Goal: Task Accomplishment & Management: Use online tool/utility

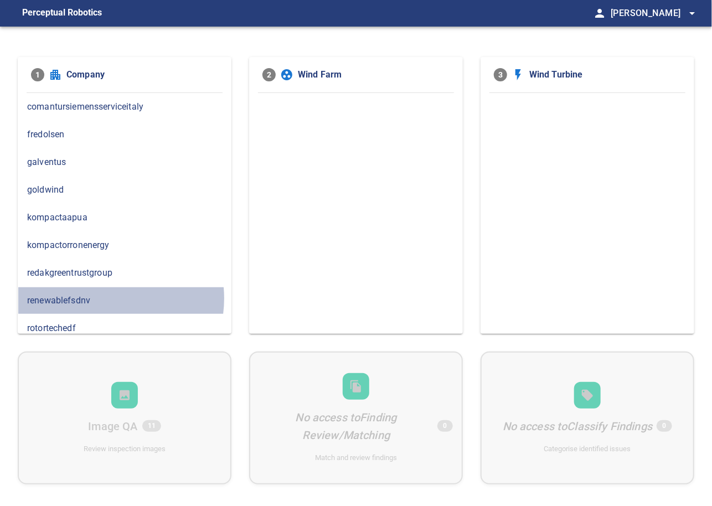
click at [103, 297] on span "renewablefsdnv" at bounding box center [124, 300] width 195 height 13
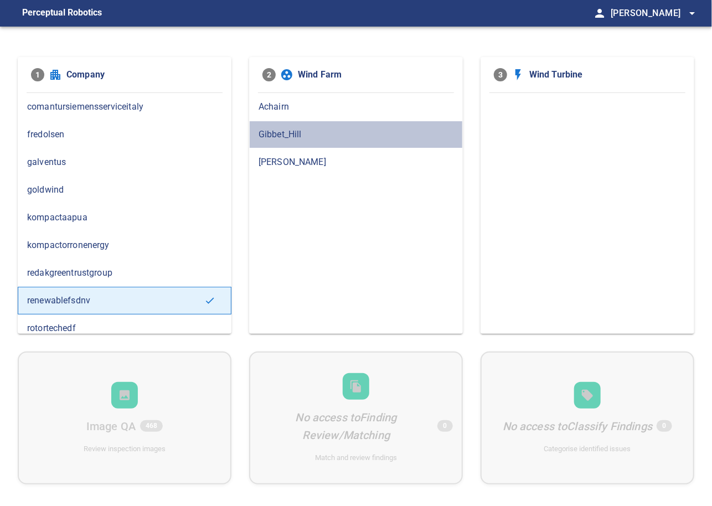
click at [287, 133] on span "Gibbet_Hill" at bounding box center [356, 134] width 195 height 13
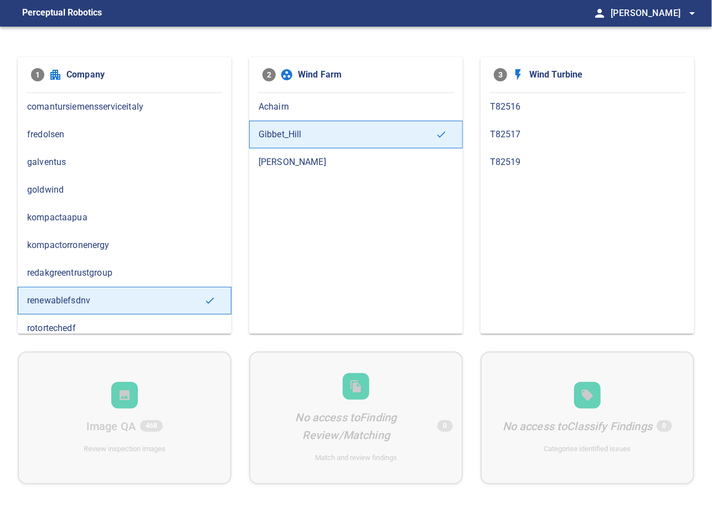
click at [509, 163] on span "T82519" at bounding box center [587, 162] width 195 height 13
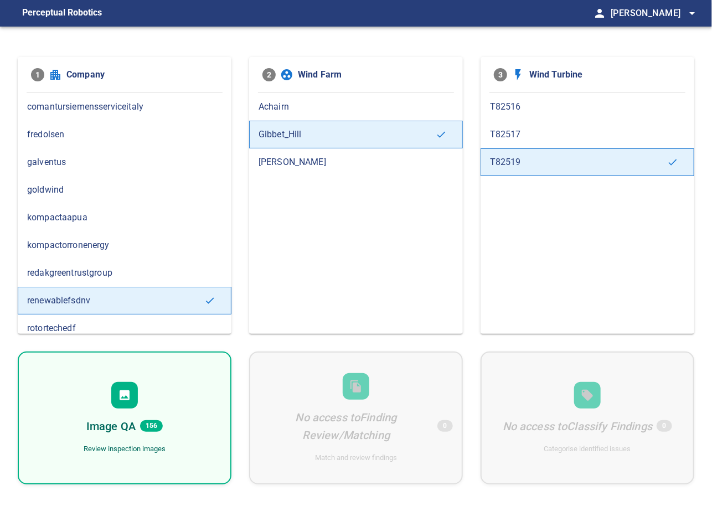
click at [128, 377] on div "Image QA 156 Review inspection images" at bounding box center [125, 418] width 214 height 133
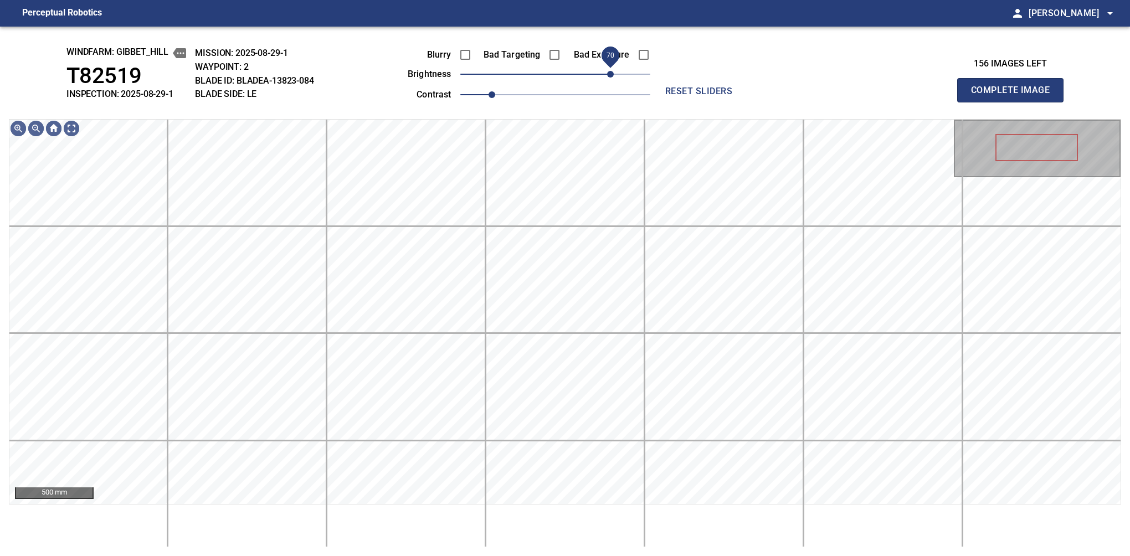
drag, startPoint x: 581, startPoint y: 76, endPoint x: 609, endPoint y: 80, distance: 28.0
click at [609, 78] on span "70" at bounding box center [610, 74] width 7 height 7
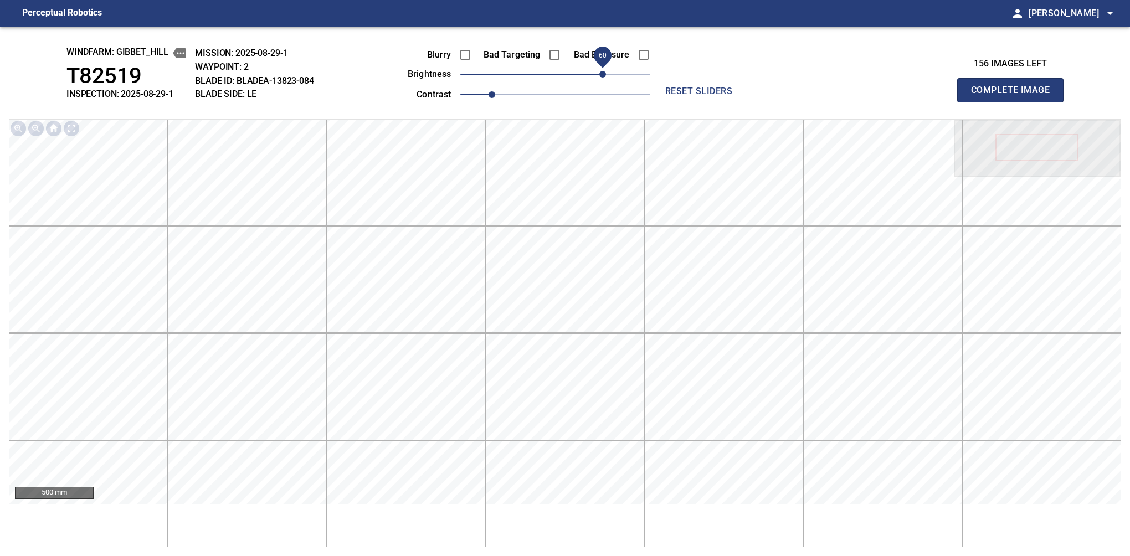
click at [604, 75] on span "60" at bounding box center [602, 74] width 7 height 7
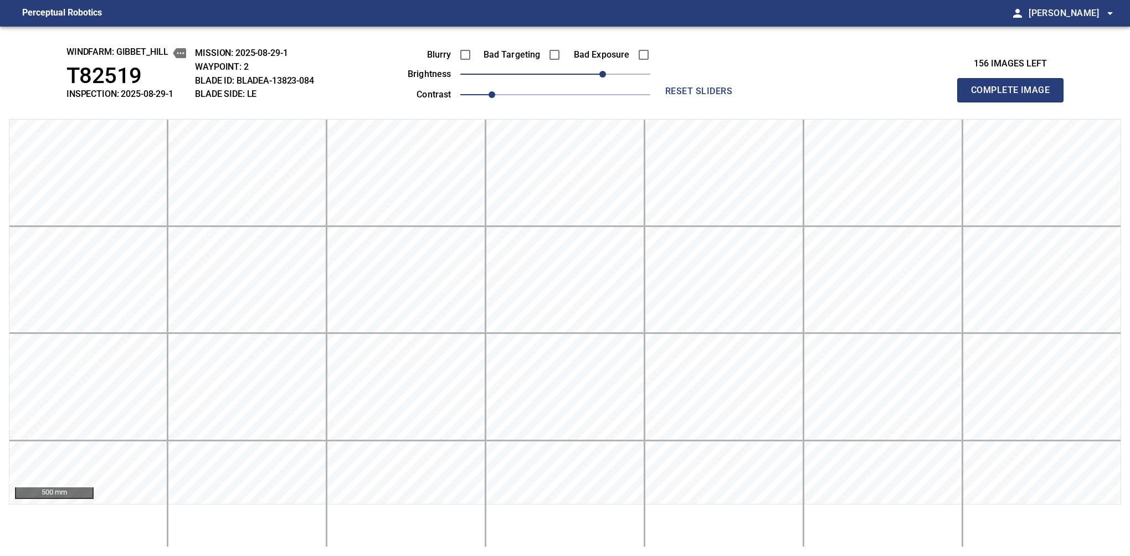
click at [712, 102] on button "Complete Image" at bounding box center [1010, 90] width 106 height 24
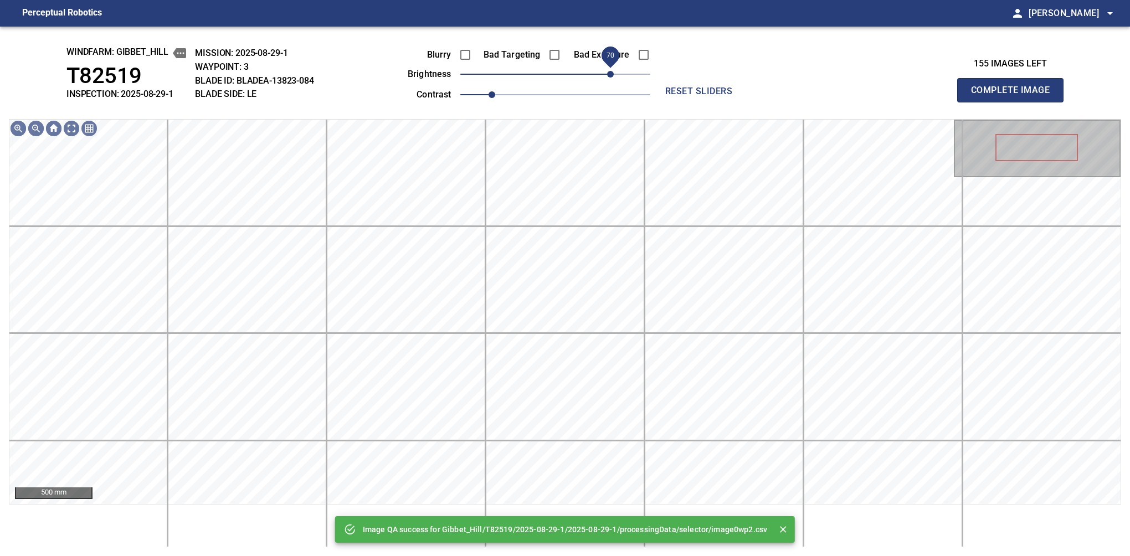
drag, startPoint x: 604, startPoint y: 75, endPoint x: 614, endPoint y: 75, distance: 9.4
click at [614, 75] on span "70" at bounding box center [555, 74] width 190 height 16
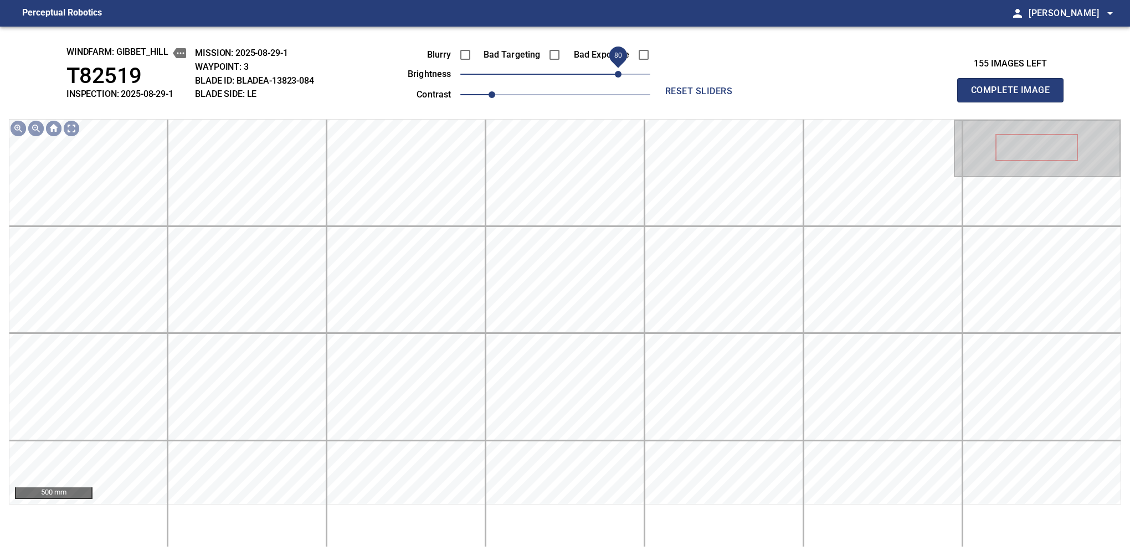
click at [617, 75] on span "80" at bounding box center [618, 74] width 7 height 7
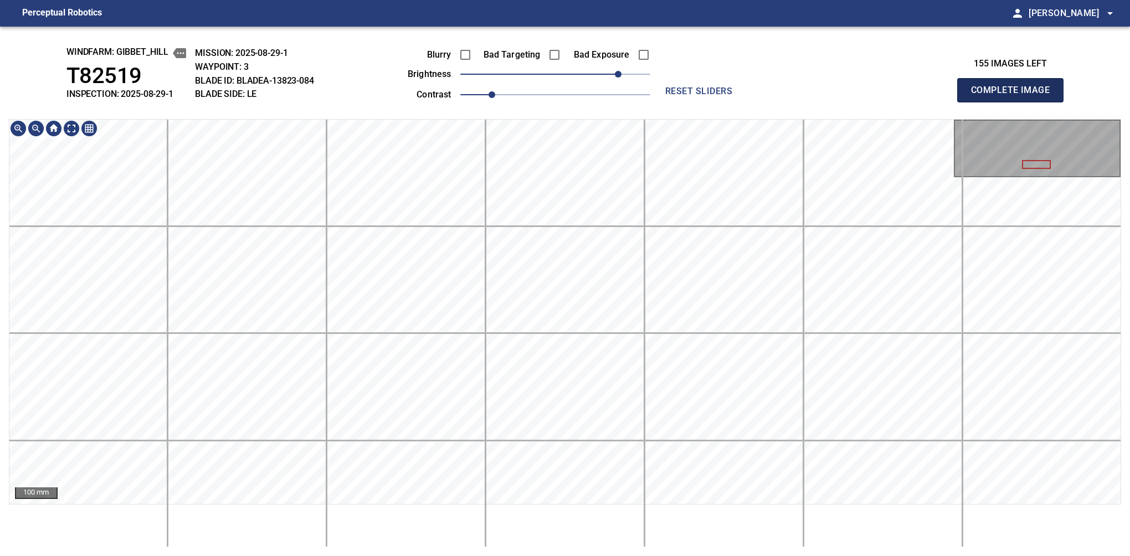
click at [712, 102] on button "Complete Image" at bounding box center [1010, 90] width 106 height 24
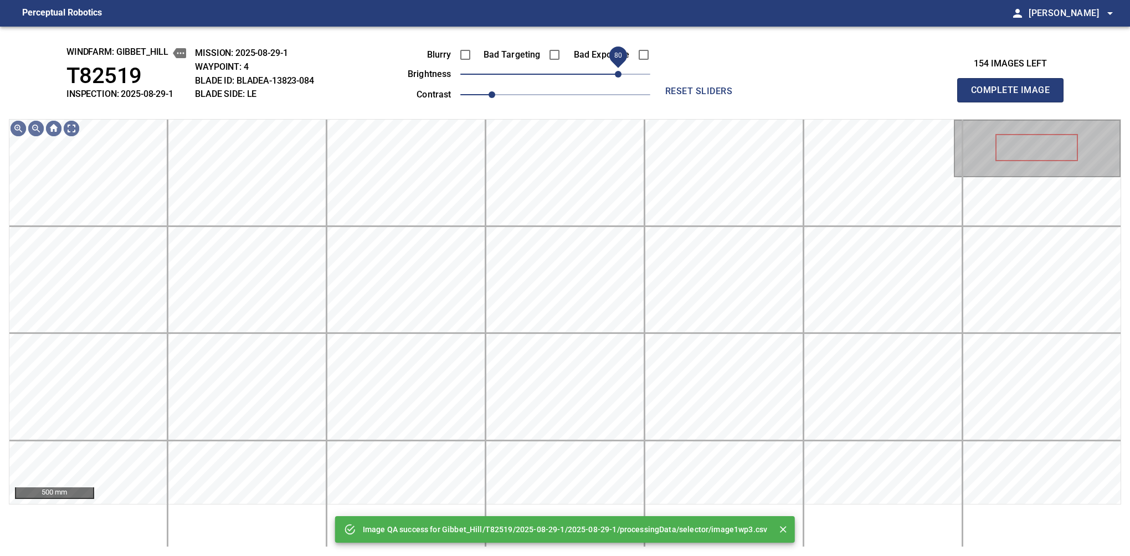
click at [620, 68] on span "80" at bounding box center [555, 74] width 190 height 16
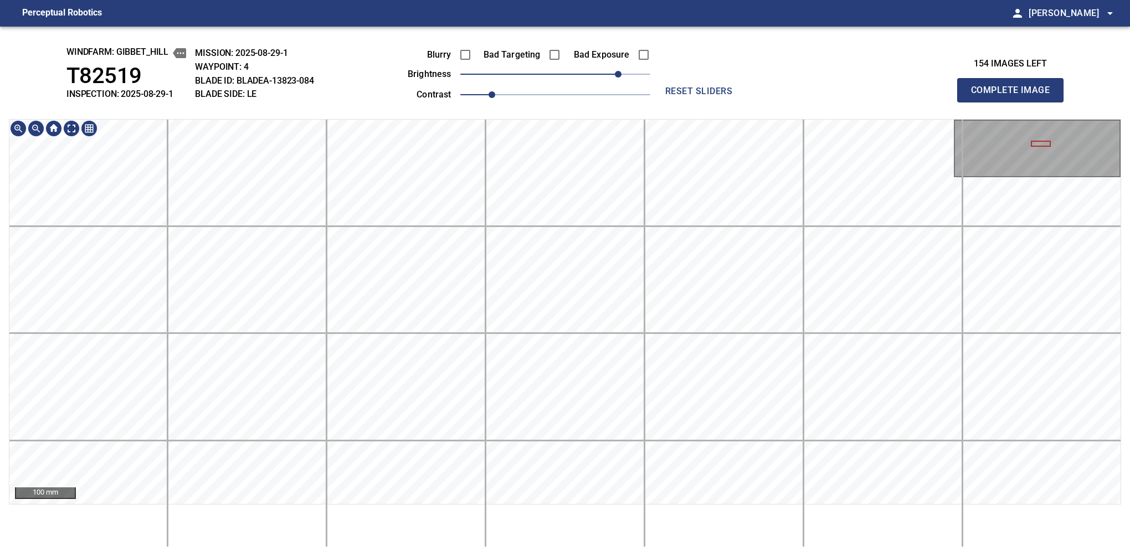
click at [712, 84] on div "windfarm: Gibbet_Hill T82519 INSPECTION: 2025-08-29-1 MISSION: 2025-08-29-1 WAY…" at bounding box center [565, 291] width 1130 height 529
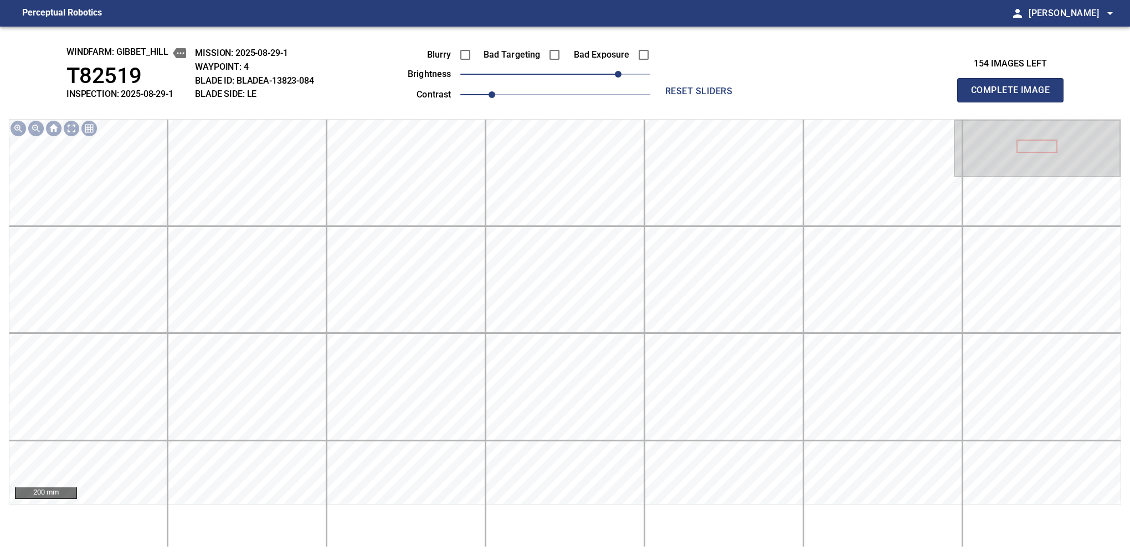
click at [712, 102] on button "Complete Image" at bounding box center [1010, 90] width 106 height 24
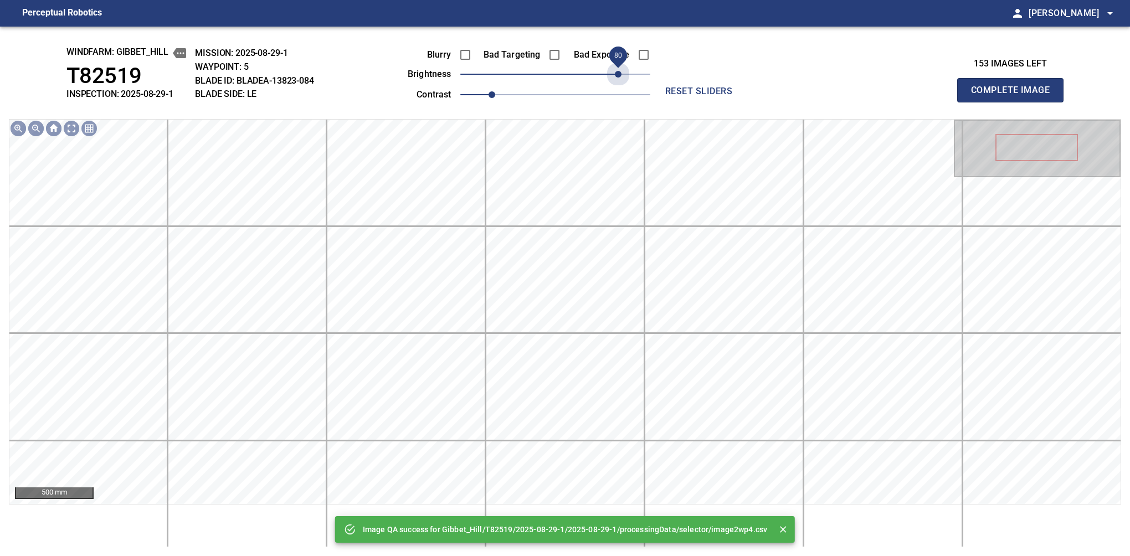
click at [620, 66] on span "80" at bounding box center [555, 74] width 190 height 16
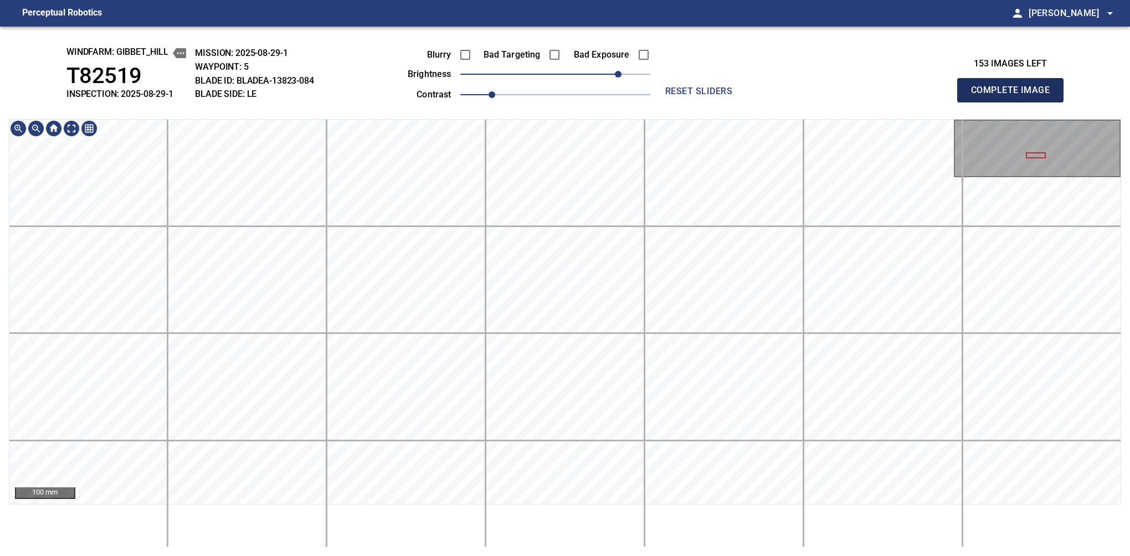
click at [712, 102] on button "Complete Image" at bounding box center [1010, 90] width 106 height 24
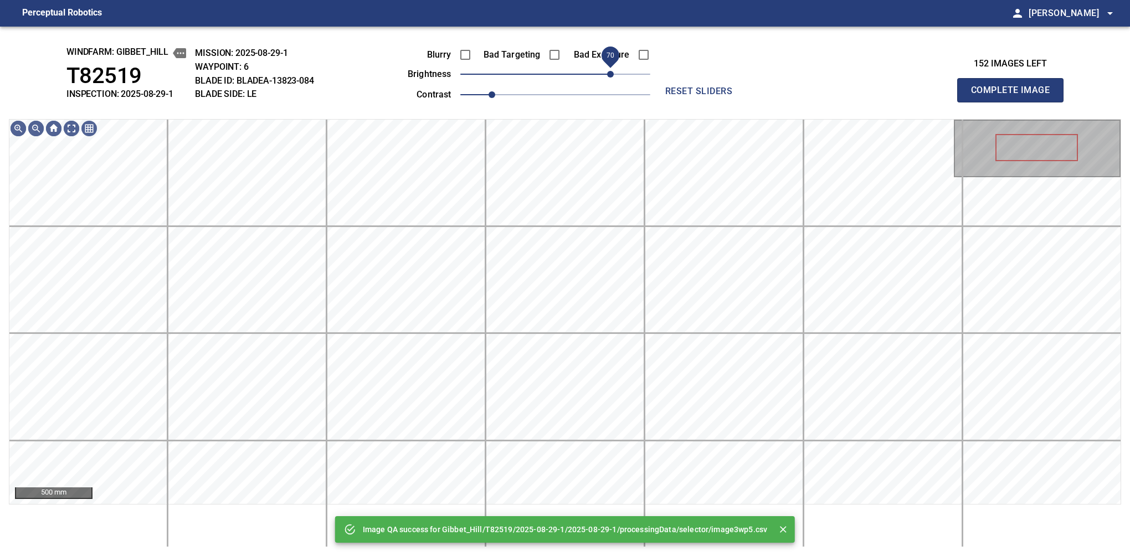
drag, startPoint x: 606, startPoint y: 74, endPoint x: 614, endPoint y: 74, distance: 7.2
click at [614, 74] on span "70" at bounding box center [555, 74] width 190 height 16
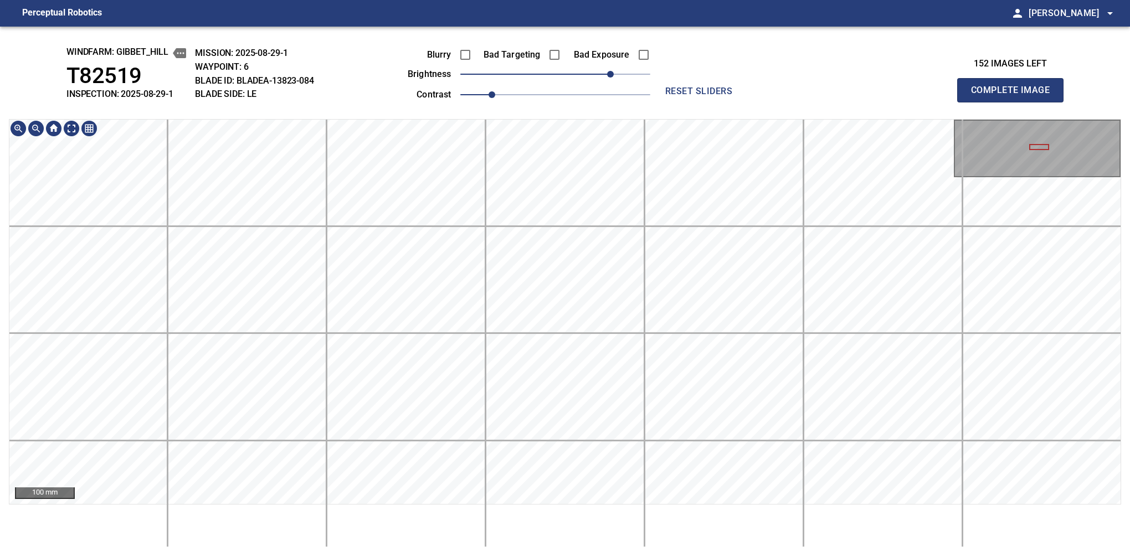
drag, startPoint x: 1049, startPoint y: 121, endPoint x: 1032, endPoint y: 111, distance: 19.8
click at [712, 102] on button "Complete Image" at bounding box center [1010, 90] width 106 height 24
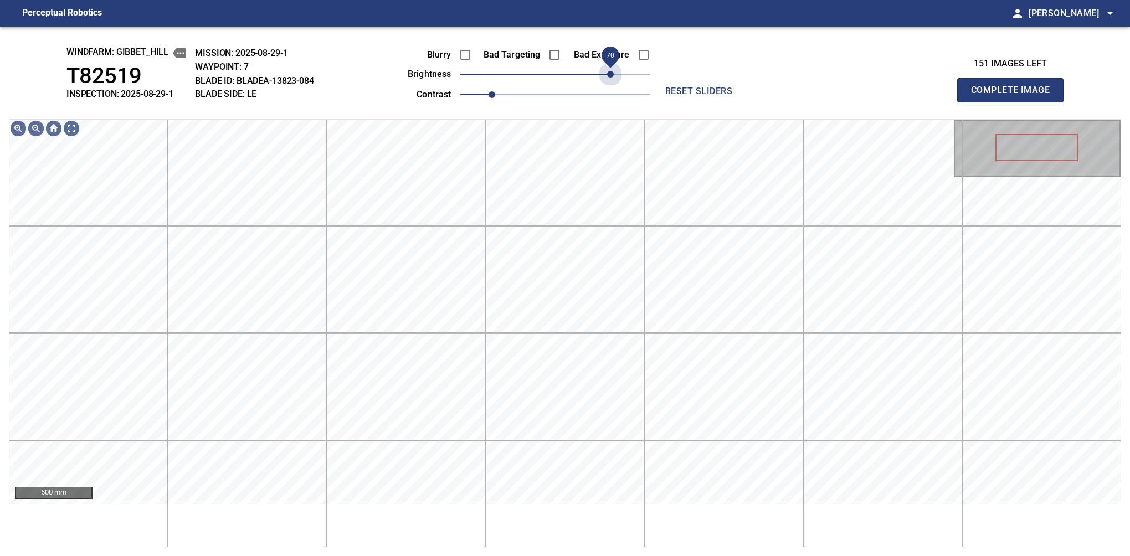
drag, startPoint x: 618, startPoint y: 80, endPoint x: 613, endPoint y: 91, distance: 12.1
click at [613, 91] on div "Blurry Bad Targeting Bad Exposure brightness 70 contrast 1" at bounding box center [516, 72] width 267 height 59
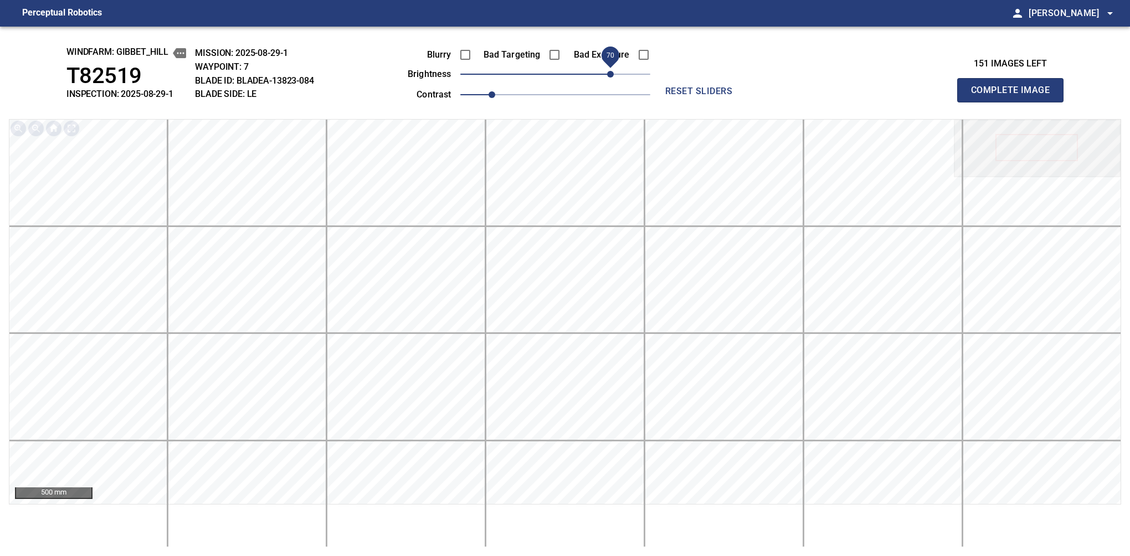
click at [611, 78] on span "70" at bounding box center [610, 74] width 7 height 7
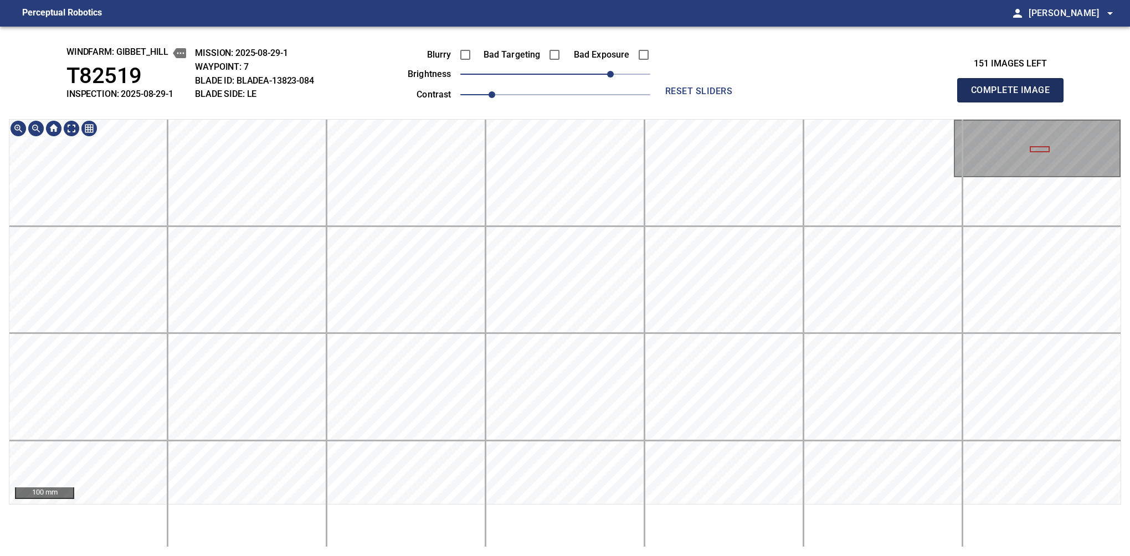
click at [712, 102] on button "Complete Image" at bounding box center [1010, 90] width 106 height 24
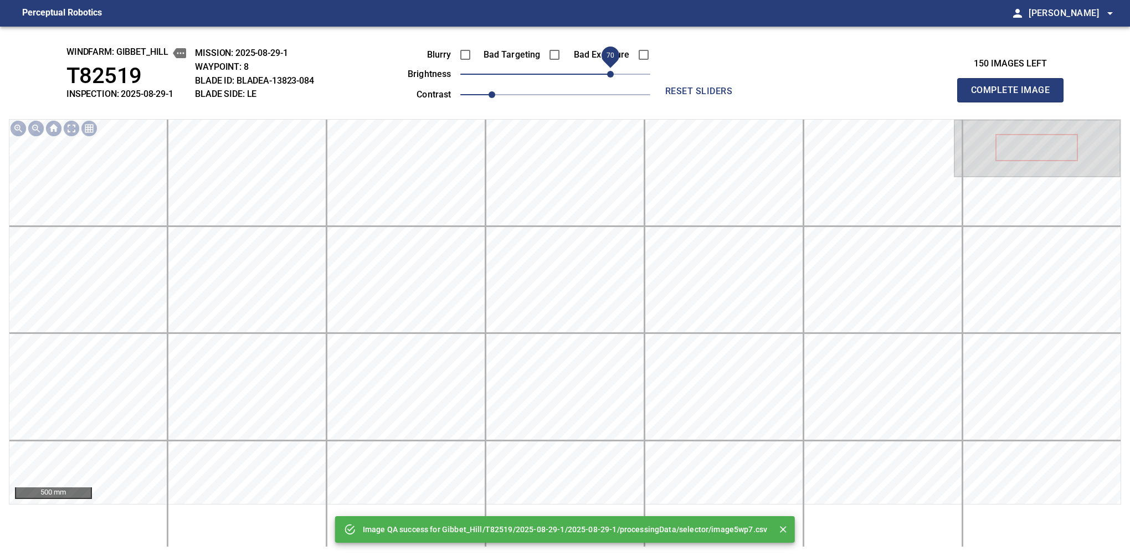
drag, startPoint x: 605, startPoint y: 76, endPoint x: 612, endPoint y: 76, distance: 7.8
click at [612, 76] on span "70" at bounding box center [555, 74] width 190 height 16
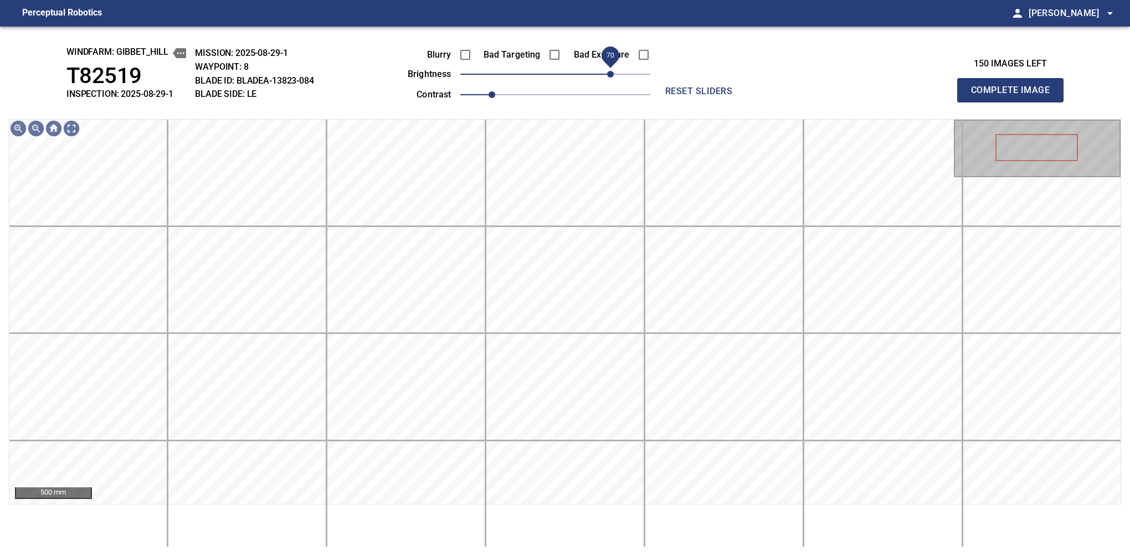
click at [611, 76] on span "70" at bounding box center [610, 74] width 7 height 7
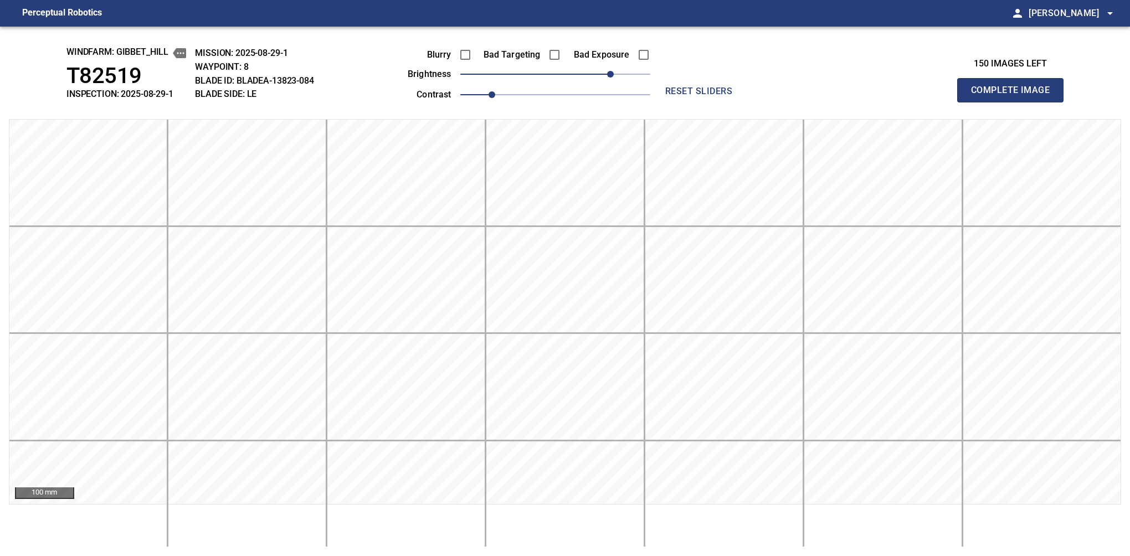
click at [712, 102] on button "Complete Image" at bounding box center [1010, 90] width 106 height 24
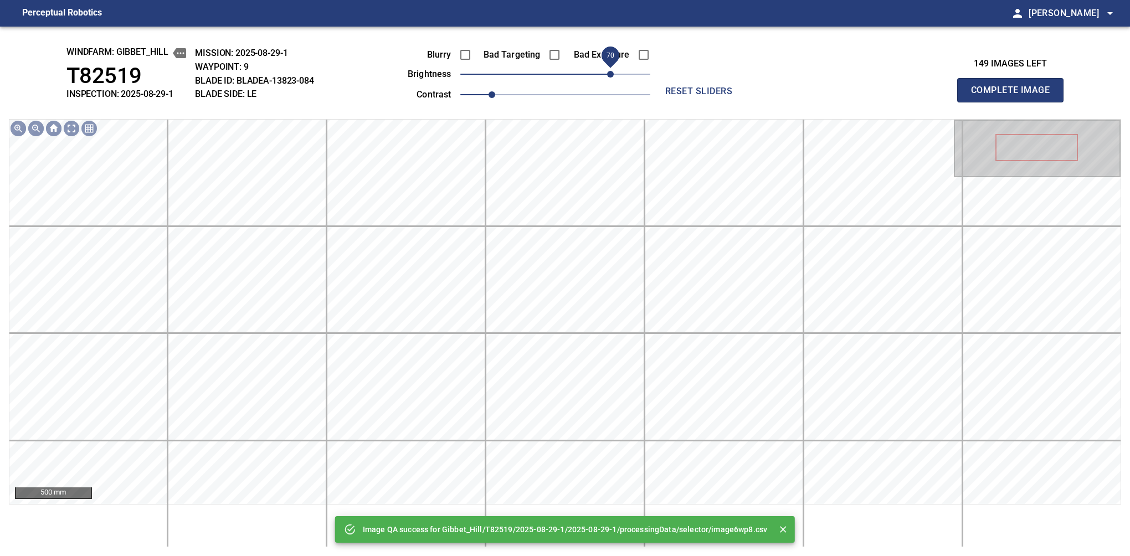
click at [613, 73] on span "70" at bounding box center [555, 74] width 190 height 16
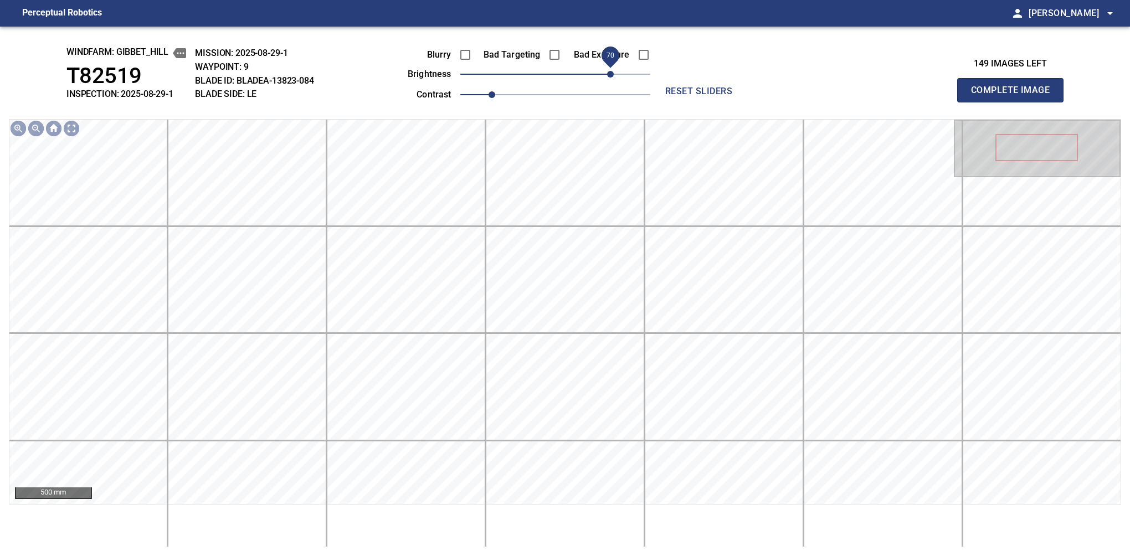
click at [611, 76] on span "70" at bounding box center [610, 74] width 7 height 7
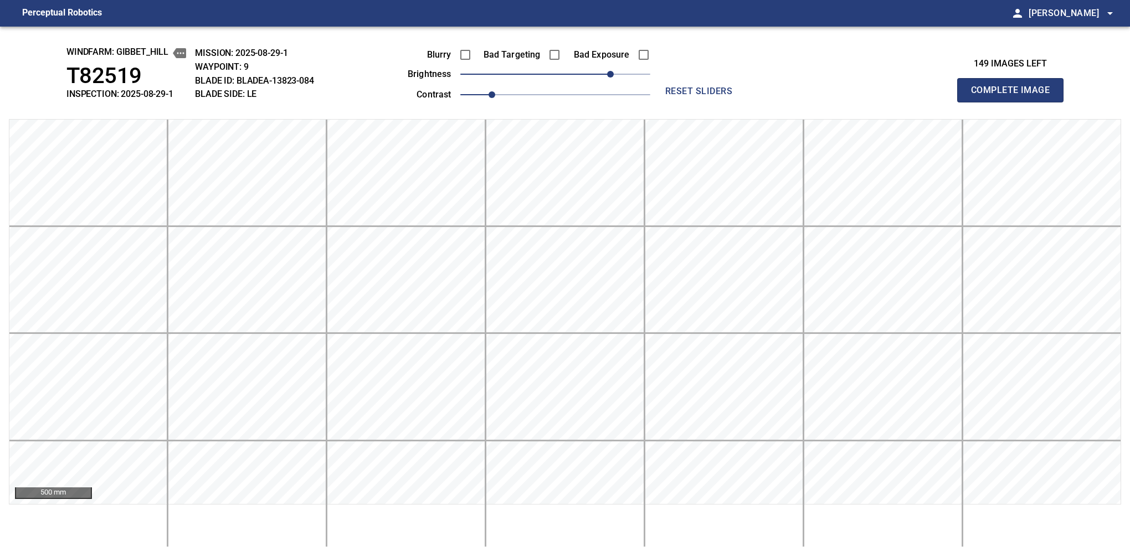
click at [712, 102] on button "Complete Image" at bounding box center [1010, 90] width 106 height 24
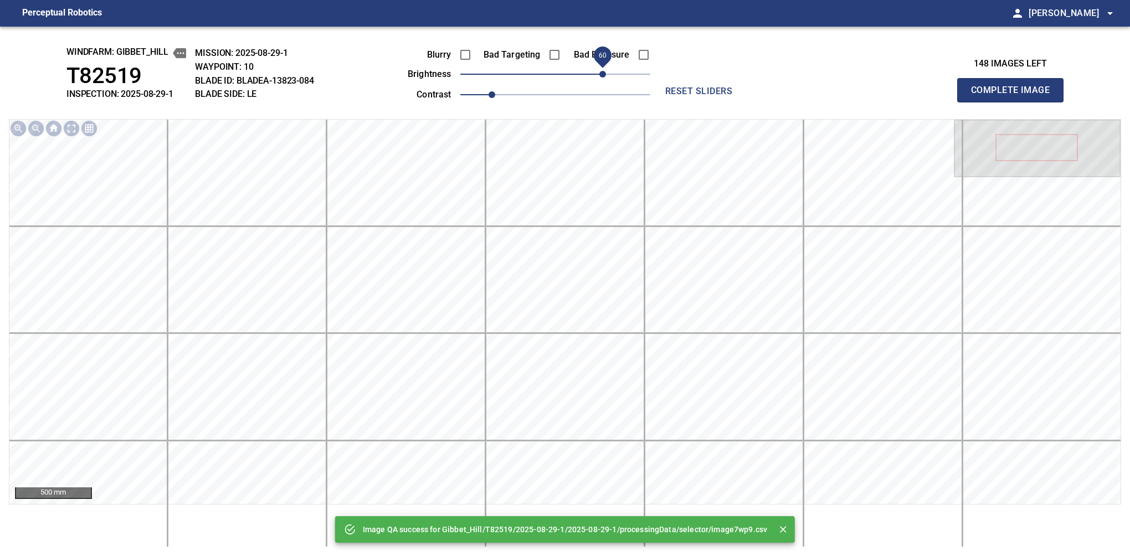
drag, startPoint x: 611, startPoint y: 76, endPoint x: 605, endPoint y: 80, distance: 6.9
click at [605, 80] on span "60" at bounding box center [555, 74] width 190 height 16
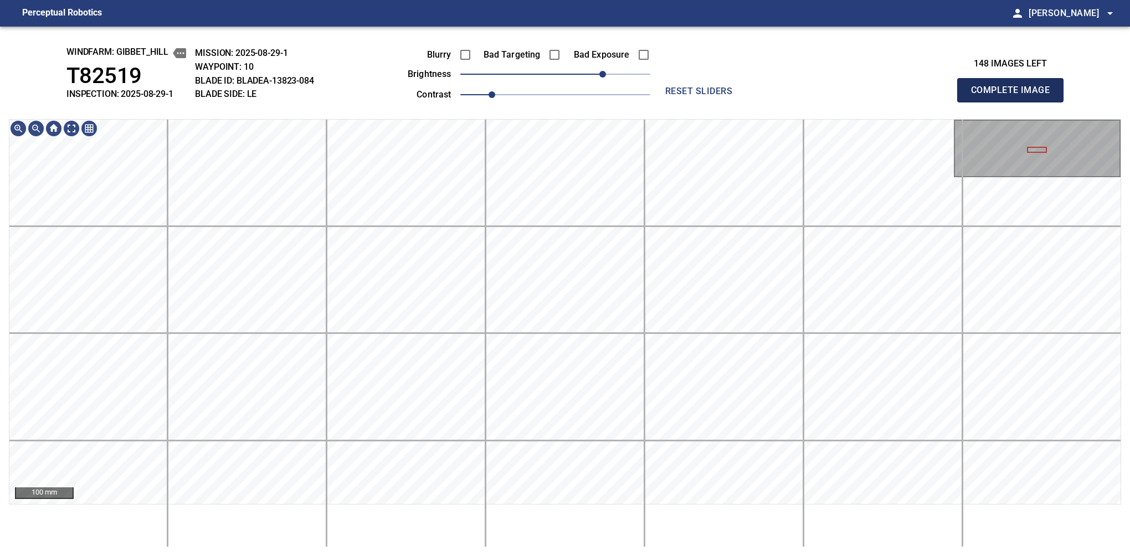
click at [712, 102] on button "Complete Image" at bounding box center [1010, 90] width 106 height 24
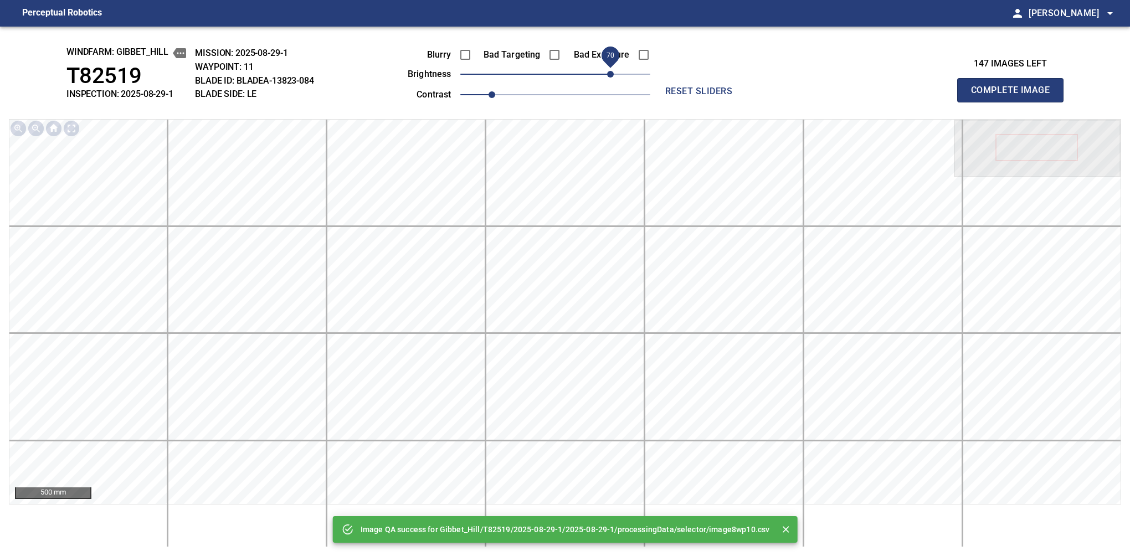
drag, startPoint x: 603, startPoint y: 73, endPoint x: 609, endPoint y: 73, distance: 6.1
click at [609, 73] on span "70" at bounding box center [555, 74] width 190 height 16
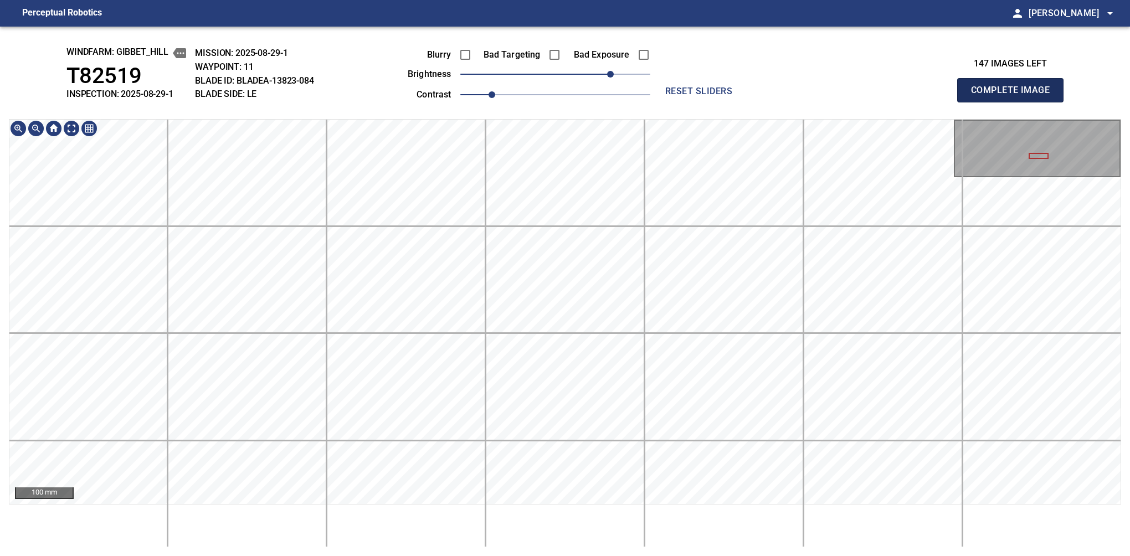
click at [712, 102] on button "Complete Image" at bounding box center [1010, 90] width 106 height 24
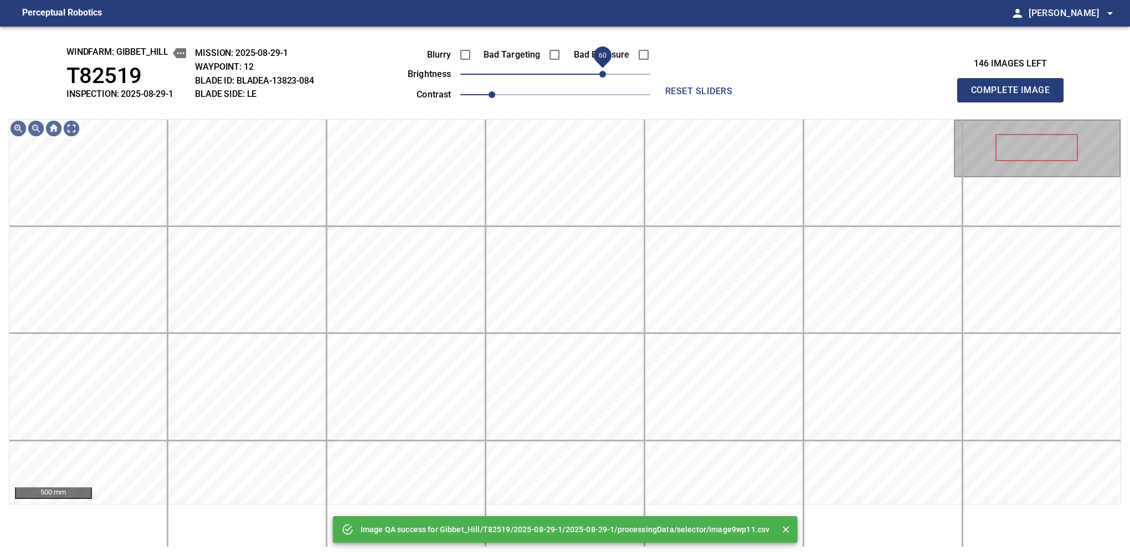
drag, startPoint x: 600, startPoint y: 75, endPoint x: 606, endPoint y: 75, distance: 6.1
click at [606, 75] on span "60" at bounding box center [555, 74] width 190 height 16
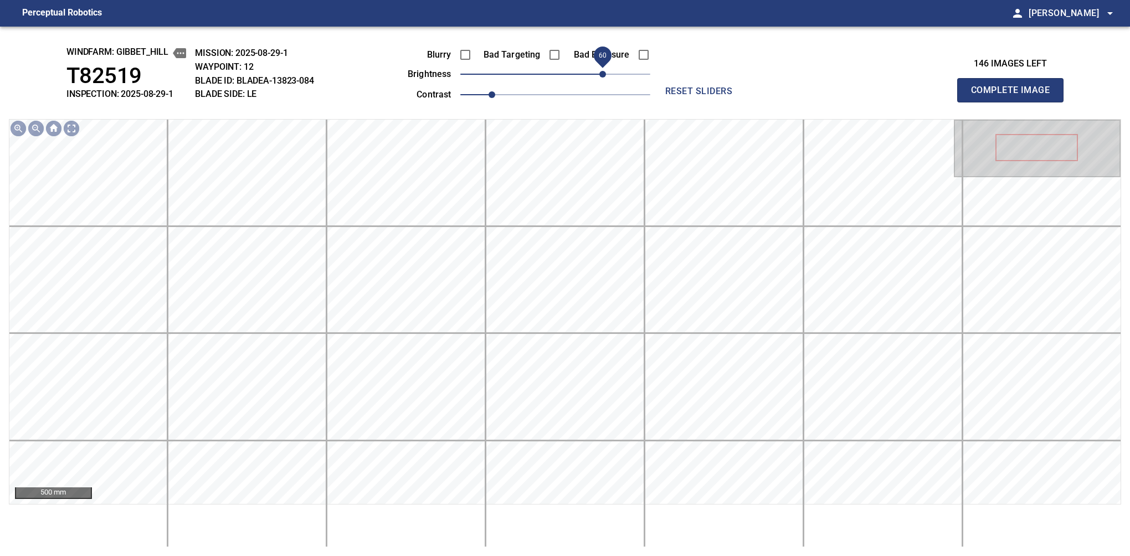
click at [602, 73] on span "60" at bounding box center [602, 74] width 7 height 7
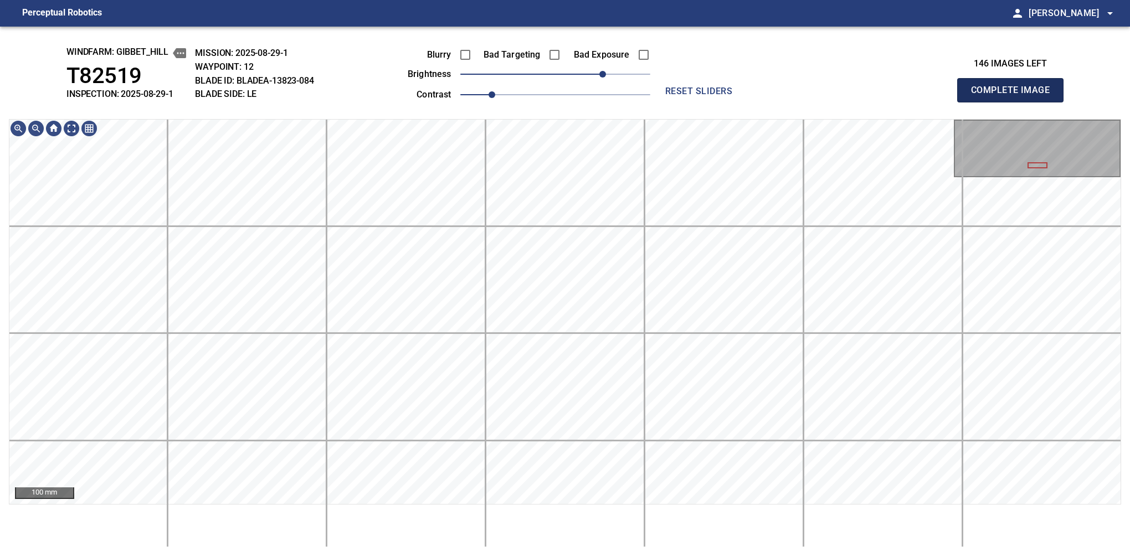
click at [712, 102] on button "Complete Image" at bounding box center [1010, 90] width 106 height 24
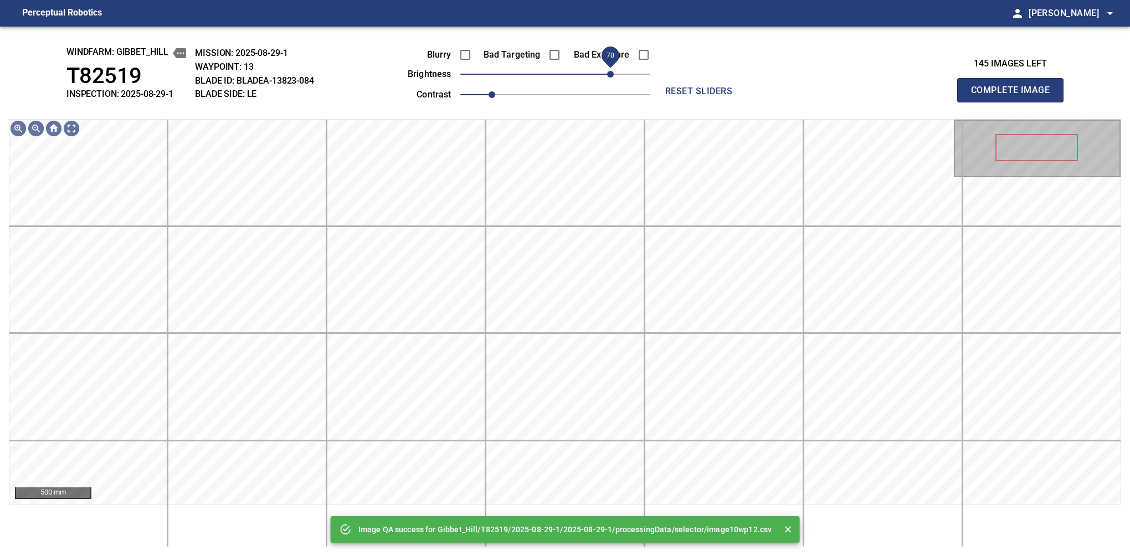
drag, startPoint x: 602, startPoint y: 75, endPoint x: 610, endPoint y: 79, distance: 9.2
click at [610, 79] on span "70" at bounding box center [555, 74] width 190 height 16
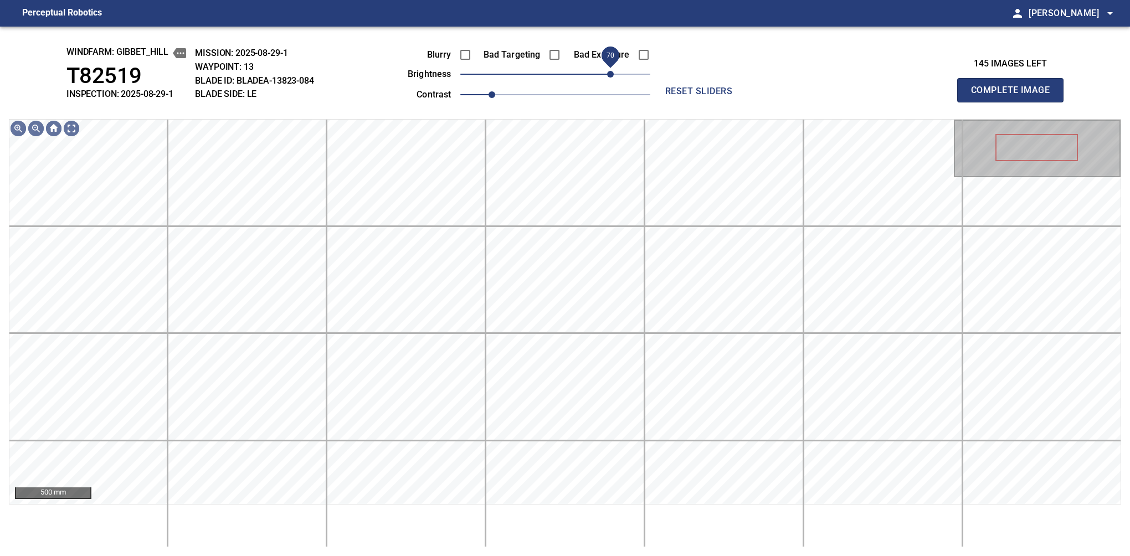
click at [608, 75] on span "70" at bounding box center [610, 74] width 7 height 7
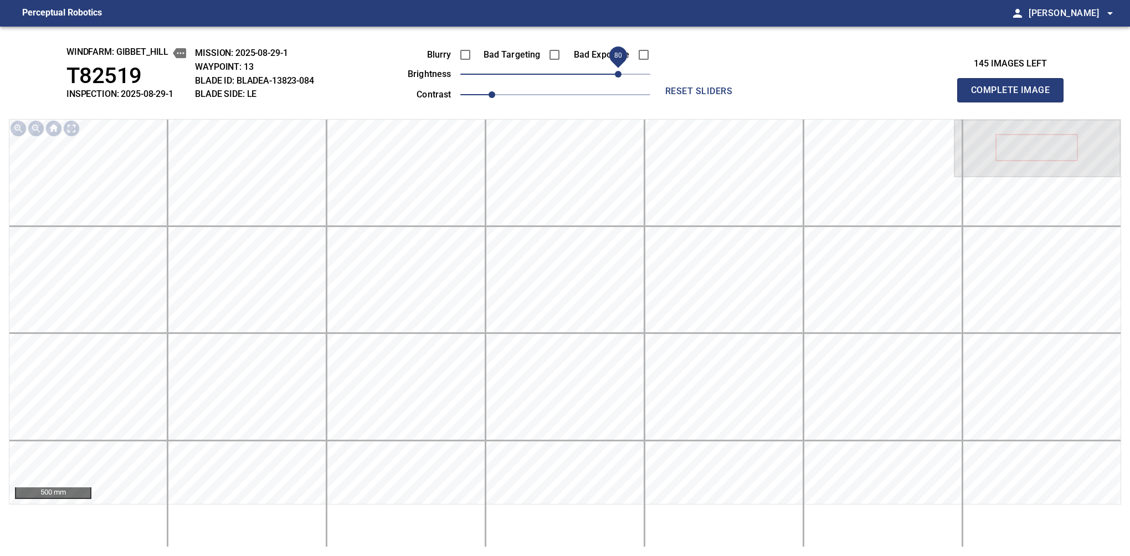
drag, startPoint x: 608, startPoint y: 75, endPoint x: 617, endPoint y: 73, distance: 9.6
click at [617, 73] on span "80" at bounding box center [618, 74] width 7 height 7
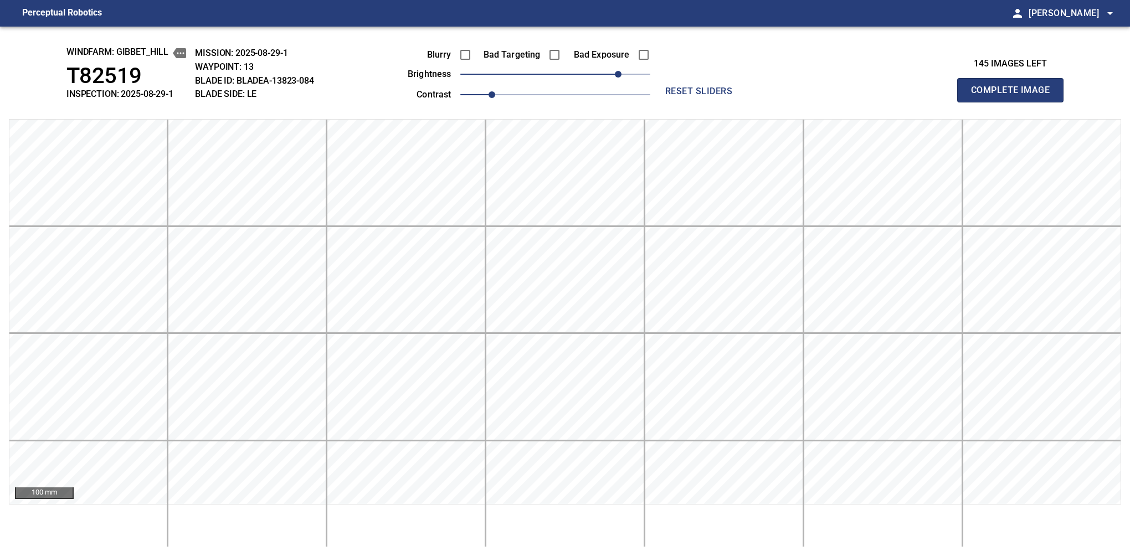
click at [712, 102] on button "Complete Image" at bounding box center [1010, 90] width 106 height 24
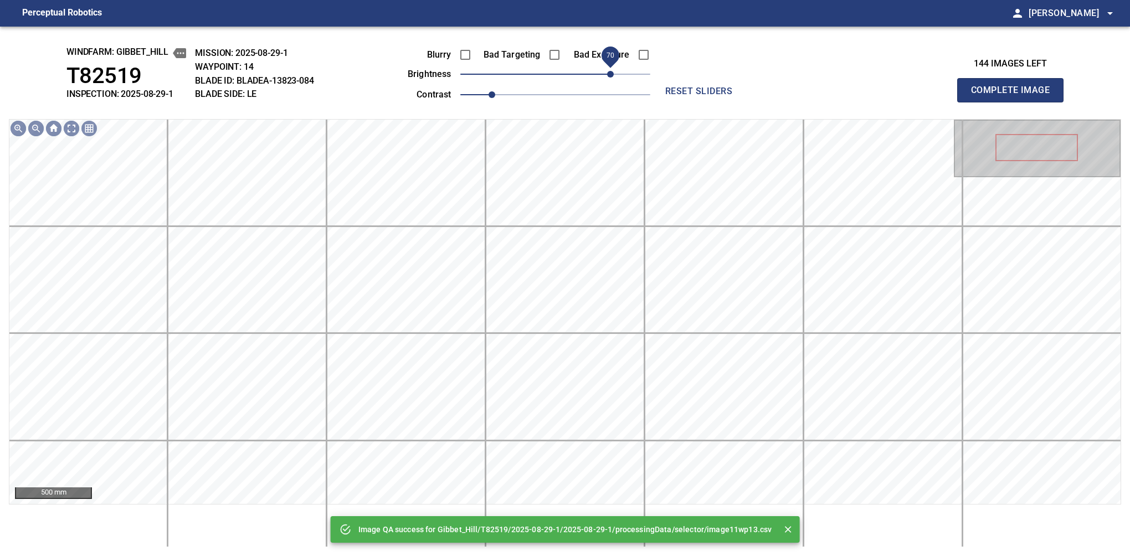
click at [612, 71] on span "70" at bounding box center [555, 74] width 190 height 16
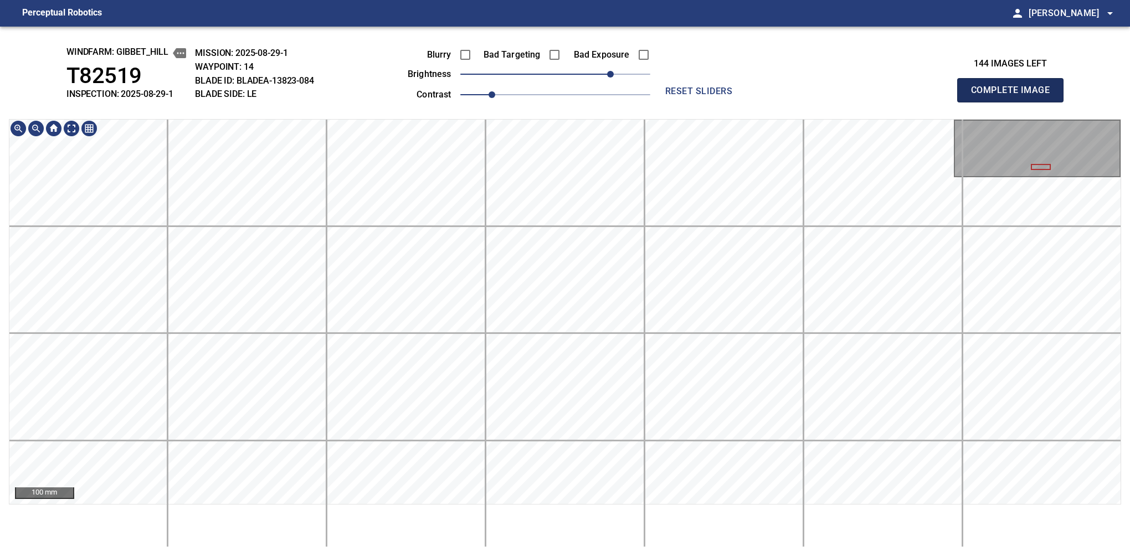
click at [712, 102] on button "Complete Image" at bounding box center [1010, 90] width 106 height 24
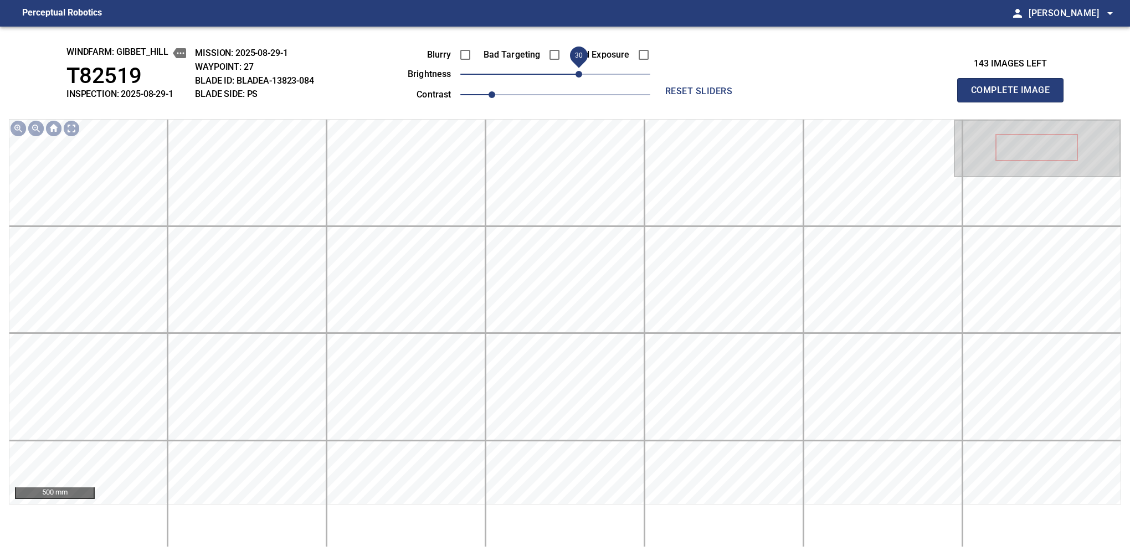
click at [578, 78] on span "30" at bounding box center [578, 74] width 7 height 7
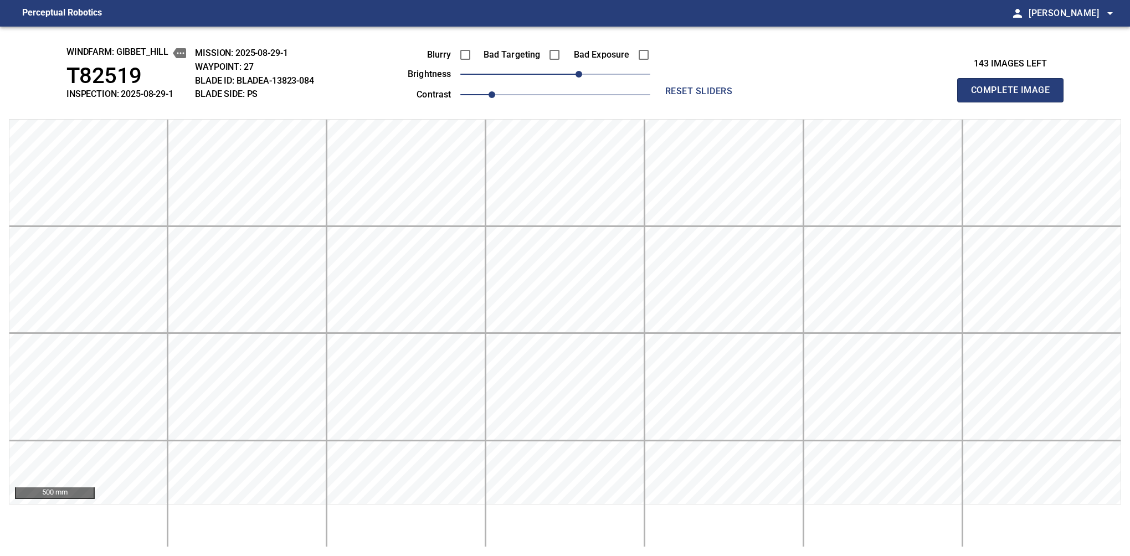
click at [712, 102] on button "Complete Image" at bounding box center [1010, 90] width 106 height 24
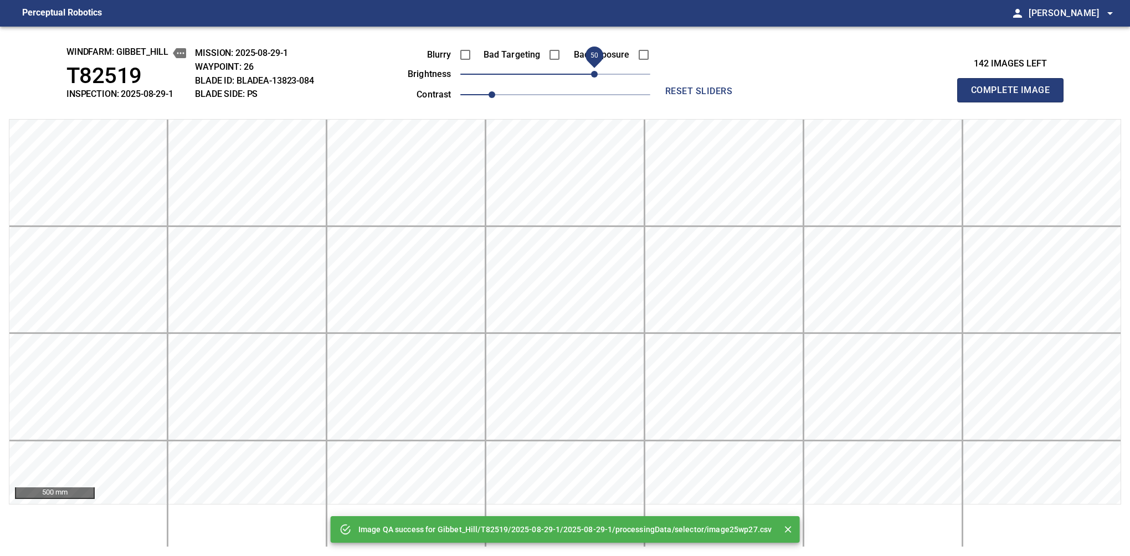
drag, startPoint x: 583, startPoint y: 74, endPoint x: 595, endPoint y: 72, distance: 11.7
click at [595, 72] on span "50" at bounding box center [555, 74] width 190 height 16
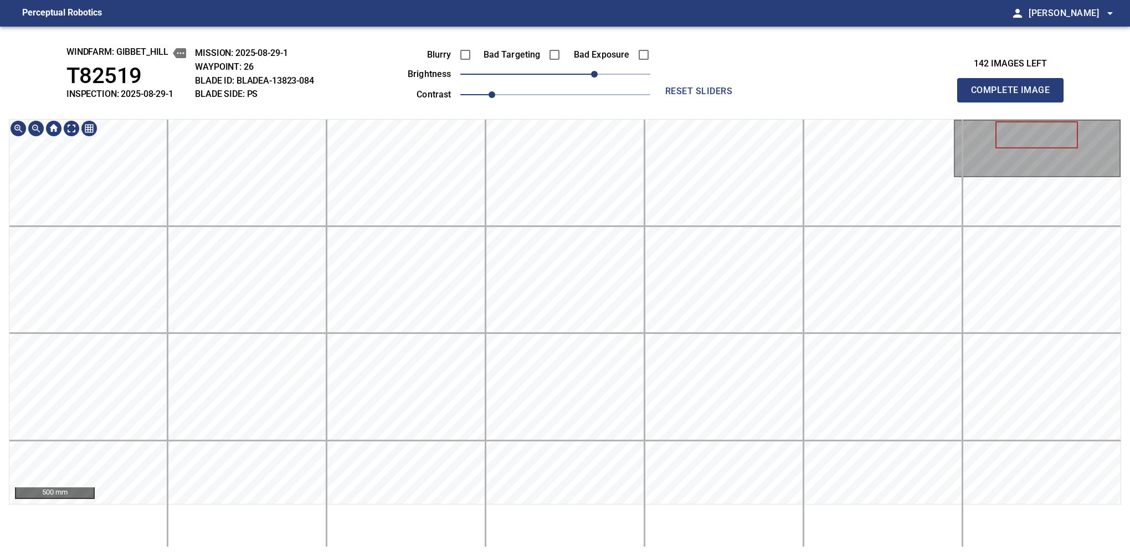
click at [587, 506] on div "windfarm: Gibbet_Hill T82519 INSPECTION: 2025-08-29-1 MISSION: 2025-08-29-1 WAY…" at bounding box center [565, 291] width 1130 height 529
click at [712, 102] on button "Complete Image" at bounding box center [1010, 90] width 106 height 24
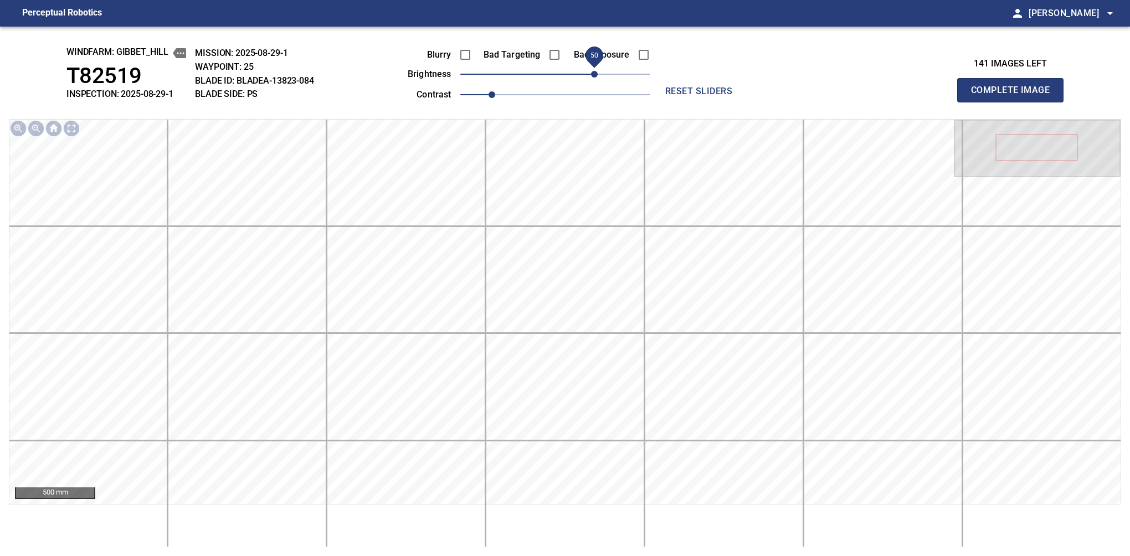
click at [595, 75] on span "50" at bounding box center [555, 74] width 190 height 16
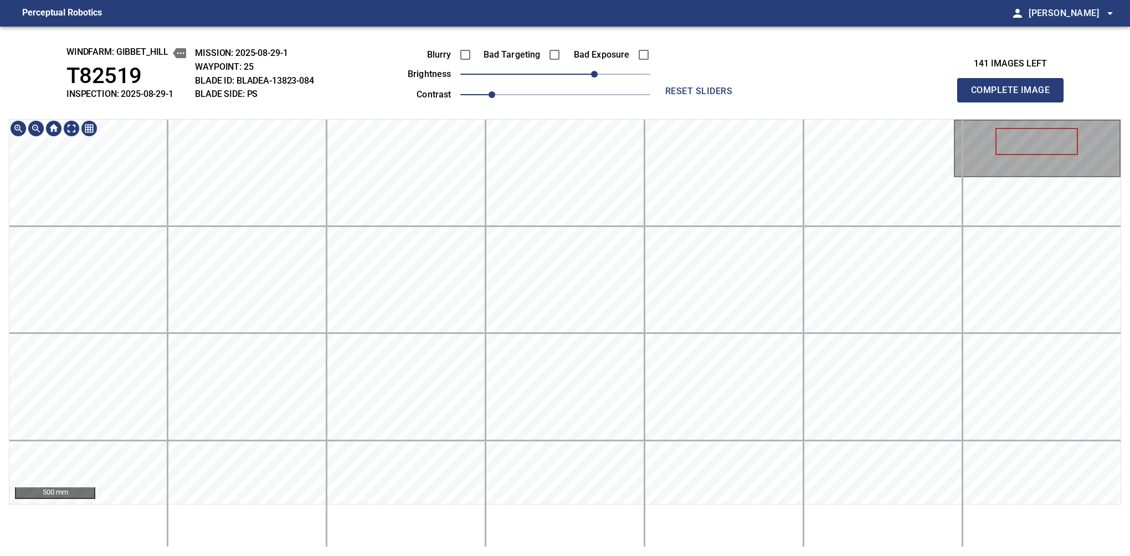
click at [568, 506] on div "500 mm" at bounding box center [565, 333] width 1112 height 428
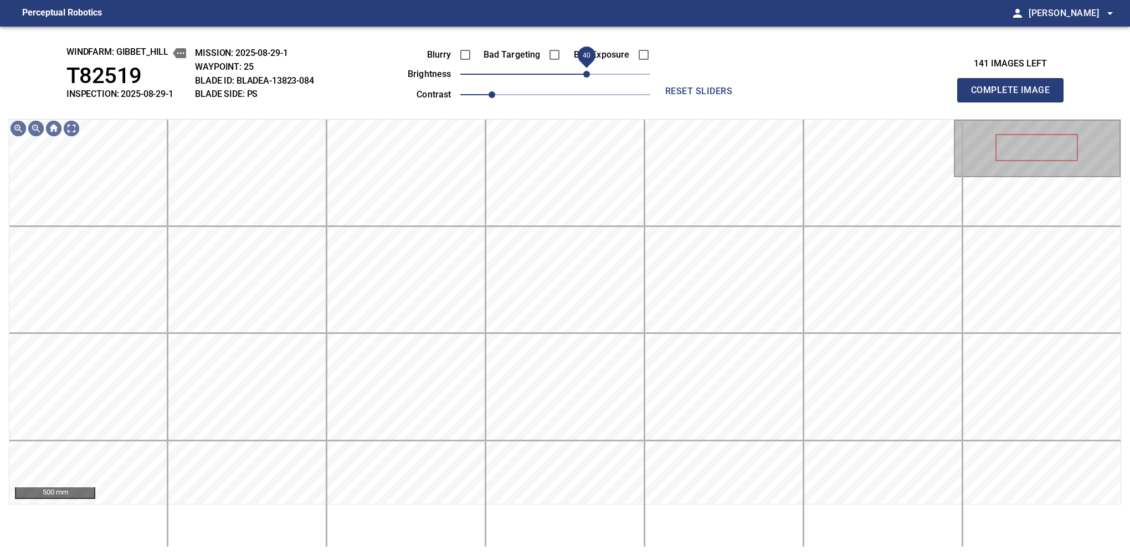
click at [584, 78] on span "40" at bounding box center [586, 74] width 7 height 7
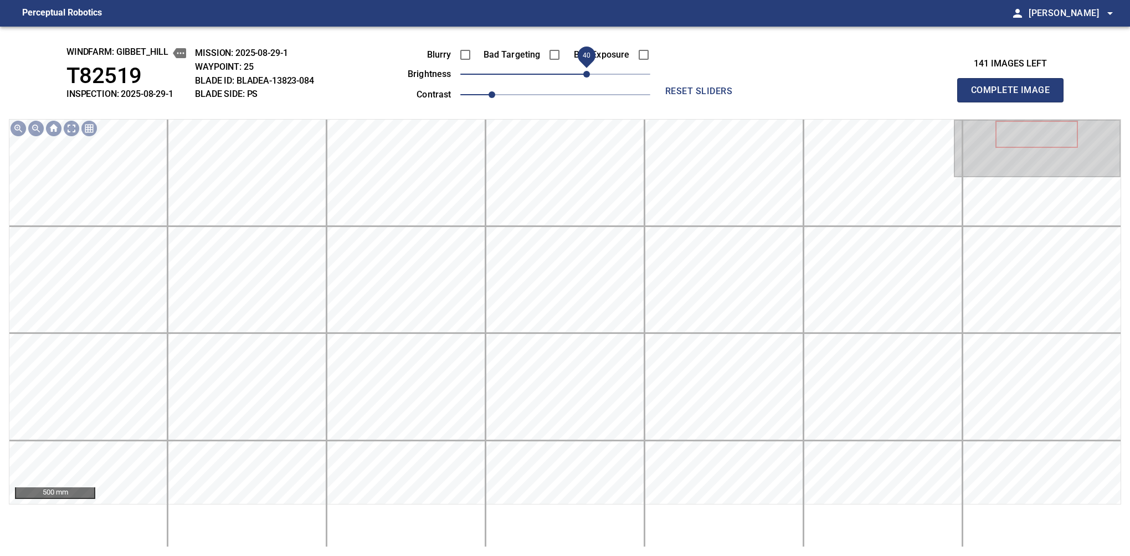
click at [712, 102] on button "Complete Image" at bounding box center [1010, 90] width 106 height 24
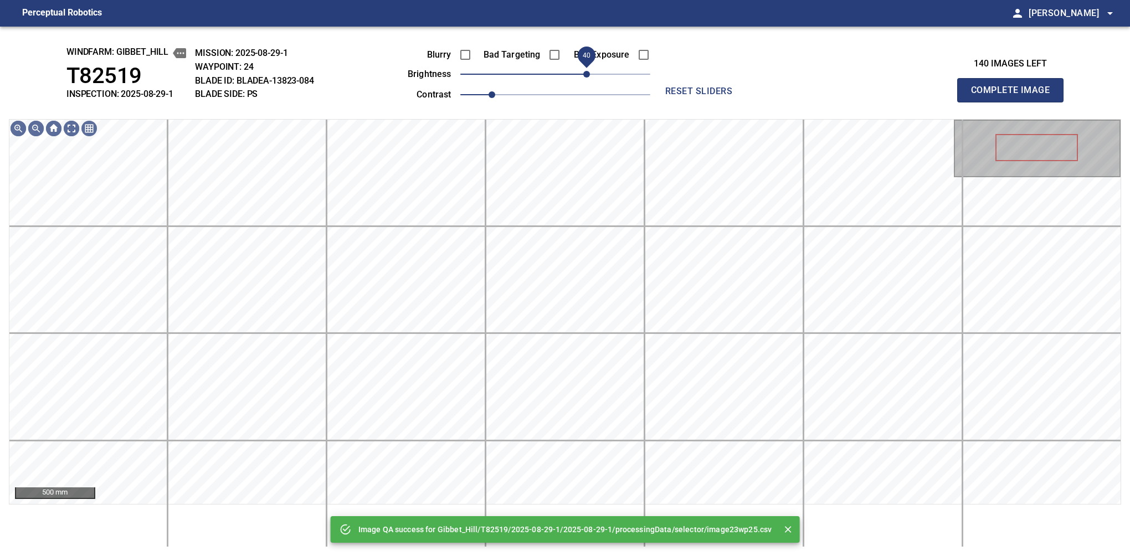
click at [588, 72] on span "40" at bounding box center [555, 74] width 190 height 16
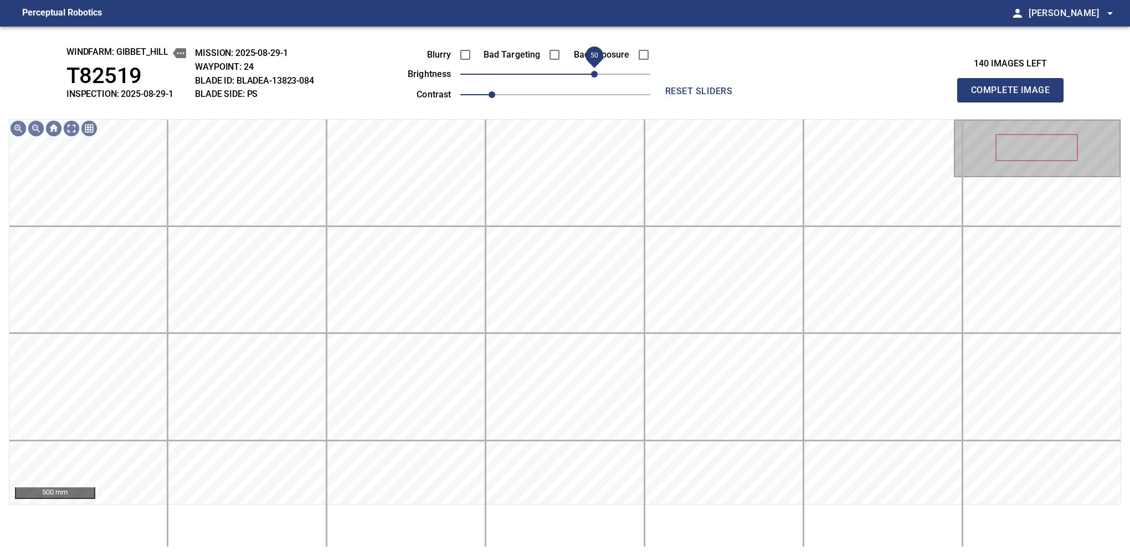
drag, startPoint x: 588, startPoint y: 72, endPoint x: 595, endPoint y: 74, distance: 7.4
click at [595, 74] on span "50" at bounding box center [594, 74] width 7 height 7
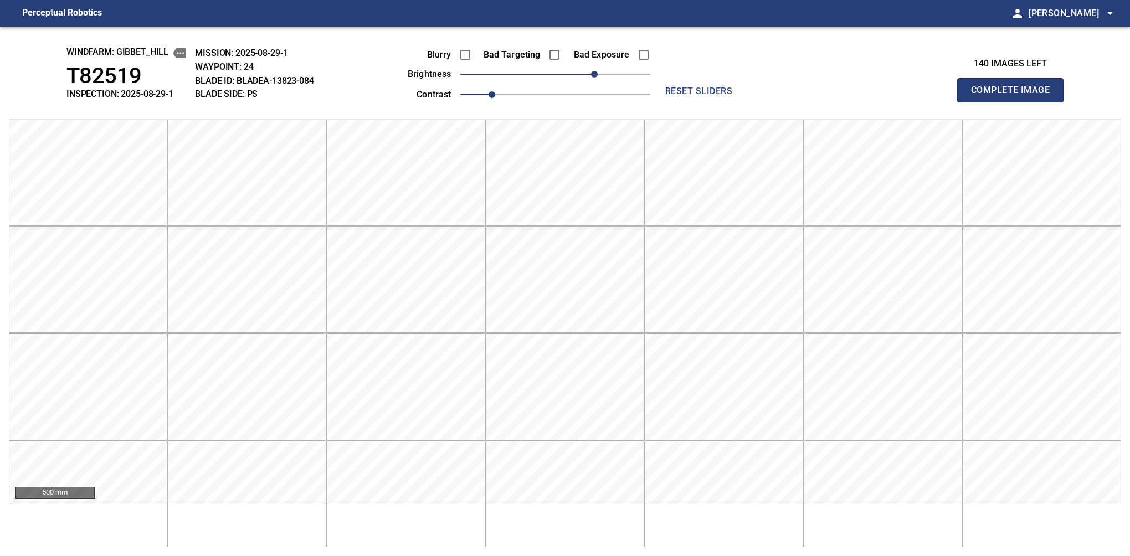
click at [712, 102] on button "Complete Image" at bounding box center [1010, 90] width 106 height 24
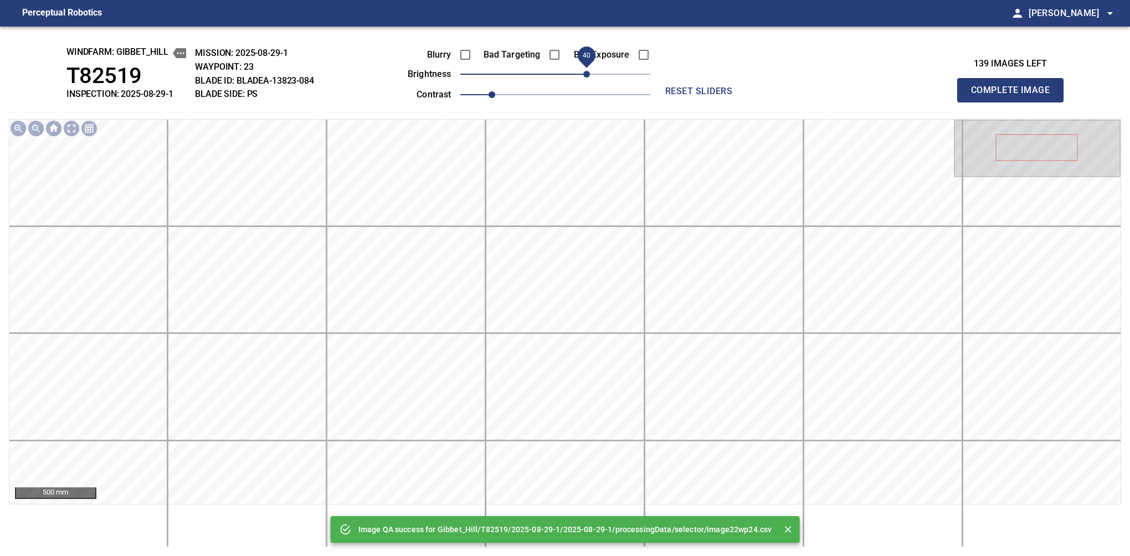
drag, startPoint x: 595, startPoint y: 74, endPoint x: 587, endPoint y: 83, distance: 12.2
click at [587, 82] on span "40" at bounding box center [555, 74] width 190 height 16
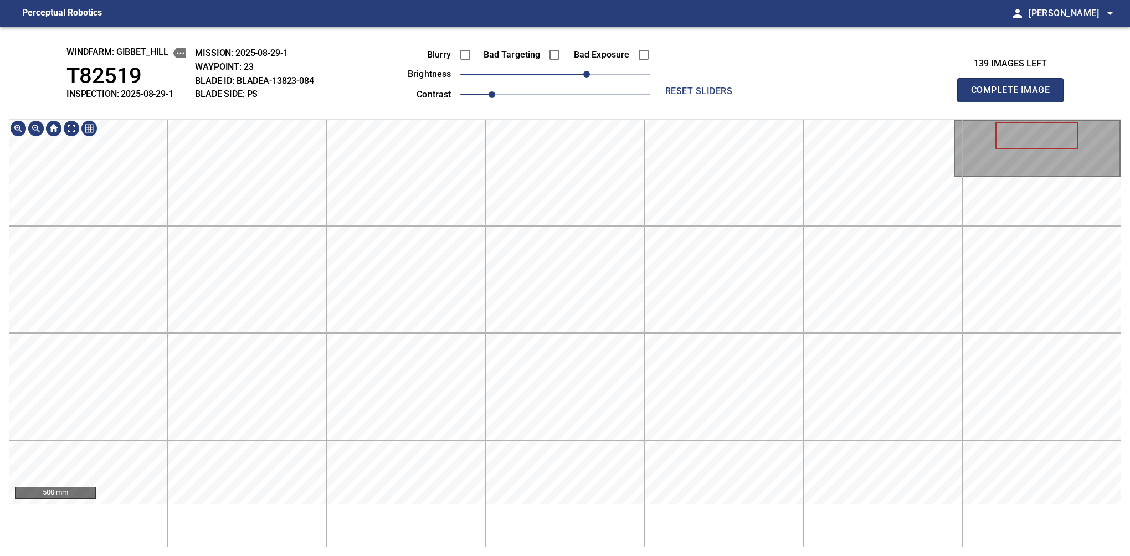
click at [566, 506] on html "Perceptual Robotics person [PERSON_NAME] arrow_drop_down windfarm: Gibbet_Hill …" at bounding box center [565, 278] width 1130 height 556
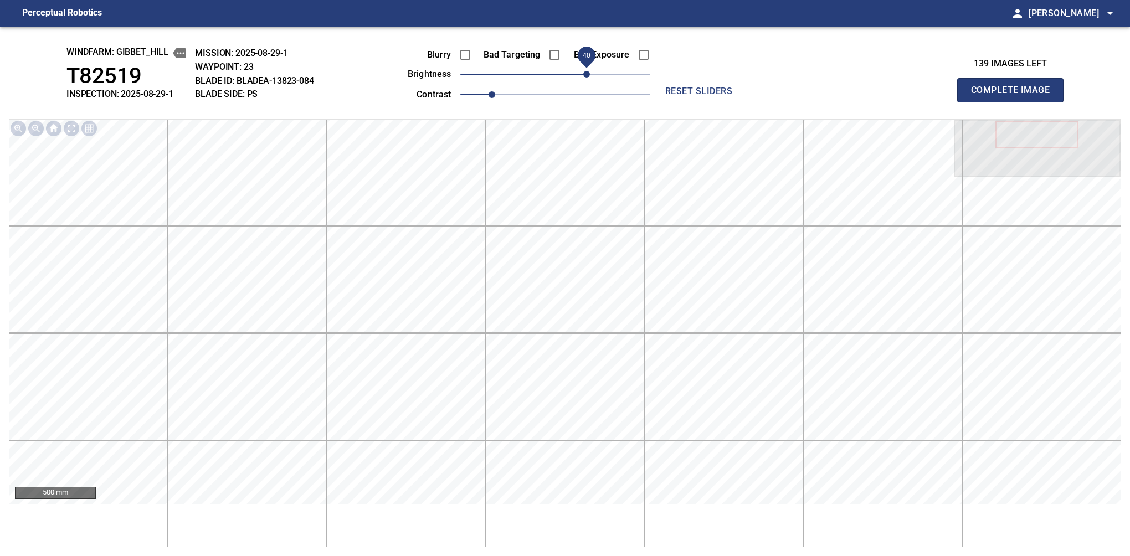
click at [712, 102] on button "Complete Image" at bounding box center [1010, 90] width 106 height 24
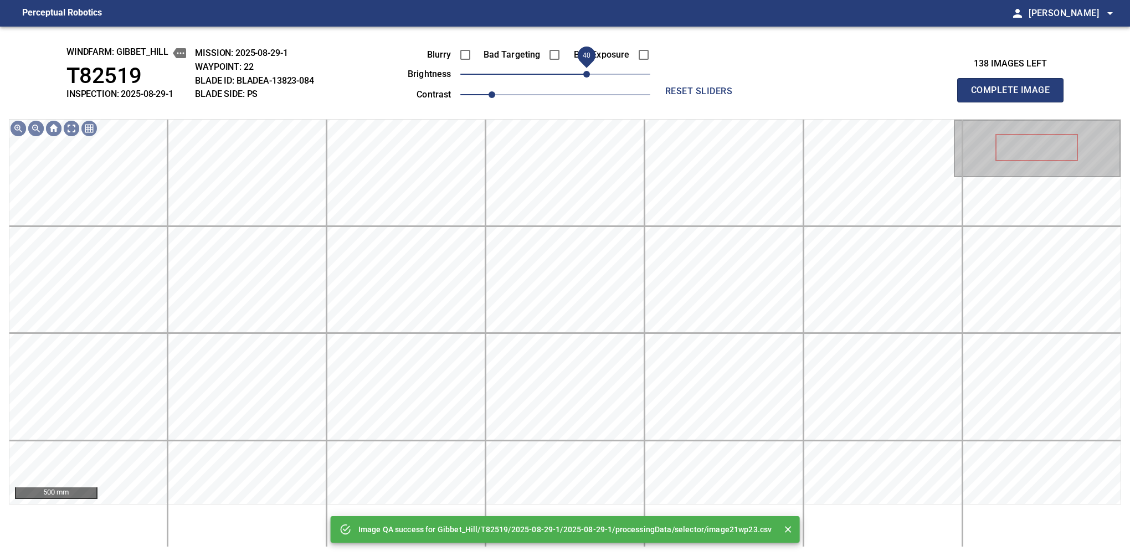
drag, startPoint x: 579, startPoint y: 74, endPoint x: 585, endPoint y: 72, distance: 5.8
click at [585, 72] on span "40" at bounding box center [555, 74] width 190 height 16
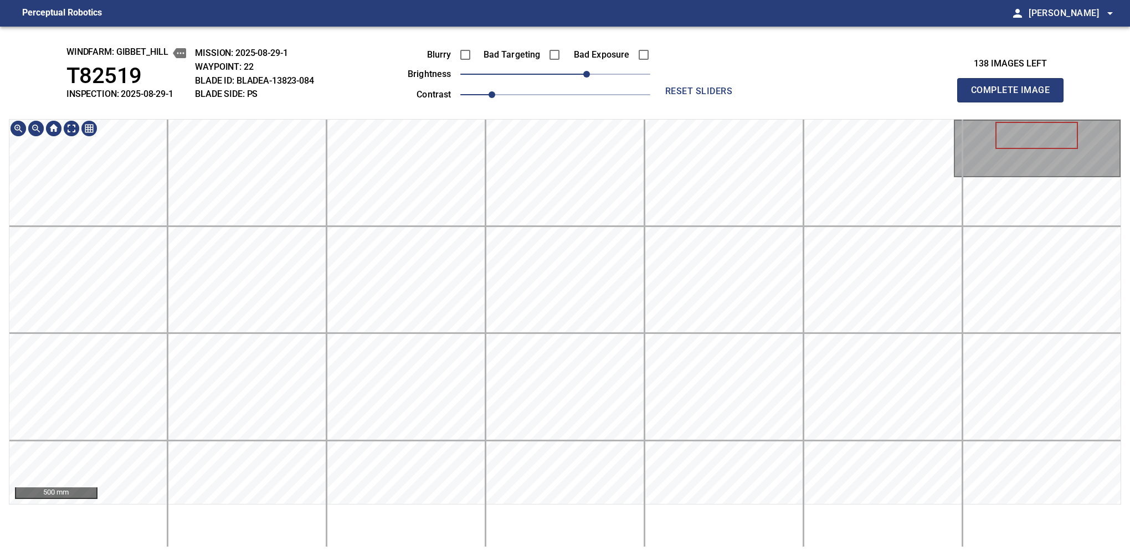
click at [558, 506] on html "Perceptual Robotics person [PERSON_NAME] arrow_drop_down windfarm: Gibbet_Hill …" at bounding box center [565, 278] width 1130 height 556
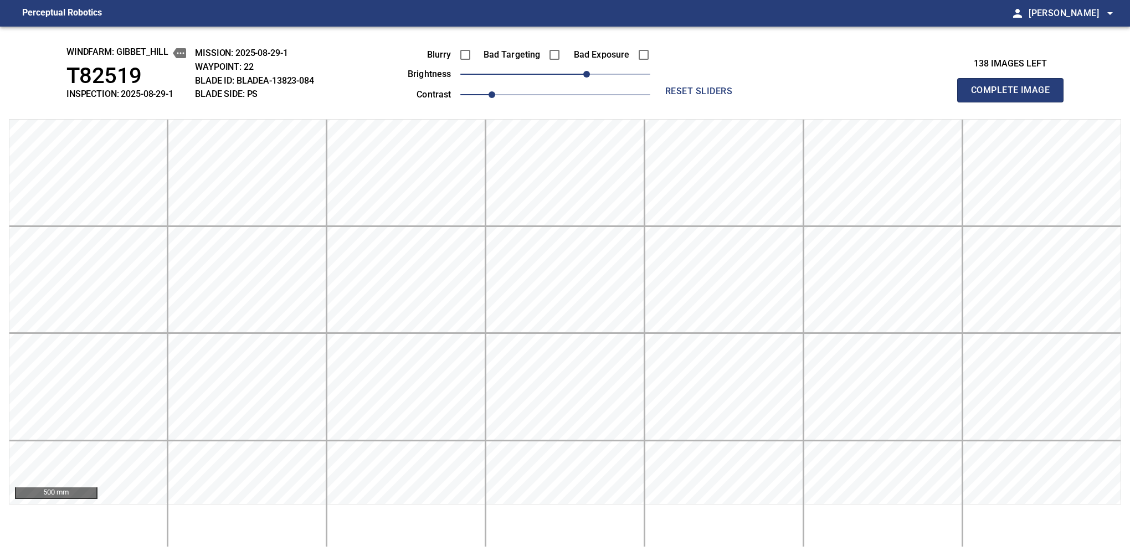
click at [712, 102] on button "Complete Image" at bounding box center [1010, 90] width 106 height 24
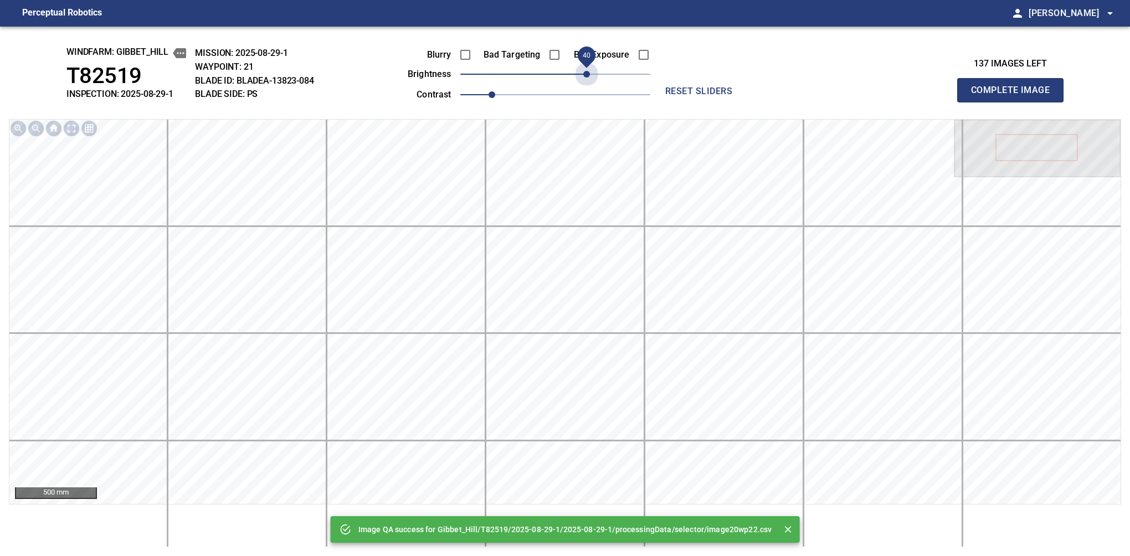
click at [589, 78] on span "40" at bounding box center [555, 74] width 190 height 16
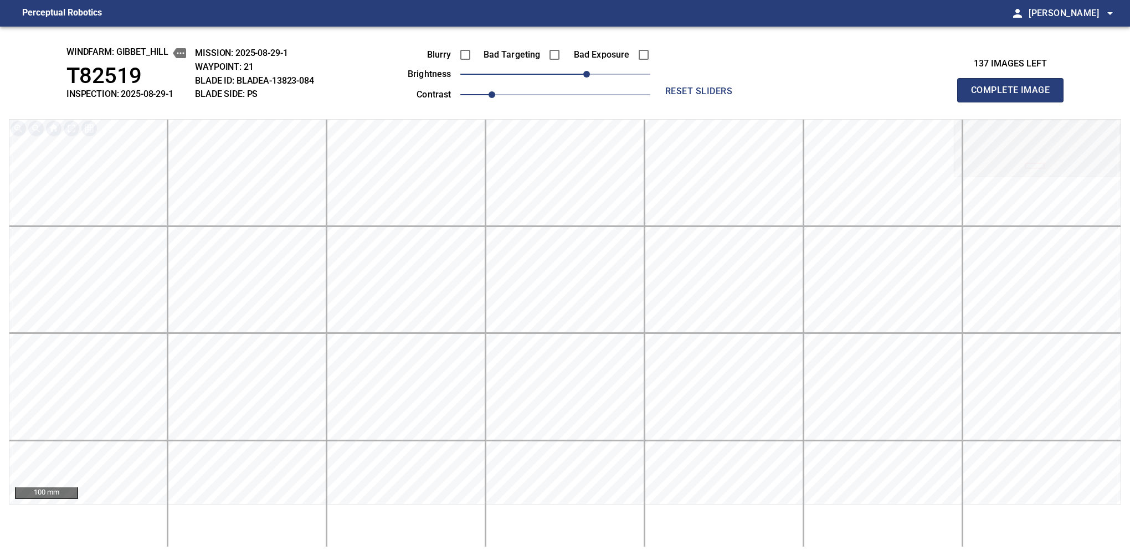
click at [712, 102] on button "Complete Image" at bounding box center [1010, 90] width 106 height 24
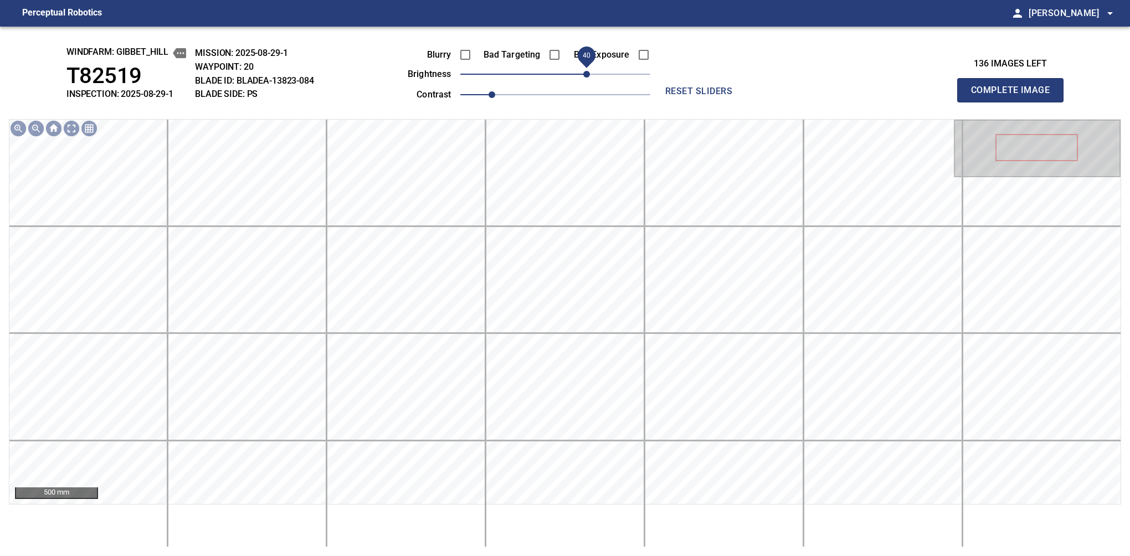
drag, startPoint x: 600, startPoint y: 71, endPoint x: 587, endPoint y: 76, distance: 14.4
click at [587, 76] on span "40" at bounding box center [555, 74] width 190 height 16
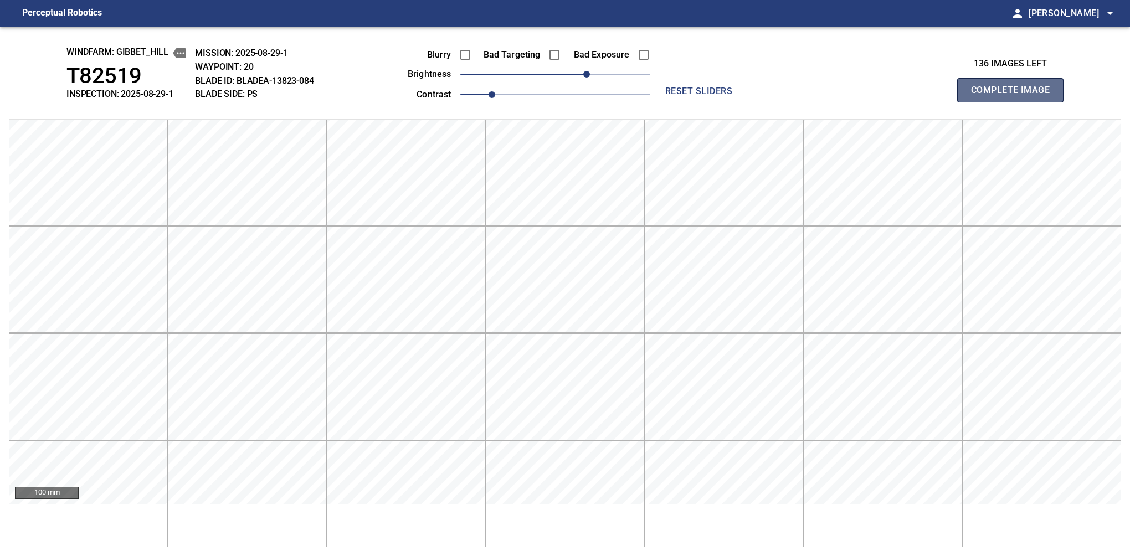
click at [712, 102] on button "Complete Image" at bounding box center [1010, 90] width 106 height 24
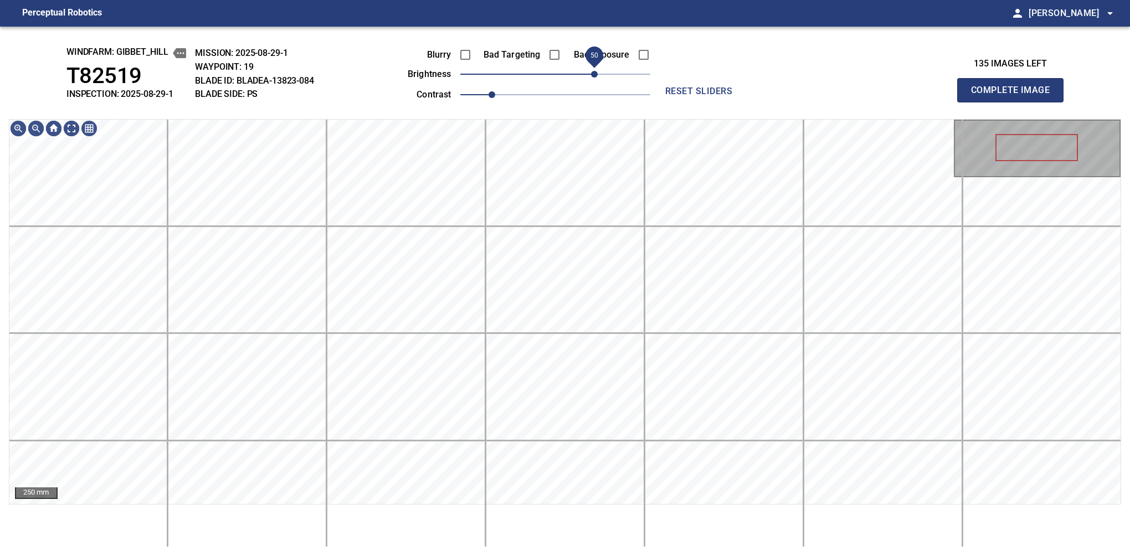
drag, startPoint x: 554, startPoint y: 78, endPoint x: 594, endPoint y: 78, distance: 40.4
click at [594, 78] on span "50" at bounding box center [594, 74] width 7 height 7
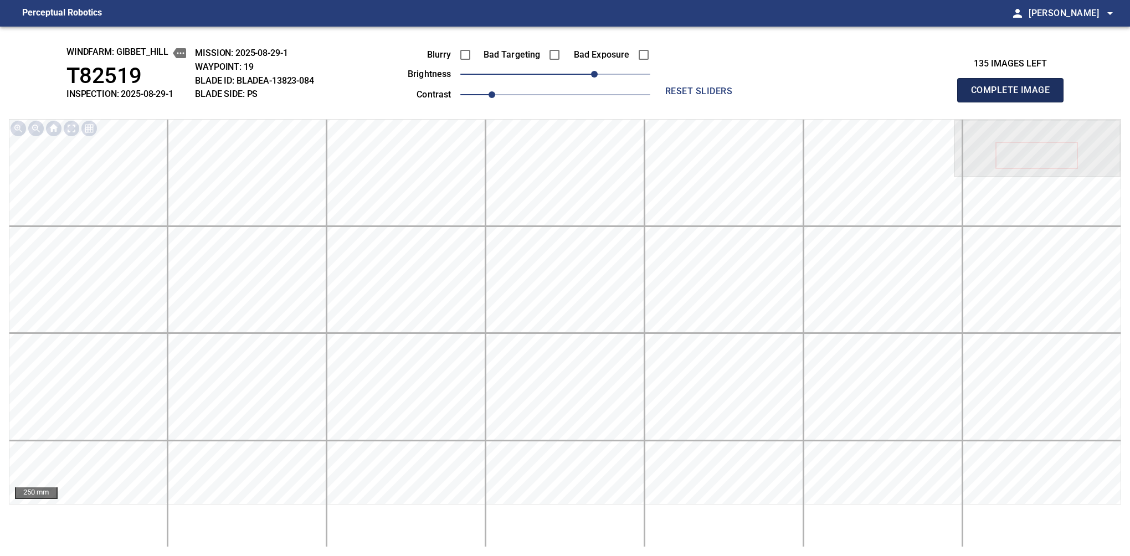
click at [712, 102] on button "Complete Image" at bounding box center [1010, 90] width 106 height 24
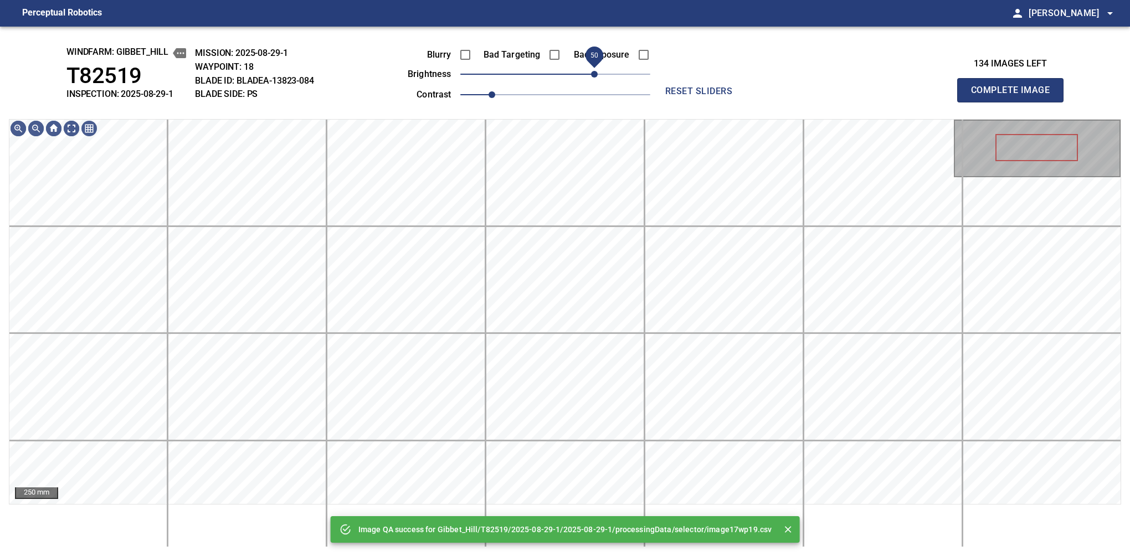
drag, startPoint x: 585, startPoint y: 75, endPoint x: 595, endPoint y: 78, distance: 10.5
click at [595, 78] on span "50" at bounding box center [555, 74] width 190 height 16
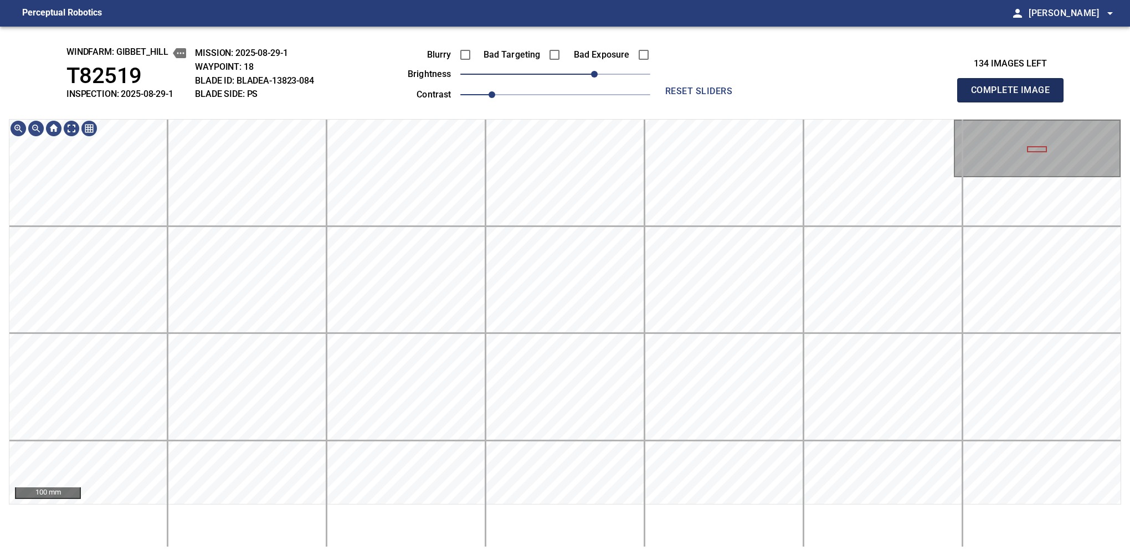
click at [712, 102] on button "Complete Image" at bounding box center [1010, 90] width 106 height 24
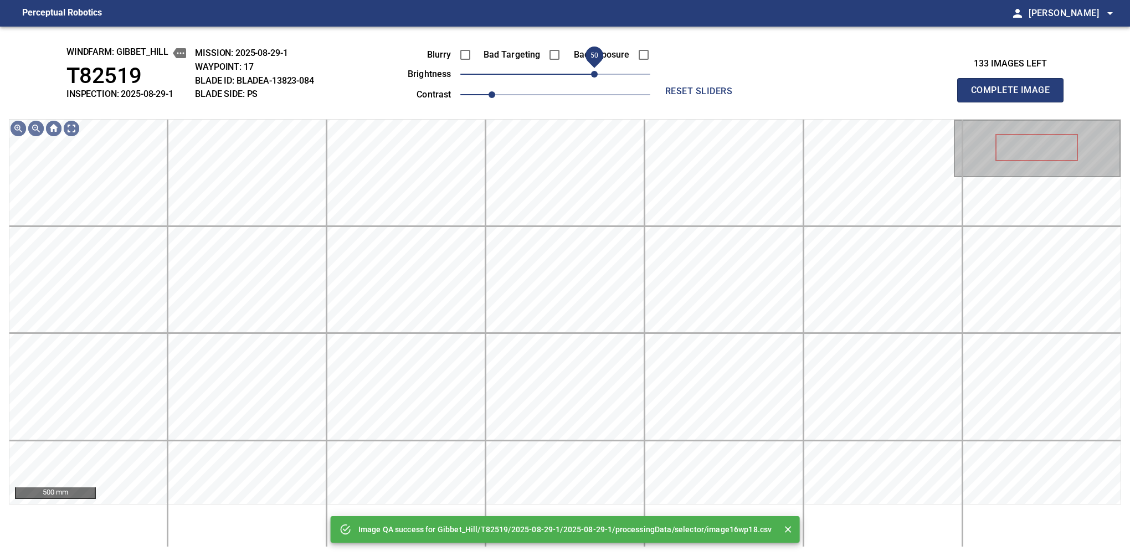
drag, startPoint x: 562, startPoint y: 83, endPoint x: 595, endPoint y: 73, distance: 34.5
click at [595, 73] on span "50" at bounding box center [594, 74] width 7 height 7
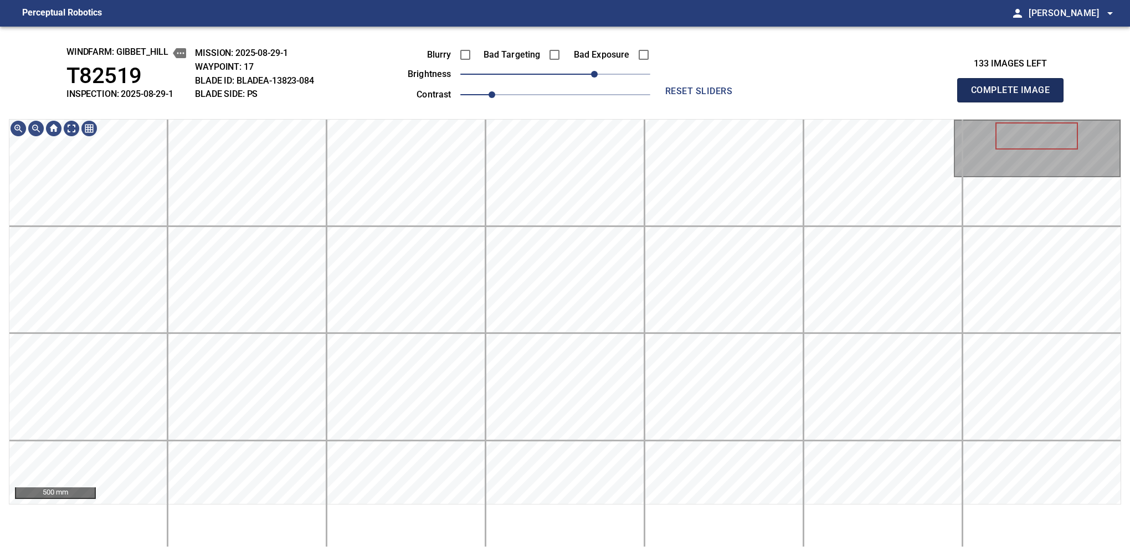
click at [712, 102] on button "Complete Image" at bounding box center [1010, 90] width 106 height 24
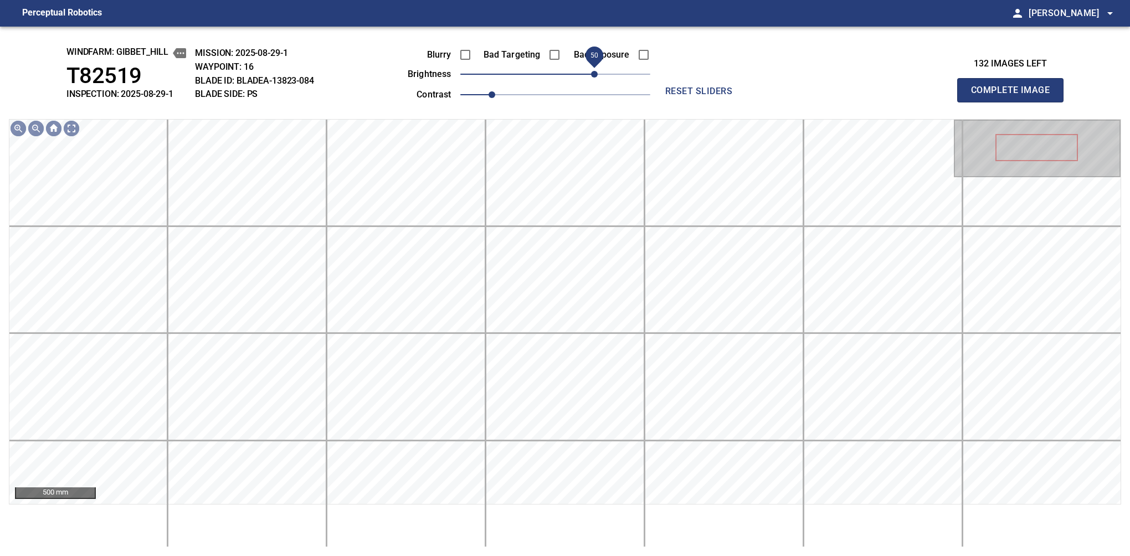
drag, startPoint x: 564, startPoint y: 75, endPoint x: 595, endPoint y: 71, distance: 31.3
click at [595, 71] on span "50" at bounding box center [594, 74] width 7 height 7
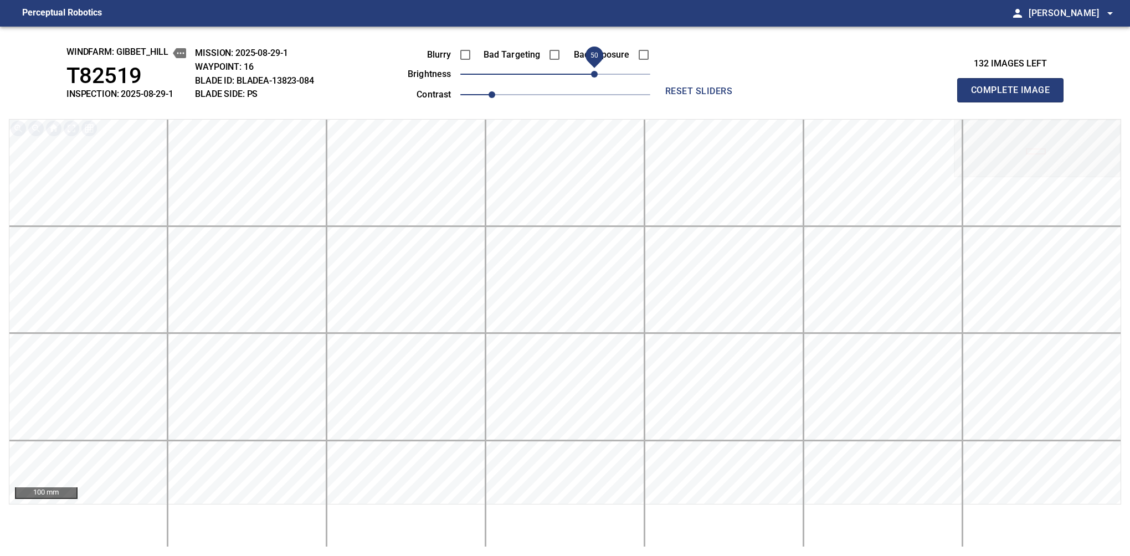
click at [712, 102] on button "Complete Image" at bounding box center [1010, 90] width 106 height 24
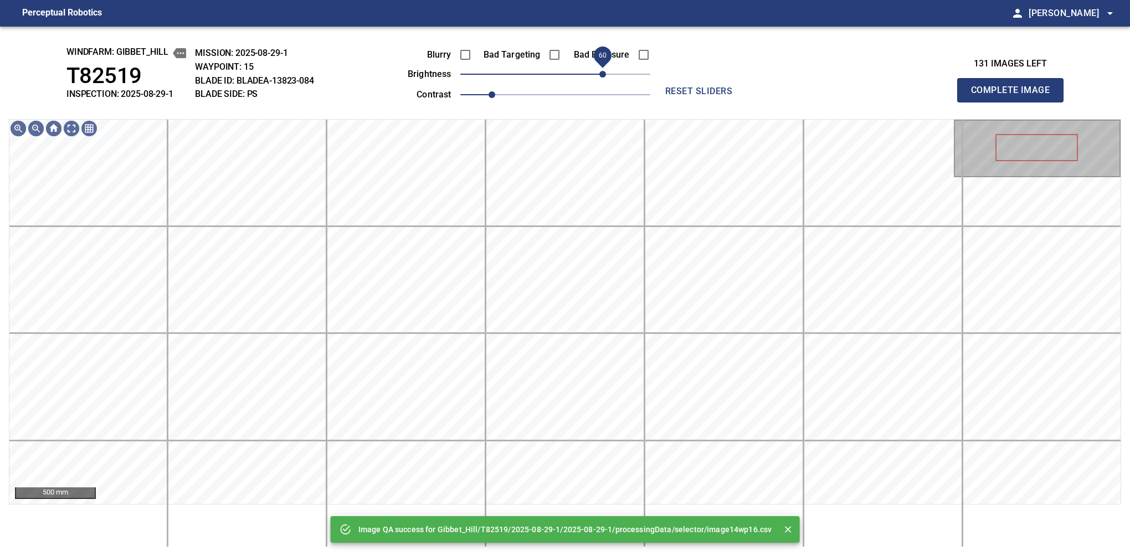
drag, startPoint x: 593, startPoint y: 69, endPoint x: 602, endPoint y: 71, distance: 9.7
click at [602, 71] on span "60" at bounding box center [555, 74] width 190 height 16
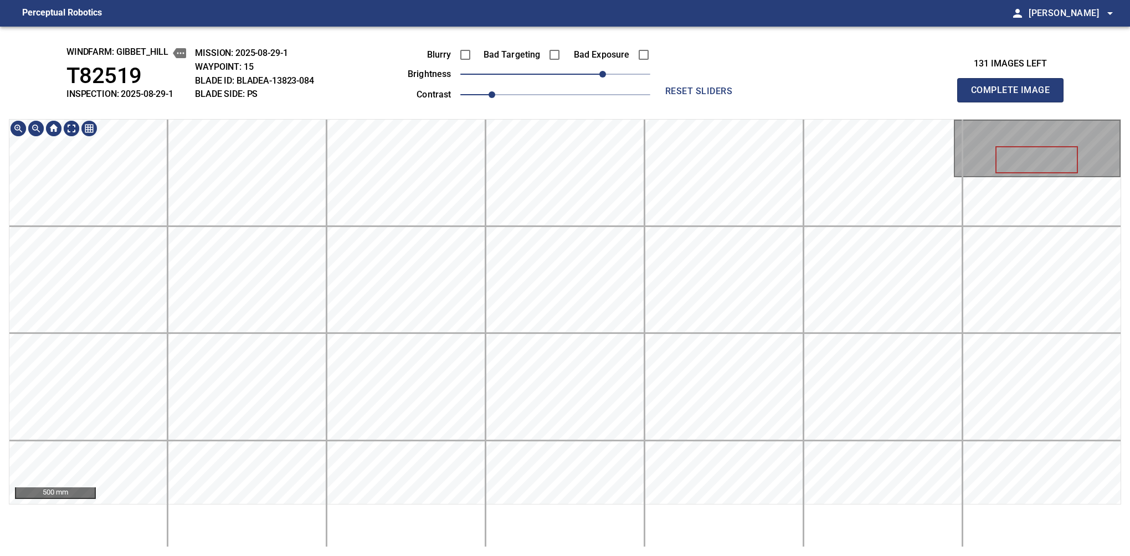
click at [622, 65] on div "windfarm: Gibbet_Hill T82519 INSPECTION: 2025-08-29-1 MISSION: 2025-08-29-1 WAY…" at bounding box center [565, 291] width 1130 height 529
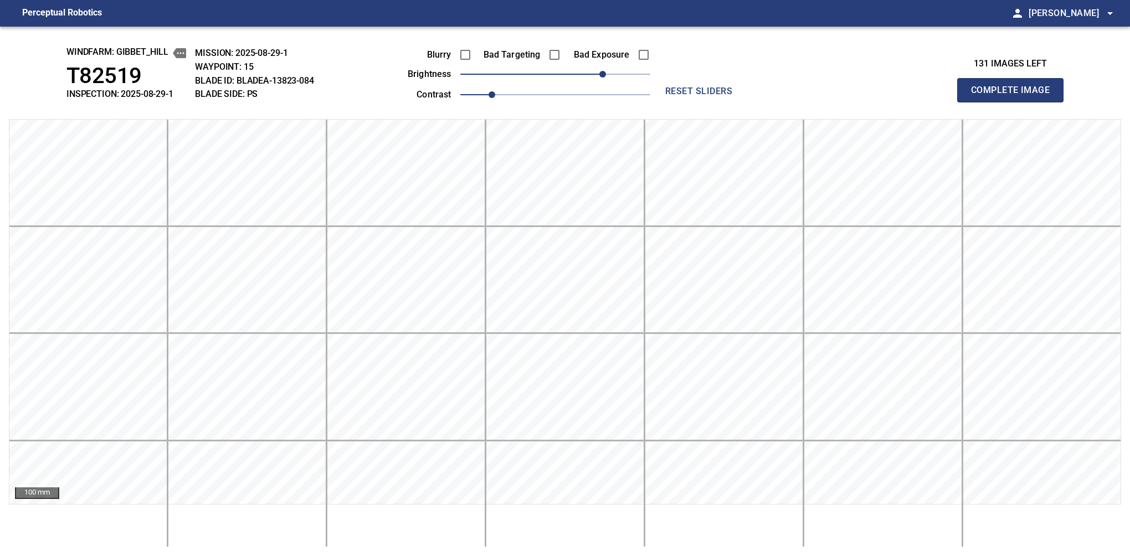
click at [712, 102] on button "Complete Image" at bounding box center [1010, 90] width 106 height 24
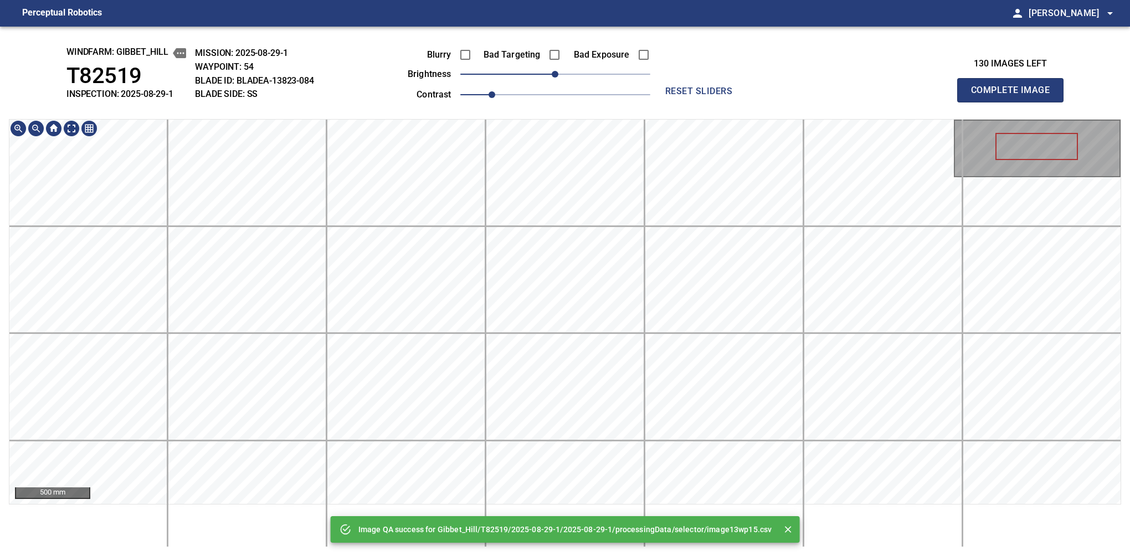
click at [641, 506] on html "Perceptual Robotics person [PERSON_NAME] arrow_drop_down Image QA success for G…" at bounding box center [565, 278] width 1130 height 556
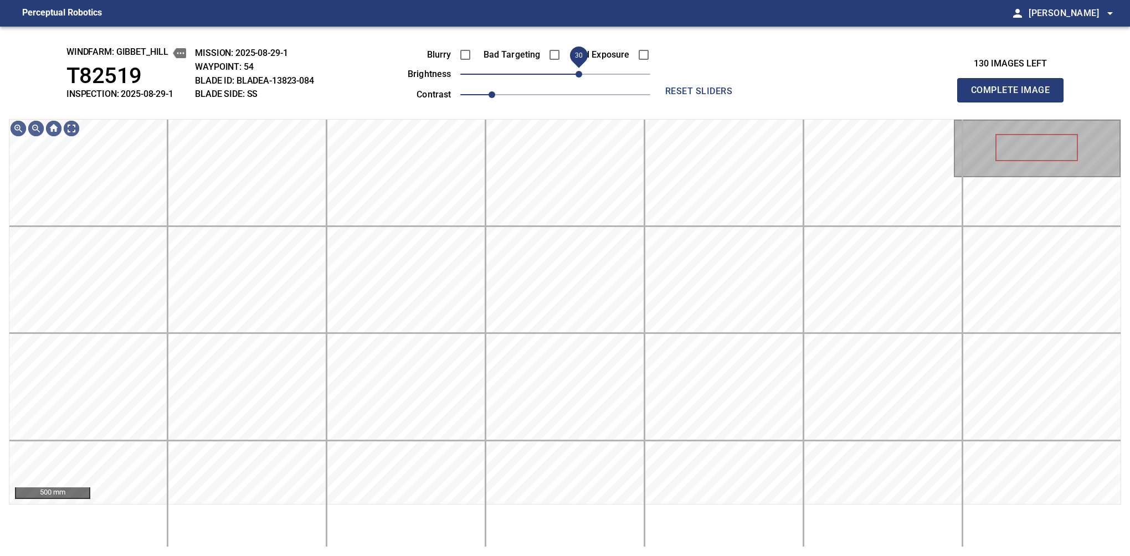
click at [580, 71] on span "30" at bounding box center [578, 74] width 7 height 7
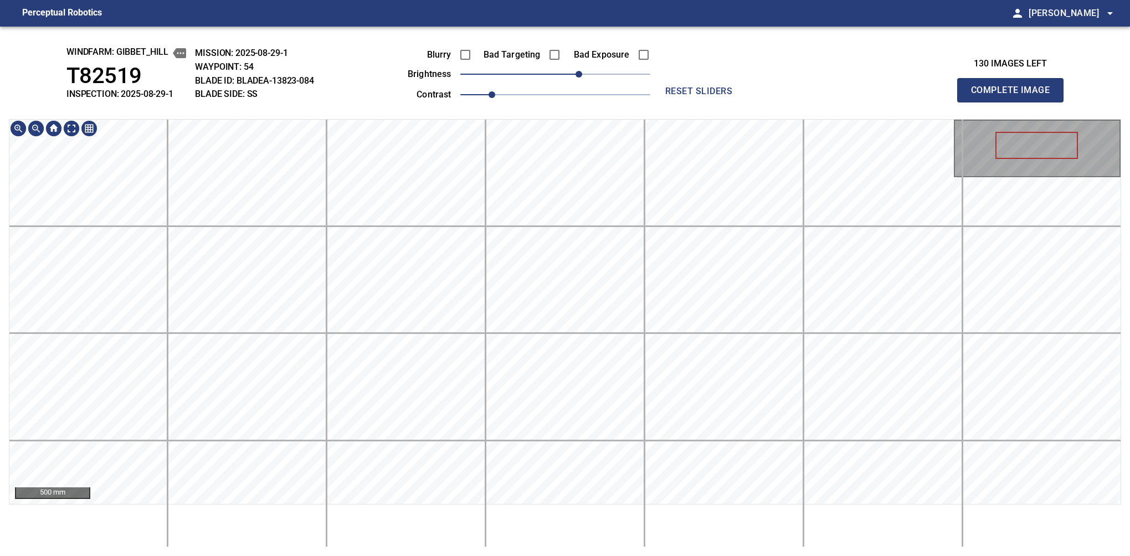
click at [618, 506] on div "500 mm" at bounding box center [565, 333] width 1112 height 428
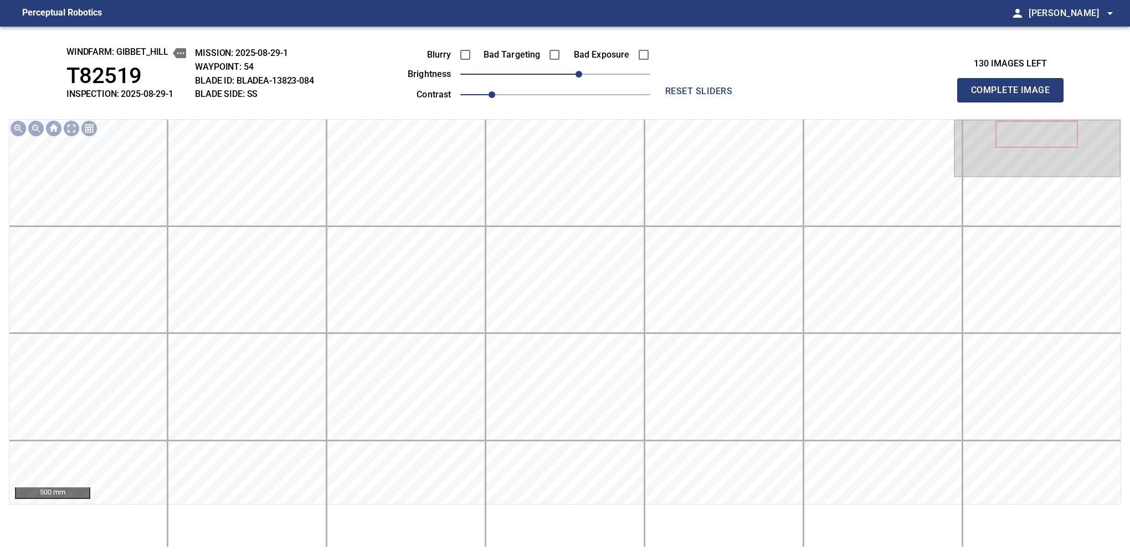
click at [712, 102] on button "Complete Image" at bounding box center [1010, 90] width 106 height 24
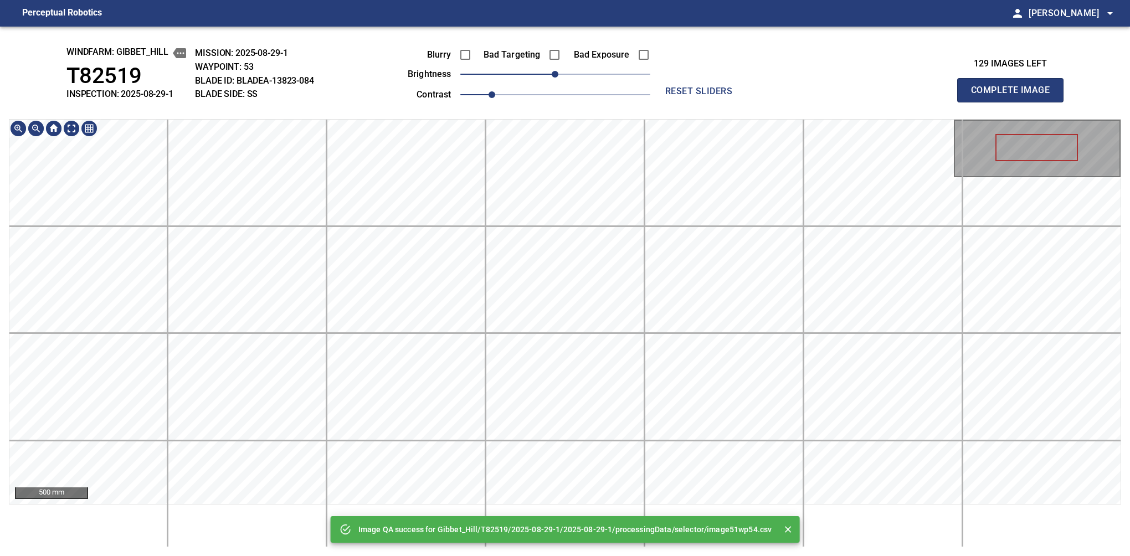
click at [597, 115] on div "Image QA success for Gibbet_Hill/T82519/2025-08-29-1/2025-08-29-1/processingDat…" at bounding box center [565, 291] width 1130 height 529
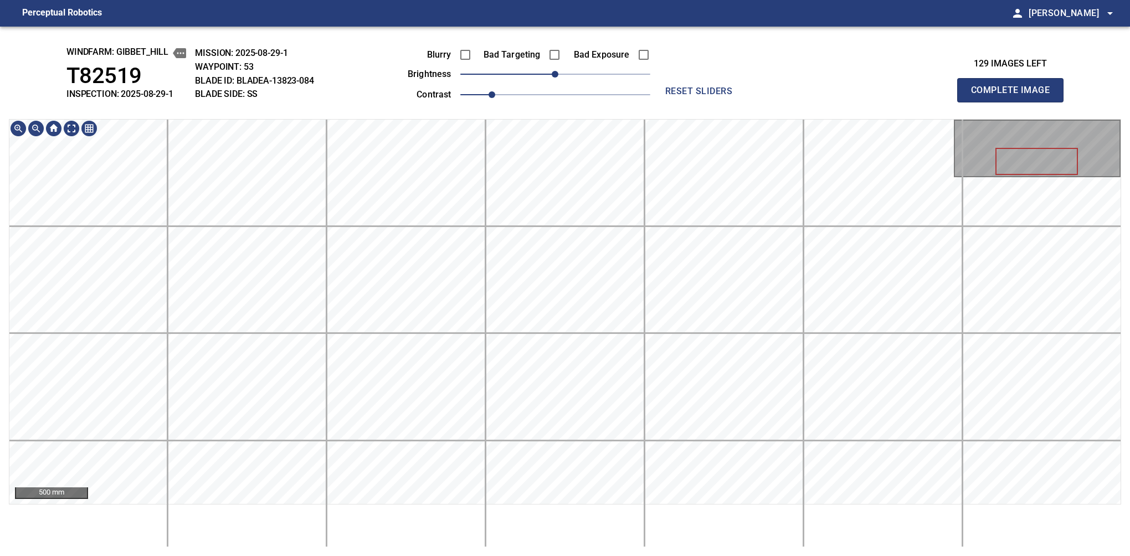
click at [712, 102] on button "Complete Image" at bounding box center [1010, 90] width 106 height 24
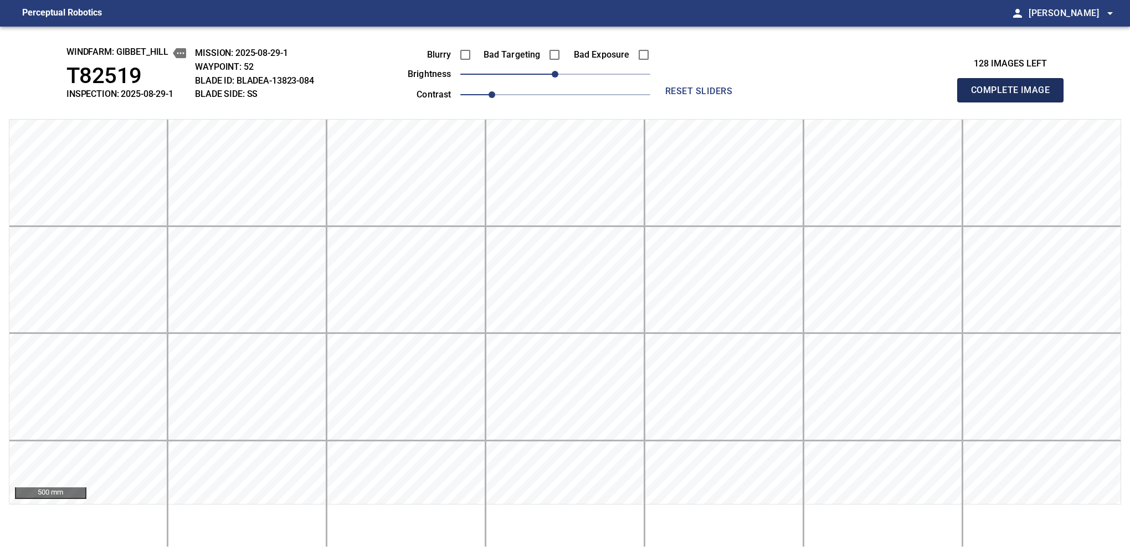
click at [712, 102] on button "Complete Image" at bounding box center [1010, 90] width 106 height 24
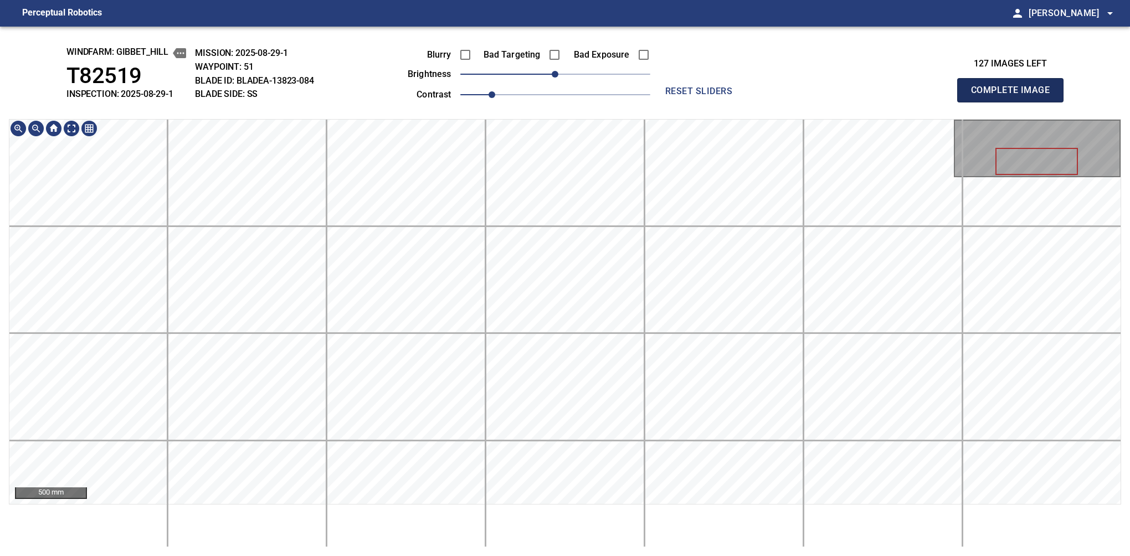
click at [712, 102] on button "Complete Image" at bounding box center [1010, 90] width 106 height 24
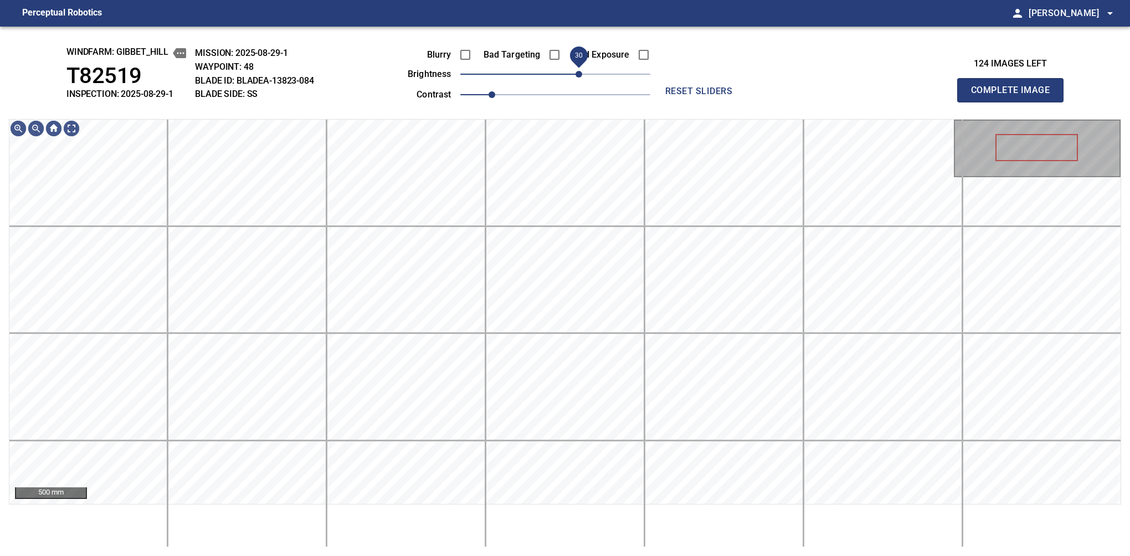
click at [576, 78] on span "30" at bounding box center [578, 74] width 7 height 7
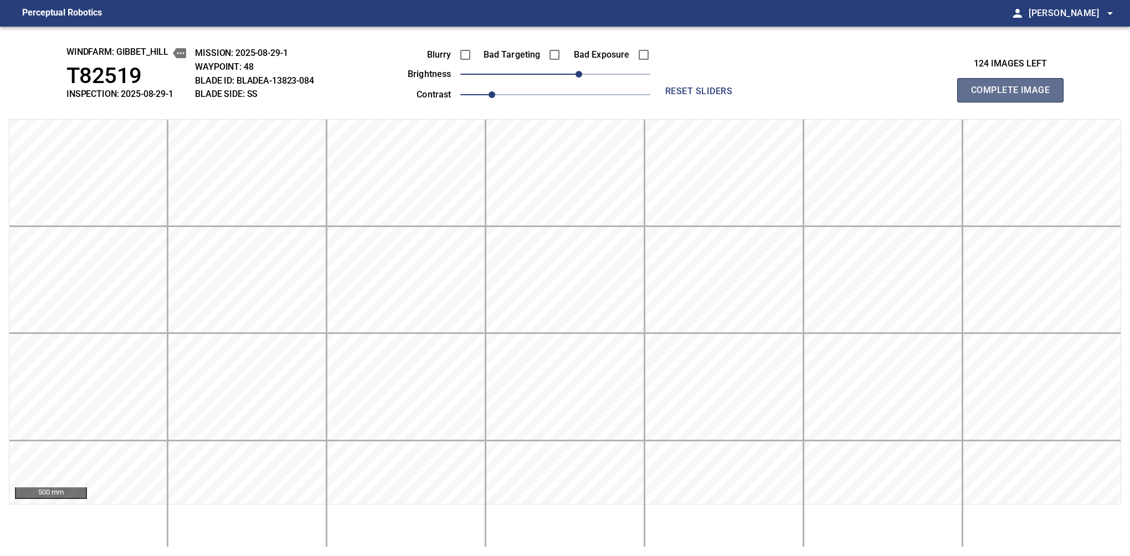
click at [712, 102] on button "Complete Image" at bounding box center [1010, 90] width 106 height 24
drag, startPoint x: 576, startPoint y: 71, endPoint x: 584, endPoint y: 71, distance: 7.8
click at [584, 71] on span "40" at bounding box center [555, 74] width 190 height 16
click at [712, 102] on button "Complete Image" at bounding box center [1010, 90] width 106 height 24
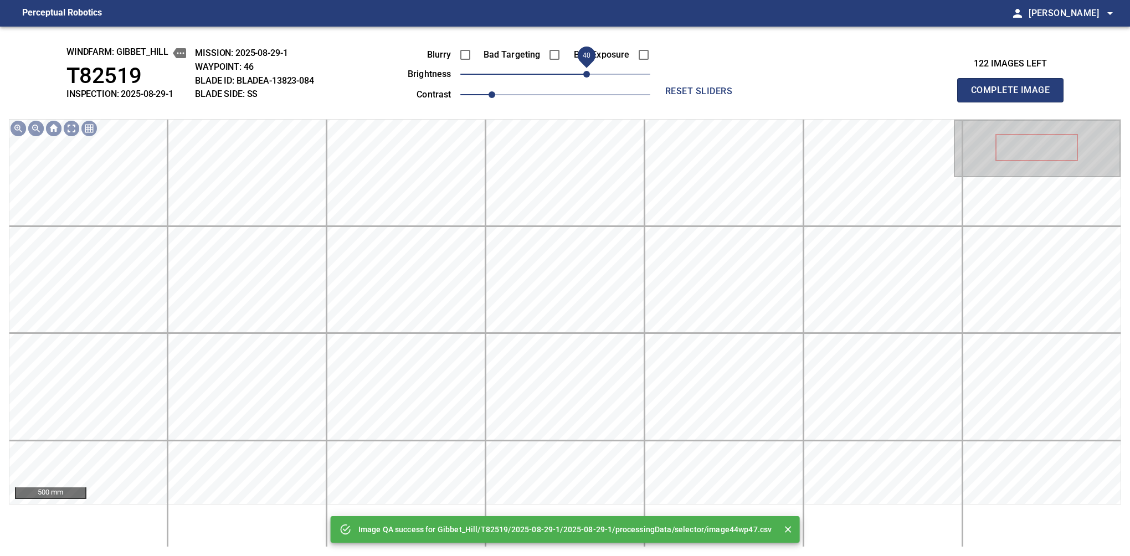
click at [587, 73] on span "40" at bounding box center [555, 74] width 190 height 16
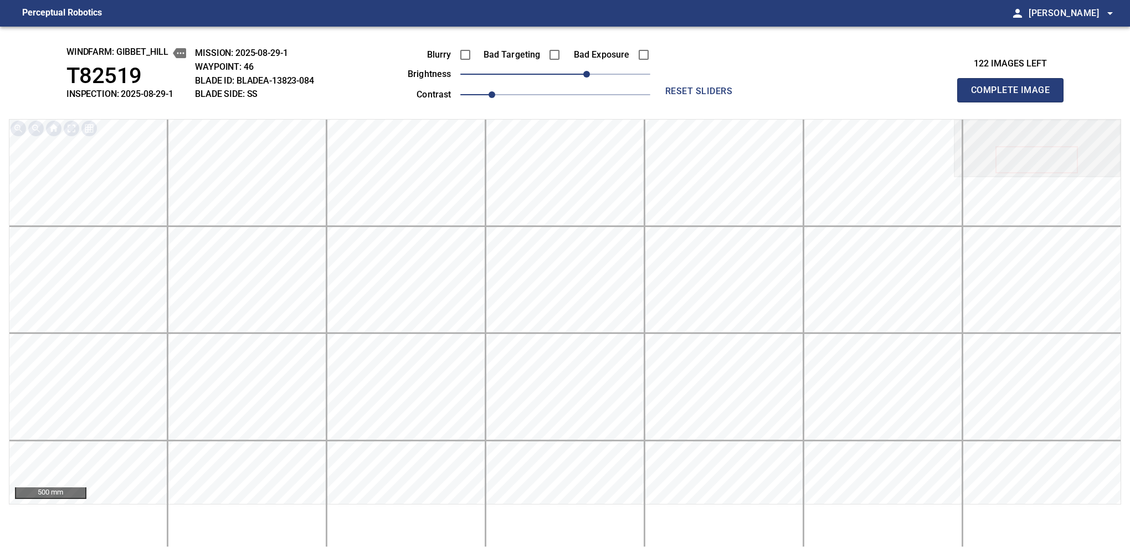
click at [712, 102] on button "Complete Image" at bounding box center [1010, 90] width 106 height 24
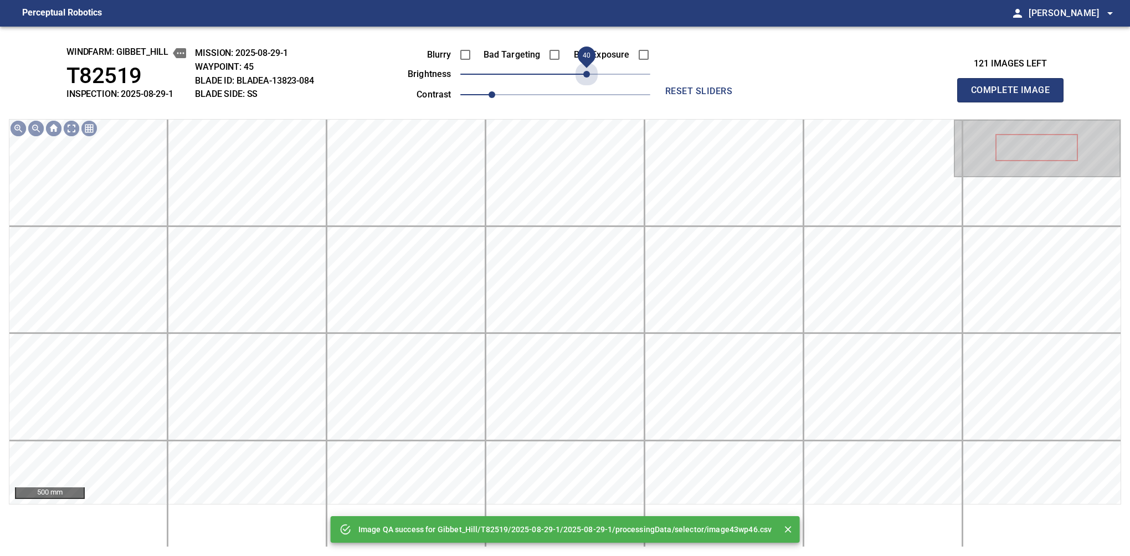
click at [584, 80] on span "40" at bounding box center [555, 74] width 190 height 16
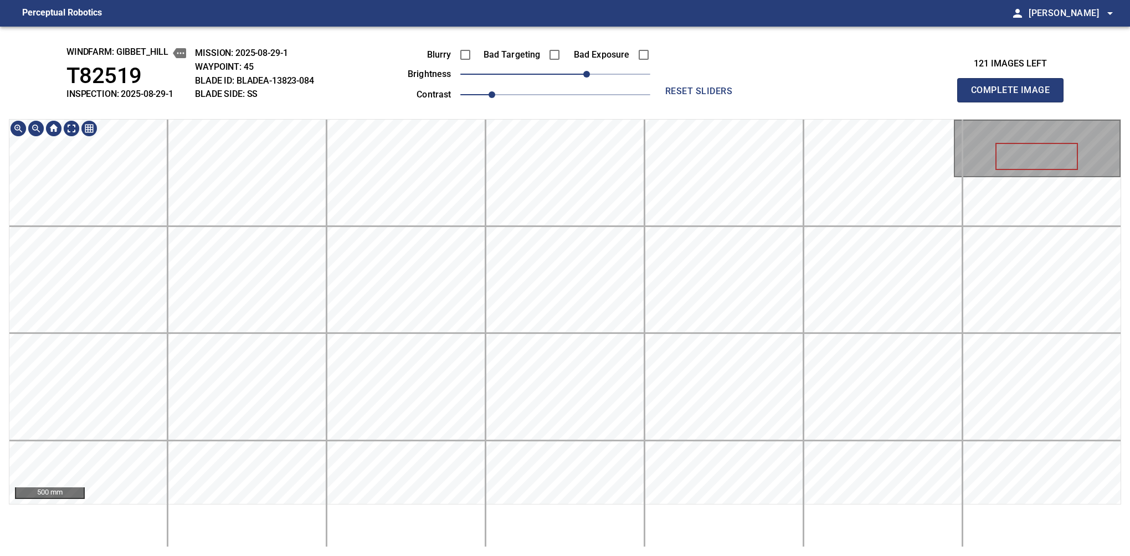
click at [585, 95] on div "windfarm: Gibbet_Hill T82519 INSPECTION: 2025-08-29-1 MISSION: 2025-08-29-1 WAY…" at bounding box center [565, 291] width 1130 height 529
click at [712, 102] on button "Complete Image" at bounding box center [1010, 90] width 106 height 24
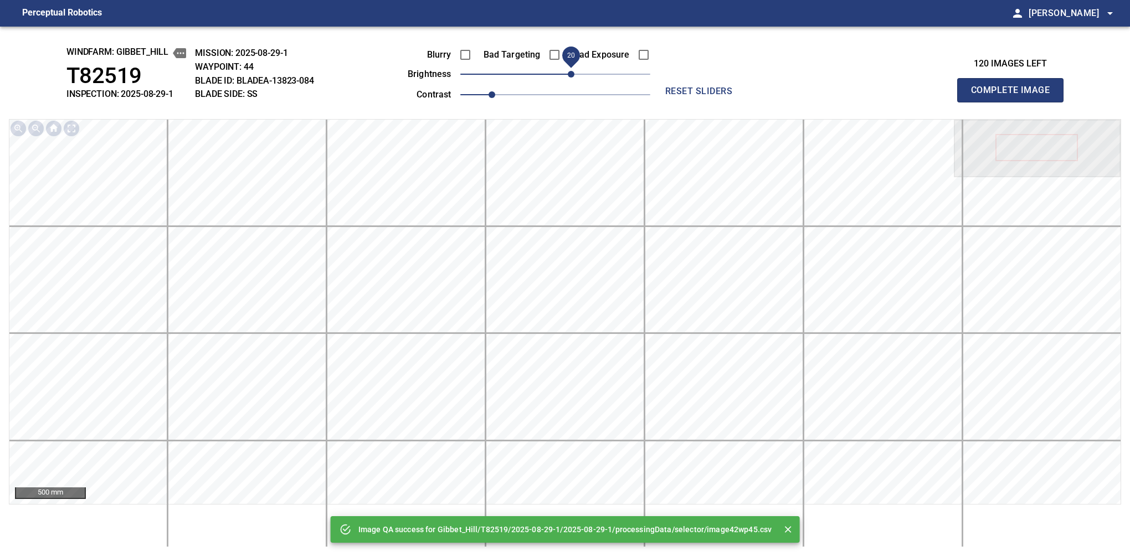
drag, startPoint x: 558, startPoint y: 78, endPoint x: 574, endPoint y: 80, distance: 15.7
click at [574, 78] on span "20" at bounding box center [571, 74] width 7 height 7
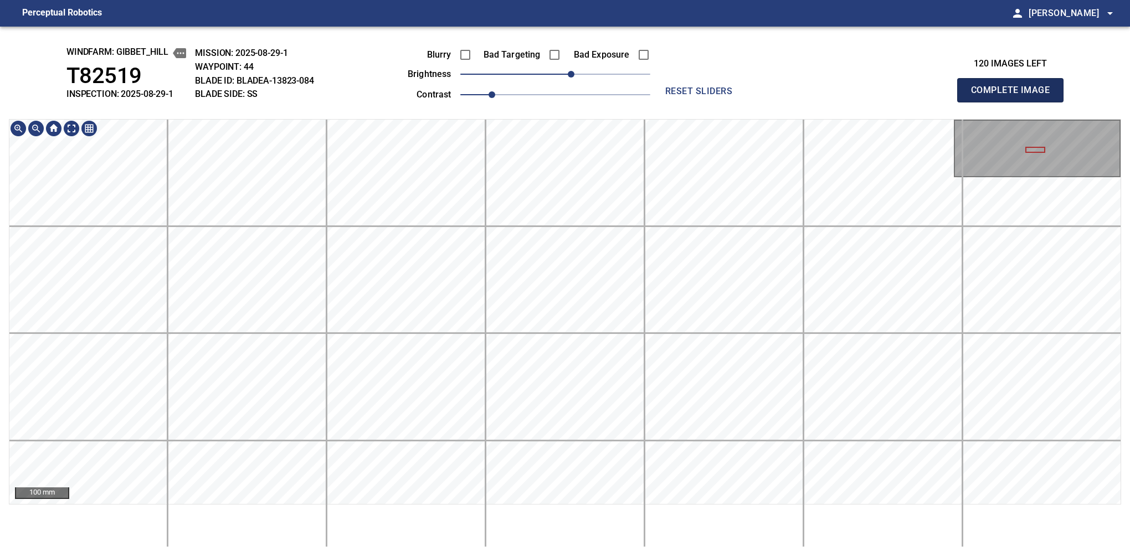
click at [712, 102] on button "Complete Image" at bounding box center [1010, 90] width 106 height 24
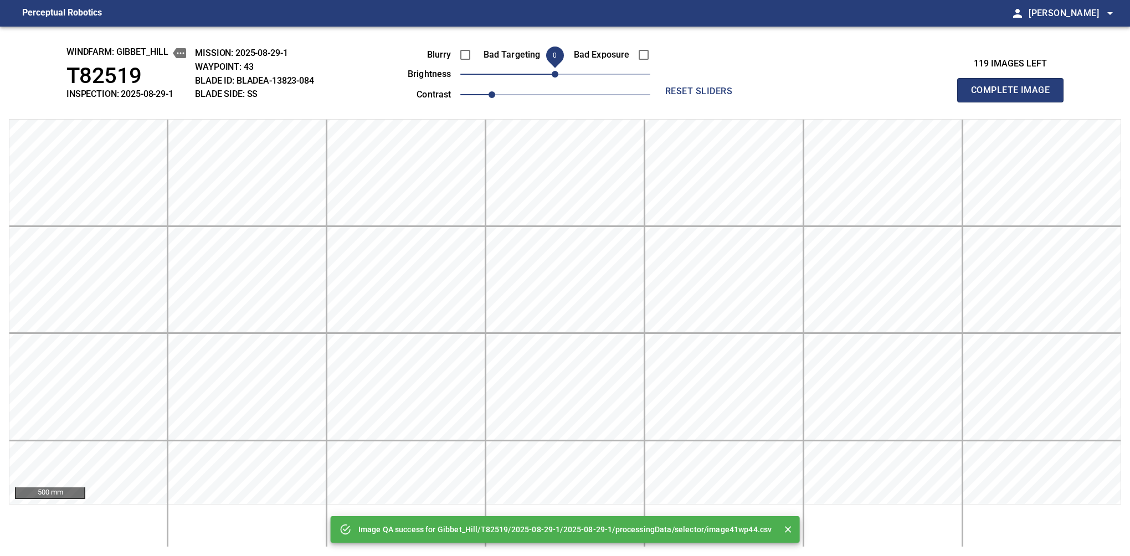
click at [558, 76] on span "0" at bounding box center [555, 74] width 7 height 7
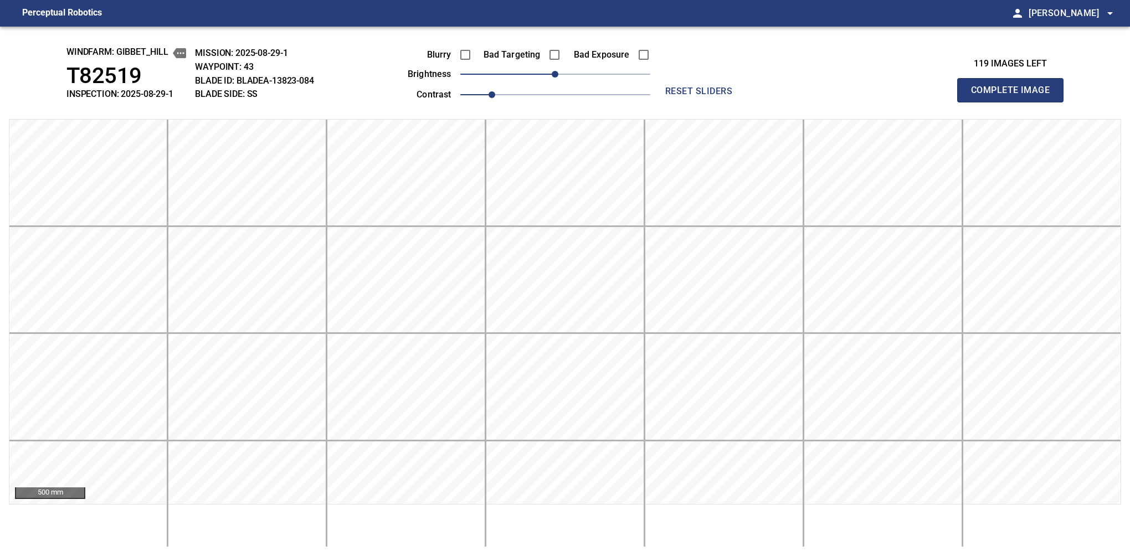
click at [712, 102] on button "Complete Image" at bounding box center [1010, 90] width 106 height 24
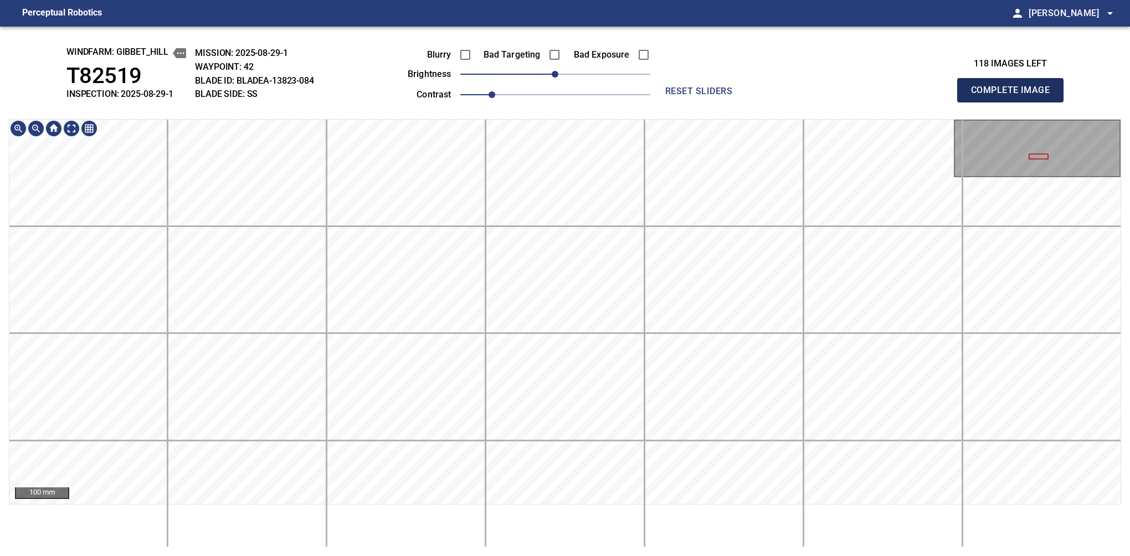
click at [712, 102] on button "Complete Image" at bounding box center [1010, 90] width 106 height 24
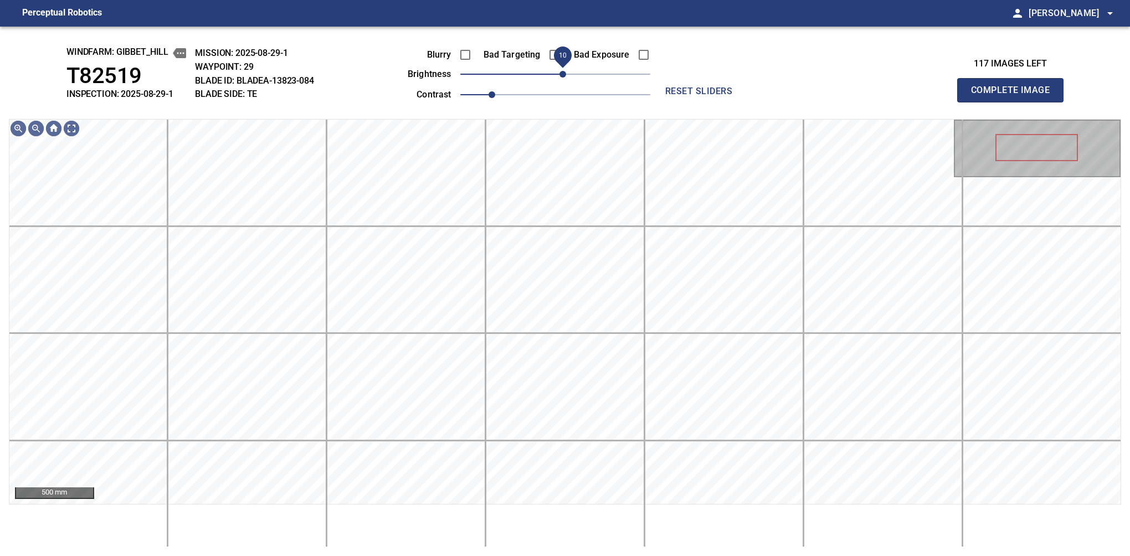
click at [563, 78] on span "10" at bounding box center [562, 74] width 7 height 7
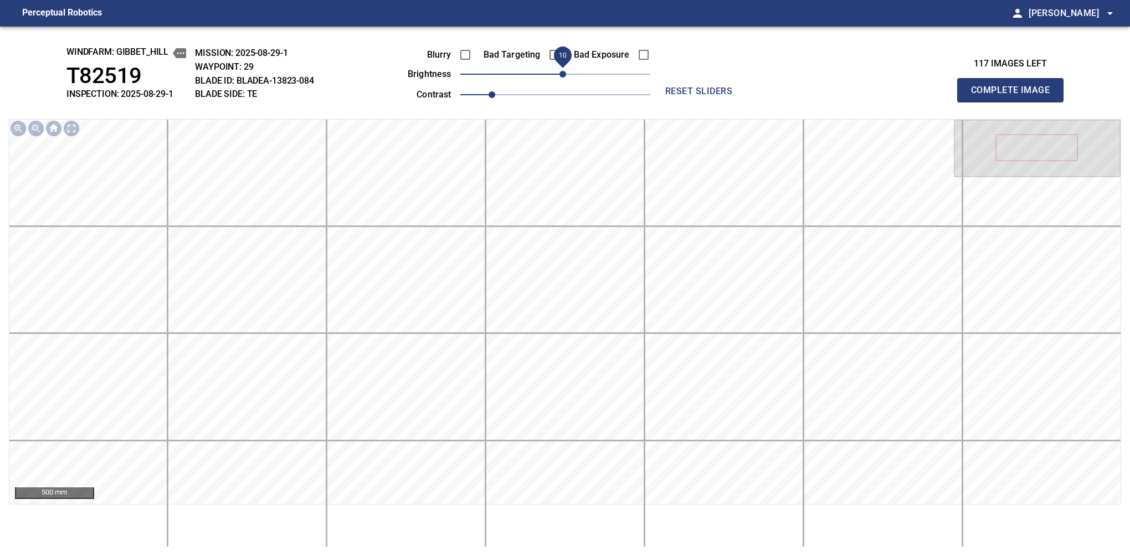
click at [565, 75] on span "10" at bounding box center [562, 74] width 7 height 7
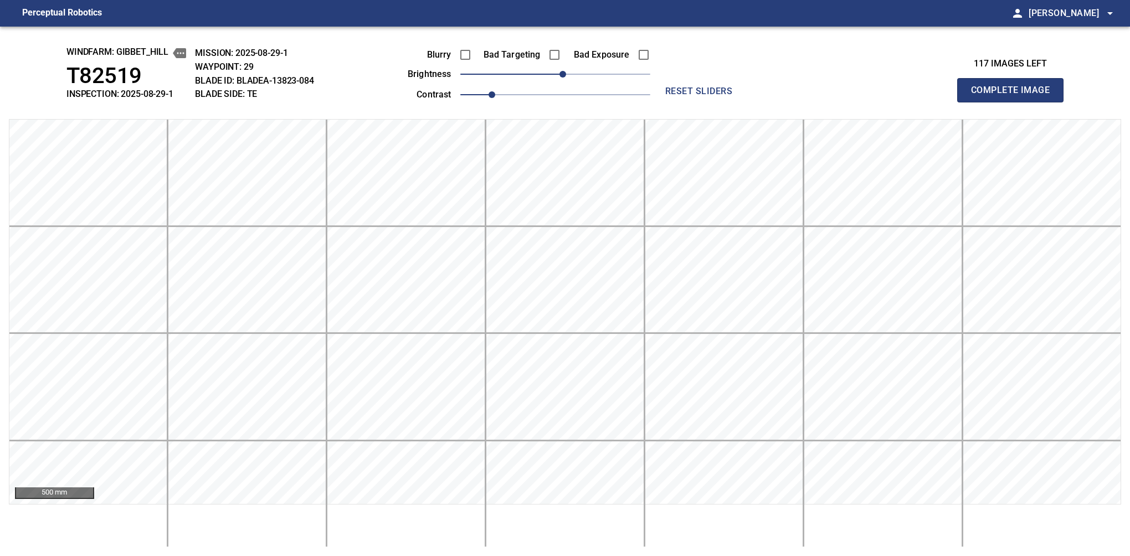
click at [712, 102] on button "Complete Image" at bounding box center [1010, 90] width 106 height 24
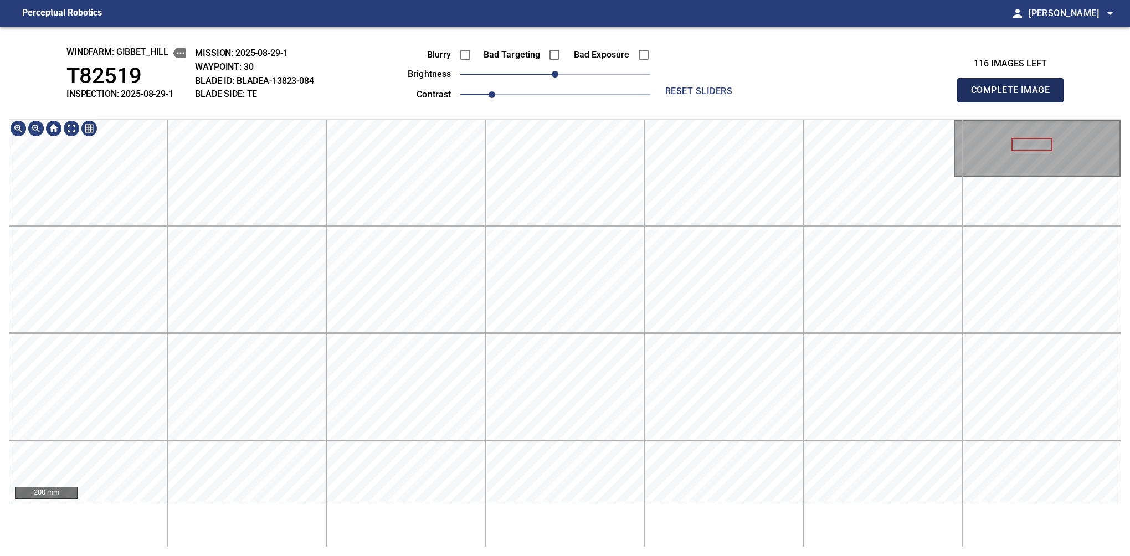
click at [712, 102] on button "Complete Image" at bounding box center [1010, 90] width 106 height 24
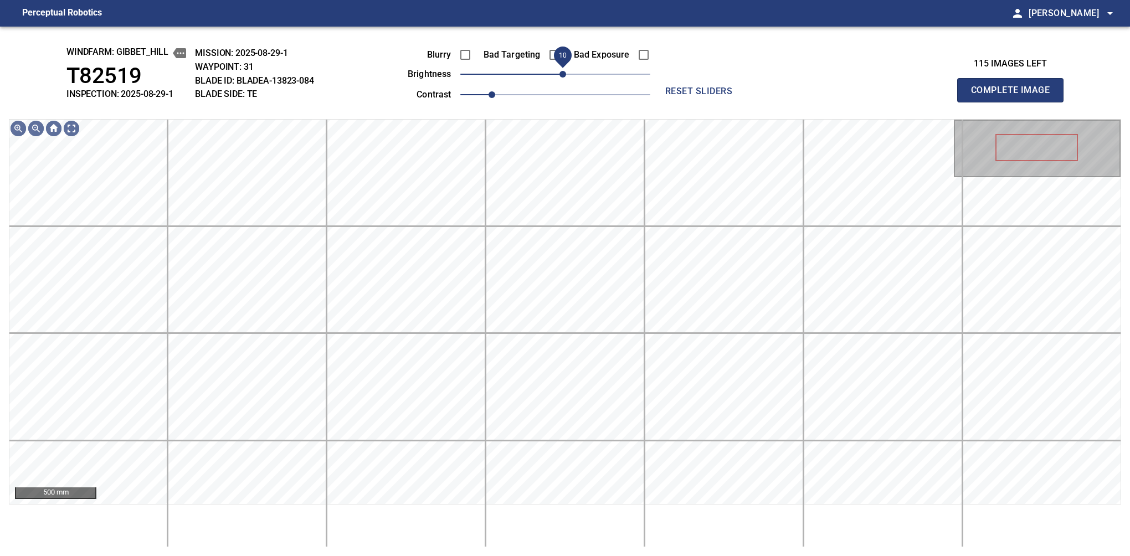
click at [563, 78] on span "10" at bounding box center [562, 74] width 7 height 7
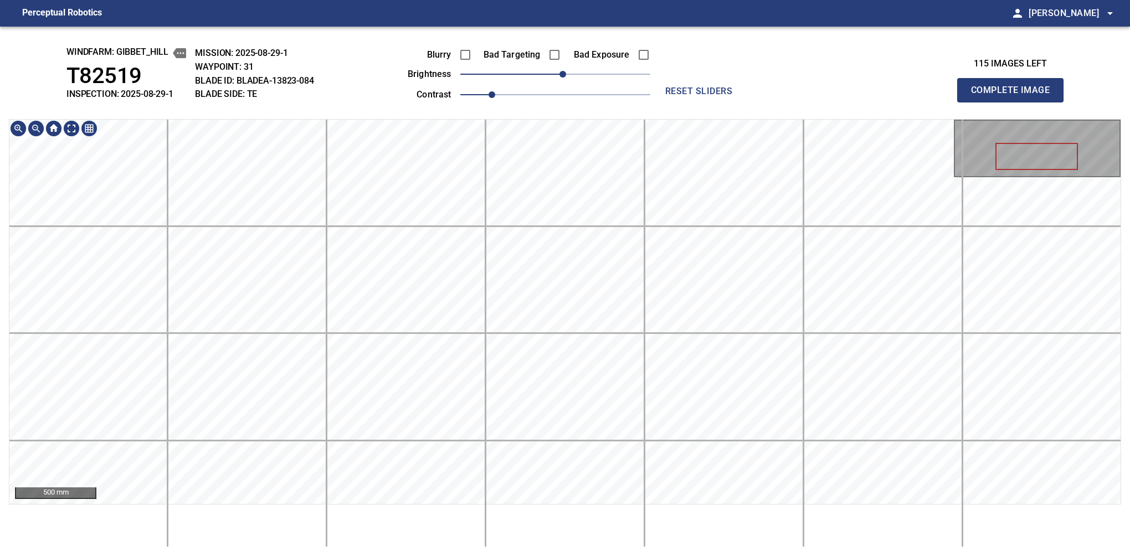
click at [602, 112] on div "windfarm: Gibbet_Hill T82519 INSPECTION: 2025-08-29-1 MISSION: 2025-08-29-1 WAY…" at bounding box center [565, 291] width 1130 height 529
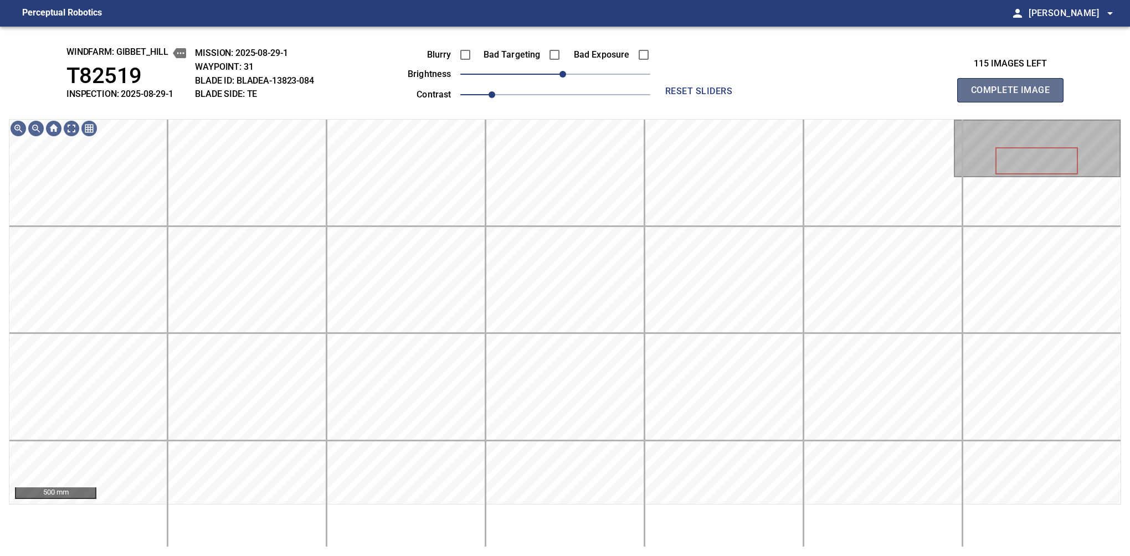
click at [712, 102] on button "Complete Image" at bounding box center [1010, 90] width 106 height 24
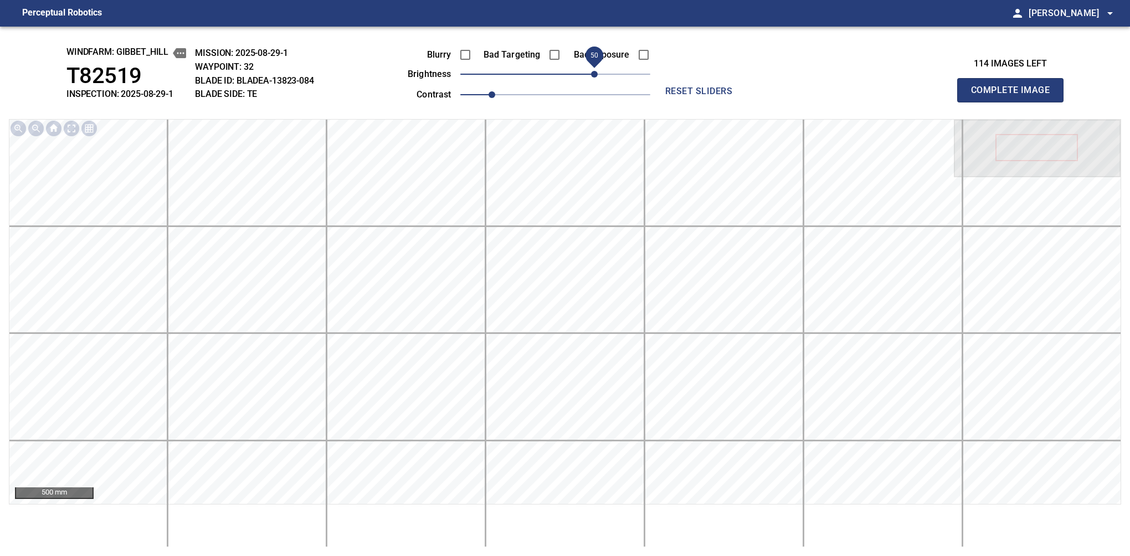
drag, startPoint x: 558, startPoint y: 75, endPoint x: 595, endPoint y: 79, distance: 36.8
click at [595, 78] on span "50" at bounding box center [594, 74] width 7 height 7
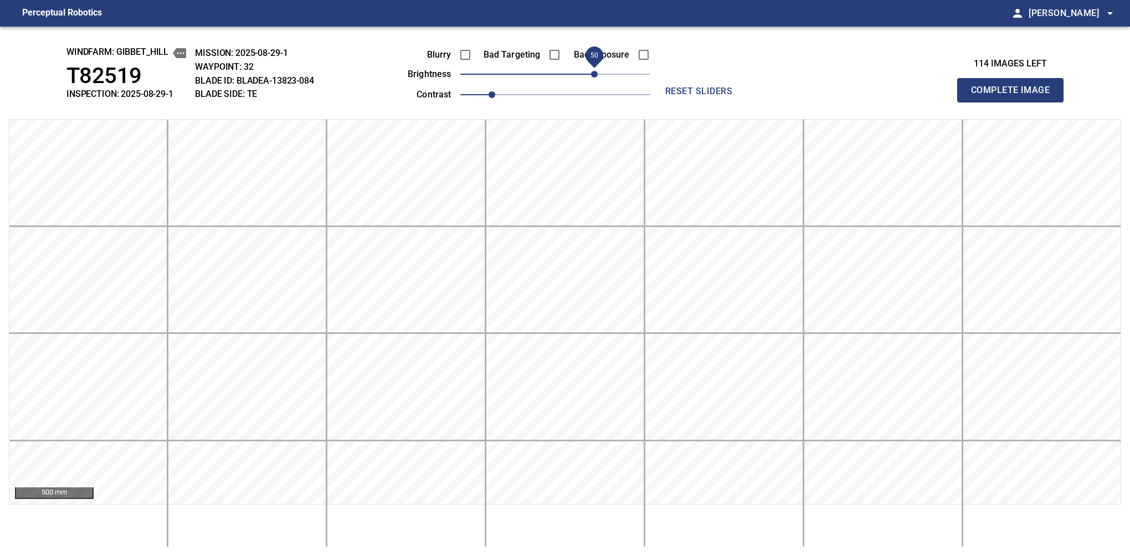
click at [712, 102] on button "Complete Image" at bounding box center [1010, 90] width 106 height 24
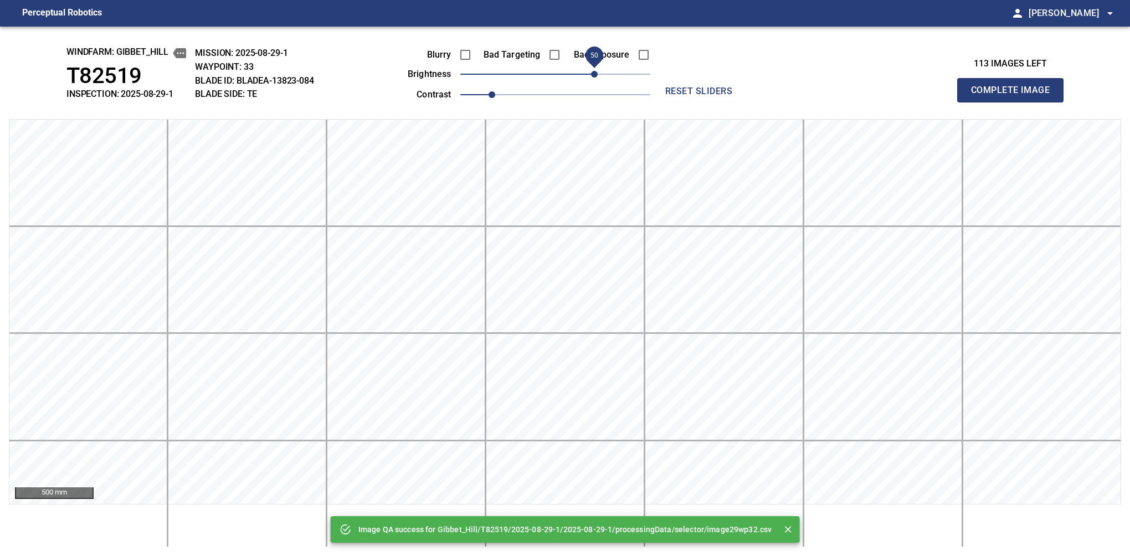
click at [596, 75] on span "50" at bounding box center [555, 74] width 190 height 16
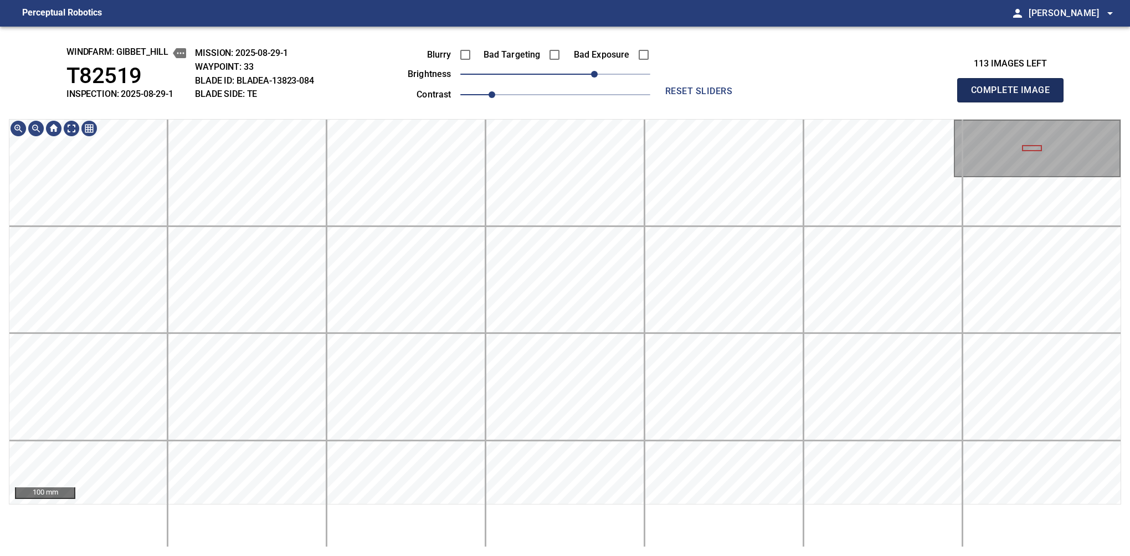
click at [712, 102] on button "Complete Image" at bounding box center [1010, 90] width 106 height 24
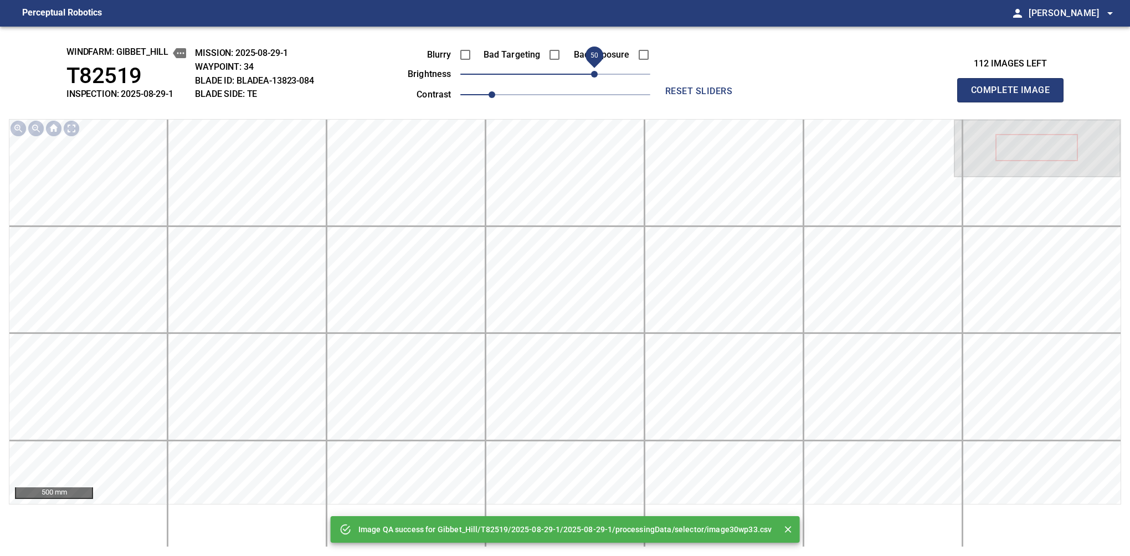
drag, startPoint x: 567, startPoint y: 76, endPoint x: 592, endPoint y: 72, distance: 25.8
click at [592, 72] on span "50" at bounding box center [555, 74] width 190 height 16
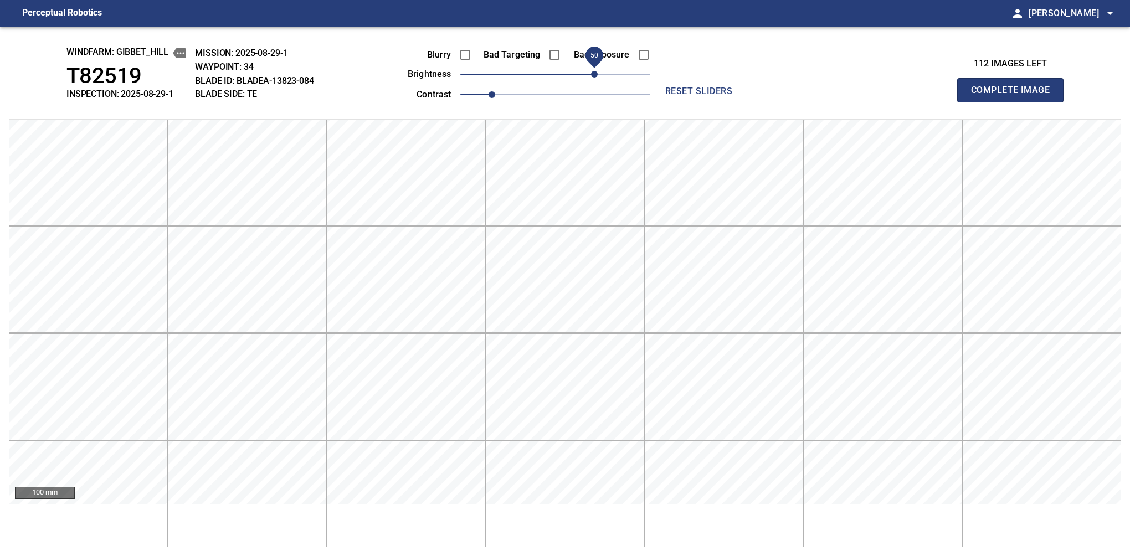
click at [712, 102] on button "Complete Image" at bounding box center [1010, 90] width 106 height 24
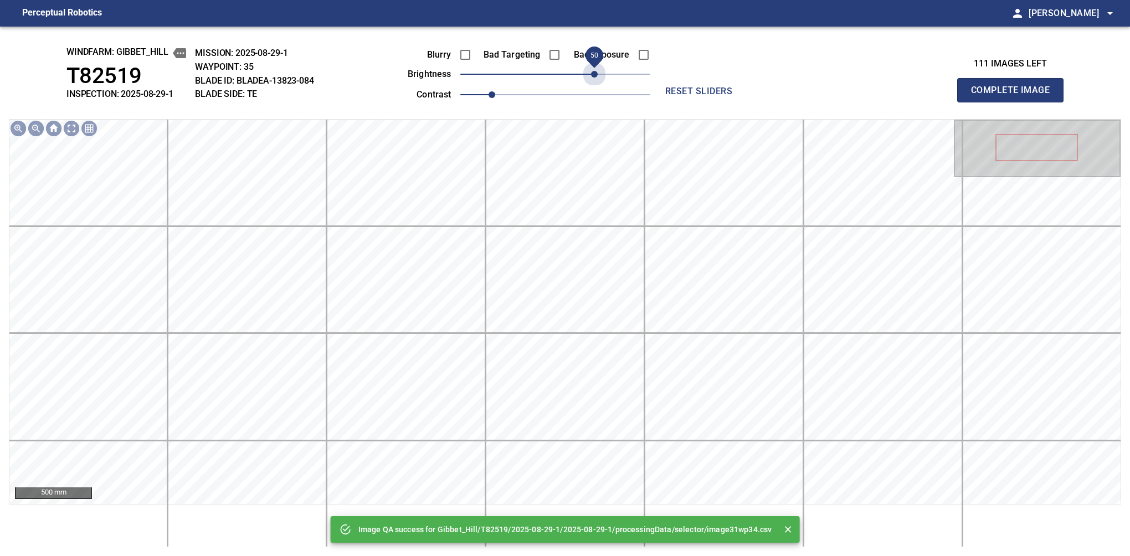
click at [595, 76] on span "50" at bounding box center [555, 74] width 190 height 16
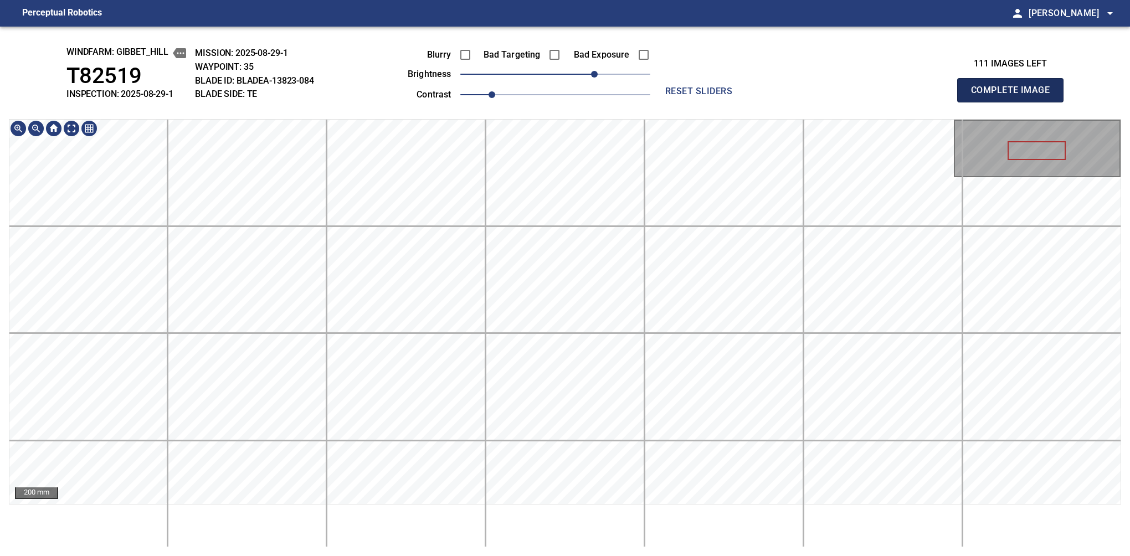
click at [712, 102] on button "Complete Image" at bounding box center [1010, 90] width 106 height 24
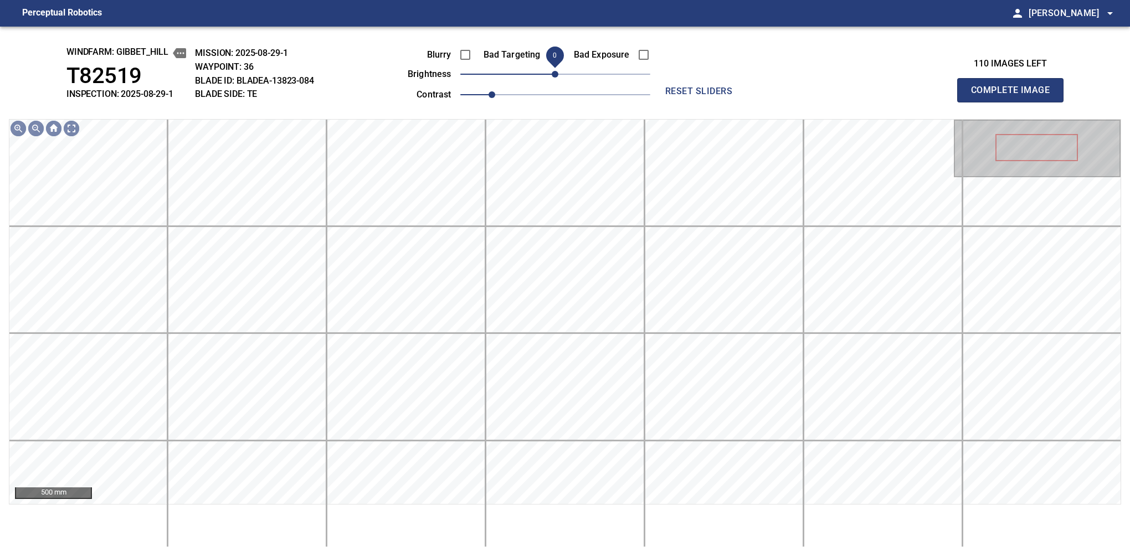
click at [557, 78] on span "0" at bounding box center [555, 74] width 7 height 7
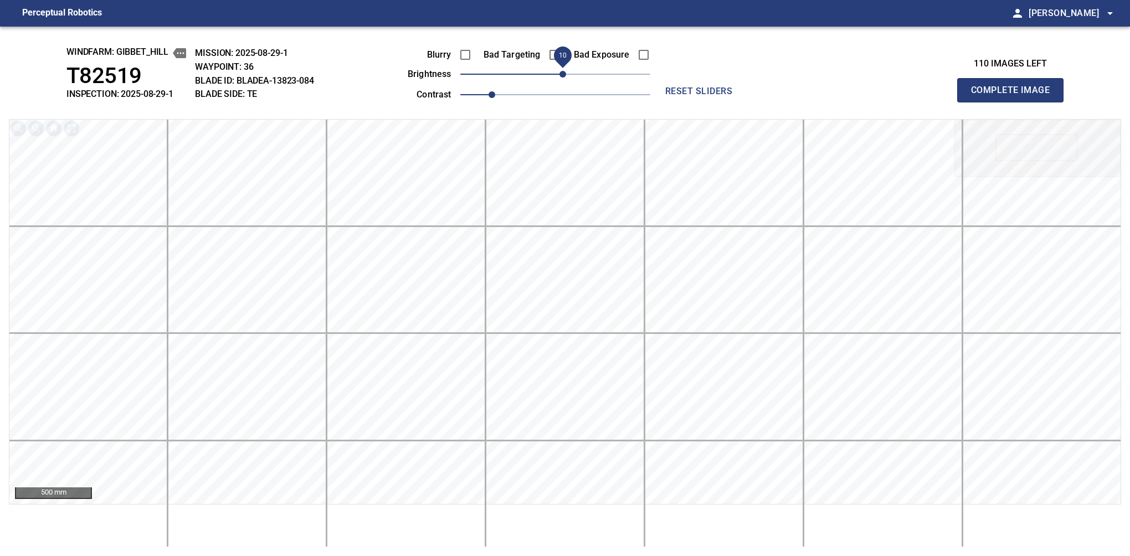
click at [562, 78] on span "10" at bounding box center [562, 74] width 7 height 7
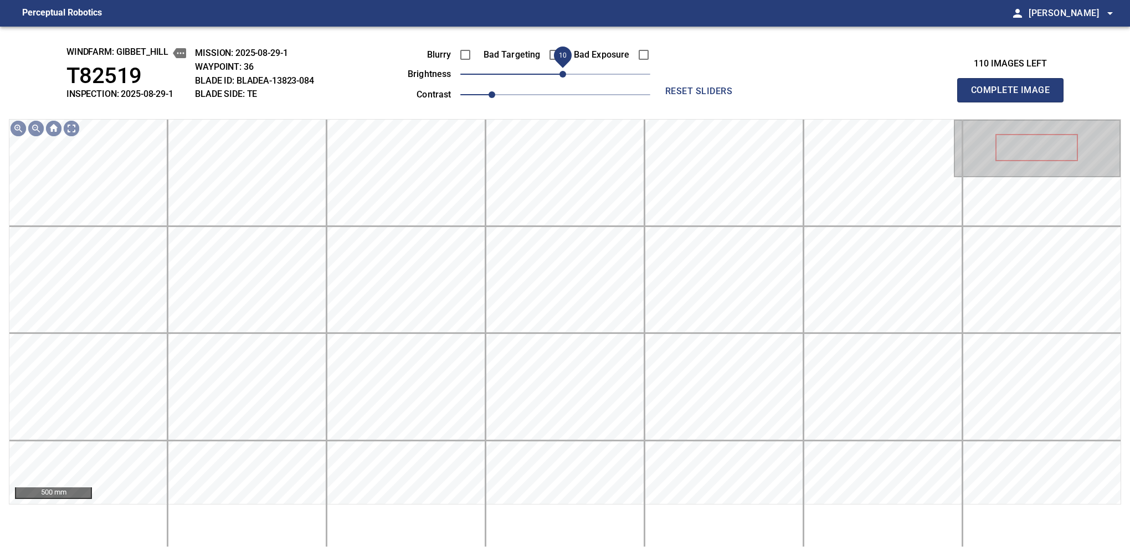
click at [566, 76] on span "10" at bounding box center [562, 74] width 7 height 7
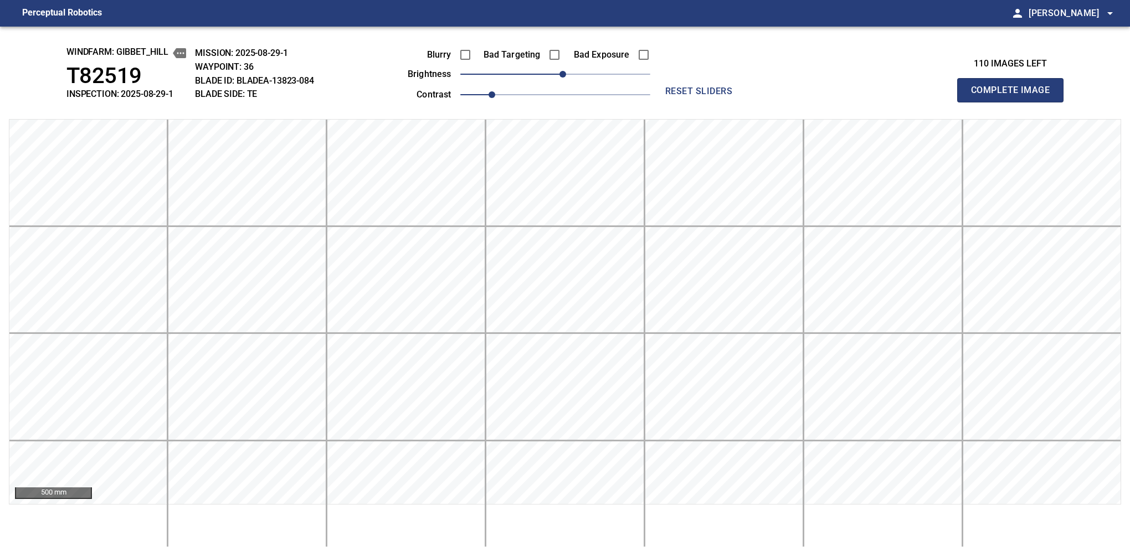
click at [712, 102] on button "Complete Image" at bounding box center [1010, 90] width 106 height 24
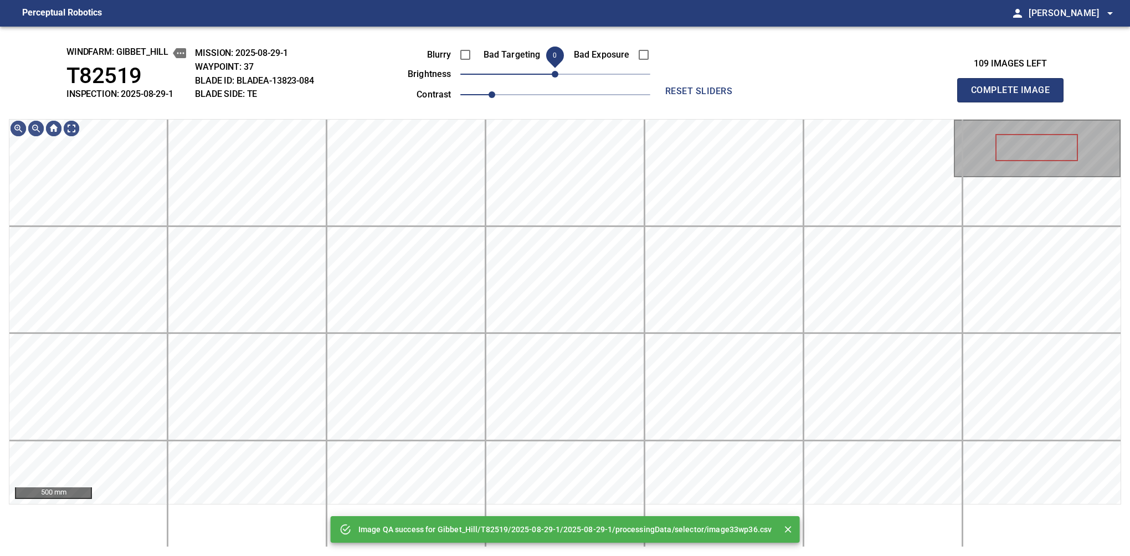
drag, startPoint x: 564, startPoint y: 70, endPoint x: 558, endPoint y: 74, distance: 6.5
click at [558, 74] on span "0" at bounding box center [555, 74] width 7 height 7
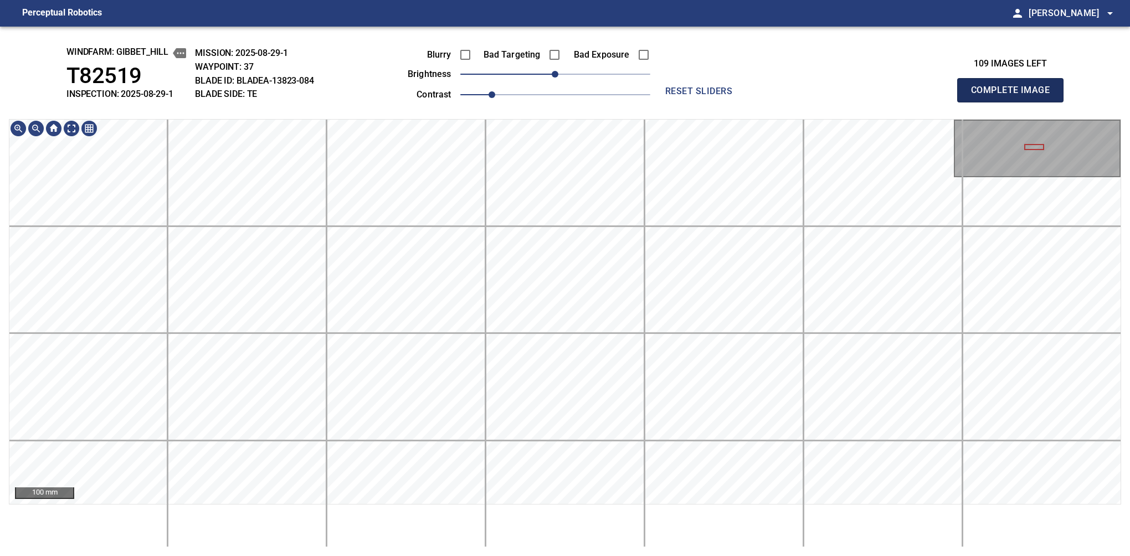
click at [712, 102] on button "Complete Image" at bounding box center [1010, 90] width 106 height 24
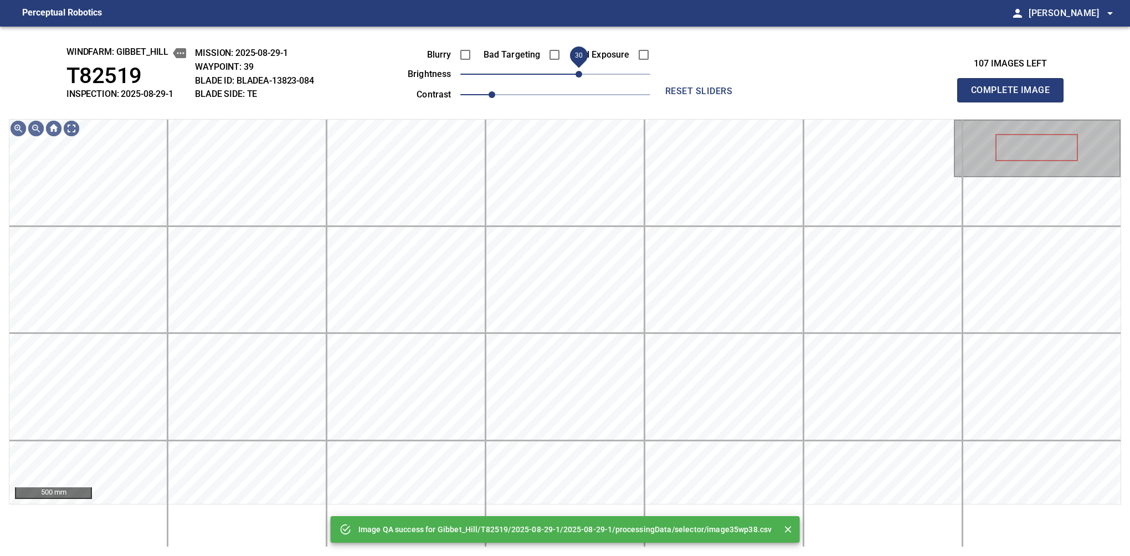
drag, startPoint x: 562, startPoint y: 78, endPoint x: 576, endPoint y: 69, distance: 16.4
click at [576, 71] on span "30" at bounding box center [578, 74] width 7 height 7
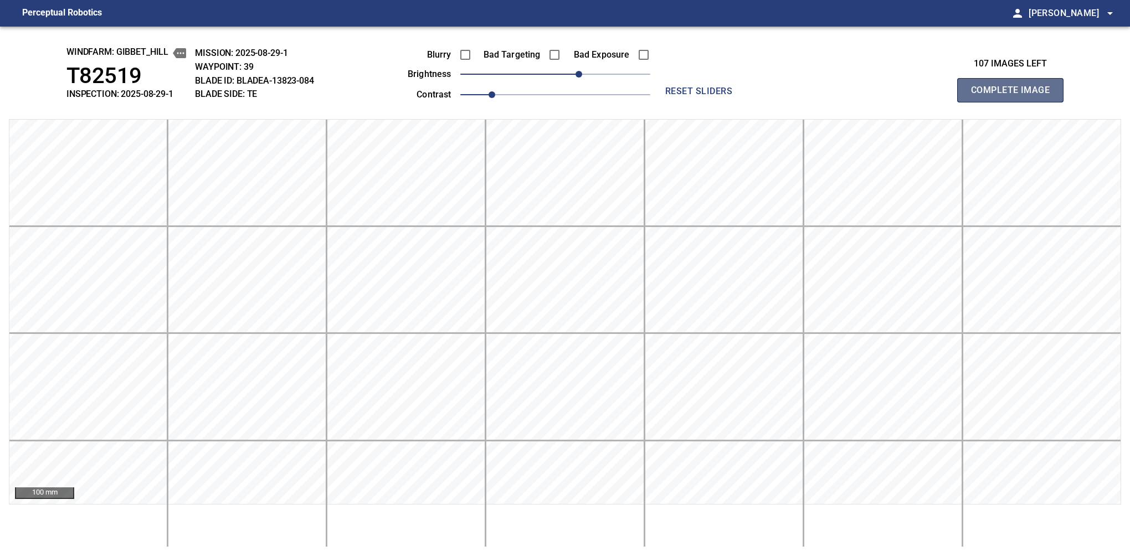
click at [712, 102] on button "Complete Image" at bounding box center [1010, 90] width 106 height 24
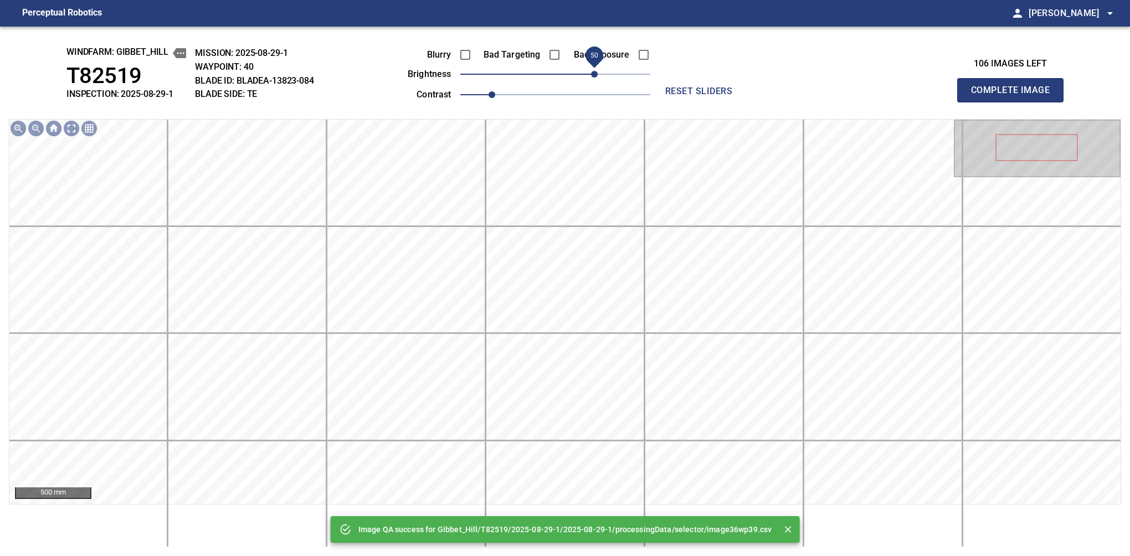
drag, startPoint x: 578, startPoint y: 82, endPoint x: 593, endPoint y: 82, distance: 15.5
click at [593, 78] on span "50" at bounding box center [594, 74] width 7 height 7
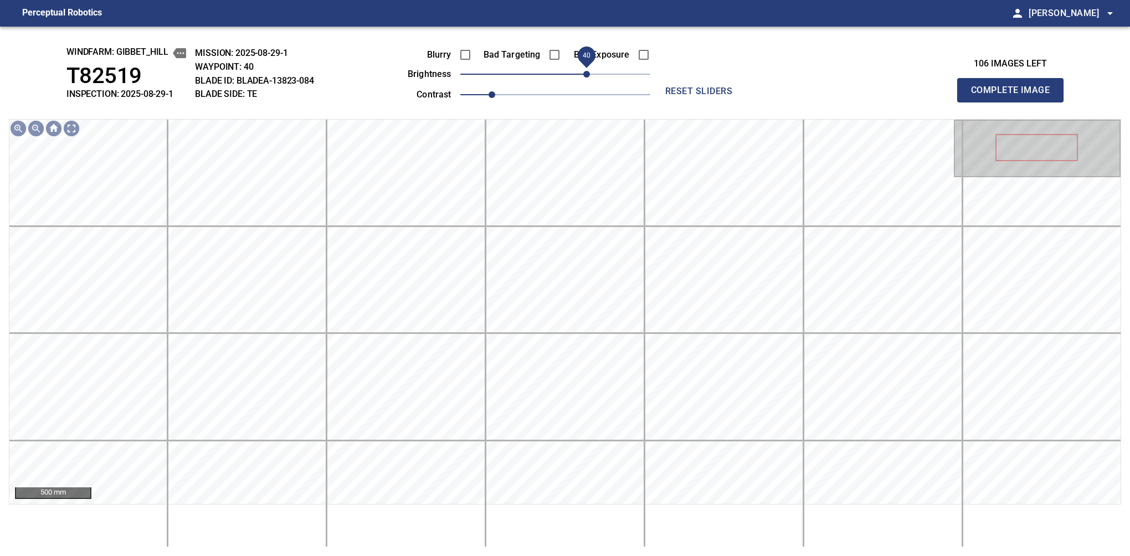
drag, startPoint x: 593, startPoint y: 73, endPoint x: 587, endPoint y: 74, distance: 6.3
click at [587, 74] on span "40" at bounding box center [586, 74] width 7 height 7
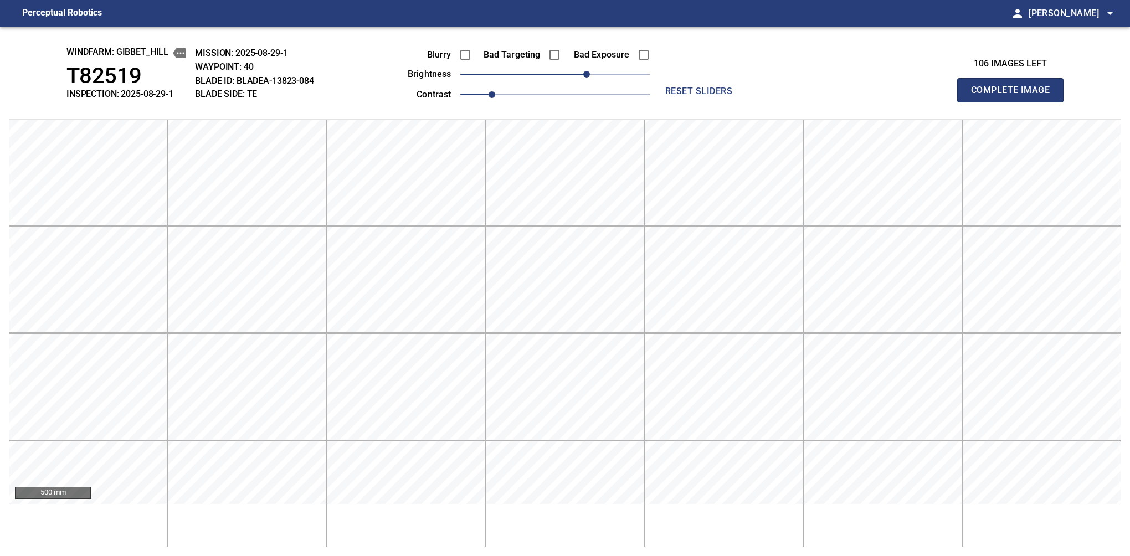
click at [712, 102] on button "Complete Image" at bounding box center [1010, 90] width 106 height 24
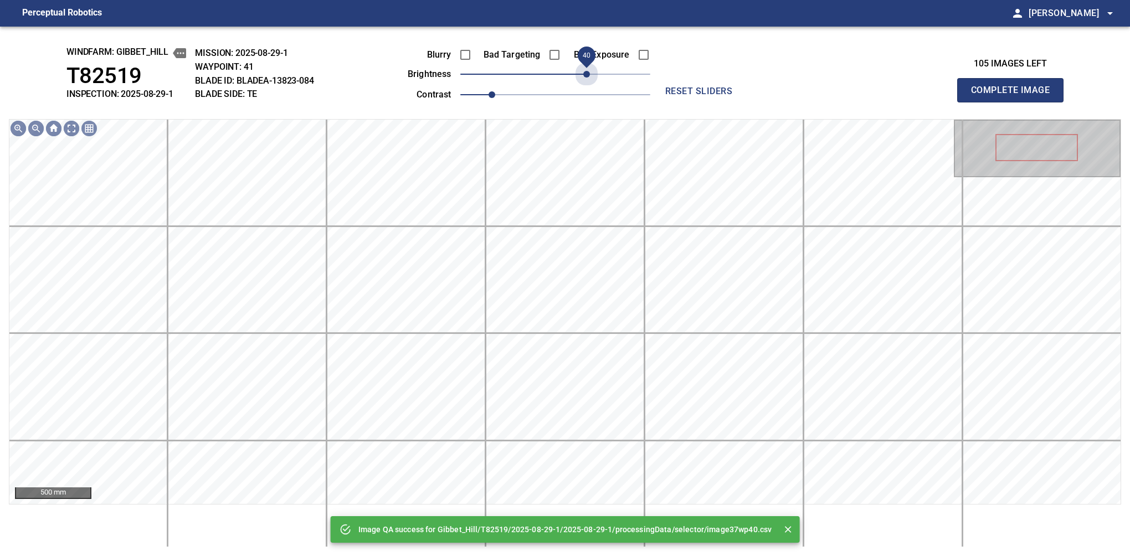
click at [587, 74] on span "40" at bounding box center [555, 74] width 190 height 16
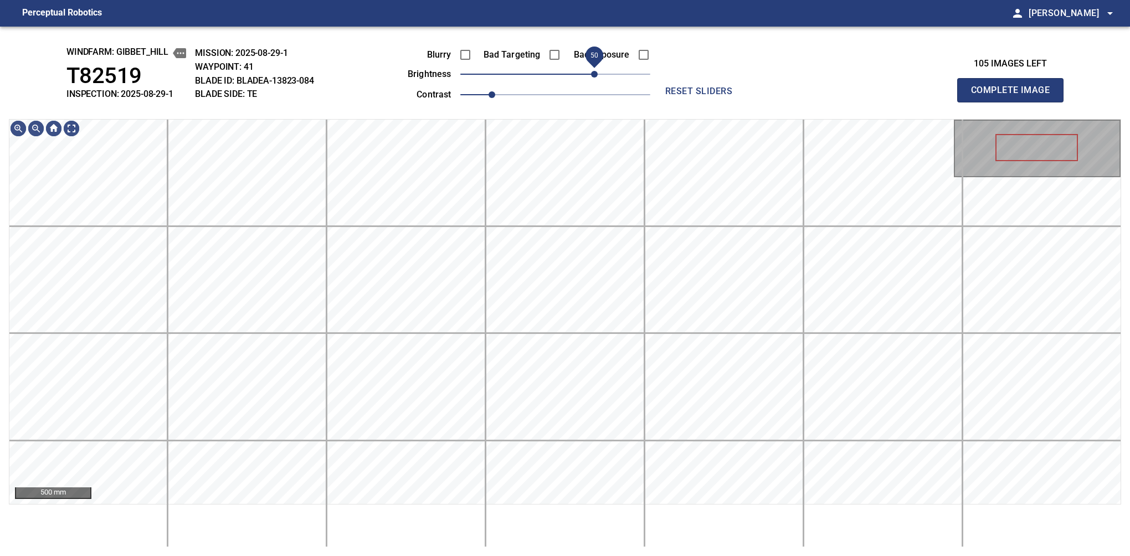
click at [591, 76] on span "50" at bounding box center [594, 74] width 7 height 7
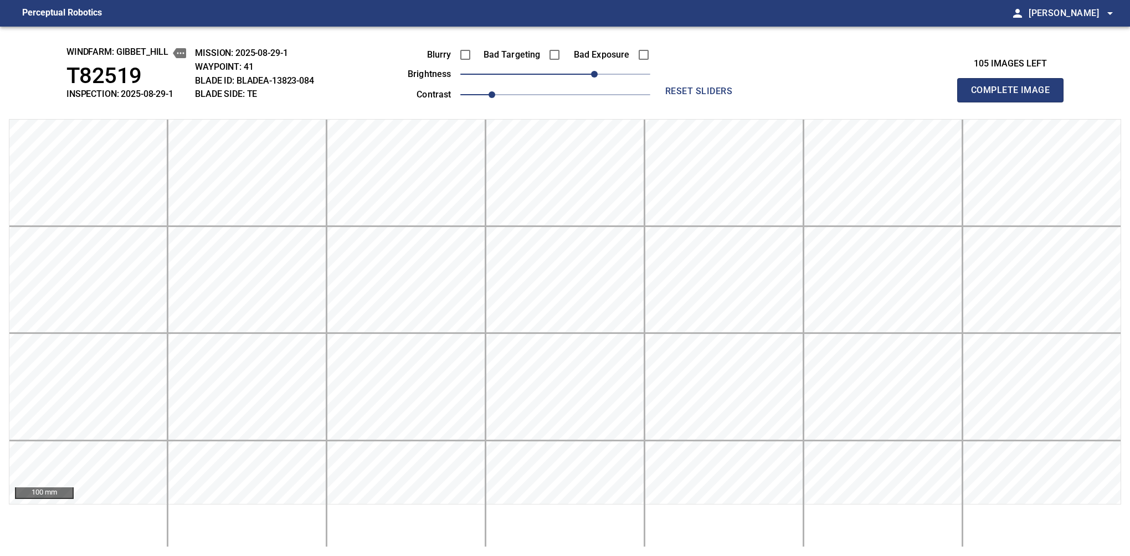
click at [712, 102] on button "Complete Image" at bounding box center [1010, 90] width 106 height 24
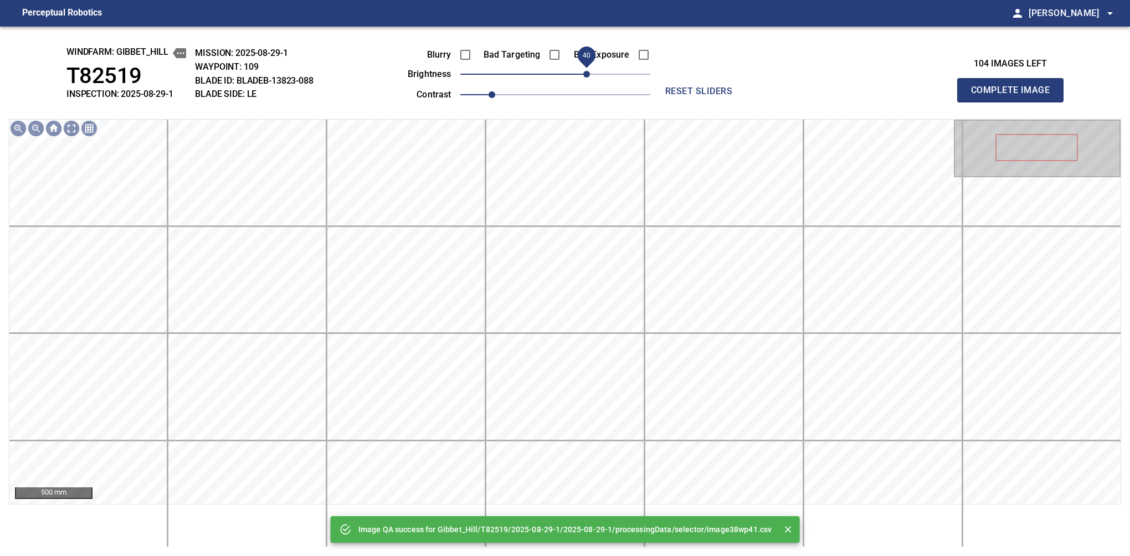
click at [589, 73] on span "40" at bounding box center [555, 74] width 190 height 16
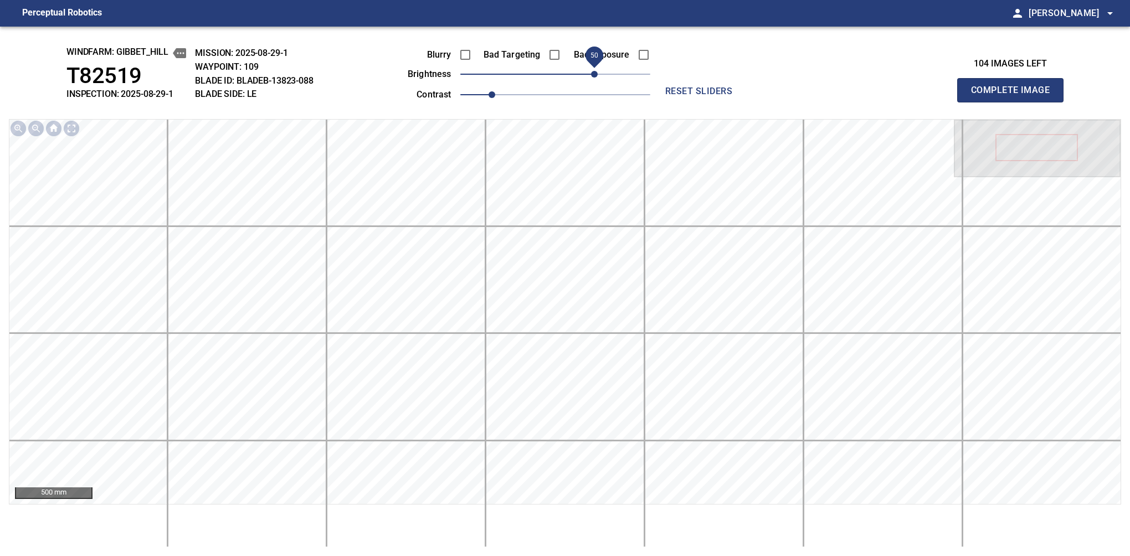
drag, startPoint x: 584, startPoint y: 69, endPoint x: 591, endPoint y: 70, distance: 7.9
click at [591, 71] on span "50" at bounding box center [594, 74] width 7 height 7
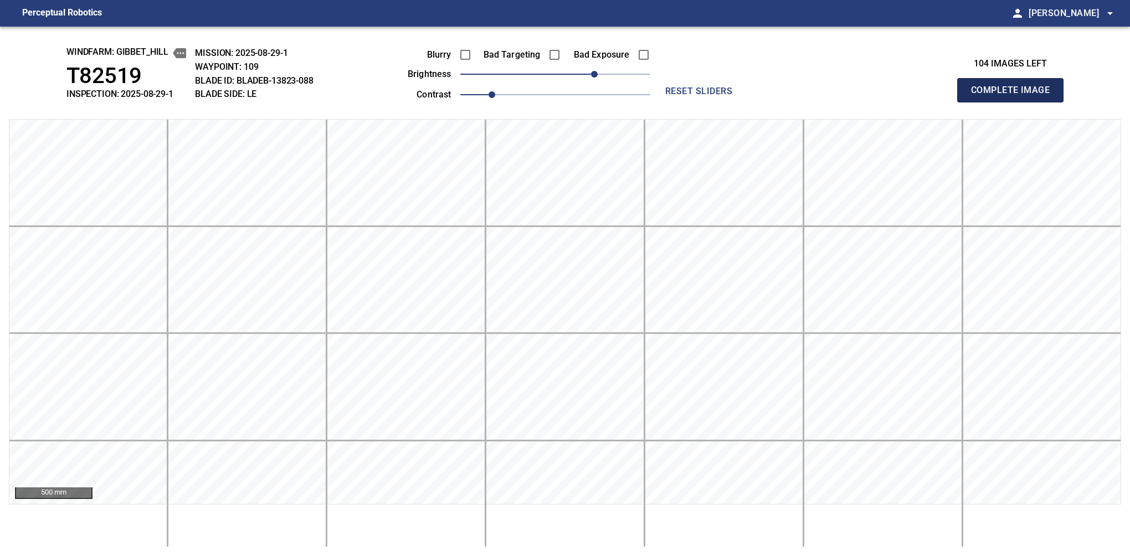
click at [712, 102] on button "Complete Image" at bounding box center [1010, 90] width 106 height 24
drag, startPoint x: 591, startPoint y: 70, endPoint x: 614, endPoint y: 68, distance: 22.8
click at [614, 68] on span "70" at bounding box center [555, 74] width 190 height 16
click at [712, 102] on button "Complete Image" at bounding box center [1010, 90] width 106 height 24
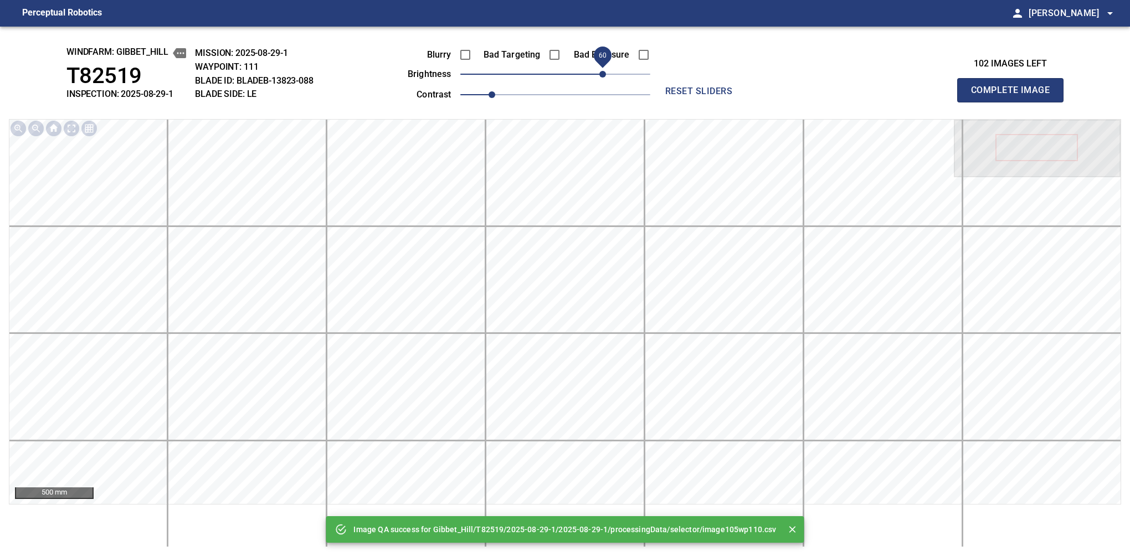
click at [600, 78] on span "60" at bounding box center [555, 74] width 190 height 16
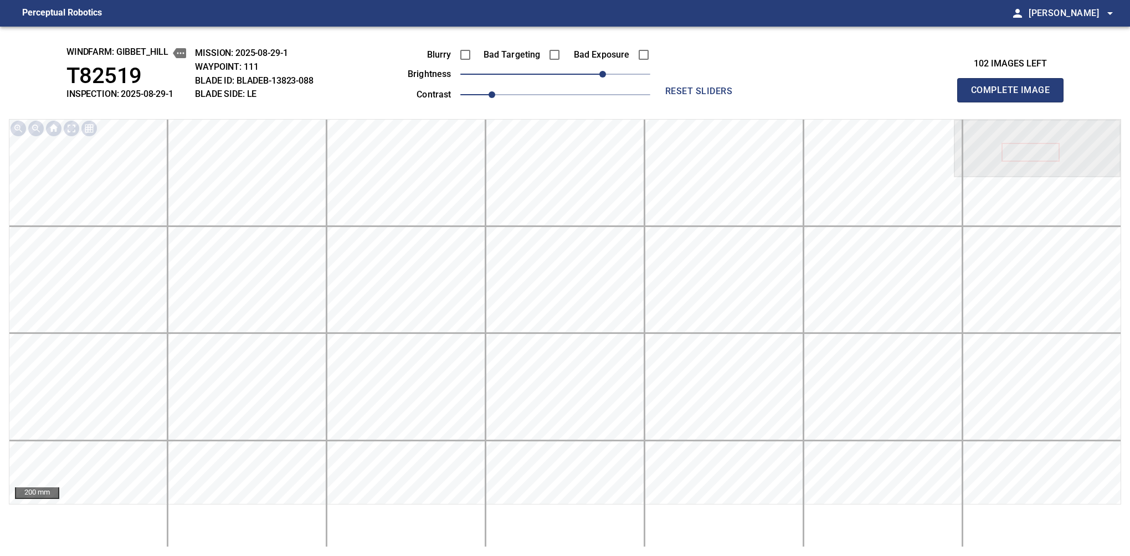
click at [712, 102] on button "Complete Image" at bounding box center [1010, 90] width 106 height 24
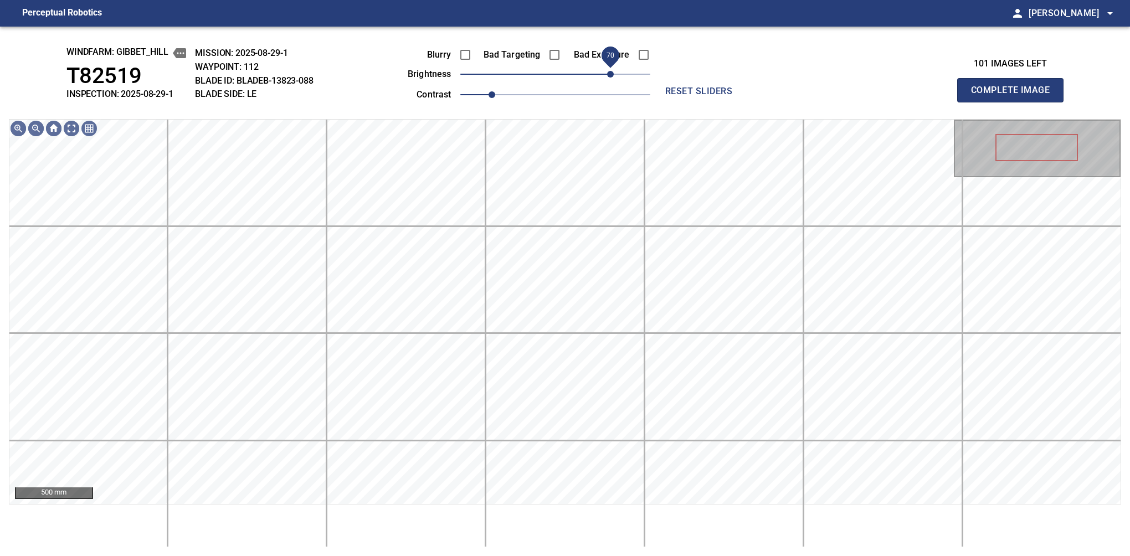
drag, startPoint x: 602, startPoint y: 74, endPoint x: 610, endPoint y: 74, distance: 7.2
click at [610, 74] on span "70" at bounding box center [555, 74] width 190 height 16
click at [614, 74] on span "70" at bounding box center [610, 74] width 7 height 7
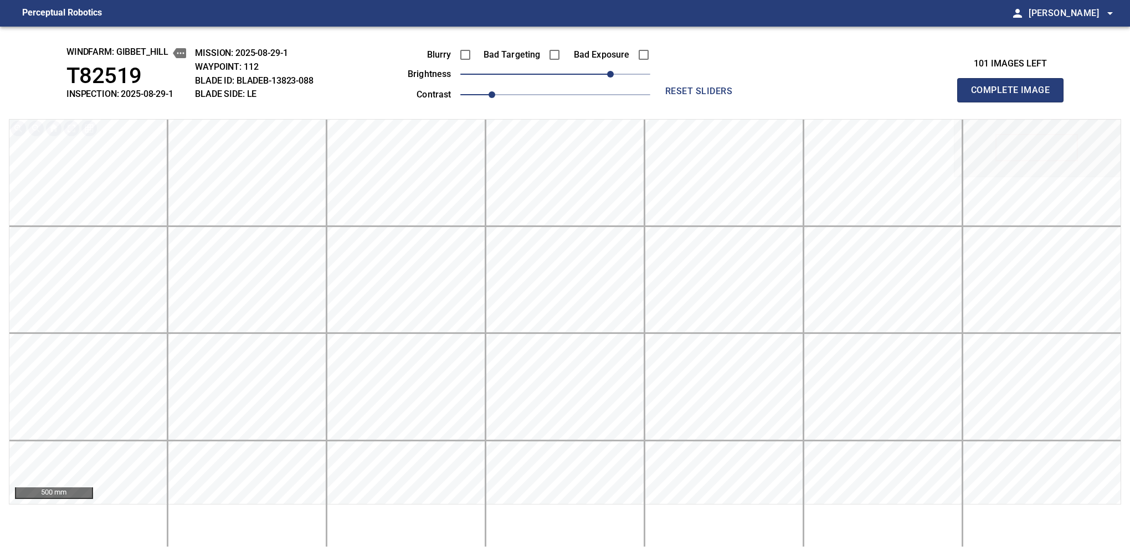
click at [712, 102] on button "Complete Image" at bounding box center [1010, 90] width 106 height 24
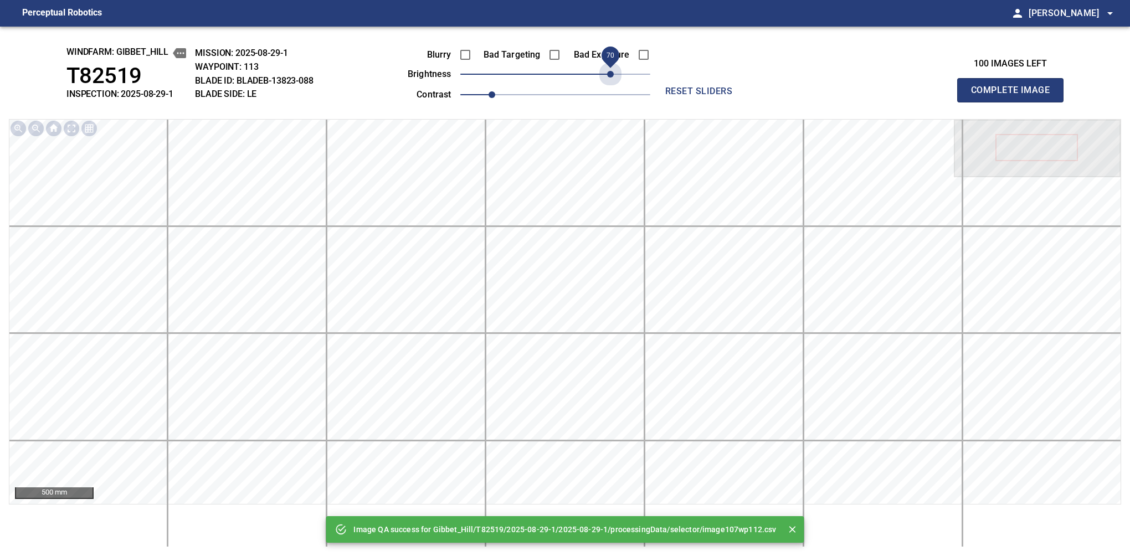
click at [614, 74] on span "70" at bounding box center [555, 74] width 190 height 16
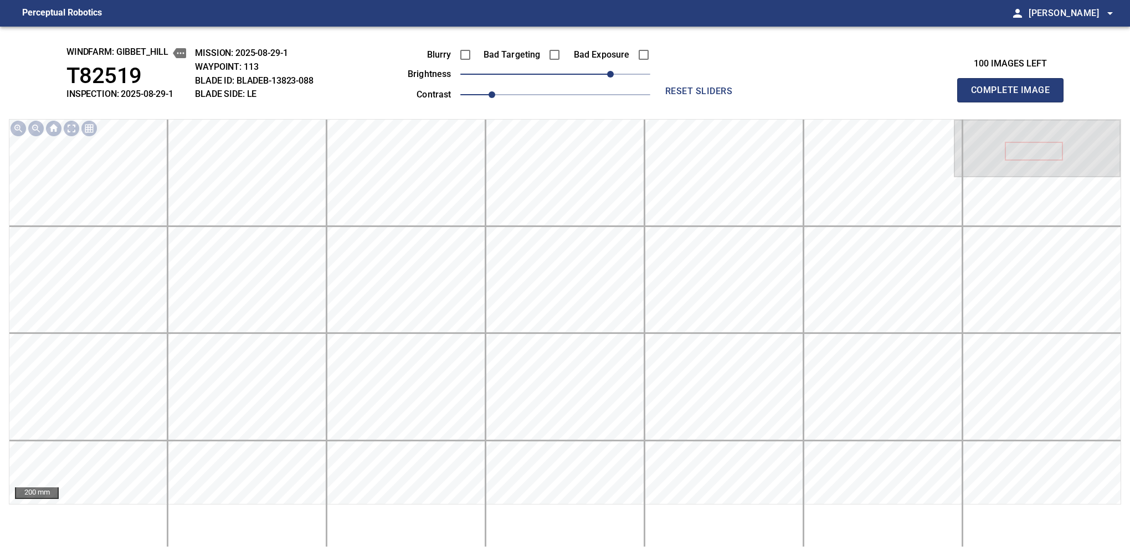
click at [712, 102] on button "Complete Image" at bounding box center [1010, 90] width 106 height 24
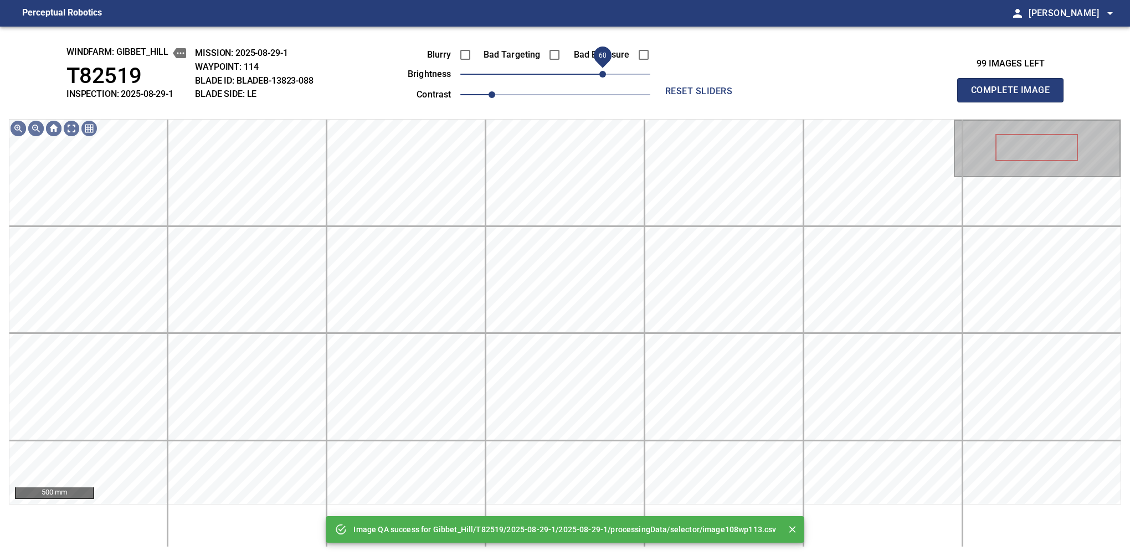
click at [605, 72] on span "60" at bounding box center [555, 74] width 190 height 16
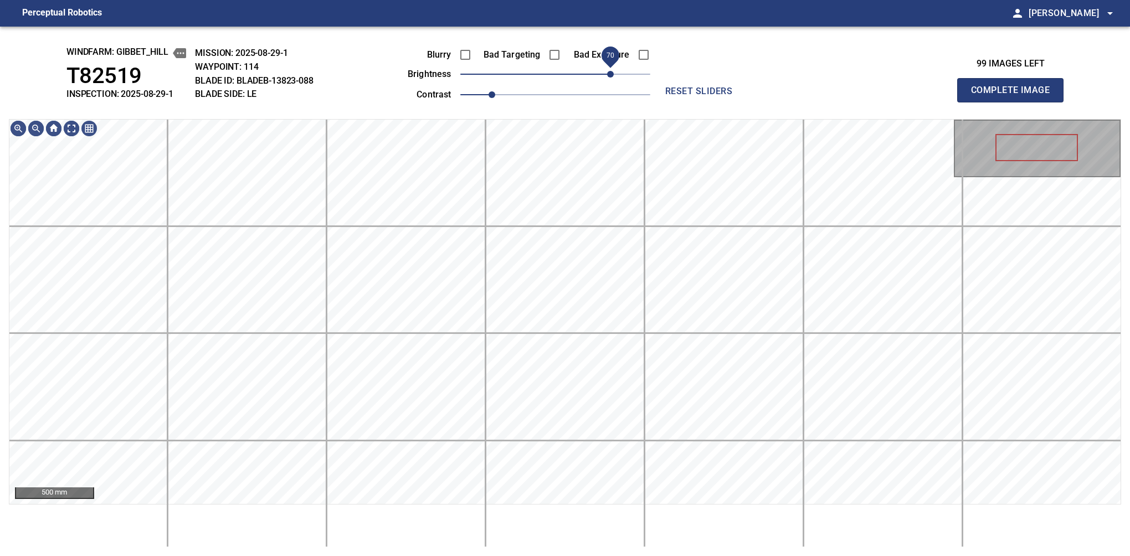
click at [607, 72] on span "70" at bounding box center [610, 74] width 7 height 7
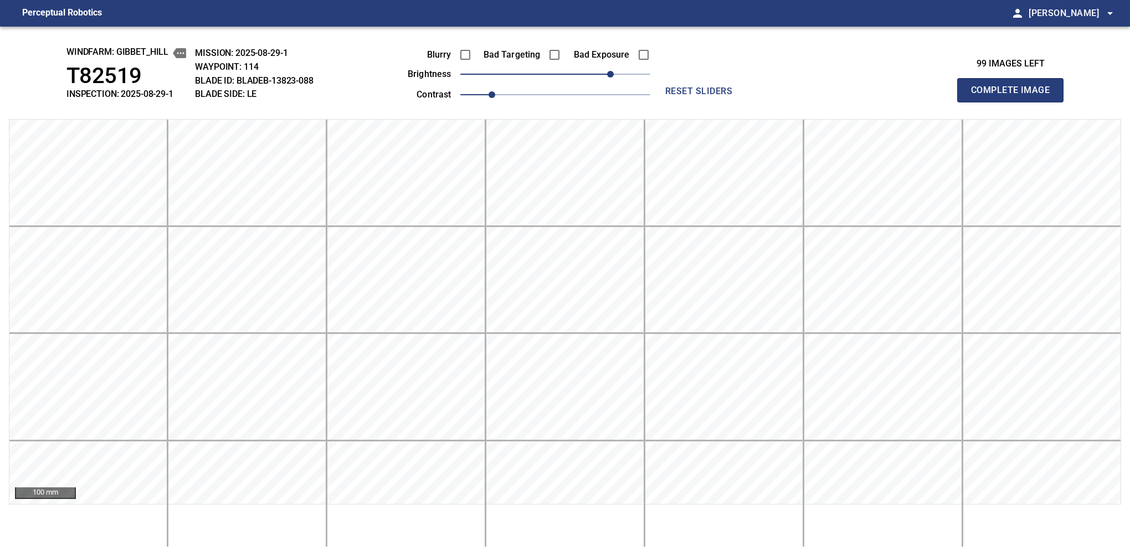
click at [712, 102] on button "Complete Image" at bounding box center [1010, 90] width 106 height 24
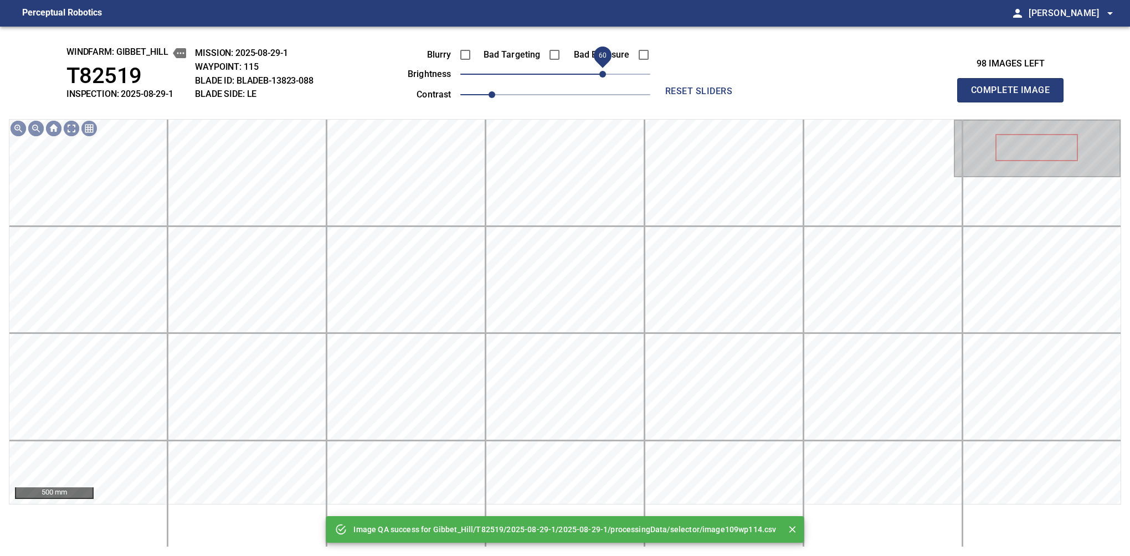
click at [606, 78] on span "60" at bounding box center [555, 74] width 190 height 16
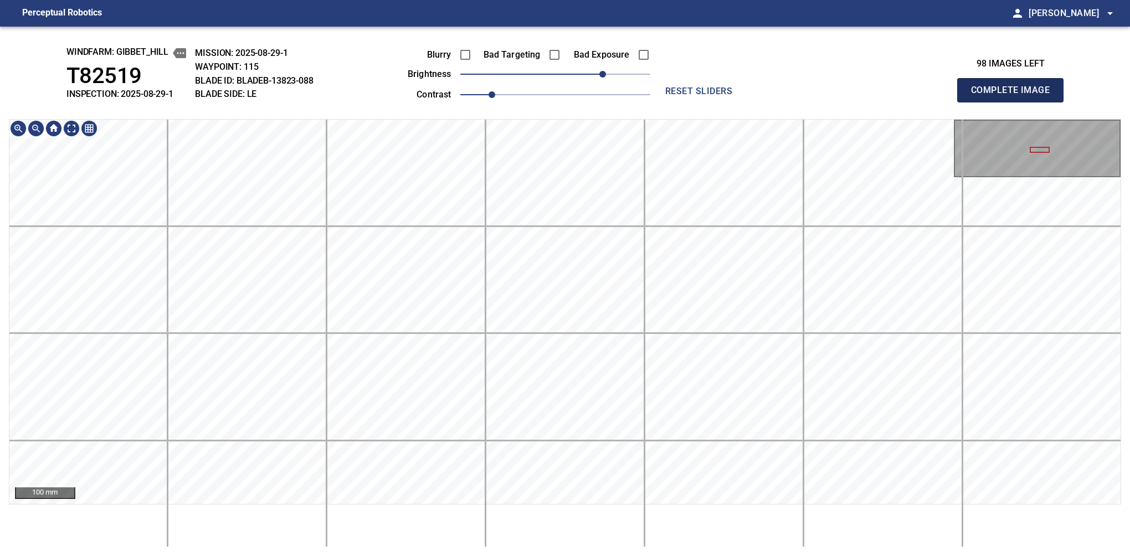
click at [712, 102] on button "Complete Image" at bounding box center [1010, 90] width 106 height 24
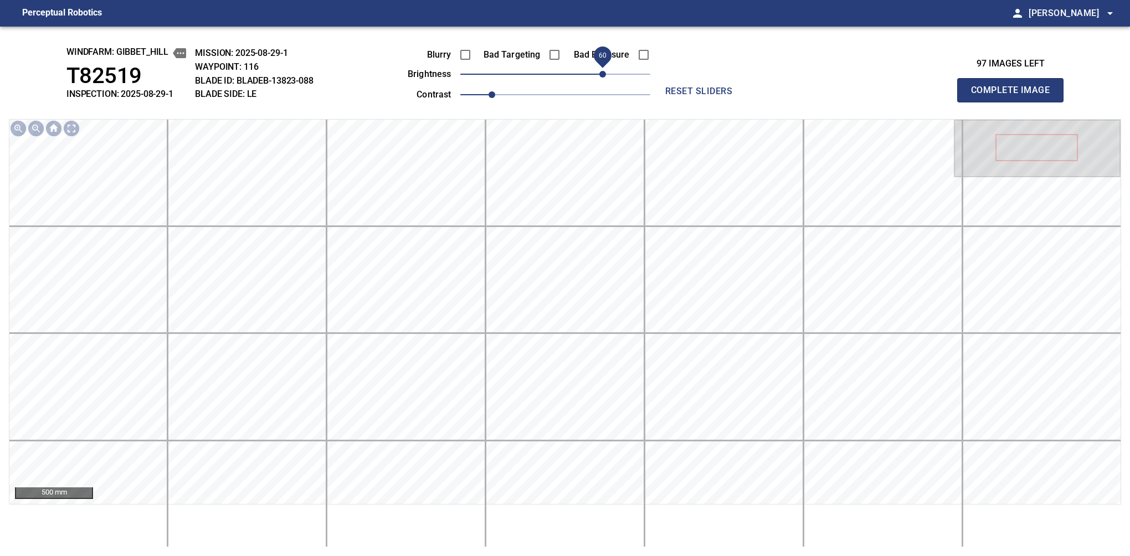
drag, startPoint x: 561, startPoint y: 80, endPoint x: 600, endPoint y: 82, distance: 39.4
click at [600, 78] on span "60" at bounding box center [602, 74] width 7 height 7
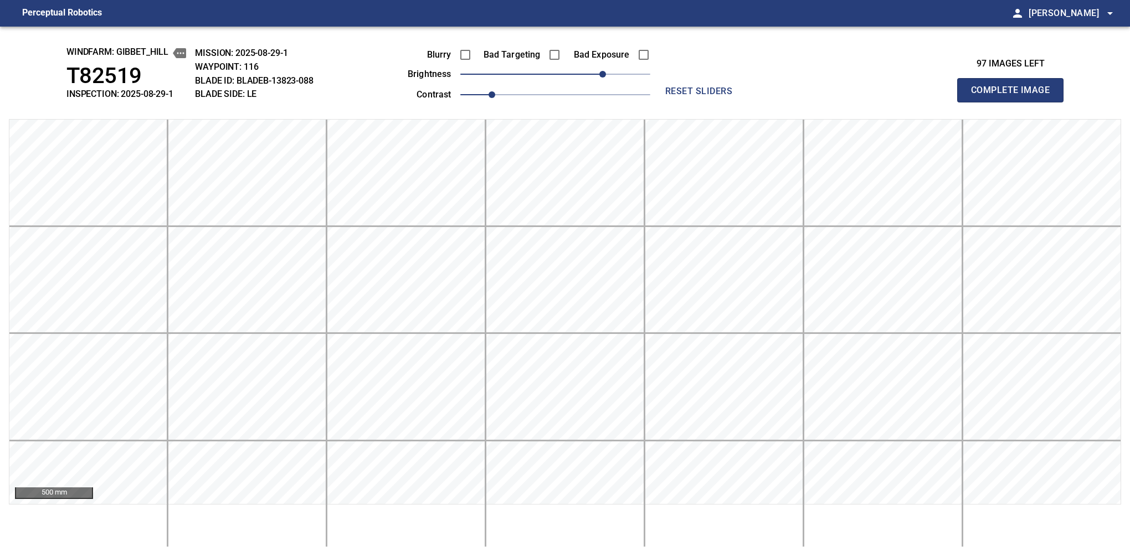
click at [712, 102] on button "Complete Image" at bounding box center [1010, 90] width 106 height 24
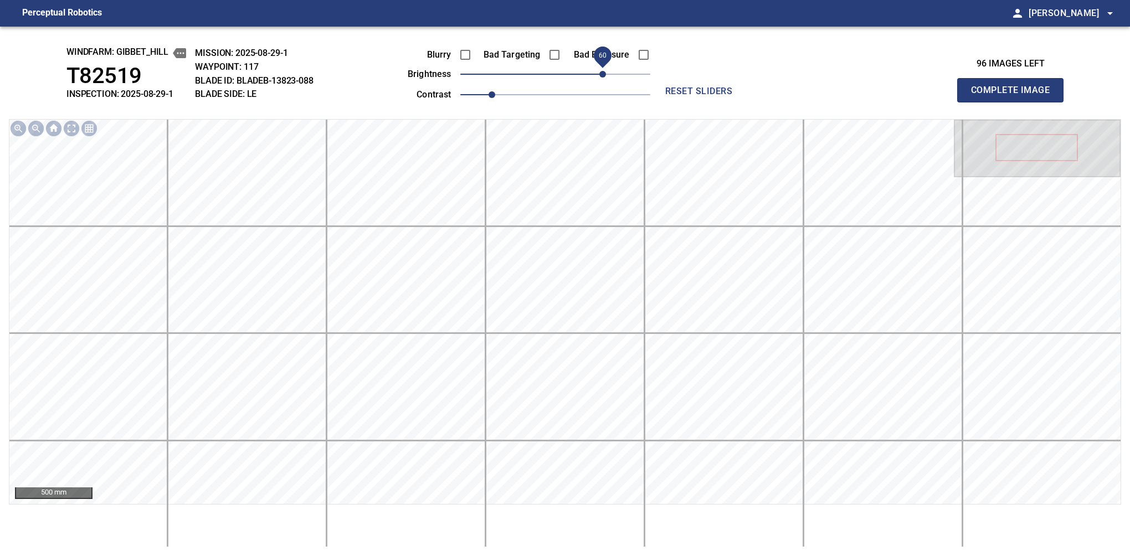
drag, startPoint x: 595, startPoint y: 73, endPoint x: 602, endPoint y: 73, distance: 7.8
click at [602, 73] on span "60" at bounding box center [555, 74] width 190 height 16
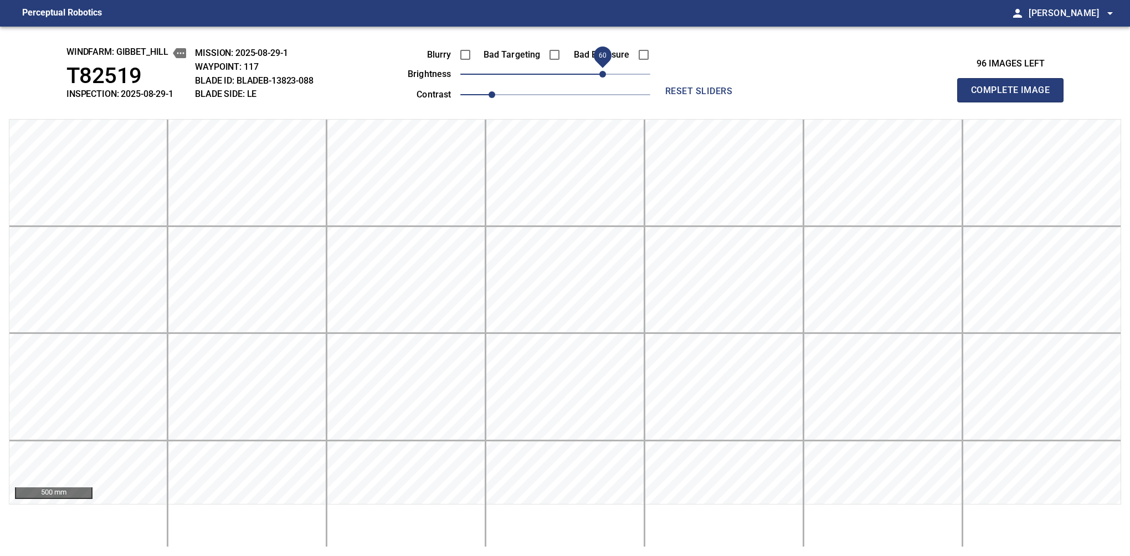
click at [712, 102] on button "Complete Image" at bounding box center [1010, 90] width 106 height 24
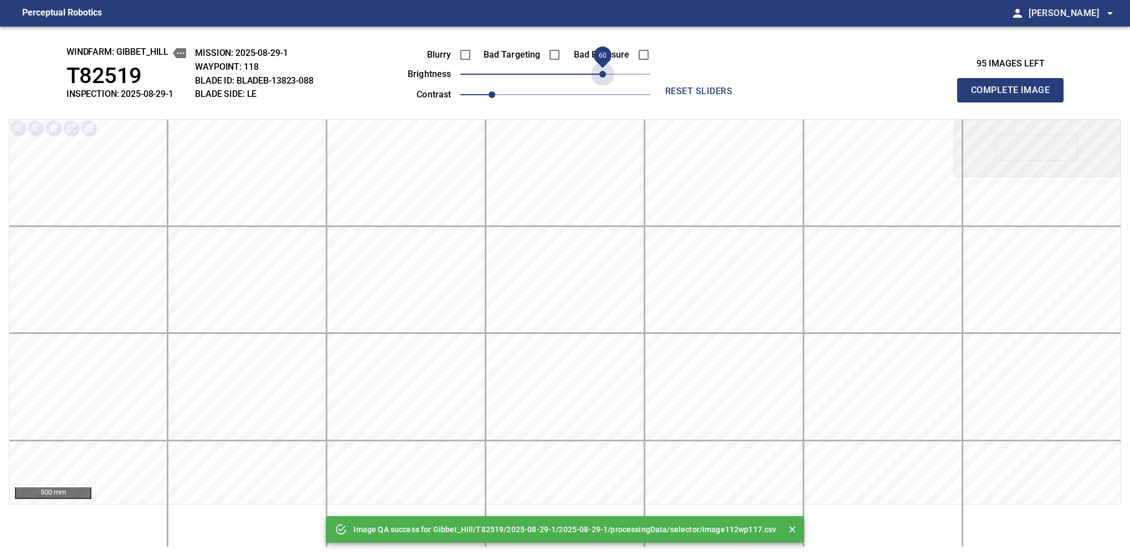
click at [602, 73] on span "60" at bounding box center [555, 74] width 190 height 16
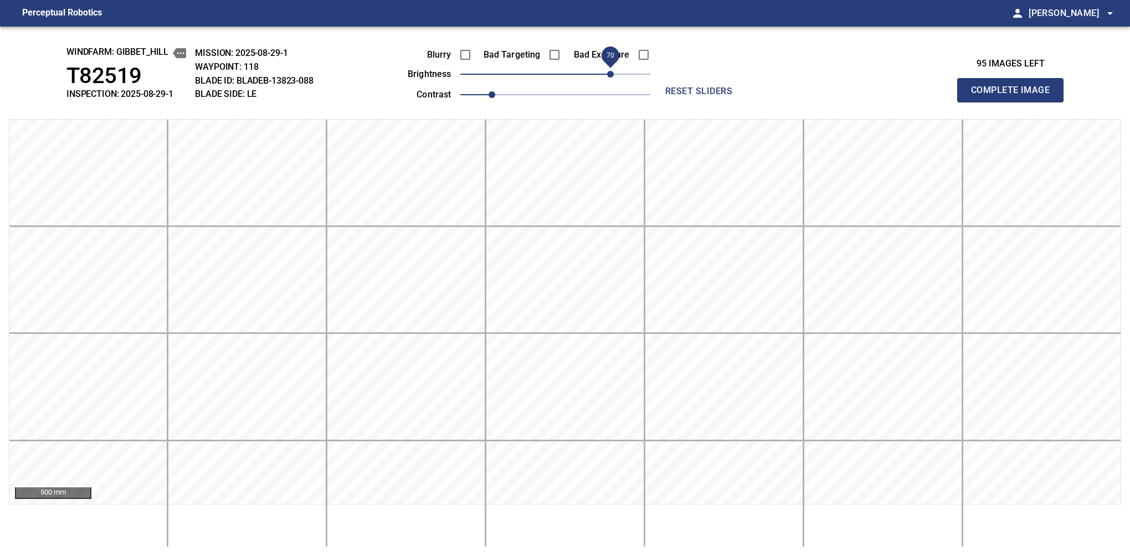
click at [608, 76] on span "70" at bounding box center [610, 74] width 7 height 7
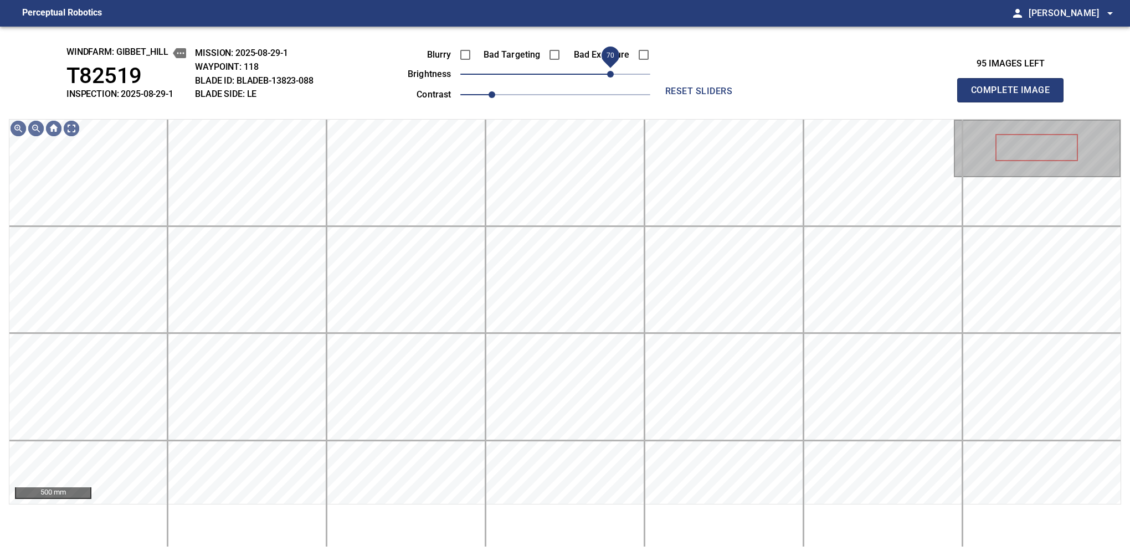
click at [612, 75] on span "70" at bounding box center [610, 74] width 7 height 7
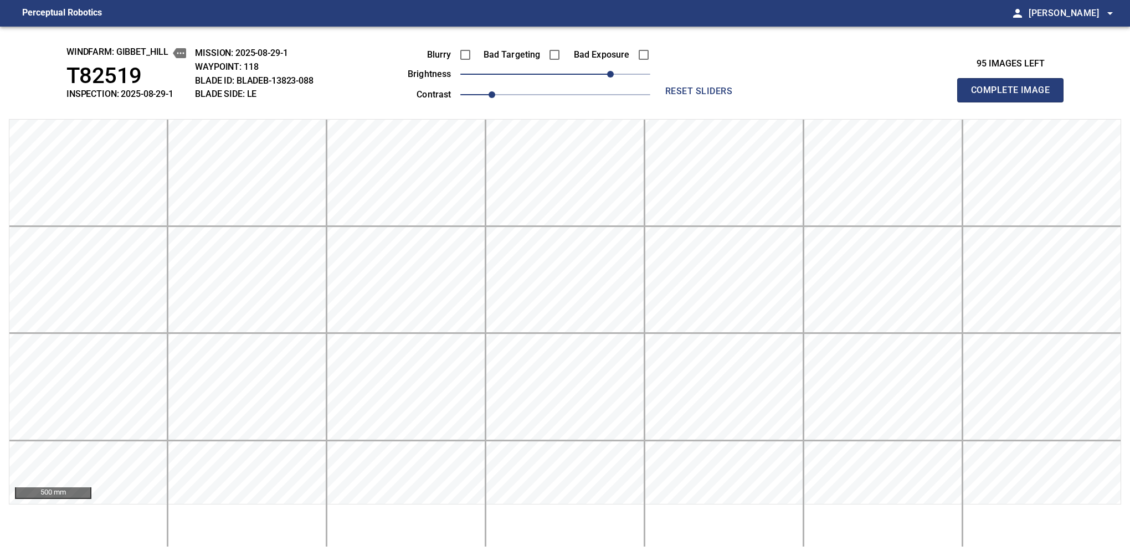
click at [712, 102] on button "Complete Image" at bounding box center [1010, 90] width 106 height 24
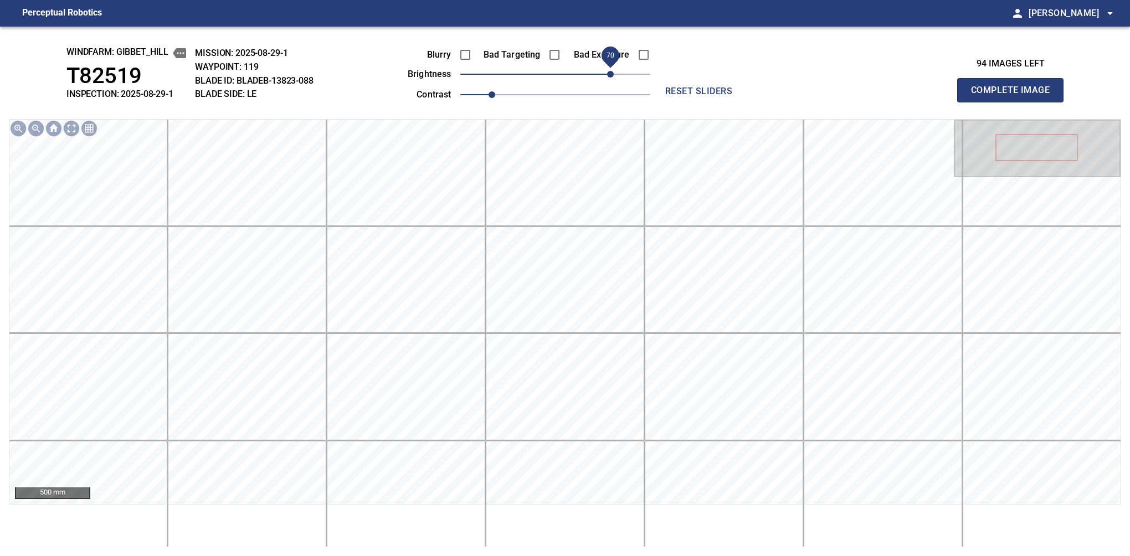
click at [608, 75] on span "70" at bounding box center [555, 74] width 190 height 16
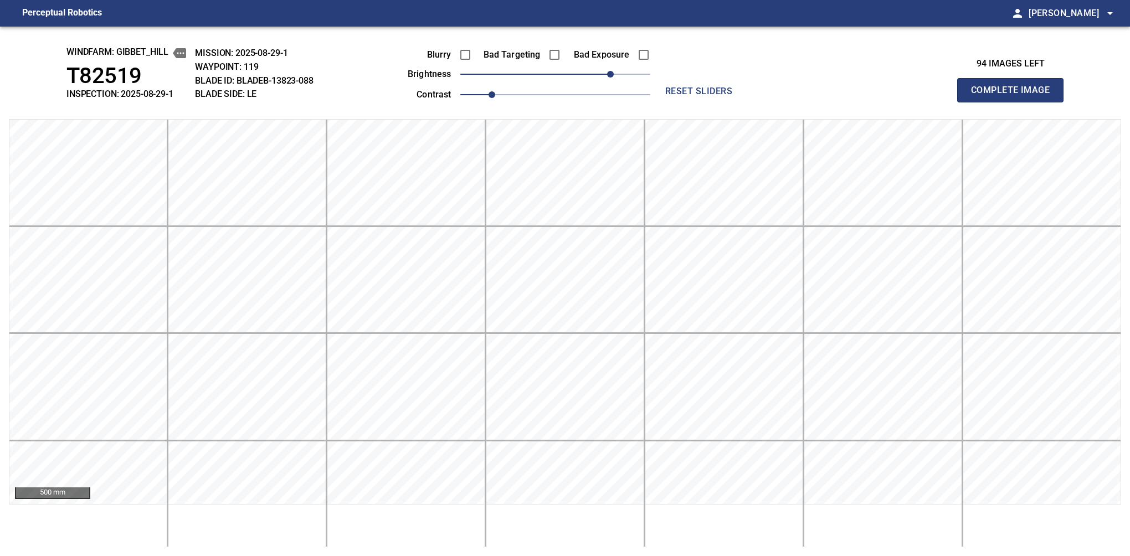
click at [712, 102] on button "Complete Image" at bounding box center [1010, 90] width 106 height 24
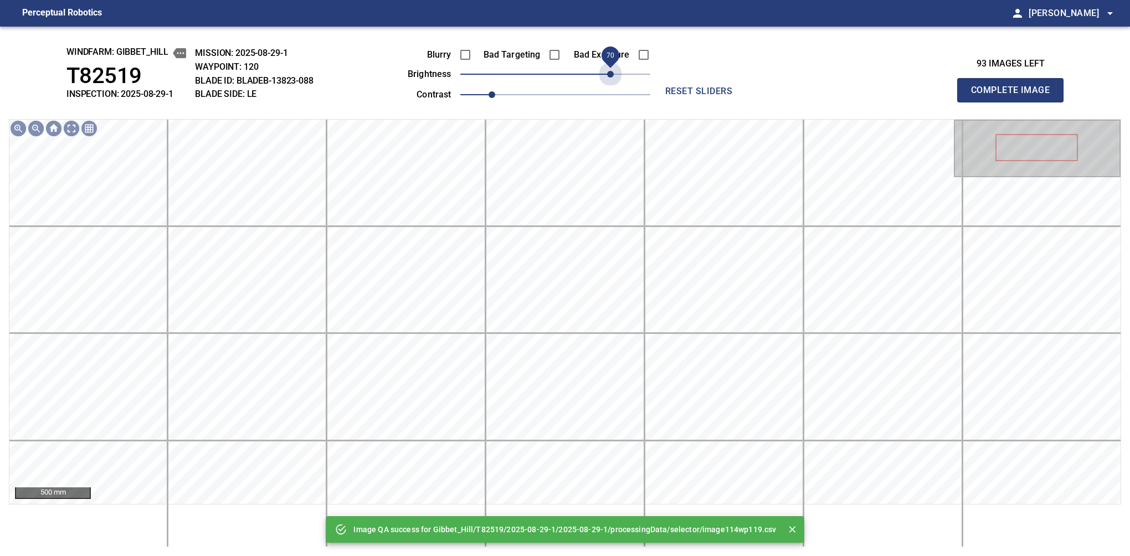
click at [608, 75] on span "70" at bounding box center [555, 74] width 190 height 16
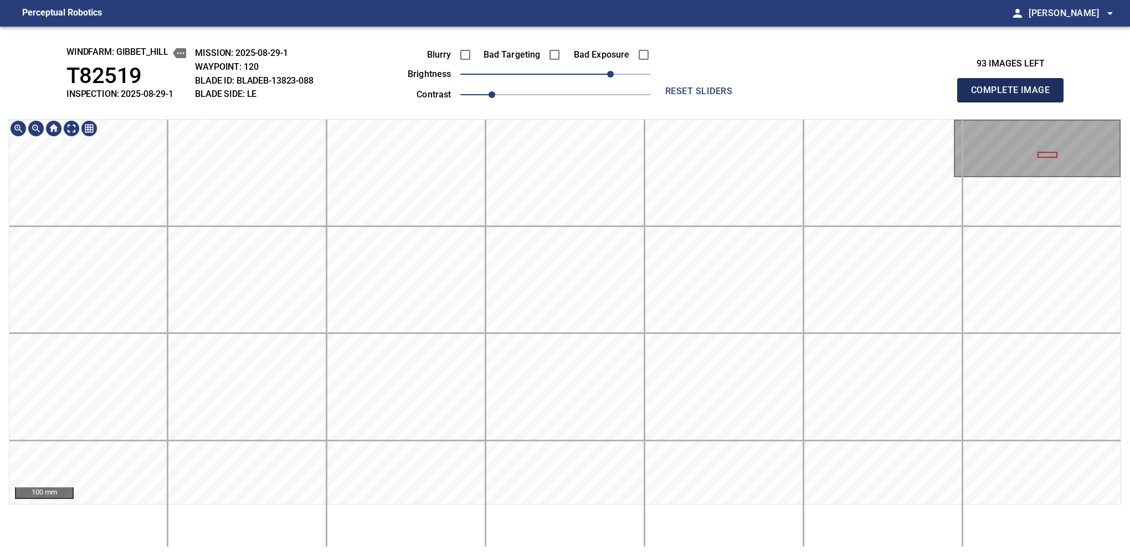
click at [712, 102] on button "Complete Image" at bounding box center [1010, 90] width 106 height 24
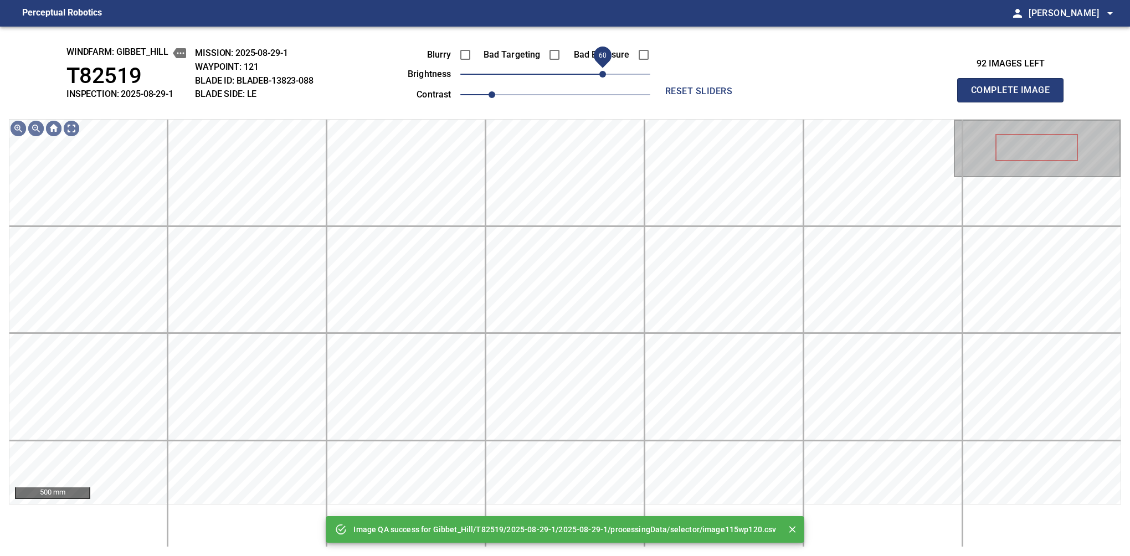
drag, startPoint x: 610, startPoint y: 75, endPoint x: 600, endPoint y: 79, distance: 10.2
click at [600, 79] on span "60" at bounding box center [555, 74] width 190 height 16
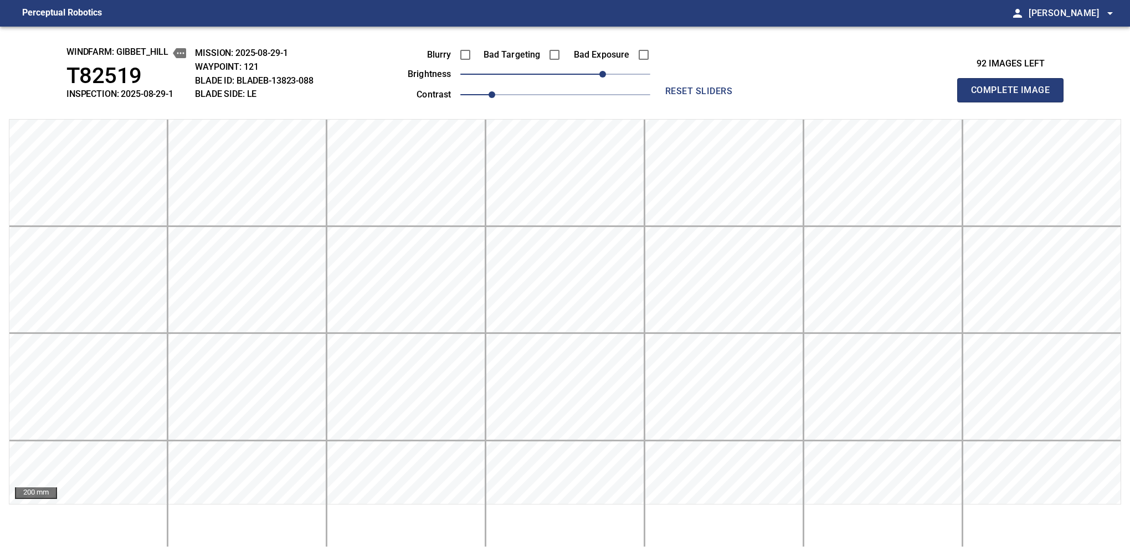
click at [712, 102] on button "Complete Image" at bounding box center [1010, 90] width 106 height 24
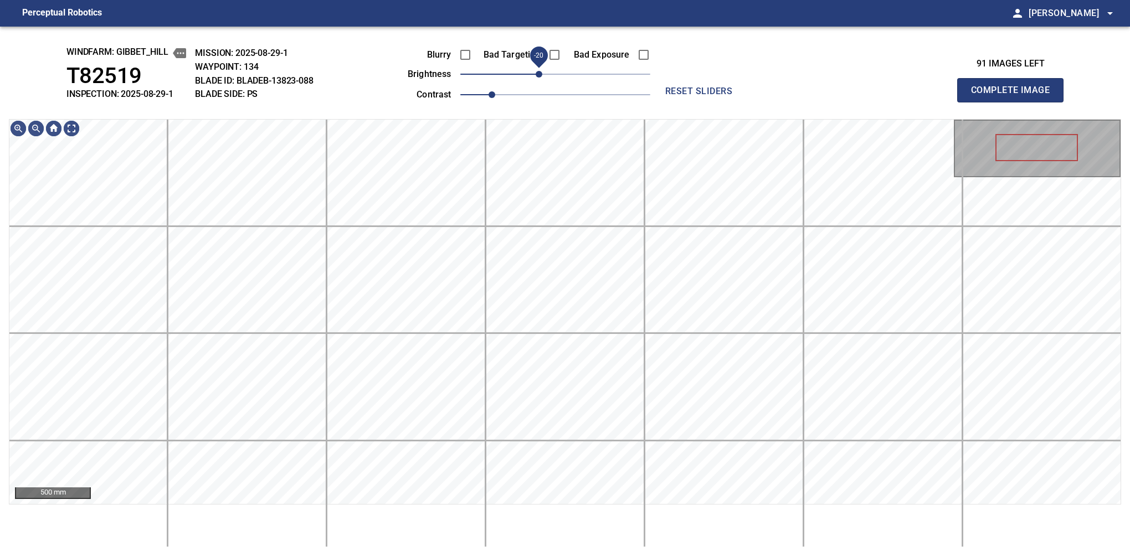
drag, startPoint x: 554, startPoint y: 78, endPoint x: 543, endPoint y: 81, distance: 11.6
click at [542, 78] on span "-20" at bounding box center [538, 74] width 7 height 7
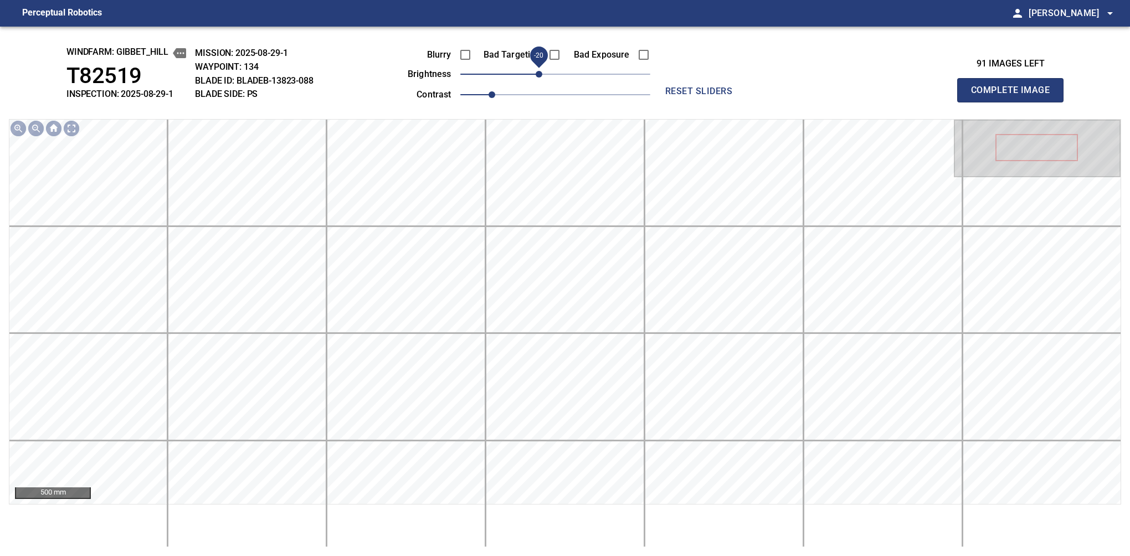
click at [542, 78] on span "-20" at bounding box center [538, 74] width 7 height 7
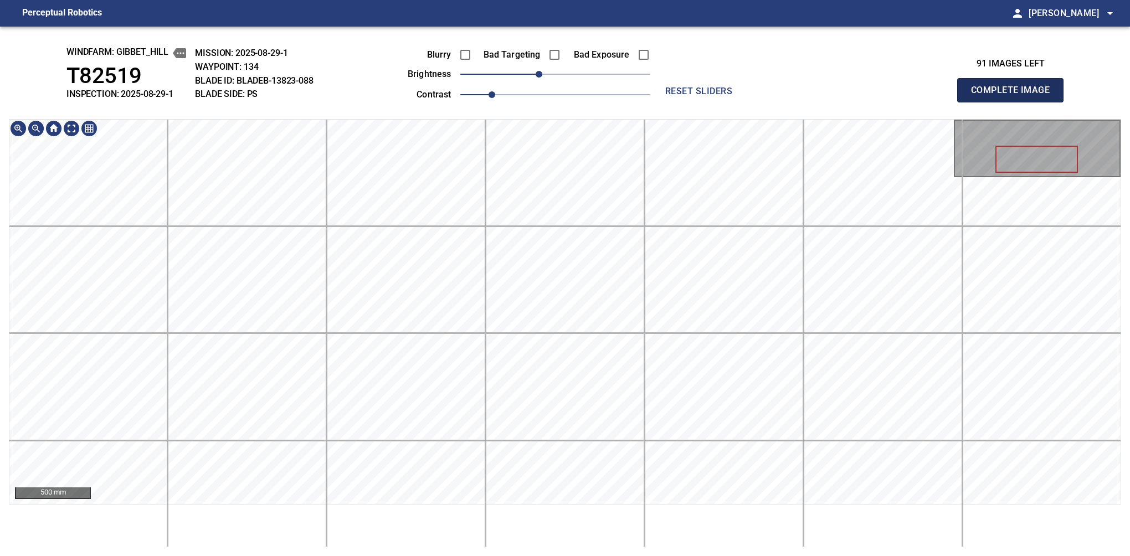
click at [712, 102] on button "Complete Image" at bounding box center [1010, 90] width 106 height 24
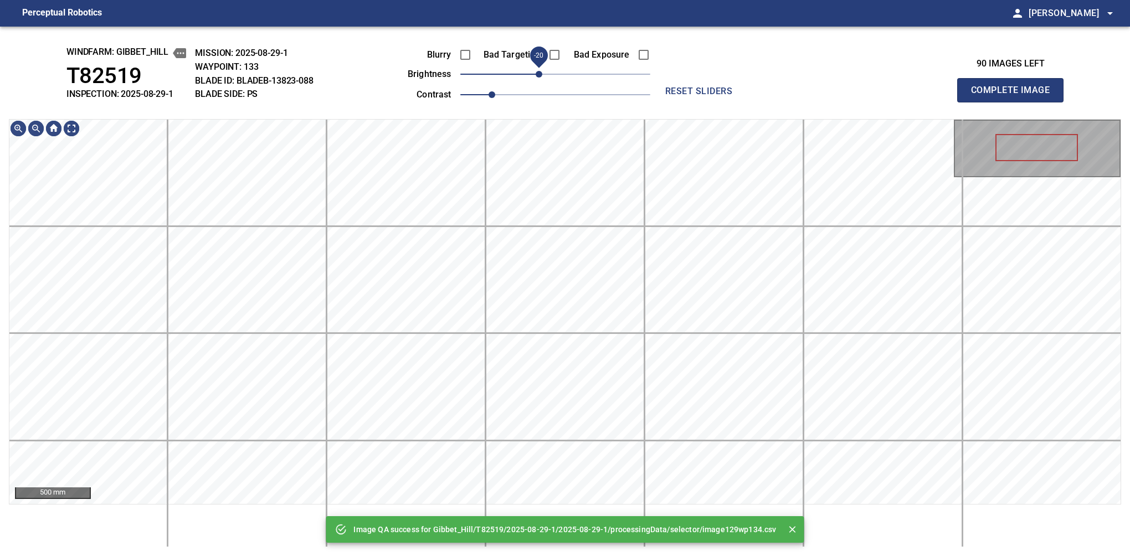
drag, startPoint x: 552, startPoint y: 80, endPoint x: 542, endPoint y: 79, distance: 9.4
click at [542, 78] on span "-20" at bounding box center [538, 74] width 7 height 7
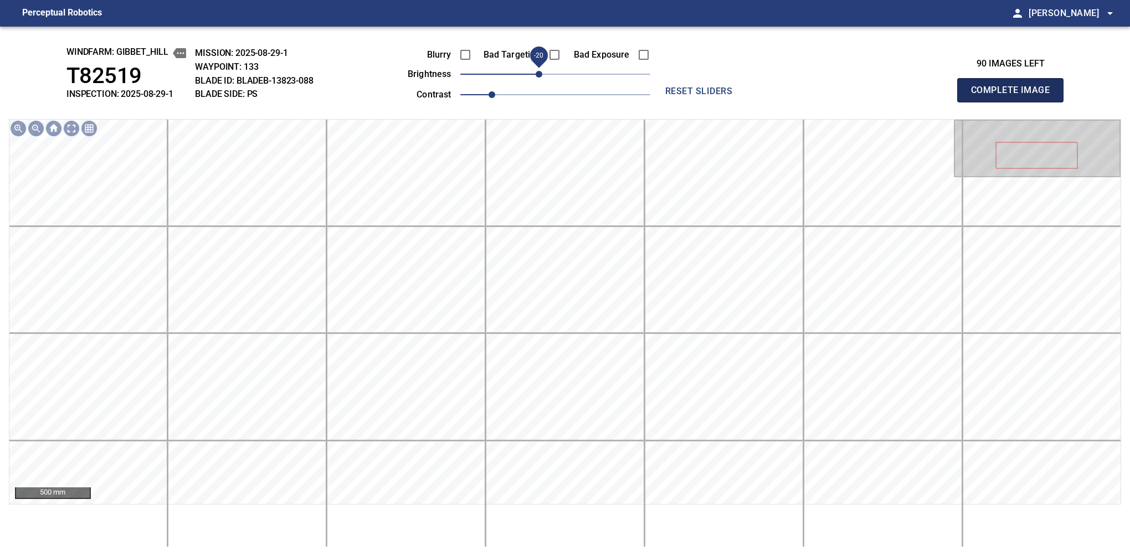
click at [712, 102] on button "Complete Image" at bounding box center [1010, 90] width 106 height 24
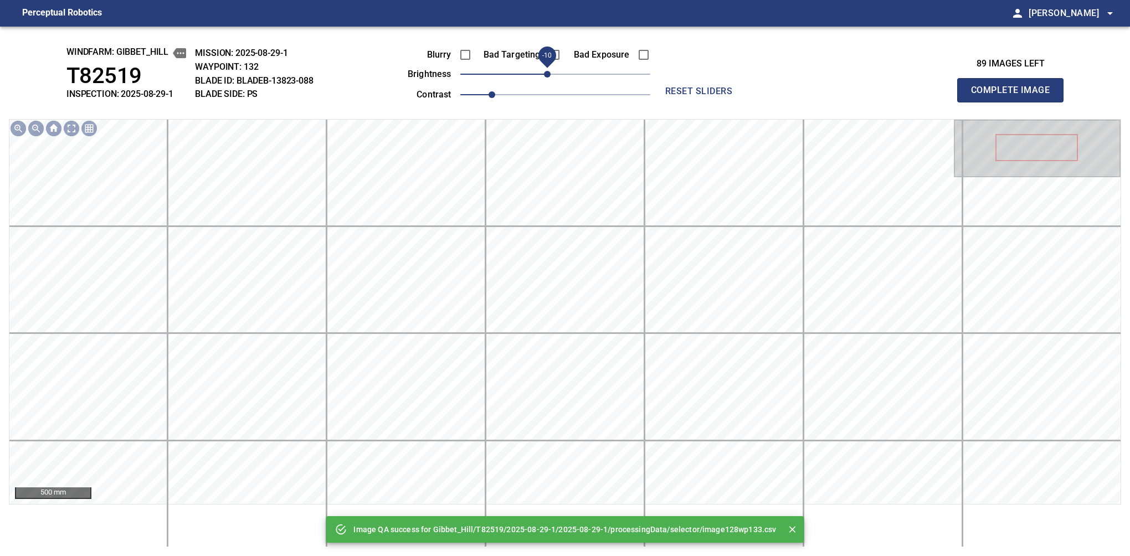
drag, startPoint x: 552, startPoint y: 81, endPoint x: 547, endPoint y: 80, distance: 5.8
click at [547, 78] on span "-10" at bounding box center [547, 74] width 7 height 7
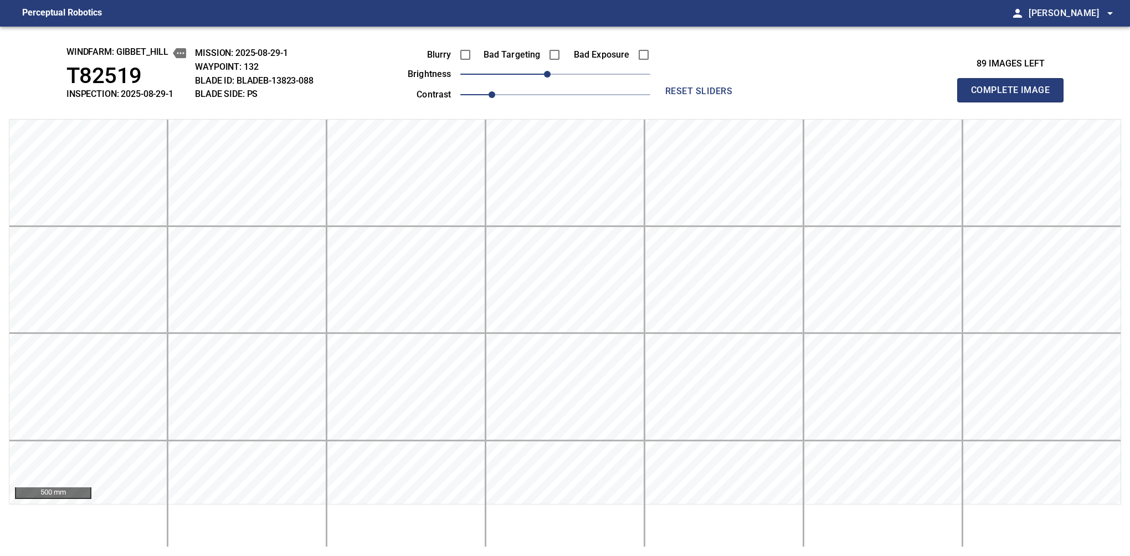
click at [712, 102] on button "Complete Image" at bounding box center [1010, 90] width 106 height 24
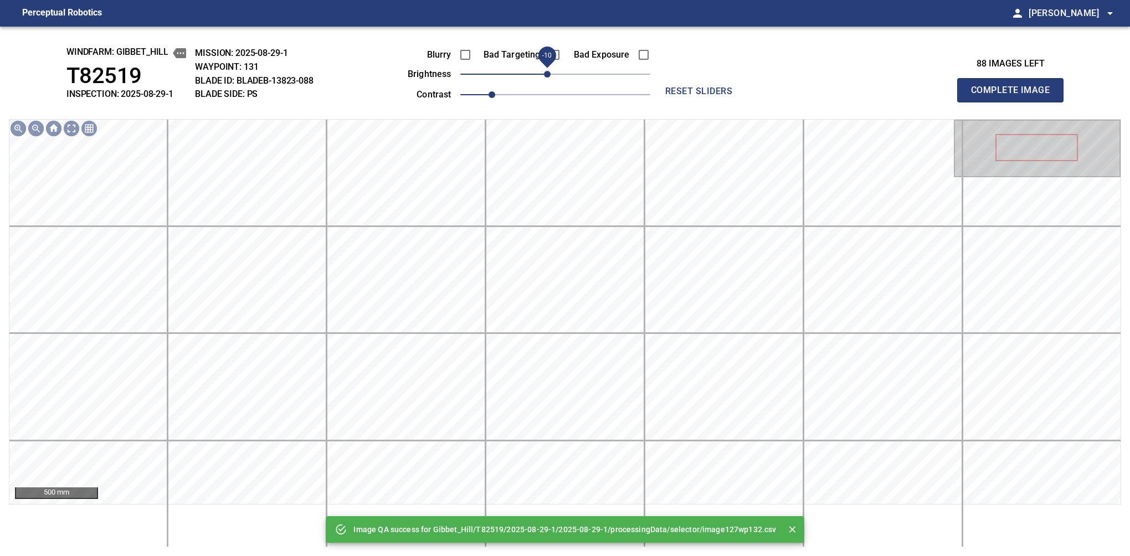
click at [550, 72] on span "-10" at bounding box center [547, 74] width 7 height 7
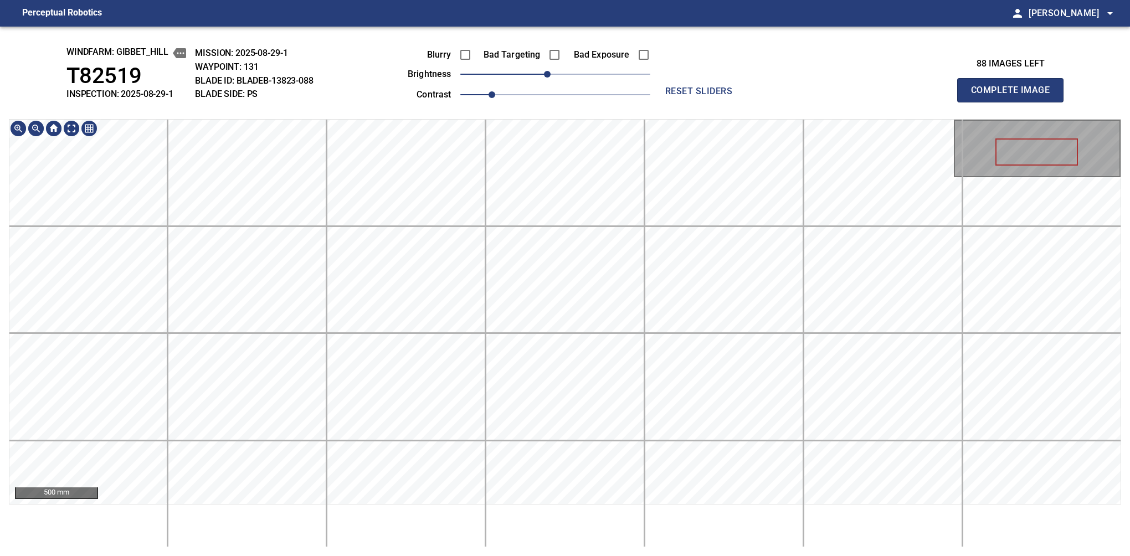
click at [574, 95] on div "windfarm: Gibbet_Hill T82519 INSPECTION: 2025-08-29-1 MISSION: 2025-08-29-1 WAY…" at bounding box center [565, 291] width 1130 height 529
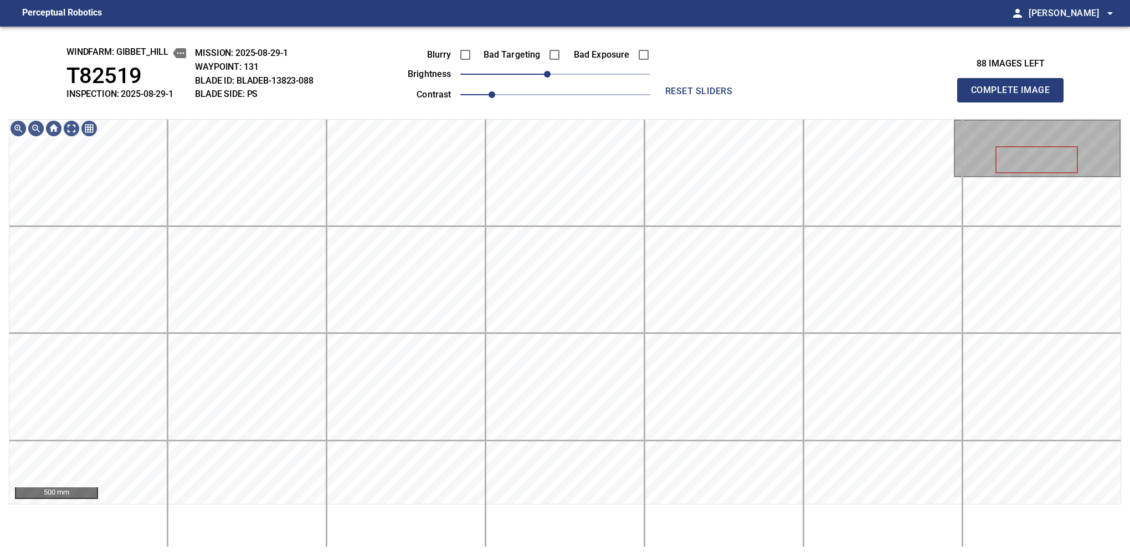
click at [712, 102] on button "Complete Image" at bounding box center [1010, 90] width 106 height 24
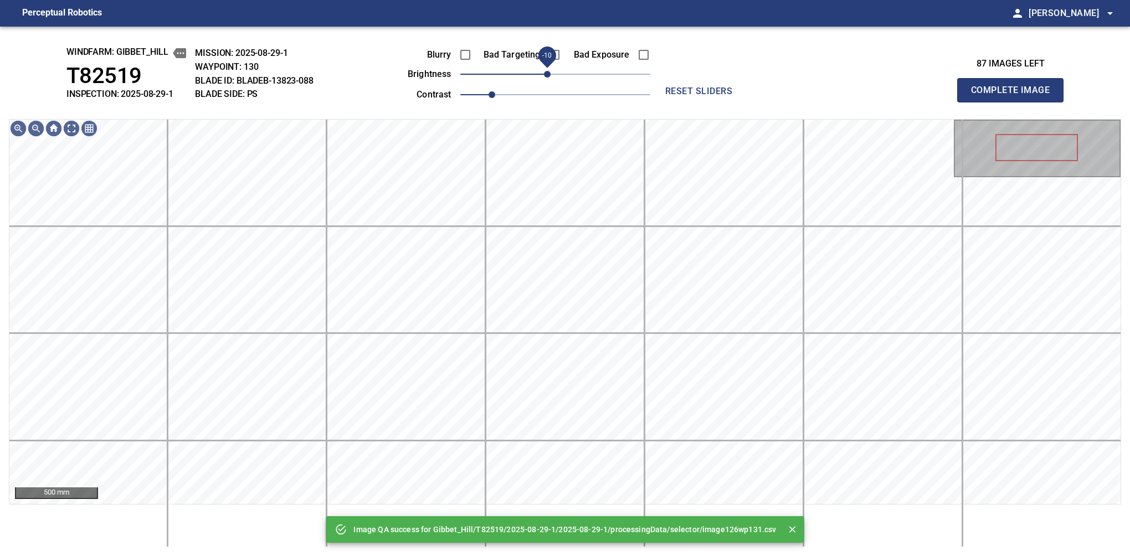
click at [550, 75] on span "-10" at bounding box center [547, 74] width 7 height 7
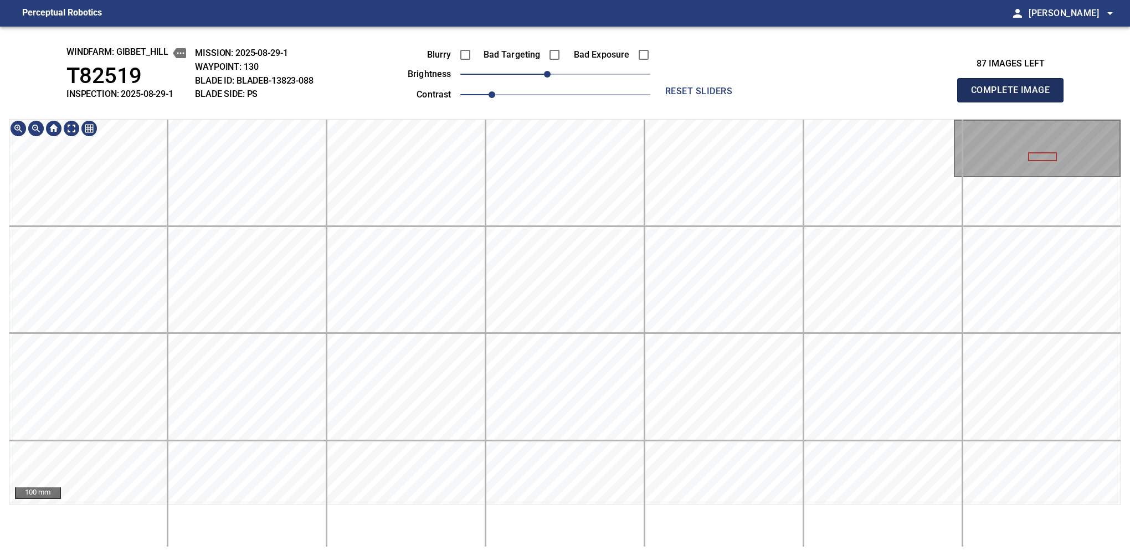
click at [712, 102] on button "Complete Image" at bounding box center [1010, 90] width 106 height 24
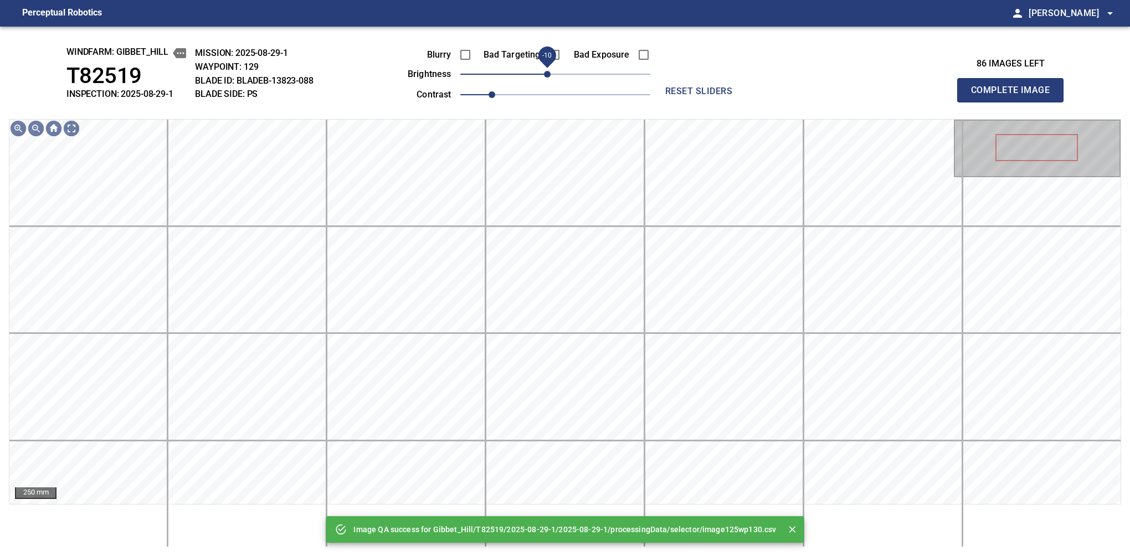
click at [548, 75] on span "-10" at bounding box center [547, 74] width 7 height 7
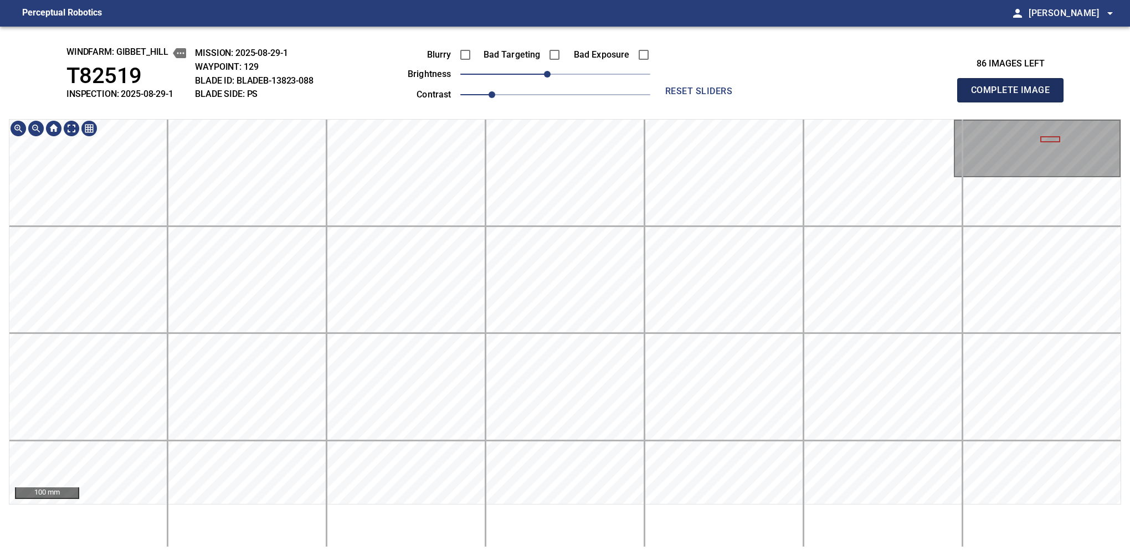
click at [712, 102] on button "Complete Image" at bounding box center [1010, 90] width 106 height 24
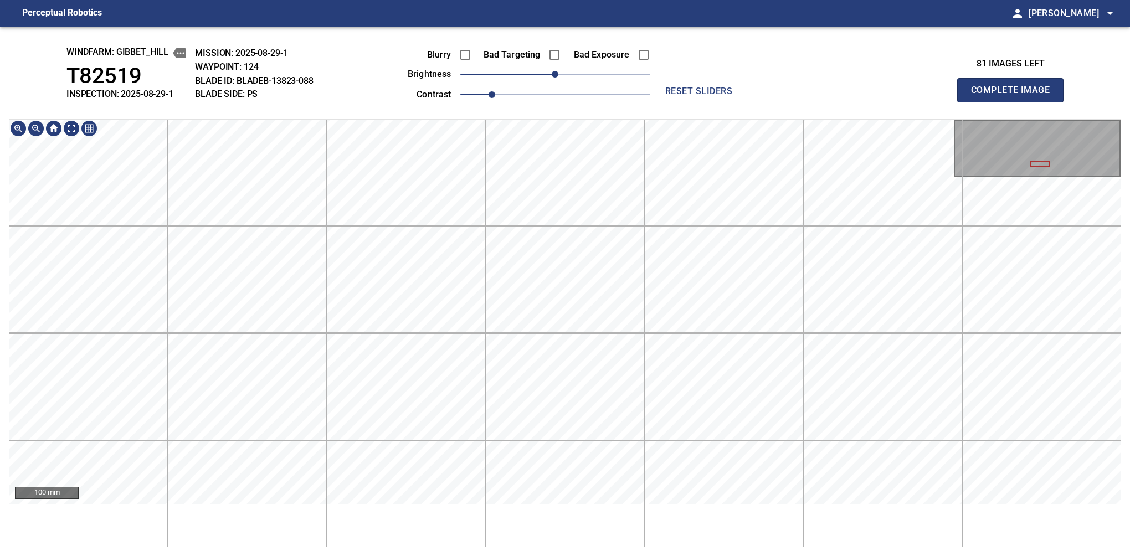
click at [712, 102] on button "Complete Image" at bounding box center [1010, 90] width 106 height 24
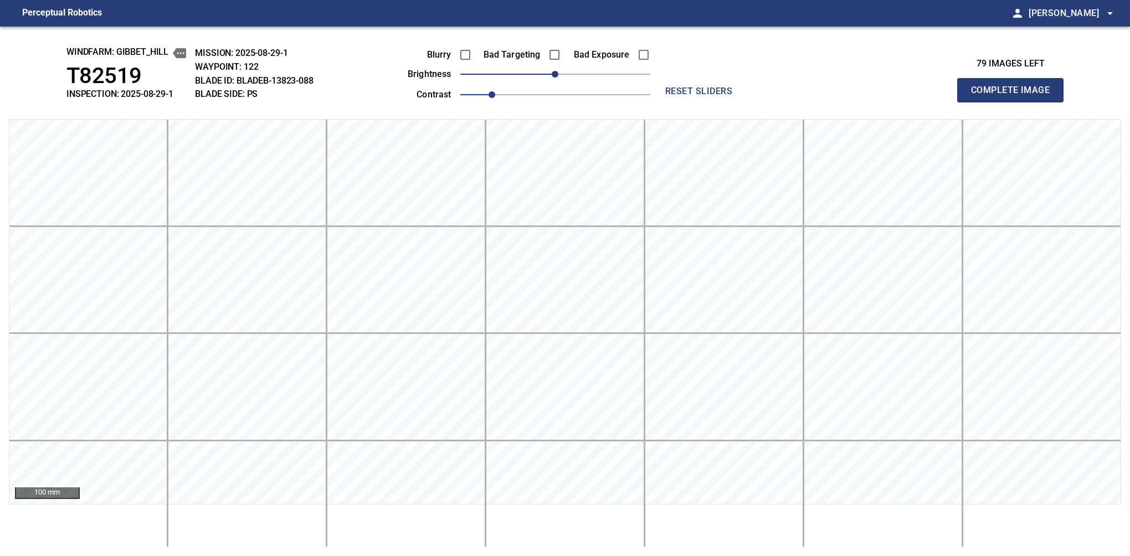
click at [712, 102] on button "Complete Image" at bounding box center [1010, 90] width 106 height 24
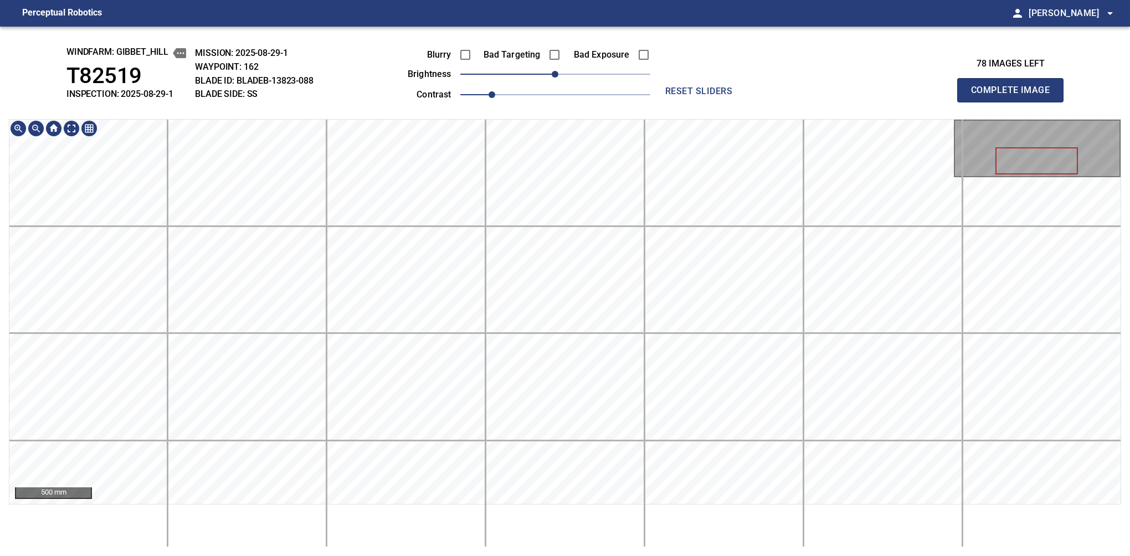
click at [712, 102] on button "Complete Image" at bounding box center [1010, 90] width 106 height 24
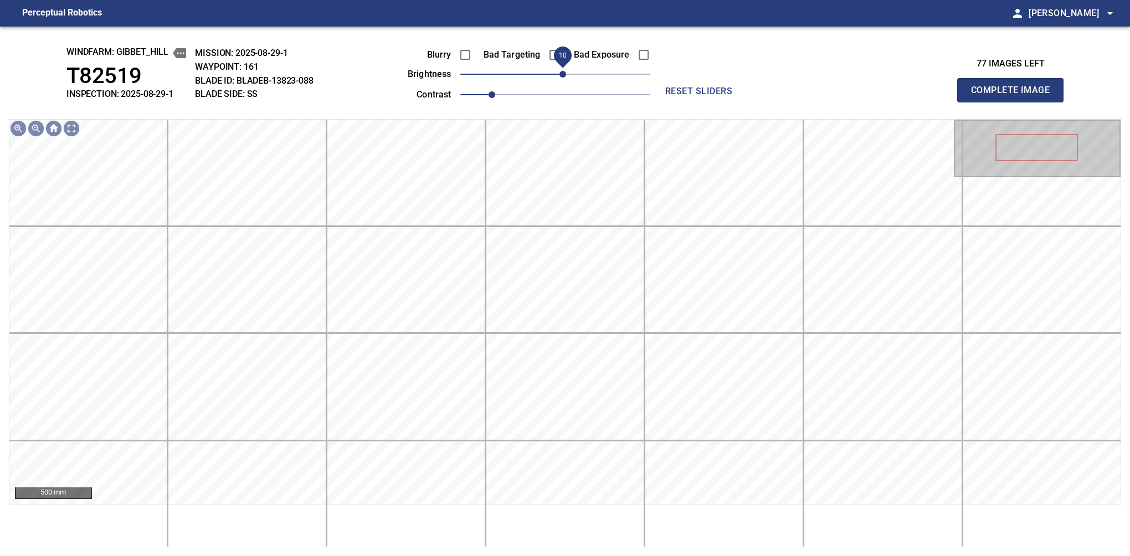
click at [559, 78] on span "10" at bounding box center [562, 74] width 7 height 7
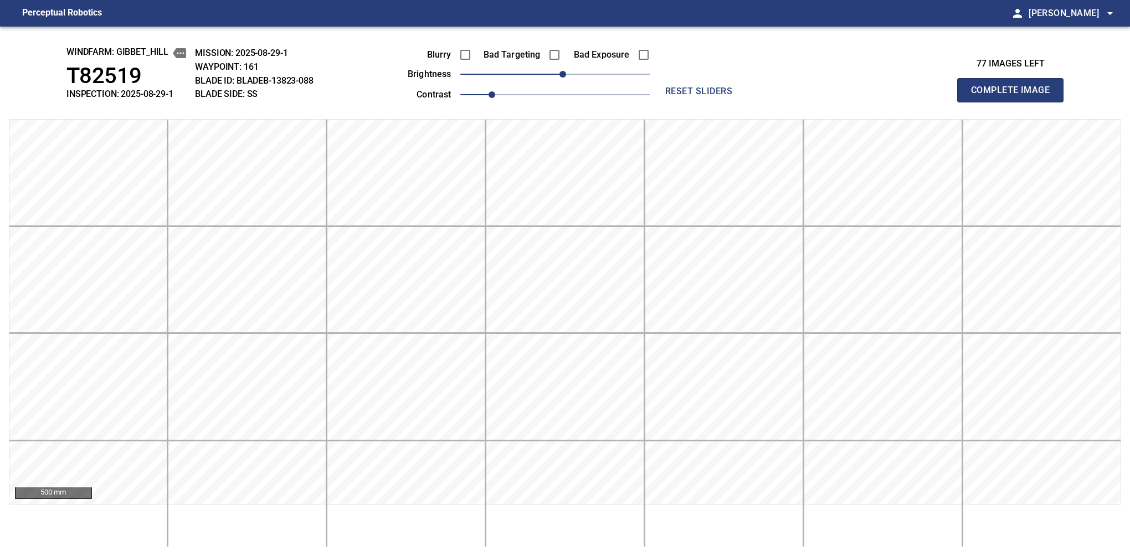
click at [712, 102] on button "Complete Image" at bounding box center [1010, 90] width 106 height 24
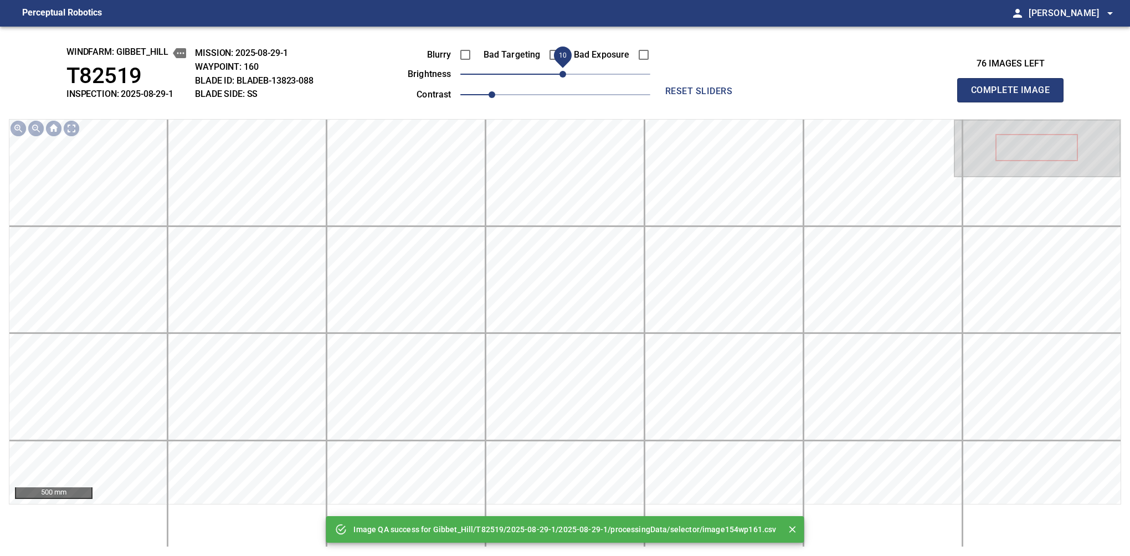
click at [563, 73] on span "10" at bounding box center [562, 74] width 7 height 7
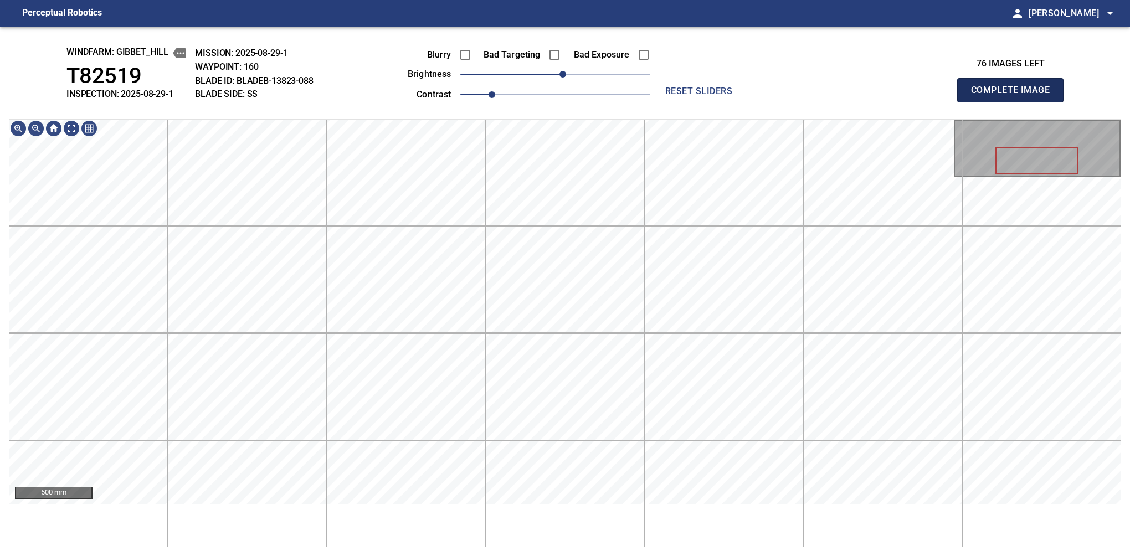
click at [712, 102] on button "Complete Image" at bounding box center [1010, 90] width 106 height 24
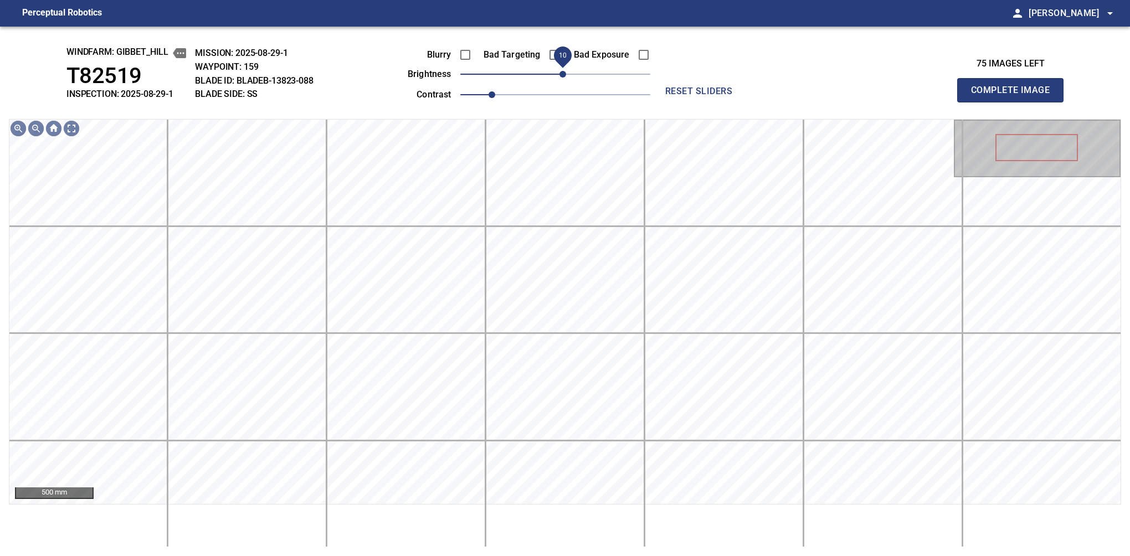
drag, startPoint x: 554, startPoint y: 78, endPoint x: 561, endPoint y: 78, distance: 7.8
click at [561, 78] on span "10" at bounding box center [562, 74] width 7 height 7
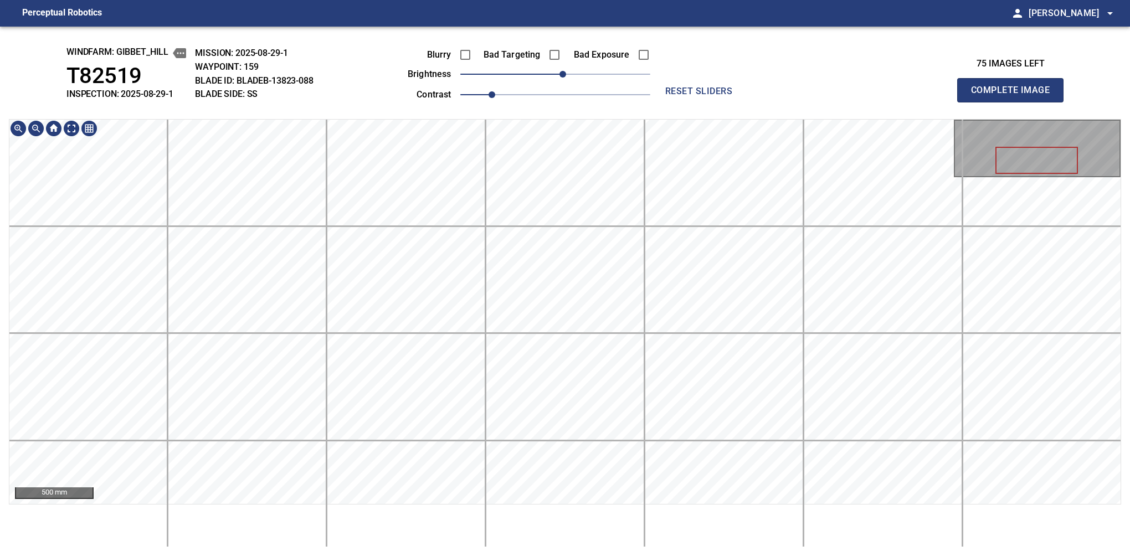
click at [712, 102] on button "Complete Image" at bounding box center [1010, 90] width 106 height 24
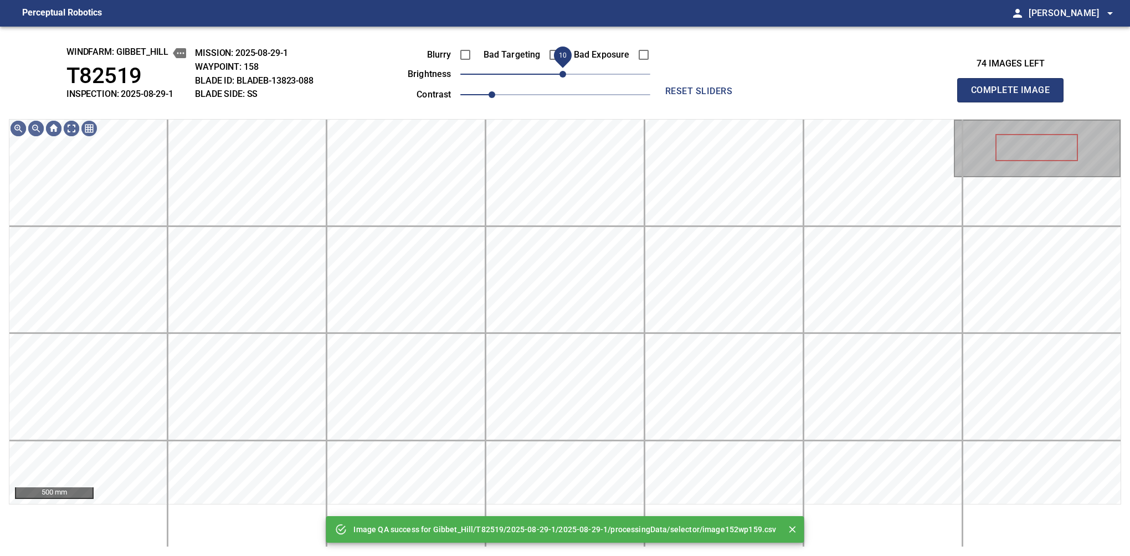
drag, startPoint x: 558, startPoint y: 78, endPoint x: 563, endPoint y: 71, distance: 8.2
click at [563, 71] on span "10" at bounding box center [562, 74] width 7 height 7
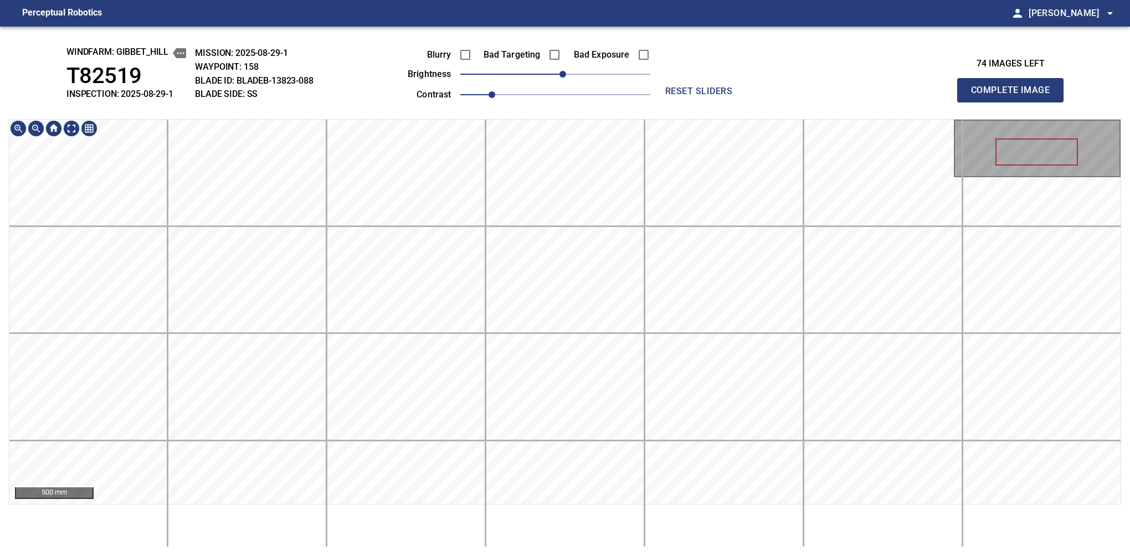
click at [585, 116] on div "windfarm: Gibbet_Hill T82519 INSPECTION: 2025-08-29-1 MISSION: 2025-08-29-1 WAY…" at bounding box center [565, 291] width 1130 height 529
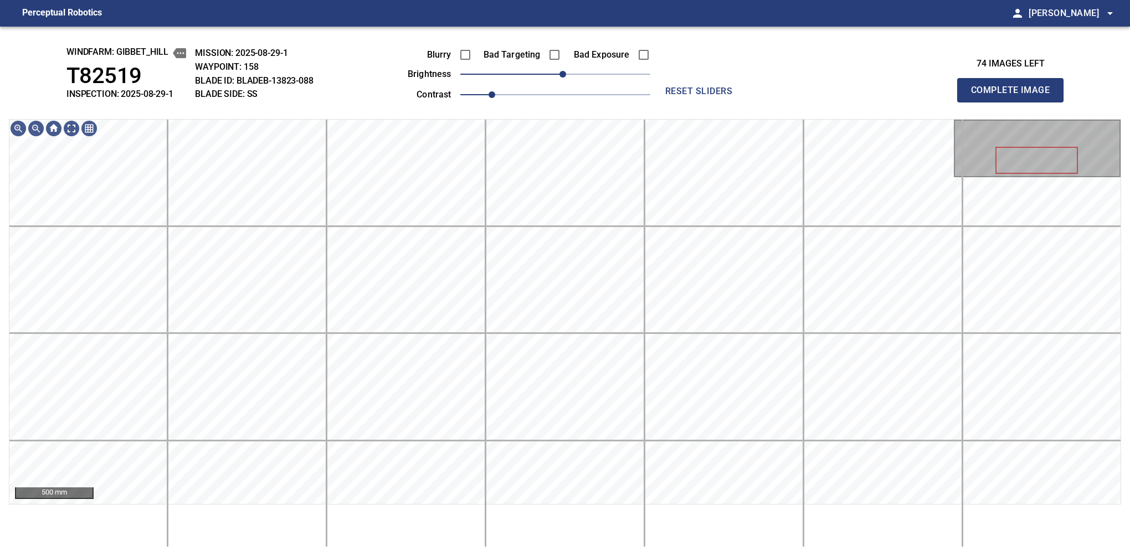
click at [712, 102] on button "Complete Image" at bounding box center [1010, 90] width 106 height 24
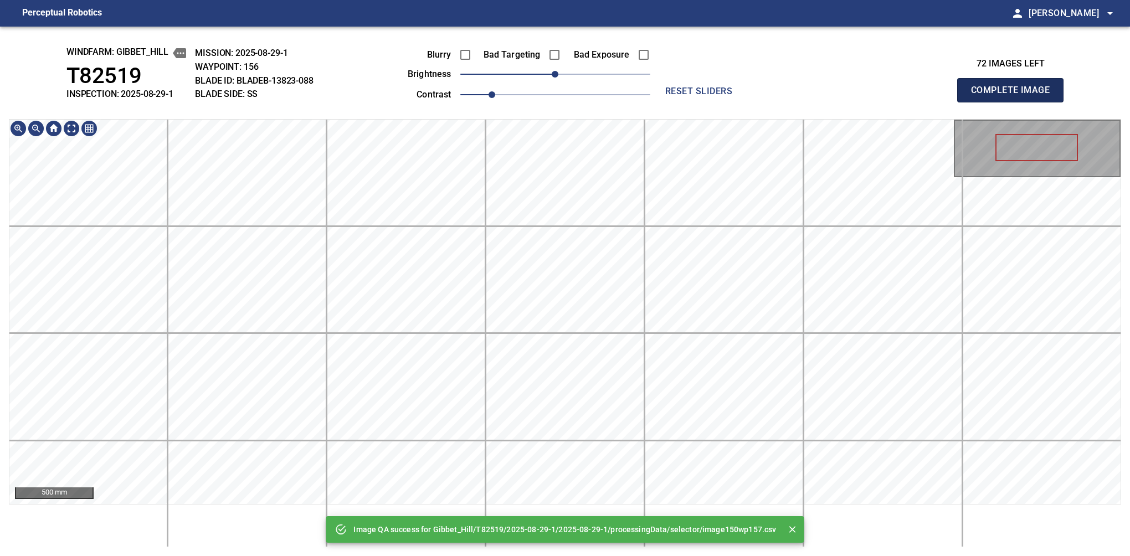
click at [712, 102] on button "Complete Image" at bounding box center [1010, 90] width 106 height 24
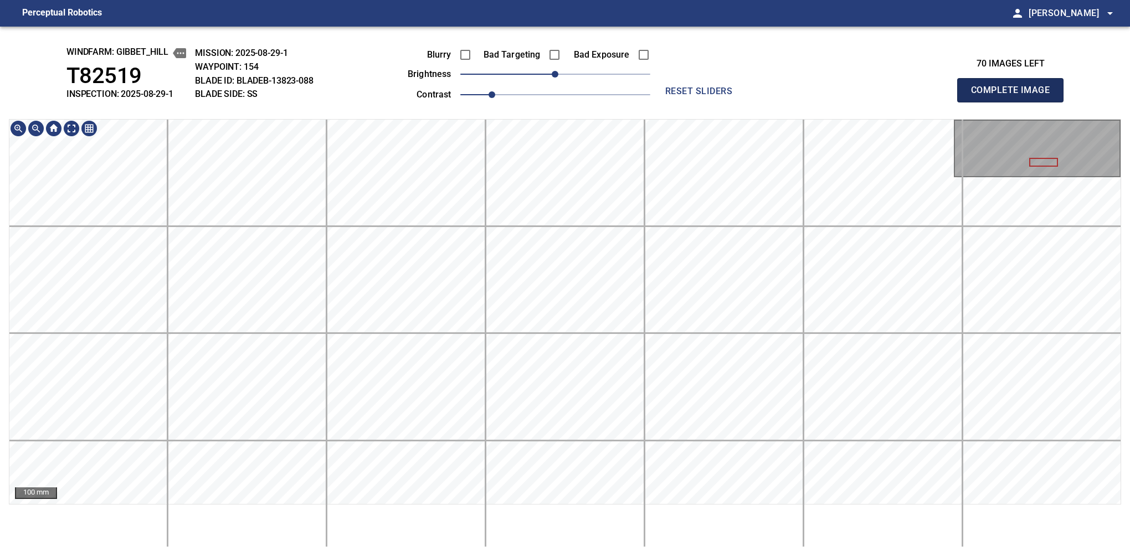
click at [712, 102] on button "Complete Image" at bounding box center [1010, 90] width 106 height 24
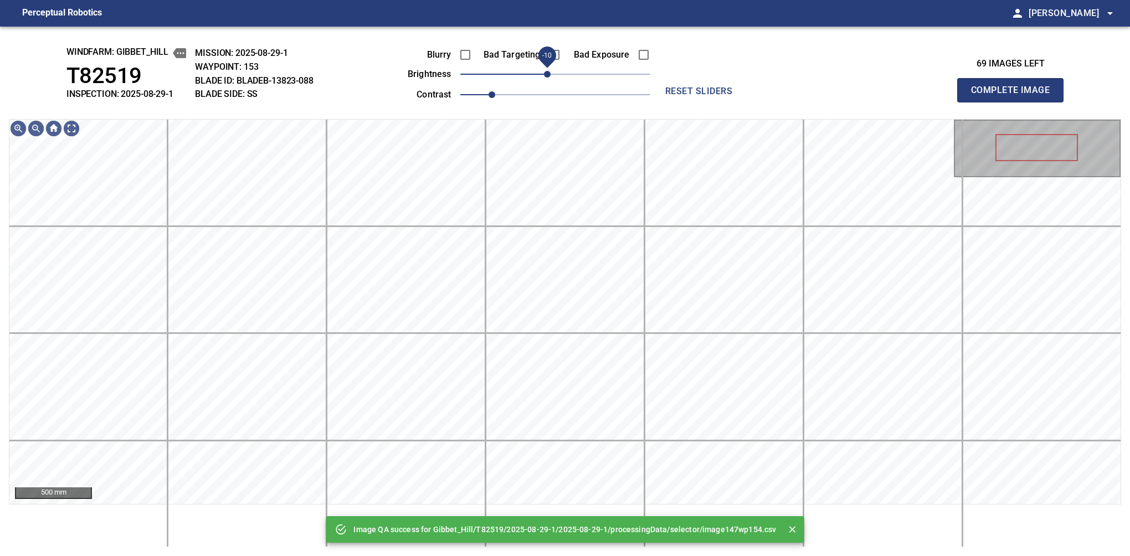
click at [550, 78] on span "-10" at bounding box center [547, 74] width 7 height 7
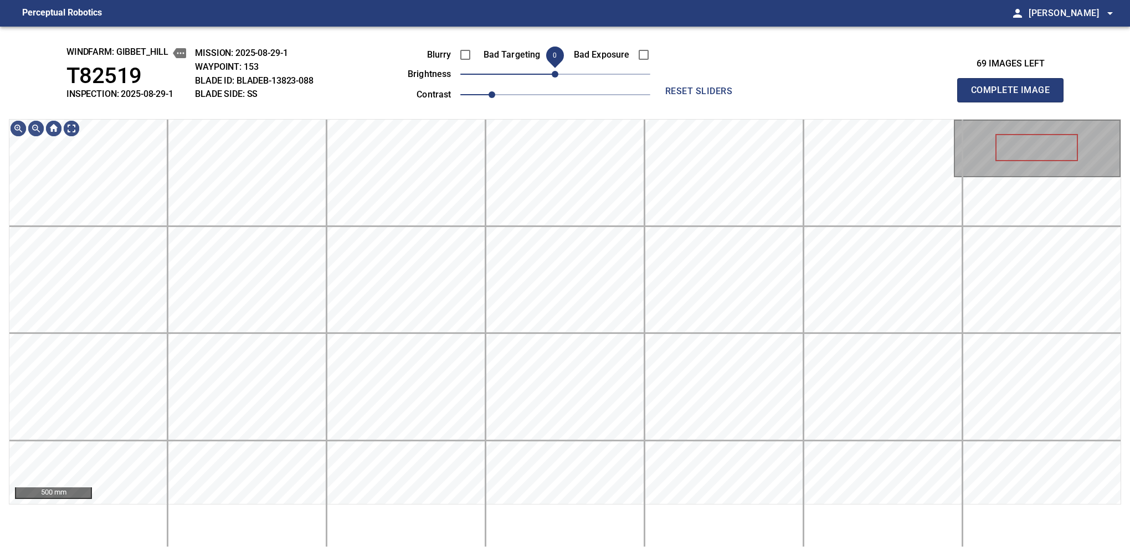
click at [552, 68] on div "Blurry Bad Targeting Bad Exposure brightness 0 contrast 1" at bounding box center [516, 72] width 267 height 59
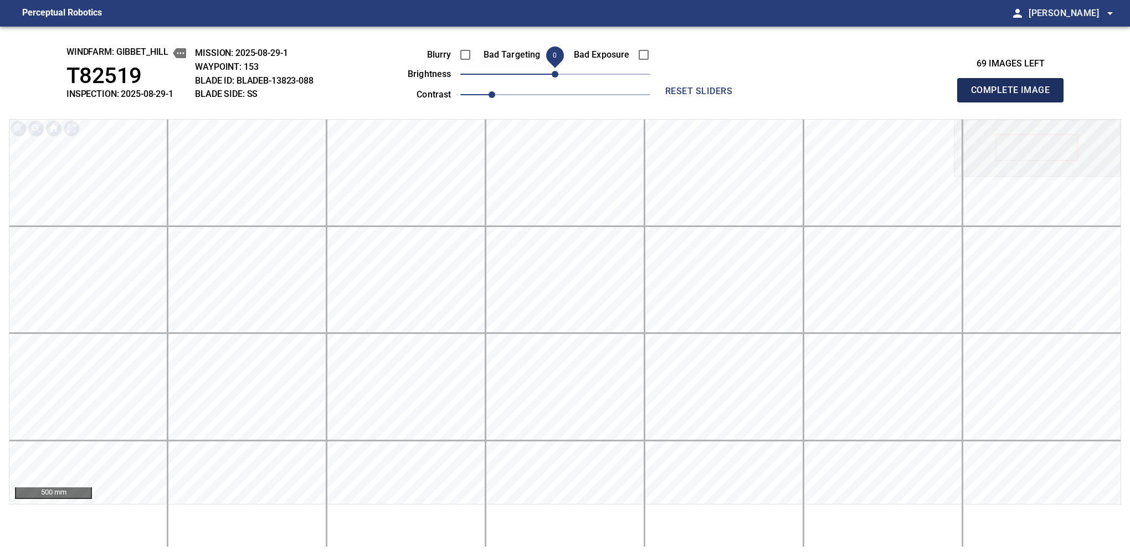
click at [712, 102] on button "Complete Image" at bounding box center [1010, 90] width 106 height 24
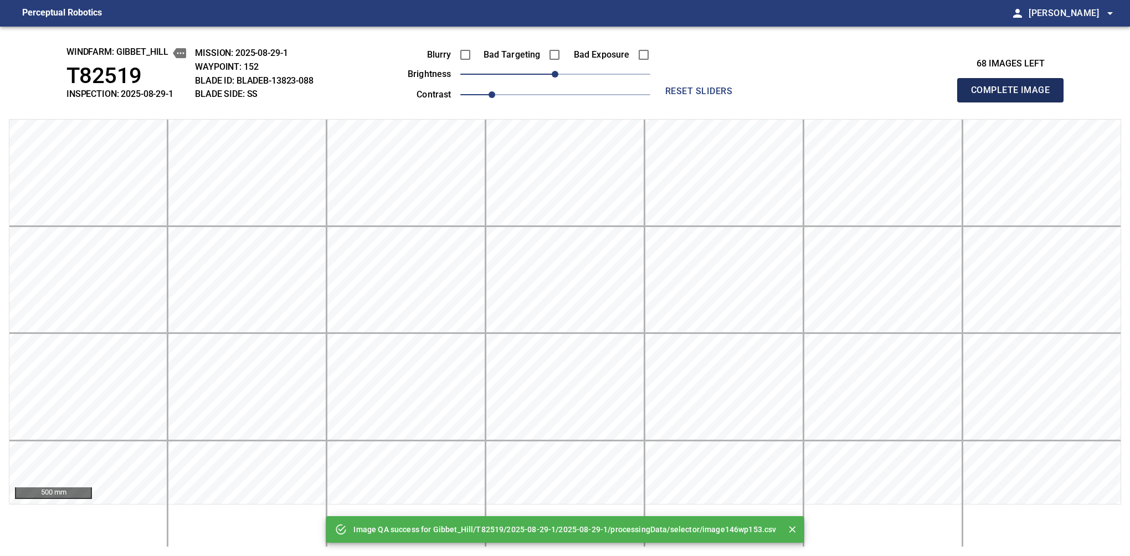
click at [712, 102] on button "Complete Image" at bounding box center [1010, 90] width 106 height 24
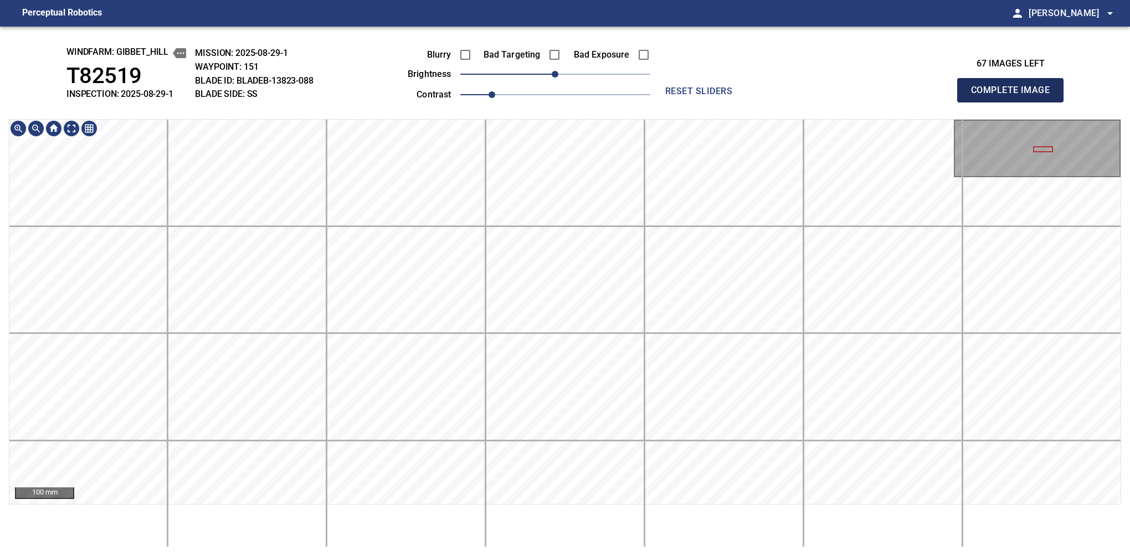
click at [712, 102] on button "Complete Image" at bounding box center [1010, 90] width 106 height 24
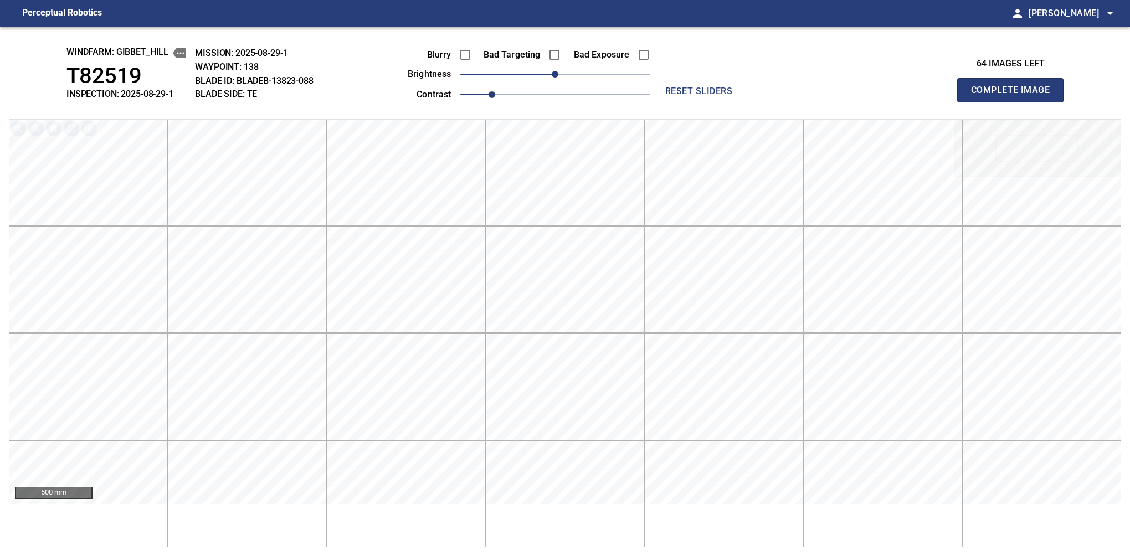
click at [712, 102] on button "Complete Image" at bounding box center [1010, 90] width 106 height 24
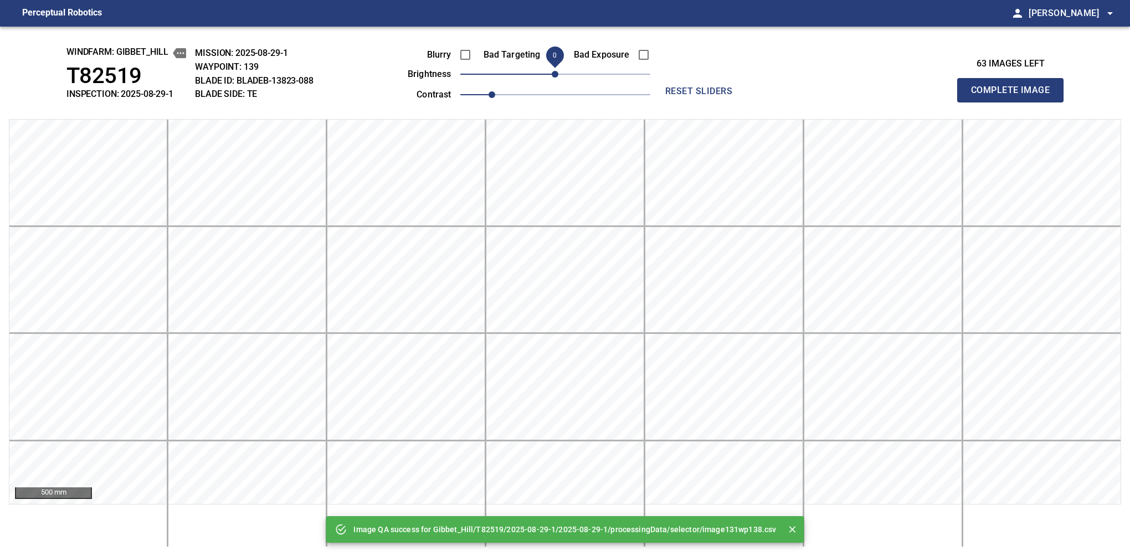
click at [712, 102] on button "Complete Image" at bounding box center [1010, 90] width 106 height 24
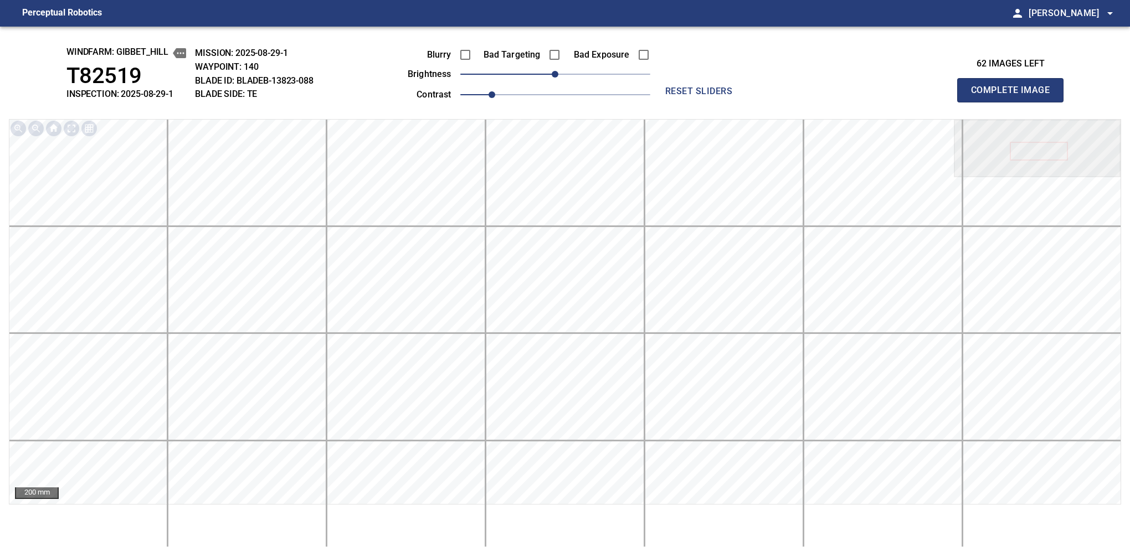
click at [712, 102] on button "Complete Image" at bounding box center [1010, 90] width 106 height 24
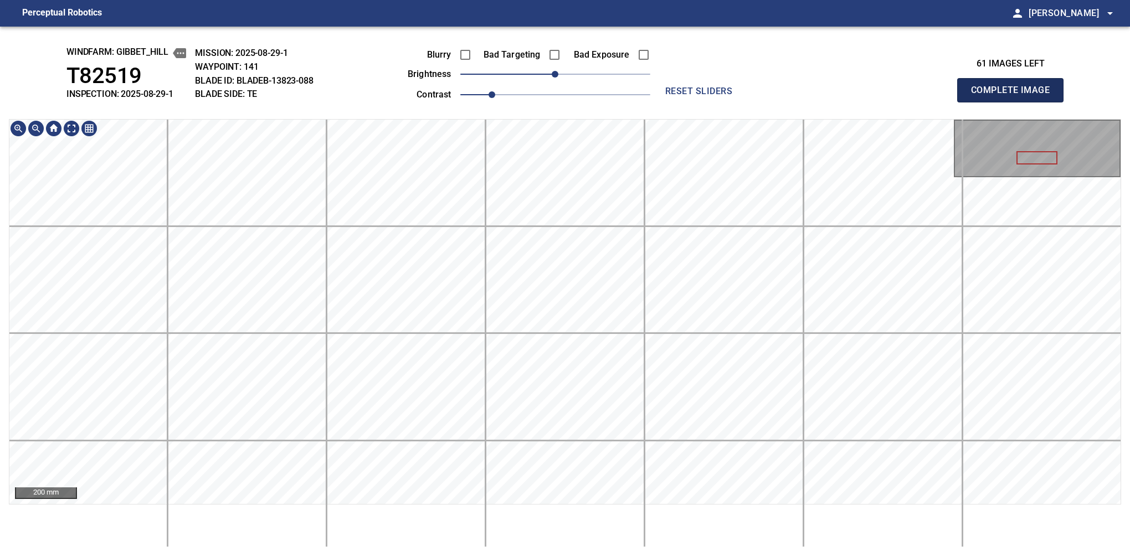
click at [712, 102] on button "Complete Image" at bounding box center [1010, 90] width 106 height 24
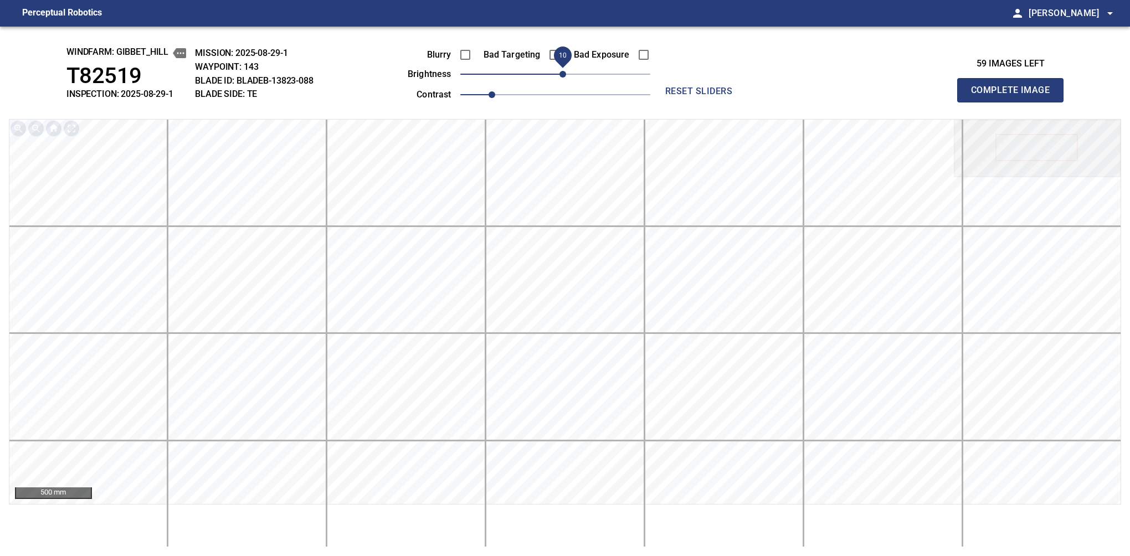
click at [561, 72] on span "10" at bounding box center [562, 74] width 7 height 7
click at [712, 102] on button "Complete Image" at bounding box center [1010, 90] width 106 height 24
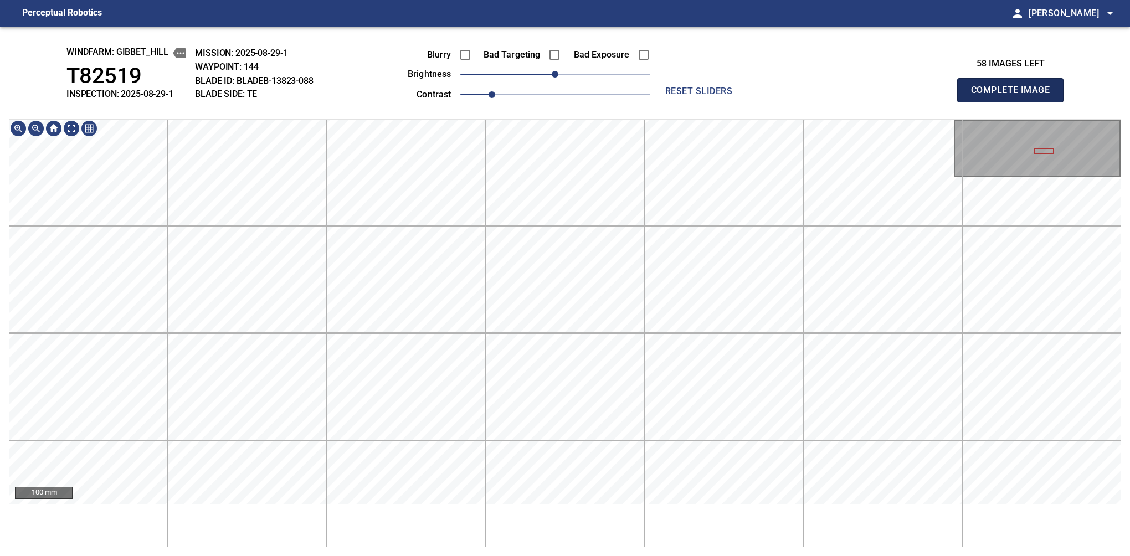
click at [712, 102] on button "Complete Image" at bounding box center [1010, 90] width 106 height 24
click at [561, 78] on span "10" at bounding box center [562, 74] width 7 height 7
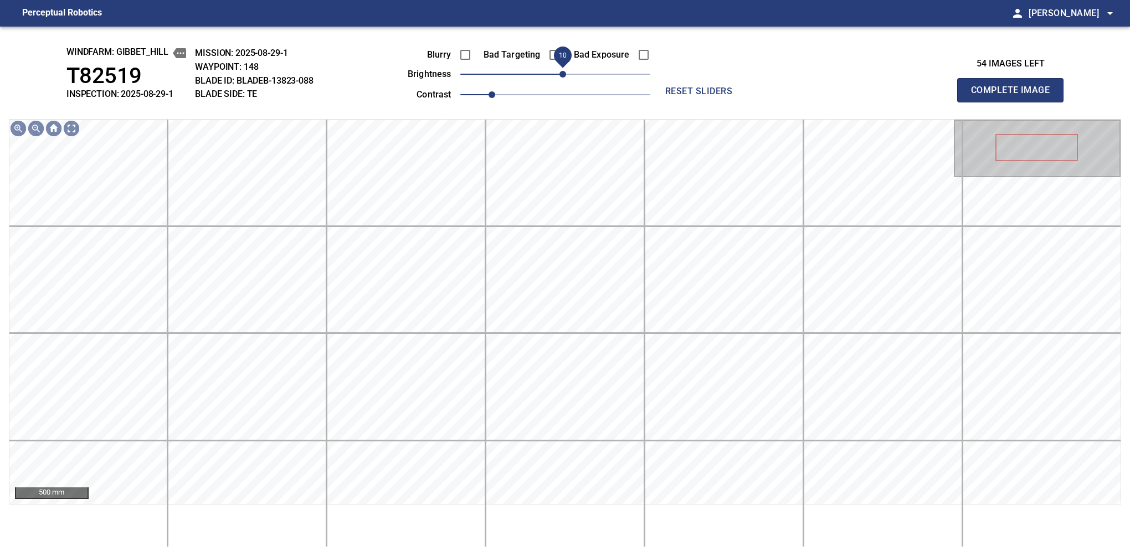
click at [565, 74] on span "10" at bounding box center [562, 74] width 7 height 7
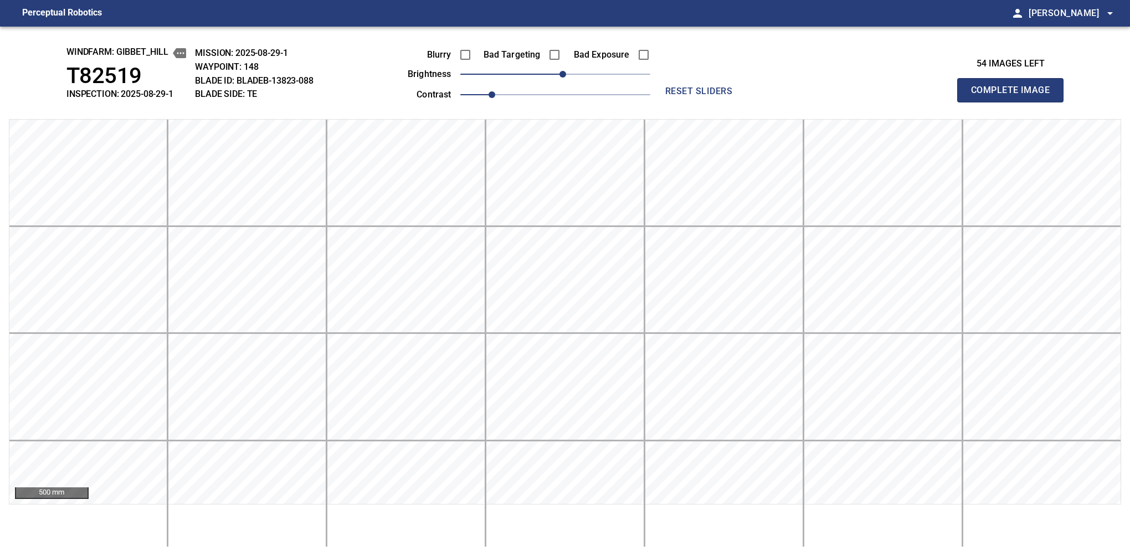
click at [712, 102] on button "Complete Image" at bounding box center [1010, 90] width 106 height 24
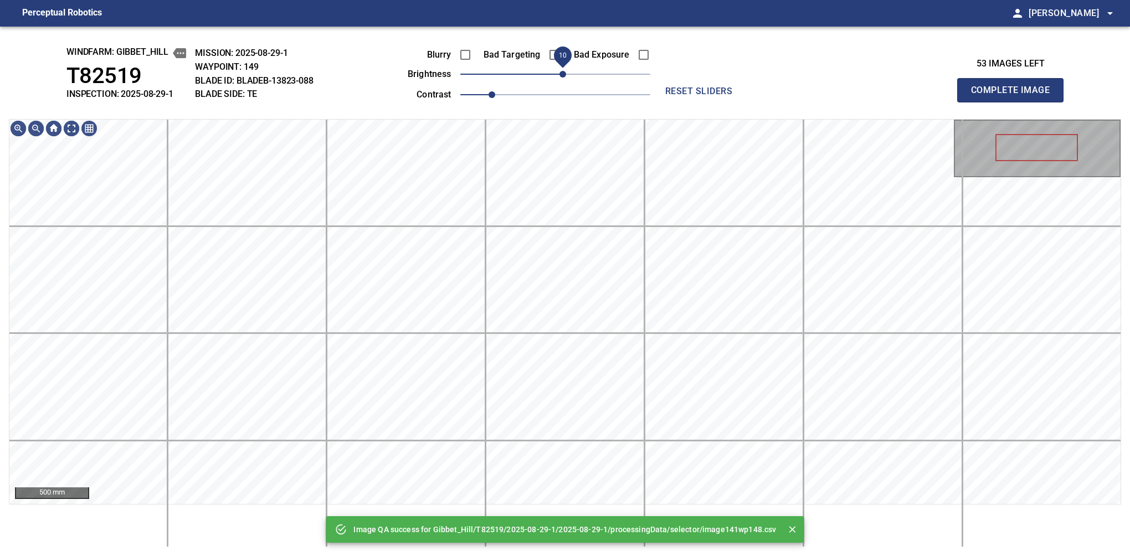
drag, startPoint x: 554, startPoint y: 76, endPoint x: 564, endPoint y: 70, distance: 11.4
click at [564, 71] on span "10" at bounding box center [562, 74] width 7 height 7
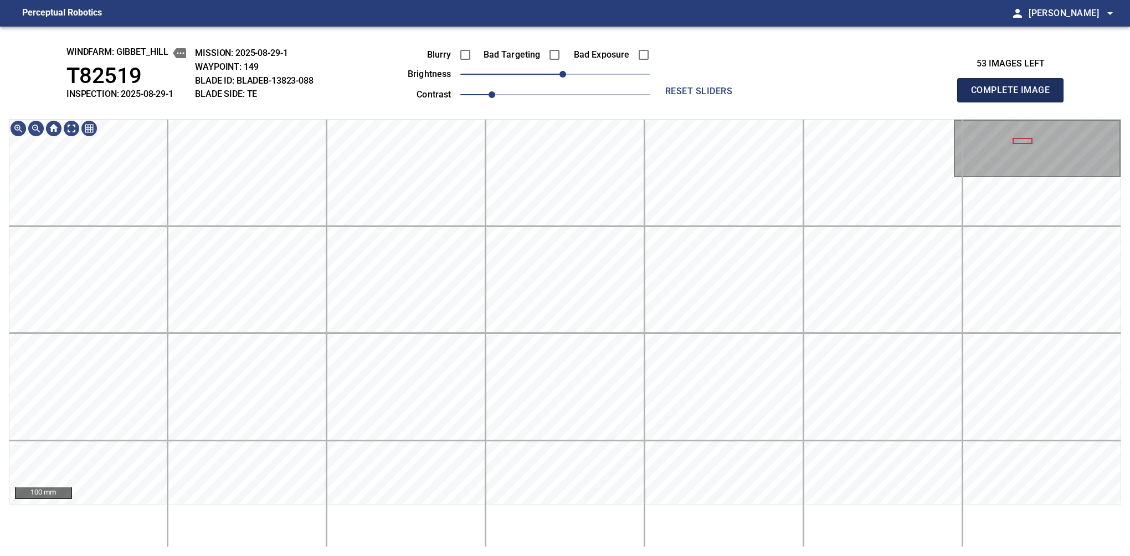
click at [712, 102] on button "Complete Image" at bounding box center [1010, 90] width 106 height 24
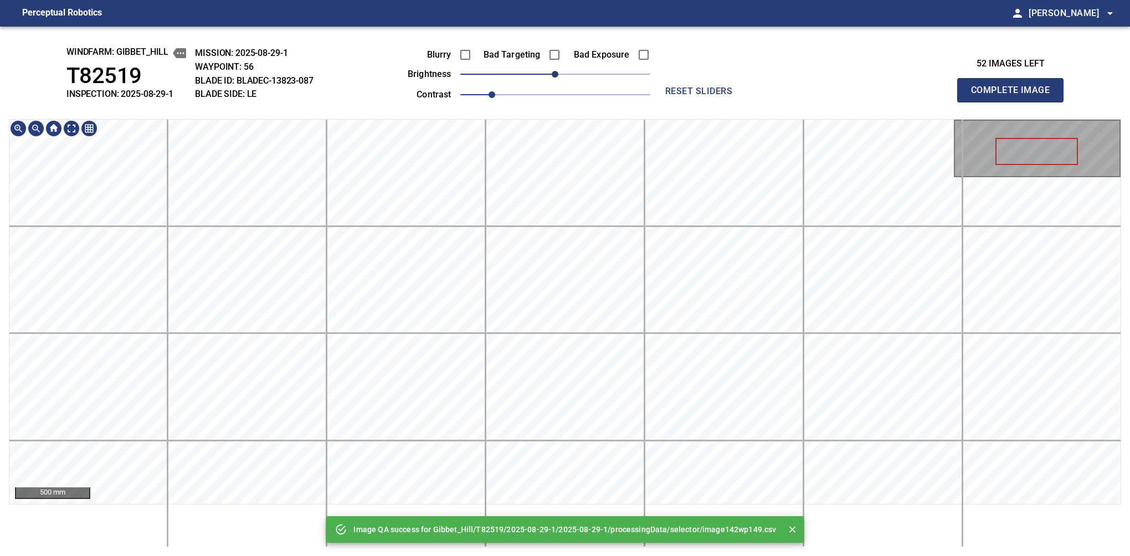
click at [518, 66] on div "Image QA success for Gibbet_Hill/T82519/2025-08-29-1/2025-08-29-1/processingDat…" at bounding box center [565, 291] width 1130 height 529
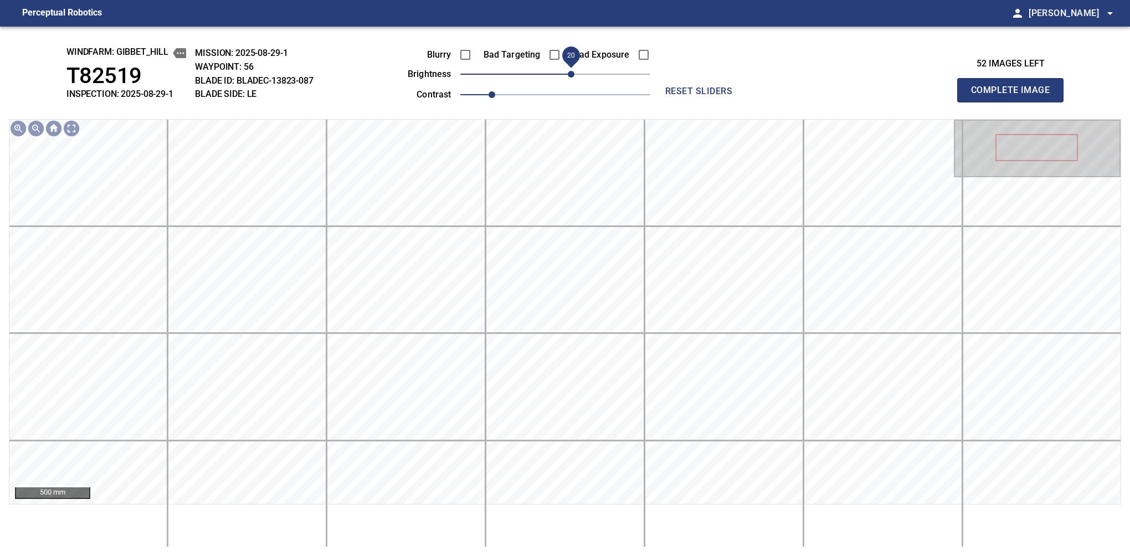
drag, startPoint x: 554, startPoint y: 78, endPoint x: 571, endPoint y: 82, distance: 18.3
click at [571, 78] on span "20" at bounding box center [571, 74] width 7 height 7
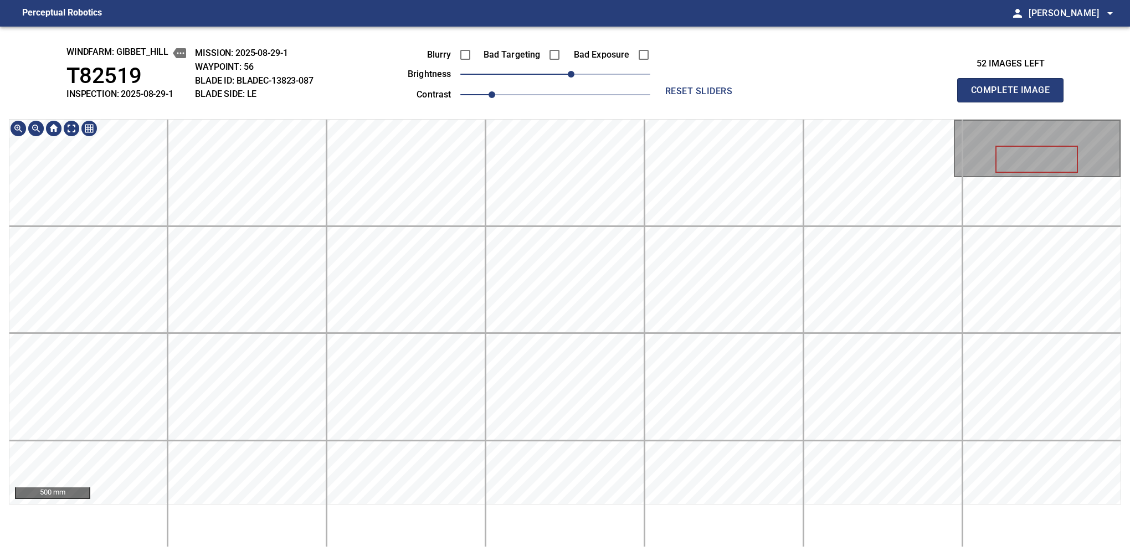
click at [587, 32] on div "windfarm: Gibbet_Hill T82519 INSPECTION: 2025-08-29-1 MISSION: 2025-08-29-1 WAY…" at bounding box center [565, 291] width 1130 height 529
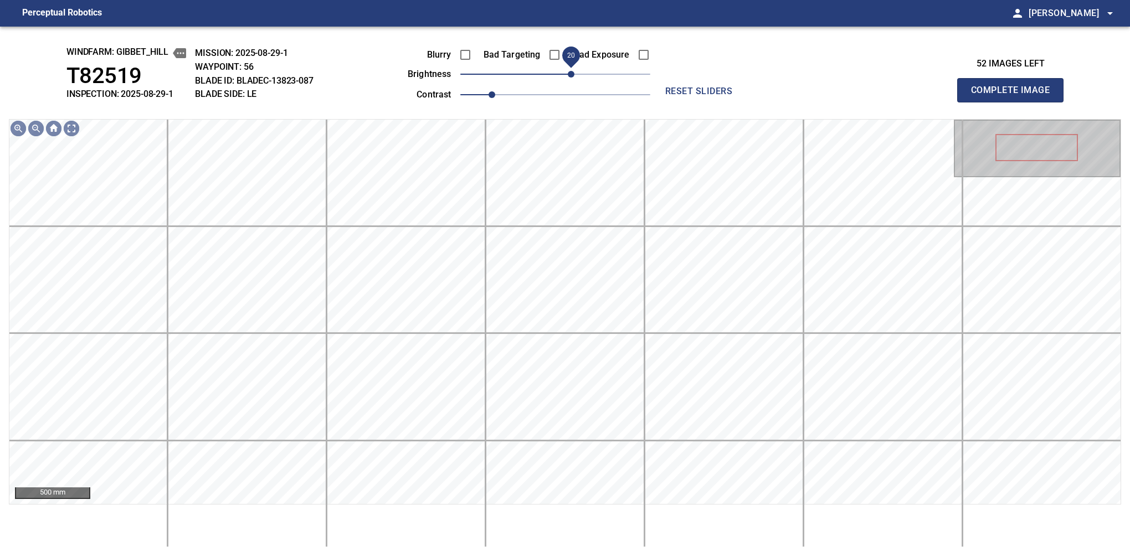
click at [571, 78] on span "20" at bounding box center [571, 74] width 7 height 7
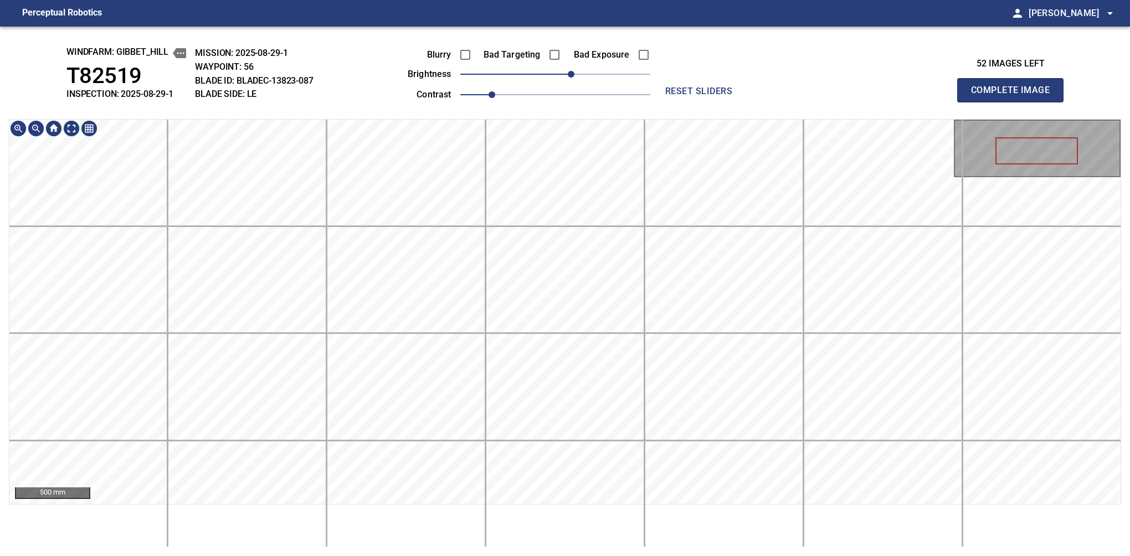
click at [612, 42] on div "windfarm: Gibbet_Hill T82519 INSPECTION: 2025-08-29-1 MISSION: 2025-08-29-1 WAY…" at bounding box center [565, 291] width 1130 height 529
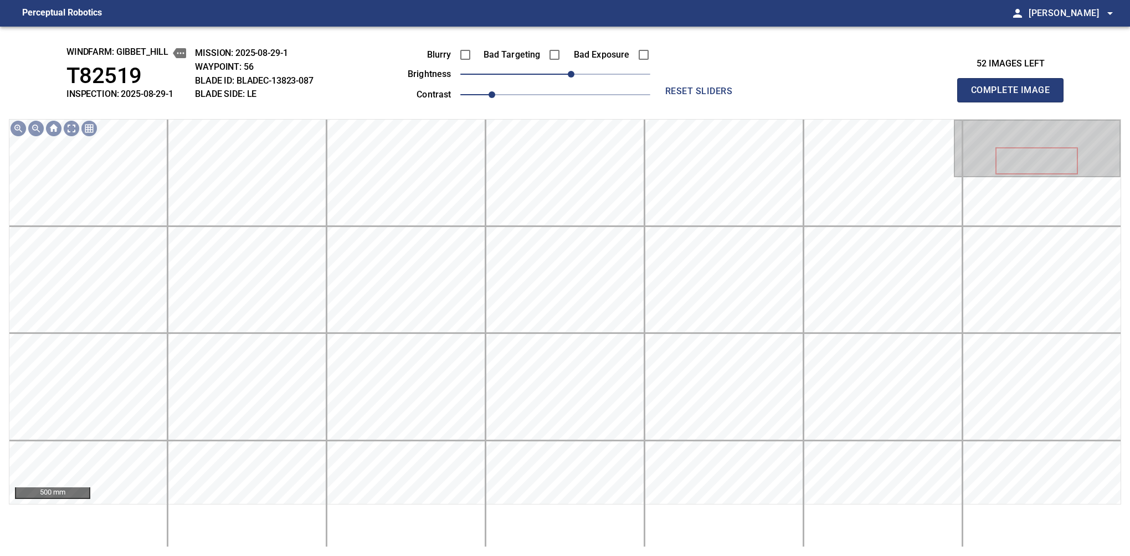
click at [712, 102] on button "Complete Image" at bounding box center [1010, 90] width 106 height 24
drag, startPoint x: 571, startPoint y: 71, endPoint x: 579, endPoint y: 66, distance: 8.9
click at [579, 71] on span "30" at bounding box center [578, 74] width 7 height 7
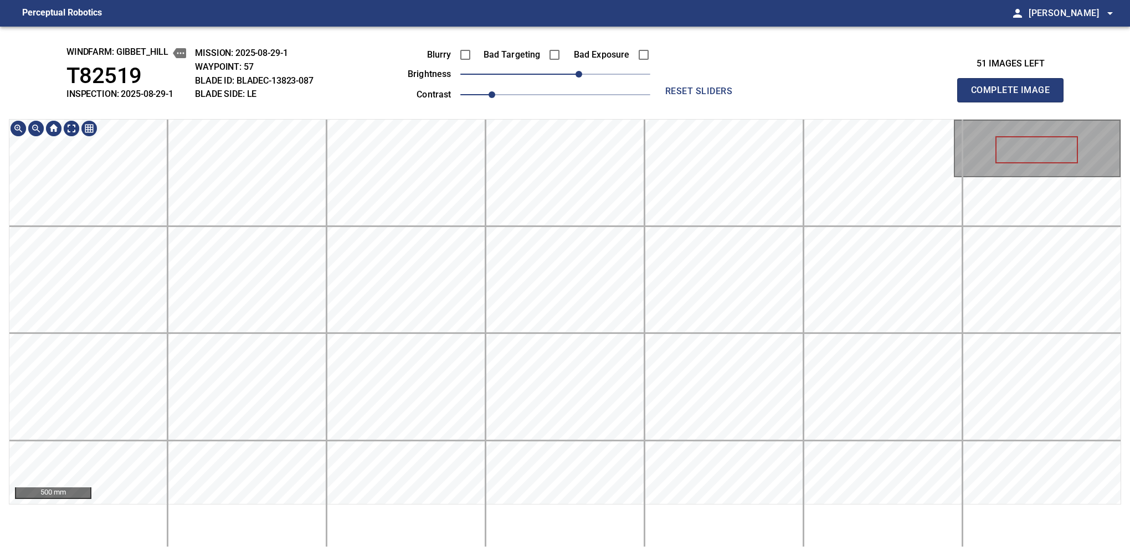
click at [560, 96] on div "windfarm: Gibbet_Hill T82519 INSPECTION: 2025-08-29-1 MISSION: 2025-08-29-1 WAY…" at bounding box center [565, 291] width 1130 height 529
click at [712, 102] on button "Complete Image" at bounding box center [1010, 90] width 106 height 24
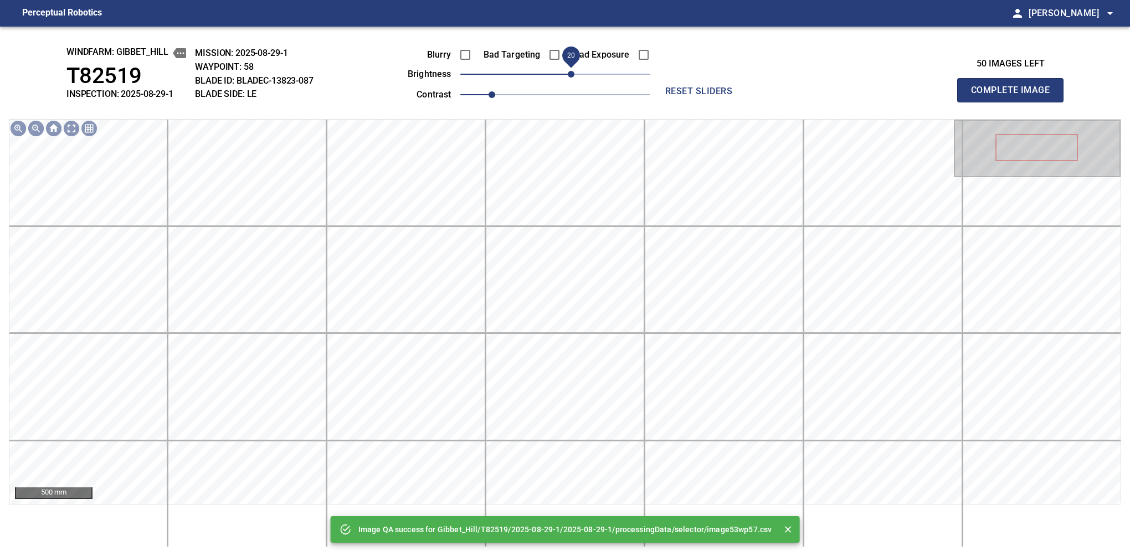
drag, startPoint x: 558, startPoint y: 73, endPoint x: 574, endPoint y: 80, distance: 17.1
click at [574, 78] on span "20" at bounding box center [571, 74] width 7 height 7
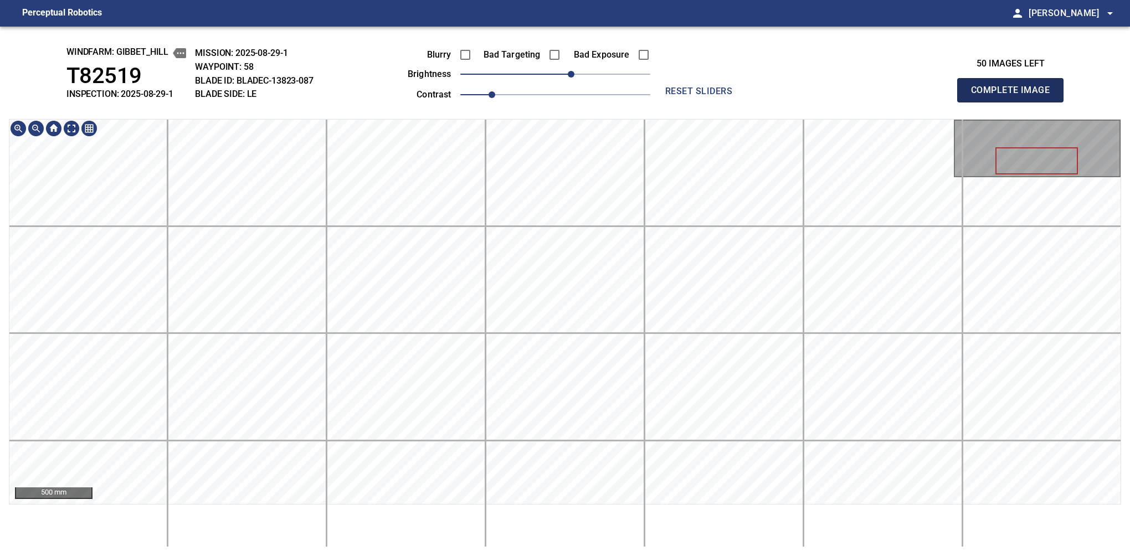
click at [712, 102] on button "Complete Image" at bounding box center [1010, 90] width 106 height 24
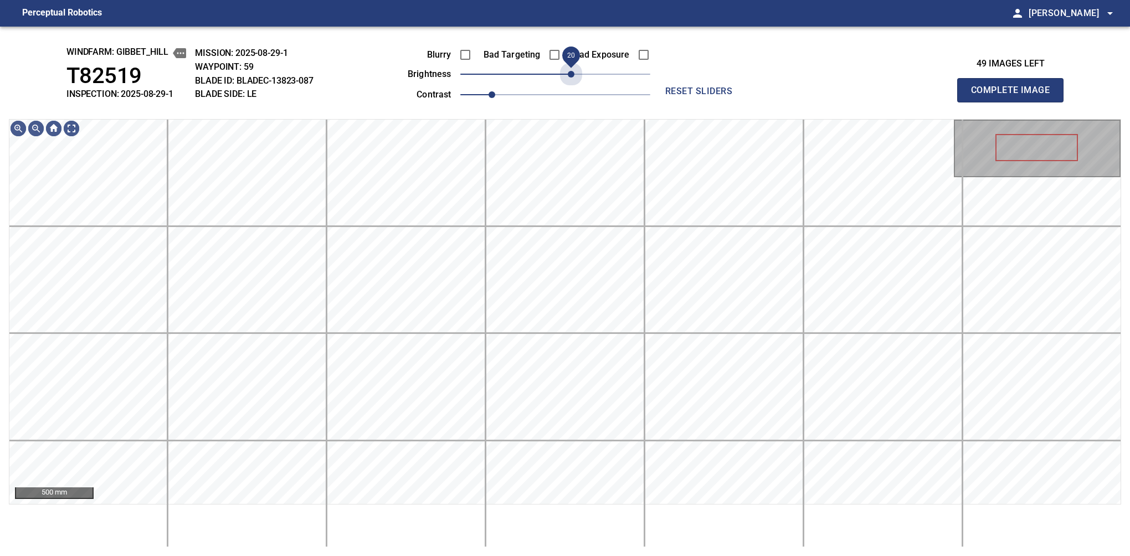
drag, startPoint x: 567, startPoint y: 80, endPoint x: 571, endPoint y: 90, distance: 10.9
click at [571, 90] on div "Blurry Bad Targeting Bad Exposure brightness 20 contrast 1" at bounding box center [516, 72] width 267 height 59
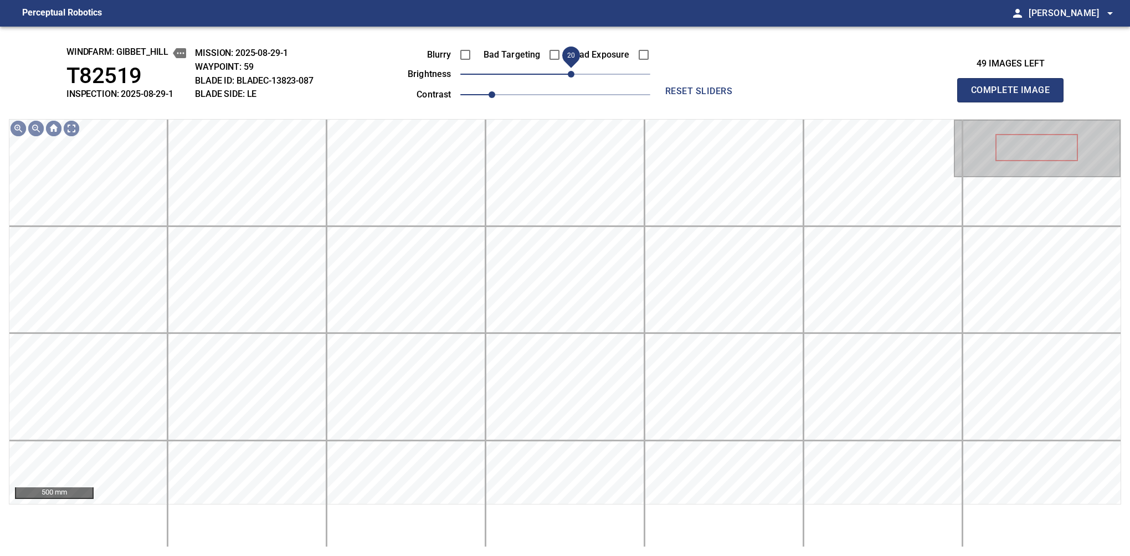
click at [574, 71] on span "20" at bounding box center [571, 74] width 7 height 7
click at [575, 71] on span "30" at bounding box center [578, 74] width 7 height 7
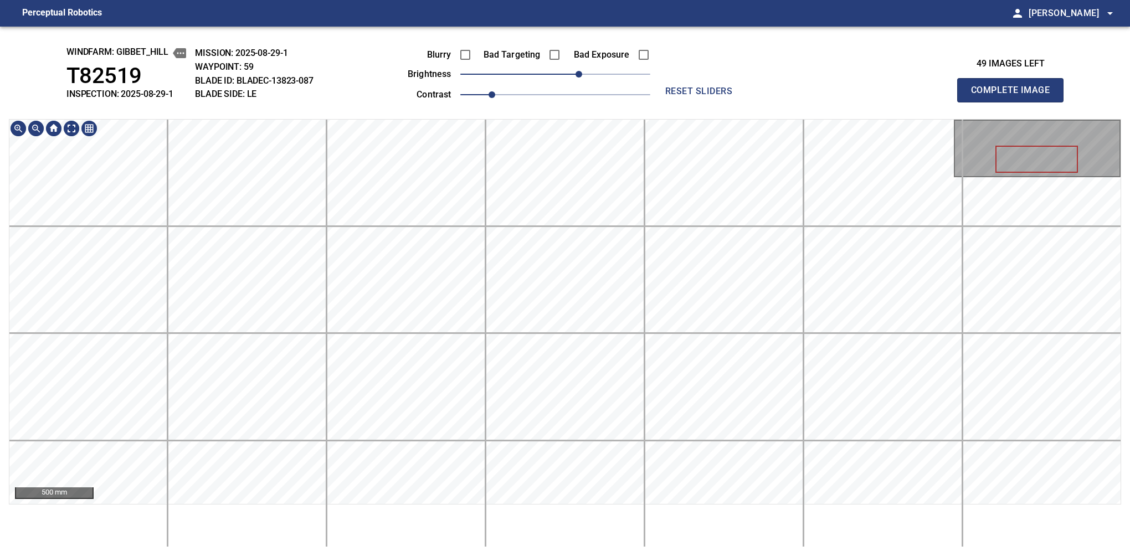
click at [554, 80] on div "windfarm: Gibbet_Hill T82519 INSPECTION: 2025-08-29-1 MISSION: 2025-08-29-1 WAY…" at bounding box center [565, 291] width 1130 height 529
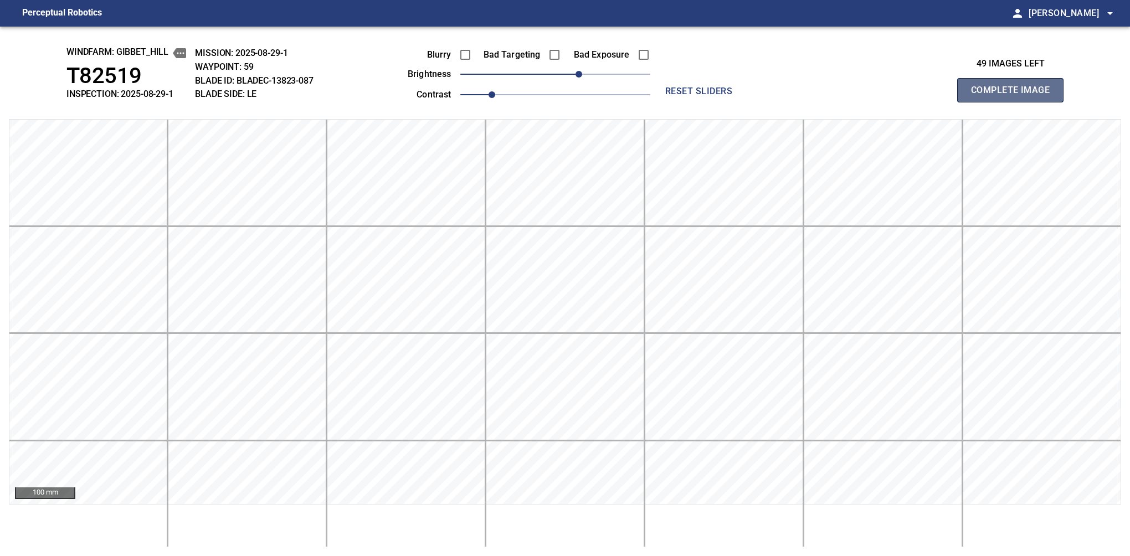
click at [712, 102] on button "Complete Image" at bounding box center [1010, 90] width 106 height 24
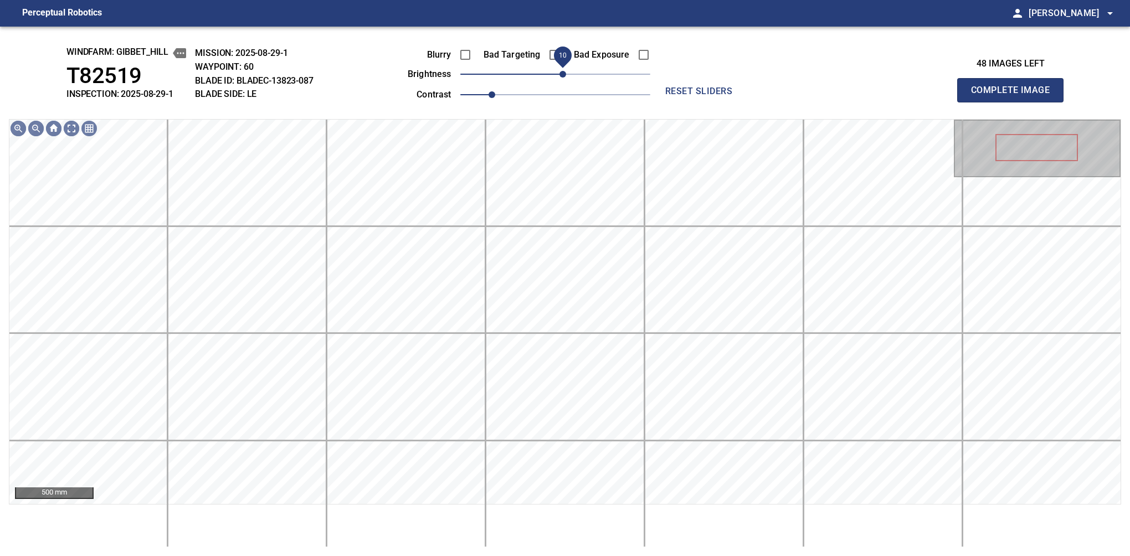
drag, startPoint x: 560, startPoint y: 80, endPoint x: 566, endPoint y: 78, distance: 6.5
click at [566, 78] on span "10" at bounding box center [562, 74] width 7 height 7
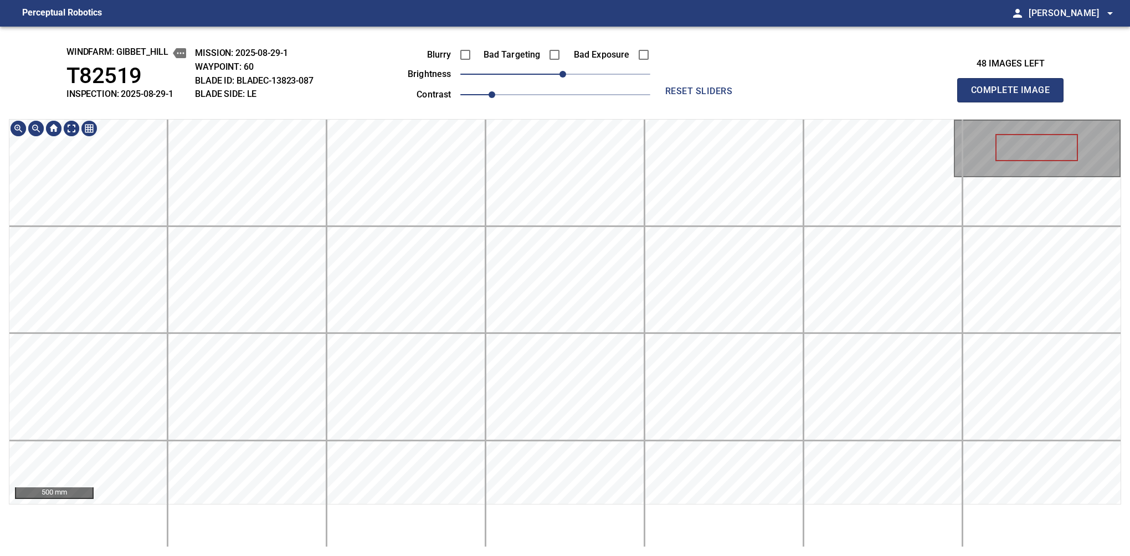
click at [508, 86] on div "windfarm: Gibbet_Hill T82519 INSPECTION: 2025-08-29-1 MISSION: 2025-08-29-1 WAY…" at bounding box center [565, 291] width 1130 height 529
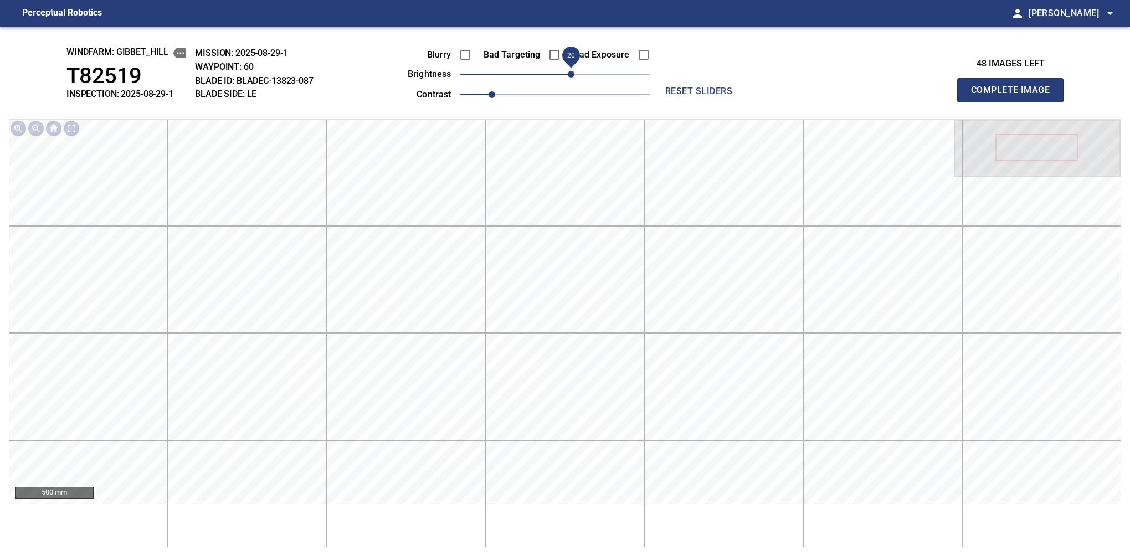
click at [569, 75] on span "20" at bounding box center [571, 74] width 7 height 7
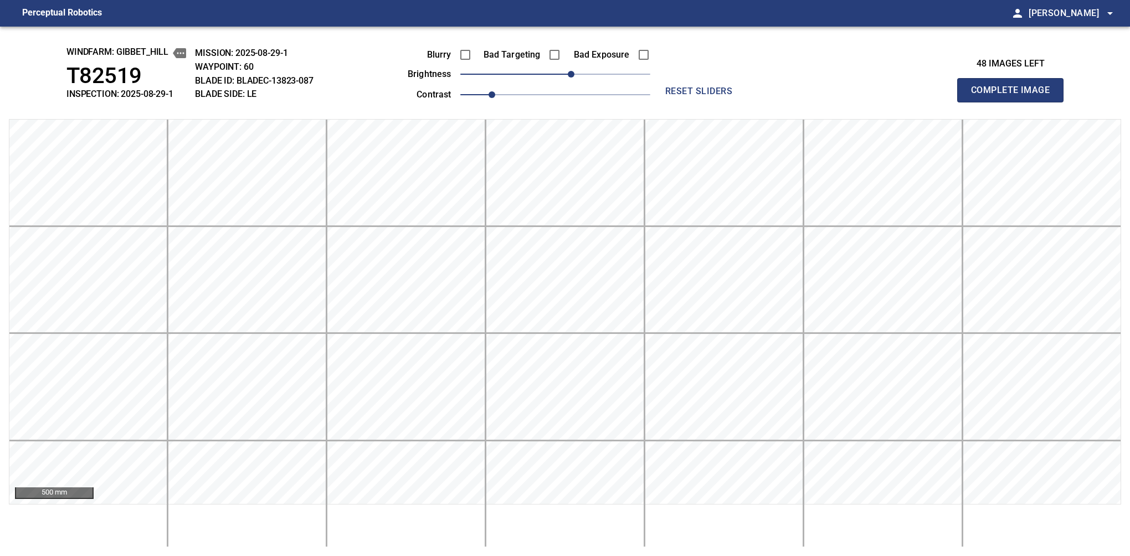
click at [712, 102] on button "Complete Image" at bounding box center [1010, 90] width 106 height 24
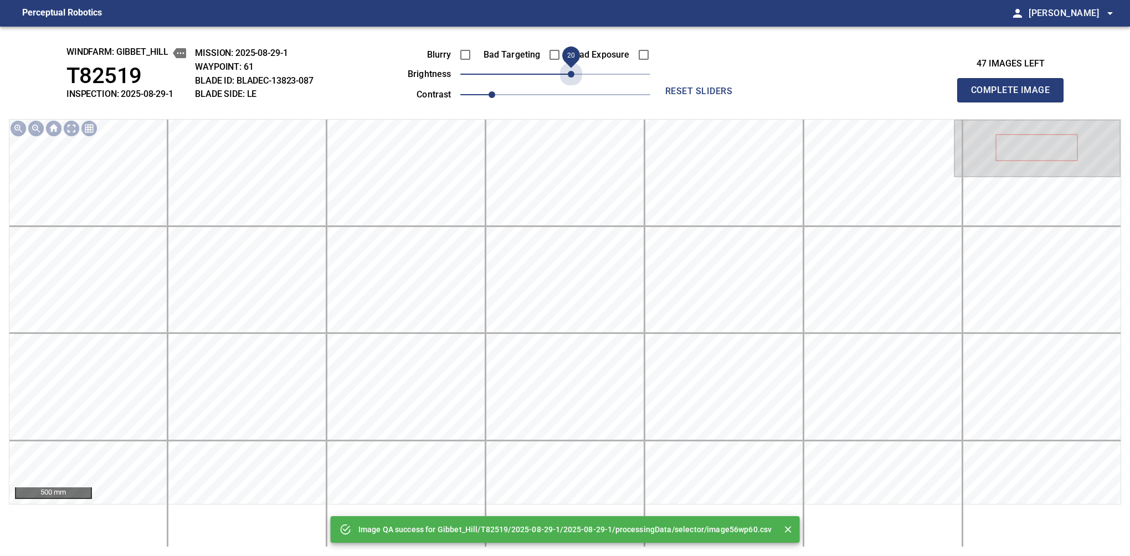
click at [569, 75] on span "20" at bounding box center [555, 74] width 190 height 16
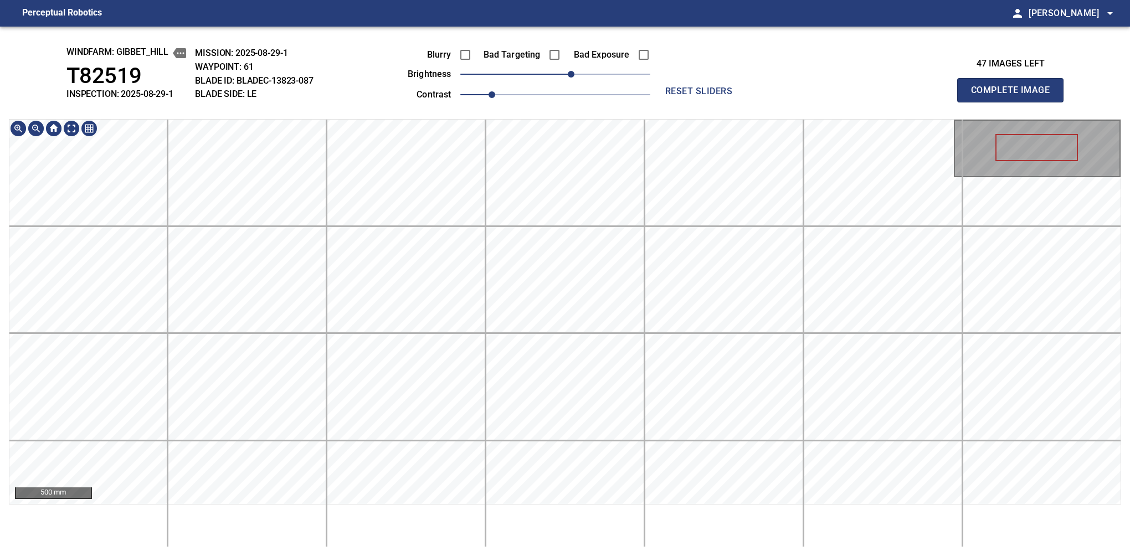
click at [595, 100] on div "windfarm: Gibbet_Hill T82519 INSPECTION: 2025-08-29-1 MISSION: 2025-08-29-1 WAY…" at bounding box center [565, 291] width 1130 height 529
click at [712, 102] on button "Complete Image" at bounding box center [1010, 90] width 106 height 24
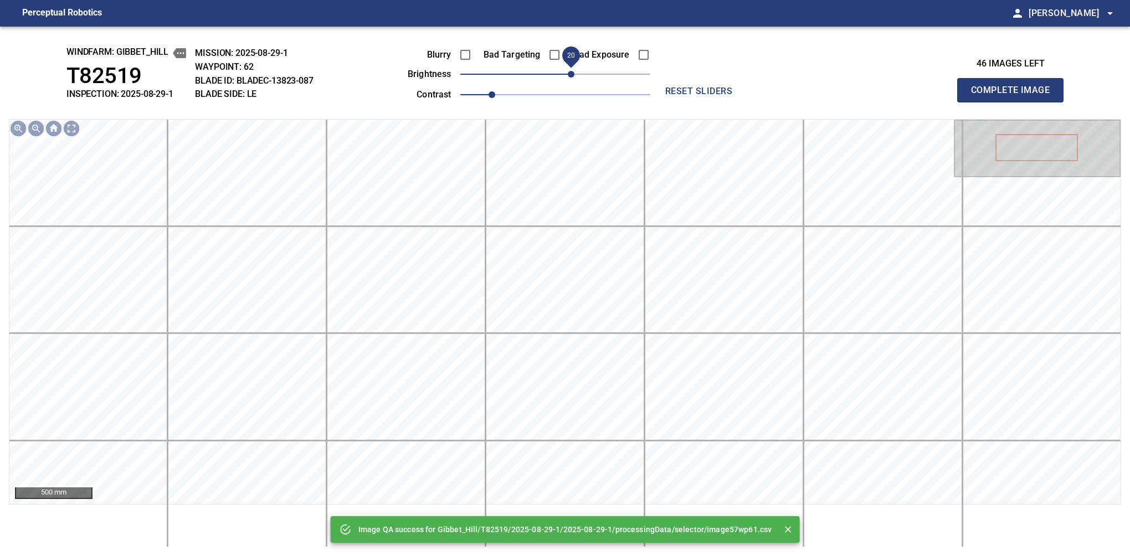
click at [569, 74] on span "20" at bounding box center [571, 74] width 7 height 7
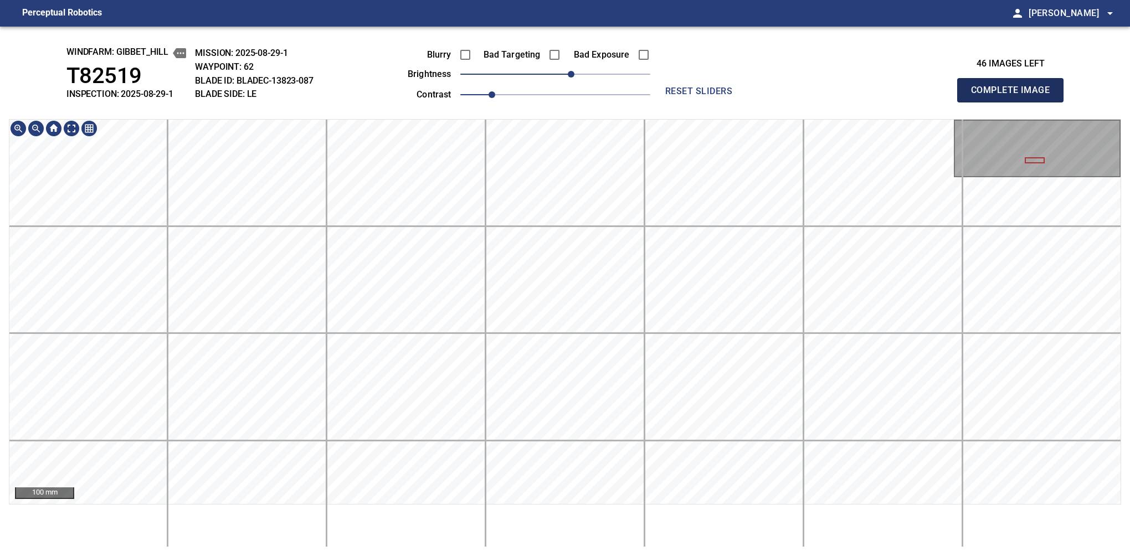
click at [712, 102] on button "Complete Image" at bounding box center [1010, 90] width 106 height 24
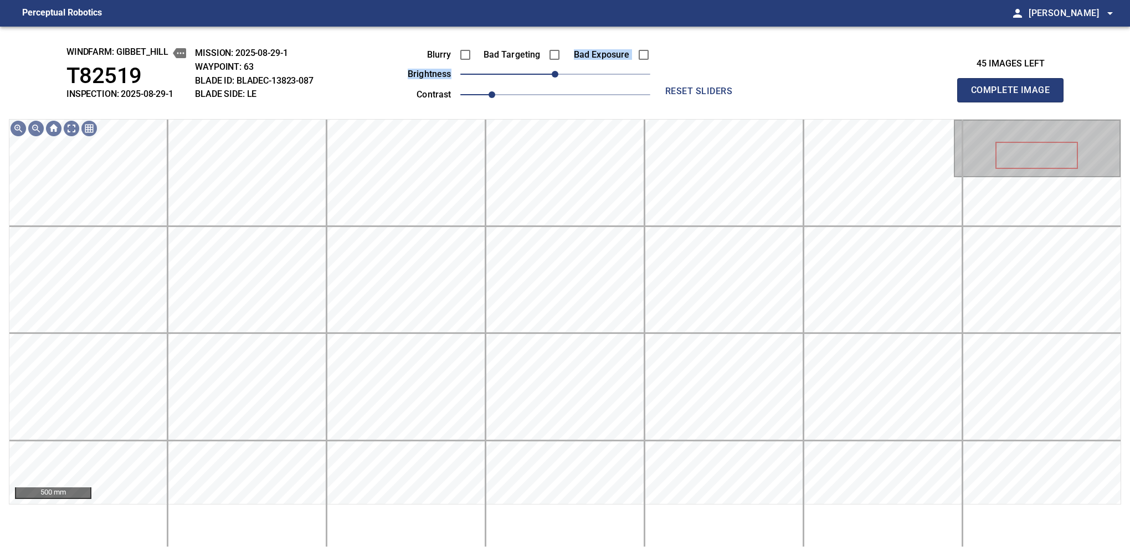
click at [575, 66] on div "Blurry Bad Targeting Bad Exposure brightness 0 contrast 1" at bounding box center [516, 72] width 267 height 59
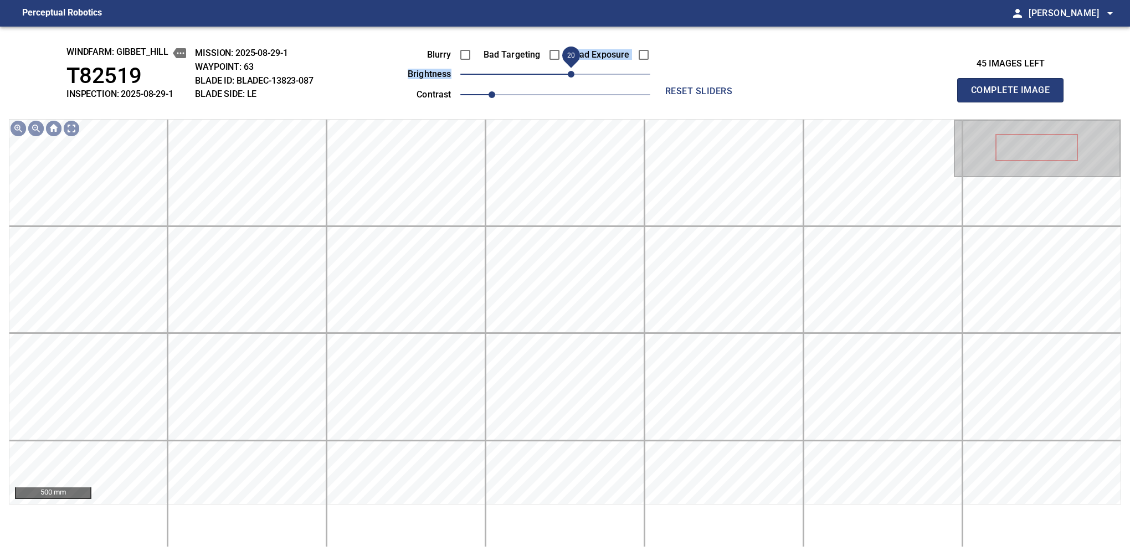
drag, startPoint x: 575, startPoint y: 75, endPoint x: 571, endPoint y: 82, distance: 7.9
click at [571, 82] on span "20" at bounding box center [555, 74] width 190 height 16
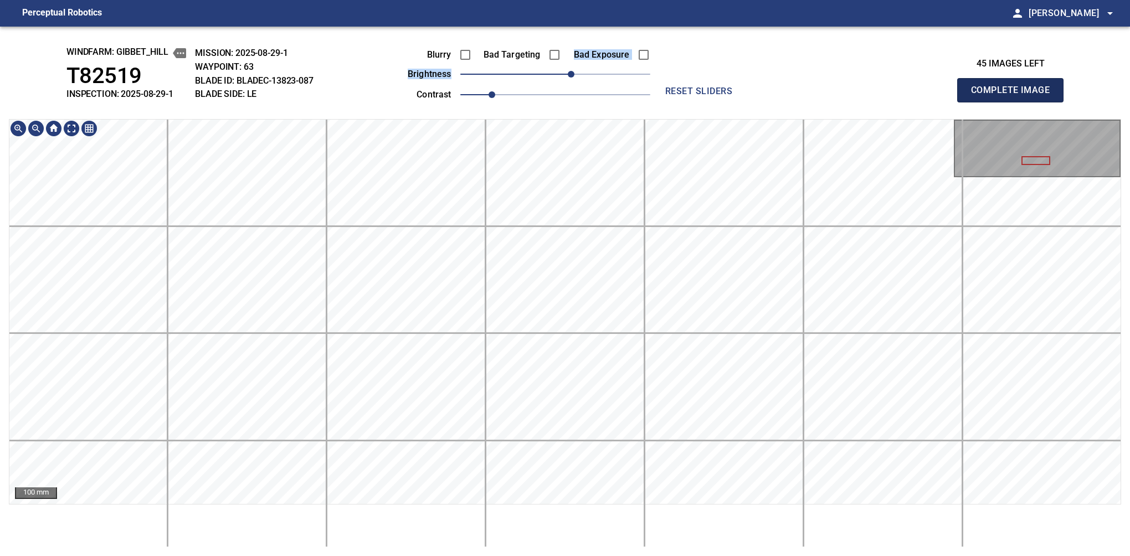
click at [712, 102] on button "Complete Image" at bounding box center [1010, 90] width 106 height 24
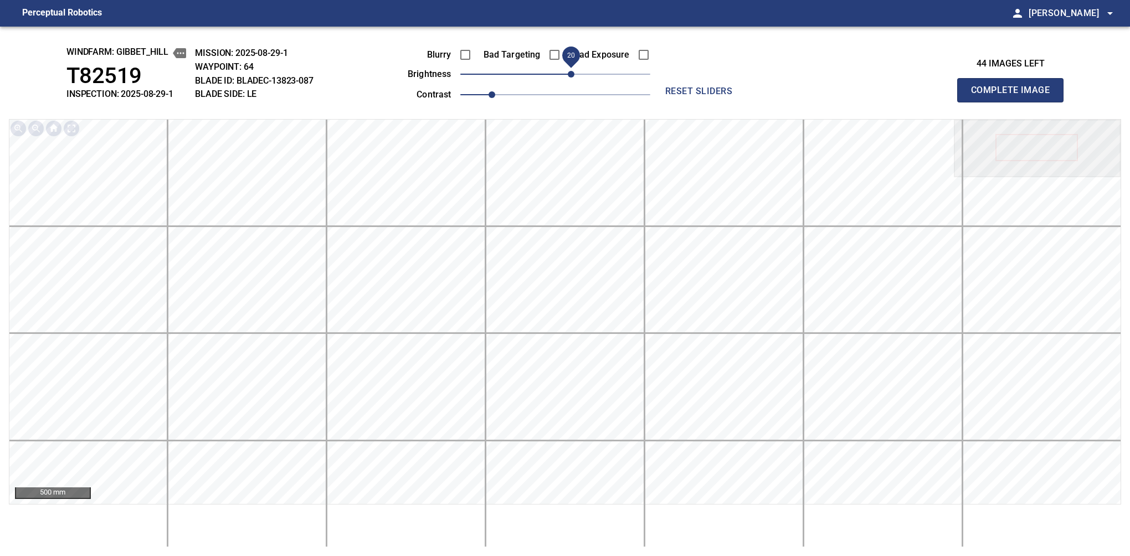
drag, startPoint x: 555, startPoint y: 73, endPoint x: 569, endPoint y: 71, distance: 13.5
click at [569, 71] on span "20" at bounding box center [571, 74] width 7 height 7
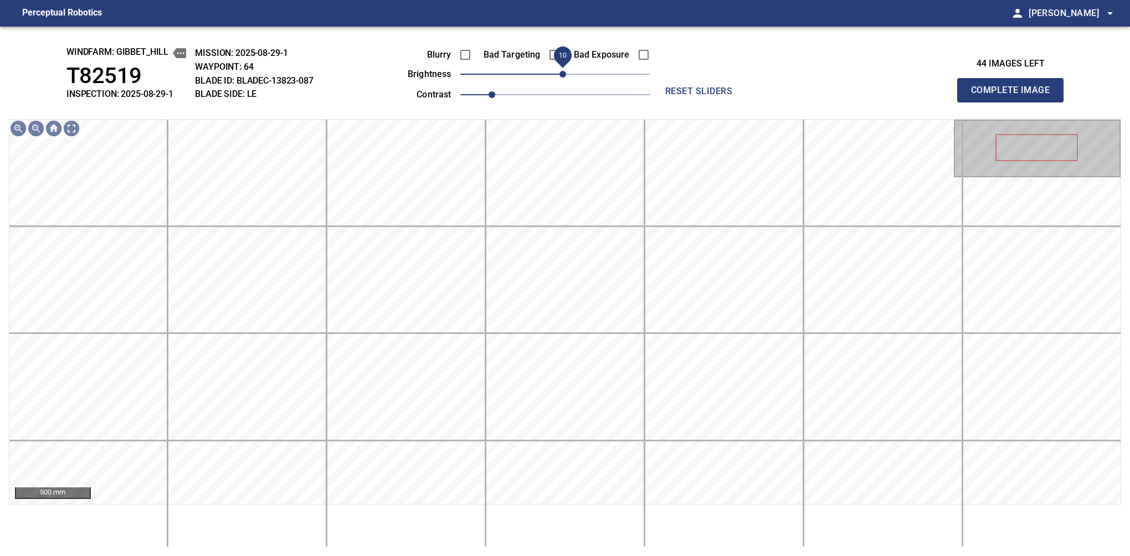
click at [563, 77] on span "10" at bounding box center [562, 74] width 7 height 7
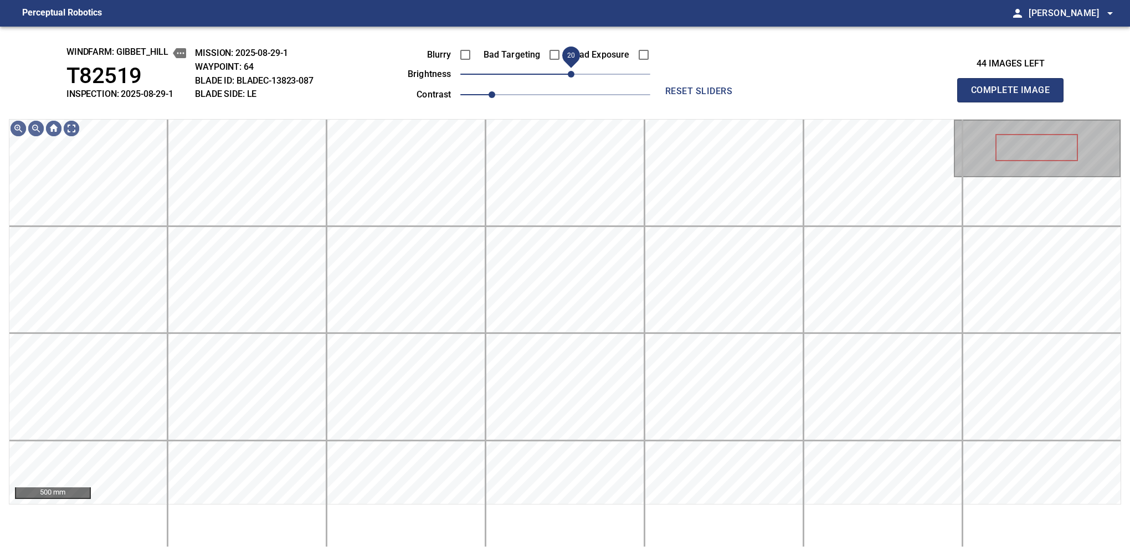
drag, startPoint x: 563, startPoint y: 77, endPoint x: 569, endPoint y: 73, distance: 6.8
click at [569, 73] on span "20" at bounding box center [571, 74] width 7 height 7
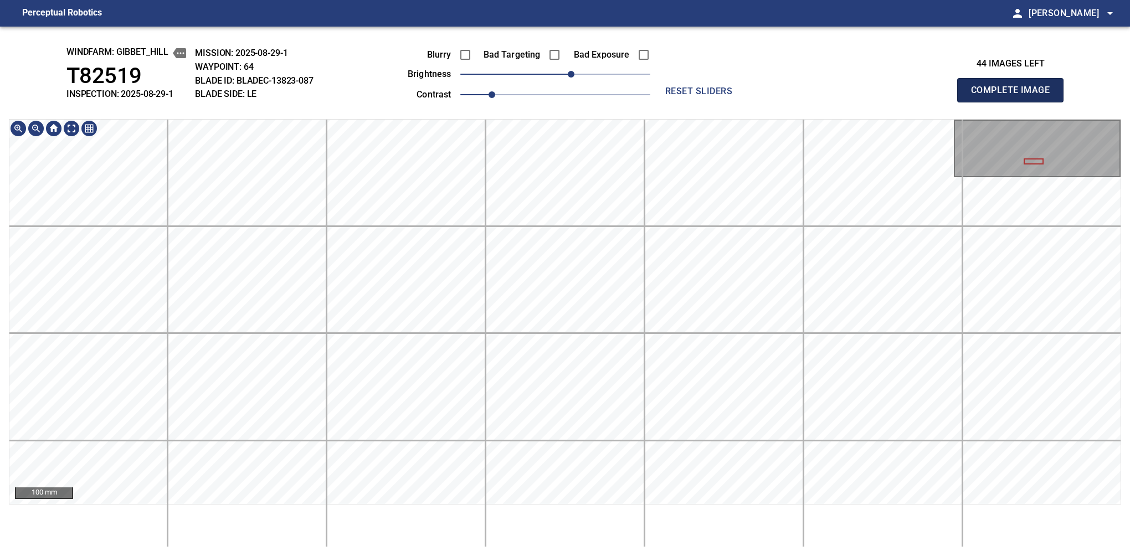
click at [712, 102] on button "Complete Image" at bounding box center [1010, 90] width 106 height 24
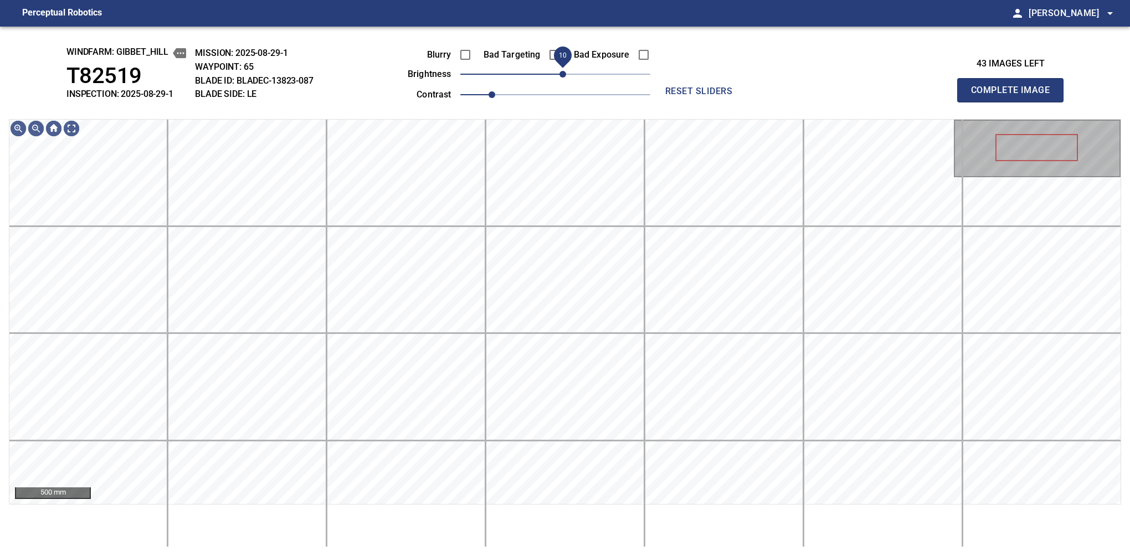
click at [565, 75] on span "10" at bounding box center [562, 74] width 7 height 7
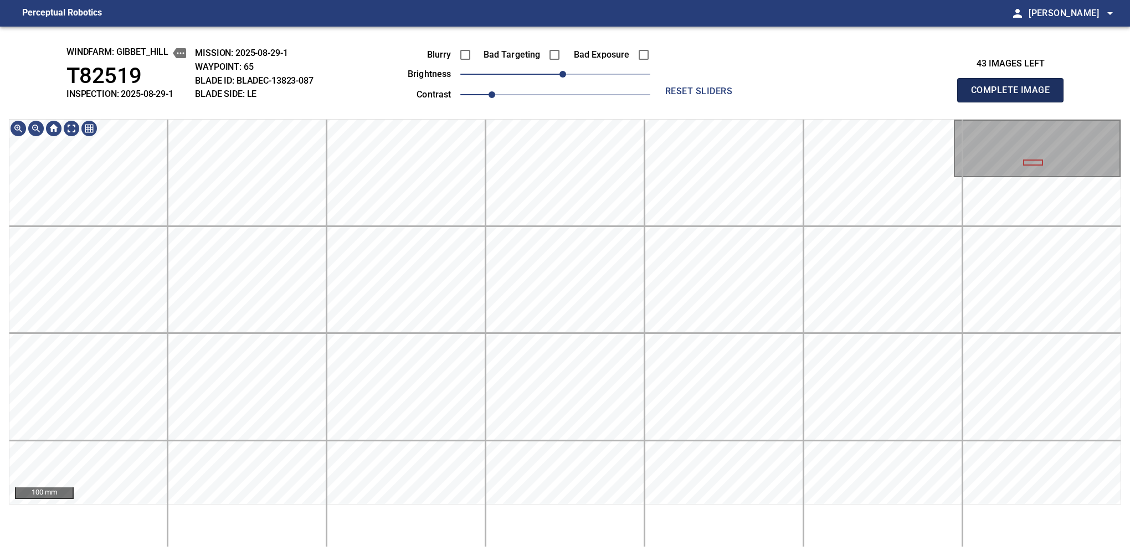
click at [712, 102] on button "Complete Image" at bounding box center [1010, 90] width 106 height 24
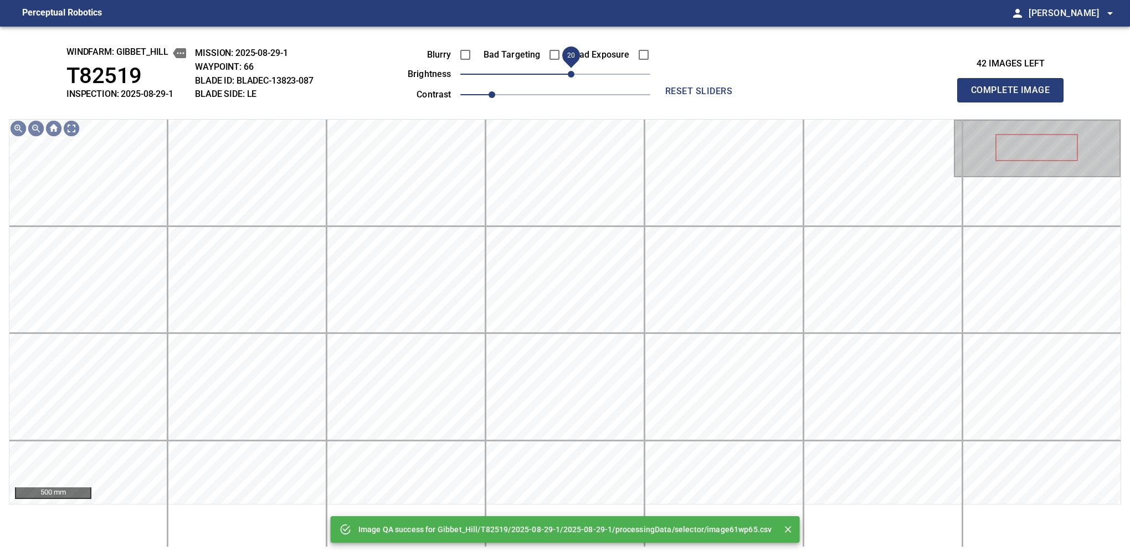
drag, startPoint x: 559, startPoint y: 78, endPoint x: 567, endPoint y: 78, distance: 8.3
click at [568, 78] on span "20" at bounding box center [571, 74] width 7 height 7
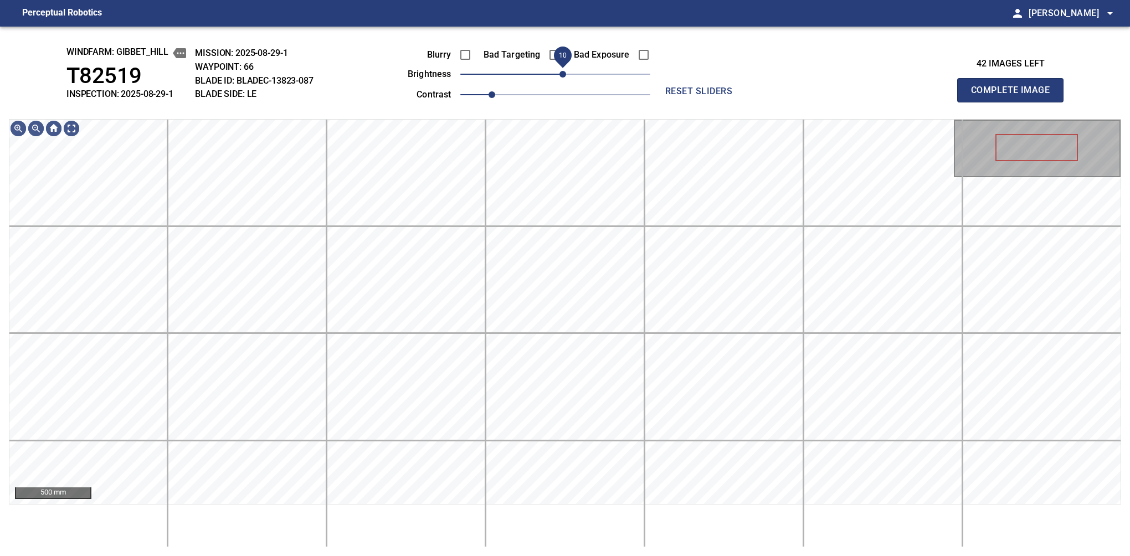
click at [565, 74] on span "10" at bounding box center [562, 74] width 7 height 7
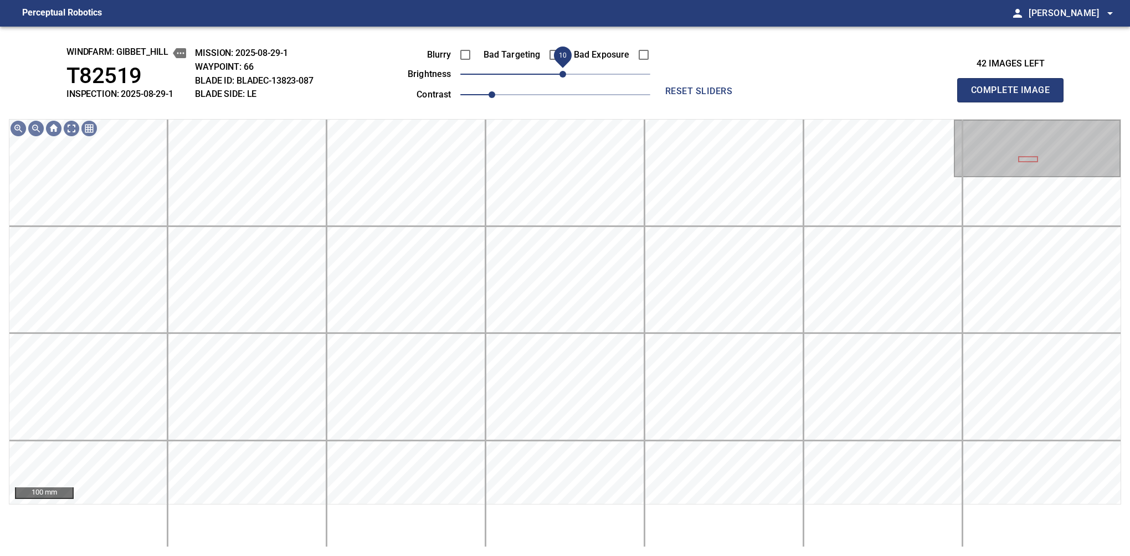
click at [566, 75] on span "10" at bounding box center [562, 74] width 7 height 7
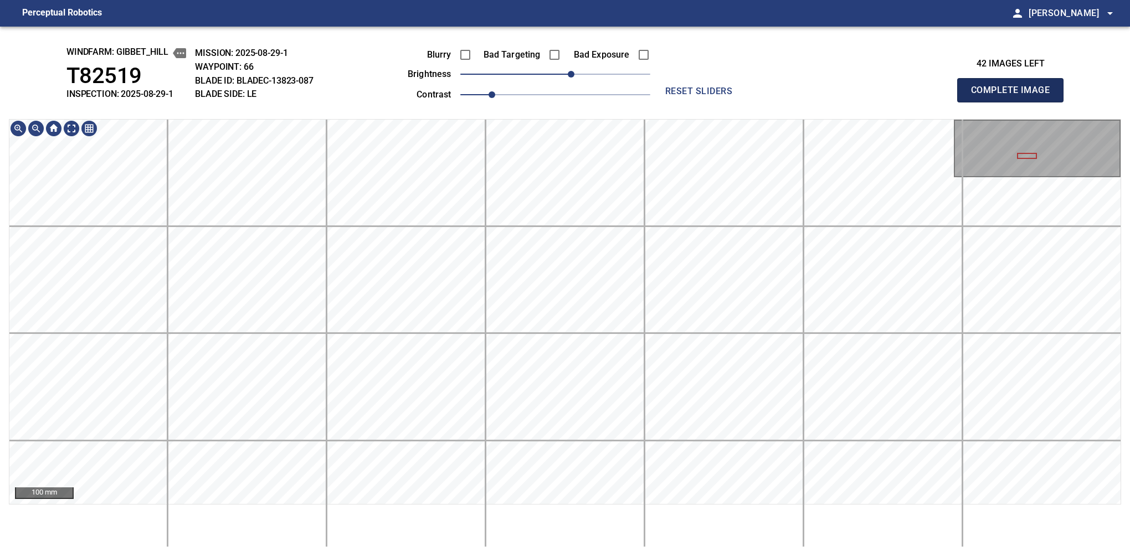
click at [712, 102] on button "Complete Image" at bounding box center [1010, 90] width 106 height 24
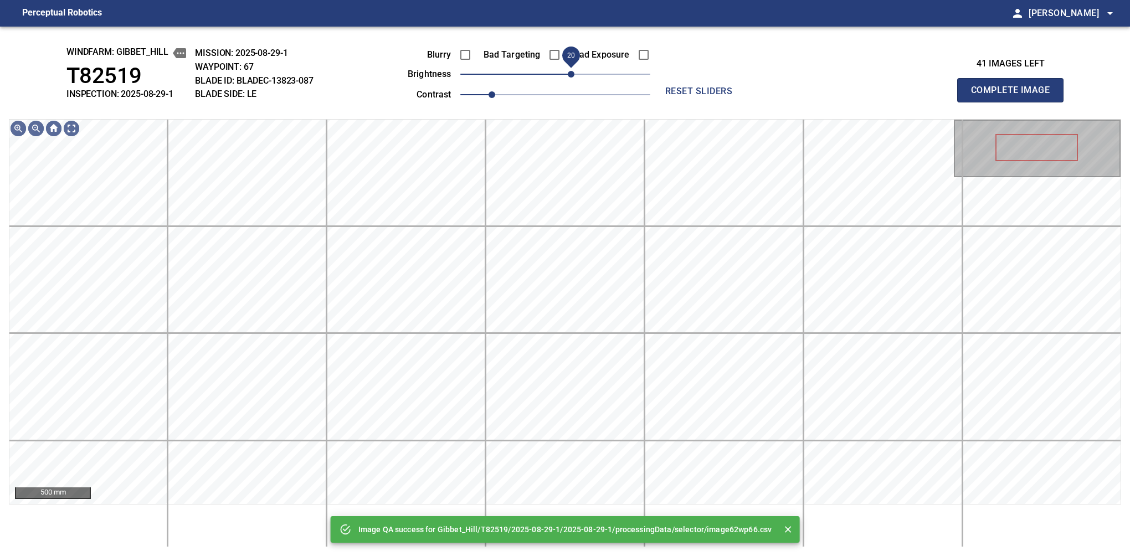
click at [569, 76] on span "20" at bounding box center [571, 74] width 7 height 7
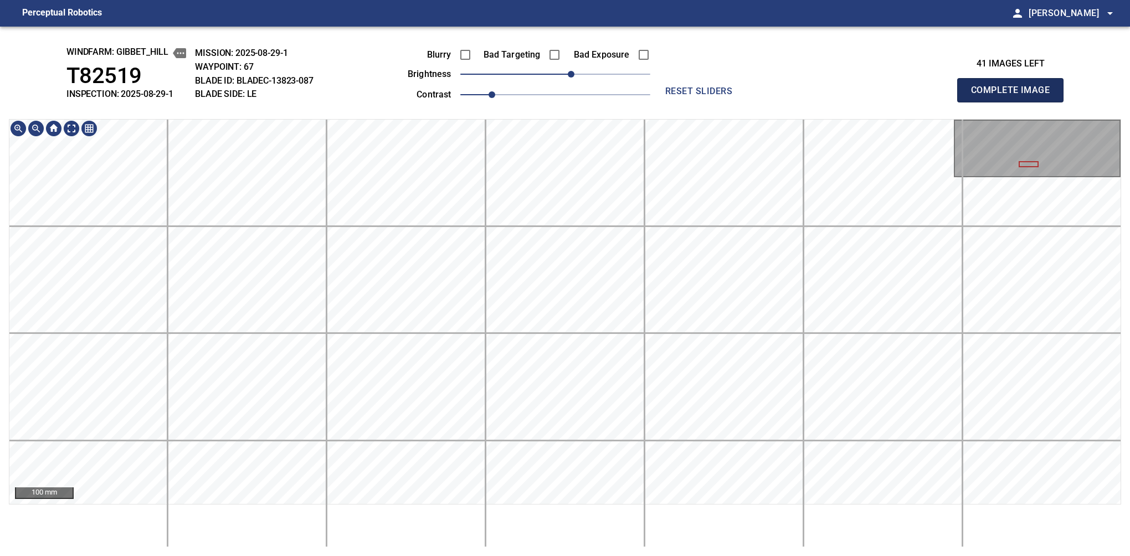
click at [712, 102] on button "Complete Image" at bounding box center [1010, 90] width 106 height 24
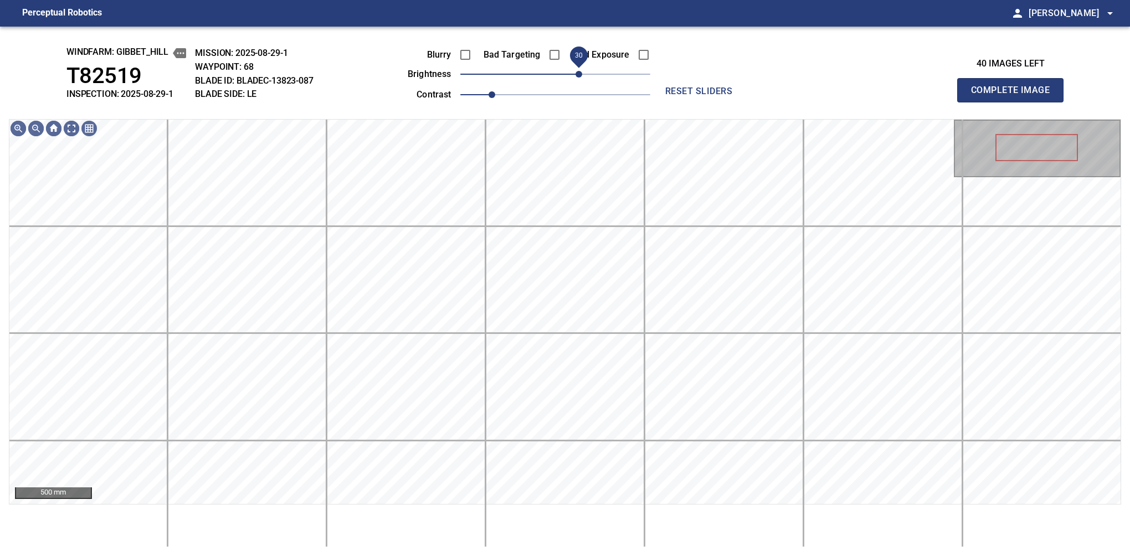
click at [576, 66] on span "30" at bounding box center [555, 74] width 190 height 16
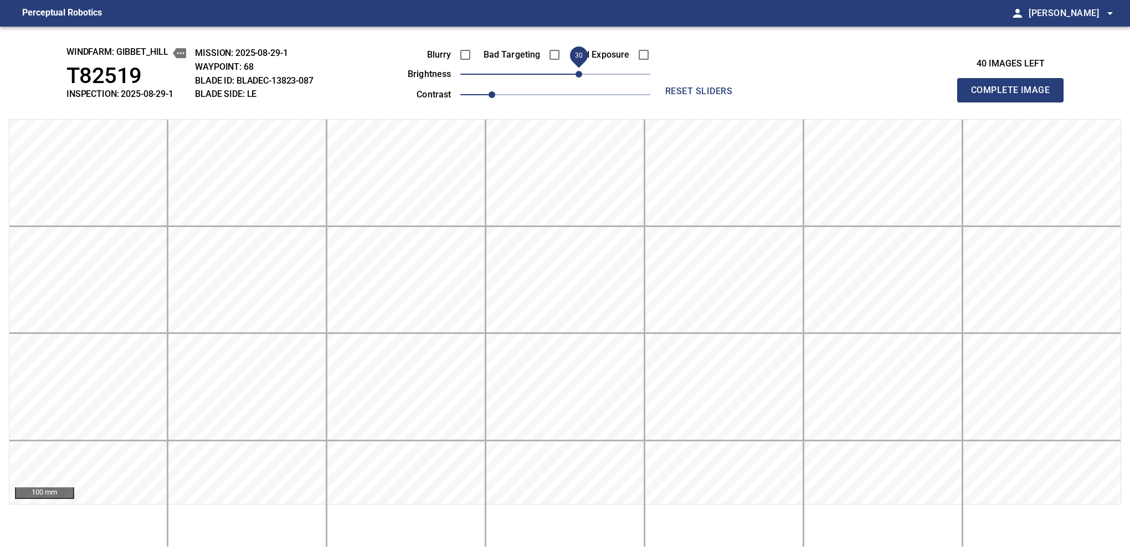
click at [712, 102] on button "Complete Image" at bounding box center [1010, 90] width 106 height 24
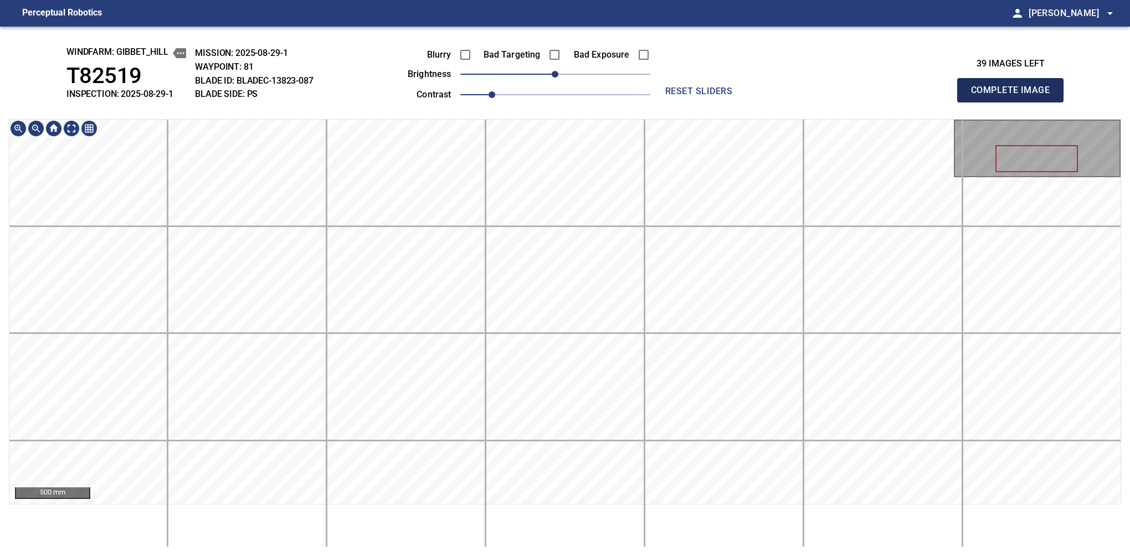
click at [712, 102] on button "Complete Image" at bounding box center [1010, 90] width 106 height 24
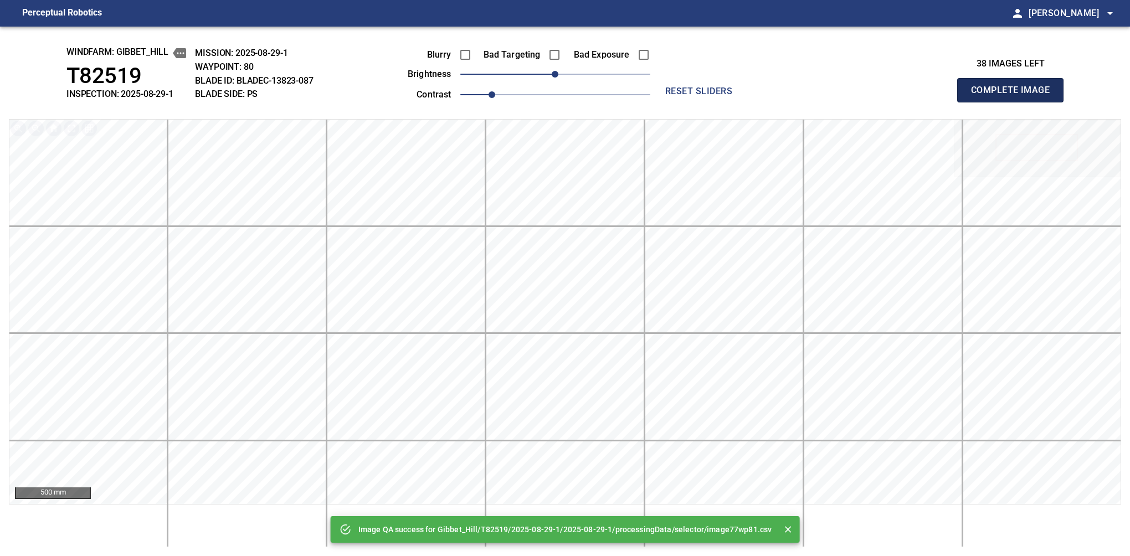
click at [712, 102] on button "Complete Image" at bounding box center [1010, 90] width 106 height 24
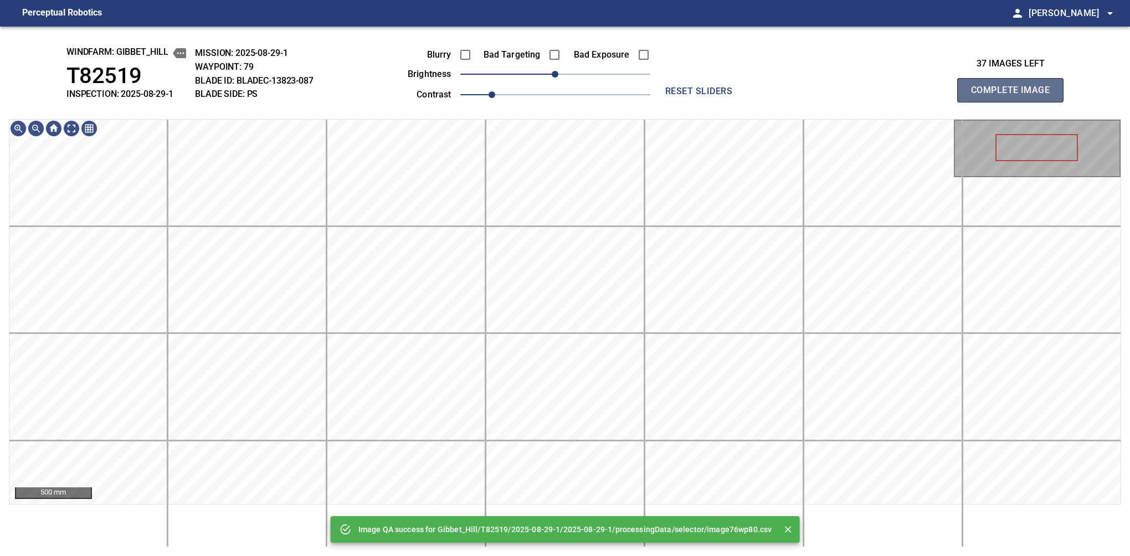
click at [712, 102] on button "Complete Image" at bounding box center [1010, 90] width 106 height 24
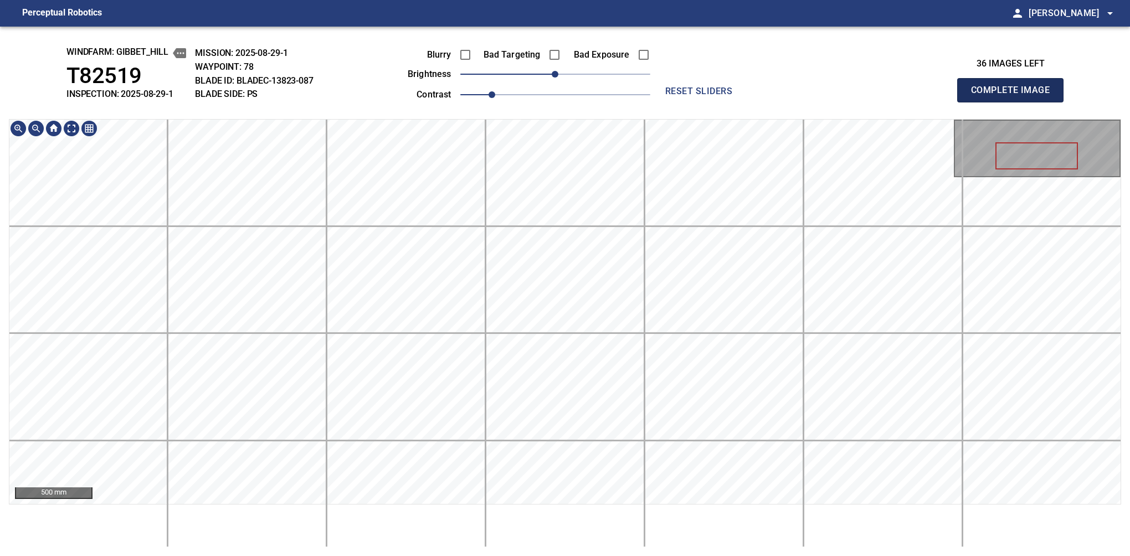
click at [712, 102] on button "Complete Image" at bounding box center [1010, 90] width 106 height 24
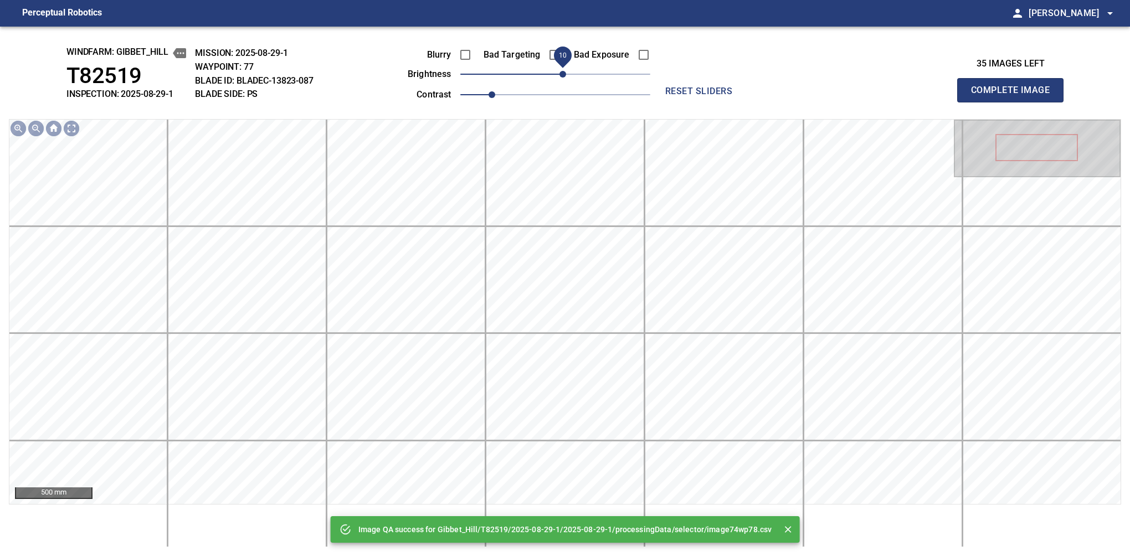
click at [564, 75] on span "10" at bounding box center [562, 74] width 7 height 7
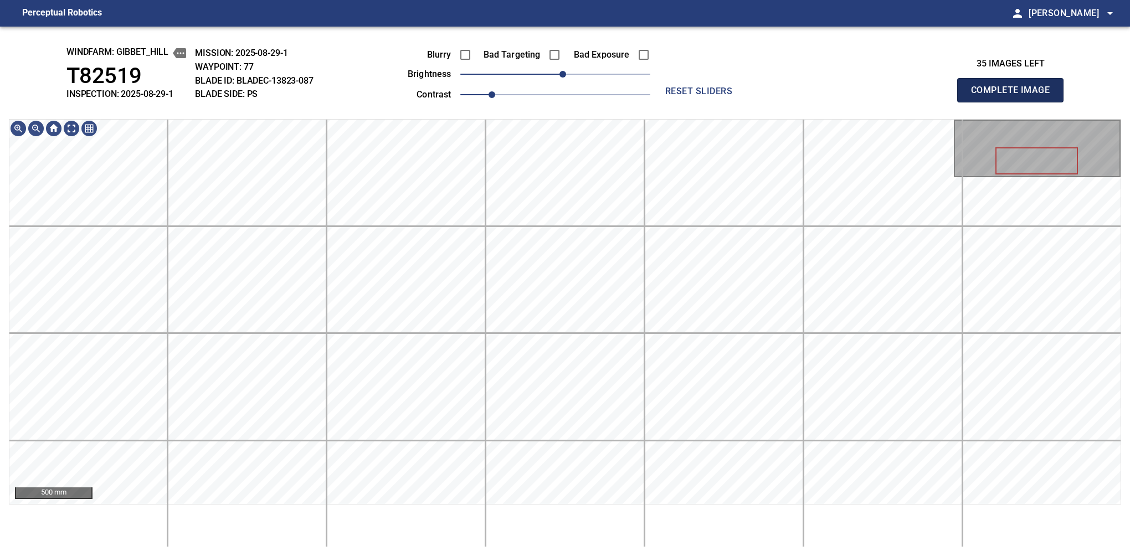
click at [712, 102] on button "Complete Image" at bounding box center [1010, 90] width 106 height 24
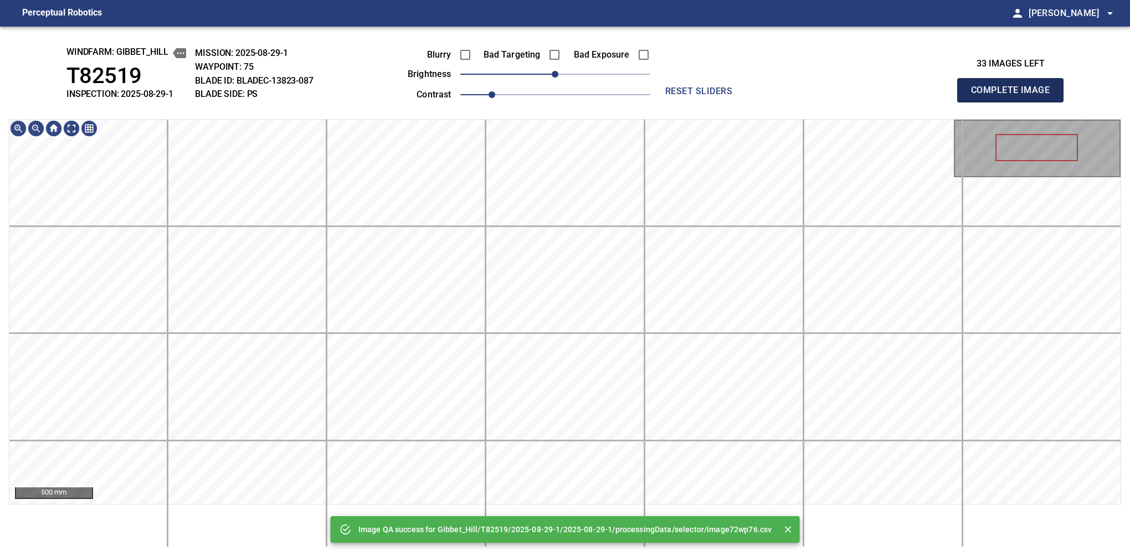
click at [712, 102] on button "Complete Image" at bounding box center [1010, 90] width 106 height 24
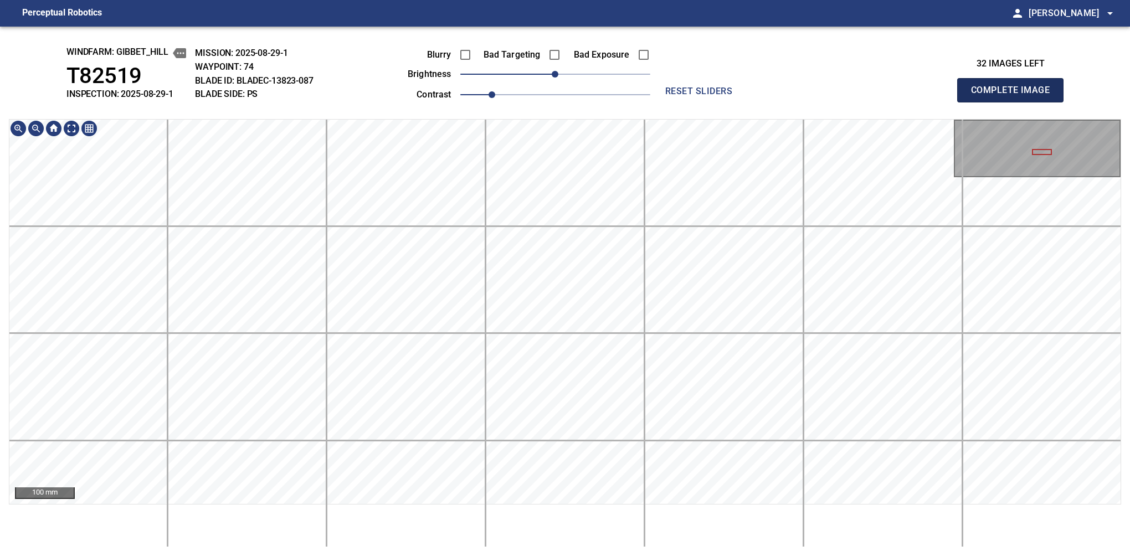
click at [712, 102] on button "Complete Image" at bounding box center [1010, 90] width 106 height 24
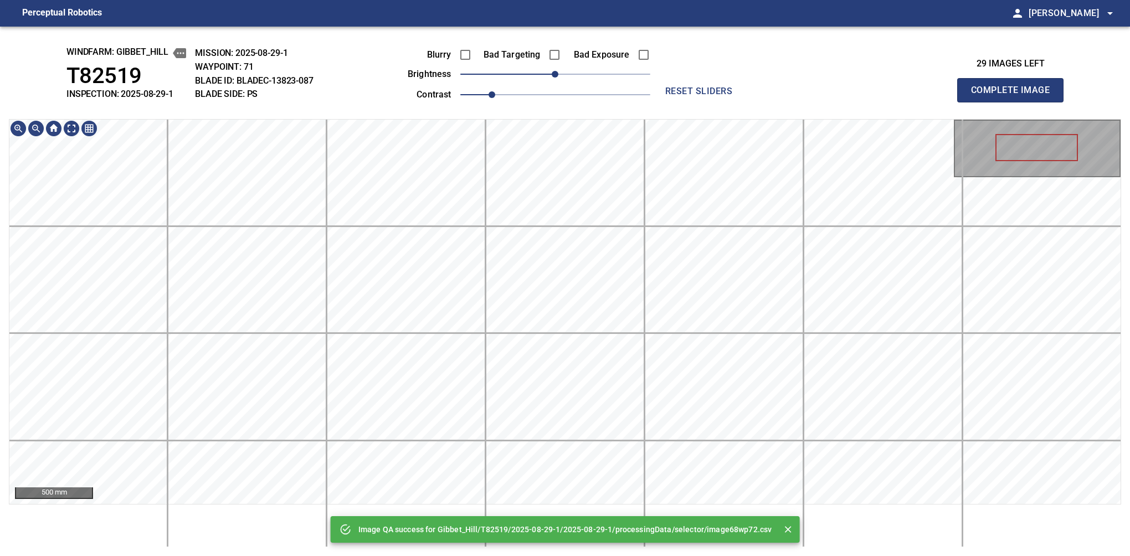
click at [712, 102] on button "Complete Image" at bounding box center [1010, 90] width 106 height 24
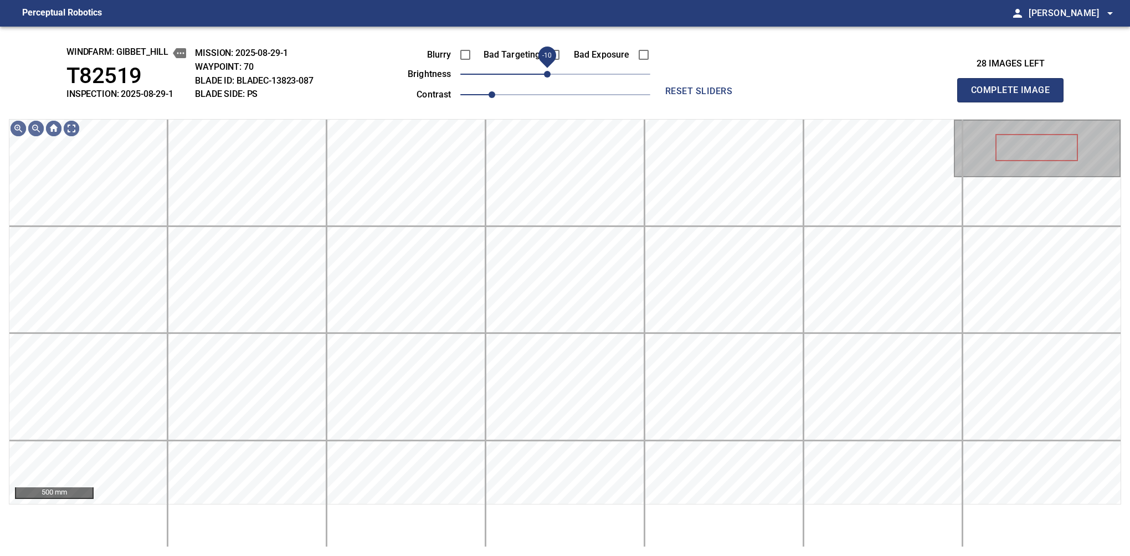
click at [549, 75] on span "-10" at bounding box center [547, 74] width 7 height 7
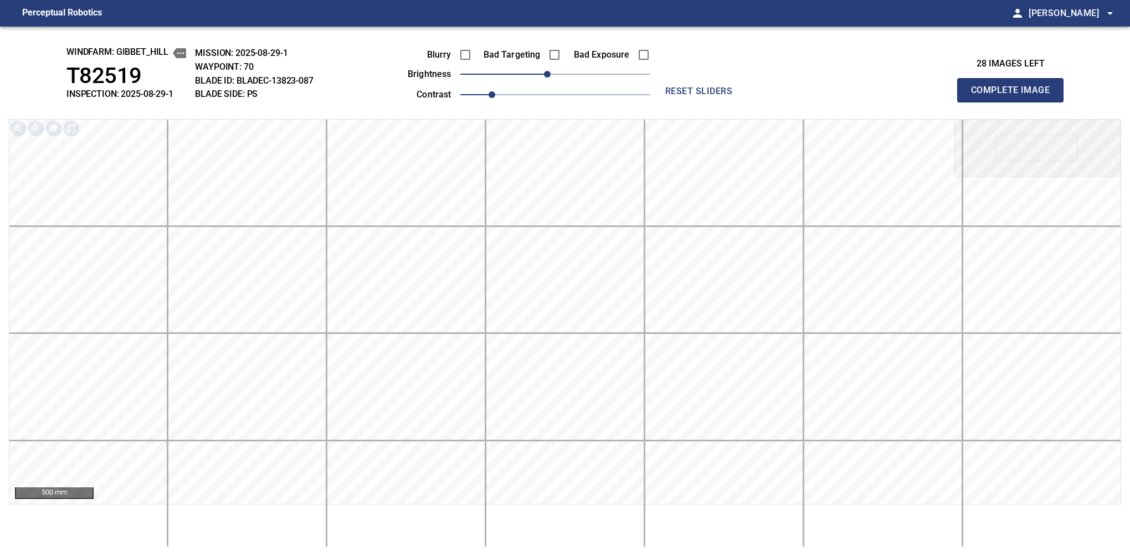
click at [712, 102] on button "Complete Image" at bounding box center [1010, 90] width 106 height 24
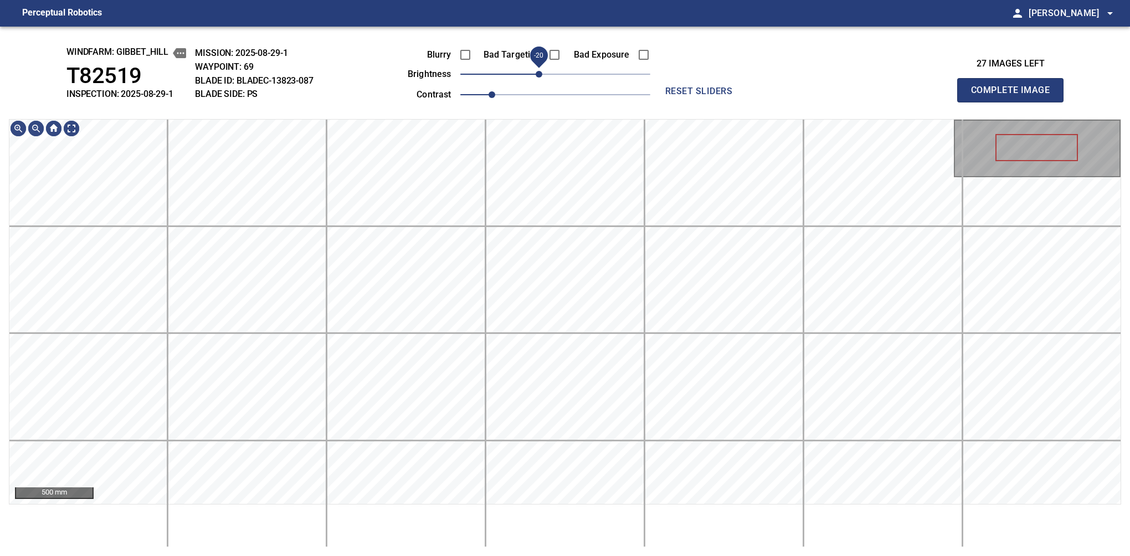
drag, startPoint x: 549, startPoint y: 79, endPoint x: 542, endPoint y: 83, distance: 8.4
click at [542, 78] on span "-20" at bounding box center [538, 74] width 7 height 7
click at [712, 102] on button "Complete Image" at bounding box center [1010, 90] width 106 height 24
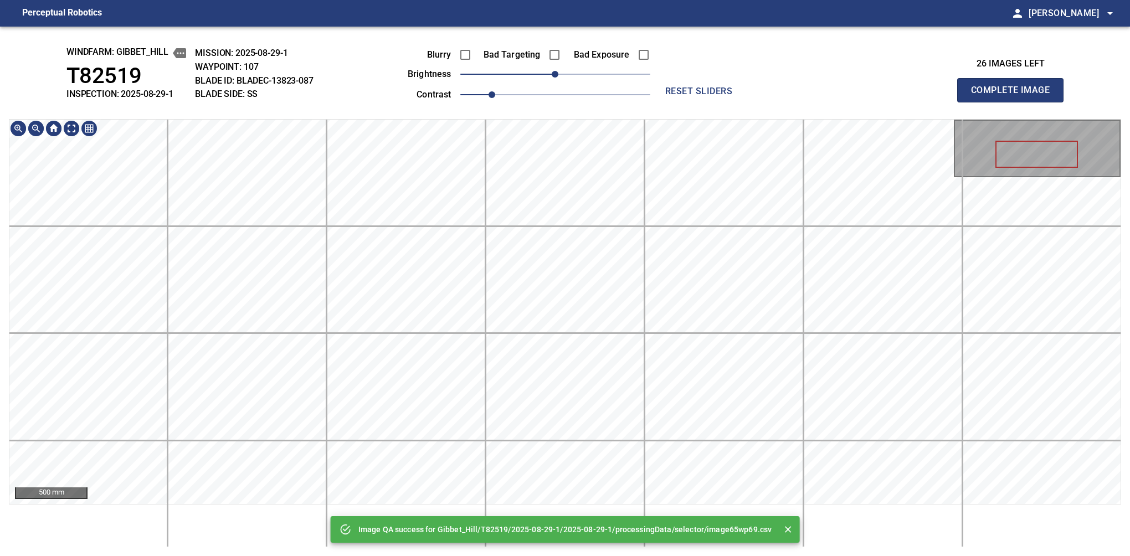
click at [549, 85] on div "Image QA success for Gibbet_Hill/T82519/2025-08-29-1/2025-08-29-1/processingDat…" at bounding box center [565, 291] width 1130 height 529
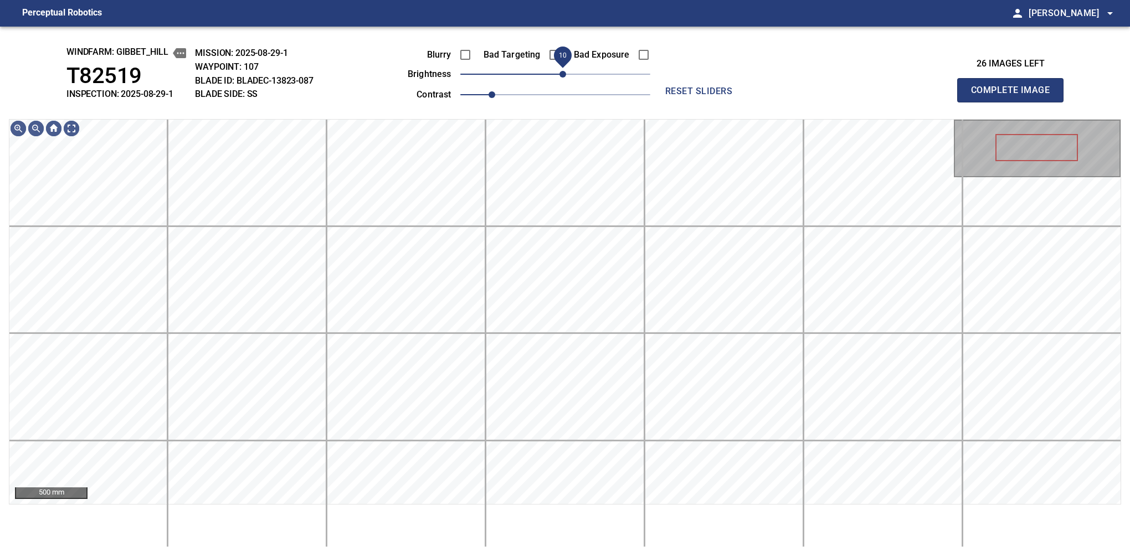
click at [561, 75] on span "10" at bounding box center [562, 74] width 7 height 7
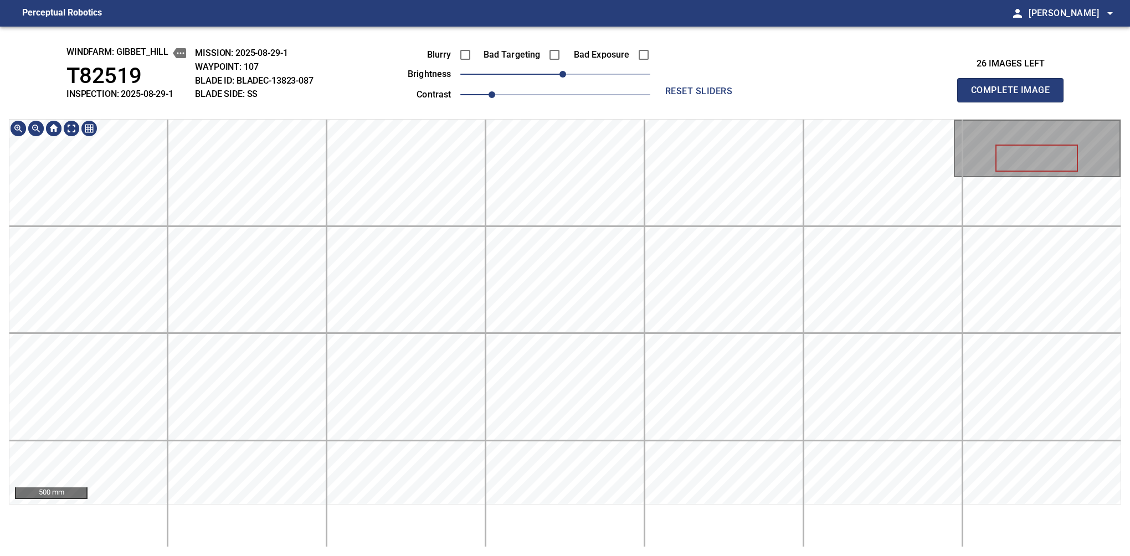
click at [586, 50] on div "windfarm: Gibbet_Hill T82519 INSPECTION: 2025-08-29-1 MISSION: 2025-08-29-1 WAY…" at bounding box center [565, 291] width 1130 height 529
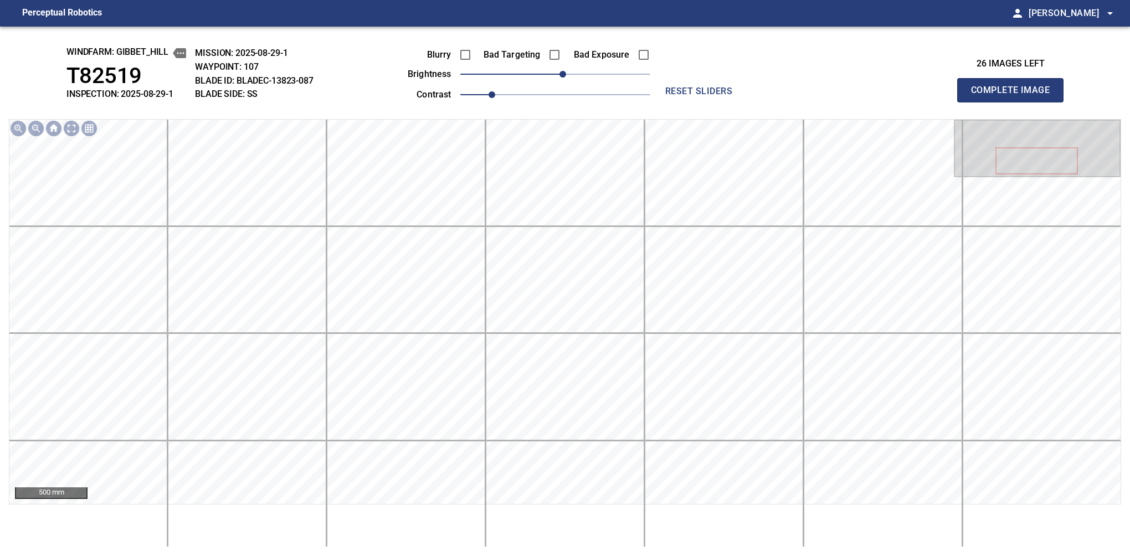
click at [712, 102] on button "Complete Image" at bounding box center [1010, 90] width 106 height 24
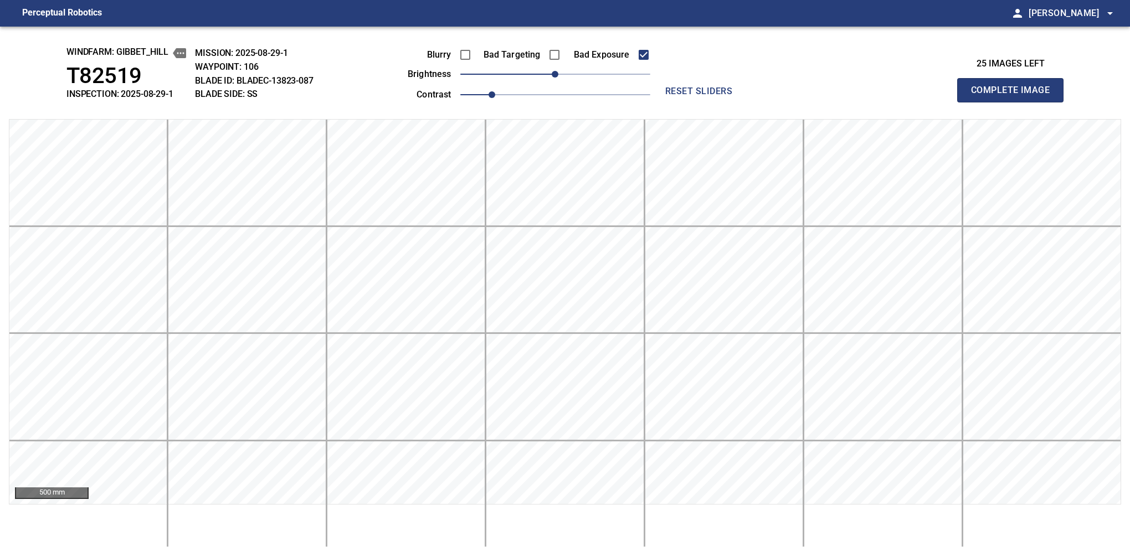
click at [712, 102] on button "Complete Image" at bounding box center [1010, 90] width 106 height 24
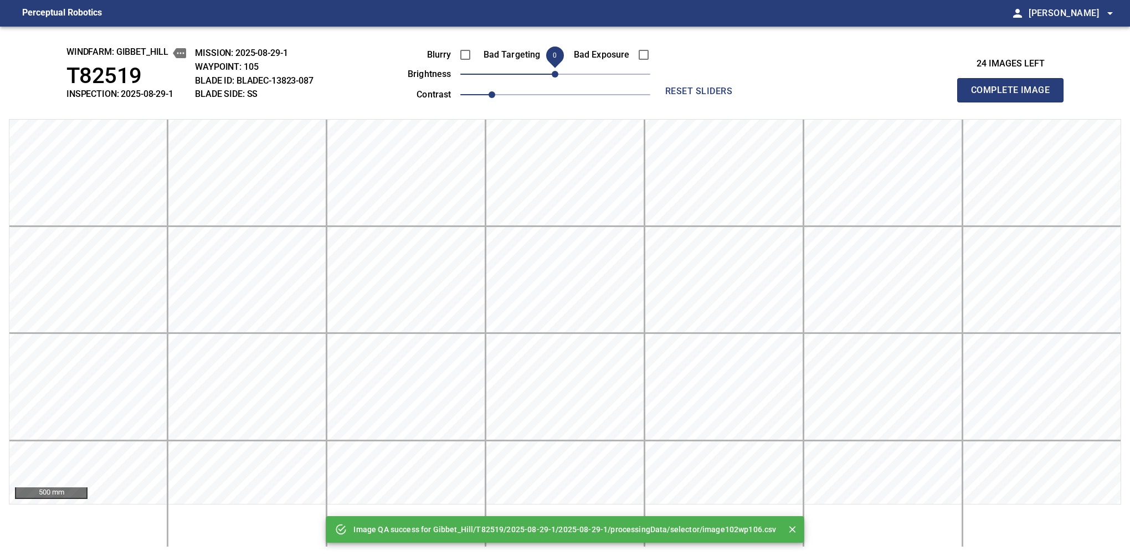
click at [712, 102] on button "Complete Image" at bounding box center [1010, 90] width 106 height 24
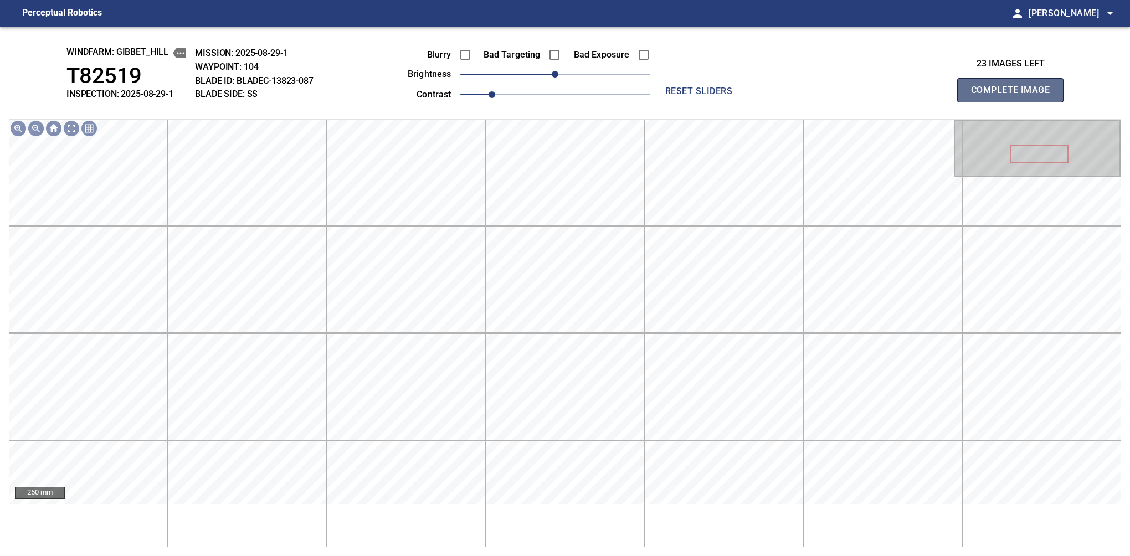
click at [712, 102] on button "Complete Image" at bounding box center [1010, 90] width 106 height 24
drag, startPoint x: 556, startPoint y: 73, endPoint x: 562, endPoint y: 73, distance: 6.1
click at [562, 73] on span "10" at bounding box center [562, 74] width 7 height 7
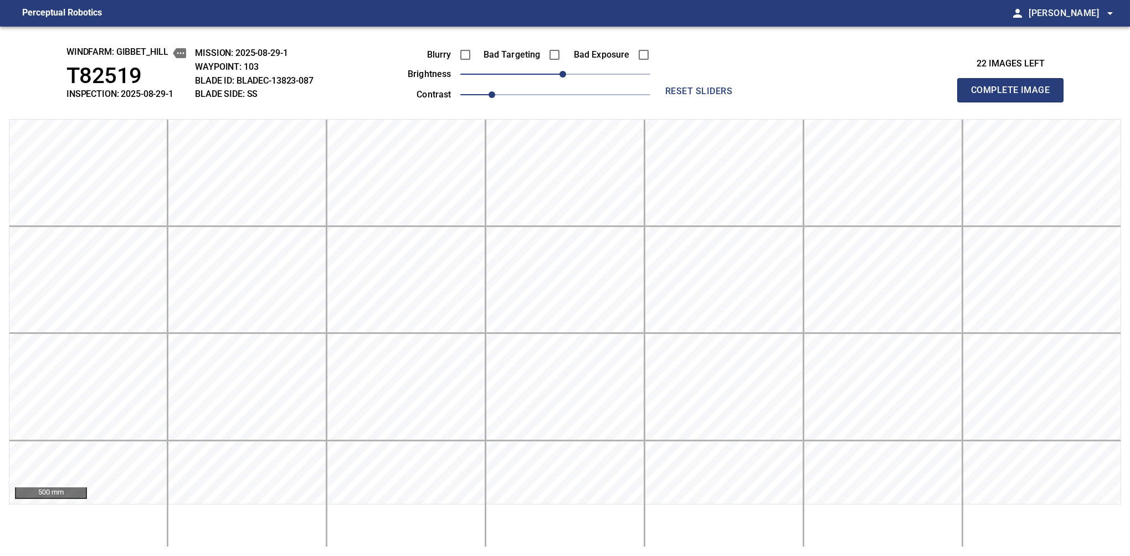
click at [712, 102] on button "Complete Image" at bounding box center [1010, 90] width 106 height 24
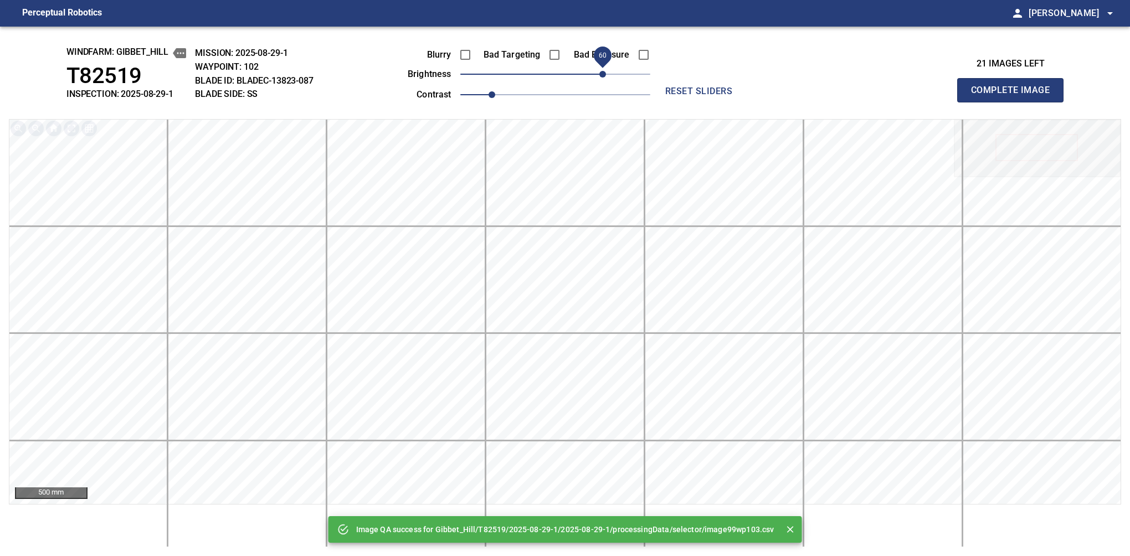
drag, startPoint x: 587, startPoint y: 78, endPoint x: 602, endPoint y: 75, distance: 15.9
click at [602, 75] on span "60" at bounding box center [602, 74] width 7 height 7
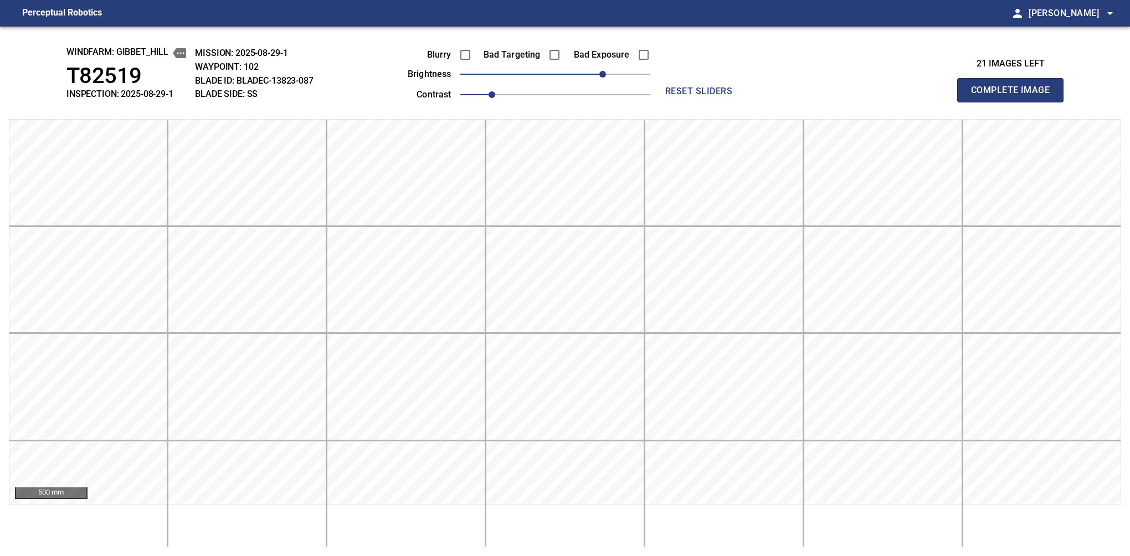
click at [712, 102] on button "Complete Image" at bounding box center [1010, 90] width 106 height 24
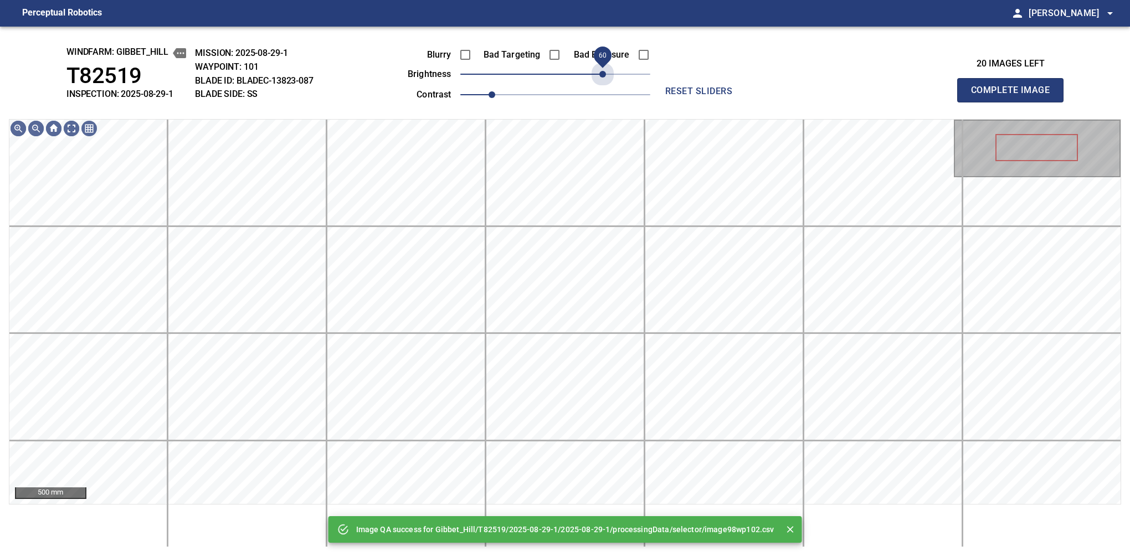
click at [602, 75] on span "60" at bounding box center [555, 74] width 190 height 16
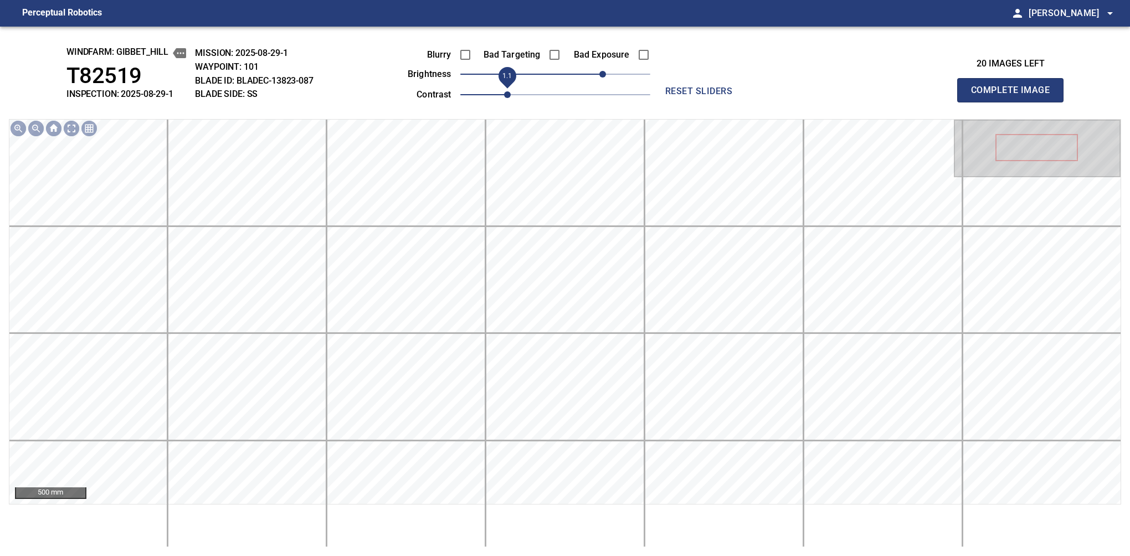
click at [504, 91] on span "1.1" at bounding box center [507, 94] width 7 height 7
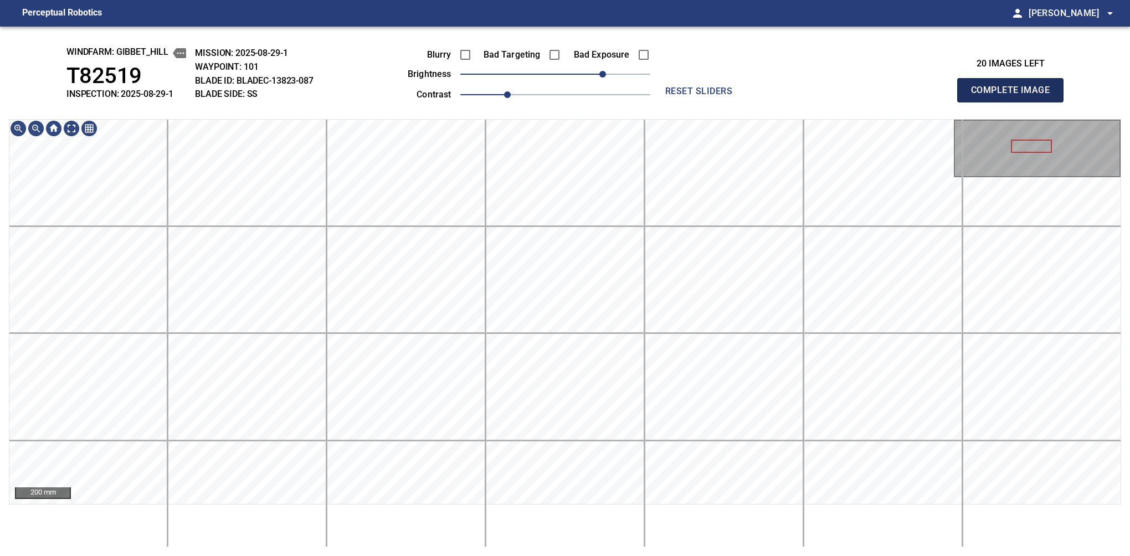
click at [712, 102] on button "Complete Image" at bounding box center [1010, 90] width 106 height 24
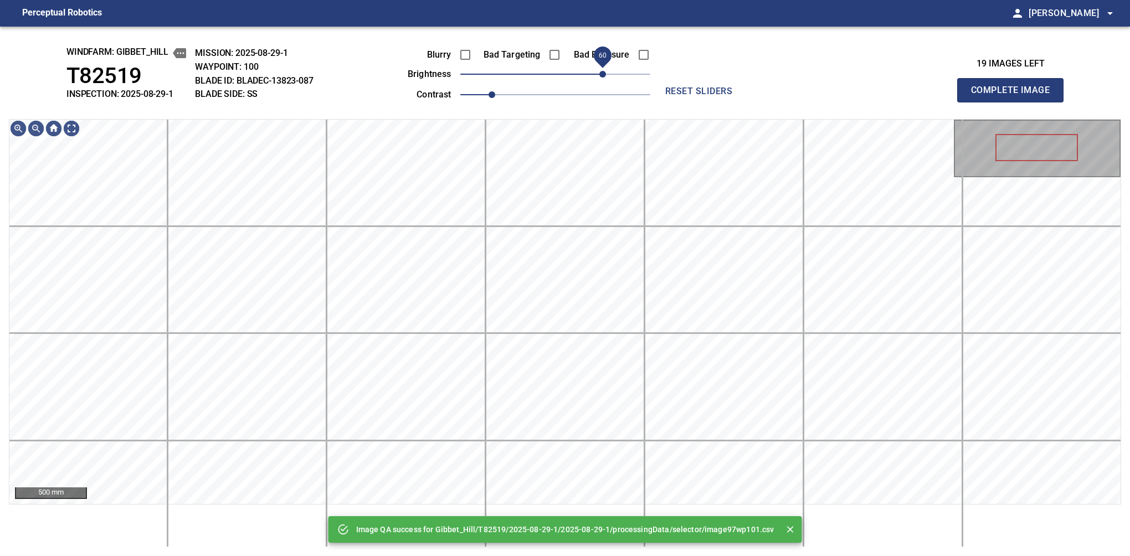
drag, startPoint x: 585, startPoint y: 77, endPoint x: 602, endPoint y: 73, distance: 17.6
click at [602, 73] on span "60" at bounding box center [555, 74] width 190 height 16
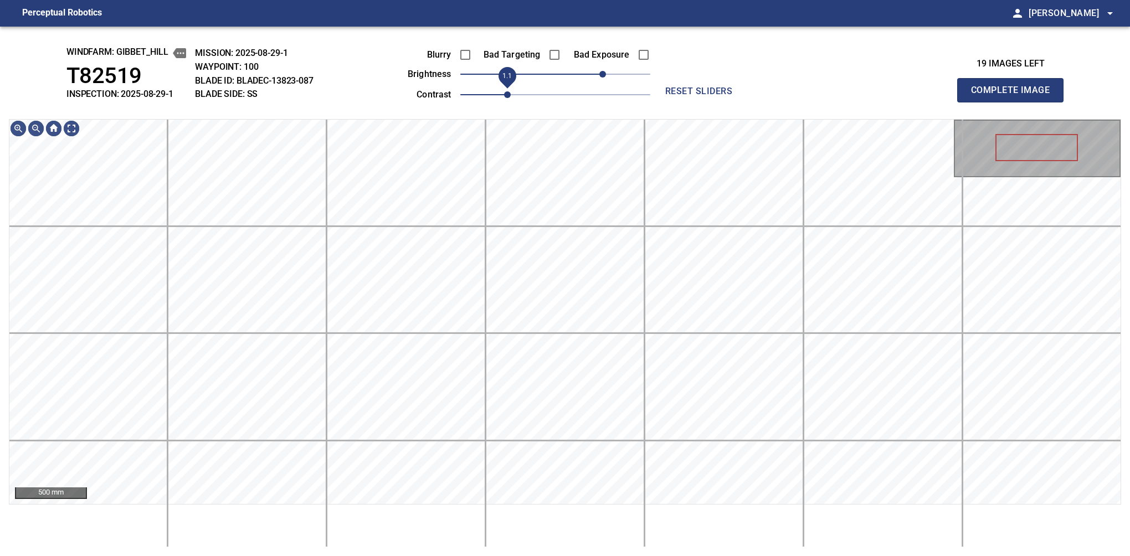
click at [505, 91] on span "1.1" at bounding box center [507, 94] width 7 height 7
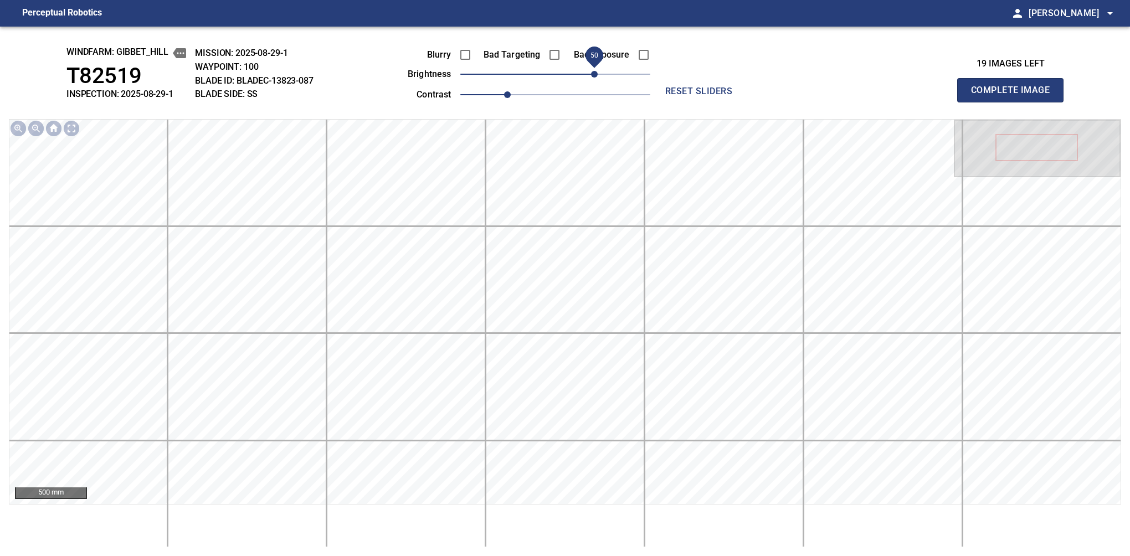
click at [597, 75] on span "50" at bounding box center [594, 74] width 7 height 7
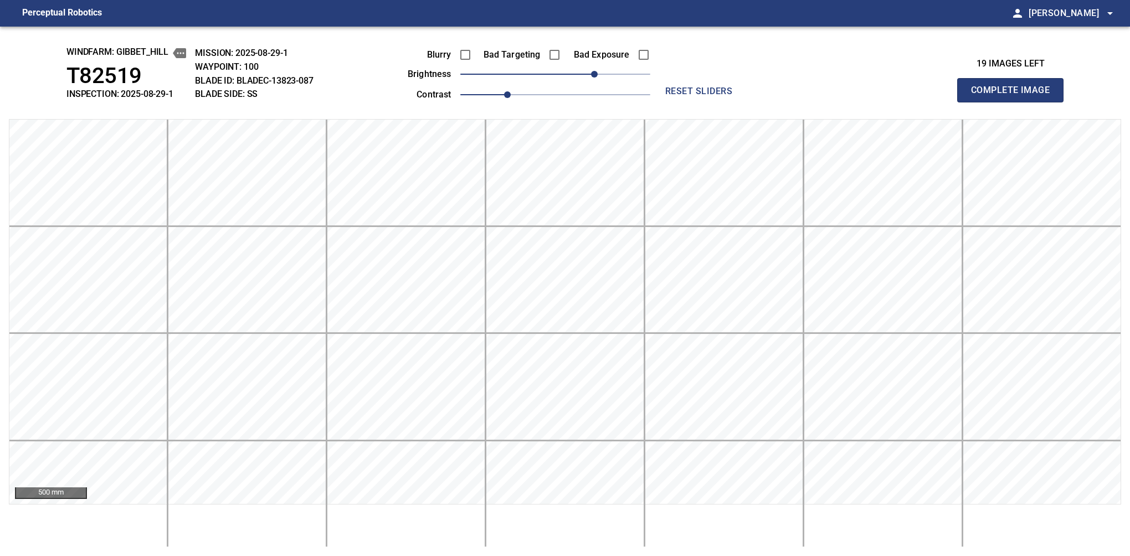
click at [712, 102] on button "Complete Image" at bounding box center [1010, 90] width 106 height 24
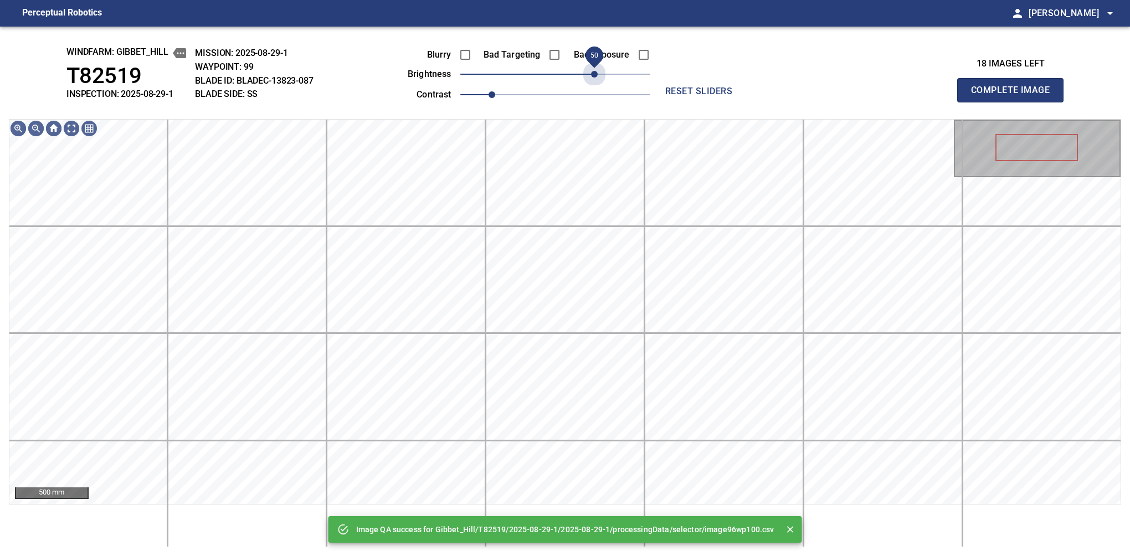
click at [598, 75] on span "50" at bounding box center [555, 74] width 190 height 16
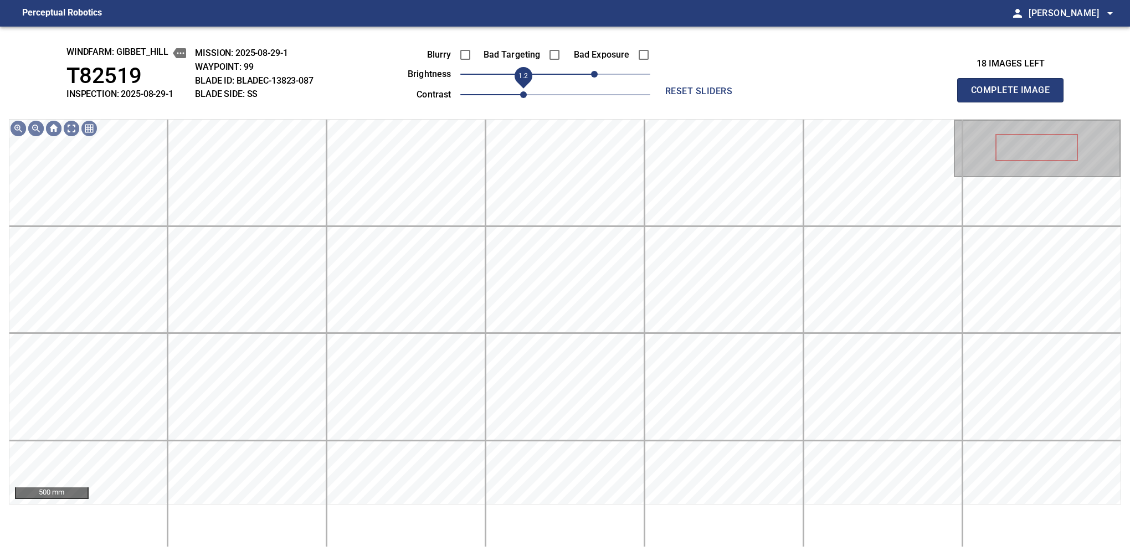
drag, startPoint x: 492, startPoint y: 100, endPoint x: 518, endPoint y: 79, distance: 33.9
click at [520, 91] on span "1.2" at bounding box center [523, 94] width 7 height 7
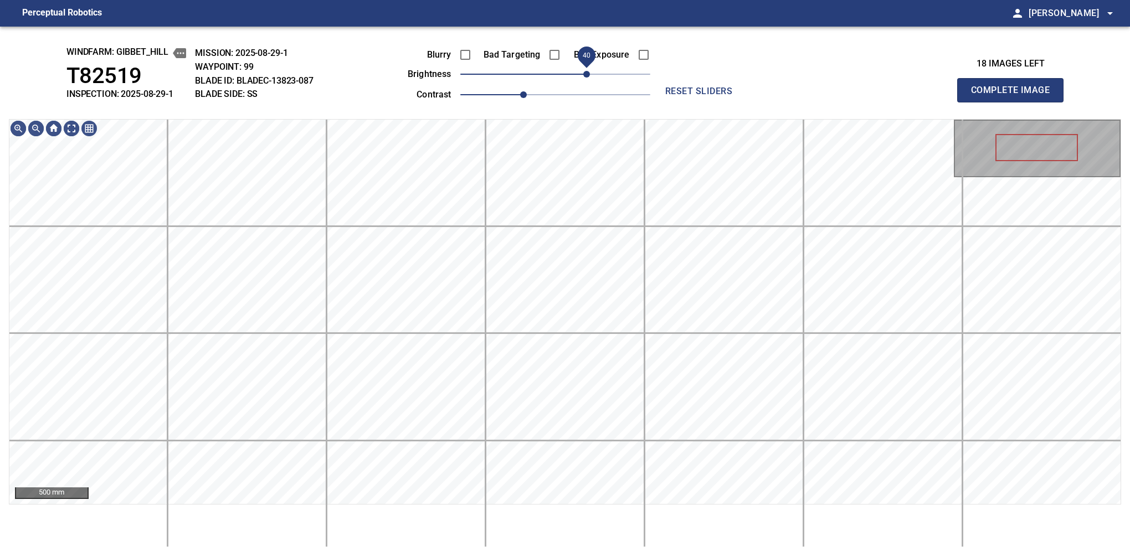
click at [589, 71] on span "40" at bounding box center [586, 74] width 7 height 7
click at [712, 102] on button "Complete Image" at bounding box center [1010, 90] width 106 height 24
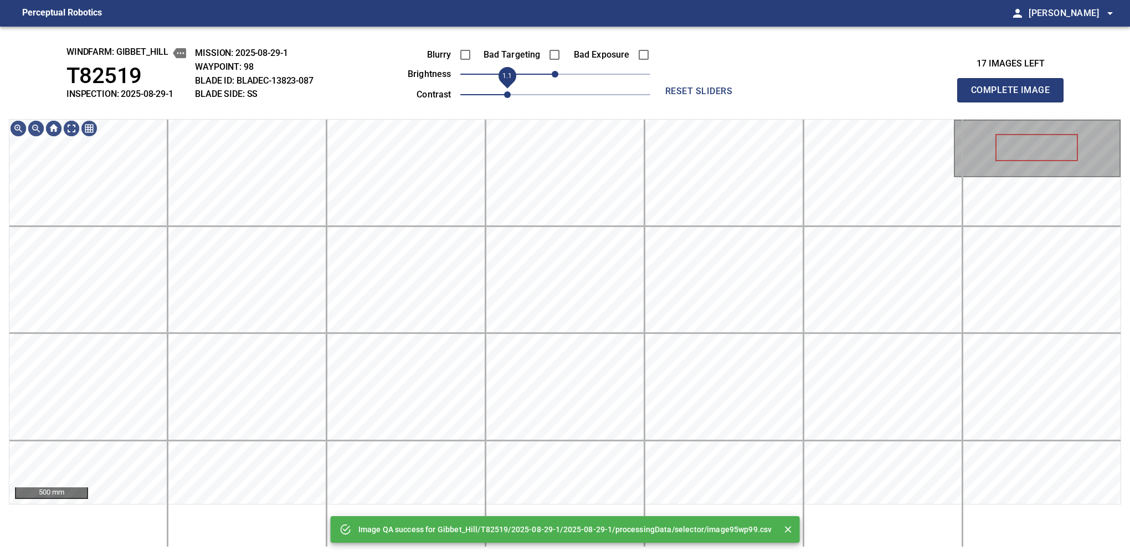
click at [509, 91] on span "1.1" at bounding box center [507, 94] width 7 height 7
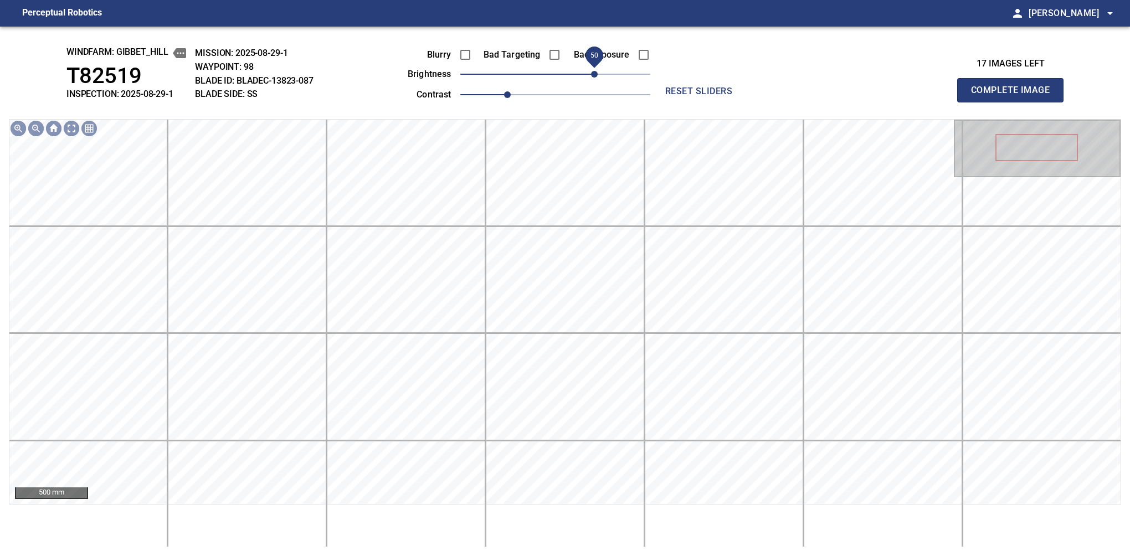
drag, startPoint x: 589, startPoint y: 69, endPoint x: 595, endPoint y: 75, distance: 8.2
click at [595, 75] on span "50" at bounding box center [594, 74] width 7 height 7
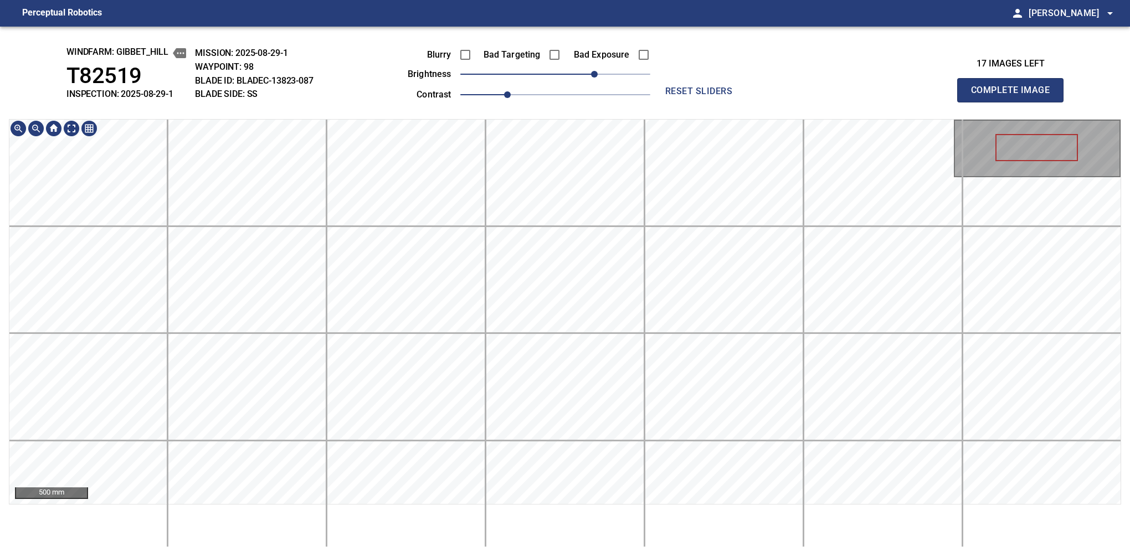
click at [533, 54] on div "windfarm: Gibbet_Hill T82519 INSPECTION: 2025-08-29-1 MISSION: 2025-08-29-1 WAY…" at bounding box center [565, 291] width 1130 height 529
click at [520, 98] on span "1.2" at bounding box center [523, 94] width 7 height 7
drag, startPoint x: 519, startPoint y: 96, endPoint x: 512, endPoint y: 98, distance: 7.4
click at [511, 98] on span "1.1" at bounding box center [507, 94] width 7 height 7
click at [552, 99] on div "windfarm: Gibbet_Hill T82519 INSPECTION: 2025-08-29-1 MISSION: 2025-08-29-1 WAY…" at bounding box center [565, 291] width 1130 height 529
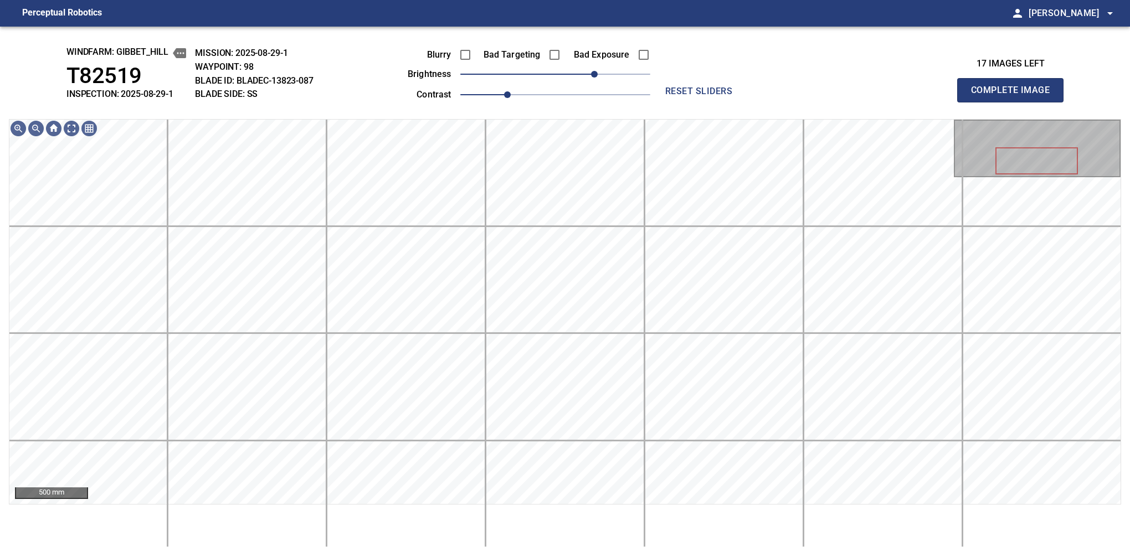
click at [712, 102] on button "Complete Image" at bounding box center [1010, 90] width 106 height 24
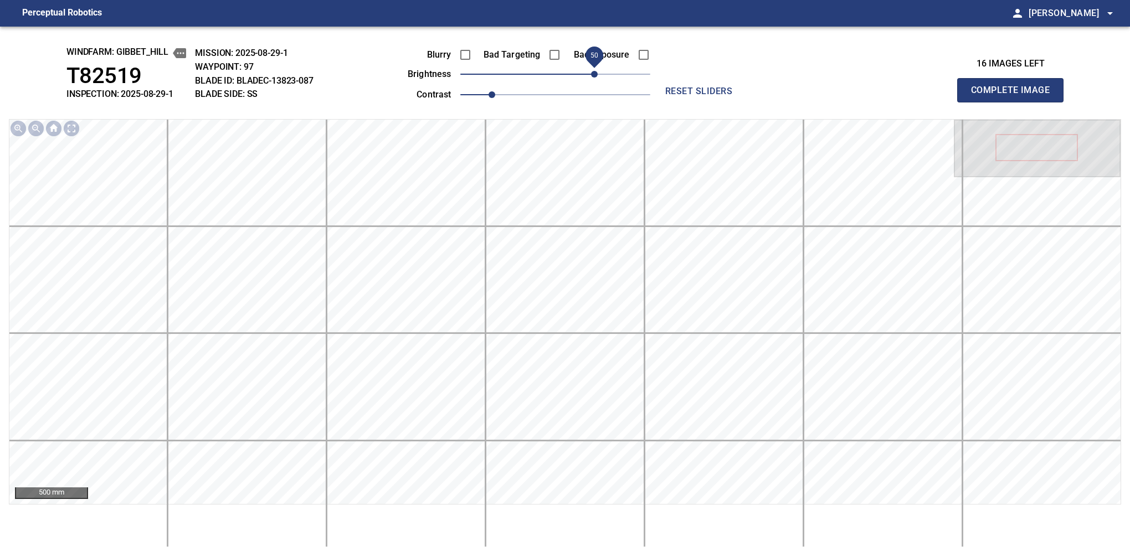
click at [596, 71] on span "50" at bounding box center [594, 74] width 7 height 7
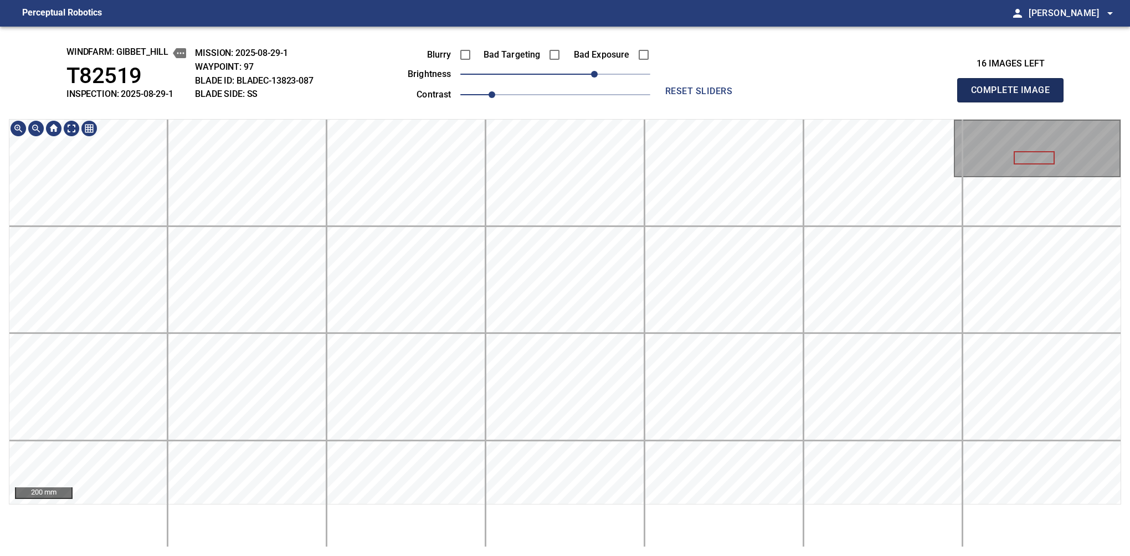
click at [712, 102] on button "Complete Image" at bounding box center [1010, 90] width 106 height 24
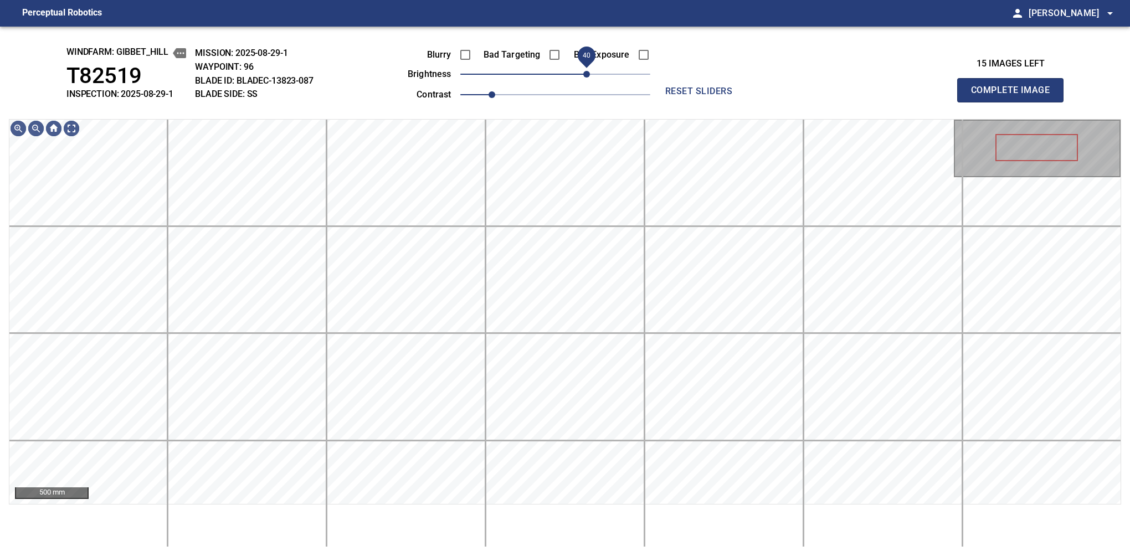
drag, startPoint x: 577, startPoint y: 68, endPoint x: 585, endPoint y: 68, distance: 7.8
click at [585, 71] on span "40" at bounding box center [586, 74] width 7 height 7
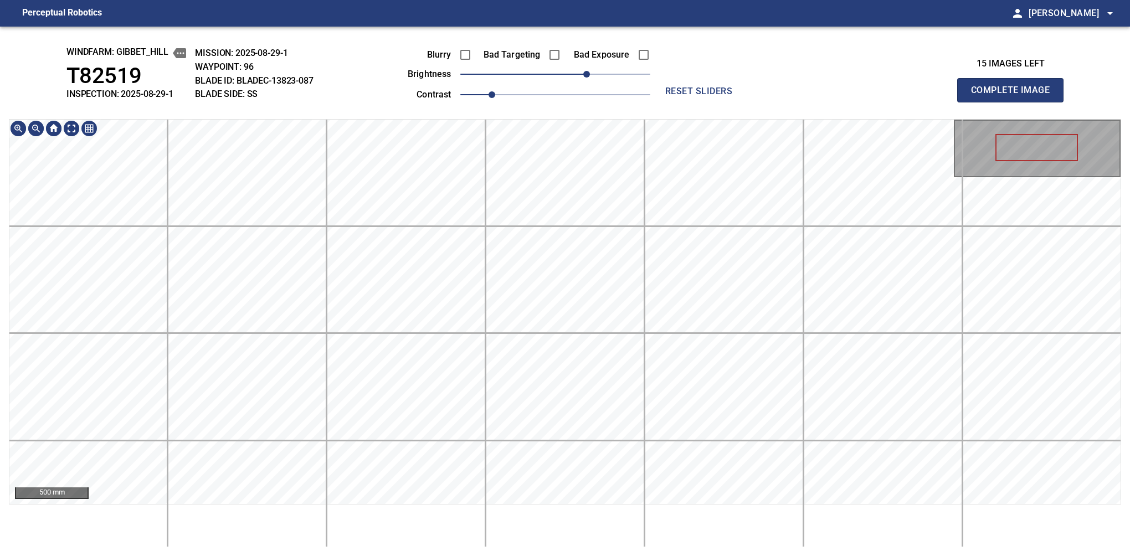
click at [490, 70] on div "windfarm: Gibbet_Hill T82519 INSPECTION: 2025-08-29-1 MISSION: 2025-08-29-1 WAY…" at bounding box center [565, 291] width 1130 height 529
click at [712, 102] on button "Complete Image" at bounding box center [1010, 90] width 106 height 24
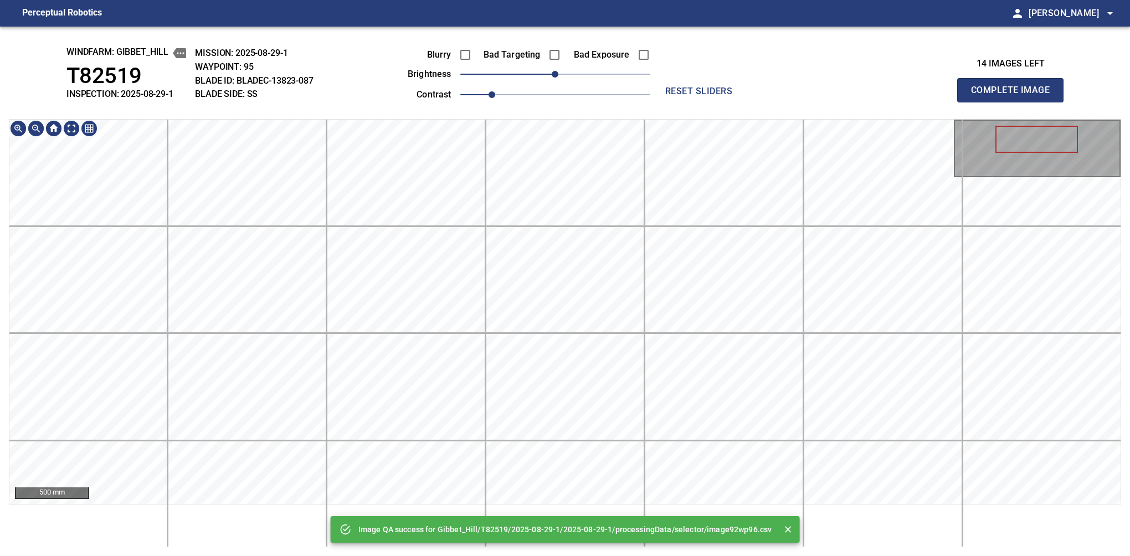
click at [538, 506] on html "Perceptual Robotics person [PERSON_NAME] arrow_drop_down Image QA success for G…" at bounding box center [565, 278] width 1130 height 556
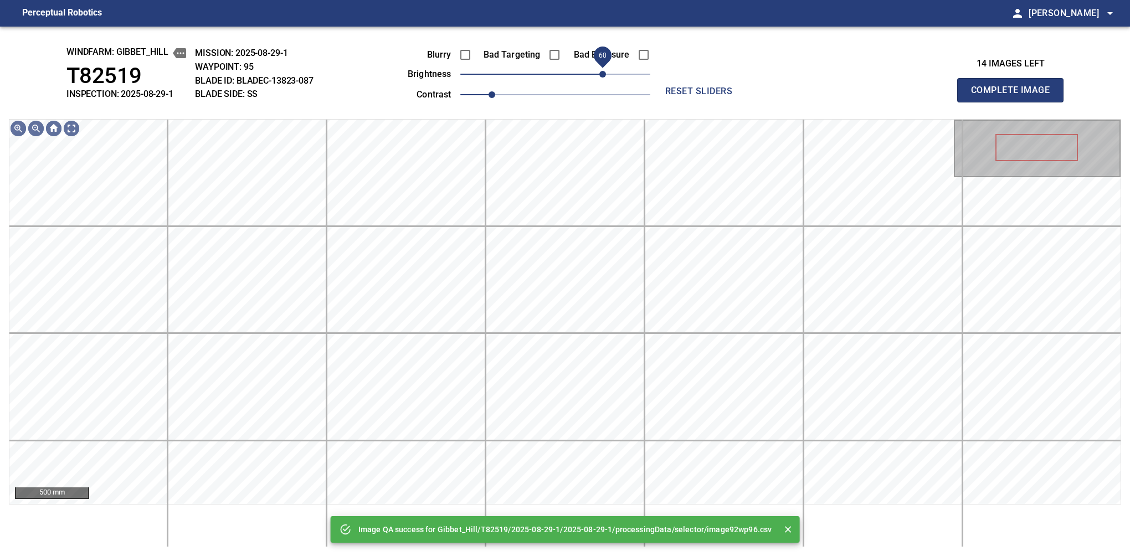
drag, startPoint x: 573, startPoint y: 76, endPoint x: 600, endPoint y: 68, distance: 28.2
click at [600, 71] on span "60" at bounding box center [602, 74] width 7 height 7
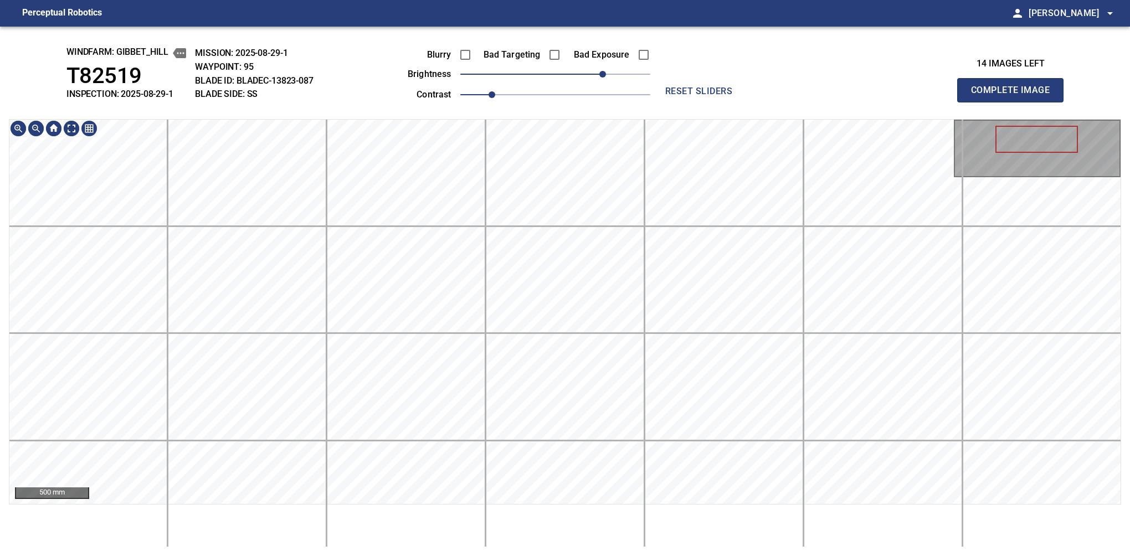
click at [472, 506] on html "Perceptual Robotics person [PERSON_NAME] arrow_drop_down windfarm: Gibbet_Hill …" at bounding box center [565, 278] width 1130 height 556
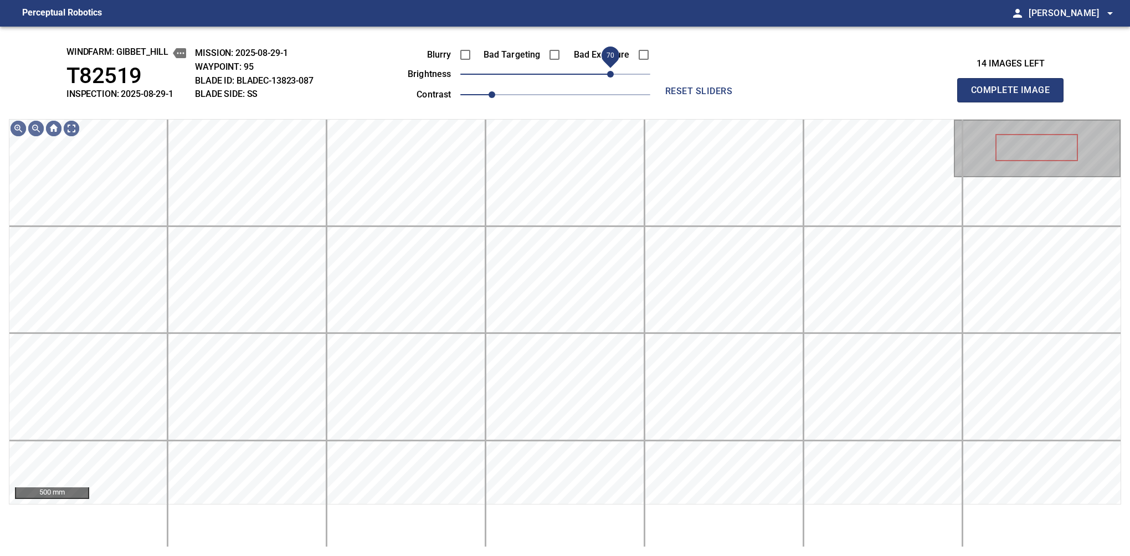
click at [610, 73] on span "70" at bounding box center [610, 74] width 7 height 7
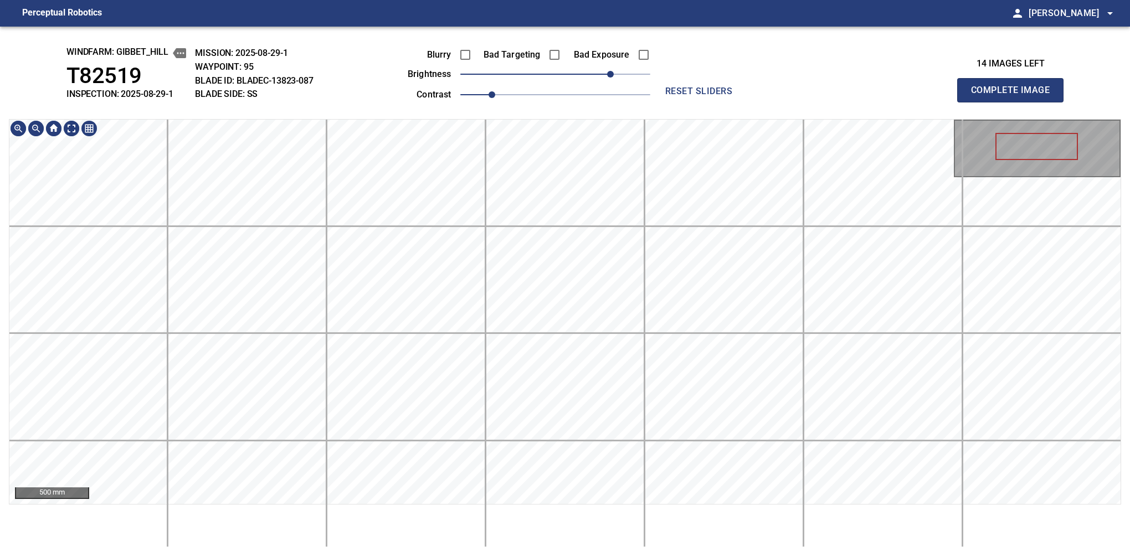
click at [449, 506] on html "Perceptual Robotics person [PERSON_NAME] arrow_drop_down windfarm: Gibbet_Hill …" at bounding box center [565, 278] width 1130 height 556
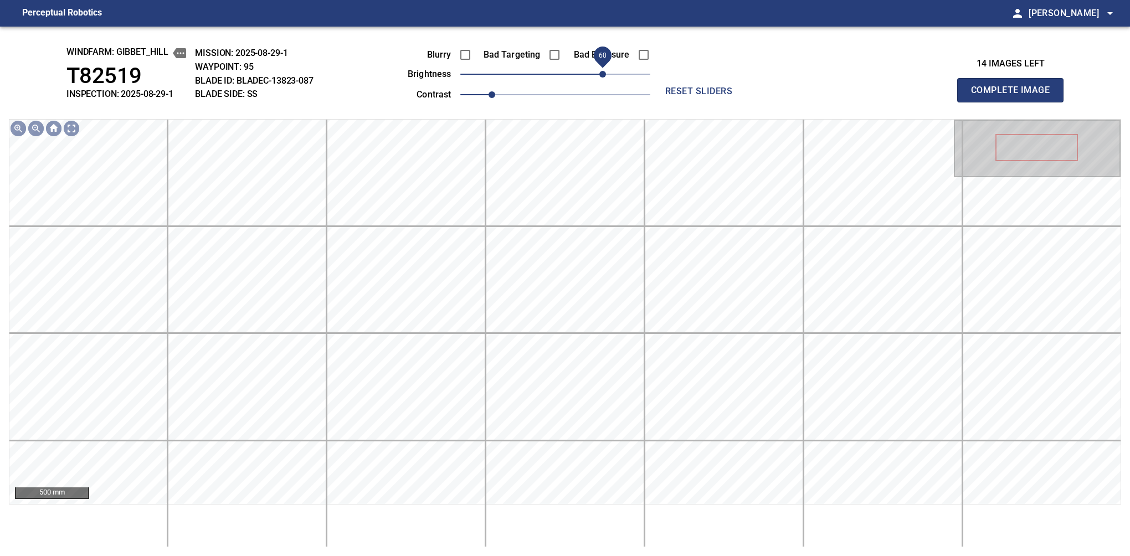
drag, startPoint x: 610, startPoint y: 70, endPoint x: 605, endPoint y: 76, distance: 8.2
click at [605, 76] on span "60" at bounding box center [602, 74] width 7 height 7
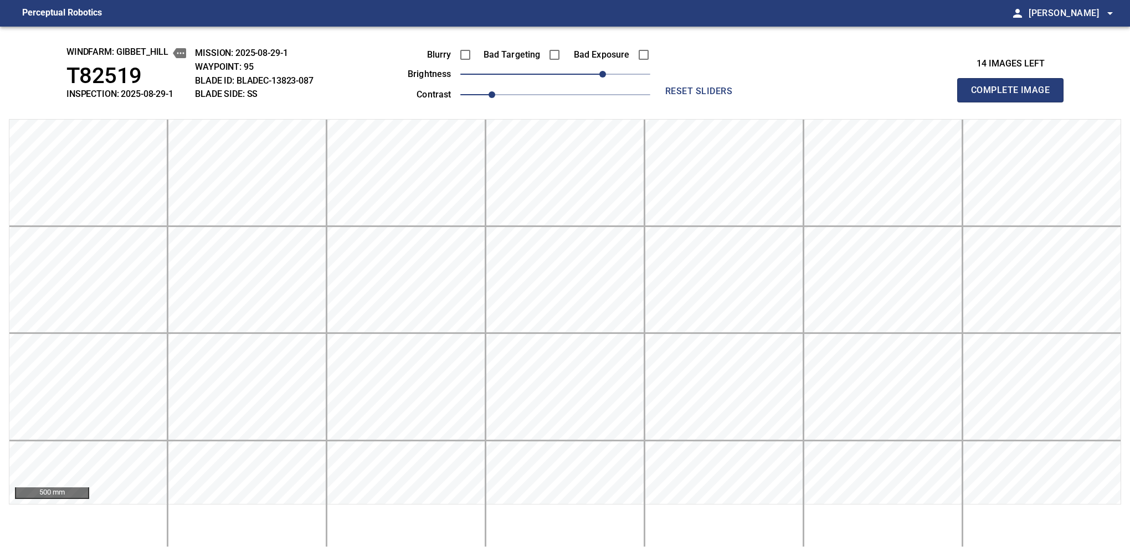
click at [712, 102] on button "Complete Image" at bounding box center [1010, 90] width 106 height 24
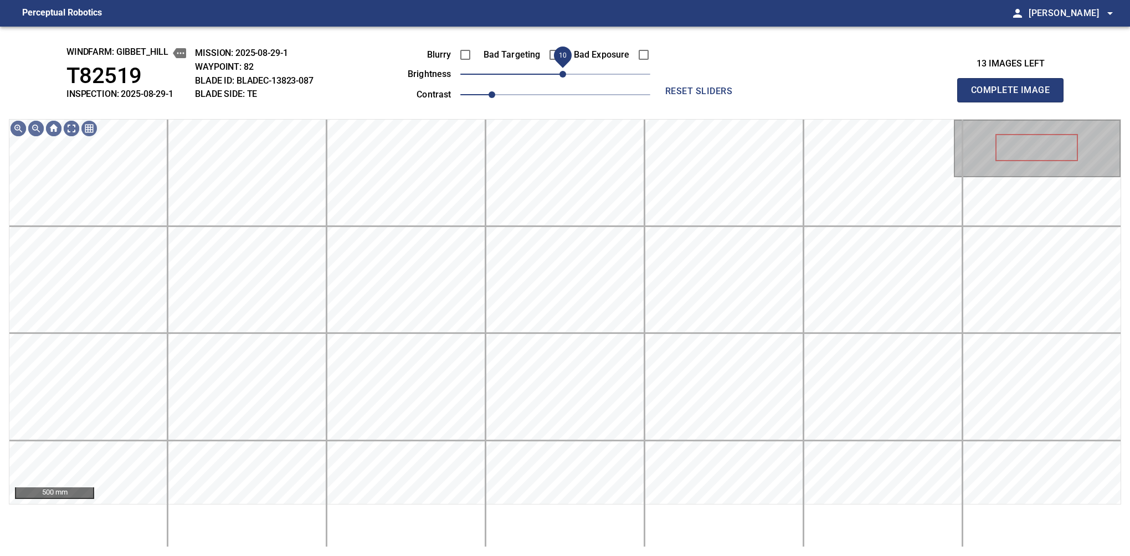
drag, startPoint x: 564, startPoint y: 76, endPoint x: 566, endPoint y: 70, distance: 6.0
click at [566, 71] on span "10" at bounding box center [562, 74] width 7 height 7
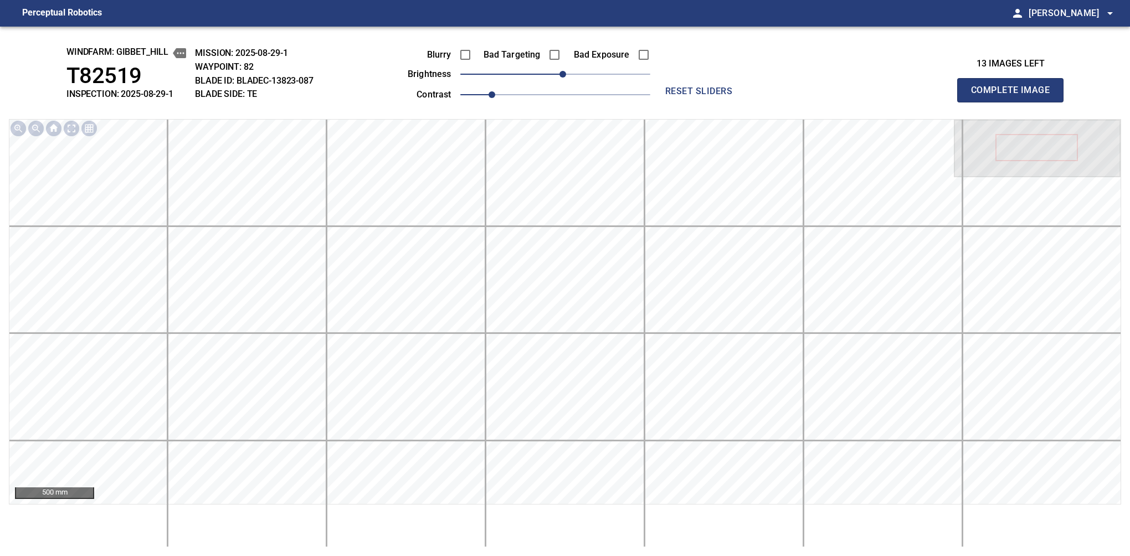
click at [712, 102] on button "Complete Image" at bounding box center [1010, 90] width 106 height 24
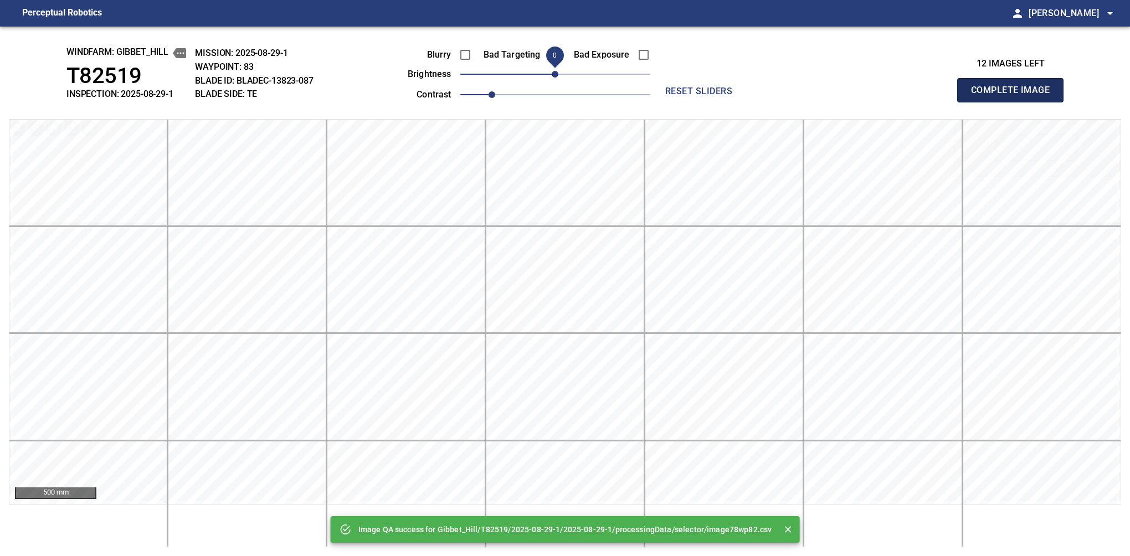
click at [712, 102] on button "Complete Image" at bounding box center [1010, 90] width 106 height 24
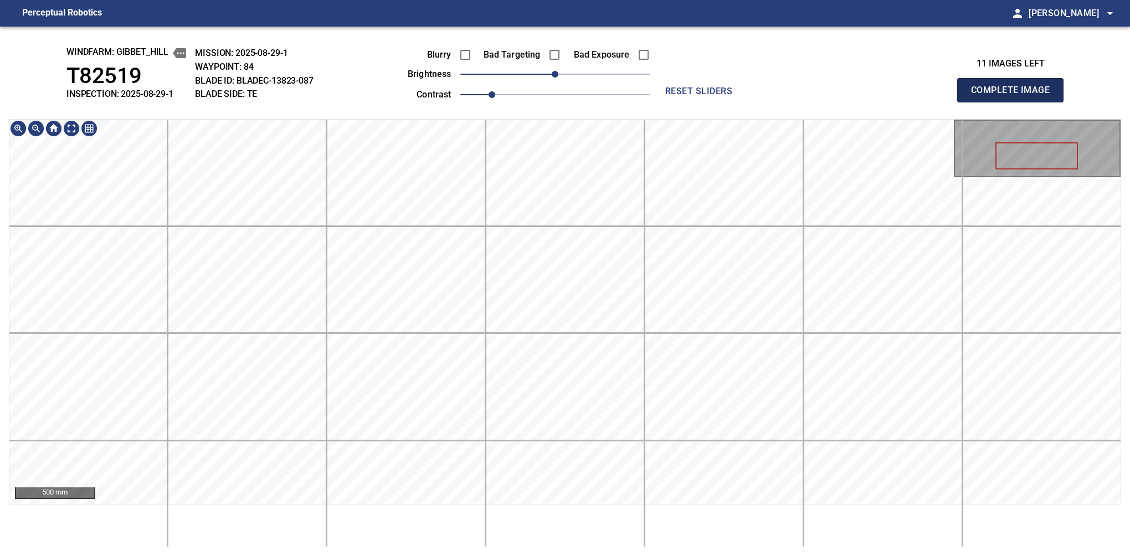
click at [712, 102] on button "Complete Image" at bounding box center [1010, 90] width 106 height 24
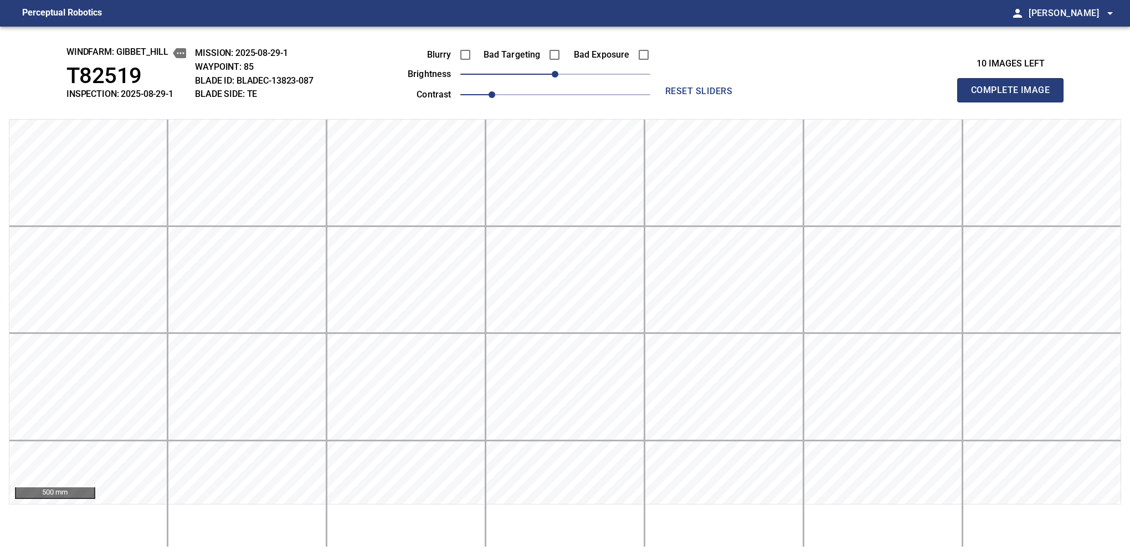
click at [712, 102] on button "Complete Image" at bounding box center [1010, 90] width 106 height 24
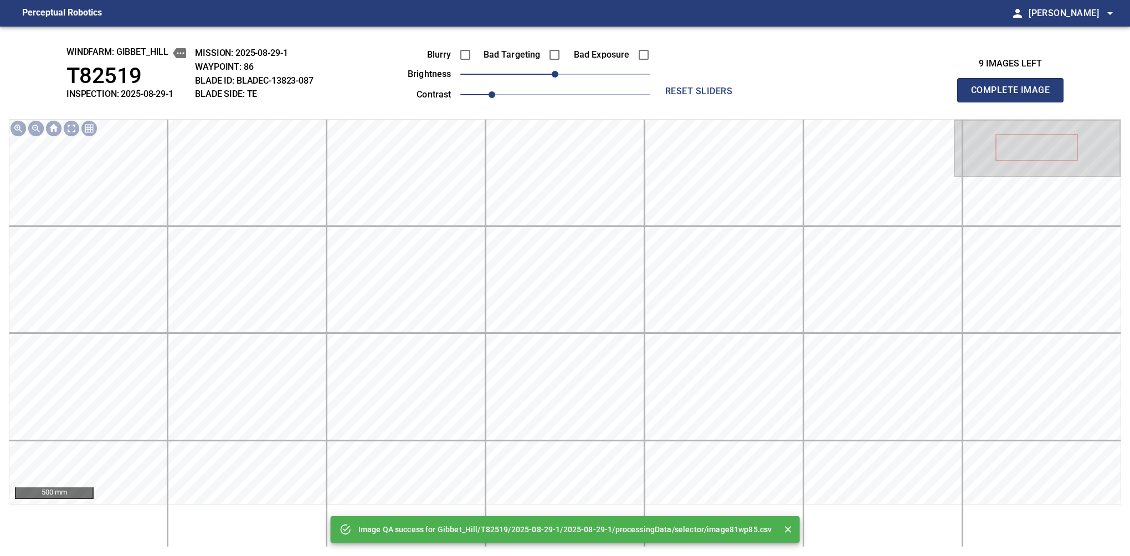
click at [712, 102] on button "Complete Image" at bounding box center [1010, 90] width 106 height 24
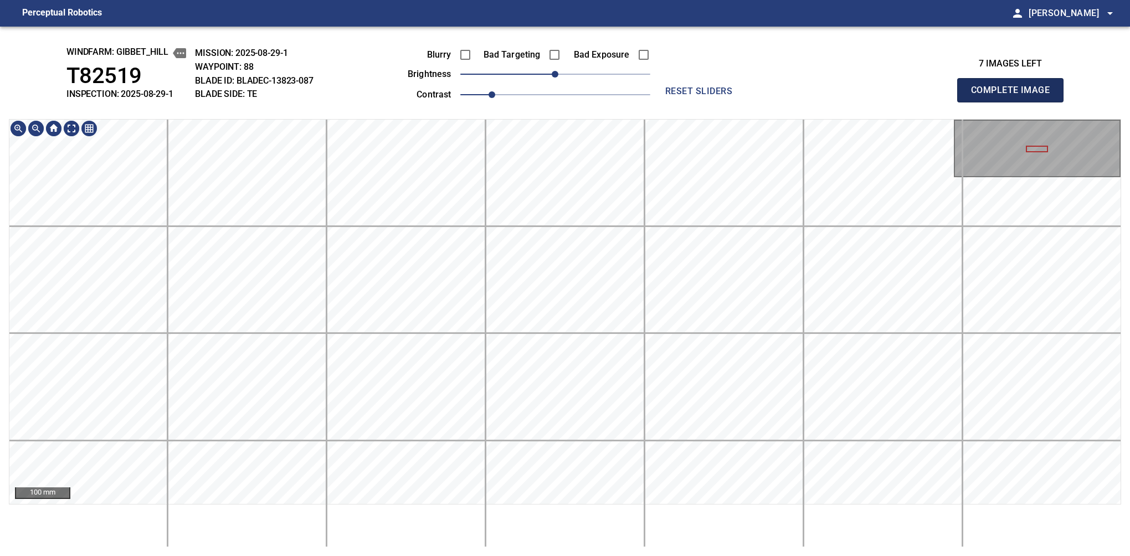
click at [712, 102] on button "Complete Image" at bounding box center [1010, 90] width 106 height 24
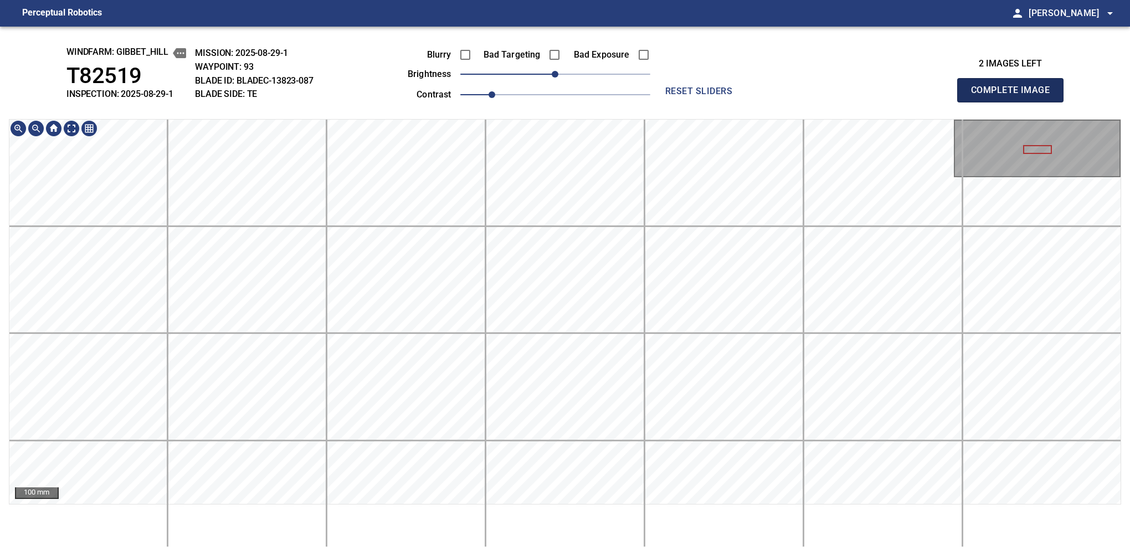
click at [712, 102] on button "Complete Image" at bounding box center [1010, 90] width 106 height 24
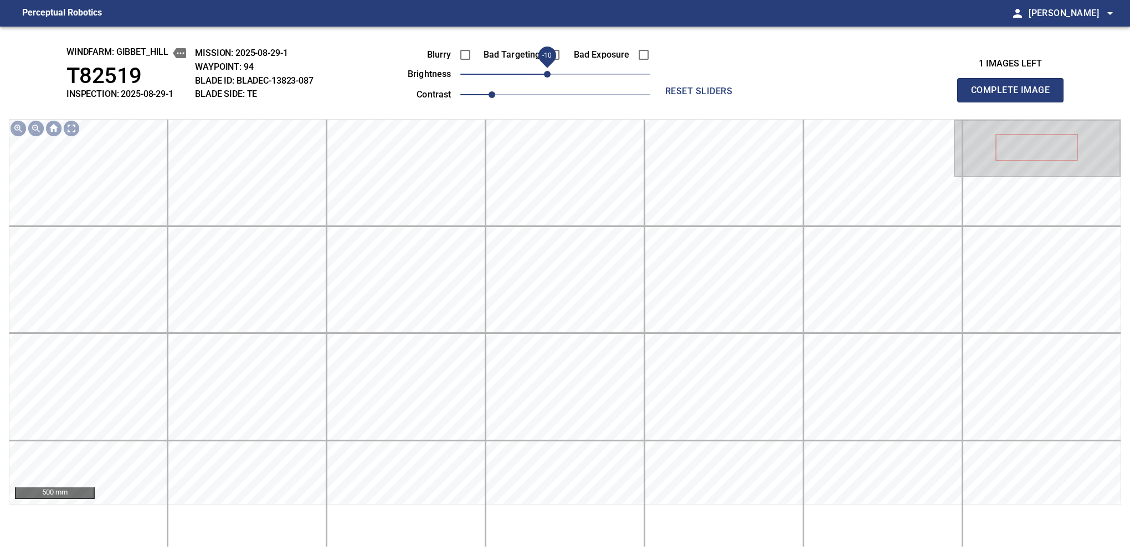
drag, startPoint x: 554, startPoint y: 76, endPoint x: 549, endPoint y: 82, distance: 7.5
click at [549, 78] on span "-10" at bounding box center [547, 74] width 7 height 7
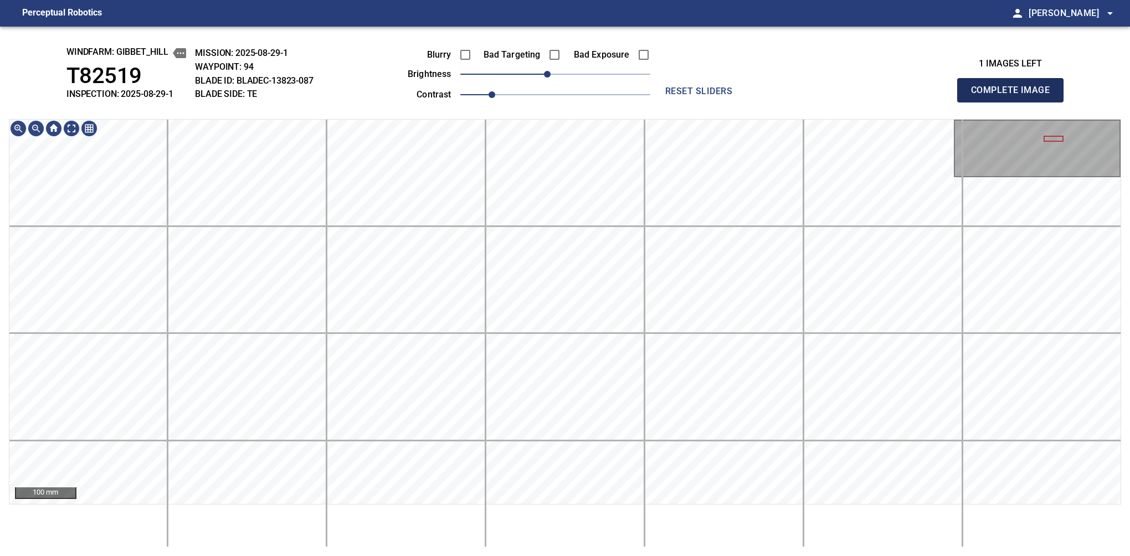
click at [712, 102] on button "Complete Image" at bounding box center [1010, 90] width 106 height 24
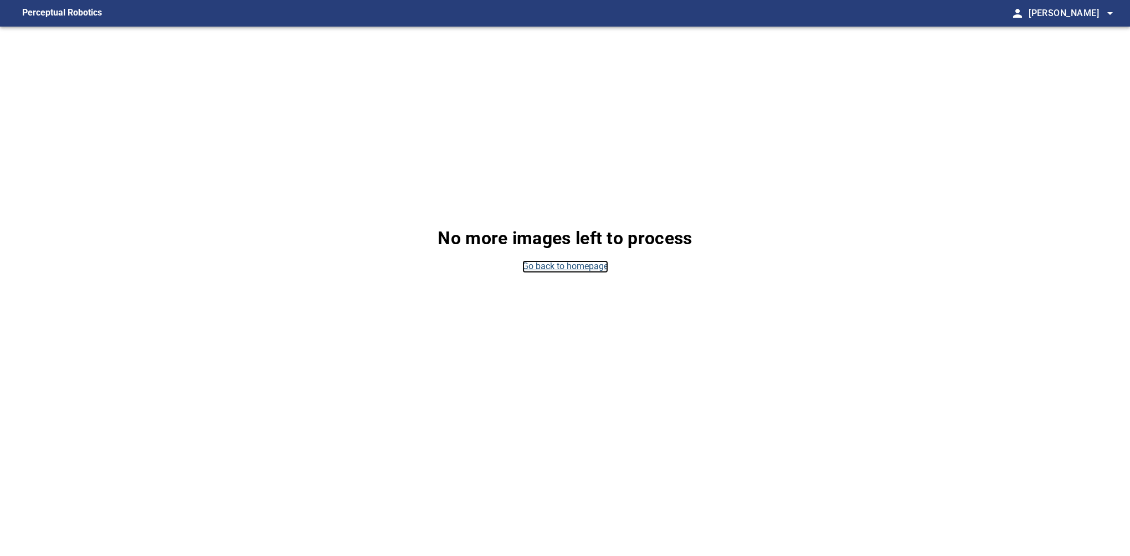
click at [539, 266] on link "Go back to homepage" at bounding box center [565, 266] width 86 height 13
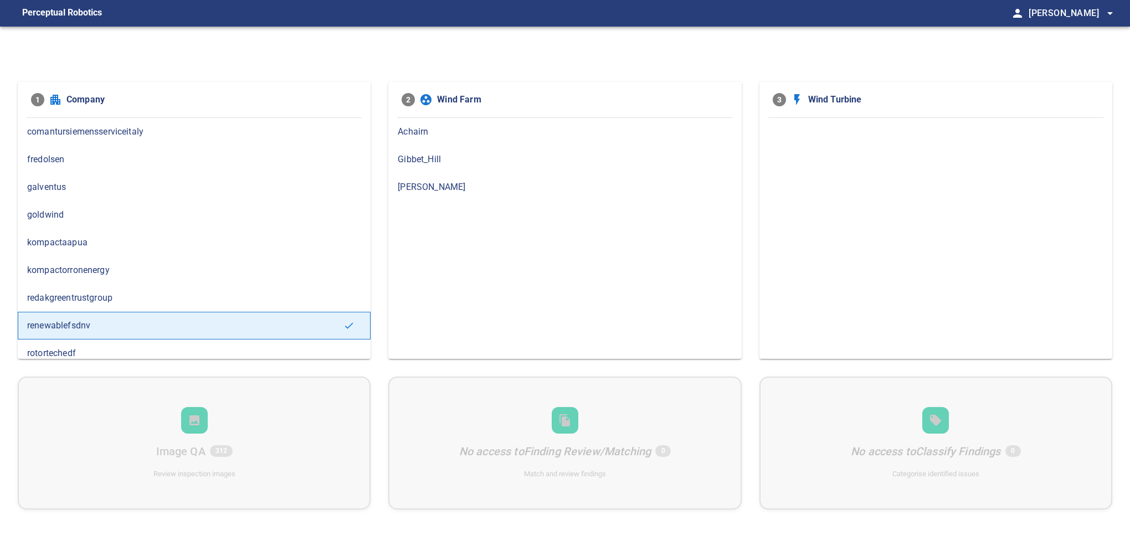
click at [435, 171] on div "Gibbet_Hill" at bounding box center [564, 160] width 353 height 28
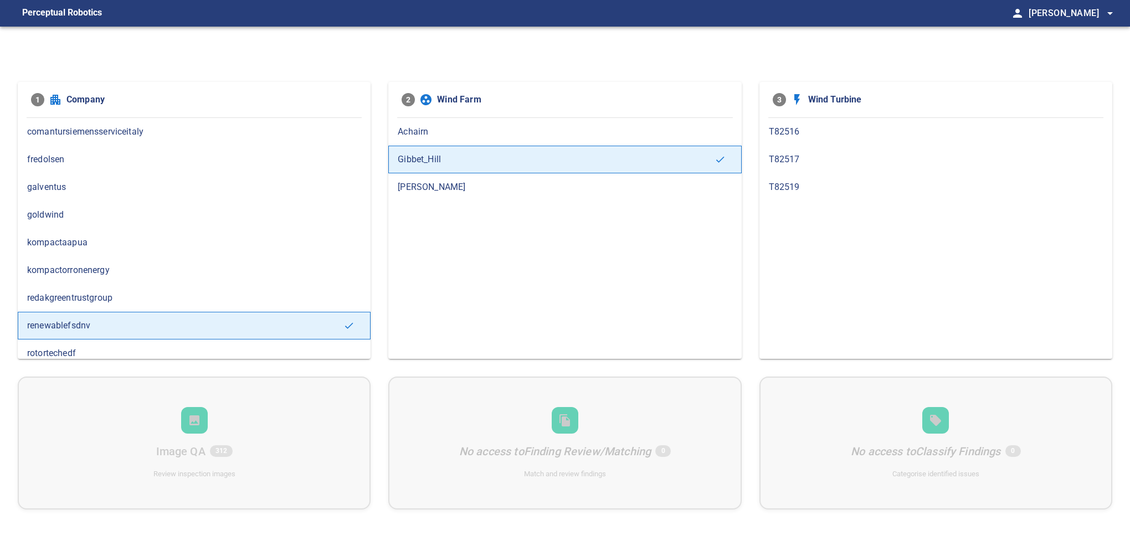
click at [797, 155] on span "T82517" at bounding box center [936, 159] width 334 height 13
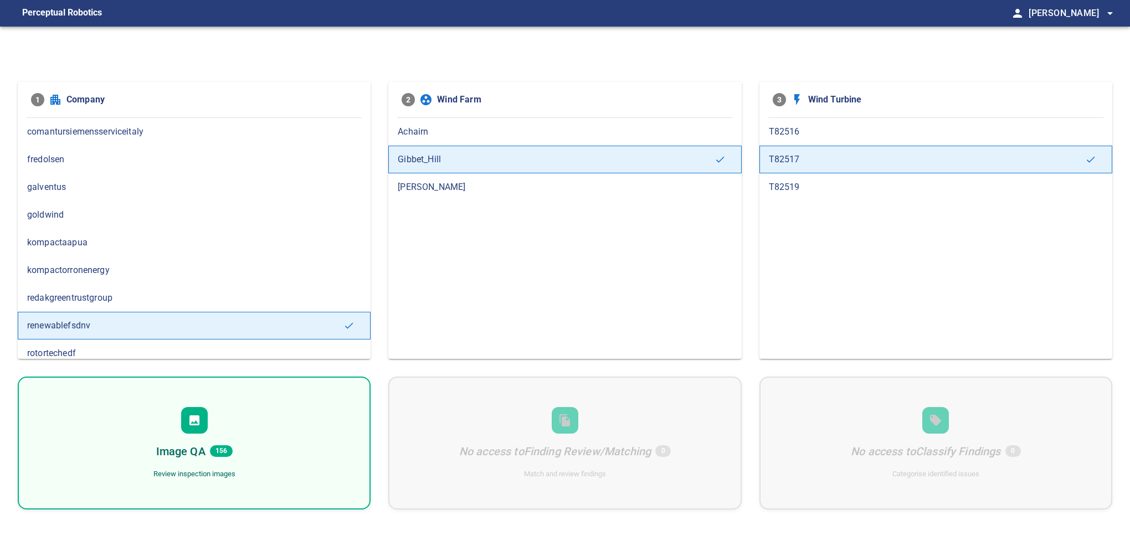
click at [266, 421] on div "Image QA 156 Review inspection images" at bounding box center [194, 443] width 353 height 133
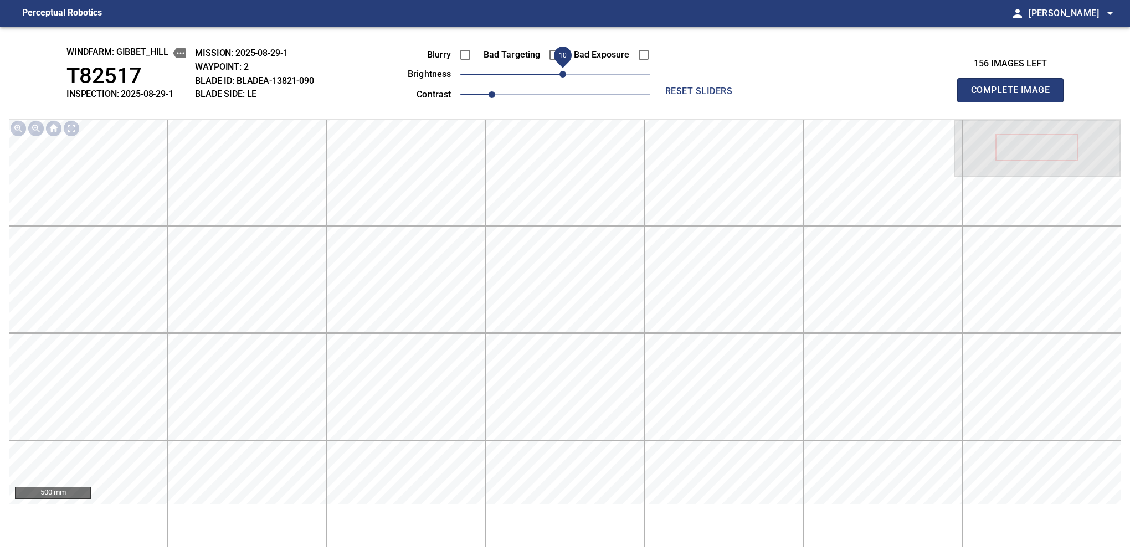
click at [561, 76] on span "10" at bounding box center [562, 74] width 7 height 7
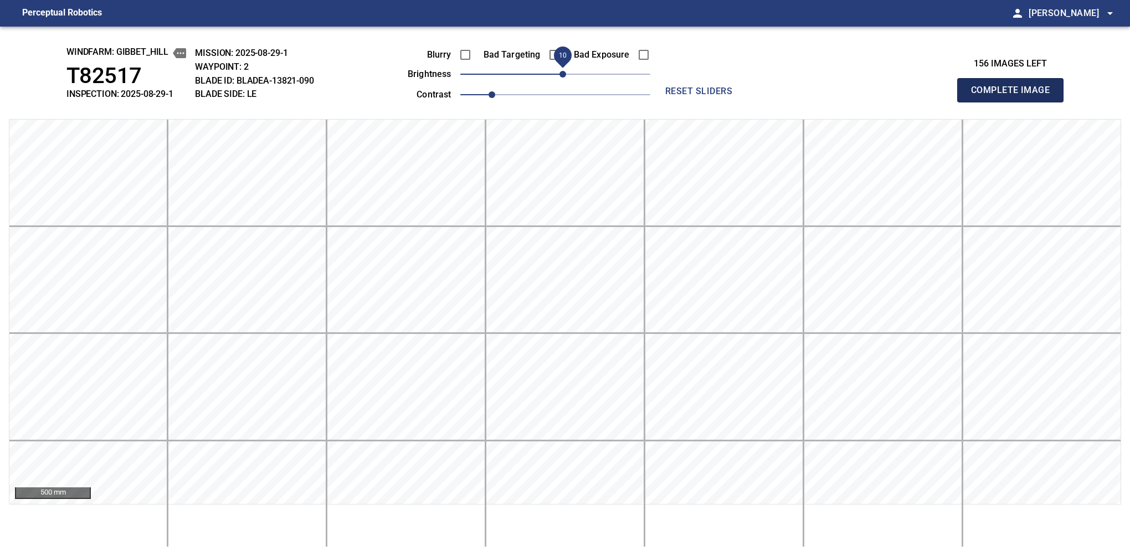
click at [1014, 102] on button "Complete Image" at bounding box center [1010, 90] width 106 height 24
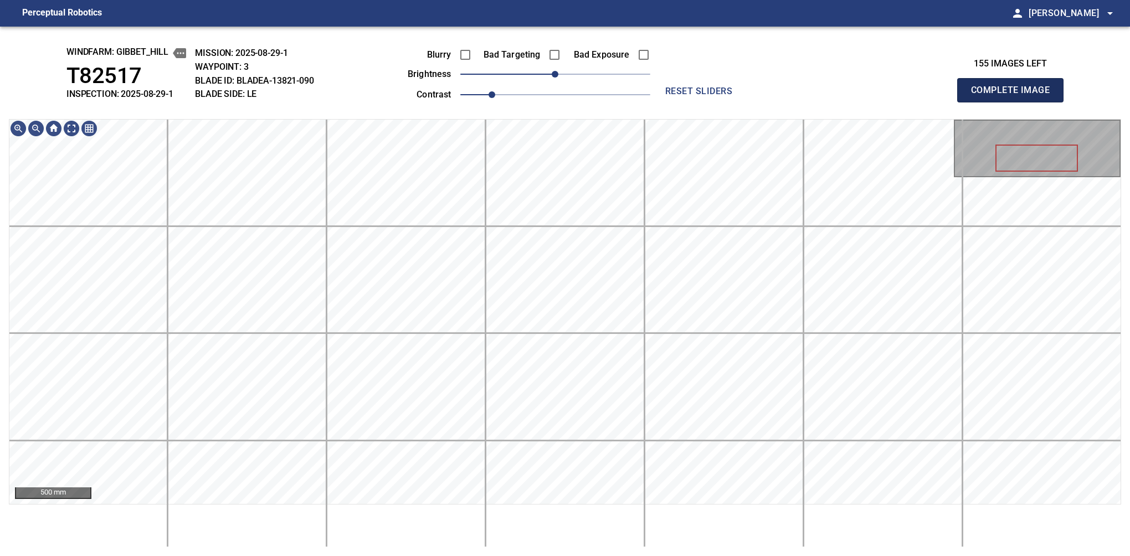
click at [1014, 102] on button "Complete Image" at bounding box center [1010, 90] width 106 height 24
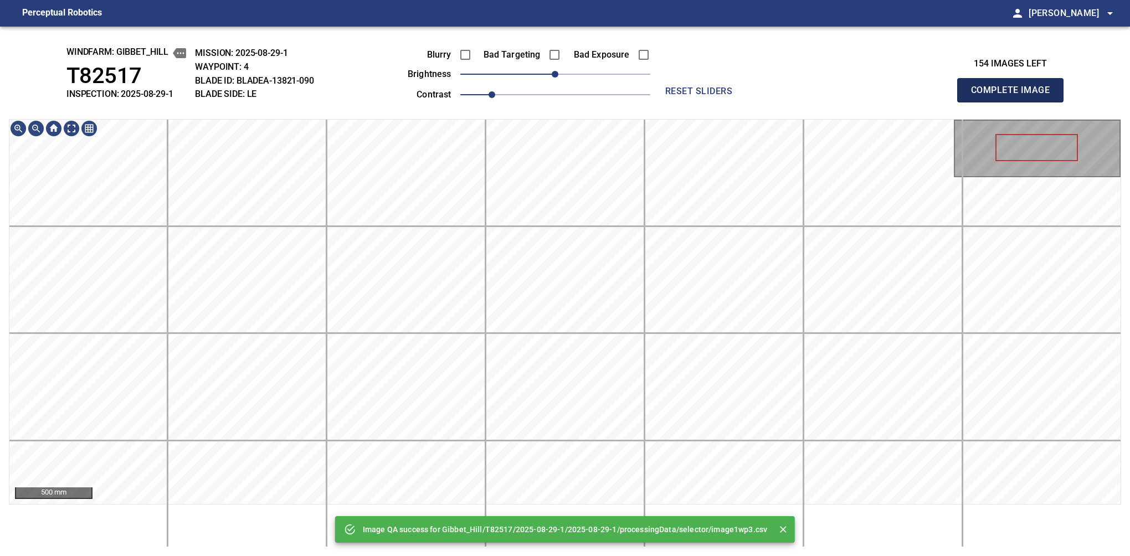
click at [1014, 102] on button "Complete Image" at bounding box center [1010, 90] width 106 height 24
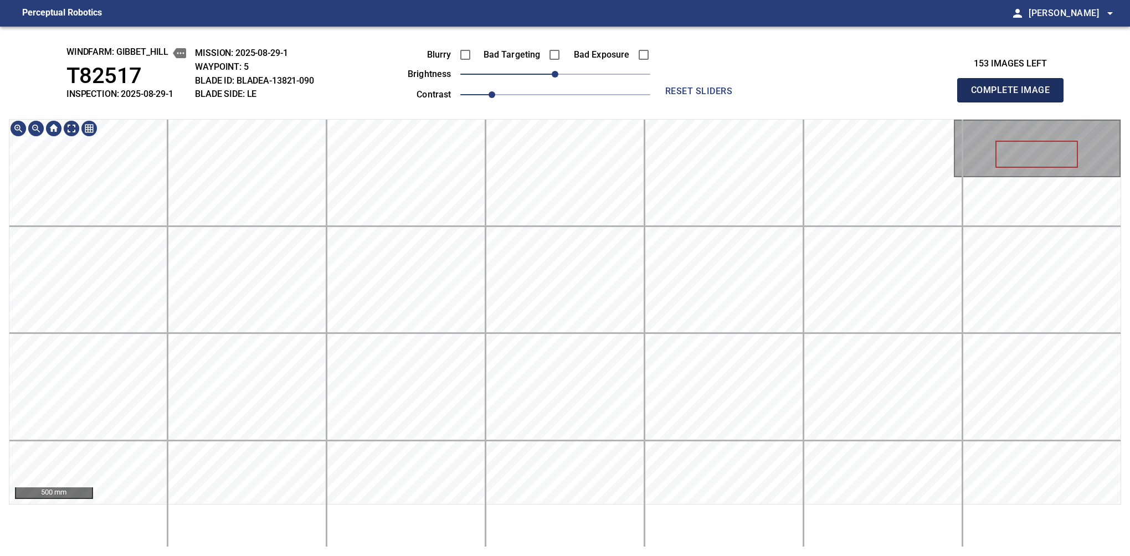
click at [1014, 102] on button "Complete Image" at bounding box center [1010, 90] width 106 height 24
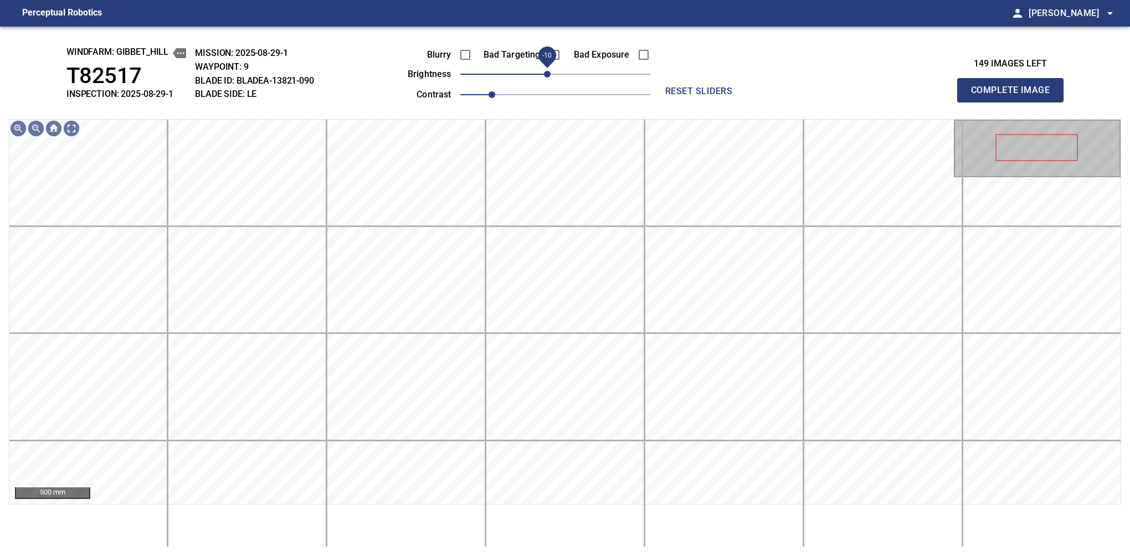
drag, startPoint x: 553, startPoint y: 80, endPoint x: 547, endPoint y: 80, distance: 6.1
click at [547, 78] on span "-10" at bounding box center [547, 74] width 7 height 7
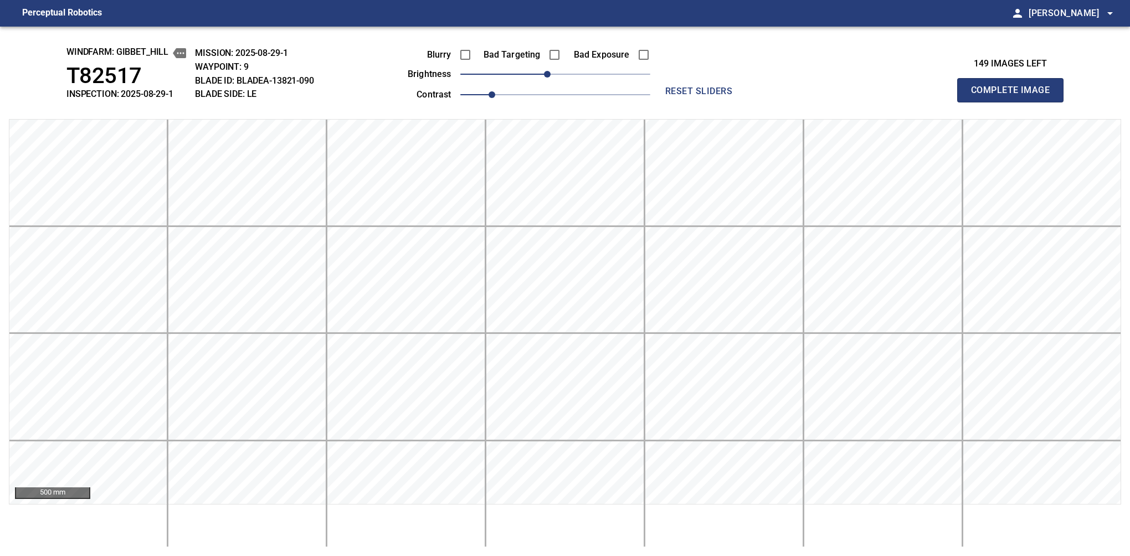
click at [1014, 102] on button "Complete Image" at bounding box center [1010, 90] width 106 height 24
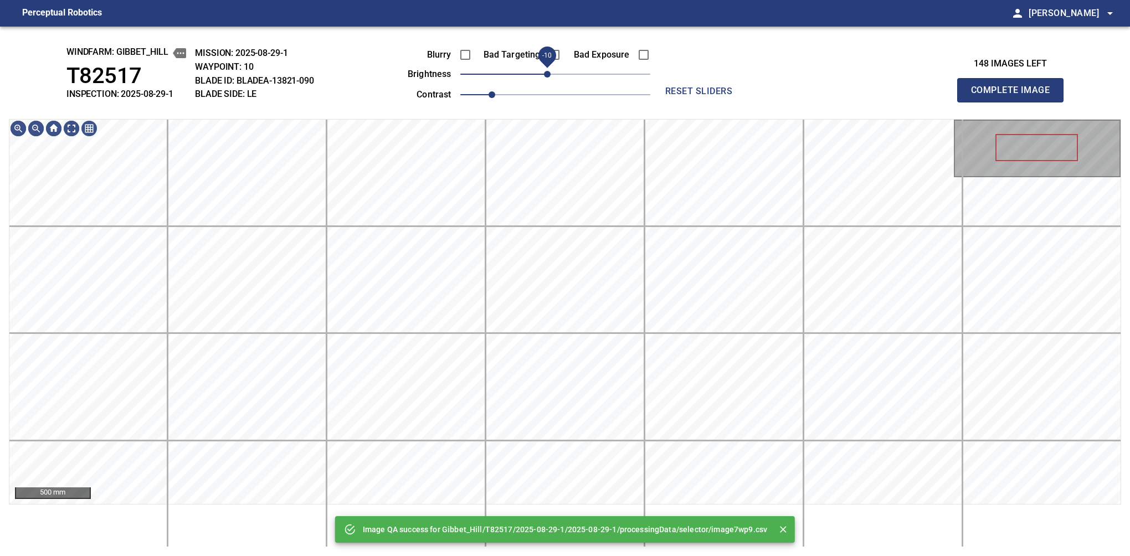
drag, startPoint x: 556, startPoint y: 80, endPoint x: 549, endPoint y: 80, distance: 6.6
click at [549, 78] on span "-10" at bounding box center [547, 74] width 7 height 7
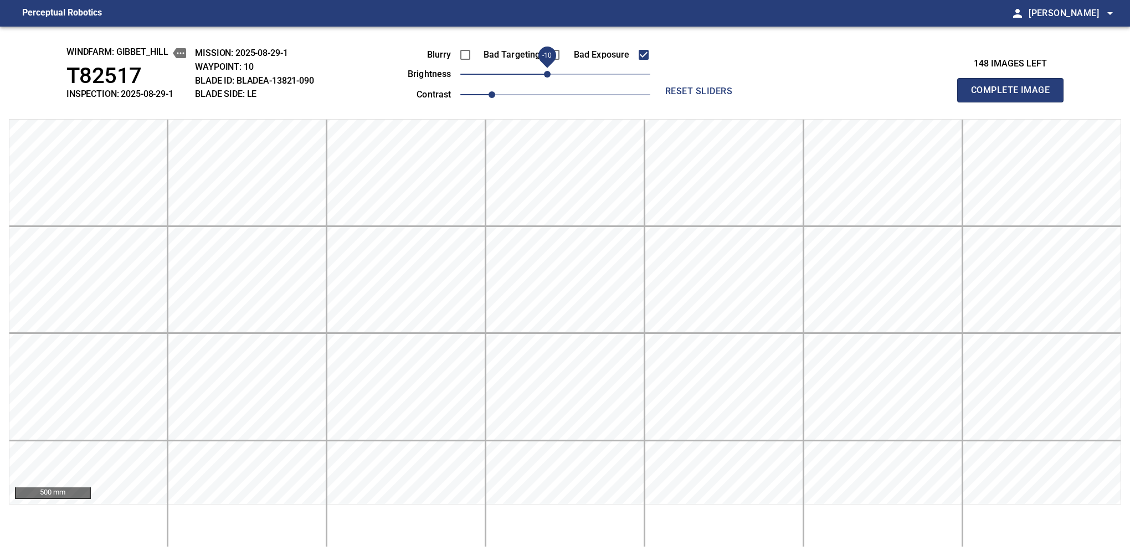
click at [544, 74] on span "-10" at bounding box center [547, 74] width 7 height 7
click at [1014, 102] on button "Complete Image" at bounding box center [1010, 90] width 106 height 24
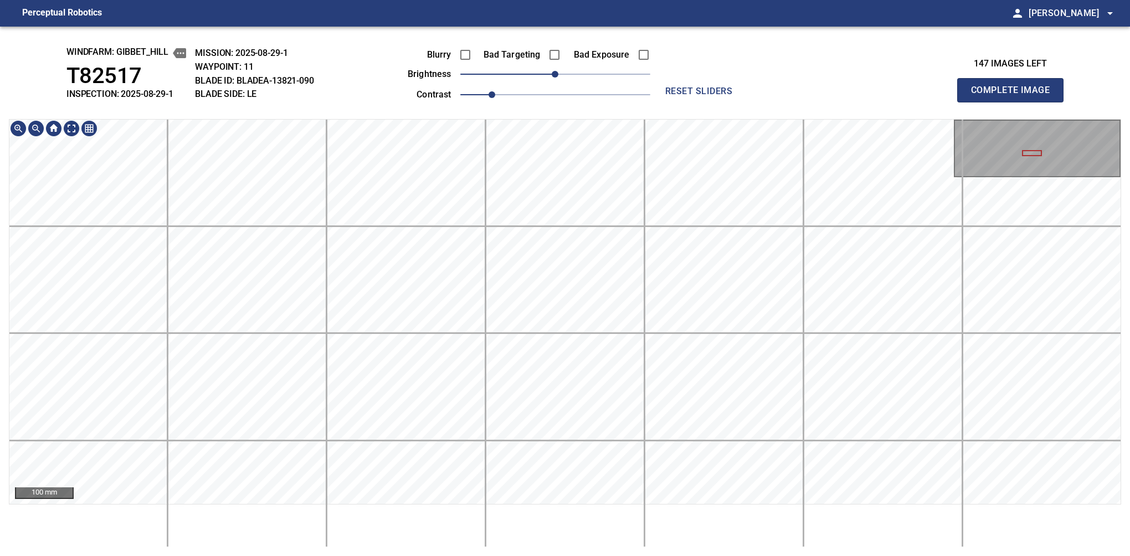
click at [257, 20] on main "Perceptual Robotics person Alex Semenov arrow_drop_down windfarm: Gibbet_Hill T…" at bounding box center [565, 278] width 1130 height 556
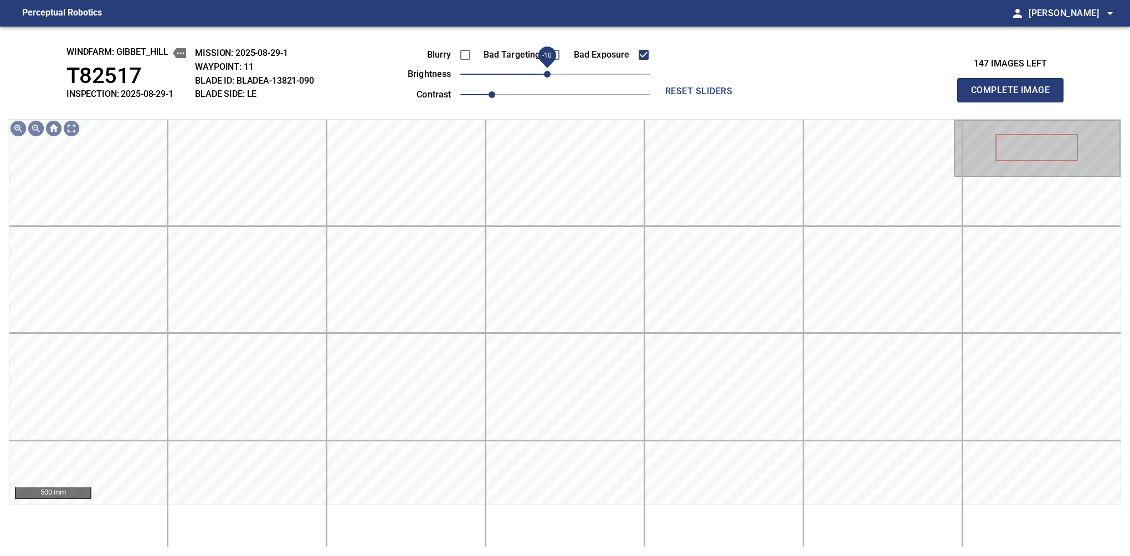
click at [549, 71] on span "-10" at bounding box center [547, 74] width 7 height 7
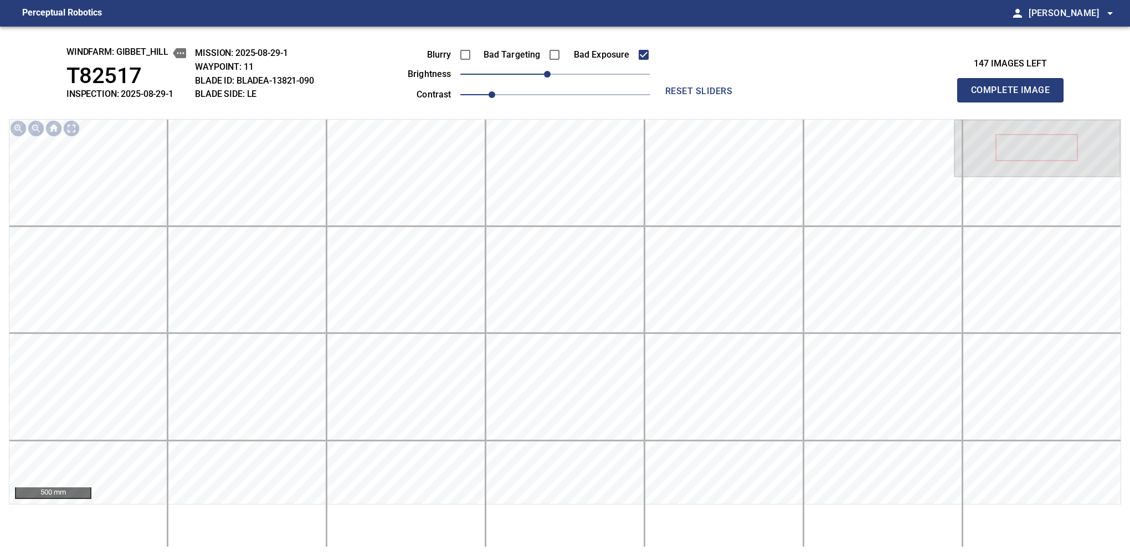
click at [1014, 102] on button "Complete Image" at bounding box center [1010, 90] width 106 height 24
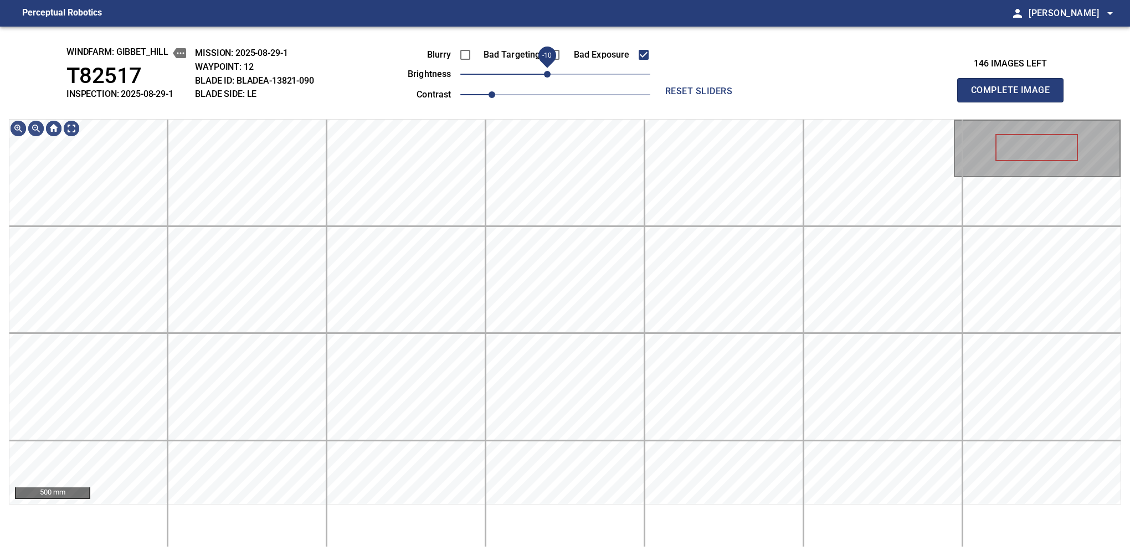
click at [546, 73] on span "-10" at bounding box center [547, 74] width 7 height 7
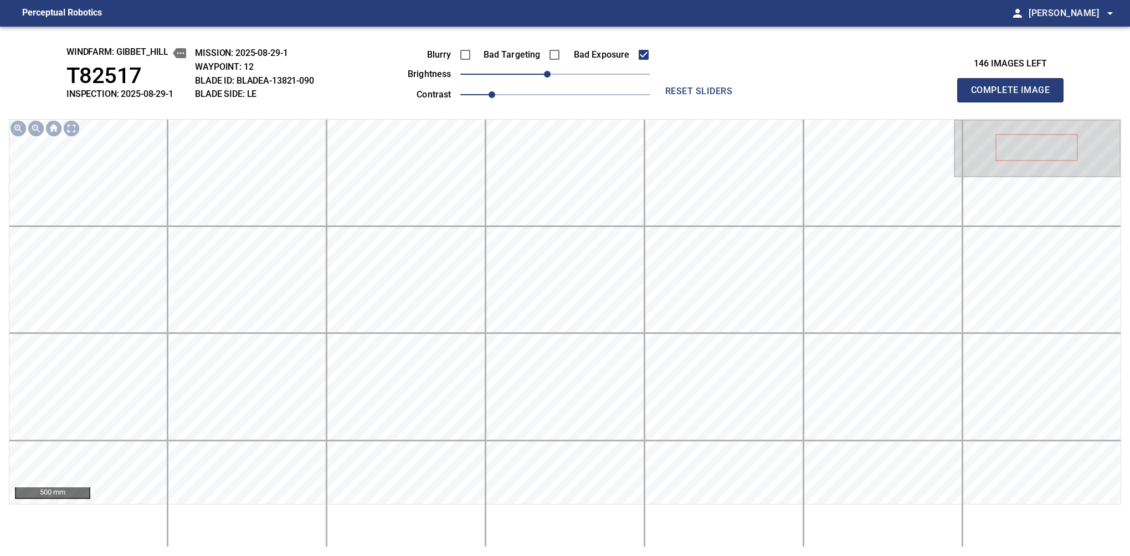
click at [1014, 102] on button "Complete Image" at bounding box center [1010, 90] width 106 height 24
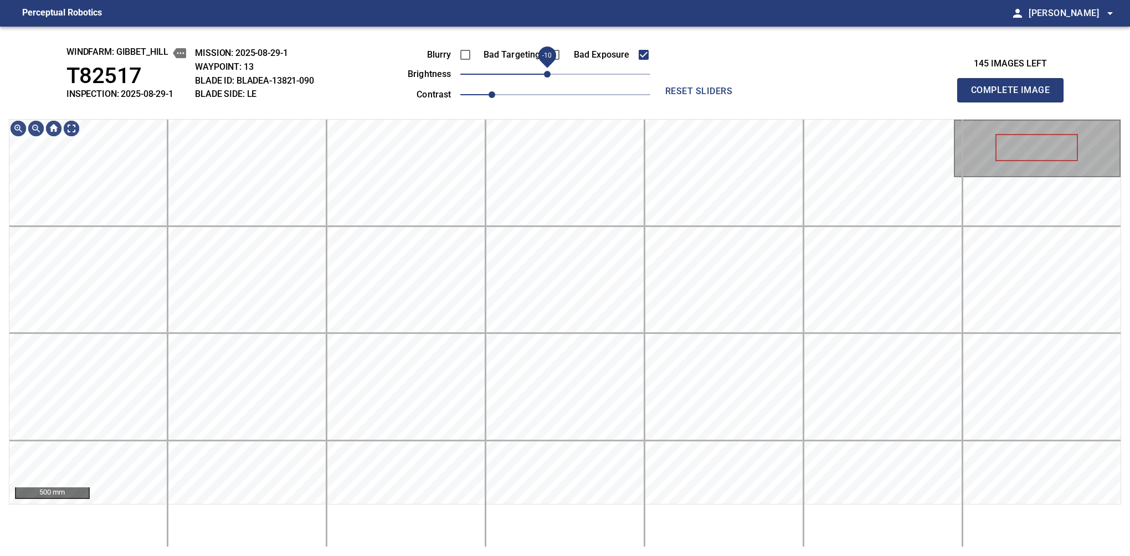
click at [550, 73] on span "-10" at bounding box center [547, 74] width 7 height 7
click at [1014, 102] on button "Complete Image" at bounding box center [1010, 90] width 106 height 24
click at [546, 78] on span "-10" at bounding box center [547, 74] width 7 height 7
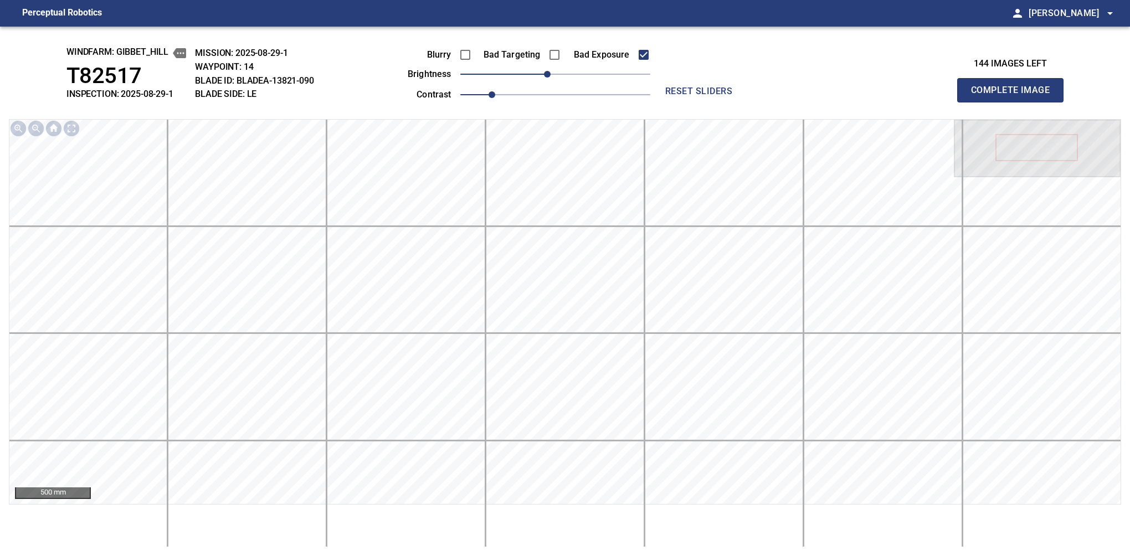
click at [1014, 102] on button "Complete Image" at bounding box center [1010, 90] width 106 height 24
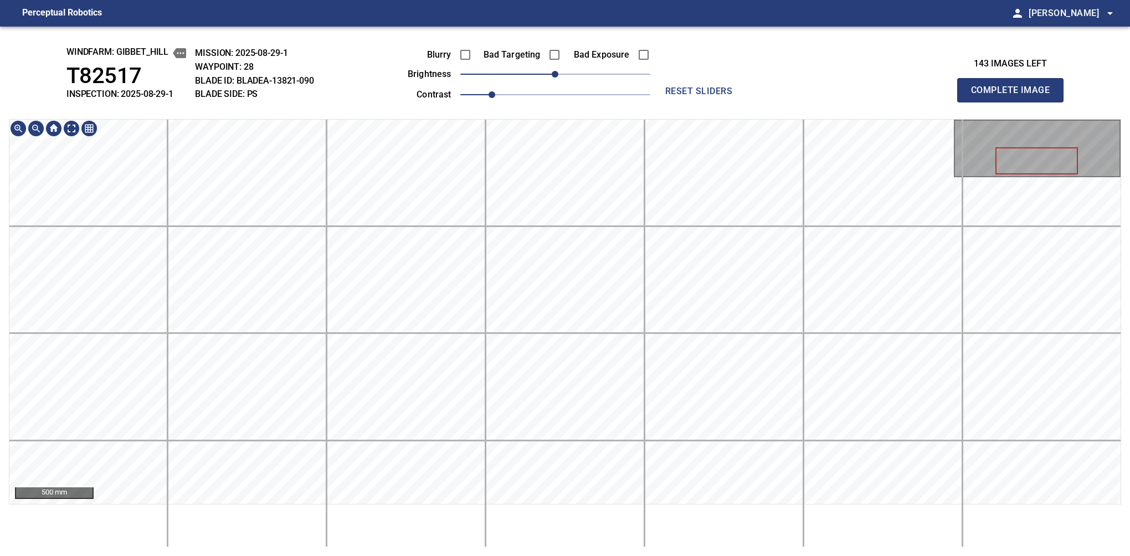
click at [1014, 102] on button "Complete Image" at bounding box center [1010, 90] width 106 height 24
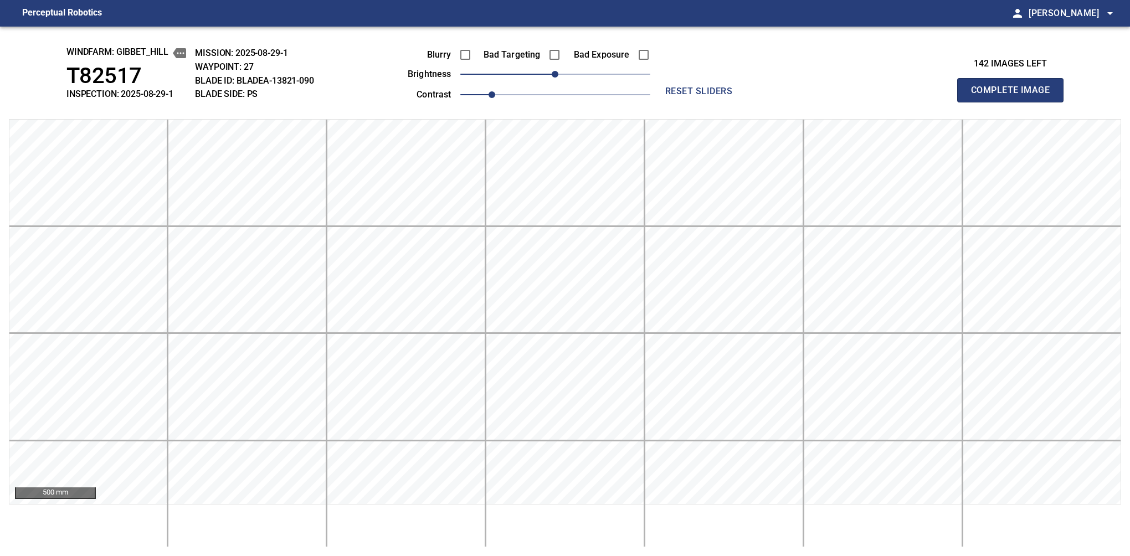
click at [1014, 102] on button "Complete Image" at bounding box center [1010, 90] width 106 height 24
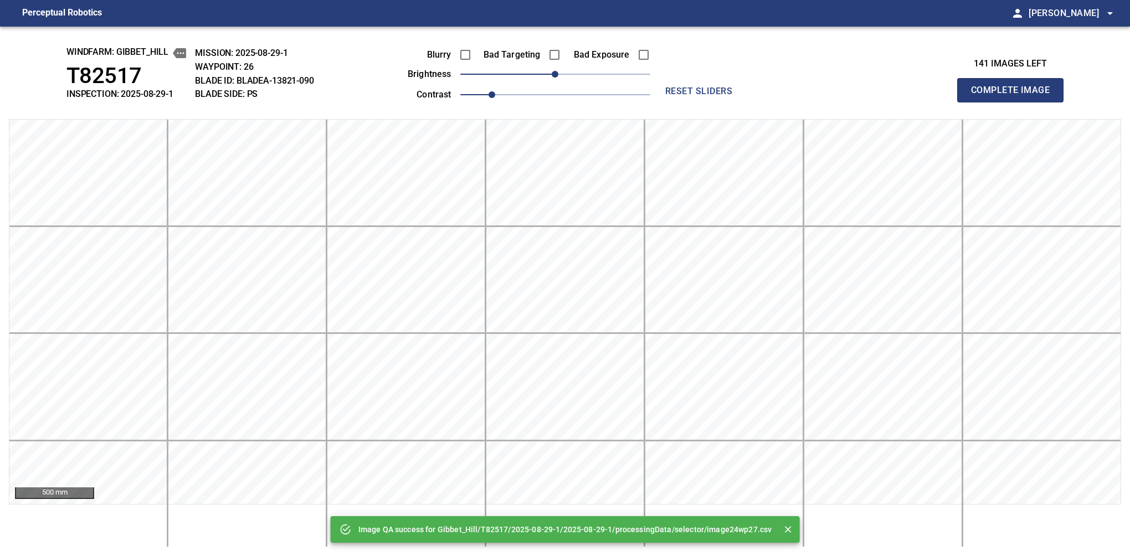
click at [1014, 102] on button "Complete Image" at bounding box center [1010, 90] width 106 height 24
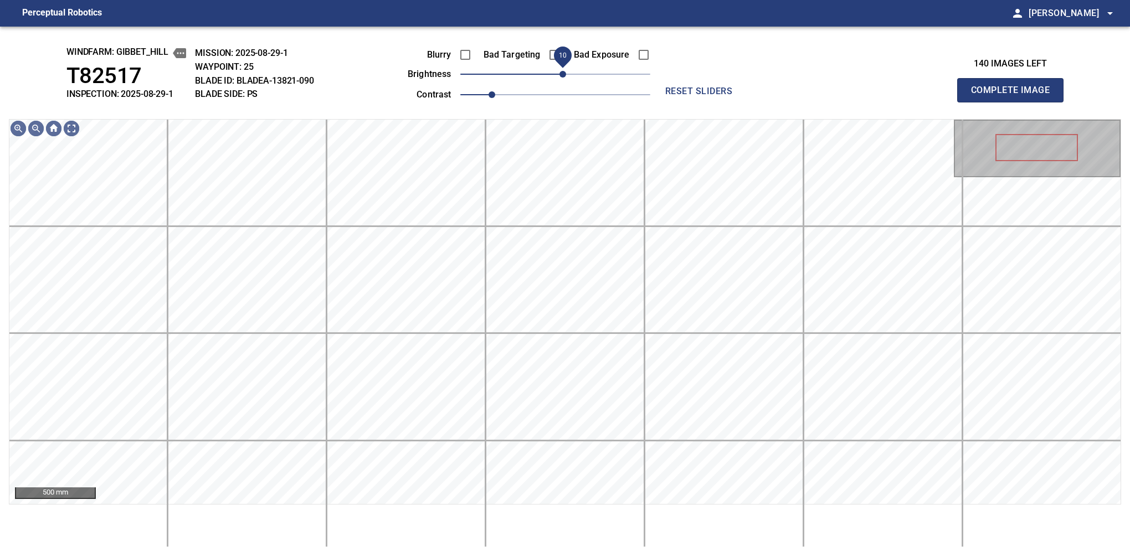
click at [561, 77] on span "10" at bounding box center [562, 74] width 7 height 7
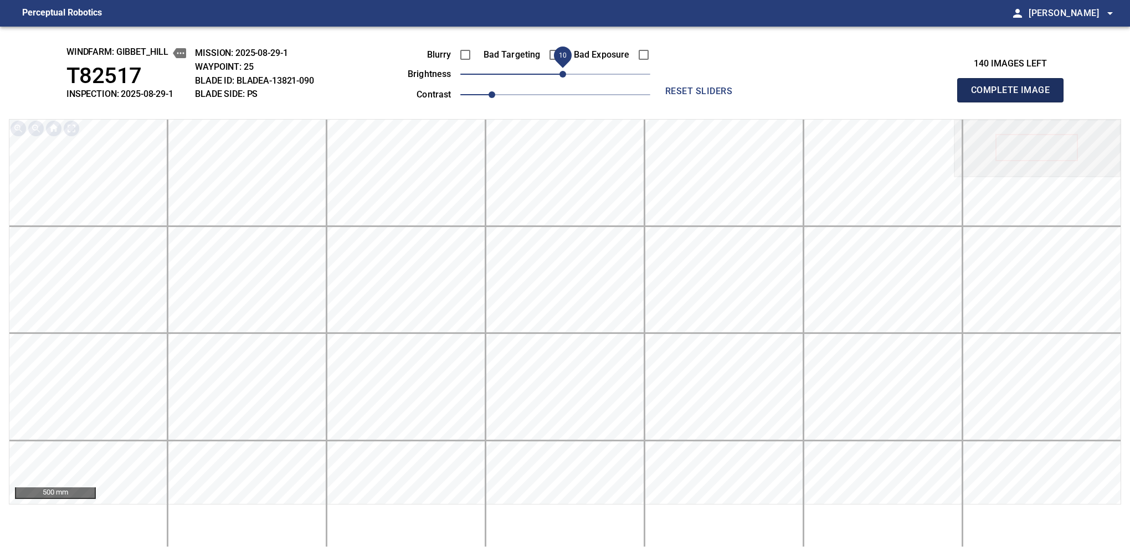
click at [1014, 102] on button "Complete Image" at bounding box center [1010, 90] width 106 height 24
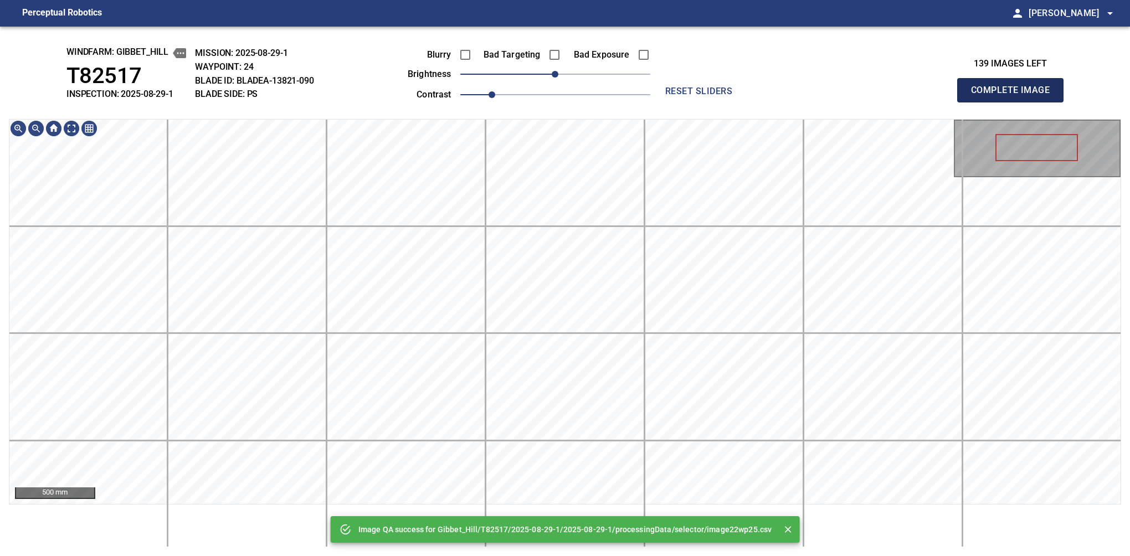
click at [1014, 102] on button "Complete Image" at bounding box center [1010, 90] width 106 height 24
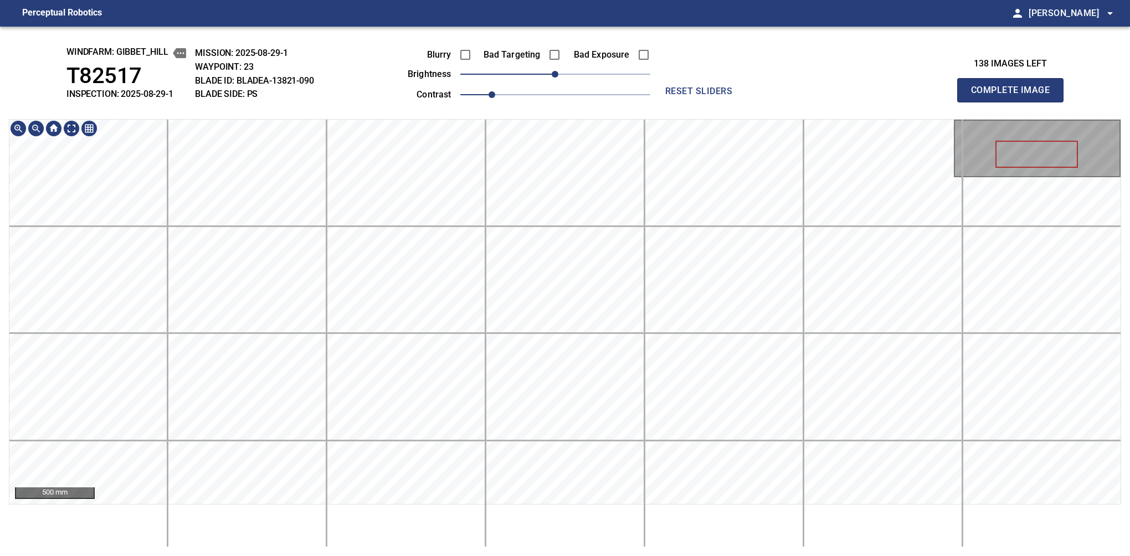
drag, startPoint x: 1030, startPoint y: 115, endPoint x: 1047, endPoint y: 133, distance: 24.7
click at [1014, 102] on button "Complete Image" at bounding box center [1010, 90] width 106 height 24
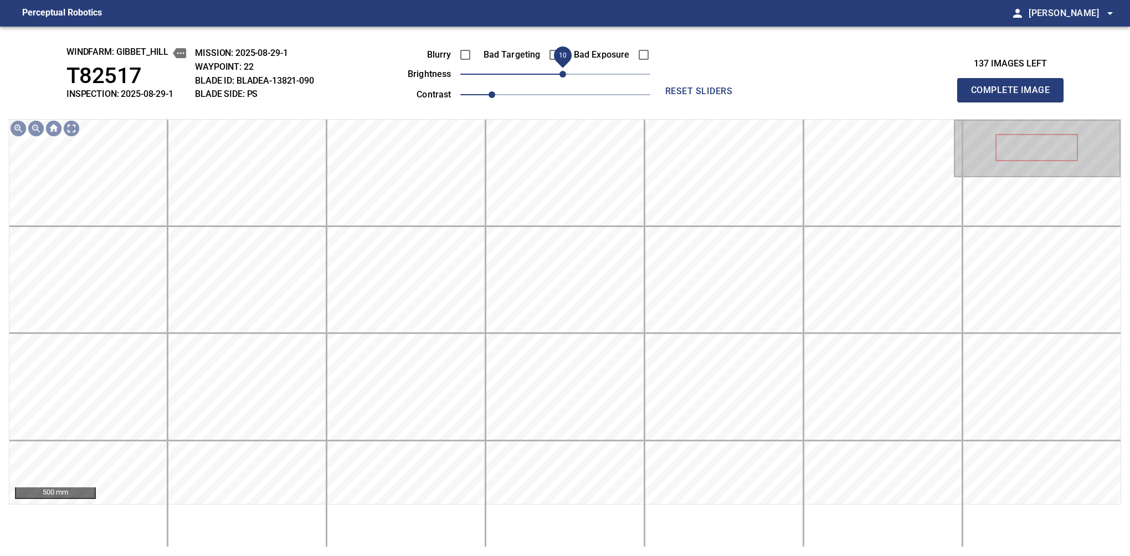
click at [560, 78] on span "10" at bounding box center [562, 74] width 7 height 7
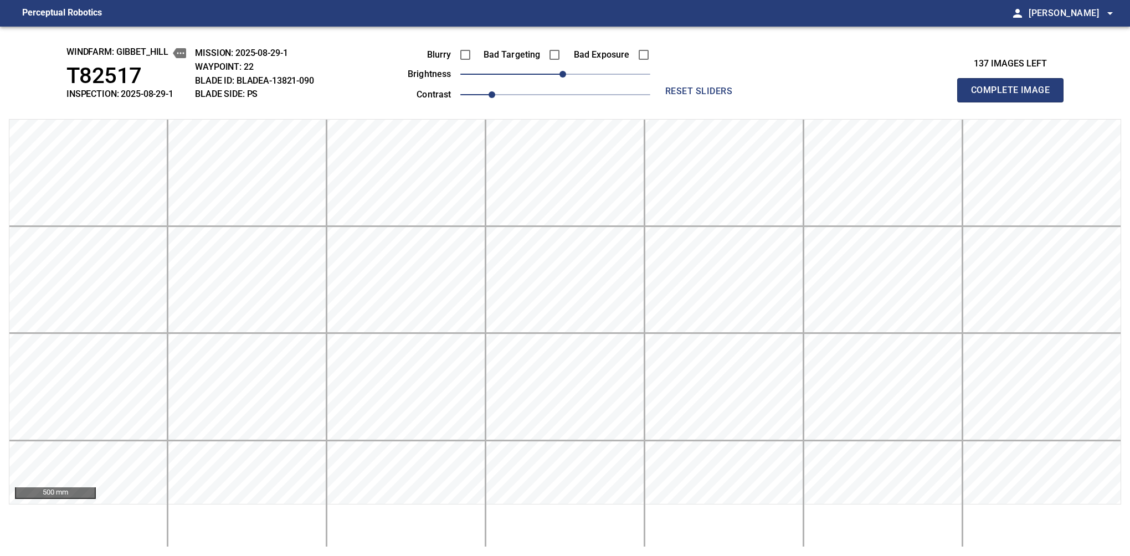
click at [1014, 102] on button "Complete Image" at bounding box center [1010, 90] width 106 height 24
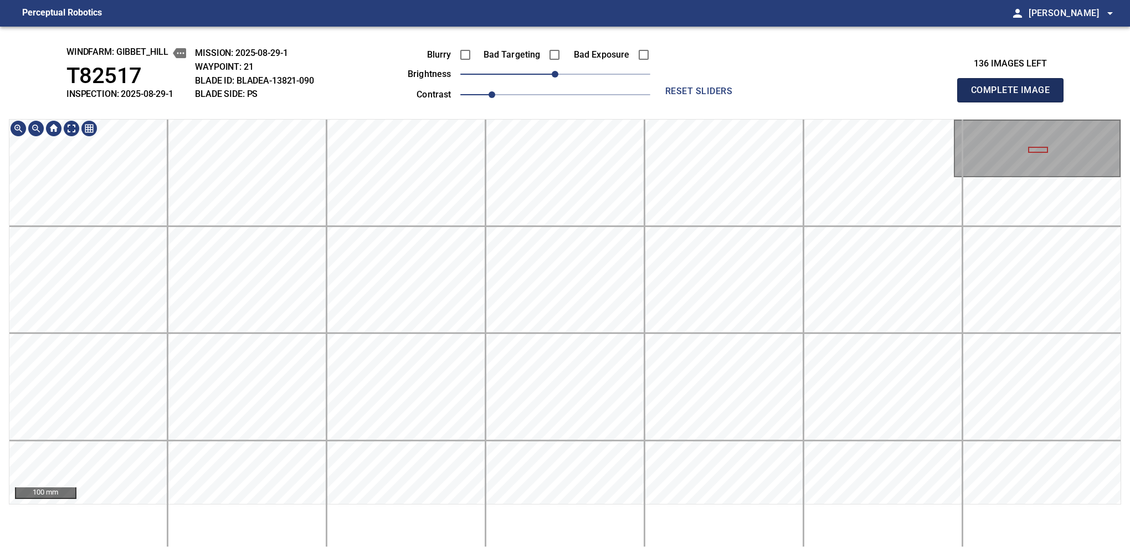
click at [1014, 102] on button "Complete Image" at bounding box center [1010, 90] width 106 height 24
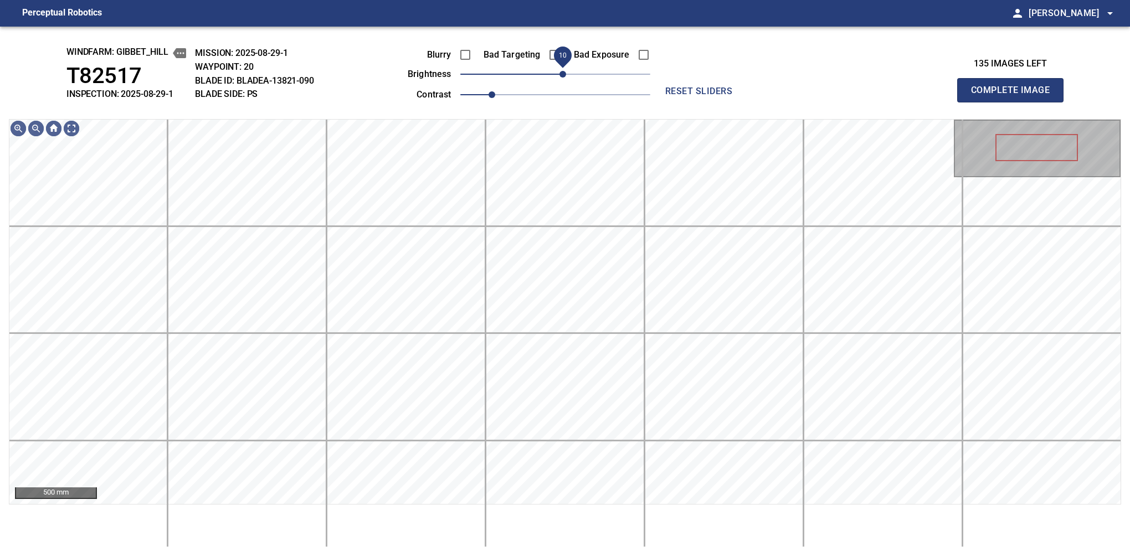
click at [559, 73] on span "10" at bounding box center [562, 74] width 7 height 7
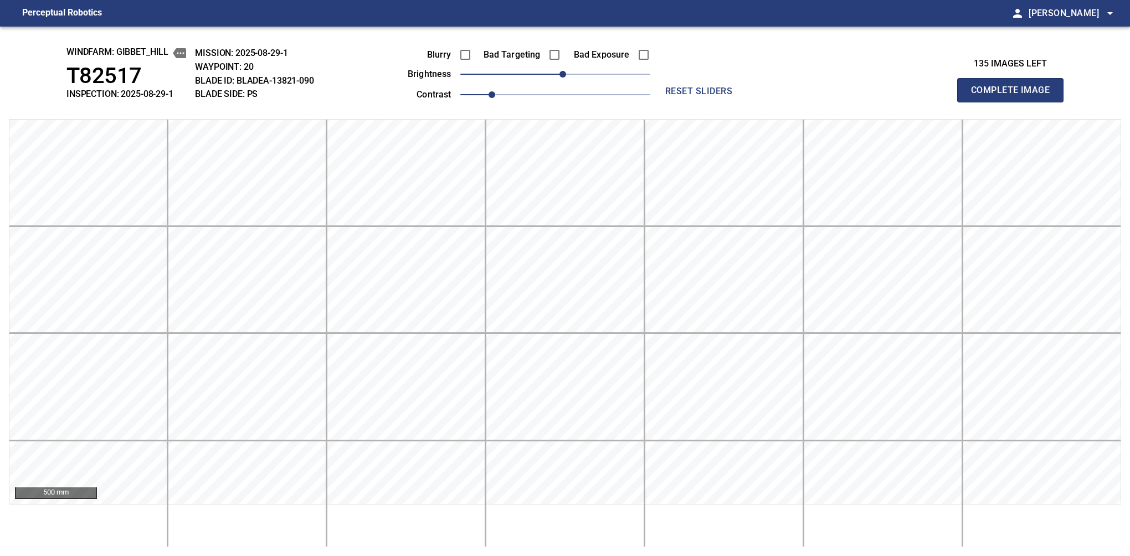
click at [1014, 102] on button "Complete Image" at bounding box center [1010, 90] width 106 height 24
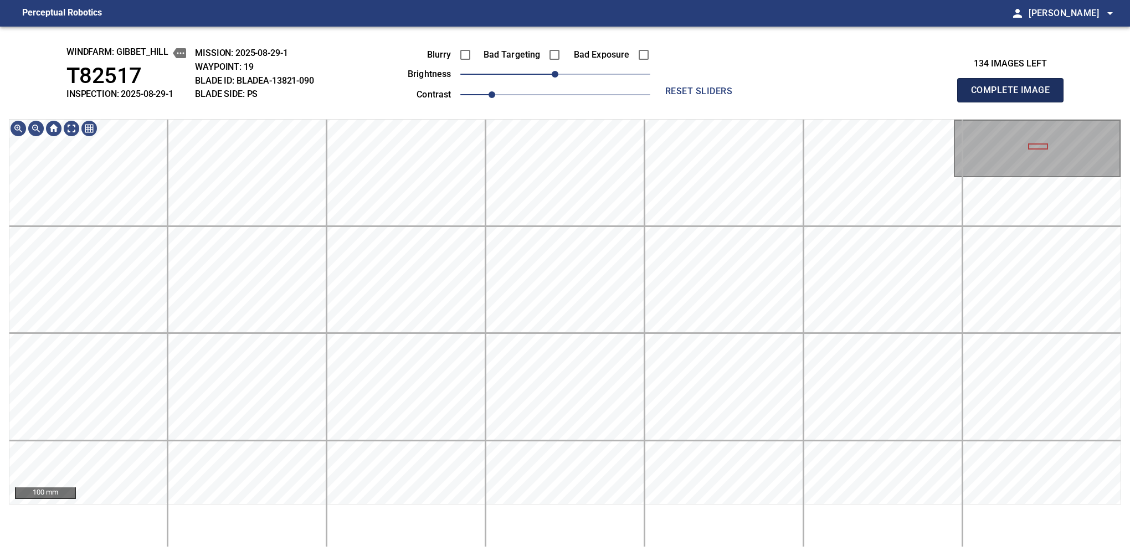
click at [1014, 102] on button "Complete Image" at bounding box center [1010, 90] width 106 height 24
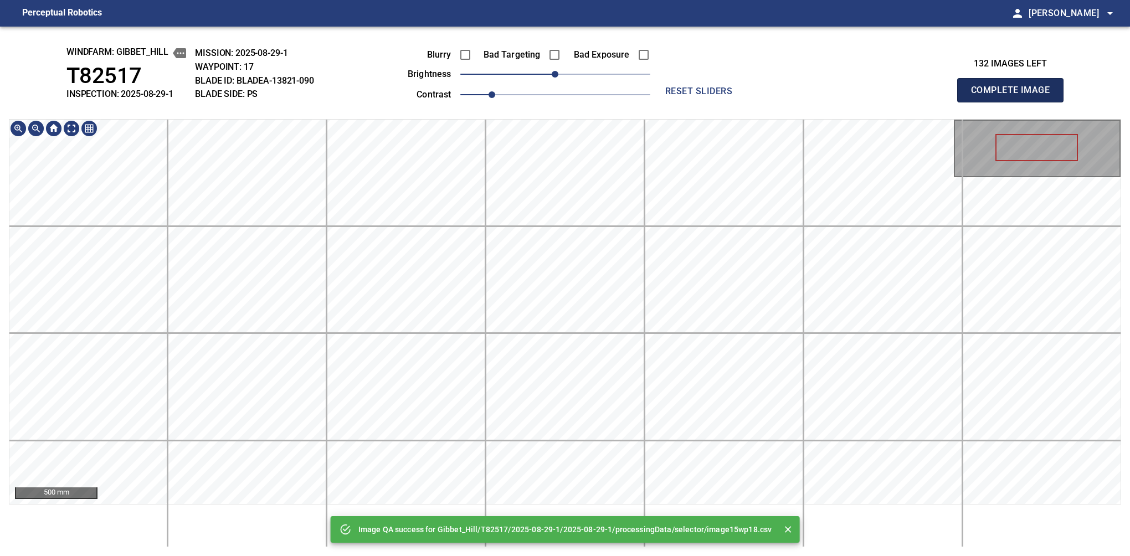
click at [1014, 102] on button "Complete Image" at bounding box center [1010, 90] width 106 height 24
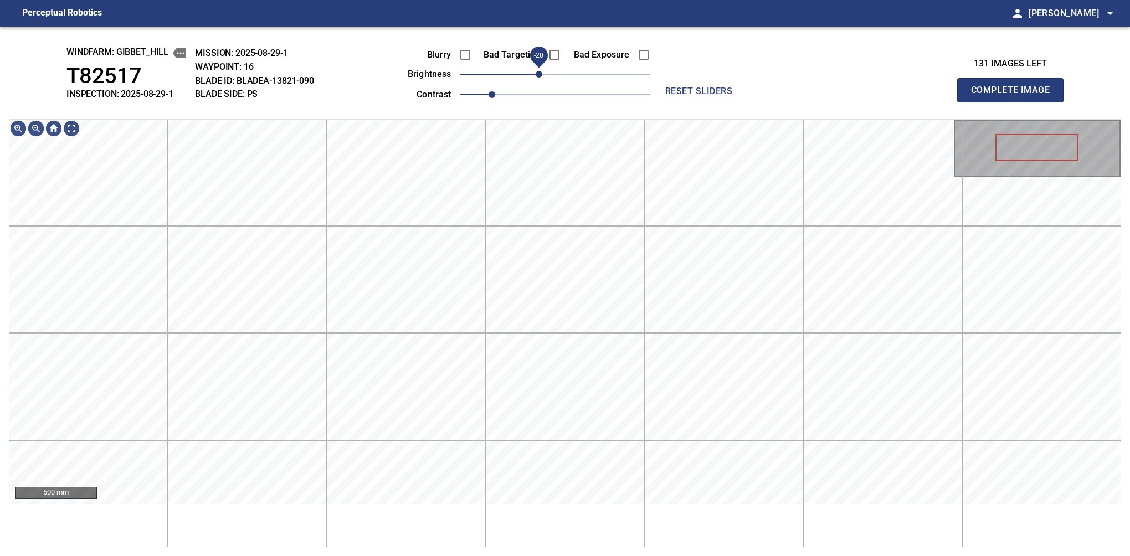
drag, startPoint x: 552, startPoint y: 74, endPoint x: 540, endPoint y: 80, distance: 12.9
click at [540, 78] on span "-20" at bounding box center [538, 74] width 7 height 7
click at [1014, 102] on button "Complete Image" at bounding box center [1010, 90] width 106 height 24
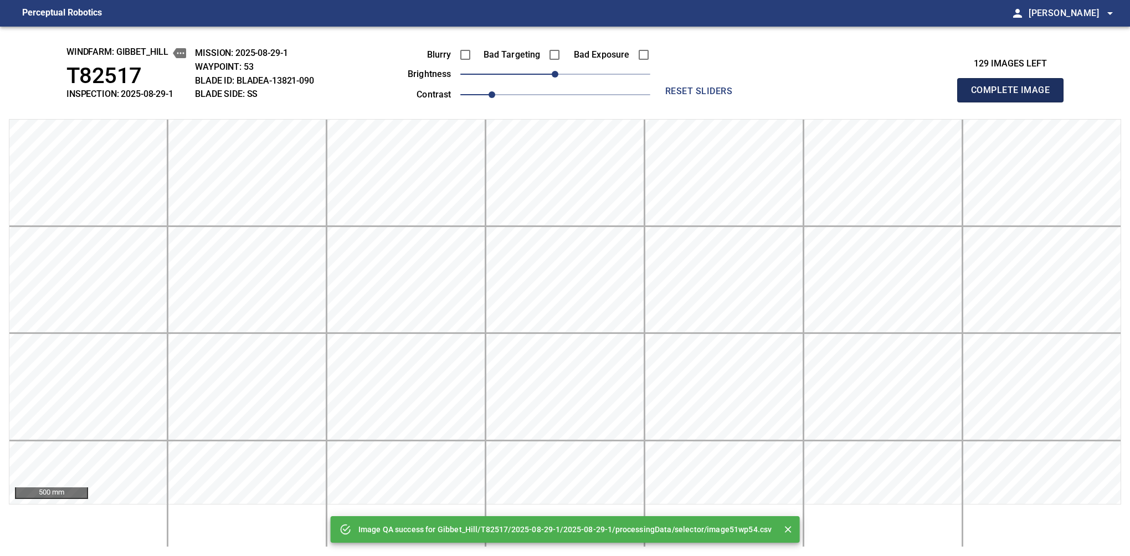
click at [1014, 102] on button "Complete Image" at bounding box center [1010, 90] width 106 height 24
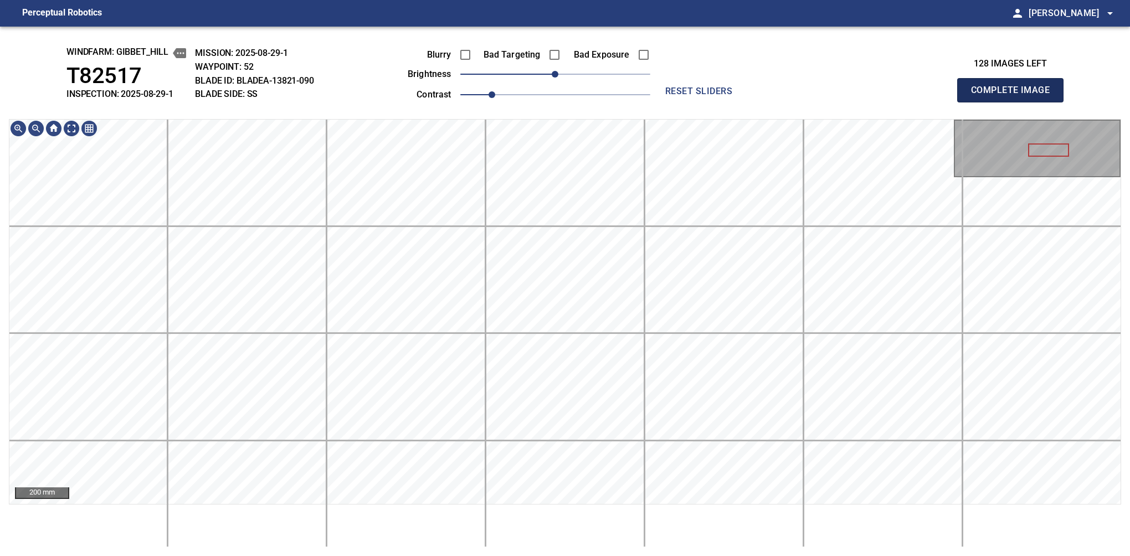
click at [1014, 102] on button "Complete Image" at bounding box center [1010, 90] width 106 height 24
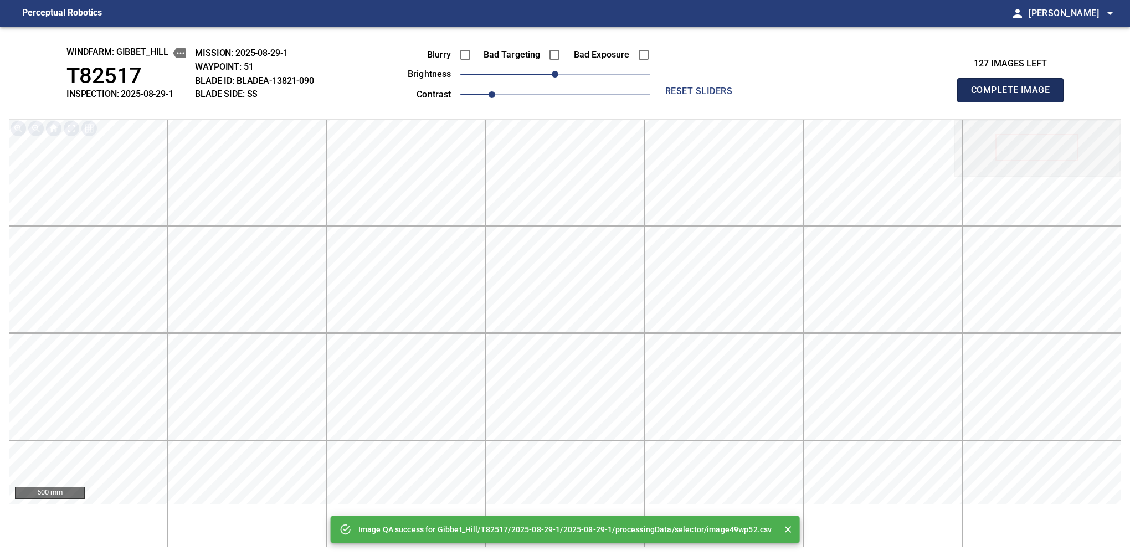
click at [1014, 102] on button "Complete Image" at bounding box center [1010, 90] width 106 height 24
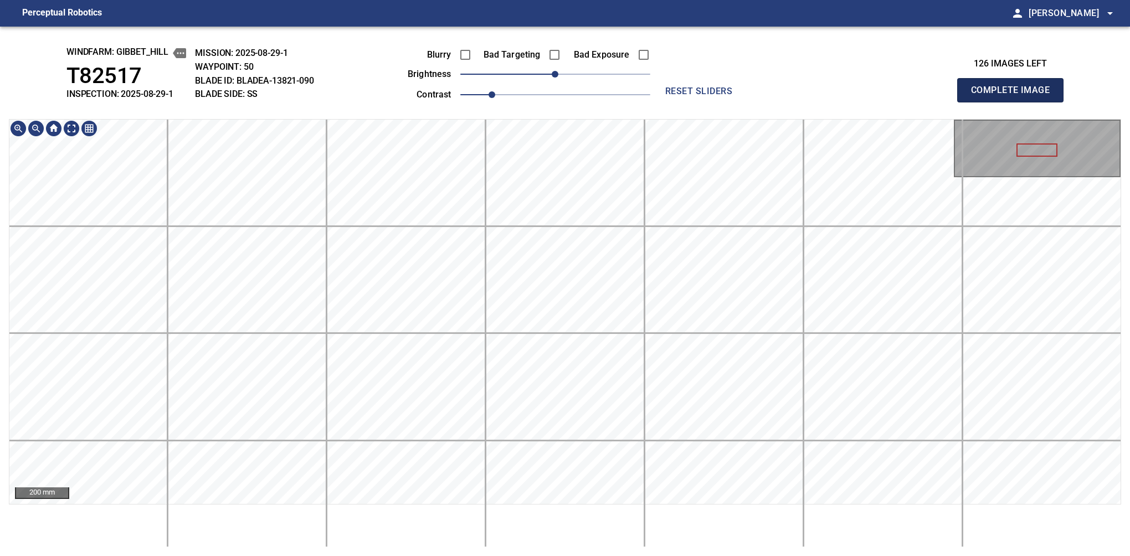
click at [1014, 102] on button "Complete Image" at bounding box center [1010, 90] width 106 height 24
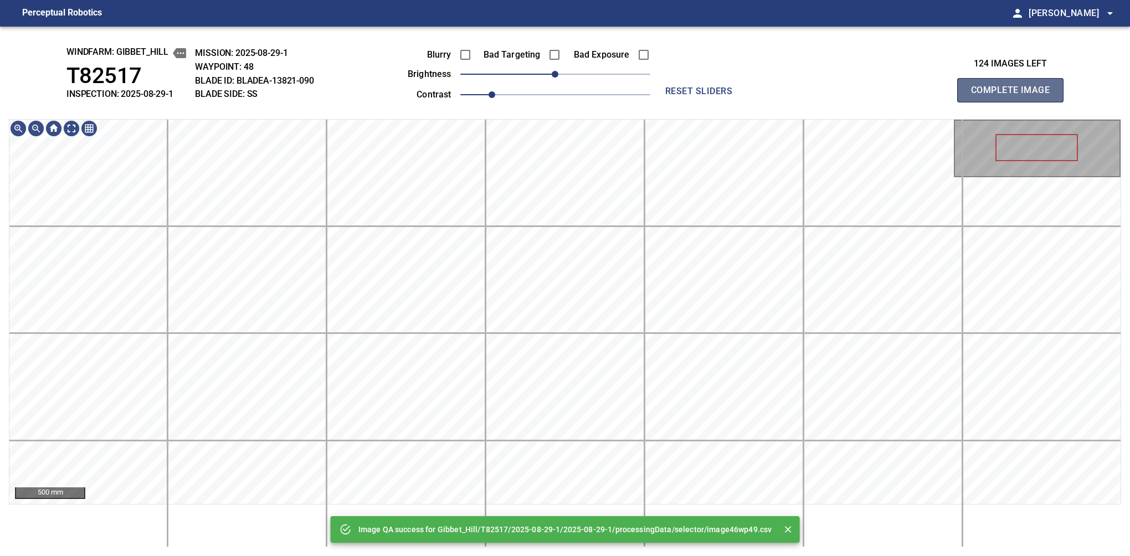
click at [1014, 102] on button "Complete Image" at bounding box center [1010, 90] width 106 height 24
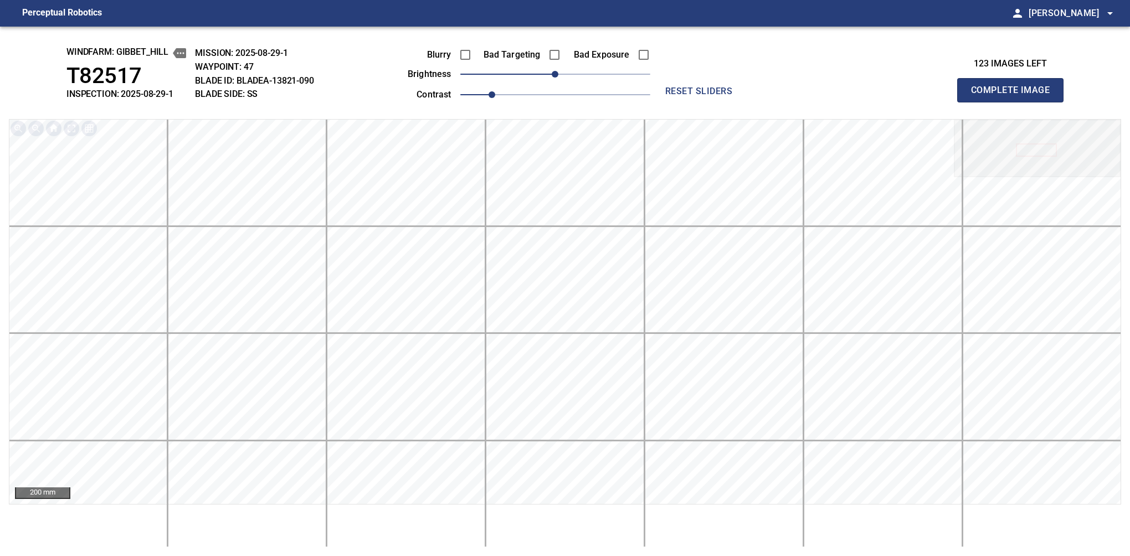
click at [1014, 102] on button "Complete Image" at bounding box center [1010, 90] width 106 height 24
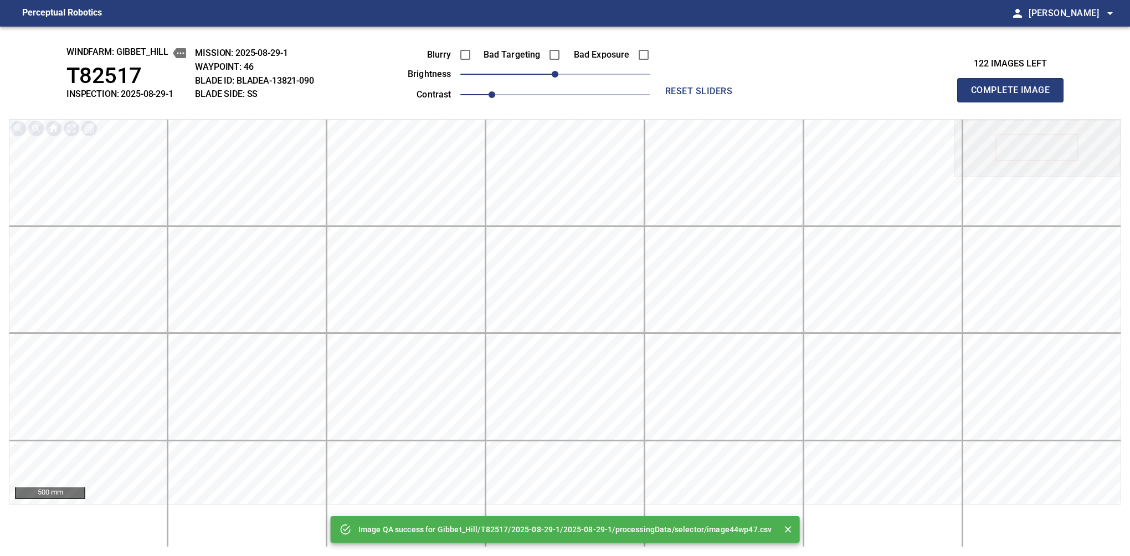
click at [1014, 102] on button "Complete Image" at bounding box center [1010, 90] width 106 height 24
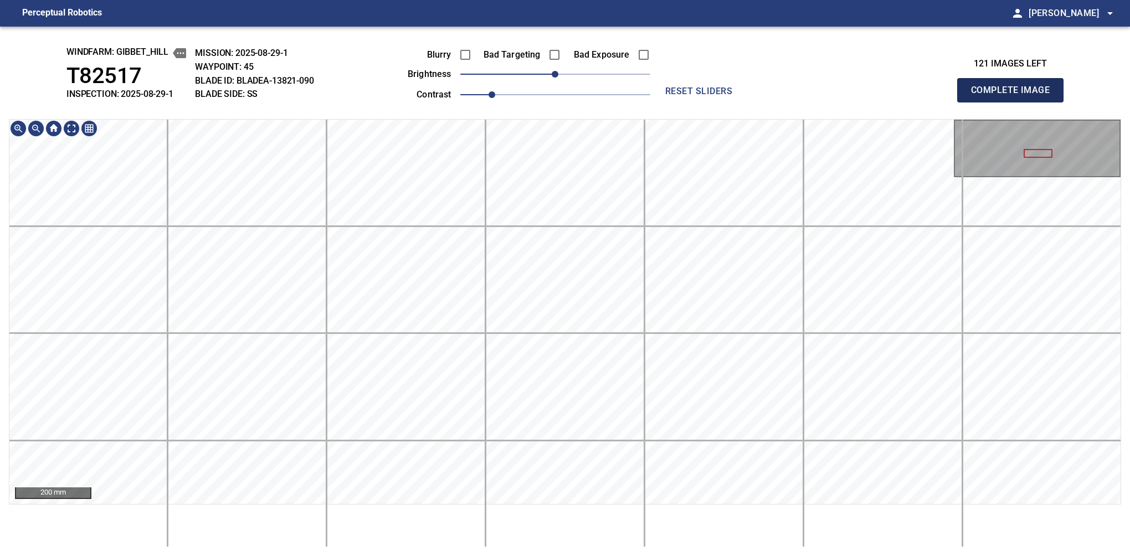
click at [1014, 102] on button "Complete Image" at bounding box center [1010, 90] width 106 height 24
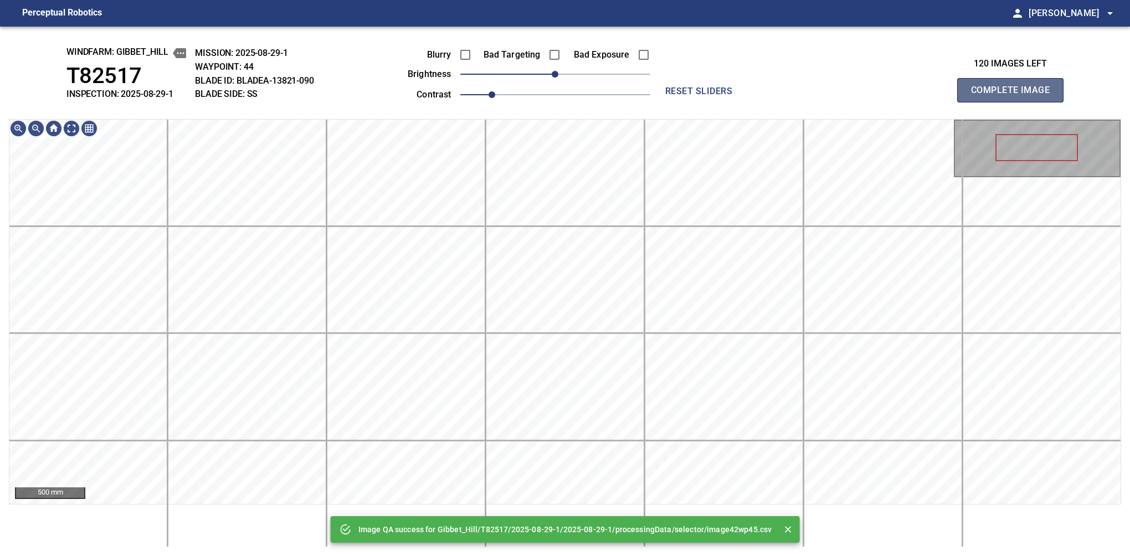
click at [1014, 102] on button "Complete Image" at bounding box center [1010, 90] width 106 height 24
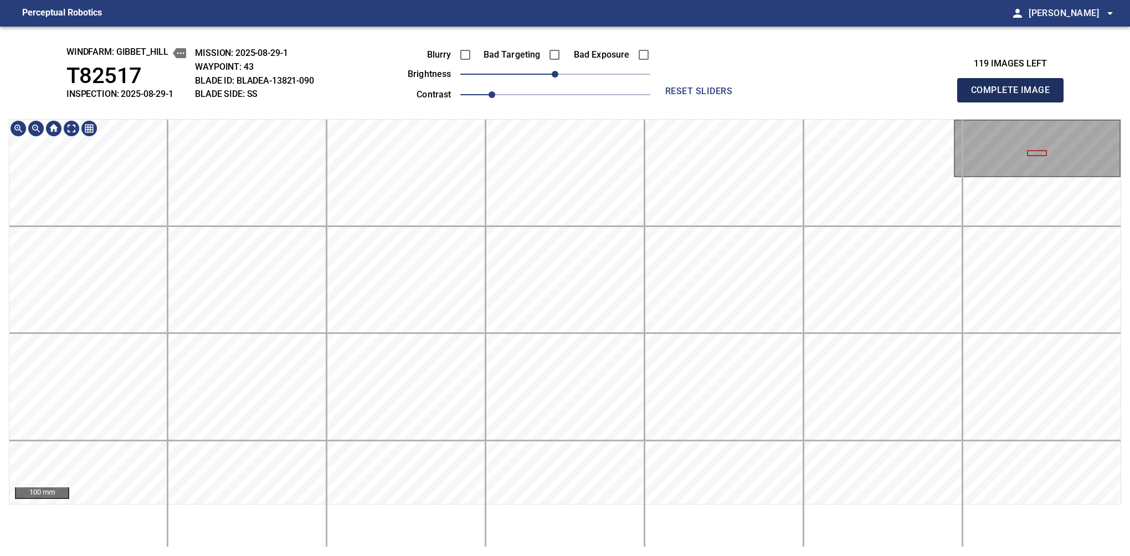
click at [1014, 102] on button "Complete Image" at bounding box center [1010, 90] width 106 height 24
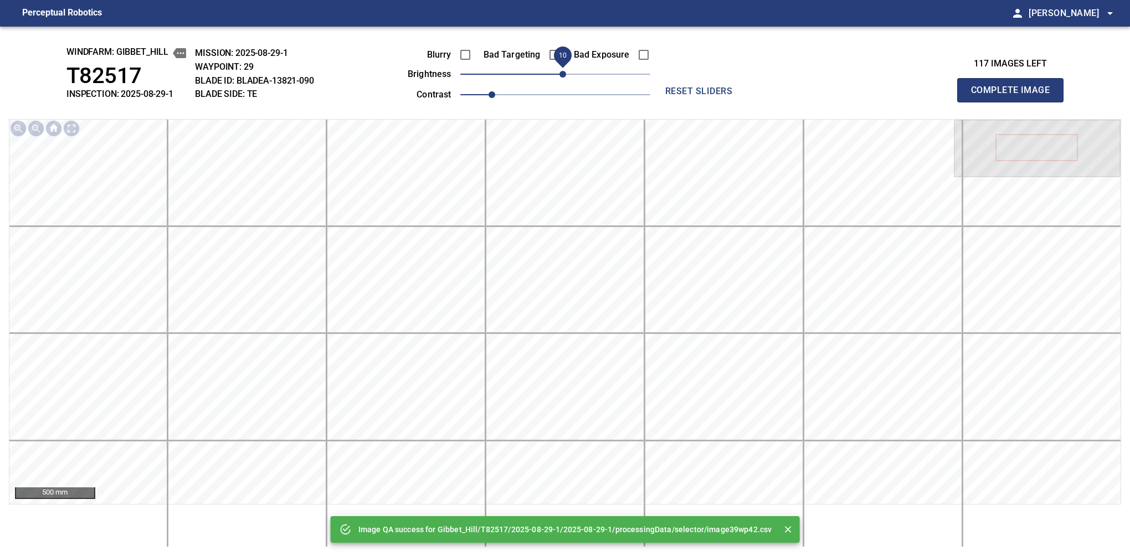
click at [560, 75] on span "10" at bounding box center [562, 74] width 7 height 7
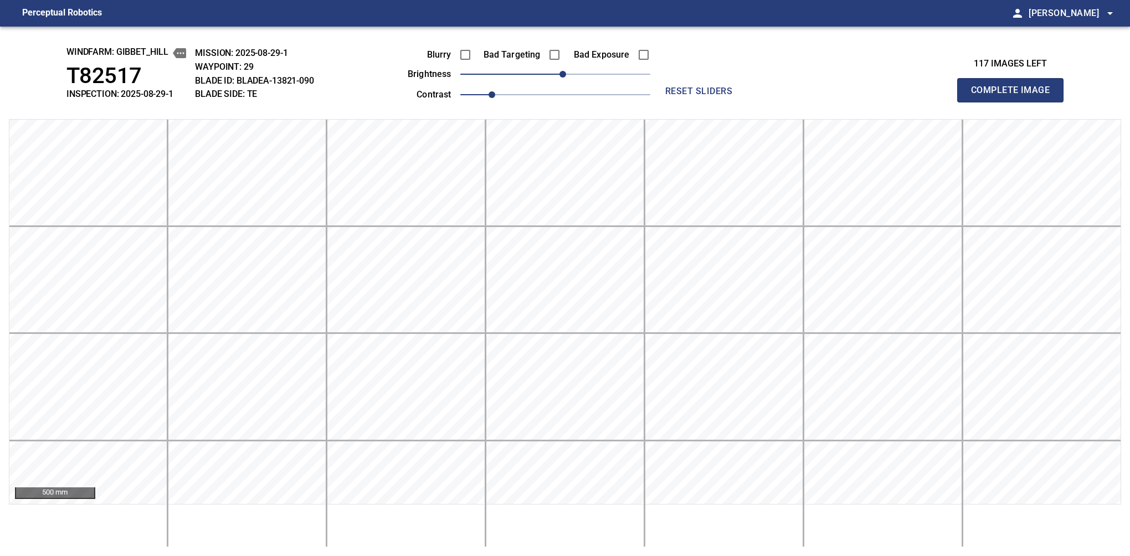
click at [1014, 102] on button "Complete Image" at bounding box center [1010, 90] width 106 height 24
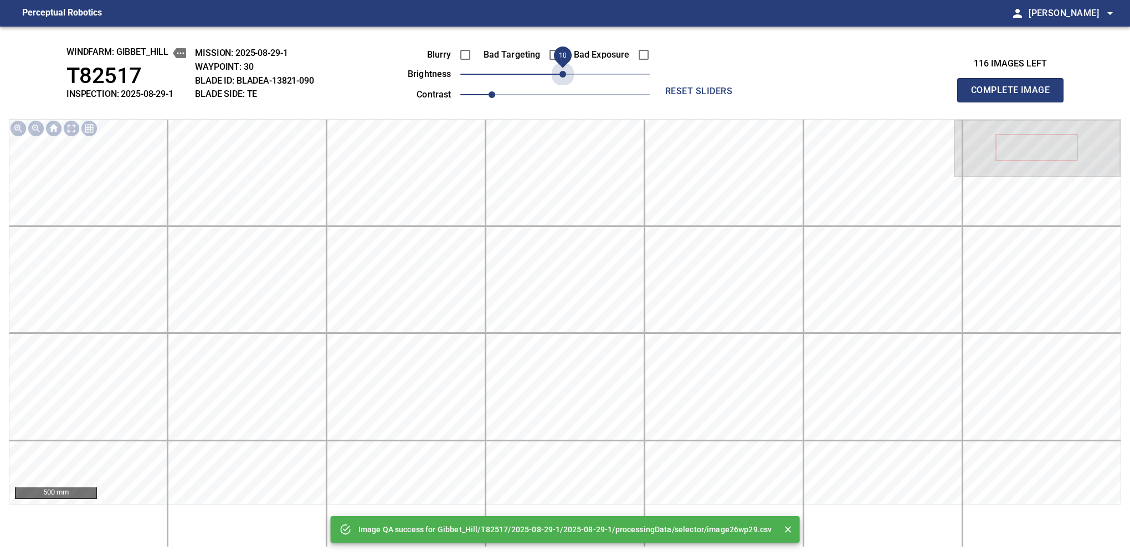
click at [560, 75] on span "10" at bounding box center [562, 74] width 7 height 7
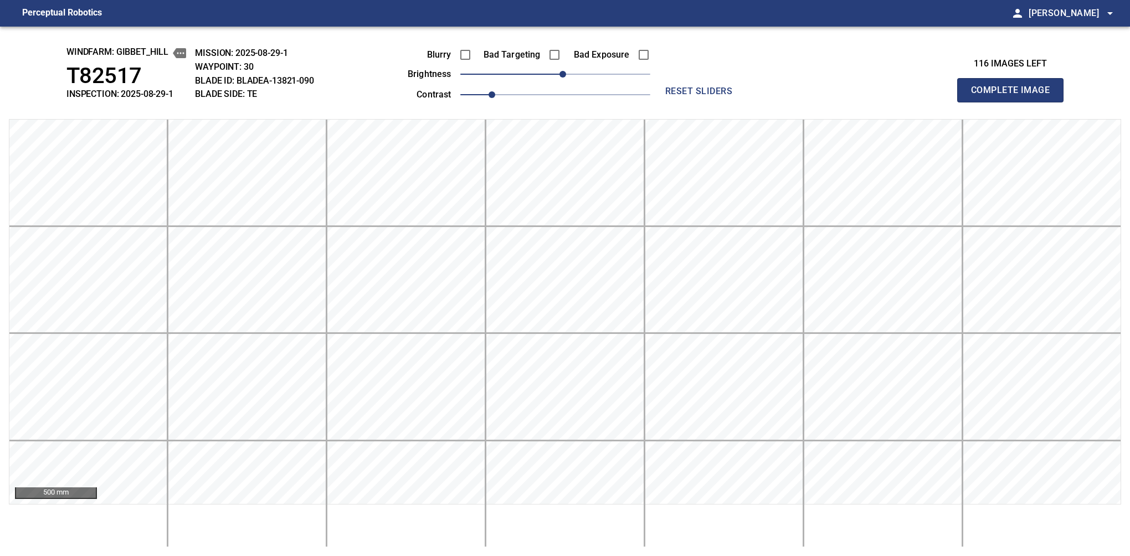
click at [1014, 102] on button "Complete Image" at bounding box center [1010, 90] width 106 height 24
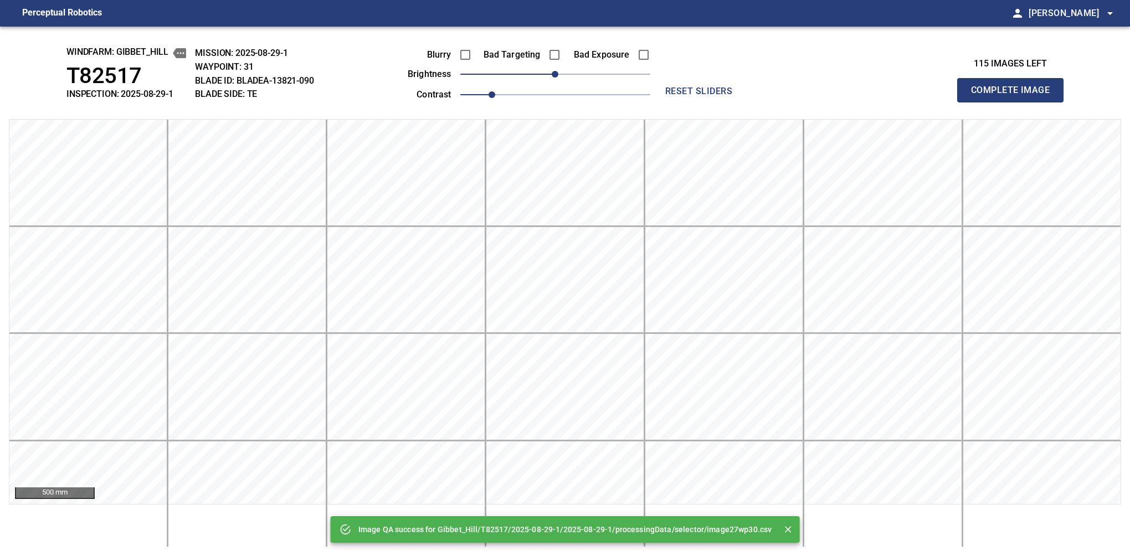
click at [1014, 102] on button "Complete Image" at bounding box center [1010, 90] width 106 height 24
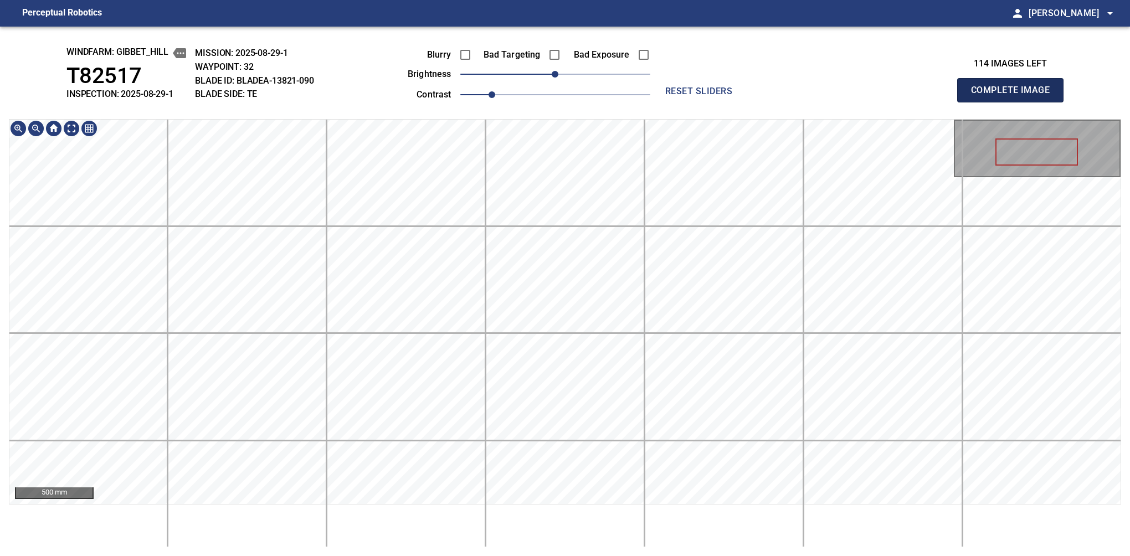
click at [1014, 102] on button "Complete Image" at bounding box center [1010, 90] width 106 height 24
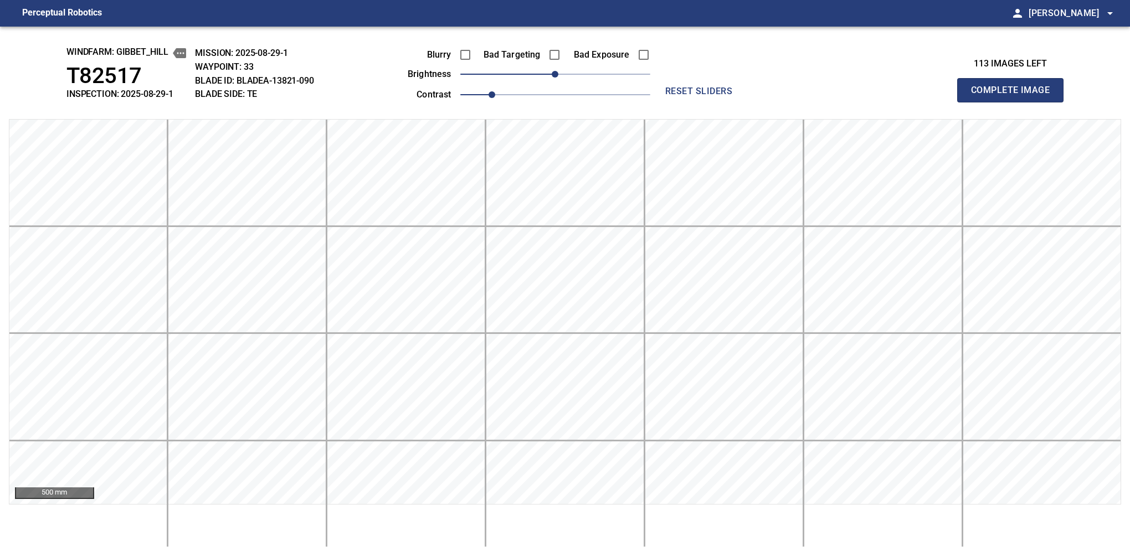
click at [1014, 102] on button "Complete Image" at bounding box center [1010, 90] width 106 height 24
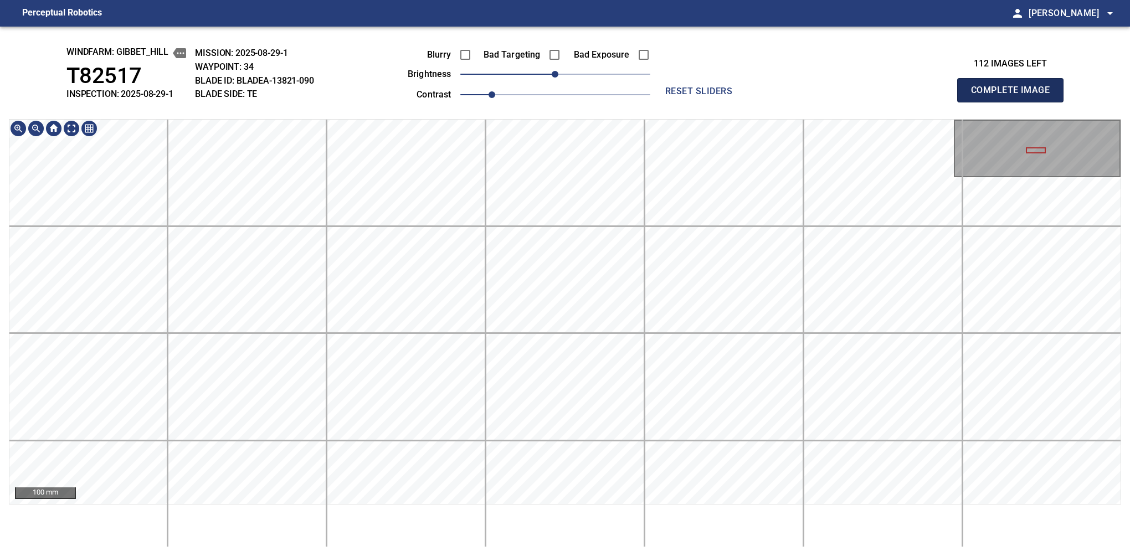
click at [1014, 102] on button "Complete Image" at bounding box center [1010, 90] width 106 height 24
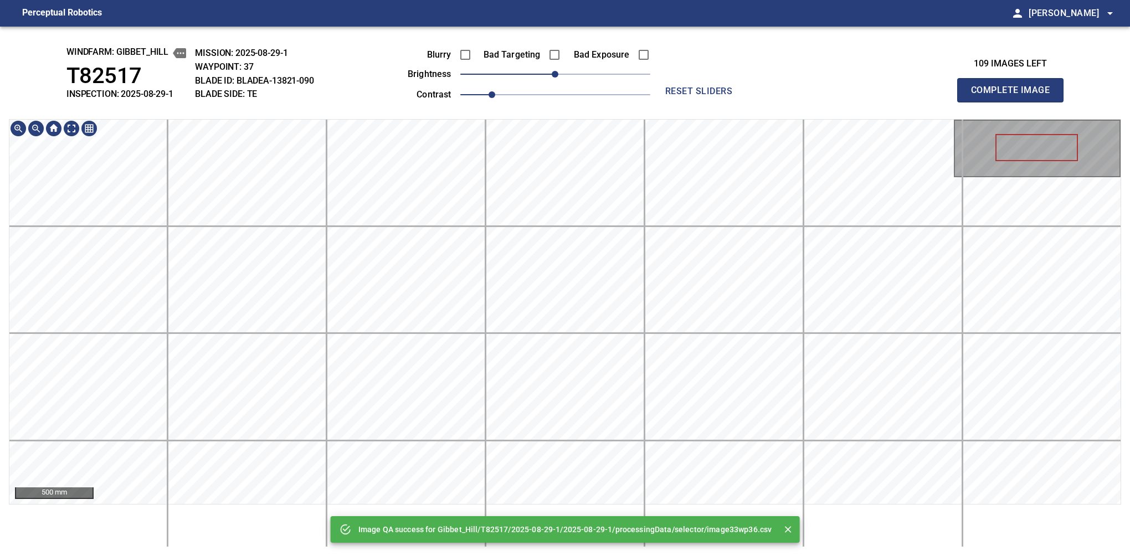
drag, startPoint x: 1014, startPoint y: 102, endPoint x: 1023, endPoint y: 107, distance: 10.4
click at [1014, 102] on button "Complete Image" at bounding box center [1010, 90] width 106 height 24
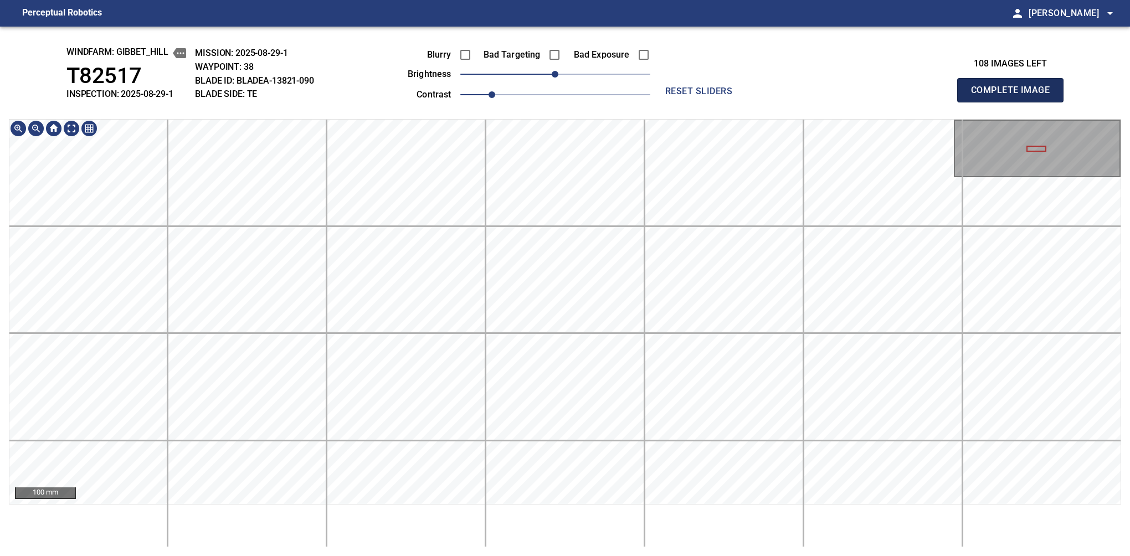
click at [1014, 102] on button "Complete Image" at bounding box center [1010, 90] width 106 height 24
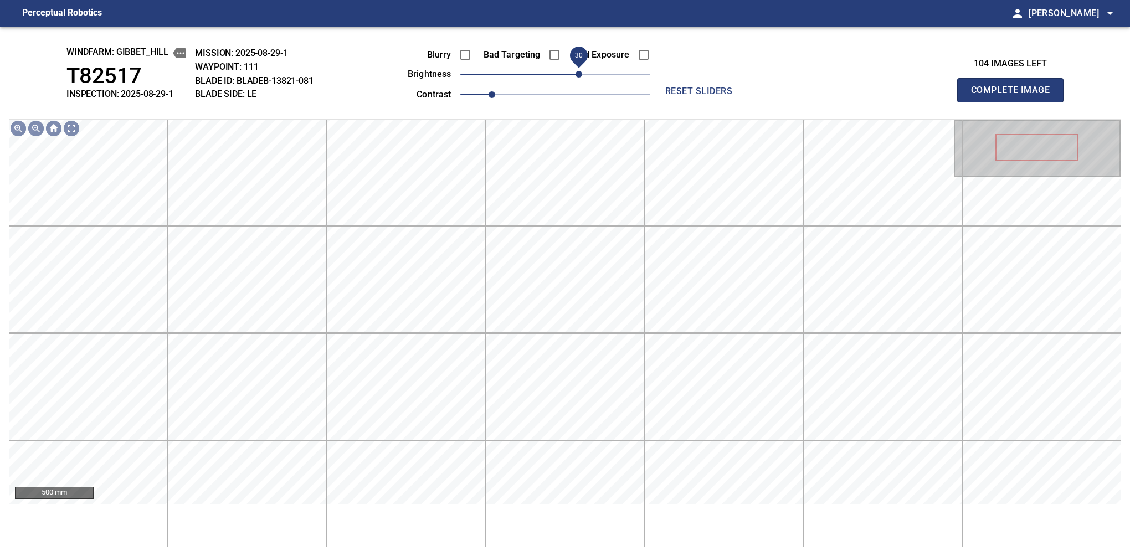
drag, startPoint x: 565, startPoint y: 75, endPoint x: 581, endPoint y: 69, distance: 17.4
click at [581, 71] on span "30" at bounding box center [578, 74] width 7 height 7
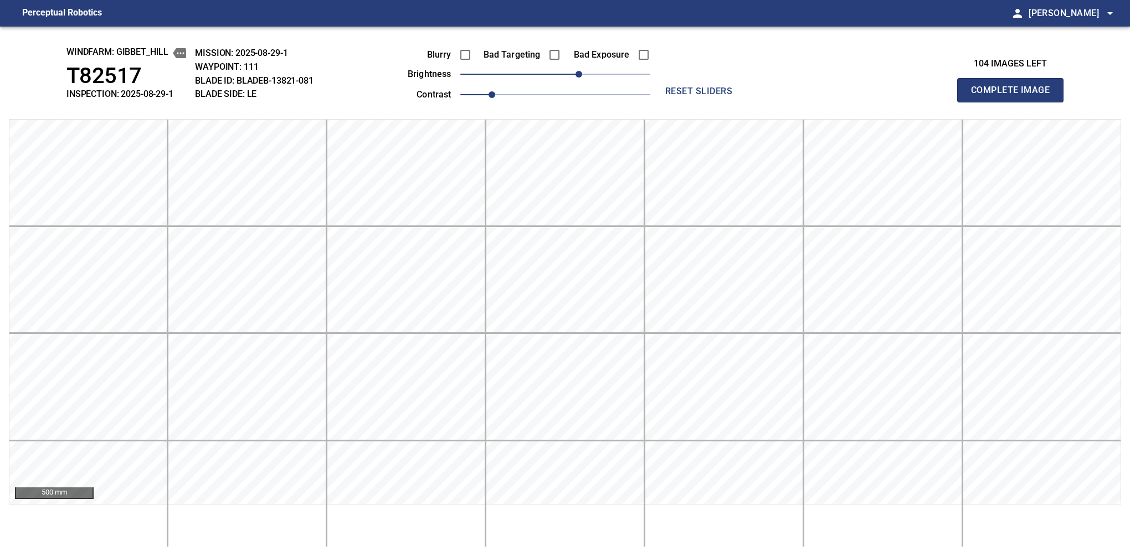
click at [1014, 102] on button "Complete Image" at bounding box center [1010, 90] width 106 height 24
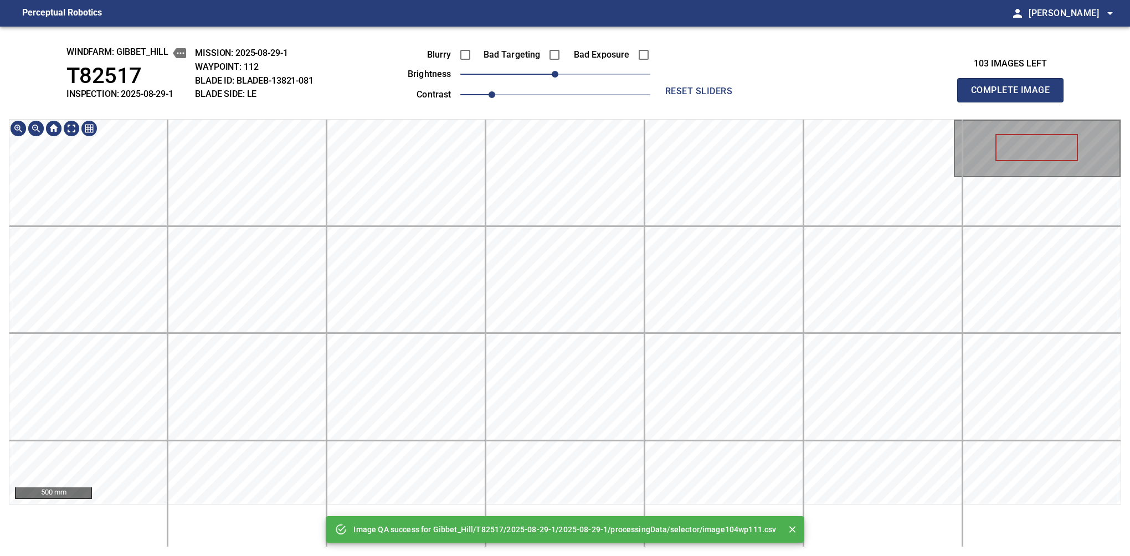
click at [591, 48] on div "Image QA success for Gibbet_Hill/T82517/2025-08-29-1/2025-08-29-1/processingDat…" at bounding box center [565, 291] width 1130 height 529
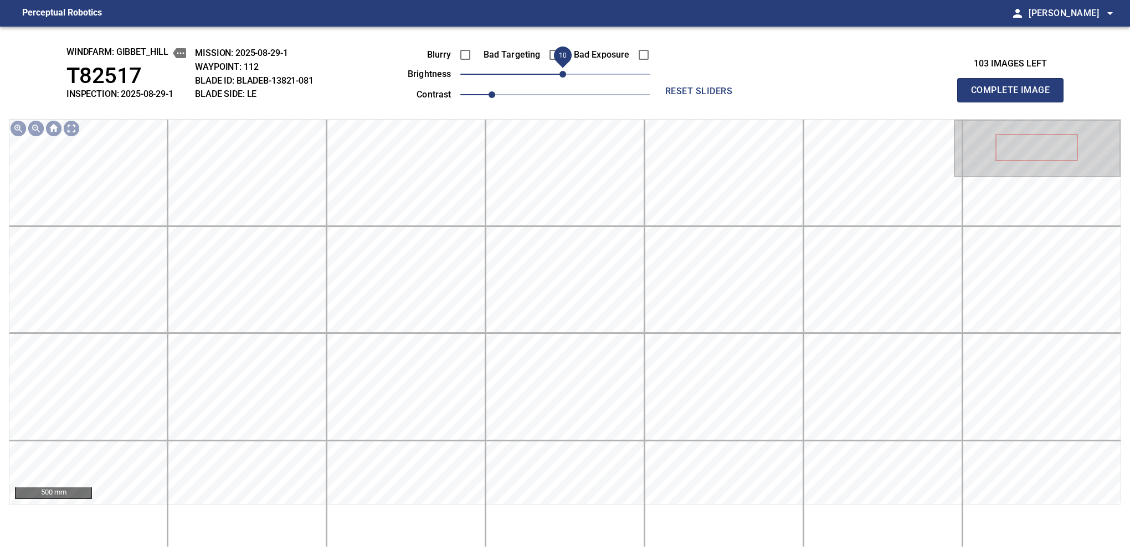
click at [564, 77] on span "10" at bounding box center [562, 74] width 7 height 7
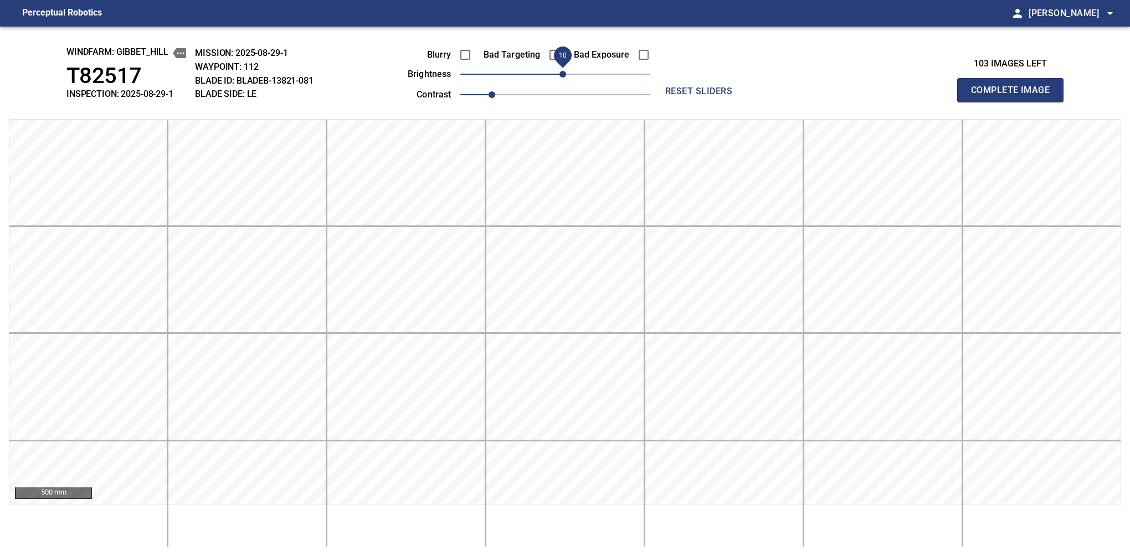
click at [1014, 102] on button "Complete Image" at bounding box center [1010, 90] width 106 height 24
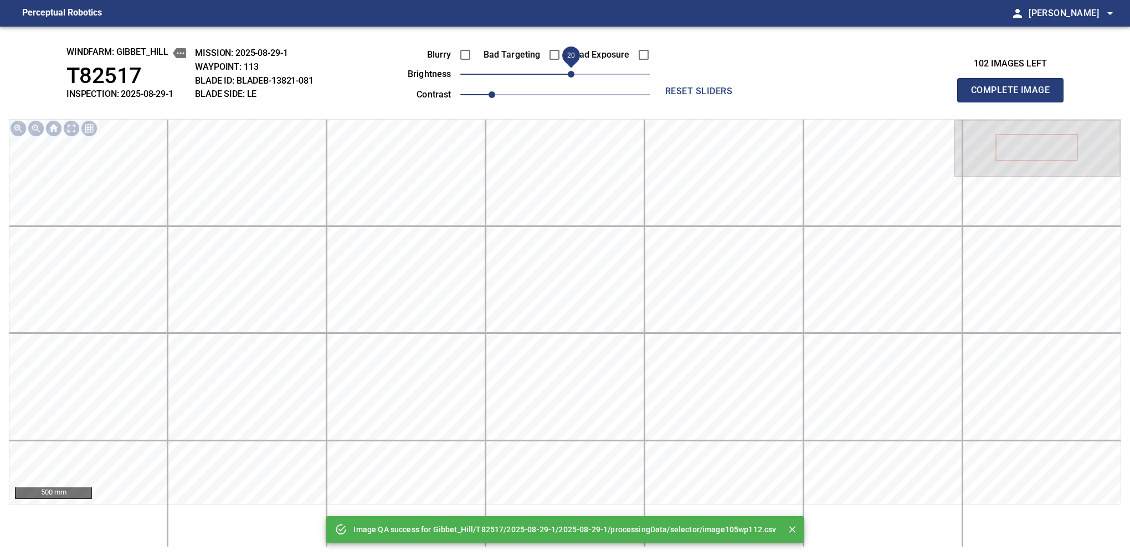
drag, startPoint x: 564, startPoint y: 77, endPoint x: 572, endPoint y: 77, distance: 7.8
click at [572, 77] on span "20" at bounding box center [571, 74] width 7 height 7
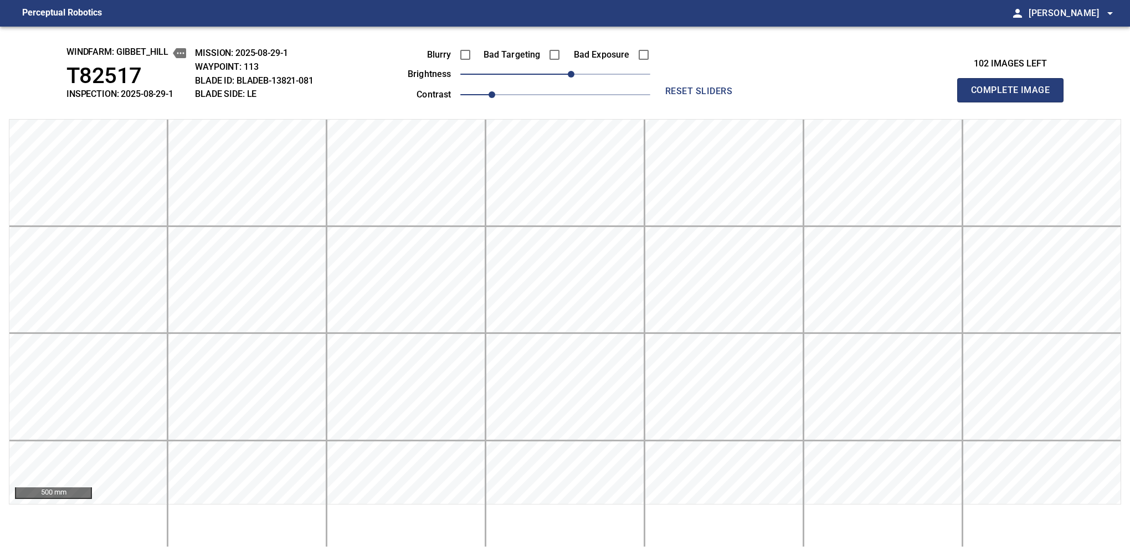
click at [1014, 102] on button "Complete Image" at bounding box center [1010, 90] width 106 height 24
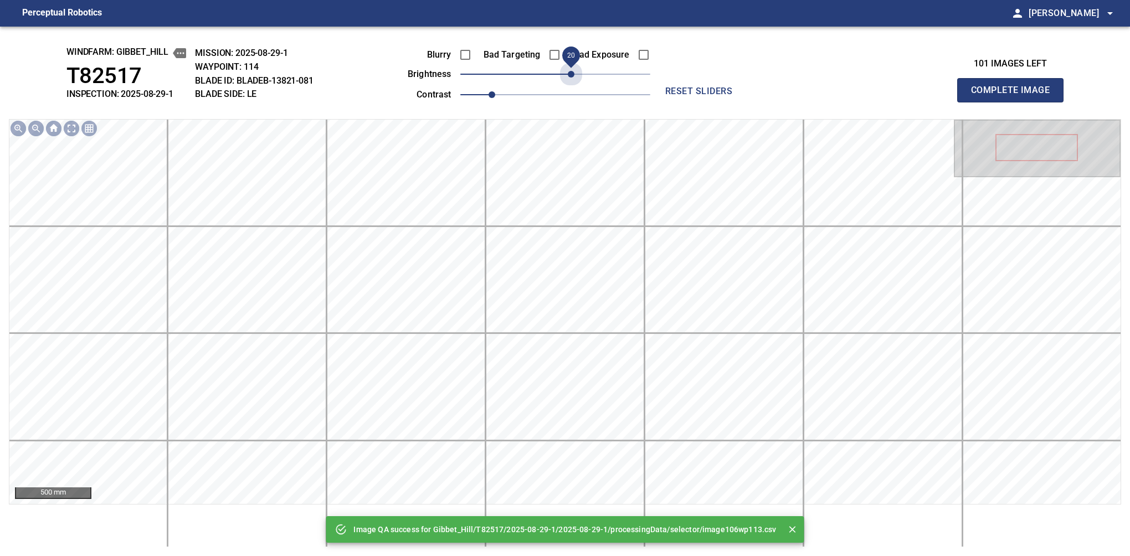
click at [572, 77] on span "20" at bounding box center [555, 74] width 190 height 16
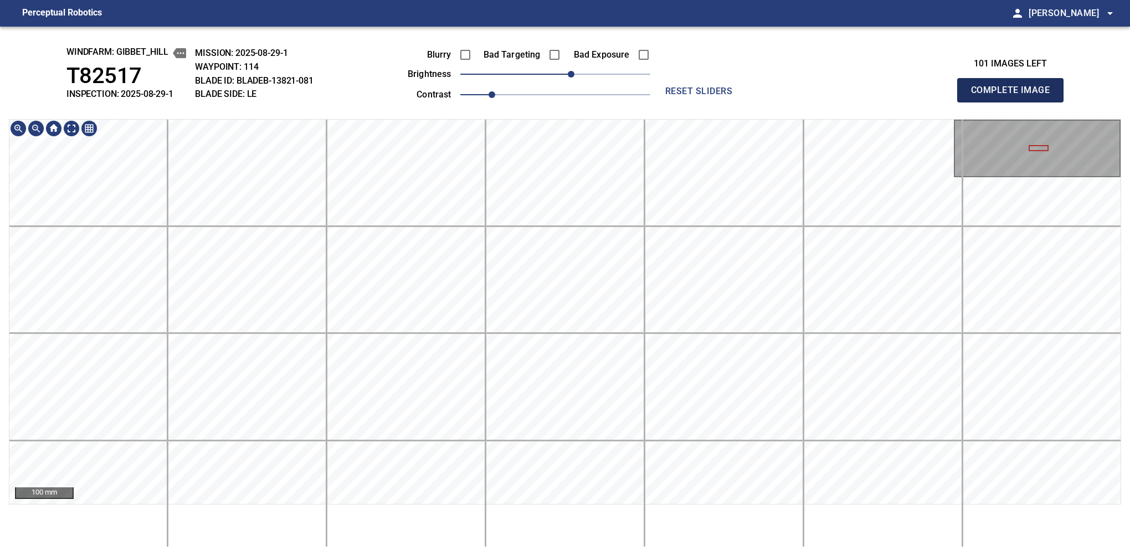
click at [1014, 102] on button "Complete Image" at bounding box center [1010, 90] width 106 height 24
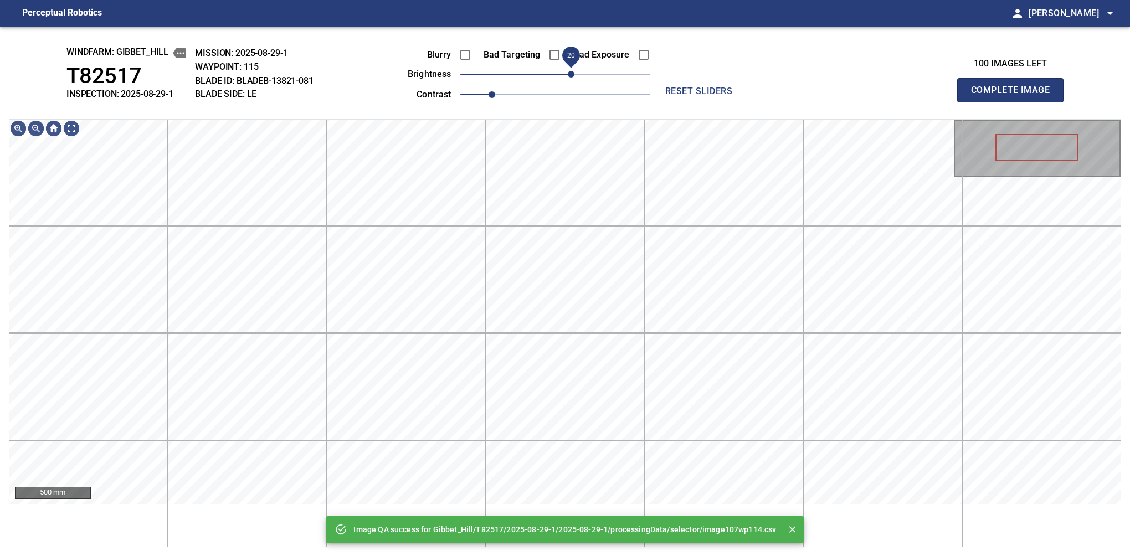
click at [574, 78] on span "20" at bounding box center [571, 74] width 7 height 7
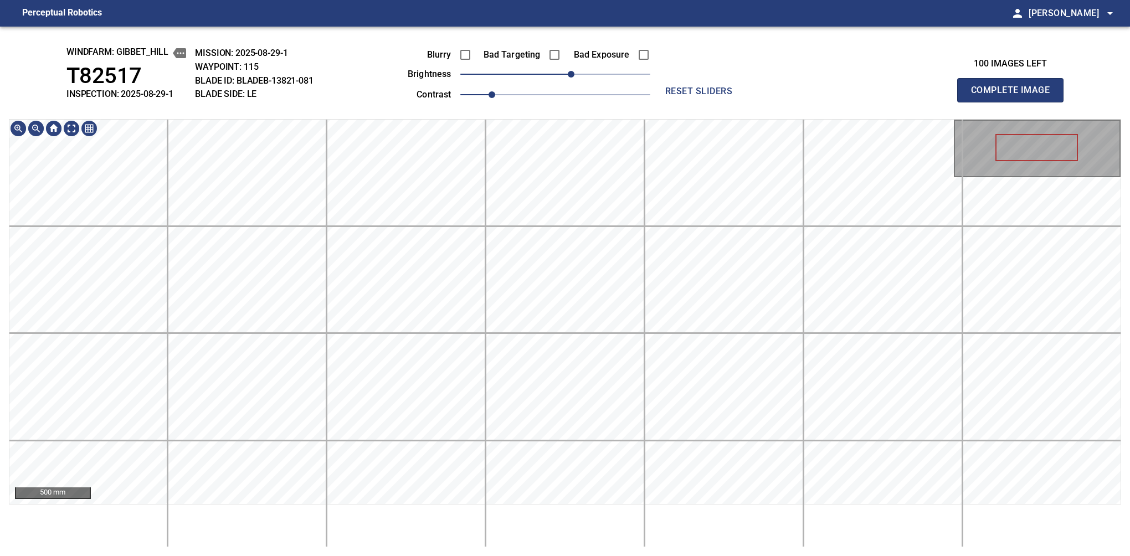
click at [1014, 102] on button "Complete Image" at bounding box center [1010, 90] width 106 height 24
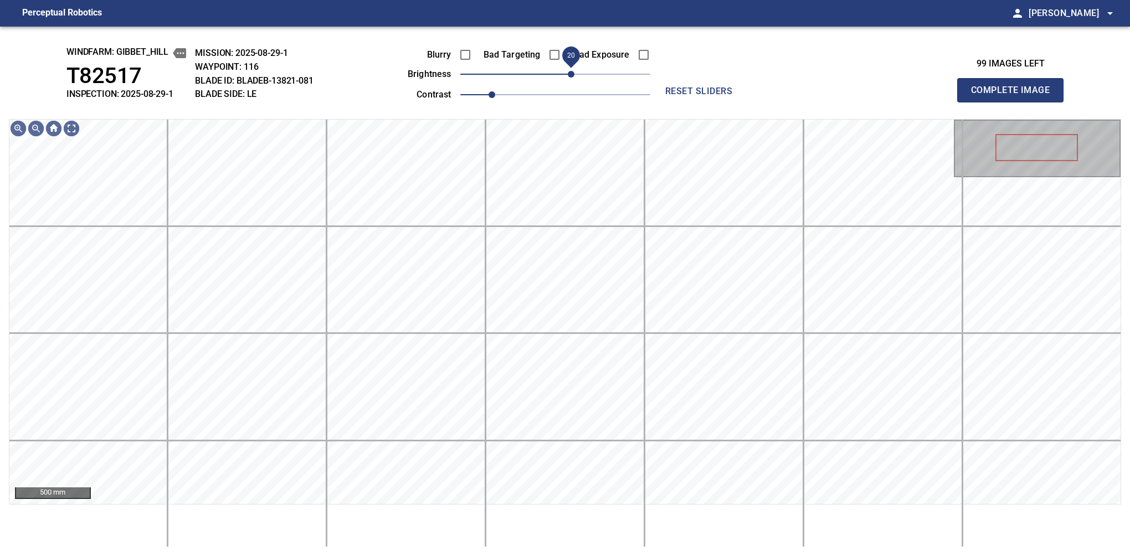
click at [574, 74] on span "20" at bounding box center [571, 74] width 7 height 7
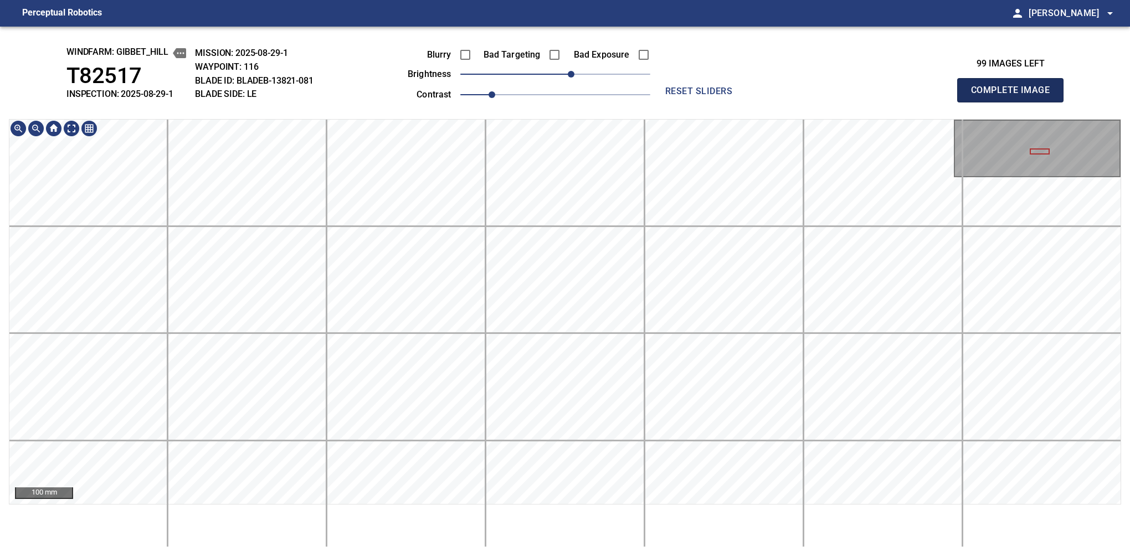
click at [1014, 102] on button "Complete Image" at bounding box center [1010, 90] width 106 height 24
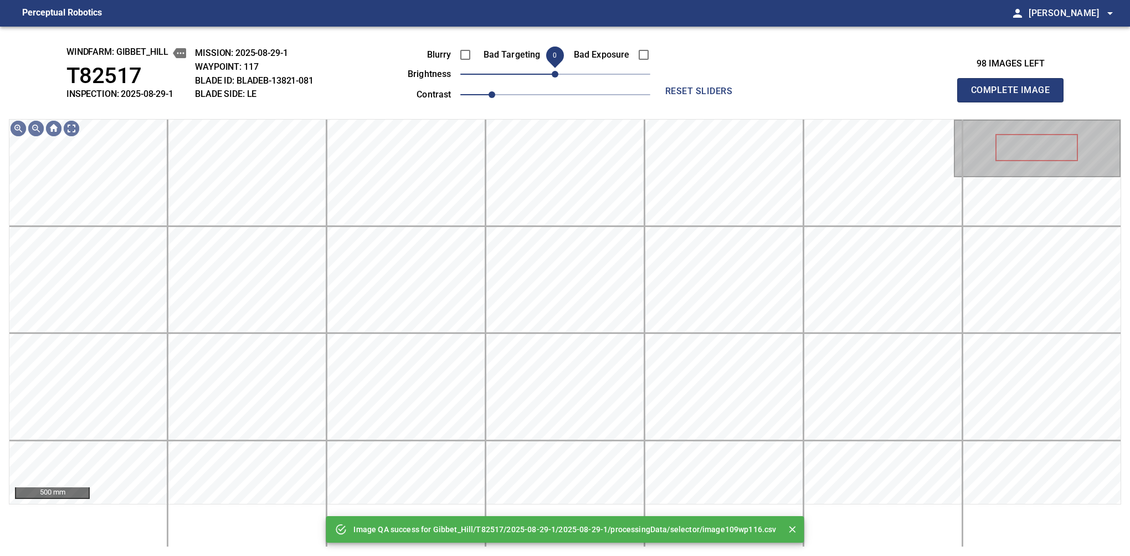
click at [557, 74] on span "0" at bounding box center [555, 74] width 7 height 7
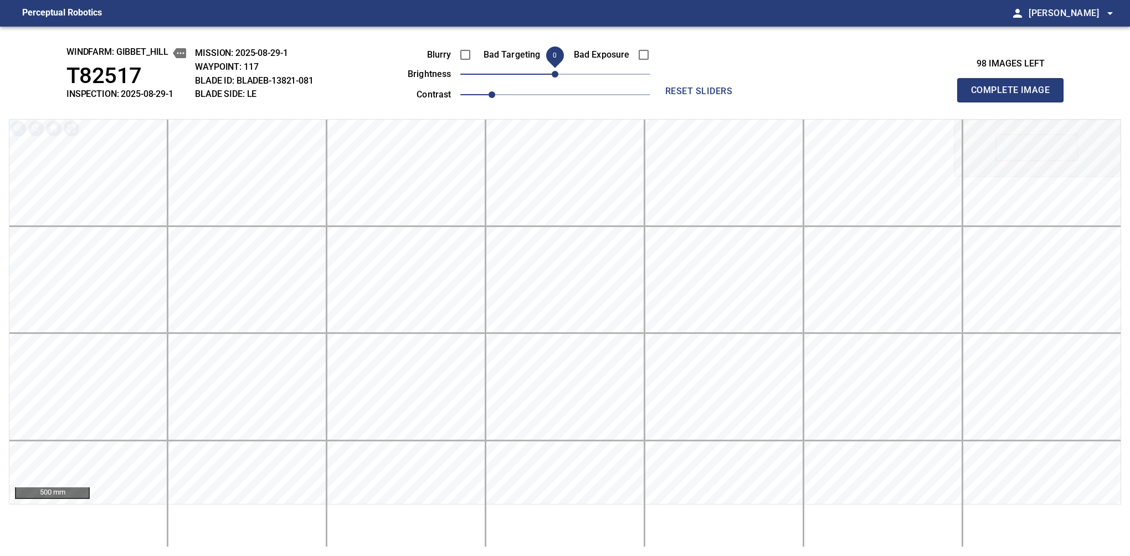
click at [1014, 102] on button "Complete Image" at bounding box center [1010, 90] width 106 height 24
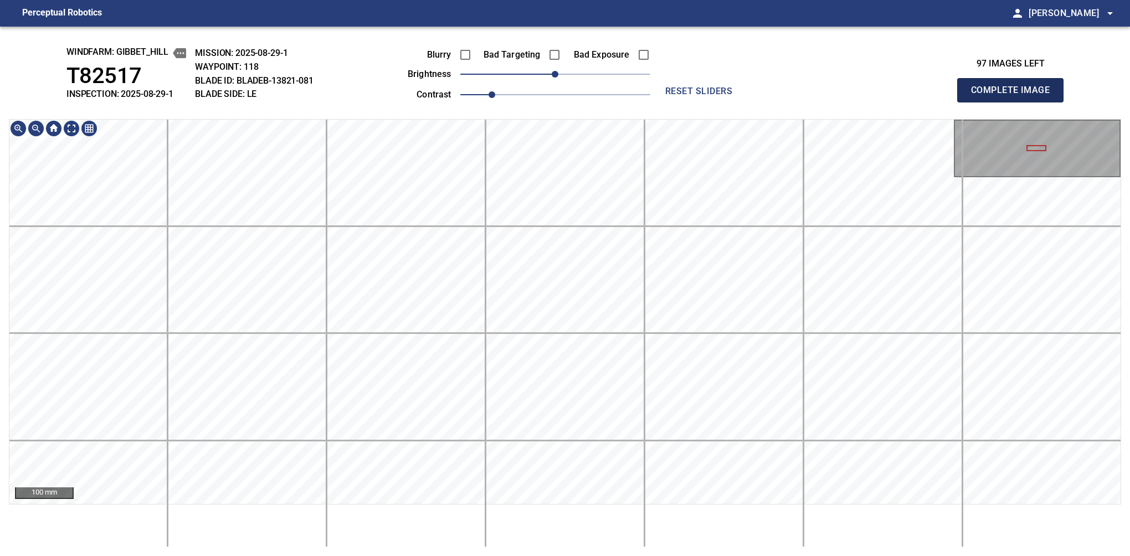
click at [1014, 102] on button "Complete Image" at bounding box center [1010, 90] width 106 height 24
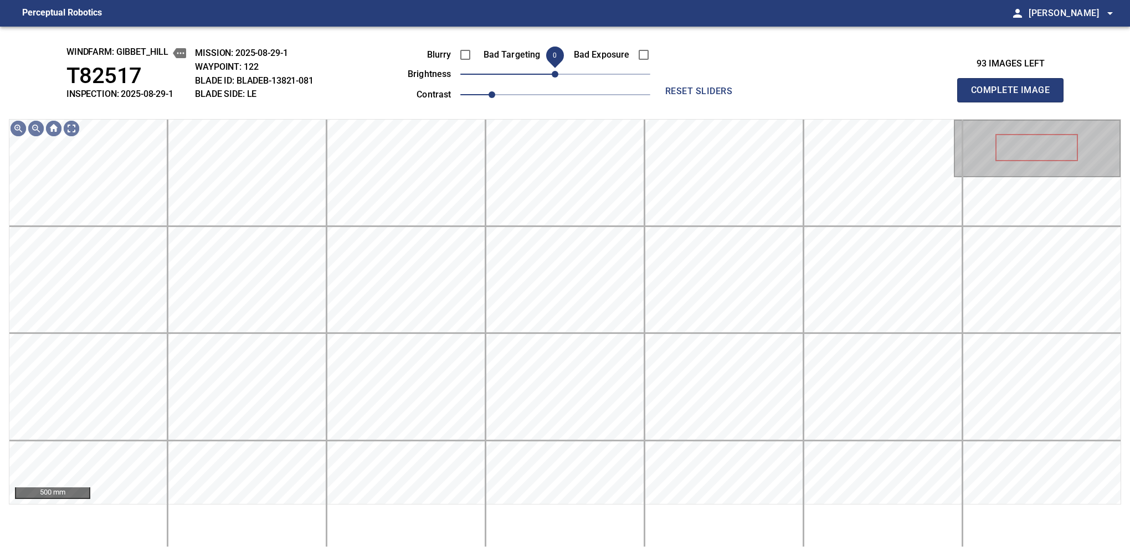
click at [556, 78] on span "0" at bounding box center [555, 74] width 7 height 7
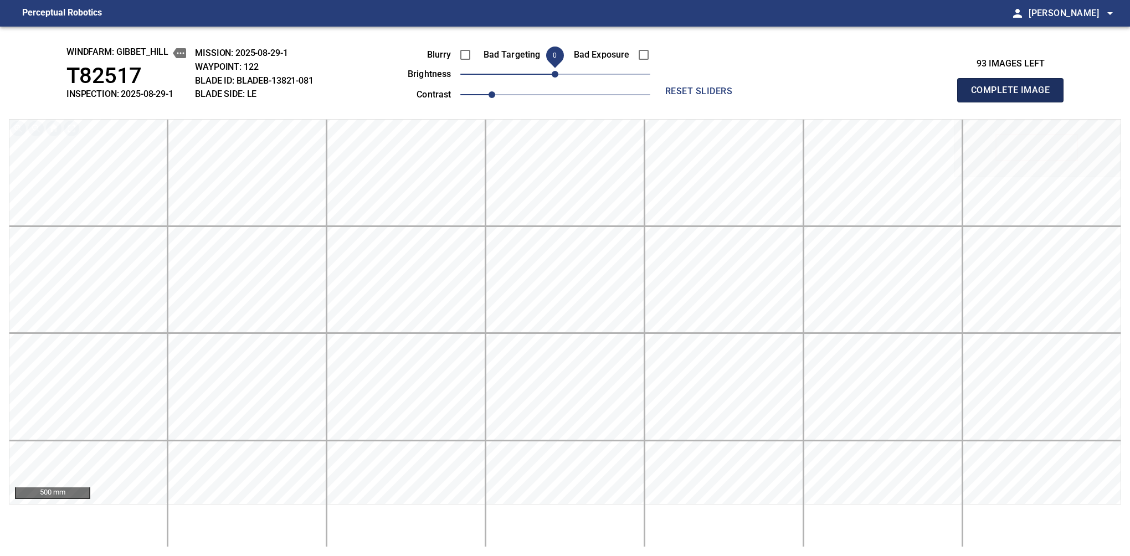
click at [1014, 102] on button "Complete Image" at bounding box center [1010, 90] width 106 height 24
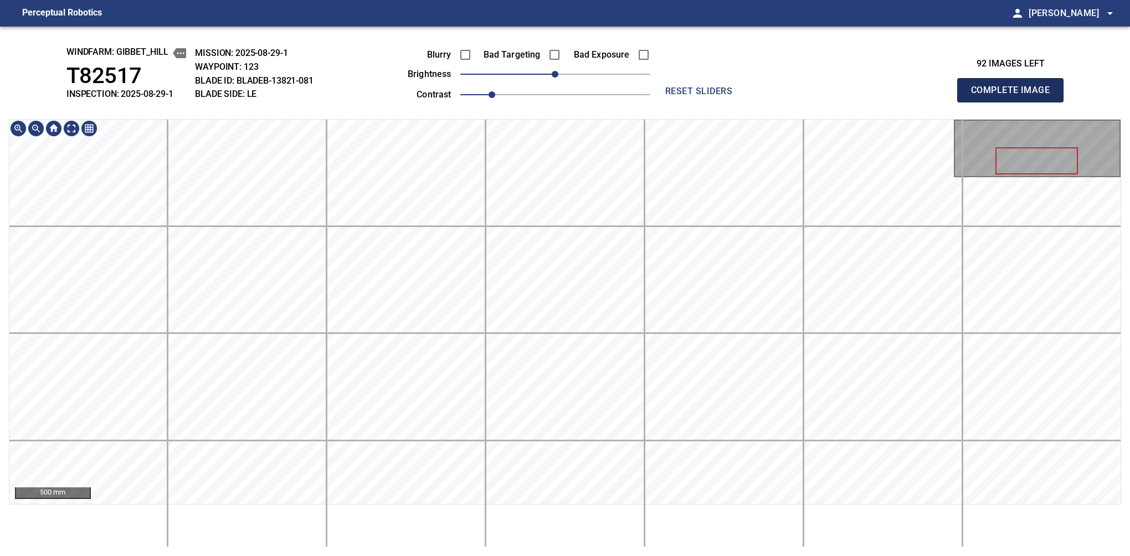
click at [1014, 102] on button "Complete Image" at bounding box center [1010, 90] width 106 height 24
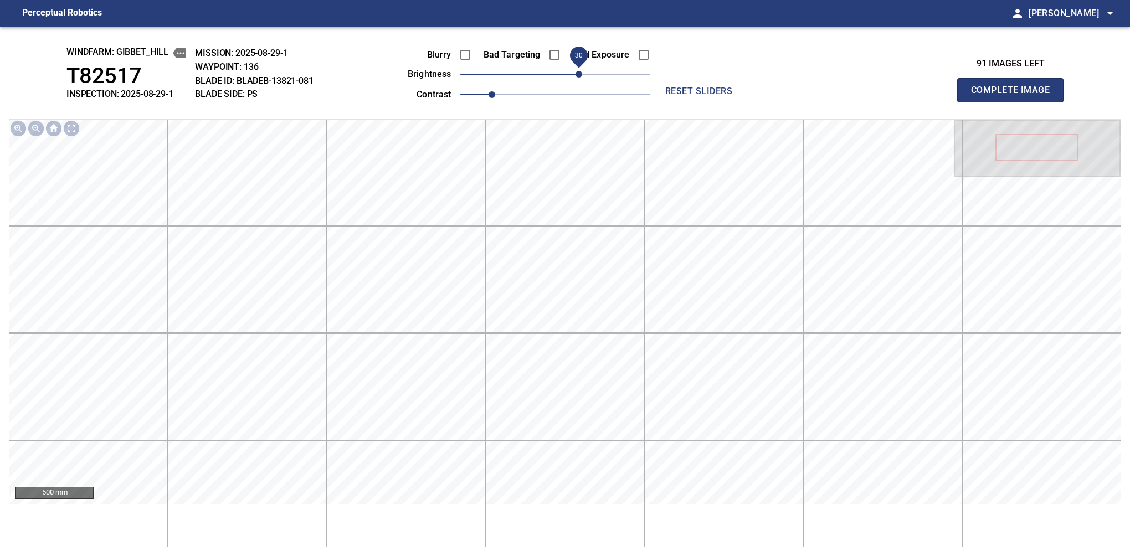
drag, startPoint x: 570, startPoint y: 79, endPoint x: 580, endPoint y: 84, distance: 11.6
click at [580, 78] on span "30" at bounding box center [578, 74] width 7 height 7
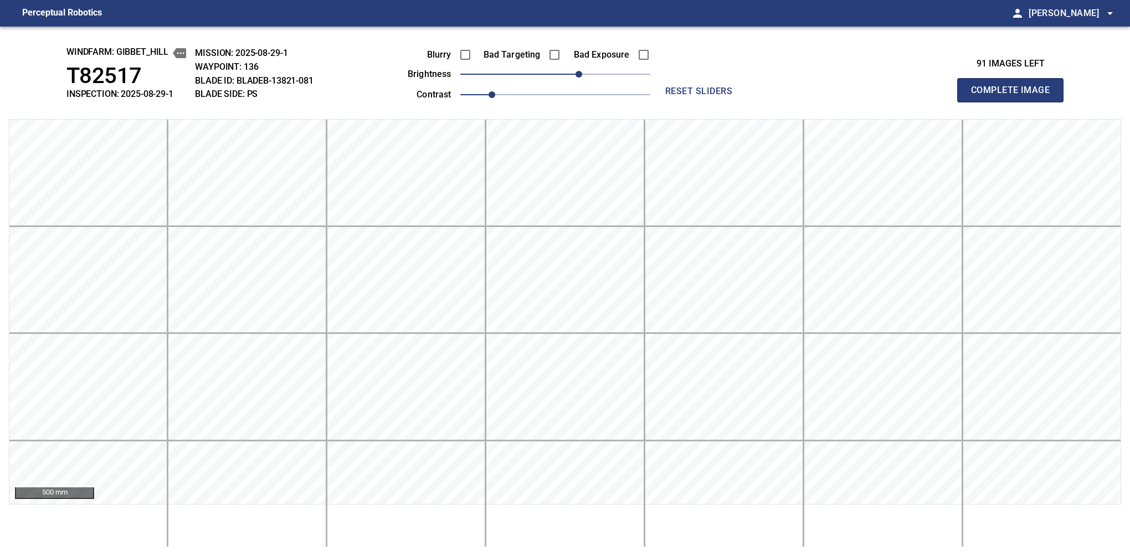
click at [1014, 102] on button "Complete Image" at bounding box center [1010, 90] width 106 height 24
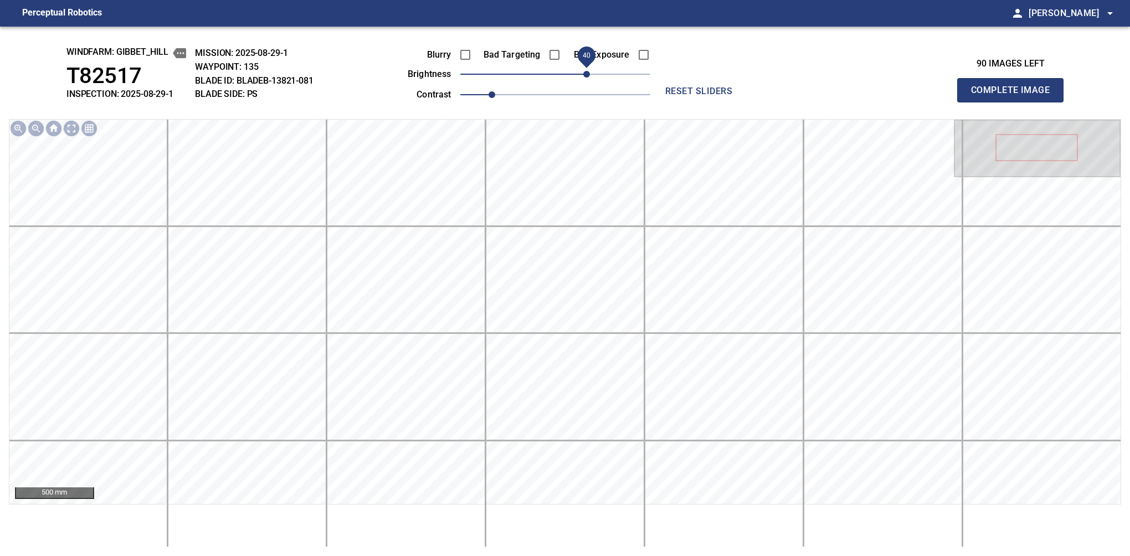
drag, startPoint x: 557, startPoint y: 79, endPoint x: 588, endPoint y: 69, distance: 33.1
click at [588, 71] on span "40" at bounding box center [586, 74] width 7 height 7
drag, startPoint x: 588, startPoint y: 76, endPoint x: 594, endPoint y: 77, distance: 6.1
click at [594, 77] on span "50" at bounding box center [594, 74] width 7 height 7
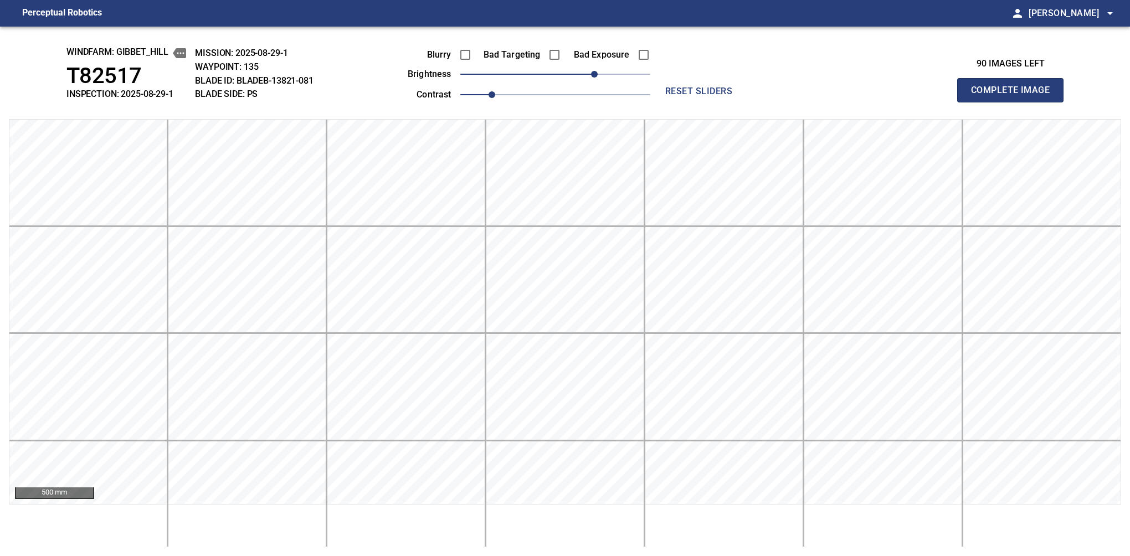
click at [1014, 102] on button "Complete Image" at bounding box center [1010, 90] width 106 height 24
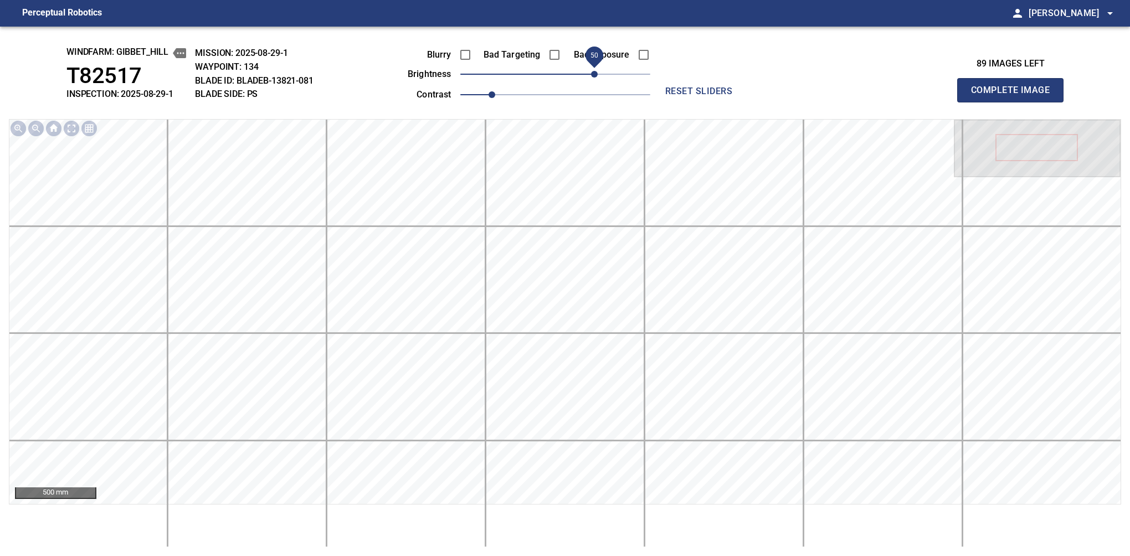
drag, startPoint x: 594, startPoint y: 77, endPoint x: 597, endPoint y: 64, distance: 13.8
click at [597, 66] on span "50" at bounding box center [555, 74] width 190 height 16
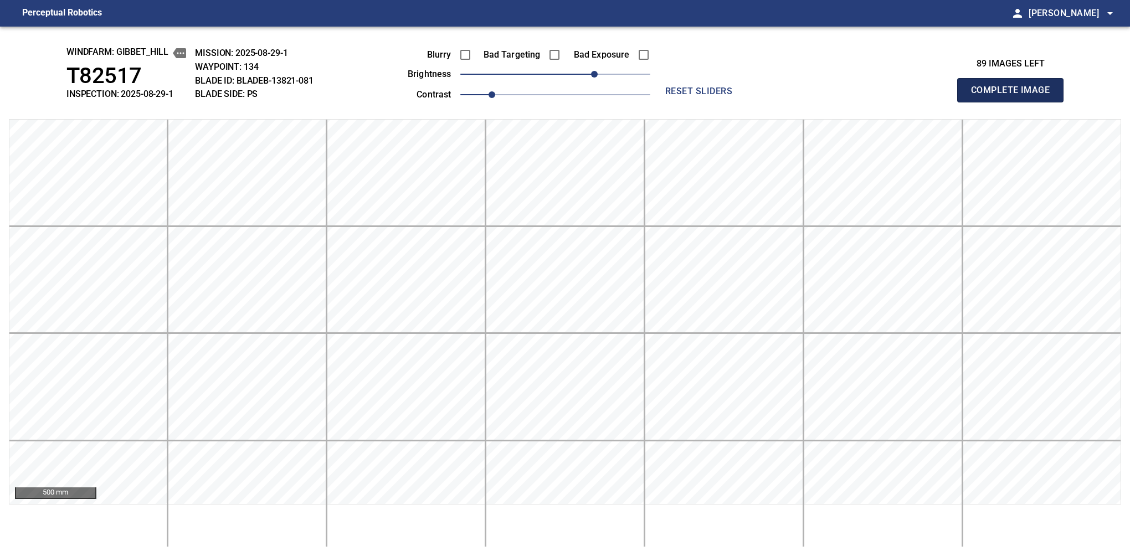
click at [1014, 102] on button "Complete Image" at bounding box center [1010, 90] width 106 height 24
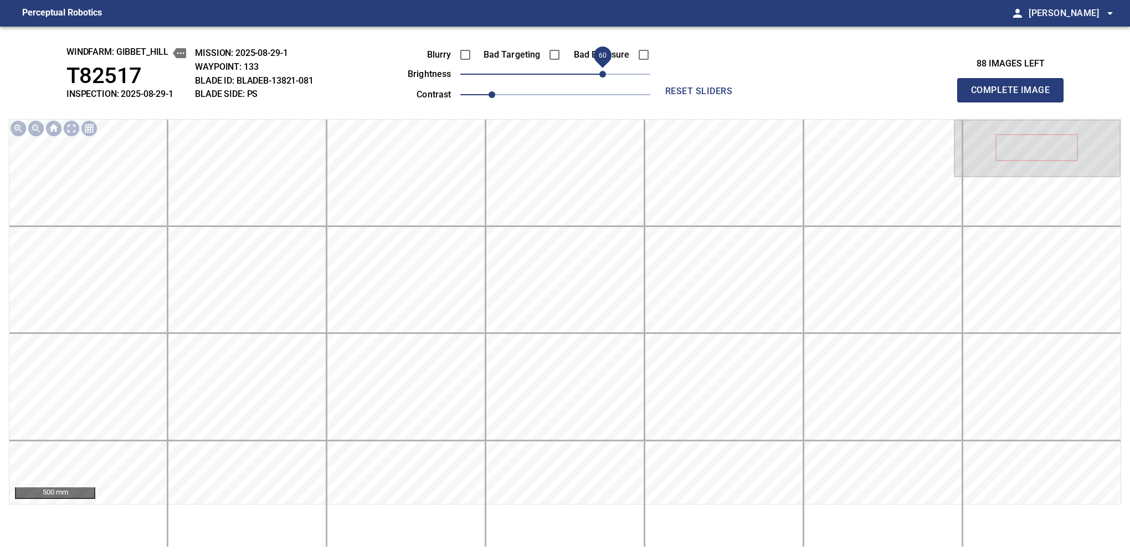
drag, startPoint x: 558, startPoint y: 79, endPoint x: 599, endPoint y: 73, distance: 41.4
click at [599, 73] on span "60" at bounding box center [602, 74] width 7 height 7
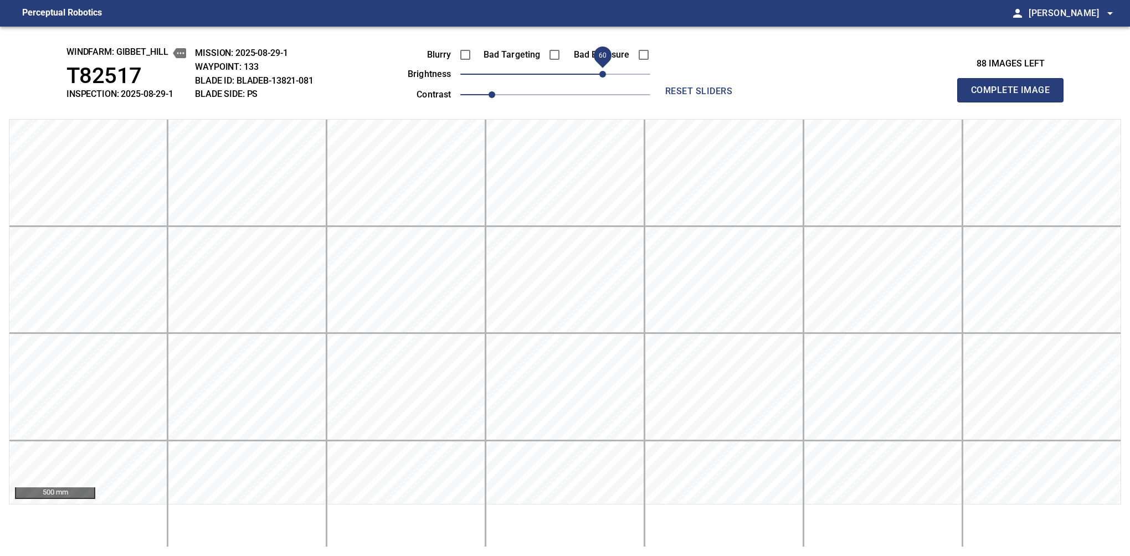
click at [599, 73] on span "60" at bounding box center [602, 74] width 7 height 7
click at [1014, 102] on button "Complete Image" at bounding box center [1010, 90] width 106 height 24
click at [597, 73] on span "50" at bounding box center [555, 74] width 190 height 16
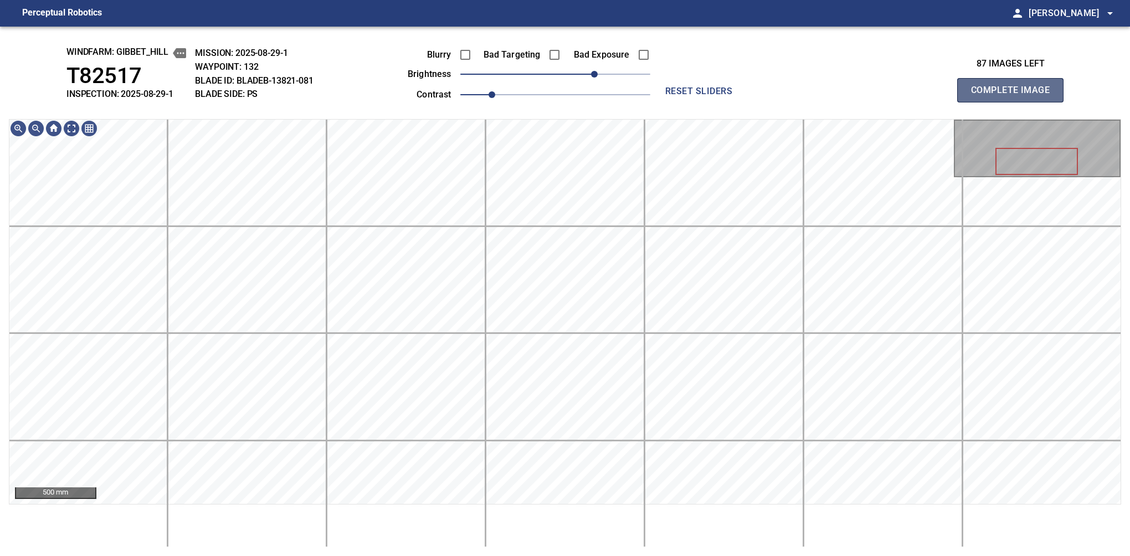
click at [1014, 102] on button "Complete Image" at bounding box center [1010, 90] width 106 height 24
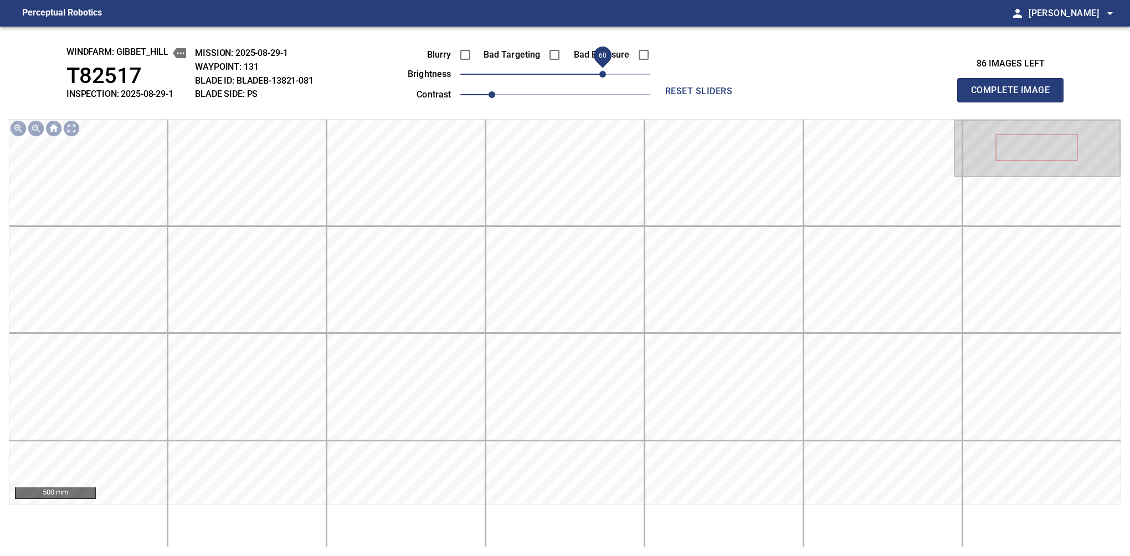
drag, startPoint x: 574, startPoint y: 73, endPoint x: 599, endPoint y: 75, distance: 25.6
click at [599, 75] on span "60" at bounding box center [602, 74] width 7 height 7
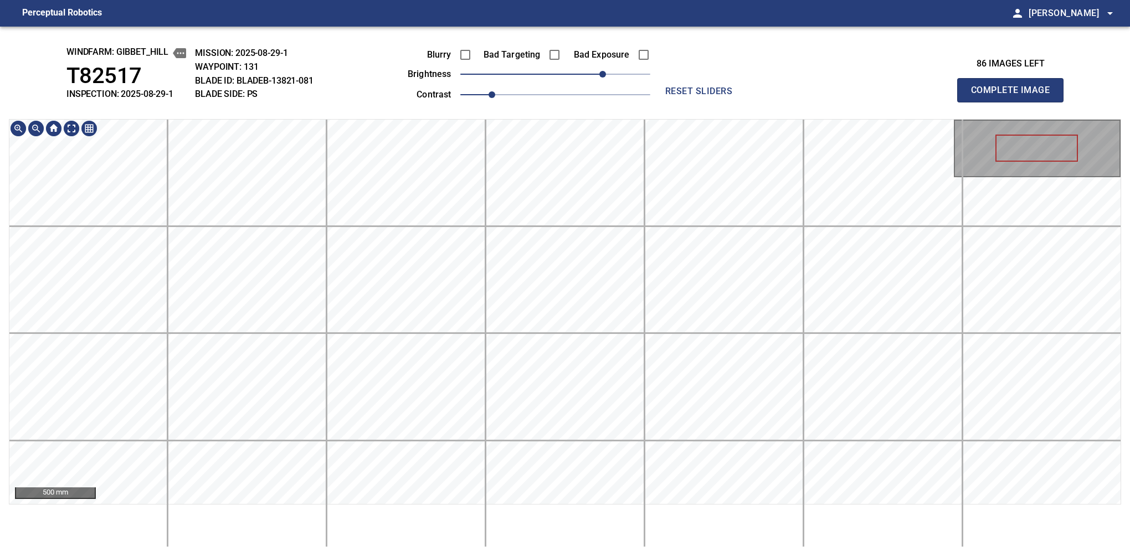
click at [552, 49] on div "windfarm: Gibbet_Hill T82517 INSPECTION: 2025-08-29-1 MISSION: 2025-08-29-1 WAY…" at bounding box center [565, 291] width 1130 height 529
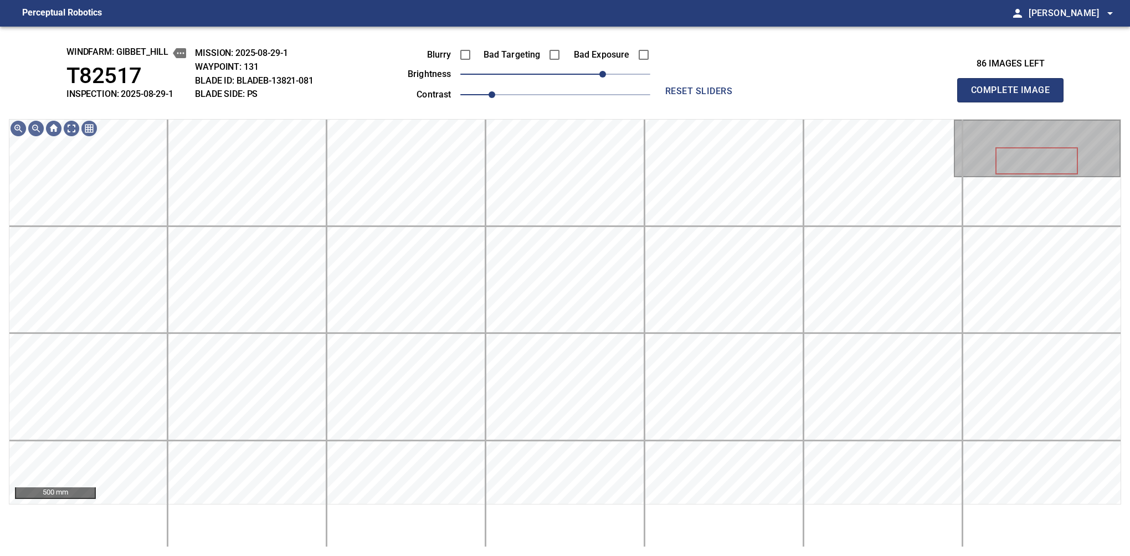
click at [1014, 102] on button "Complete Image" at bounding box center [1010, 90] width 106 height 24
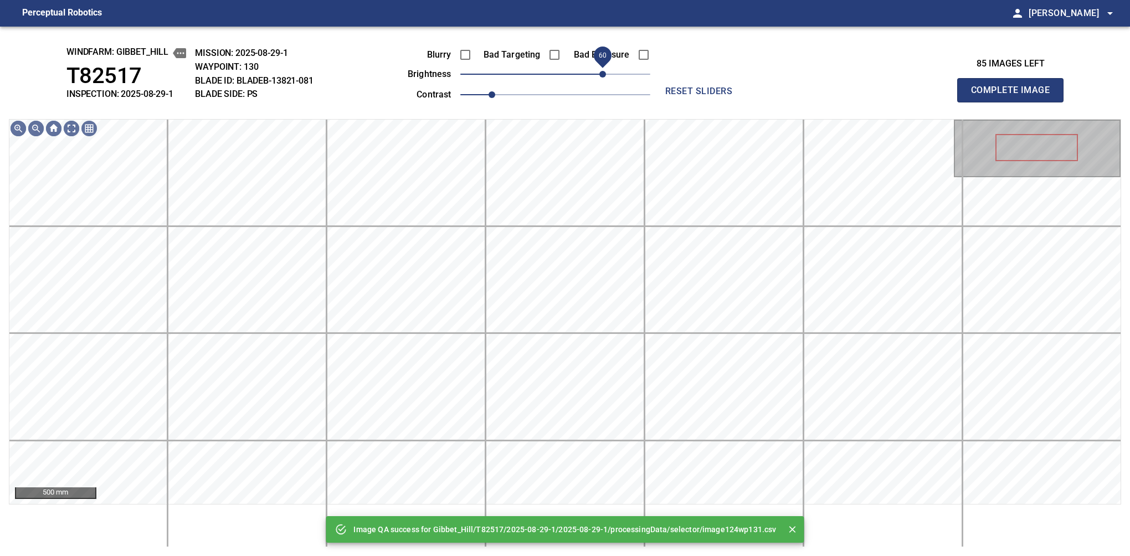
drag, startPoint x: 565, startPoint y: 78, endPoint x: 604, endPoint y: 72, distance: 39.2
click at [604, 72] on span "60" at bounding box center [602, 74] width 7 height 7
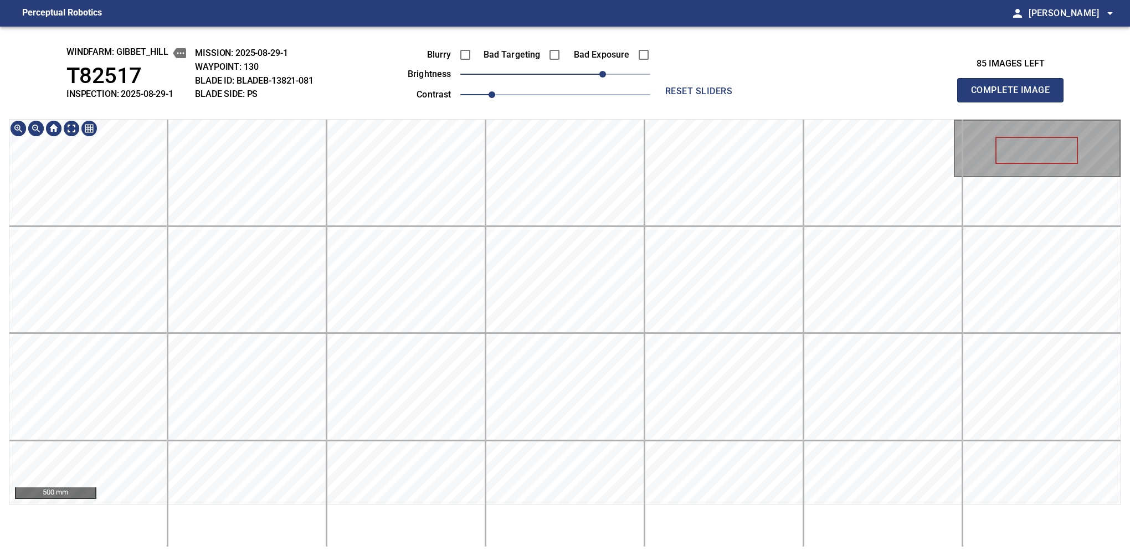
click at [576, 0] on html "Perceptual Robotics person Alex Semenov arrow_drop_down windfarm: Gibbet_Hill T…" at bounding box center [565, 278] width 1130 height 556
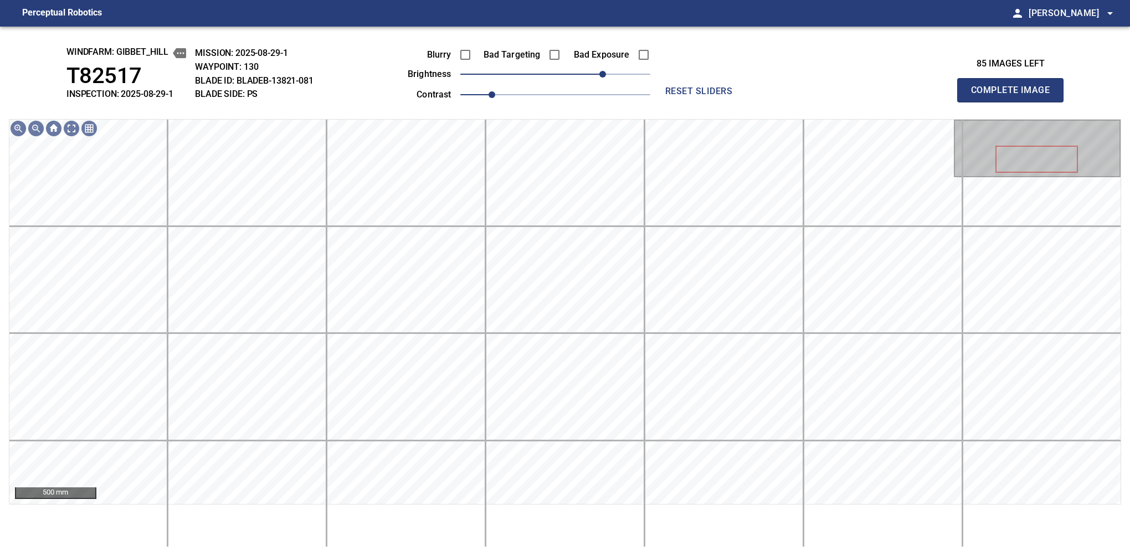
click at [1014, 102] on button "Complete Image" at bounding box center [1010, 90] width 106 height 24
drag, startPoint x: 563, startPoint y: 78, endPoint x: 609, endPoint y: 76, distance: 46.0
click at [609, 76] on span "70" at bounding box center [610, 74] width 7 height 7
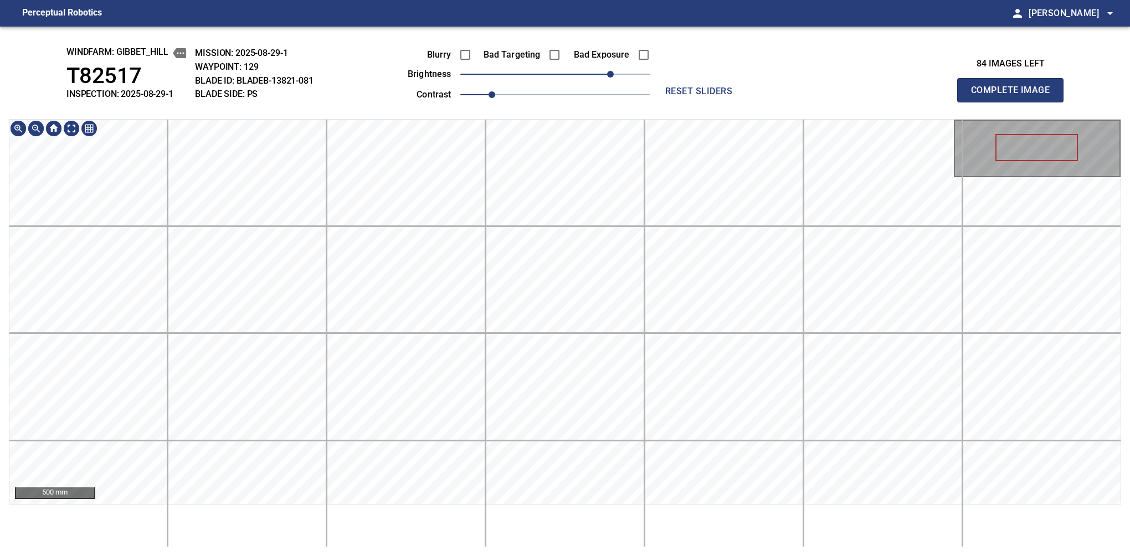
click at [560, 38] on div "windfarm: Gibbet_Hill T82517 INSPECTION: 2025-08-29-1 MISSION: 2025-08-29-1 WAY…" at bounding box center [565, 291] width 1130 height 529
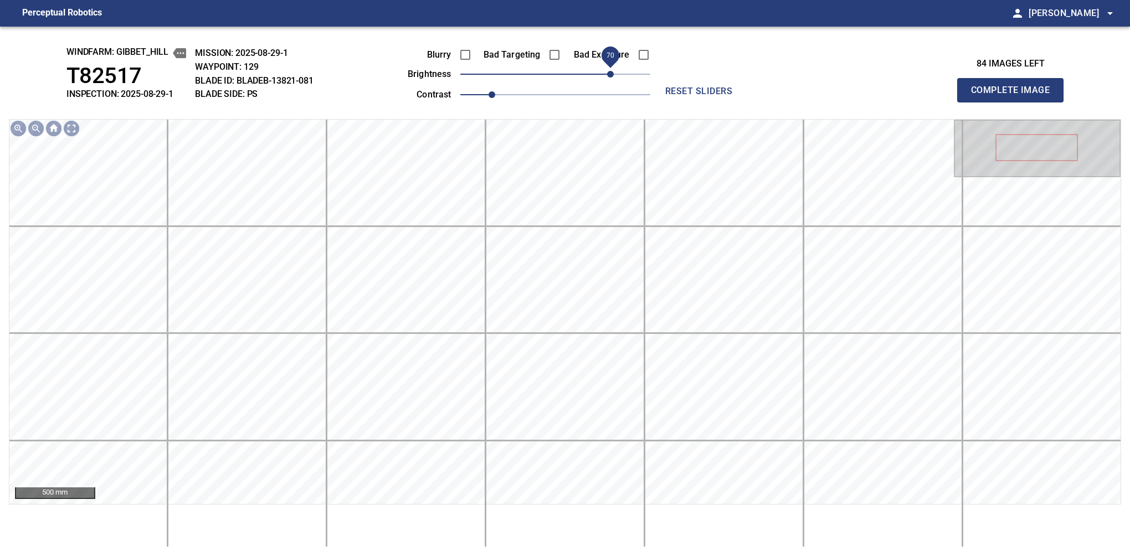
click at [607, 71] on span "70" at bounding box center [610, 74] width 7 height 7
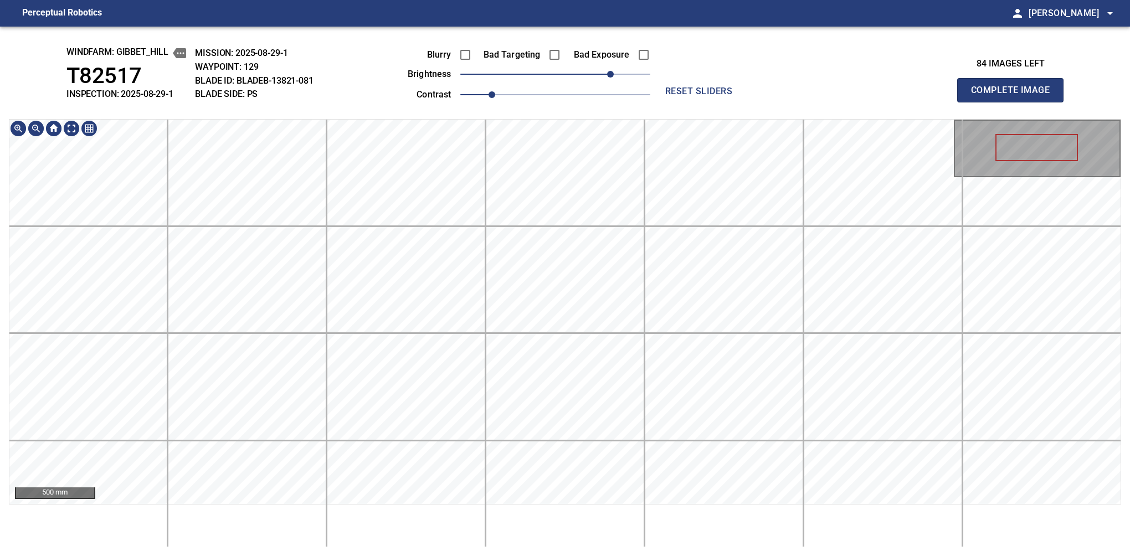
click at [556, 103] on div "windfarm: Gibbet_Hill T82517 INSPECTION: 2025-08-29-1 MISSION: 2025-08-29-1 WAY…" at bounding box center [565, 291] width 1130 height 529
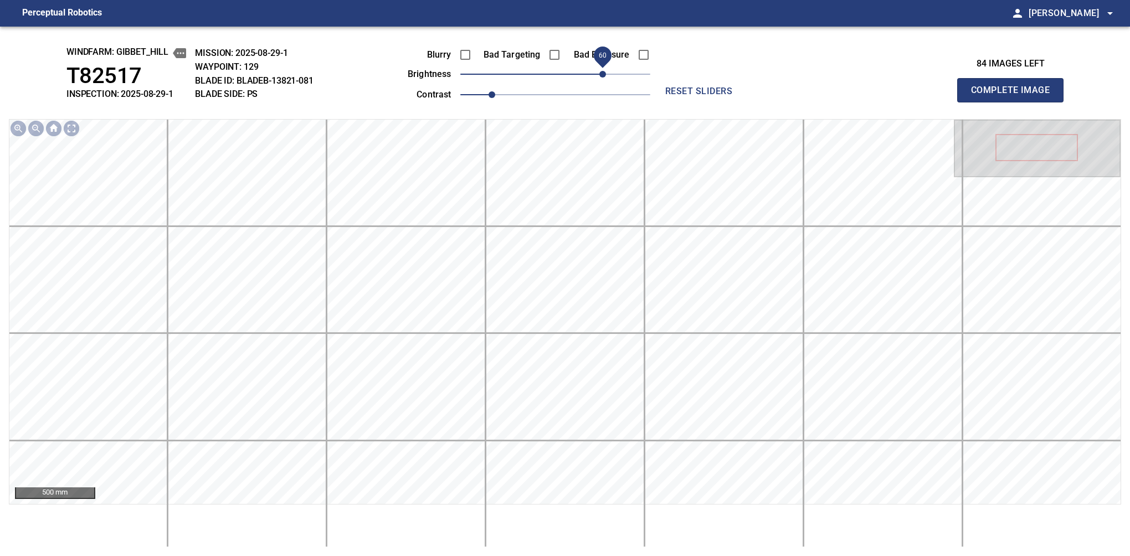
click at [604, 74] on span "60" at bounding box center [602, 74] width 7 height 7
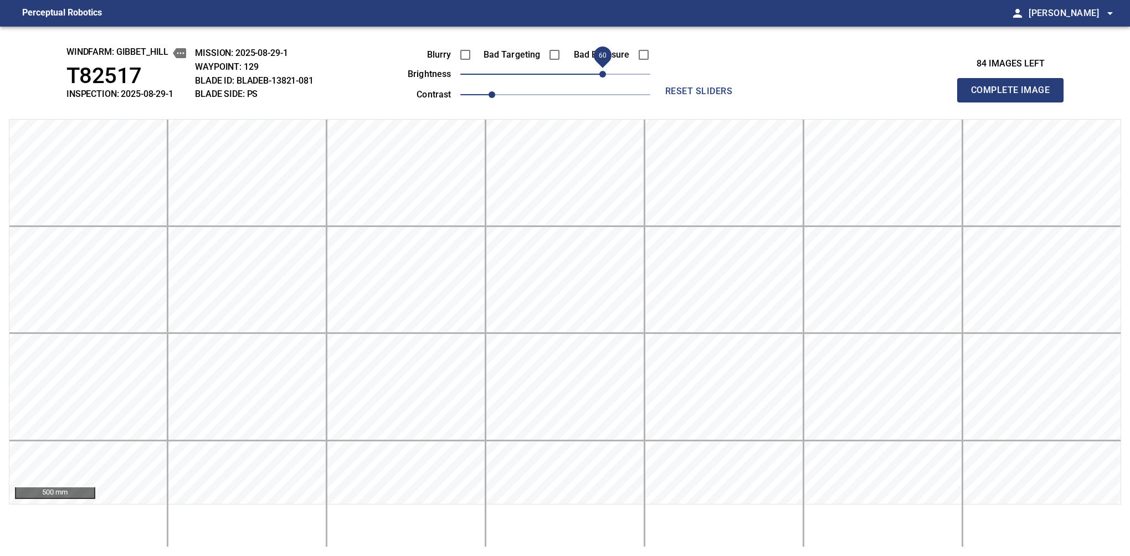
click at [1014, 102] on button "Complete Image" at bounding box center [1010, 90] width 106 height 24
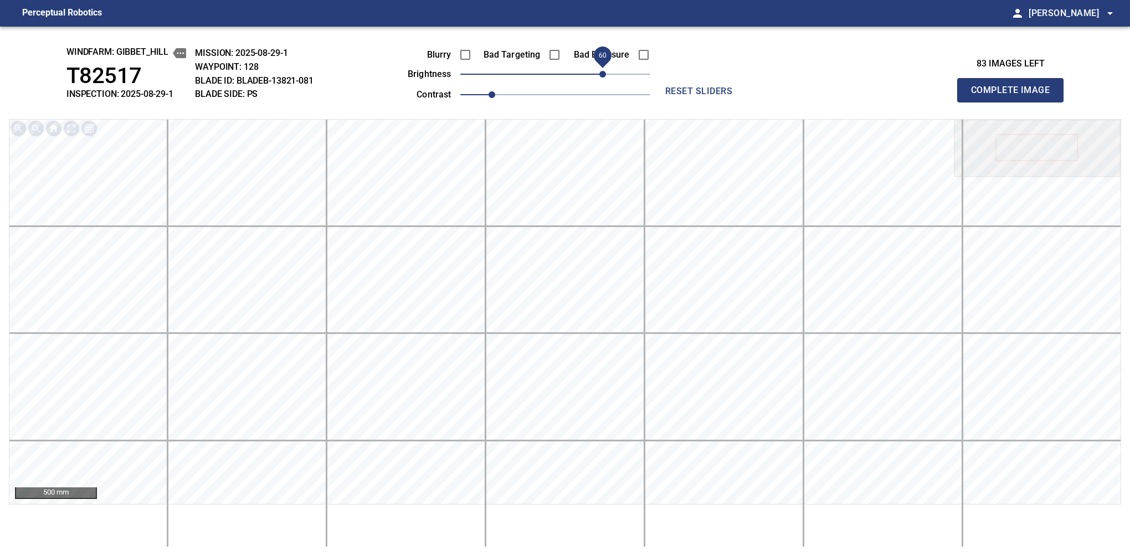
drag, startPoint x: 588, startPoint y: 72, endPoint x: 605, endPoint y: 70, distance: 17.2
click at [605, 70] on span "60" at bounding box center [555, 74] width 190 height 16
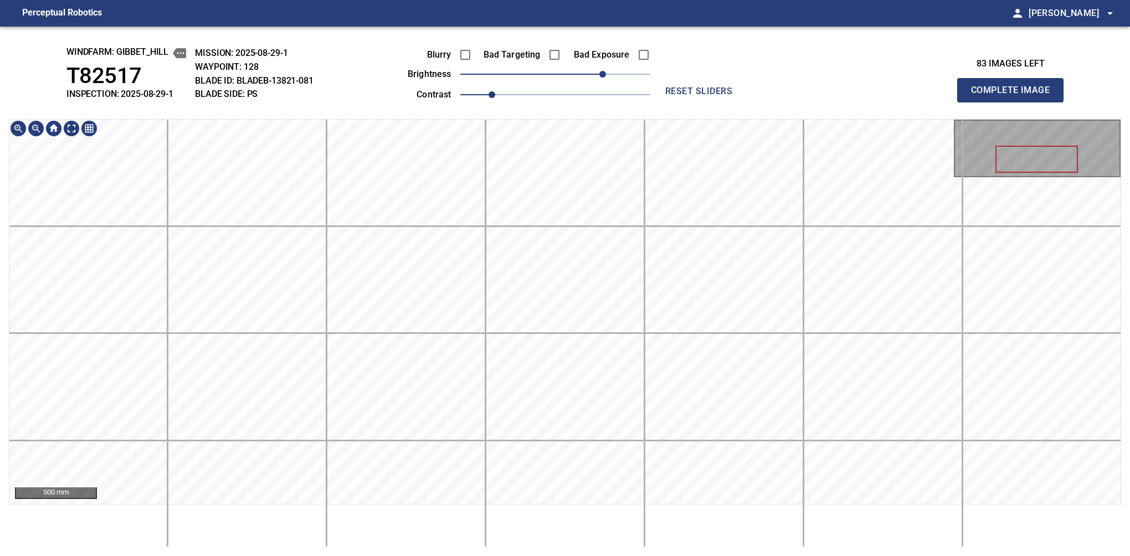
click at [569, 115] on div "windfarm: Gibbet_Hill T82517 INSPECTION: 2025-08-29-1 MISSION: 2025-08-29-1 WAY…" at bounding box center [565, 291] width 1130 height 529
click at [1014, 102] on button "Complete Image" at bounding box center [1010, 90] width 106 height 24
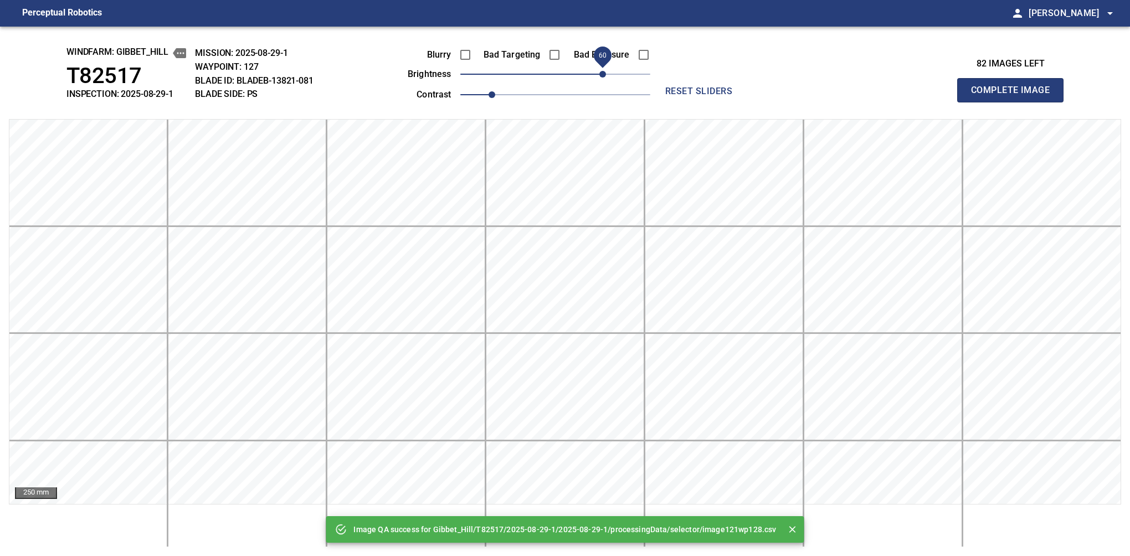
drag, startPoint x: 576, startPoint y: 72, endPoint x: 603, endPoint y: 75, distance: 27.3
click at [603, 75] on span "60" at bounding box center [602, 74] width 7 height 7
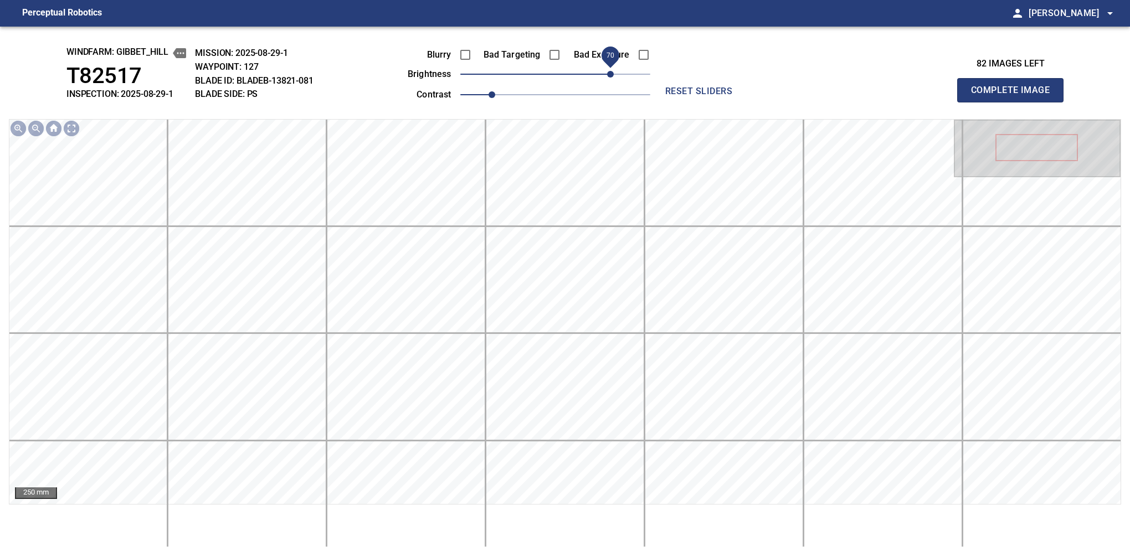
drag, startPoint x: 602, startPoint y: 76, endPoint x: 610, endPoint y: 73, distance: 7.9
click at [610, 73] on span "70" at bounding box center [610, 74] width 7 height 7
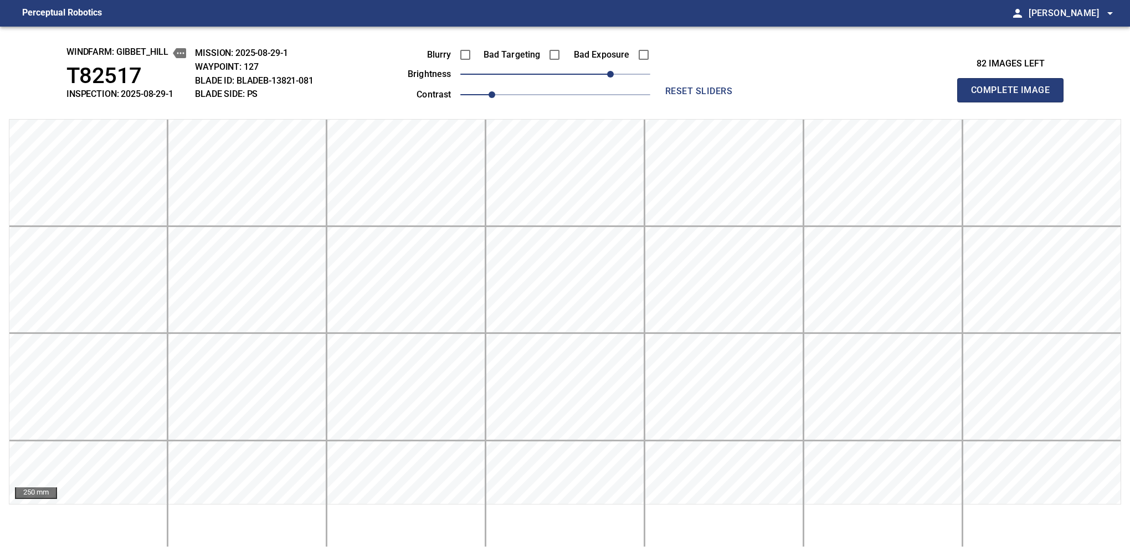
click at [1014, 102] on button "Complete Image" at bounding box center [1010, 90] width 106 height 24
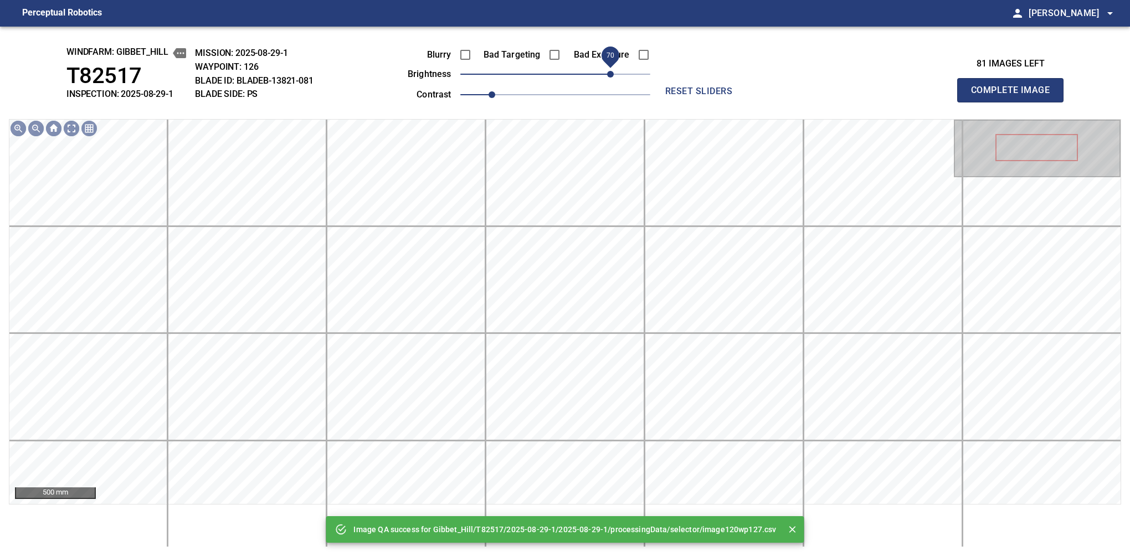
drag, startPoint x: 583, startPoint y: 78, endPoint x: 610, endPoint y: 71, distance: 28.1
click at [610, 71] on span "70" at bounding box center [555, 74] width 190 height 16
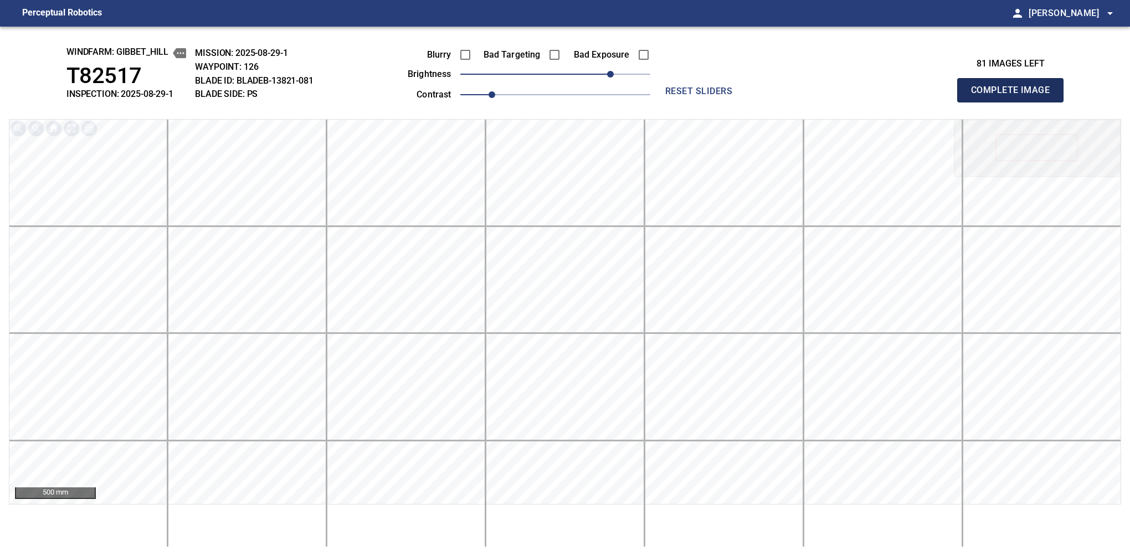
click at [1014, 102] on button "Complete Image" at bounding box center [1010, 90] width 106 height 24
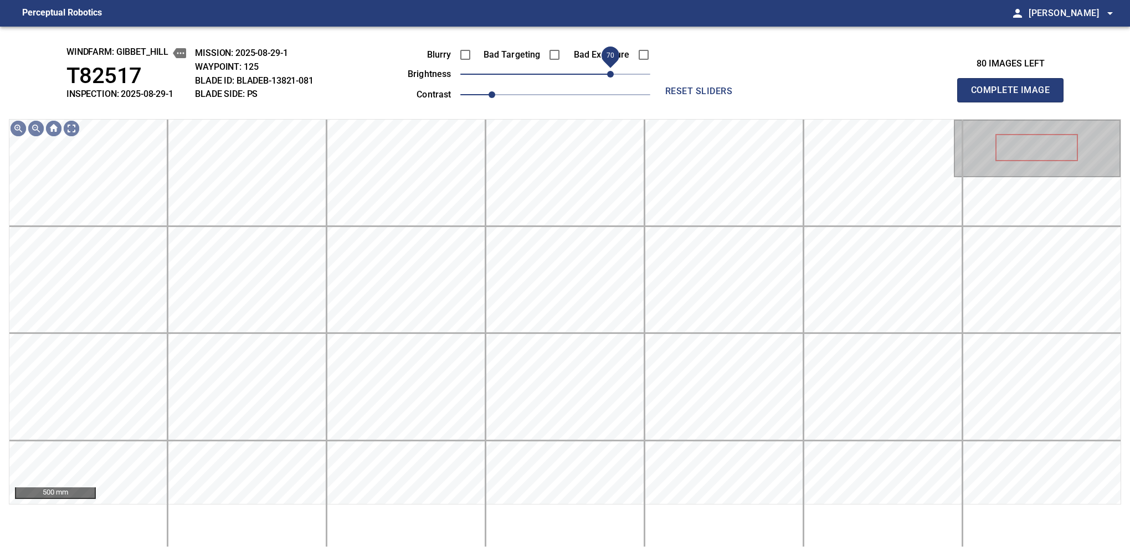
click at [611, 76] on span "70" at bounding box center [555, 74] width 190 height 16
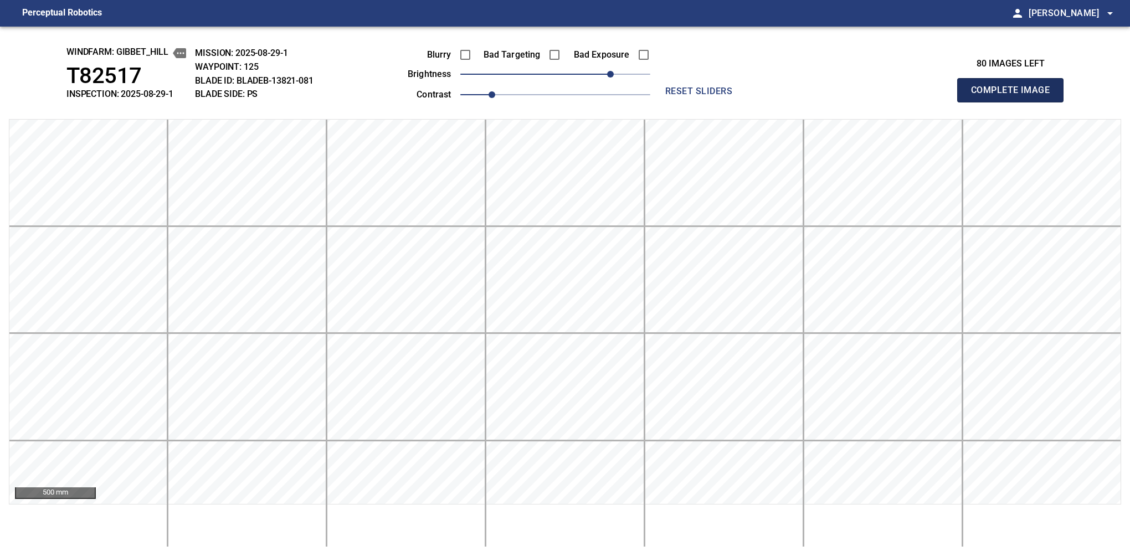
click at [1014, 102] on button "Complete Image" at bounding box center [1010, 90] width 106 height 24
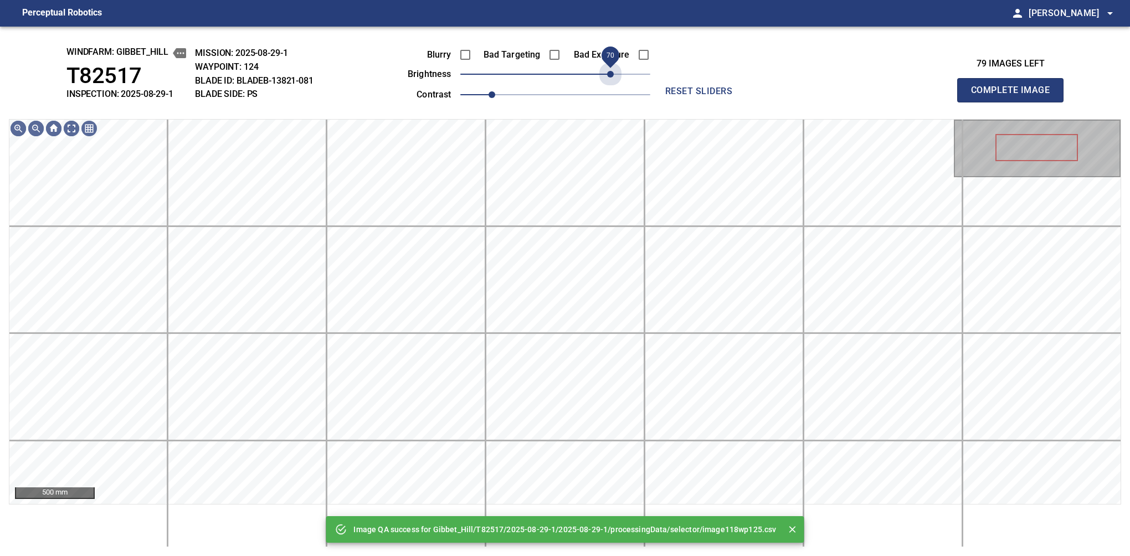
click at [611, 76] on span "70" at bounding box center [555, 74] width 190 height 16
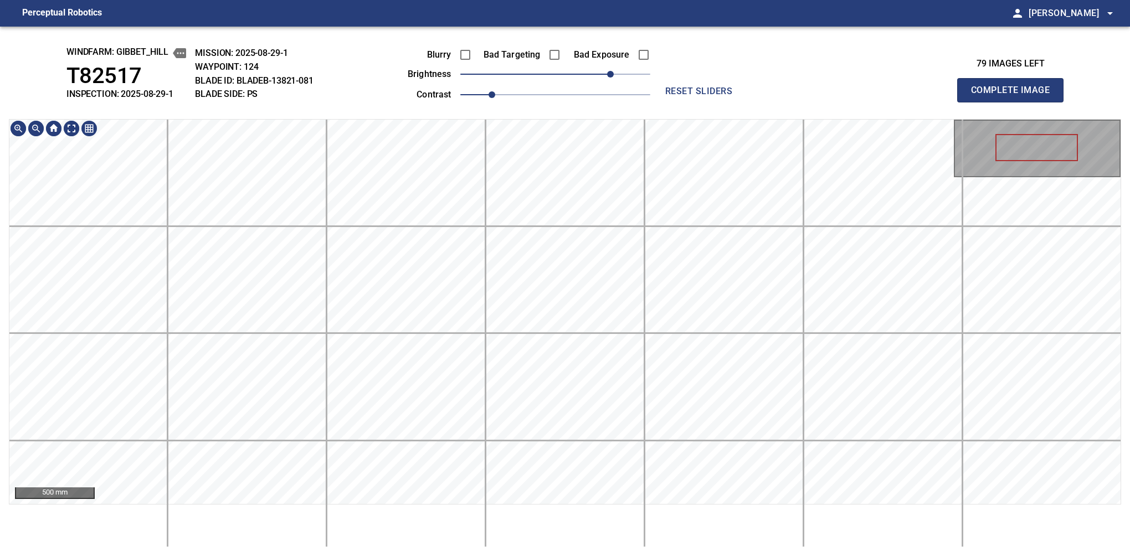
click at [544, 107] on div "windfarm: Gibbet_Hill T82517 INSPECTION: 2025-08-29-1 MISSION: 2025-08-29-1 WAY…" at bounding box center [565, 291] width 1130 height 529
click at [1014, 102] on button "Complete Image" at bounding box center [1010, 90] width 106 height 24
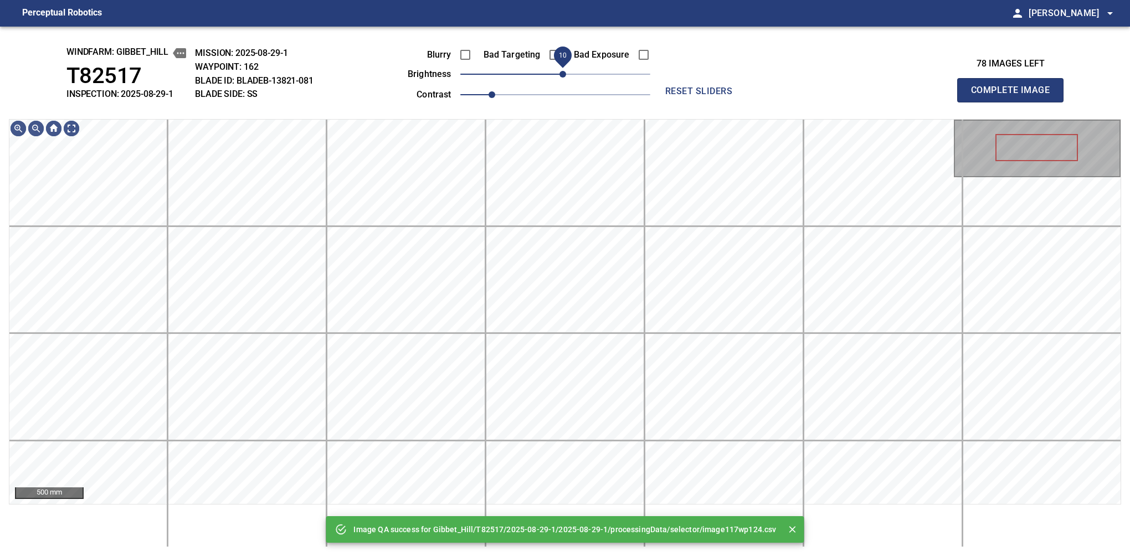
click at [565, 71] on span "10" at bounding box center [562, 74] width 7 height 7
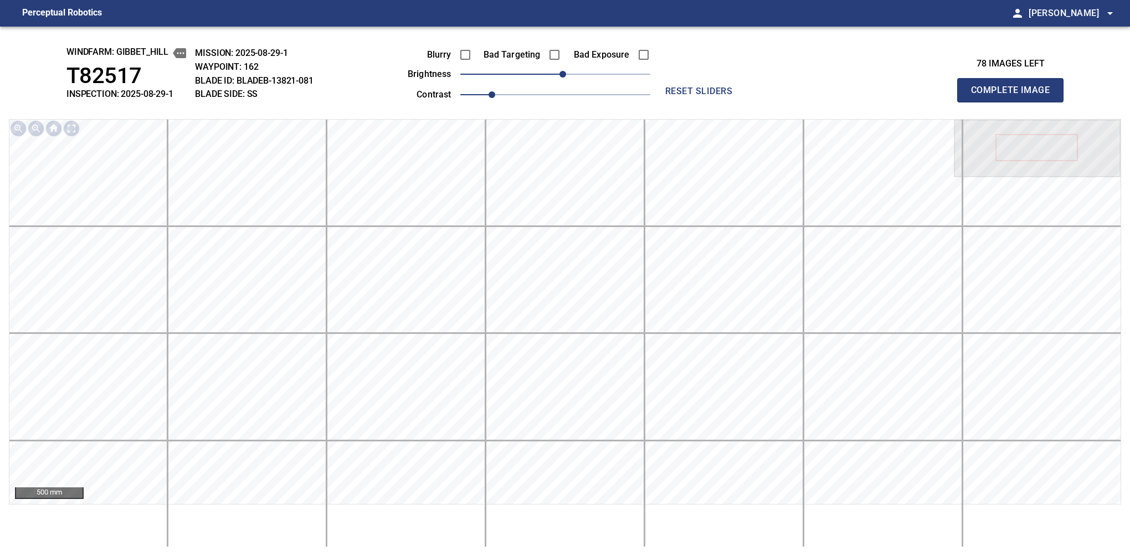
click at [1014, 102] on button "Complete Image" at bounding box center [1010, 90] width 106 height 24
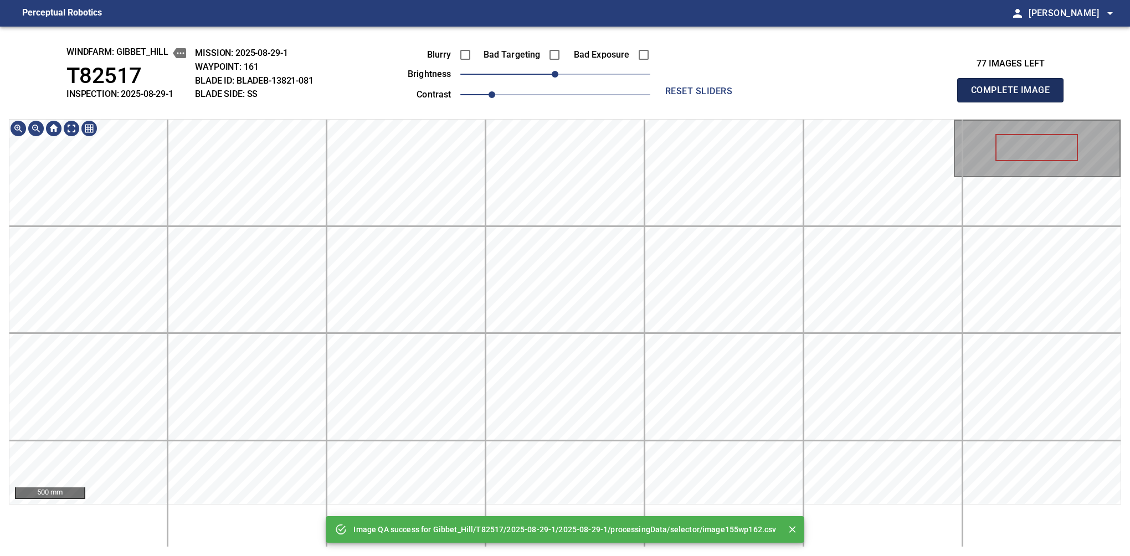
click at [1014, 102] on button "Complete Image" at bounding box center [1010, 90] width 106 height 24
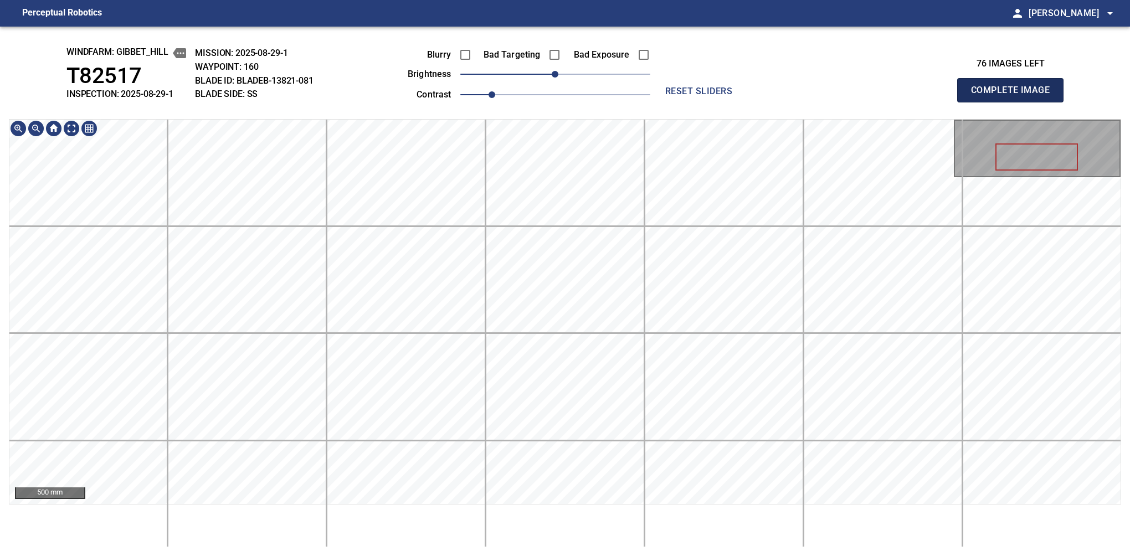
click at [1014, 102] on button "Complete Image" at bounding box center [1010, 90] width 106 height 24
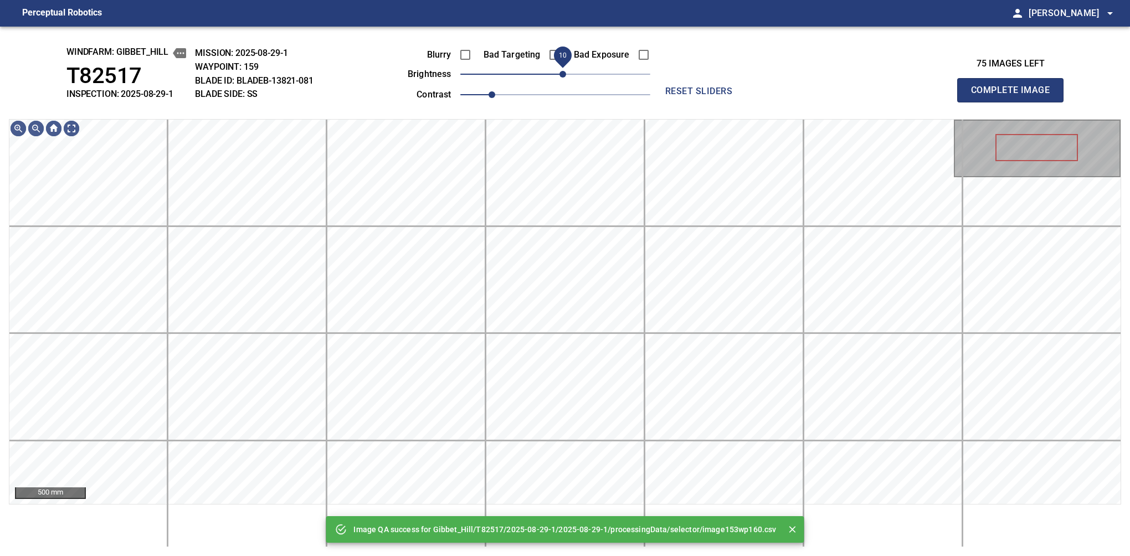
click at [560, 74] on span "10" at bounding box center [562, 74] width 7 height 7
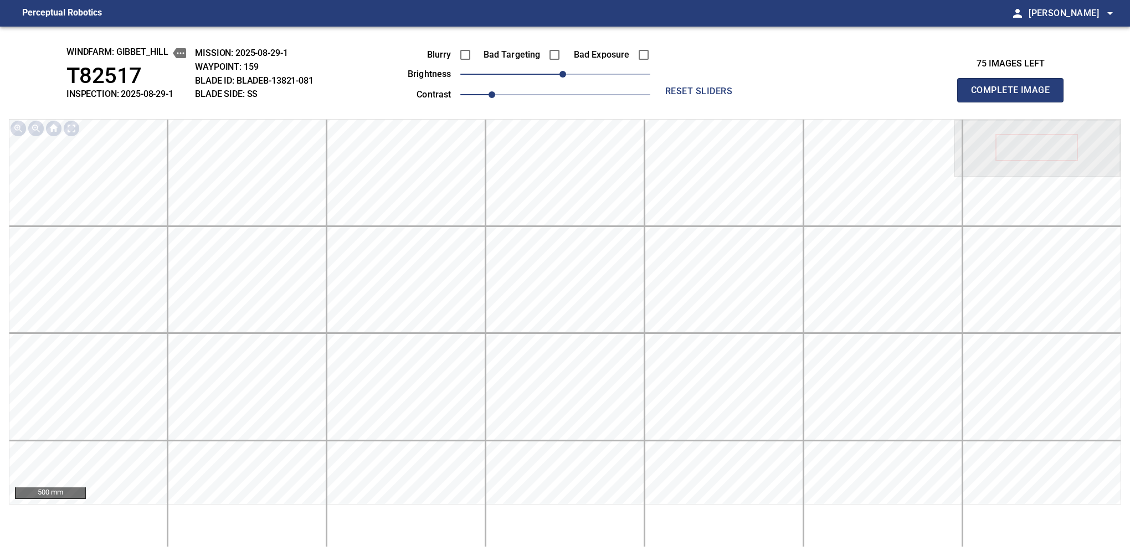
click at [1014, 102] on button "Complete Image" at bounding box center [1010, 90] width 106 height 24
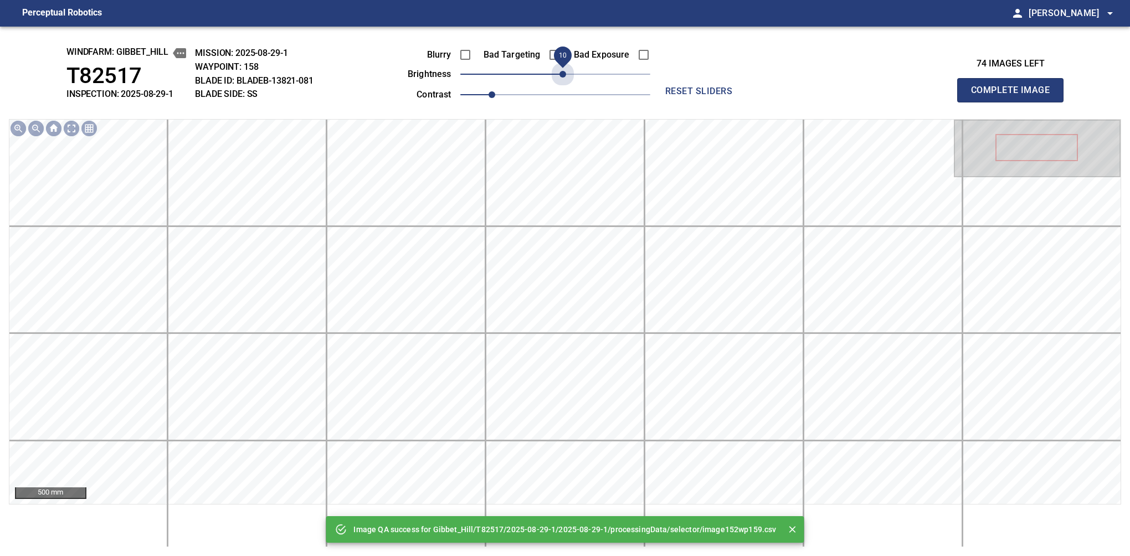
click at [560, 74] on span "10" at bounding box center [562, 74] width 7 height 7
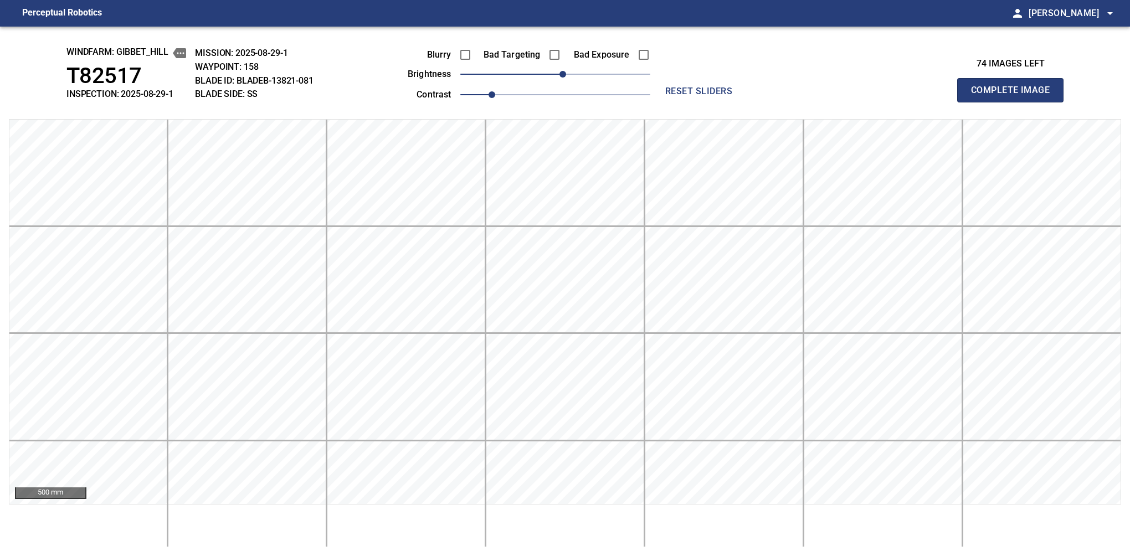
click at [1014, 102] on button "Complete Image" at bounding box center [1010, 90] width 106 height 24
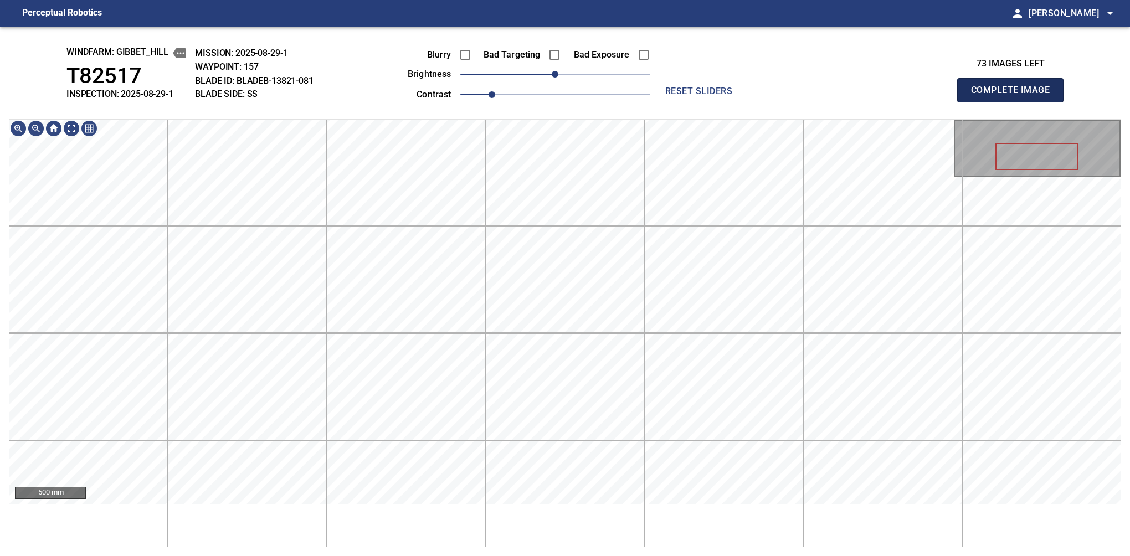
click at [1014, 102] on button "Complete Image" at bounding box center [1010, 90] width 106 height 24
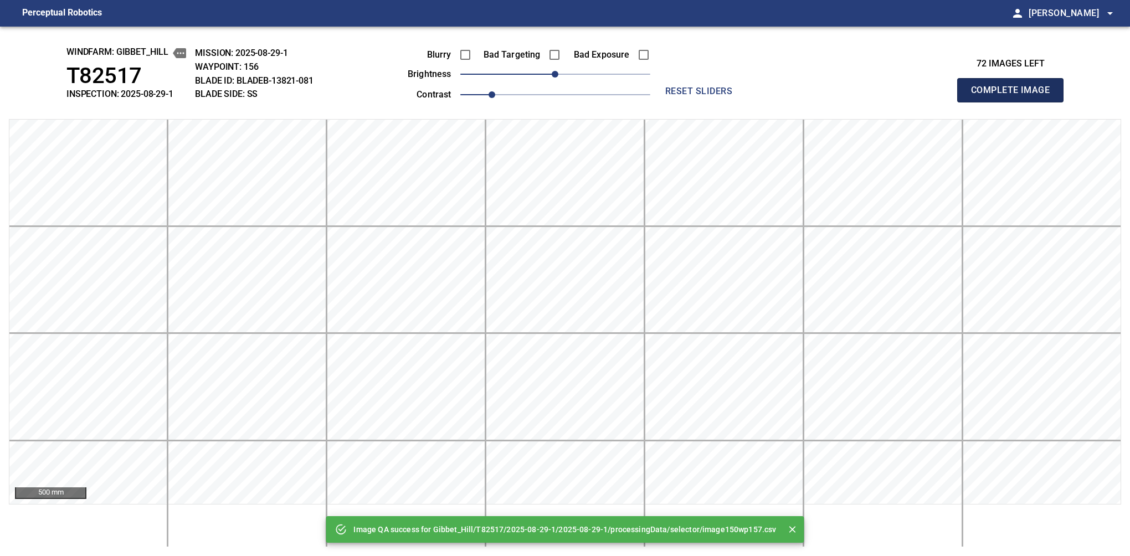
click at [1014, 102] on button "Complete Image" at bounding box center [1010, 90] width 106 height 24
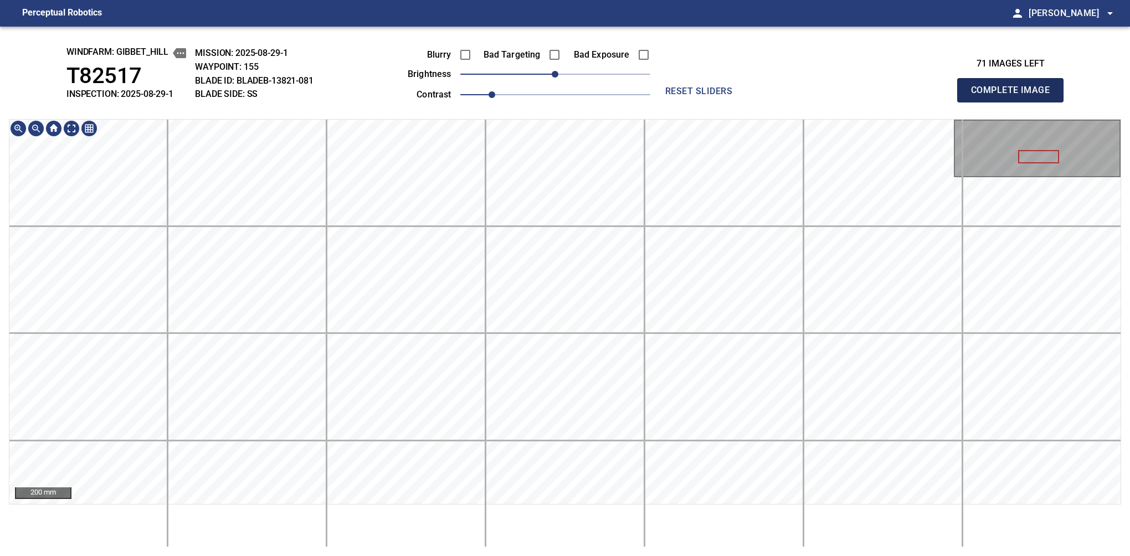
click at [1014, 102] on button "Complete Image" at bounding box center [1010, 90] width 106 height 24
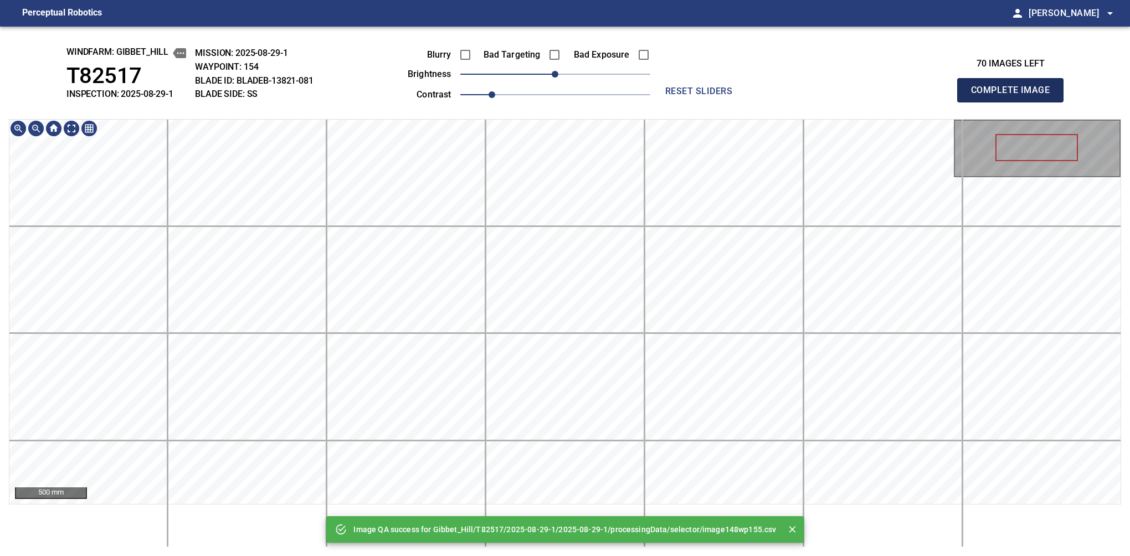
click at [1014, 102] on button "Complete Image" at bounding box center [1010, 90] width 106 height 24
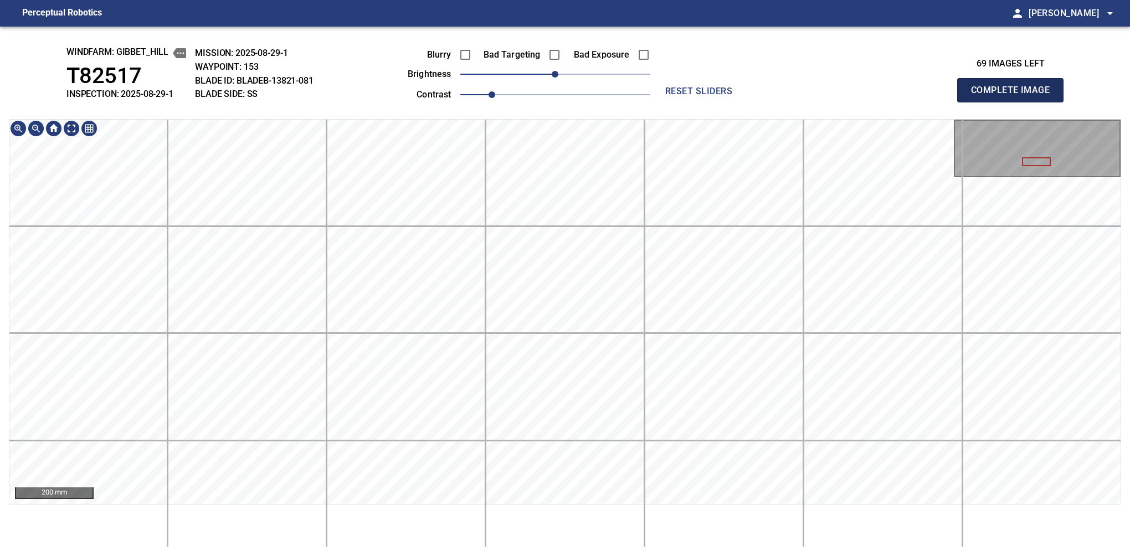
click at [1014, 102] on button "Complete Image" at bounding box center [1010, 90] width 106 height 24
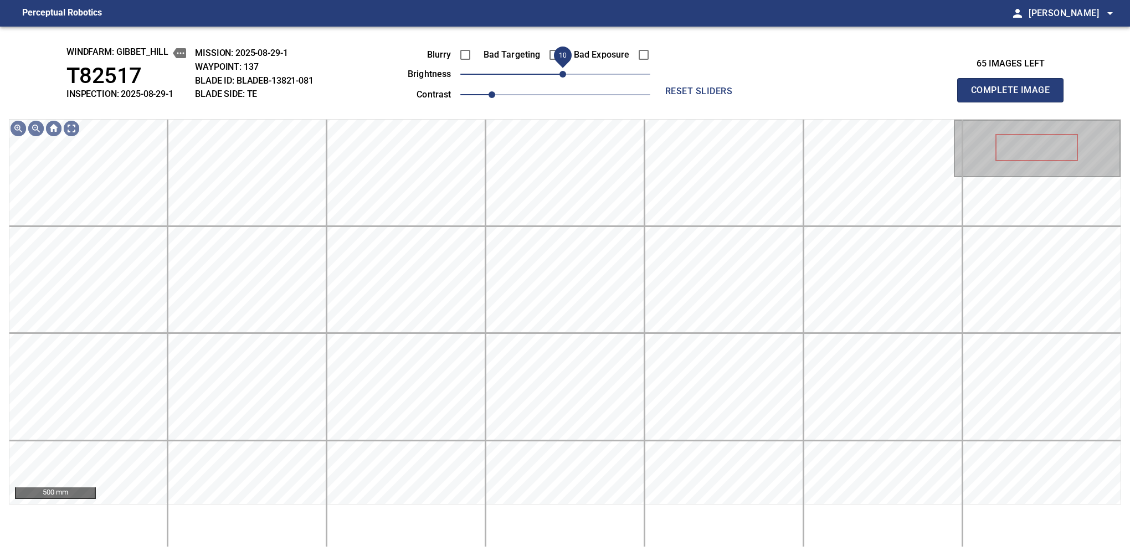
click at [566, 76] on span "10" at bounding box center [562, 74] width 7 height 7
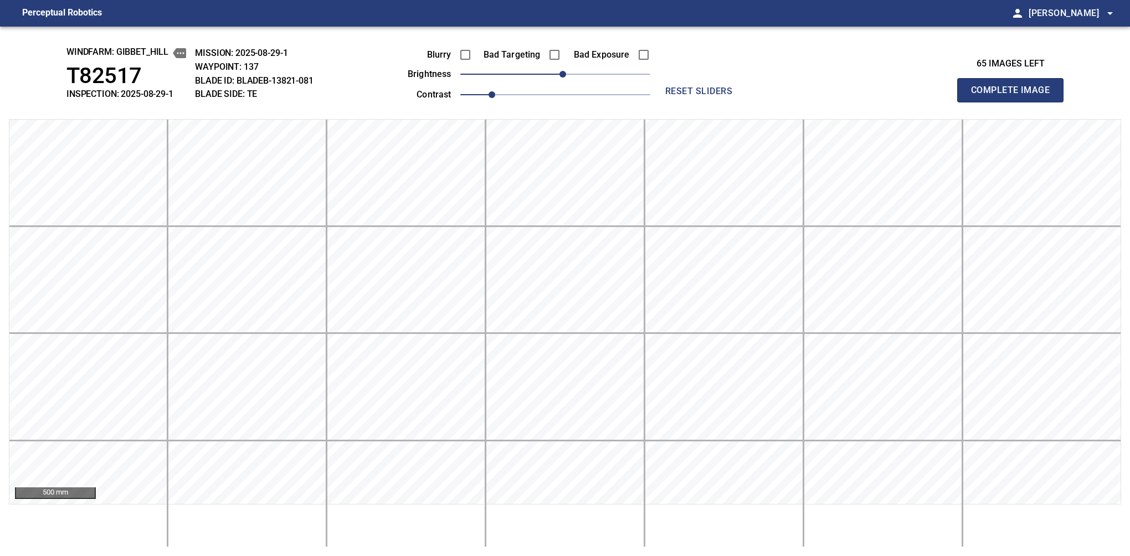
click at [1014, 102] on button "Complete Image" at bounding box center [1010, 90] width 106 height 24
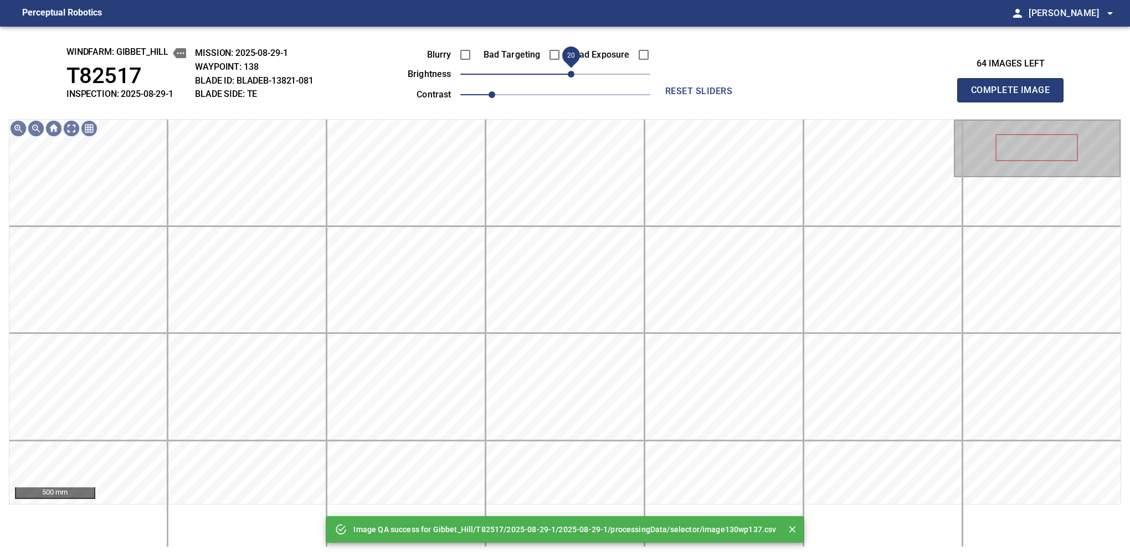
drag, startPoint x: 563, startPoint y: 80, endPoint x: 573, endPoint y: 82, distance: 10.2
click at [573, 78] on span "20" at bounding box center [571, 74] width 7 height 7
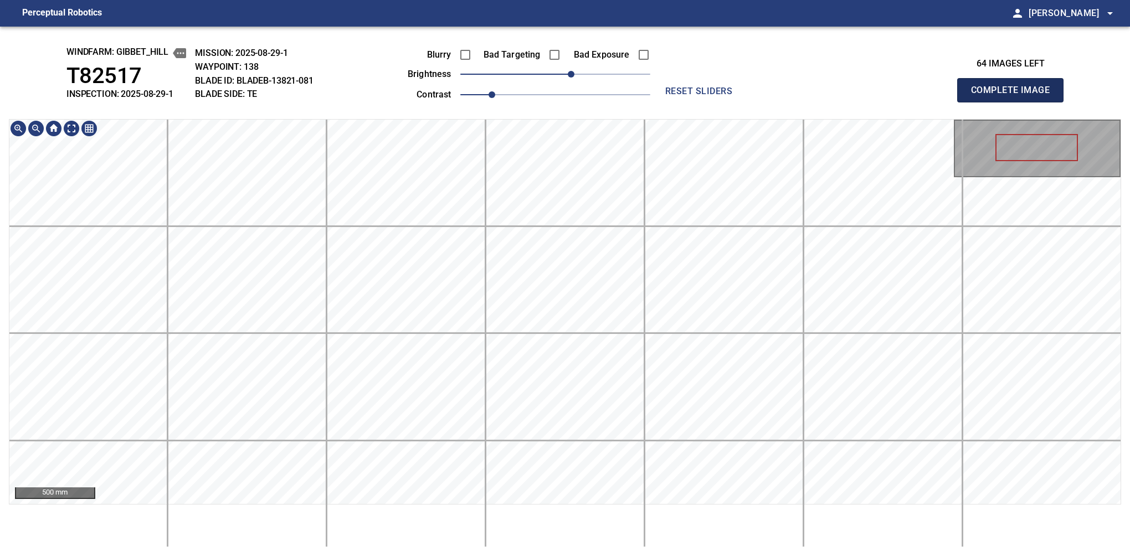
click at [1014, 102] on button "Complete Image" at bounding box center [1010, 90] width 106 height 24
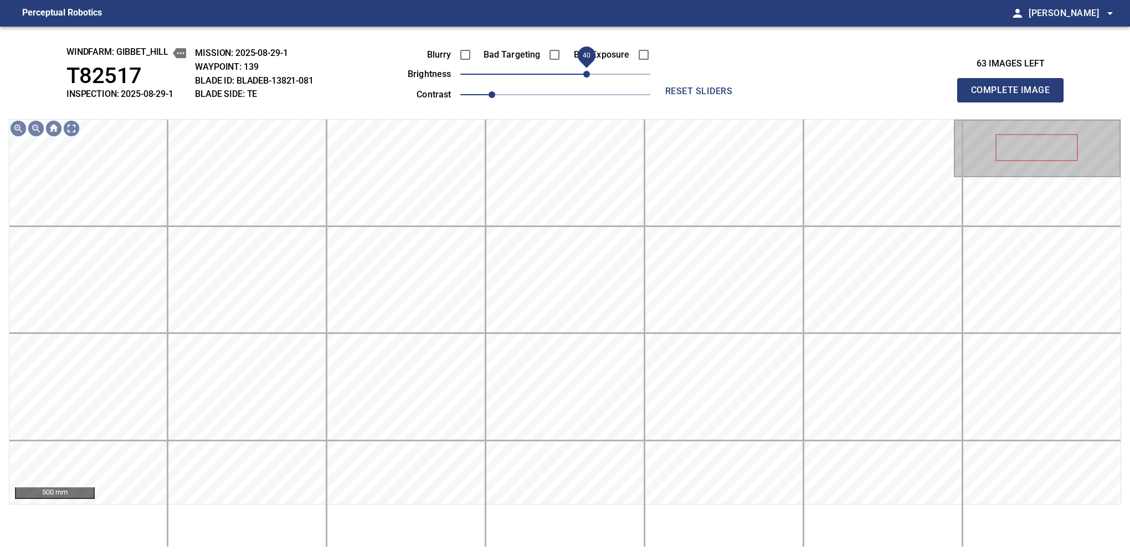
drag, startPoint x: 576, startPoint y: 73, endPoint x: 586, endPoint y: 69, distance: 10.9
click at [586, 71] on span "40" at bounding box center [586, 74] width 7 height 7
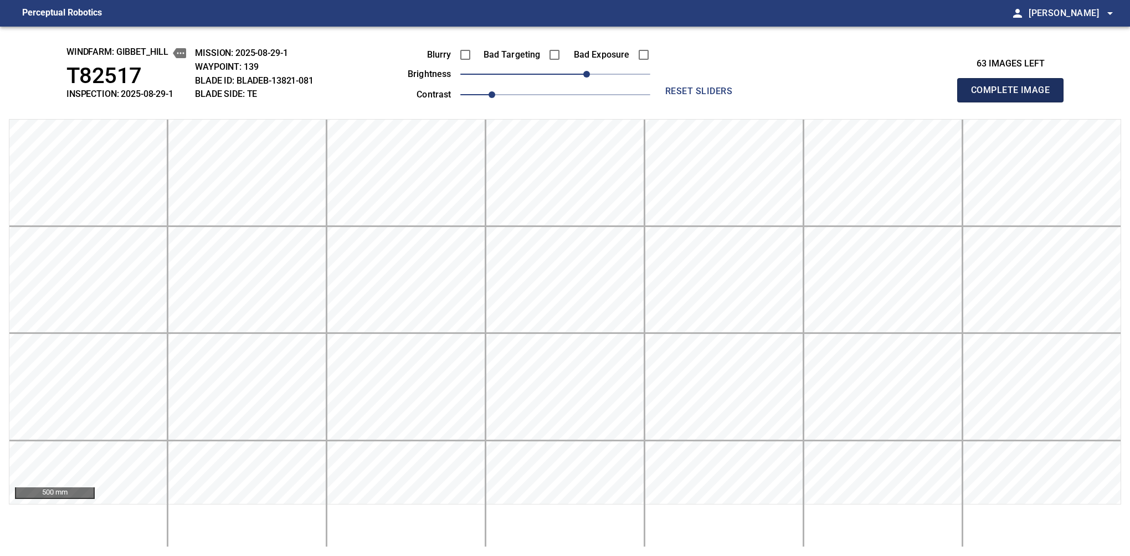
click at [1014, 102] on button "Complete Image" at bounding box center [1010, 90] width 106 height 24
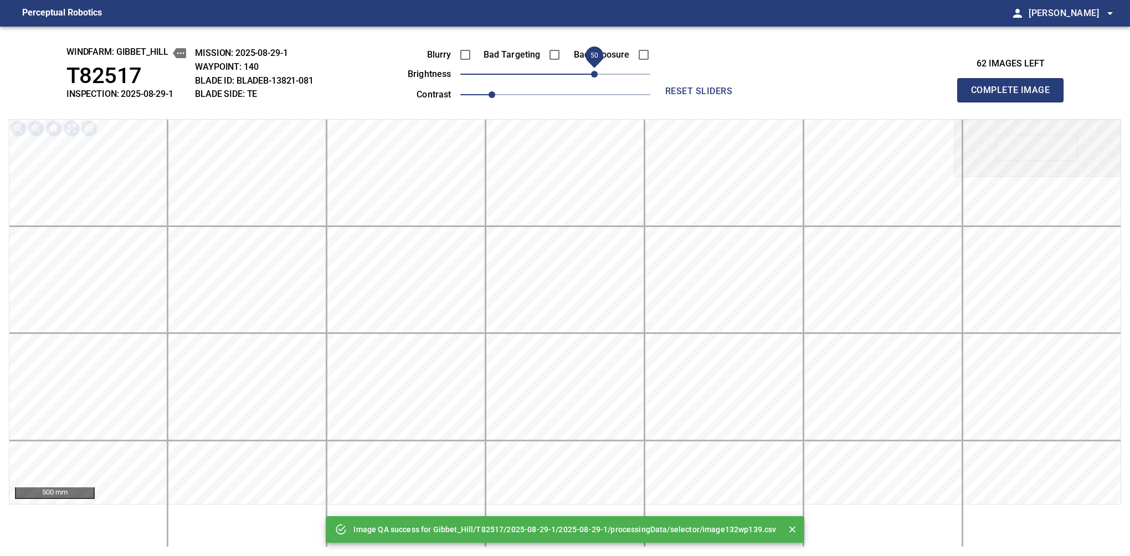
drag, startPoint x: 586, startPoint y: 69, endPoint x: 594, endPoint y: 71, distance: 8.1
click at [594, 71] on span "50" at bounding box center [555, 74] width 190 height 16
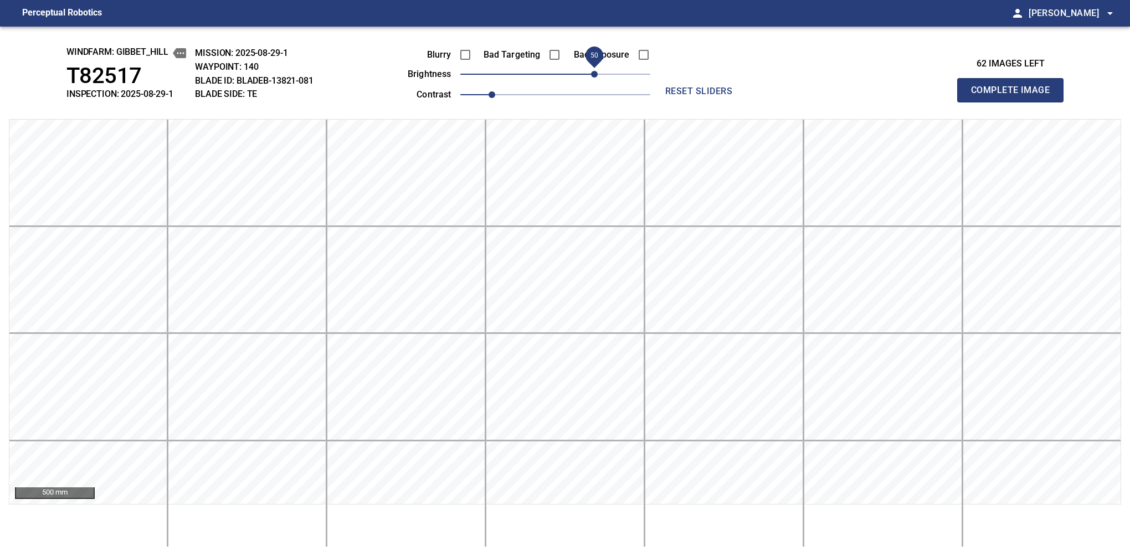
click at [1014, 102] on button "Complete Image" at bounding box center [1010, 90] width 106 height 24
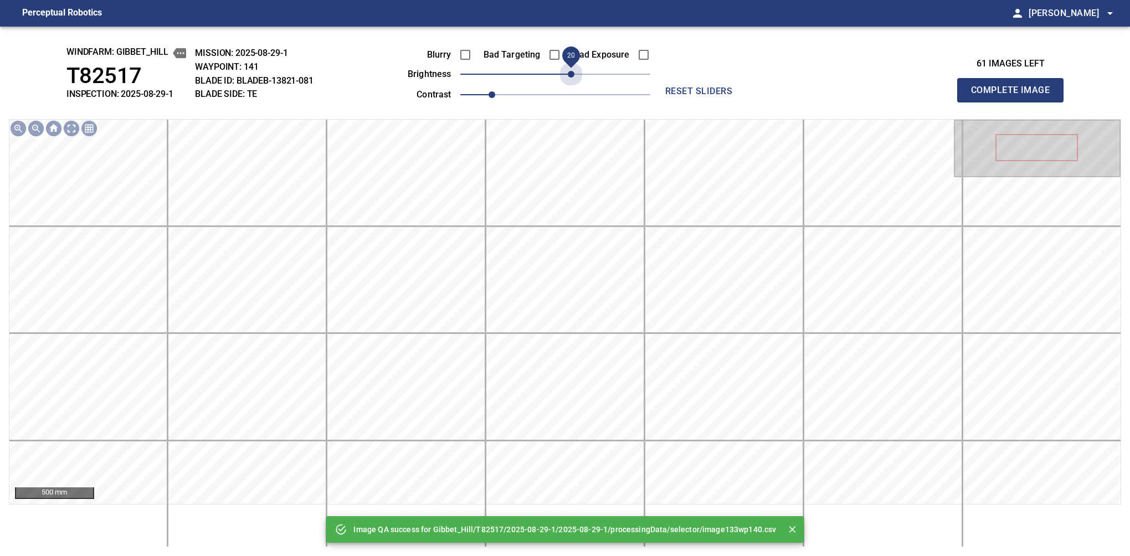
drag, startPoint x: 594, startPoint y: 71, endPoint x: 572, endPoint y: 86, distance: 26.6
click at [572, 86] on div "Blurry Bad Targeting Bad Exposure brightness 20 contrast 1" at bounding box center [516, 72] width 267 height 59
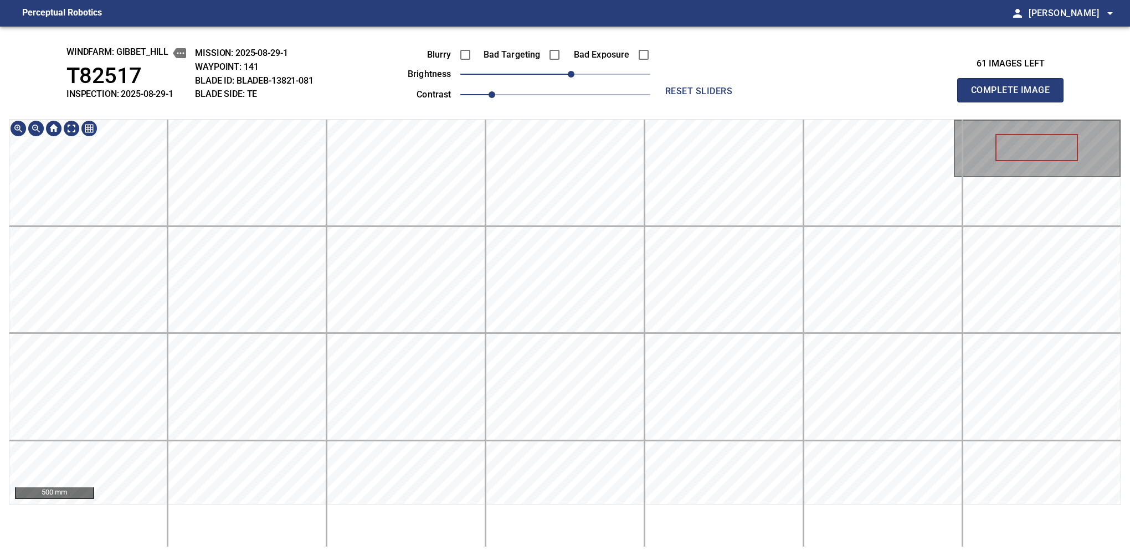
click at [1014, 102] on button "Complete Image" at bounding box center [1010, 90] width 106 height 24
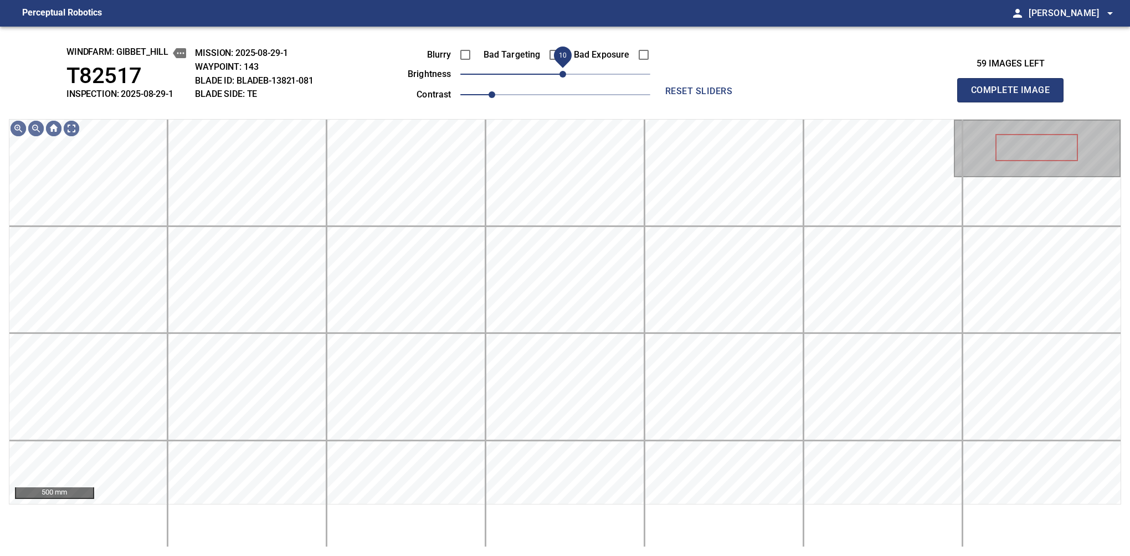
drag, startPoint x: 554, startPoint y: 80, endPoint x: 565, endPoint y: 80, distance: 11.6
click at [565, 78] on span "10" at bounding box center [562, 74] width 7 height 7
click at [565, 72] on span "10" at bounding box center [562, 74] width 7 height 7
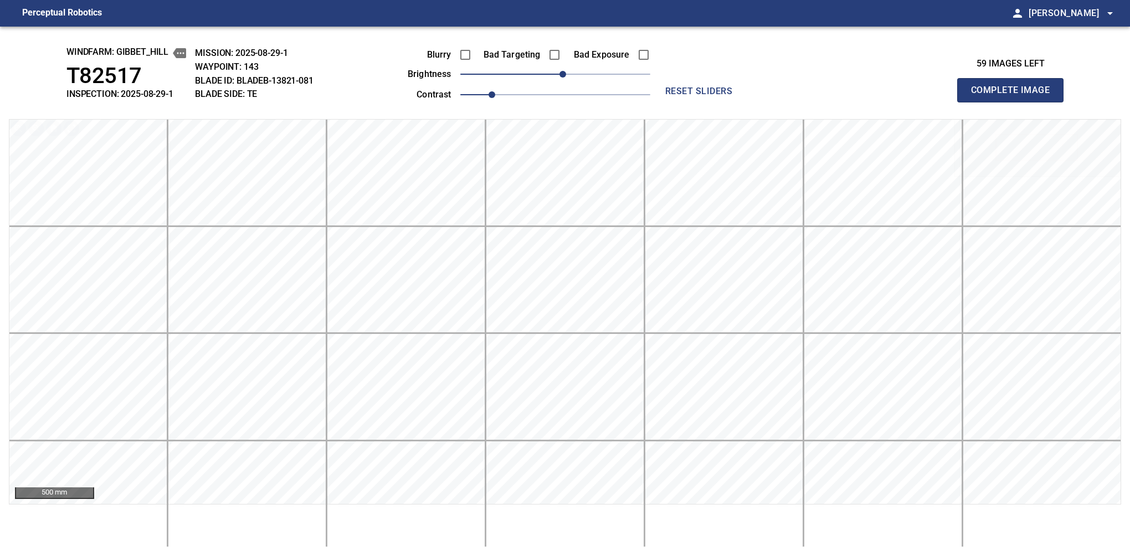
click at [1014, 102] on button "Complete Image" at bounding box center [1010, 90] width 106 height 24
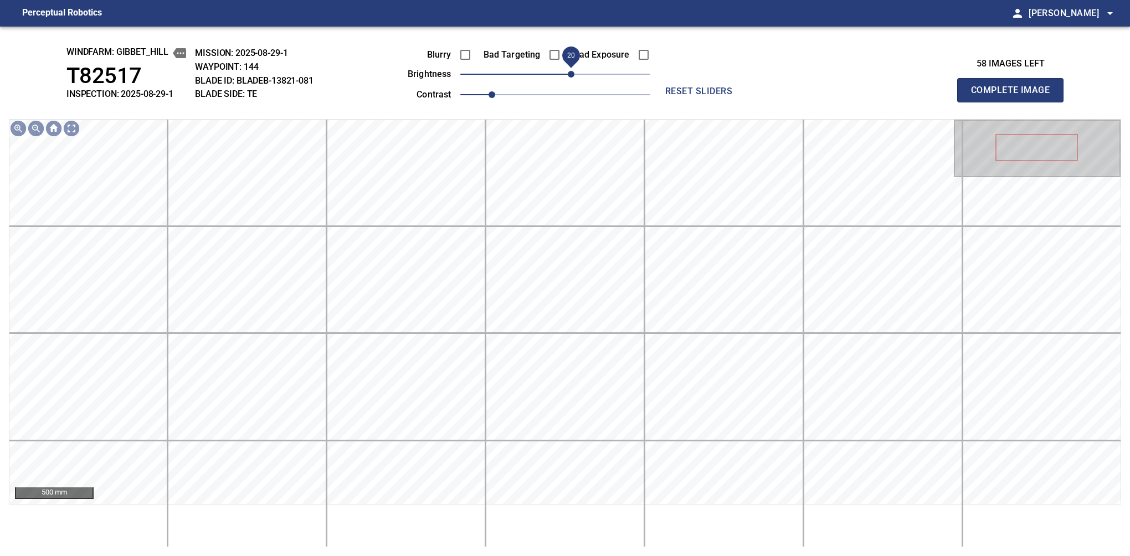
drag, startPoint x: 554, startPoint y: 78, endPoint x: 567, endPoint y: 76, distance: 13.5
click at [568, 76] on span "20" at bounding box center [571, 74] width 7 height 7
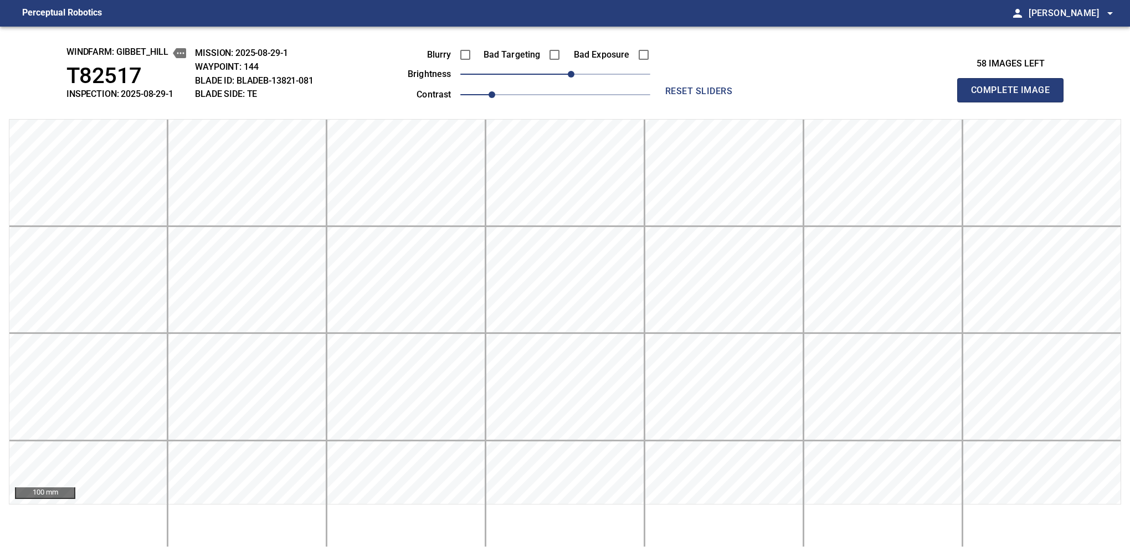
click at [1014, 102] on button "Complete Image" at bounding box center [1010, 90] width 106 height 24
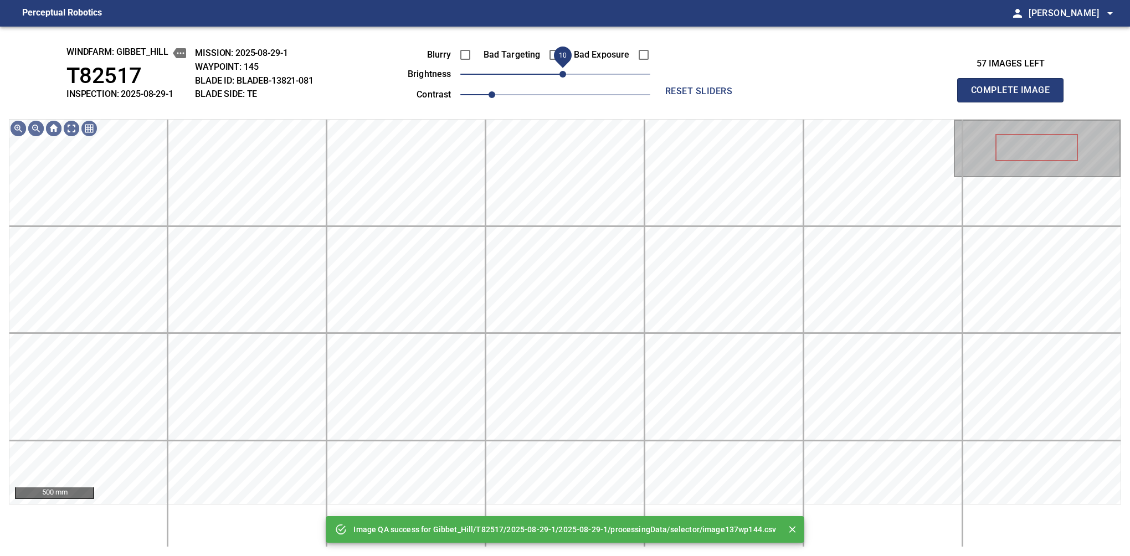
click at [561, 74] on span "10" at bounding box center [562, 74] width 7 height 7
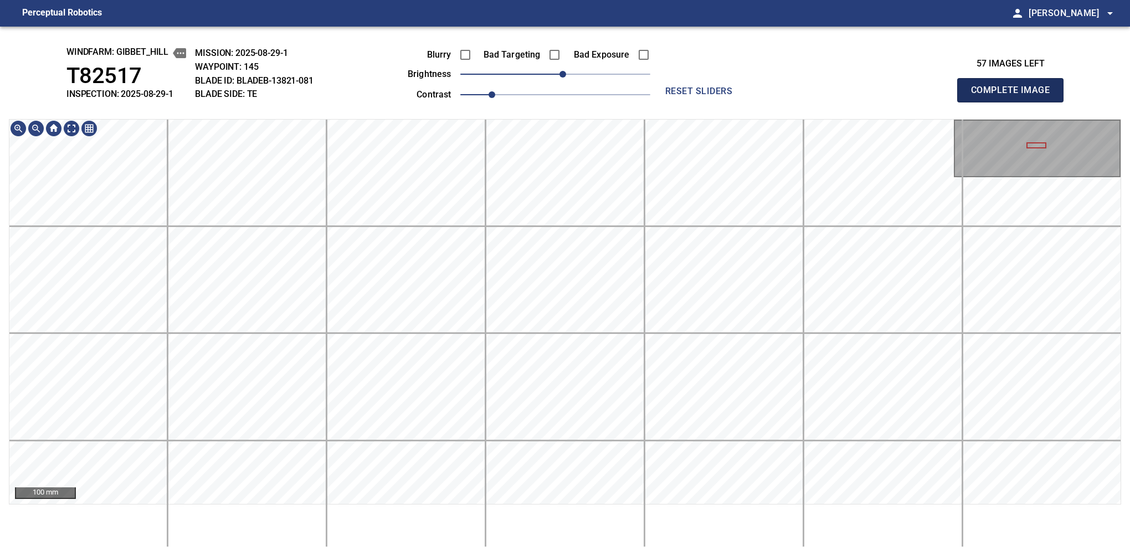
click at [1014, 102] on button "Complete Image" at bounding box center [1010, 90] width 106 height 24
click at [559, 74] on span "10" at bounding box center [562, 74] width 7 height 7
click at [1014, 102] on button "Complete Image" at bounding box center [1010, 90] width 106 height 24
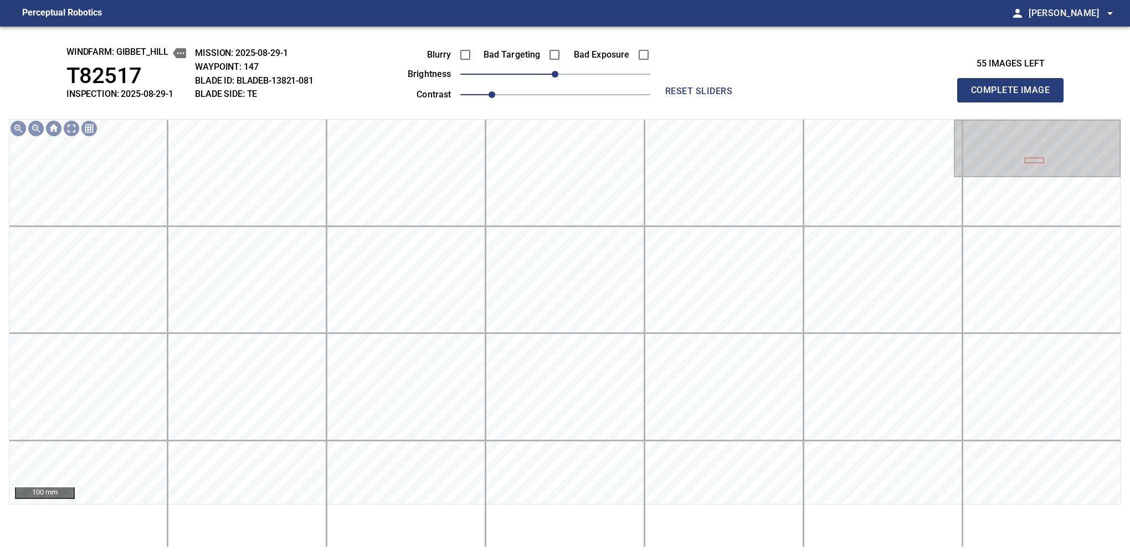
click at [1014, 102] on button "Complete Image" at bounding box center [1010, 90] width 106 height 24
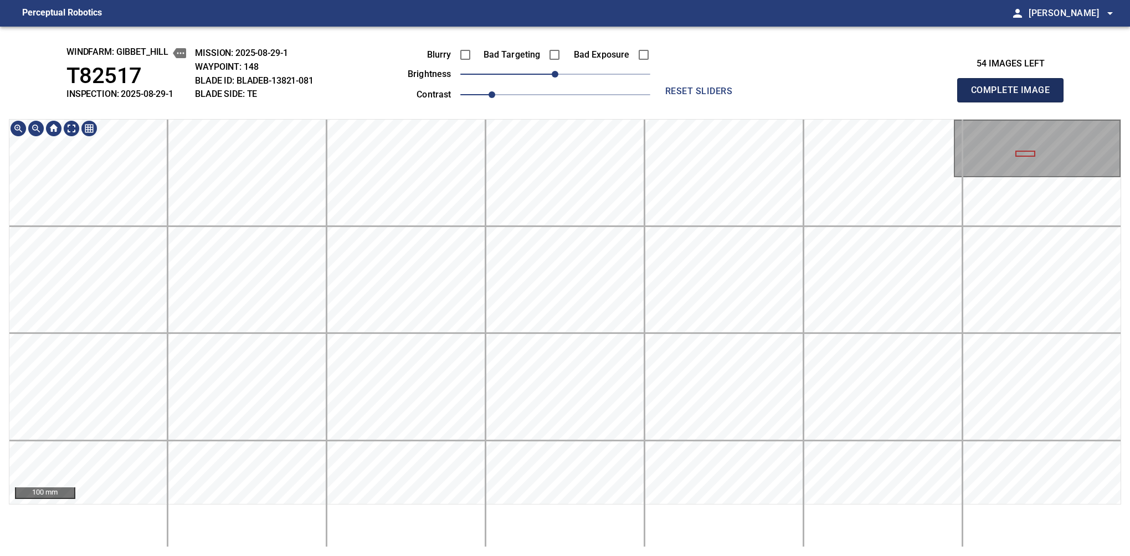
click at [1014, 102] on button "Complete Image" at bounding box center [1010, 90] width 106 height 24
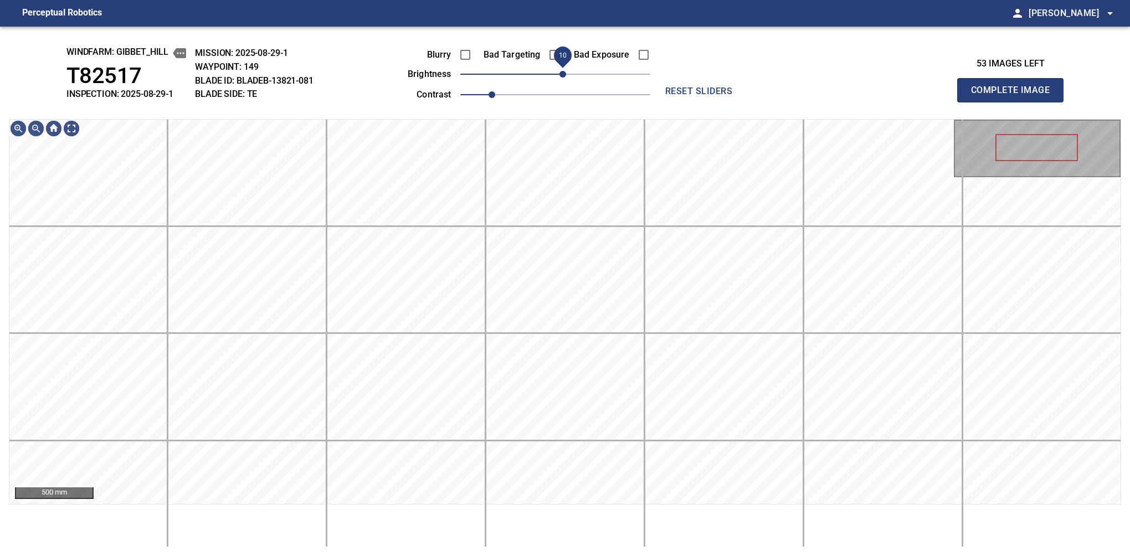
drag, startPoint x: 558, startPoint y: 74, endPoint x: 565, endPoint y: 71, distance: 7.0
click at [565, 71] on span "10" at bounding box center [562, 74] width 7 height 7
click at [509, 111] on div "windfarm: Gibbet_Hill T82517 INSPECTION: 2025-08-29-1 MISSION: 2025-08-29-1 WAY…" at bounding box center [565, 291] width 1130 height 529
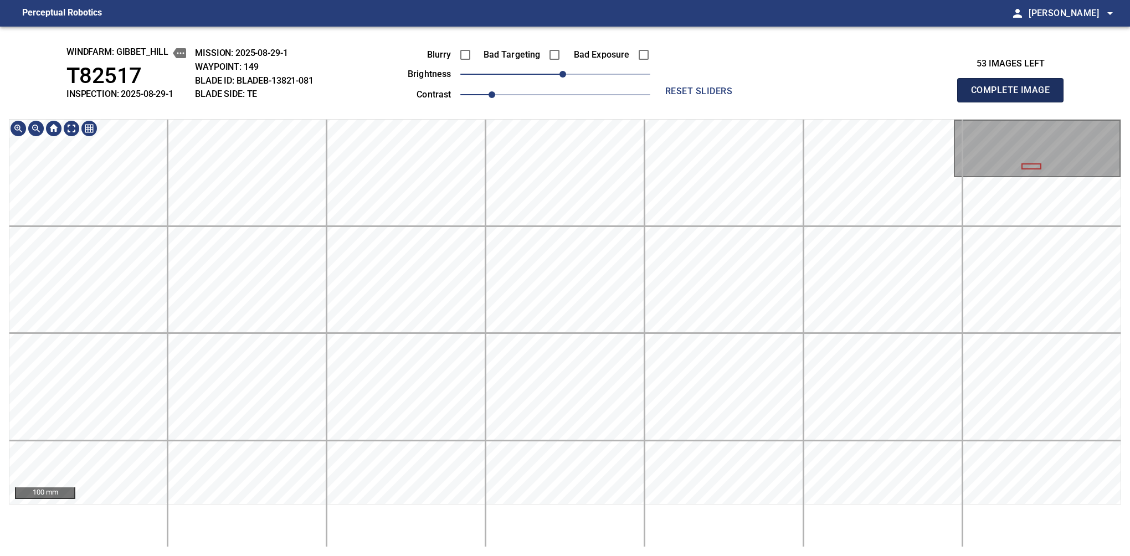
click at [1014, 102] on button "Complete Image" at bounding box center [1010, 90] width 106 height 24
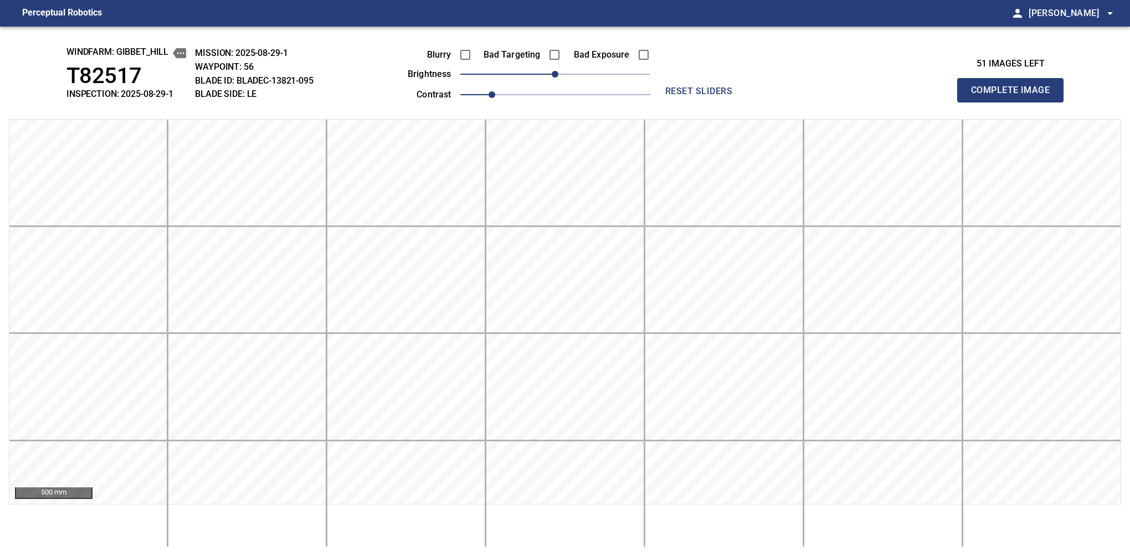
click at [1014, 102] on button "Complete Image" at bounding box center [1010, 90] width 106 height 24
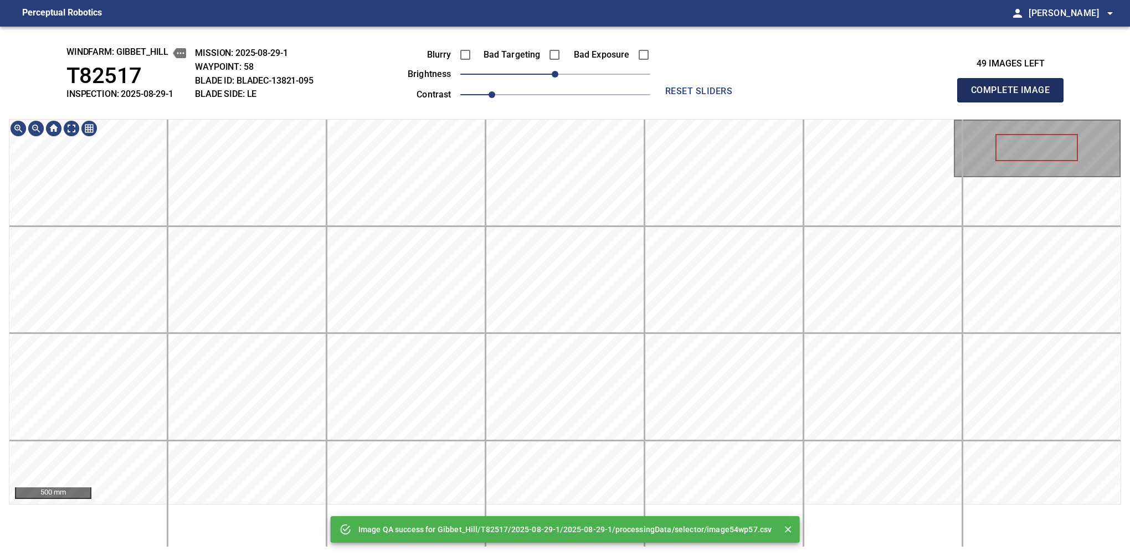
click at [1014, 102] on button "Complete Image" at bounding box center [1010, 90] width 106 height 24
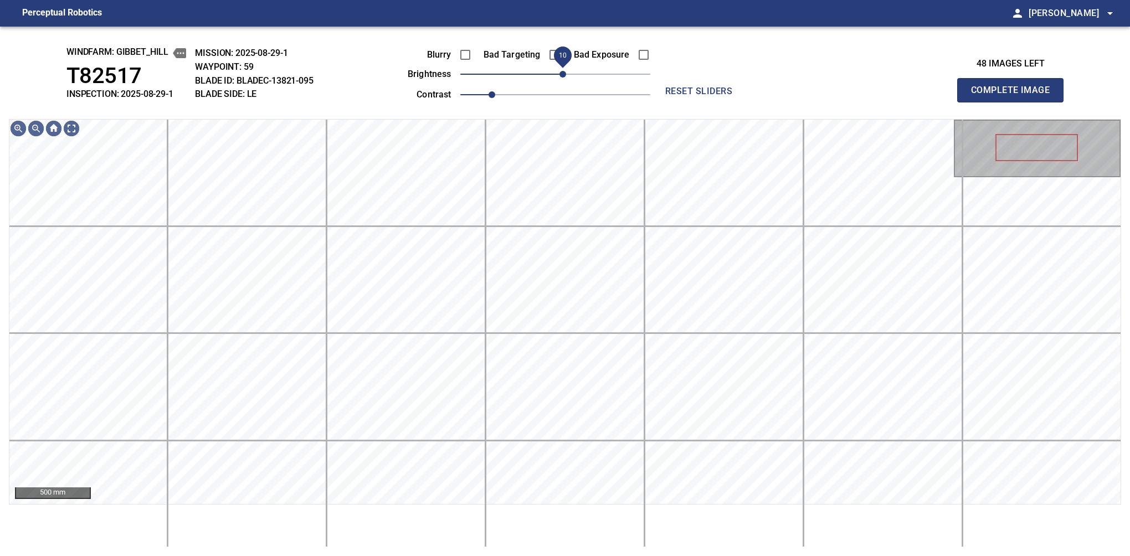
drag, startPoint x: 557, startPoint y: 75, endPoint x: 566, endPoint y: 70, distance: 11.4
click at [566, 71] on span "10" at bounding box center [562, 74] width 7 height 7
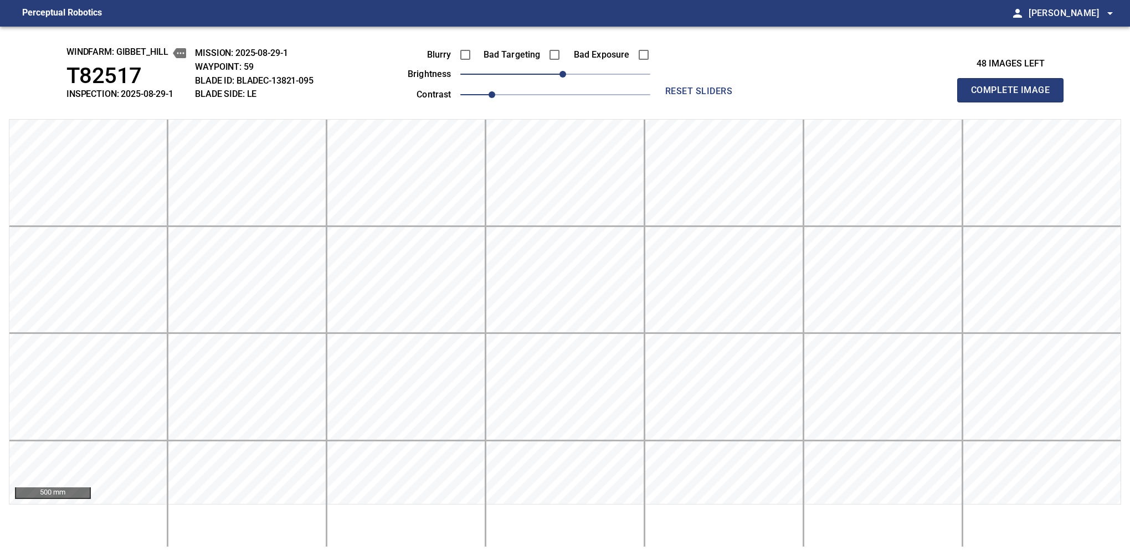
click at [1014, 102] on button "Complete Image" at bounding box center [1010, 90] width 106 height 24
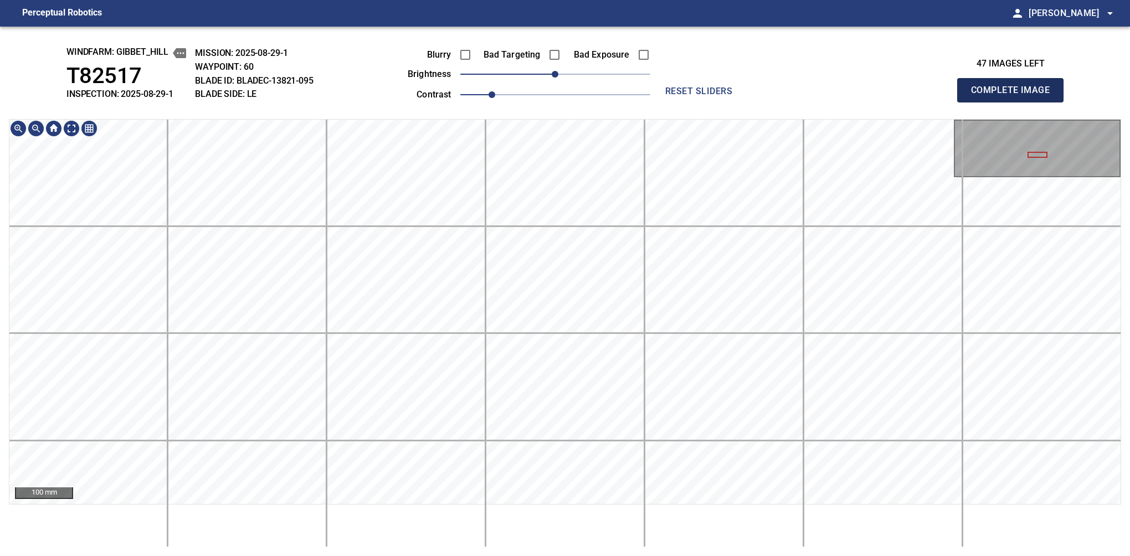
click at [1014, 102] on button "Complete Image" at bounding box center [1010, 90] width 106 height 24
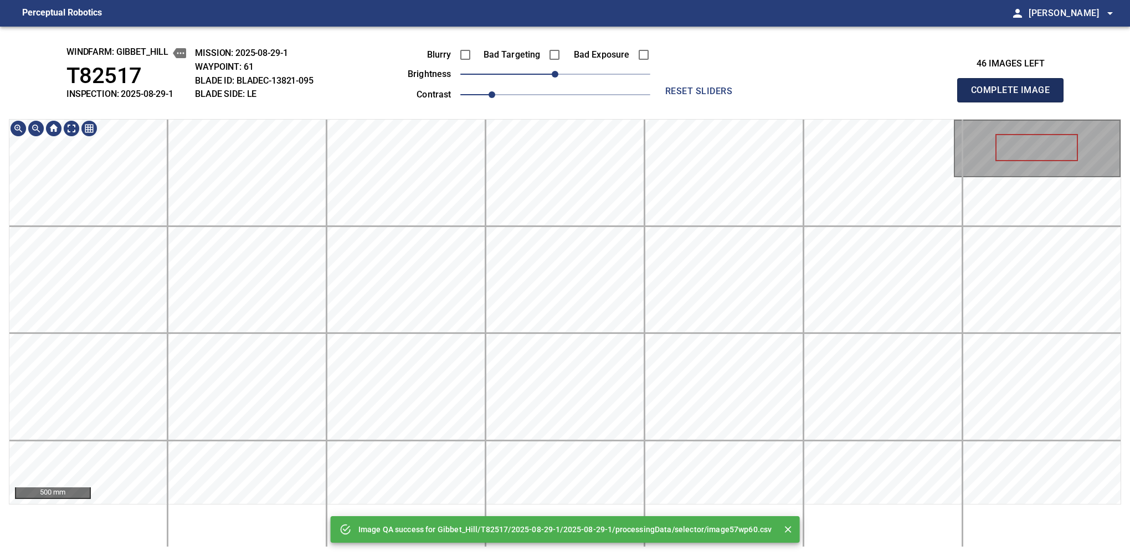
click at [1014, 102] on button "Complete Image" at bounding box center [1010, 90] width 106 height 24
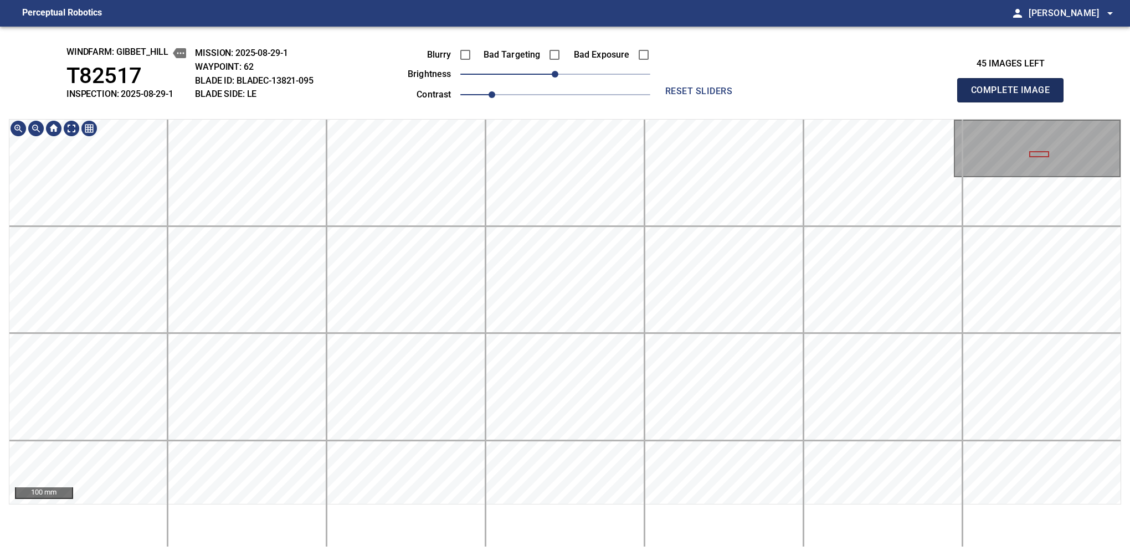
click at [1014, 102] on button "Complete Image" at bounding box center [1010, 90] width 106 height 24
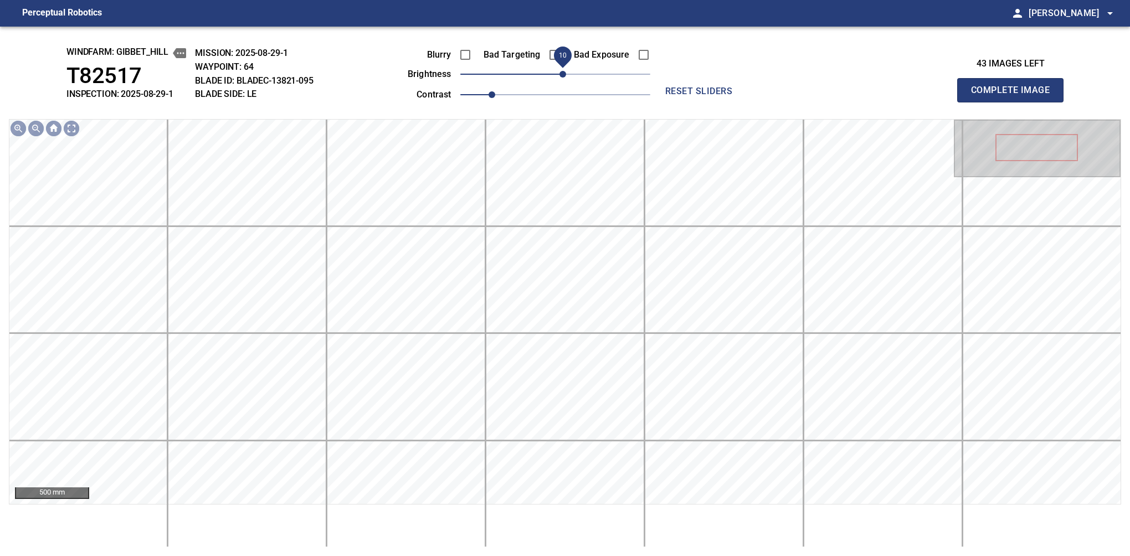
click at [563, 73] on span "10" at bounding box center [562, 74] width 7 height 7
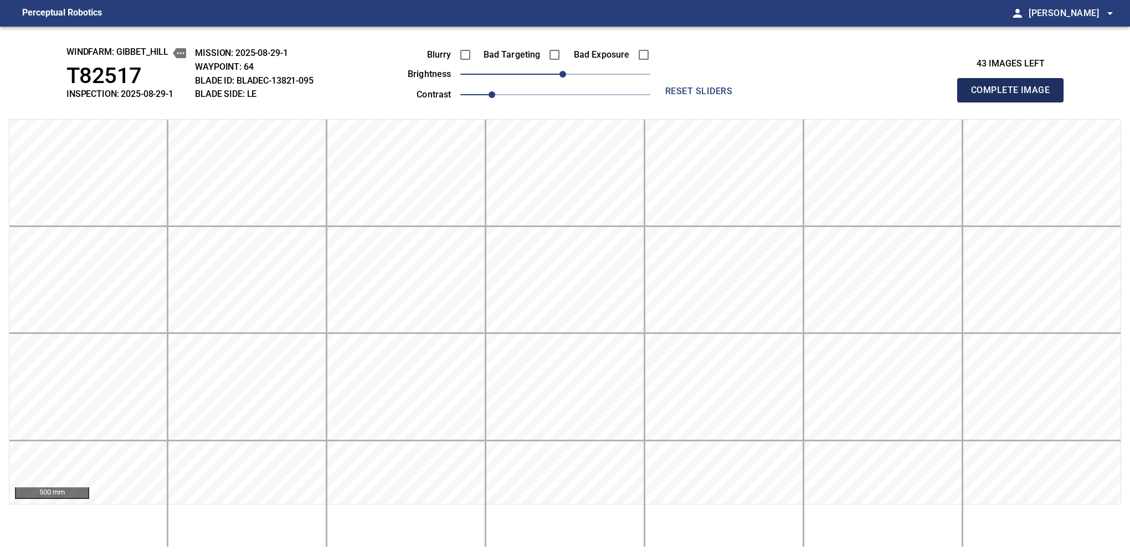
click at [1014, 102] on button "Complete Image" at bounding box center [1010, 90] width 106 height 24
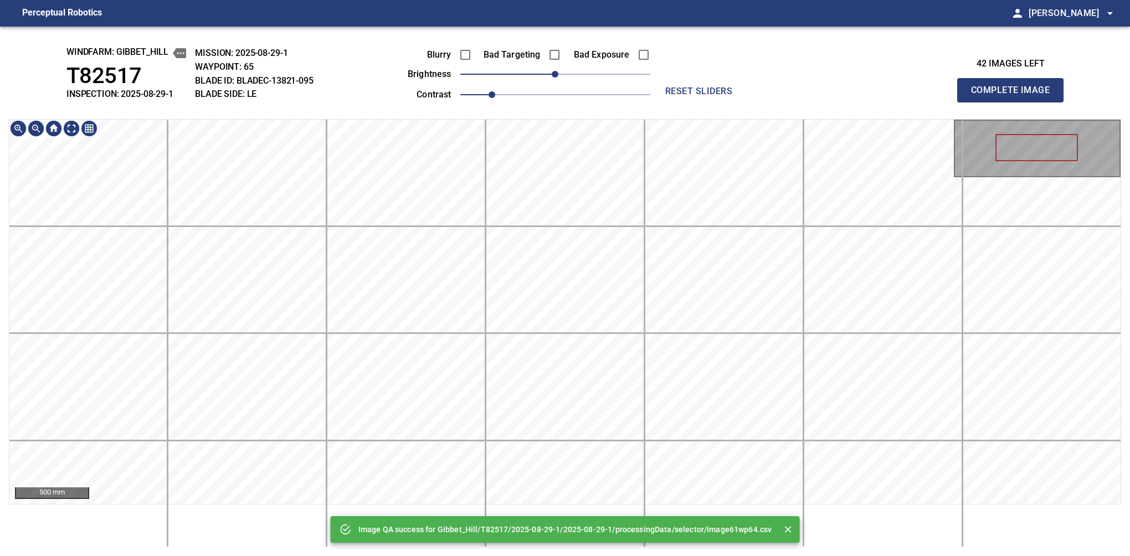
click at [523, 86] on div "Image QA success for Gibbet_Hill/T82517/2025-08-29-1/2025-08-29-1/processingDat…" at bounding box center [565, 291] width 1130 height 529
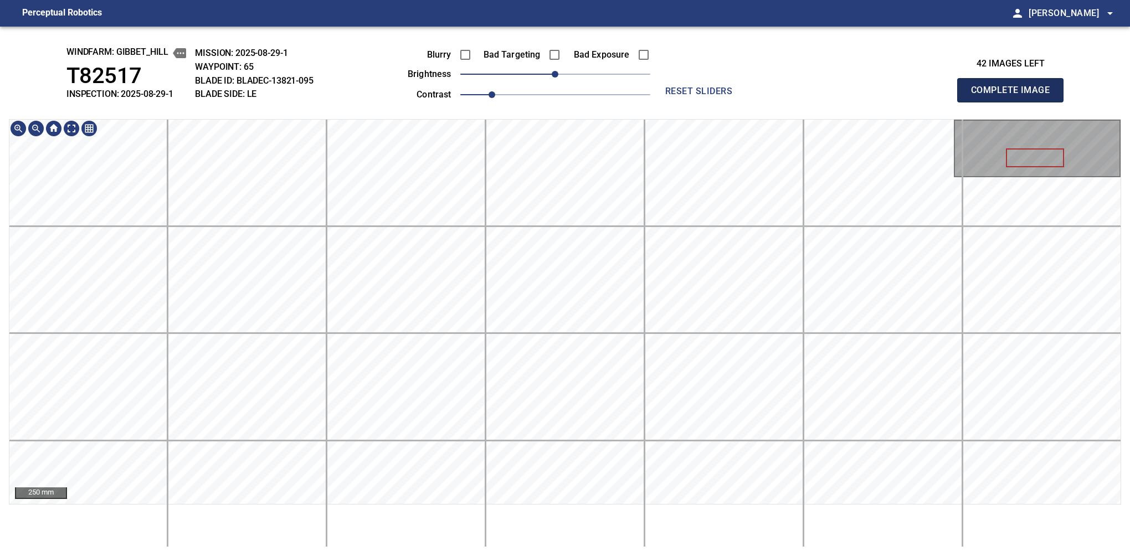
click at [1014, 102] on button "Complete Image" at bounding box center [1010, 90] width 106 height 24
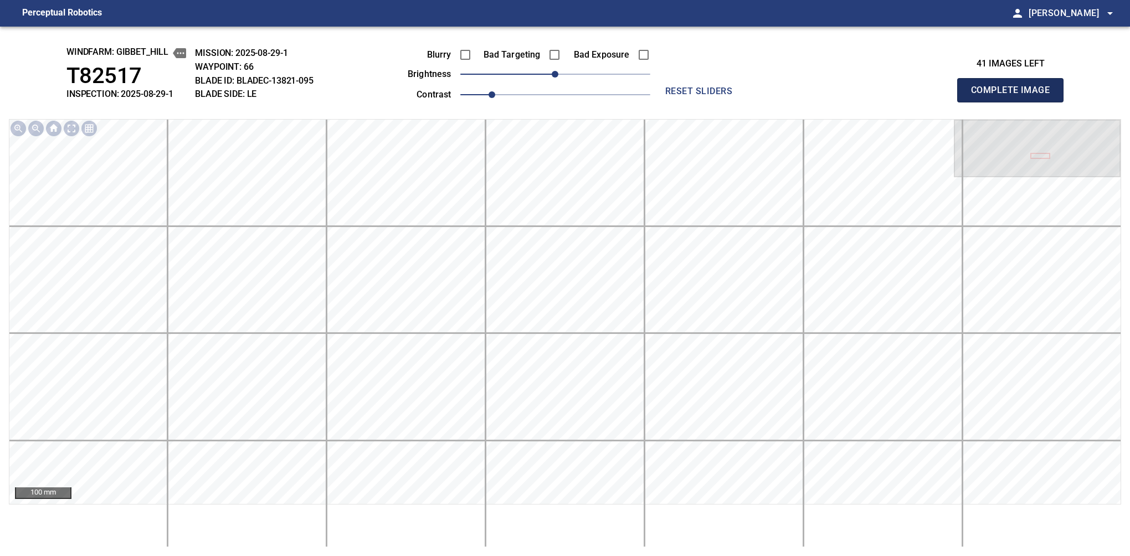
click at [1014, 102] on button "Complete Image" at bounding box center [1010, 90] width 106 height 24
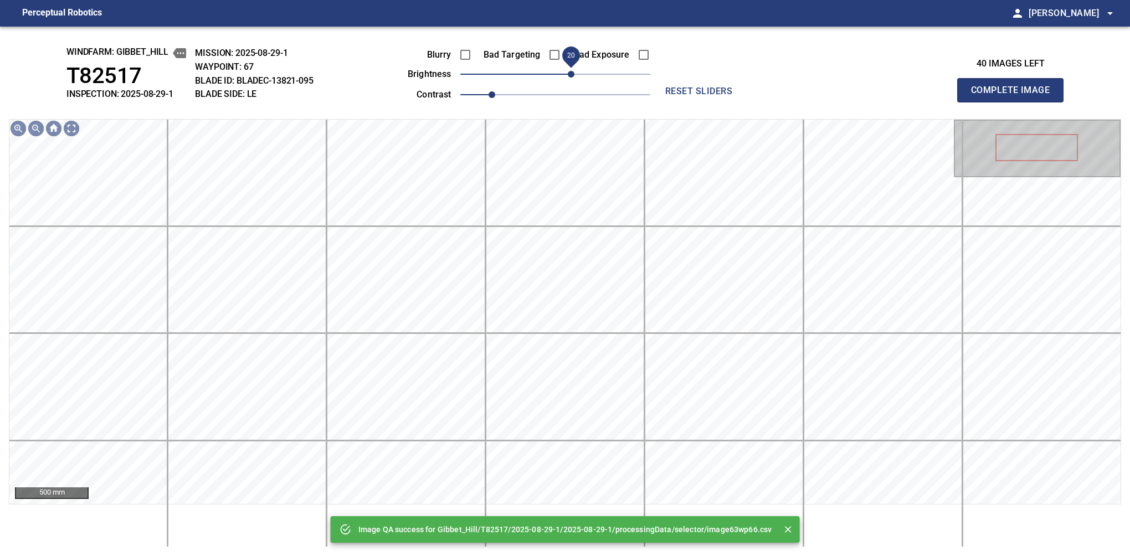
drag, startPoint x: 565, startPoint y: 75, endPoint x: 571, endPoint y: 75, distance: 6.1
click at [571, 75] on span "20" at bounding box center [571, 74] width 7 height 7
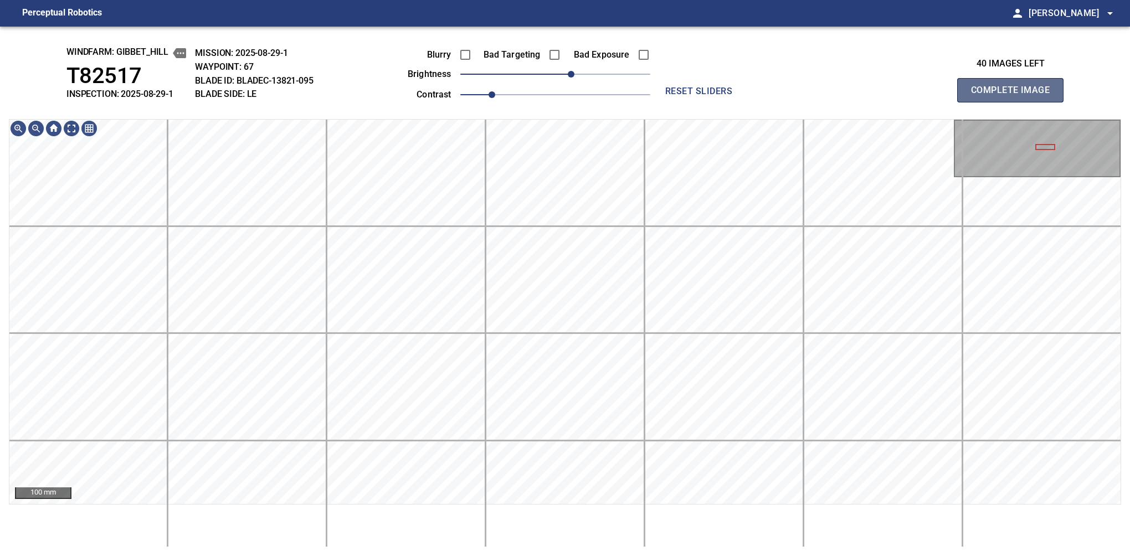
click at [1014, 102] on button "Complete Image" at bounding box center [1010, 90] width 106 height 24
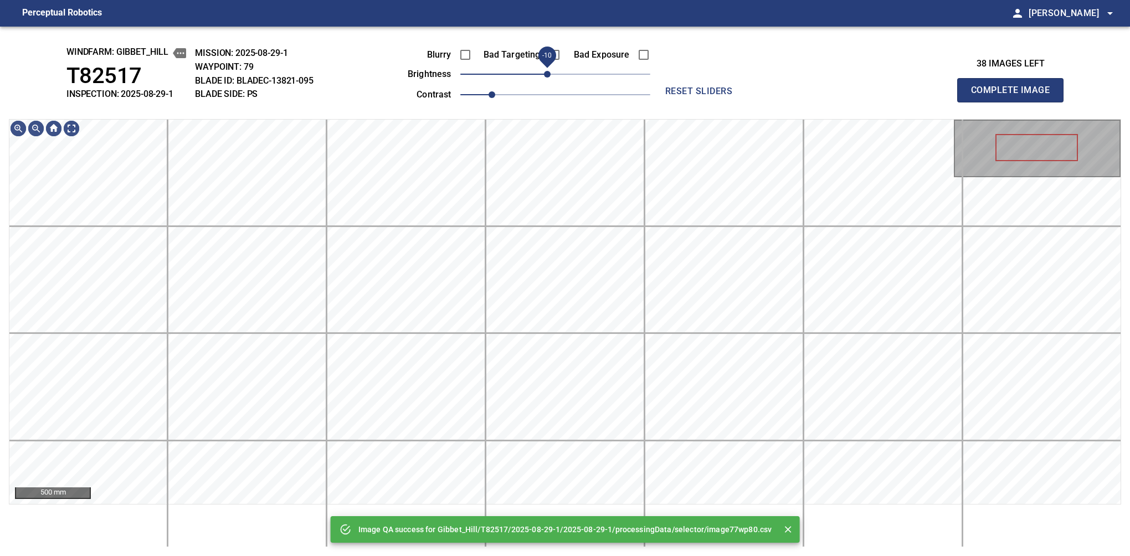
click at [550, 78] on span "-10" at bounding box center [547, 74] width 7 height 7
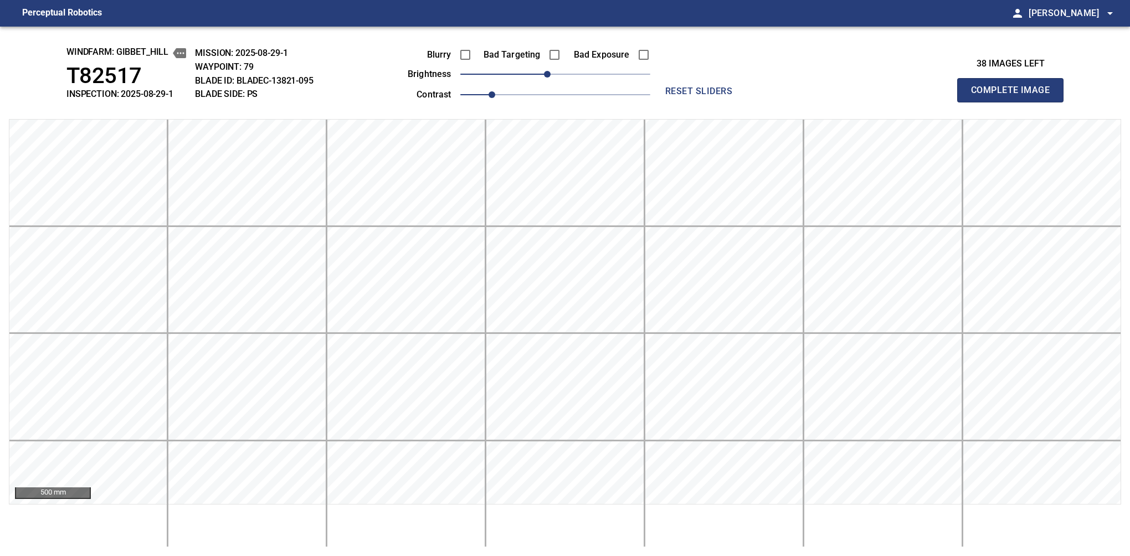
click at [1014, 102] on button "Complete Image" at bounding box center [1010, 90] width 106 height 24
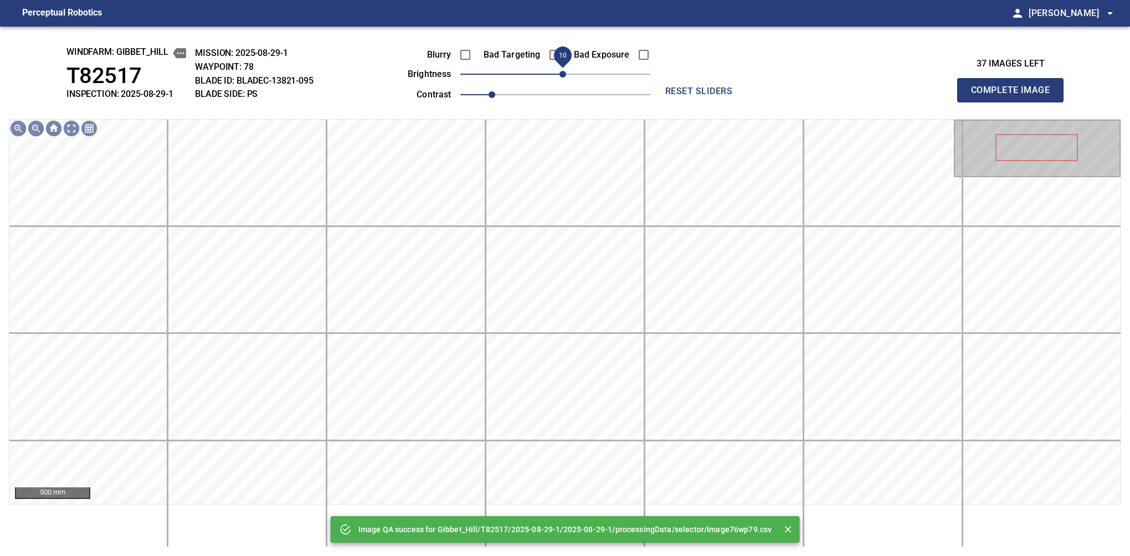
drag, startPoint x: 556, startPoint y: 78, endPoint x: 560, endPoint y: 72, distance: 6.8
click at [560, 72] on span "10" at bounding box center [562, 74] width 7 height 7
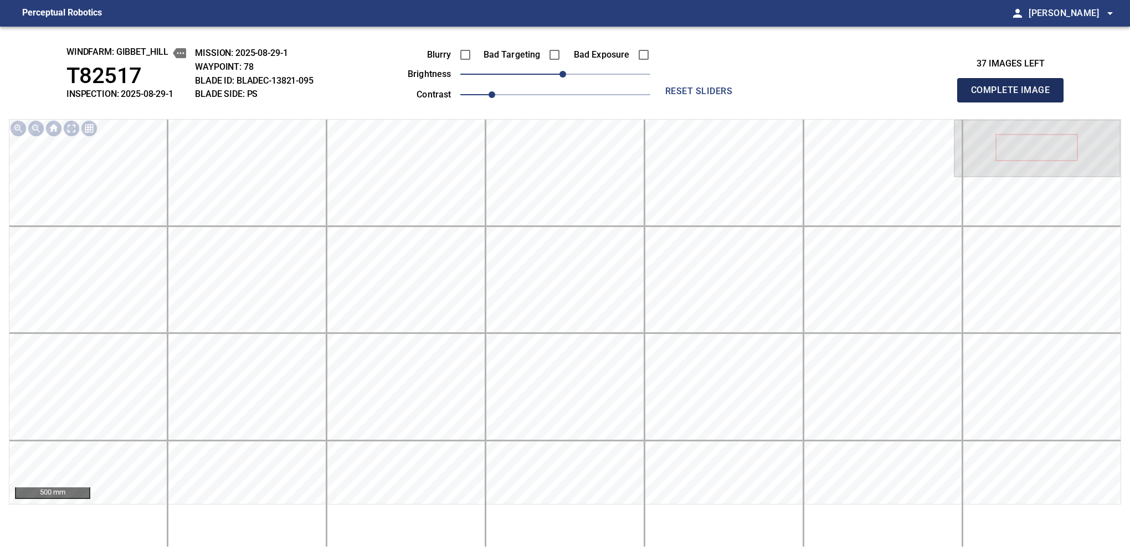
click at [1014, 102] on button "Complete Image" at bounding box center [1010, 90] width 106 height 24
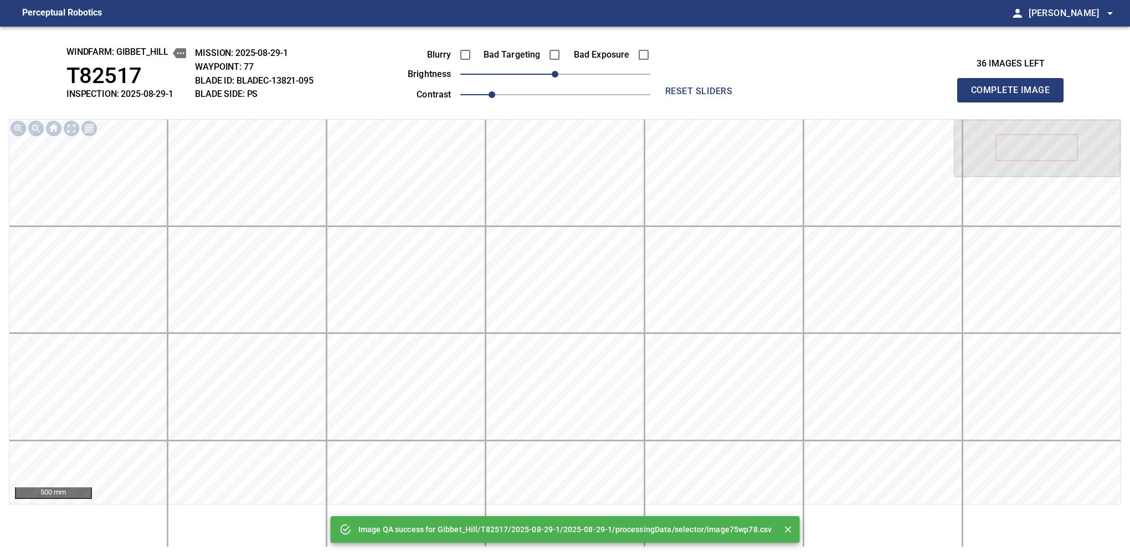
click at [1014, 102] on button "Complete Image" at bounding box center [1010, 90] width 106 height 24
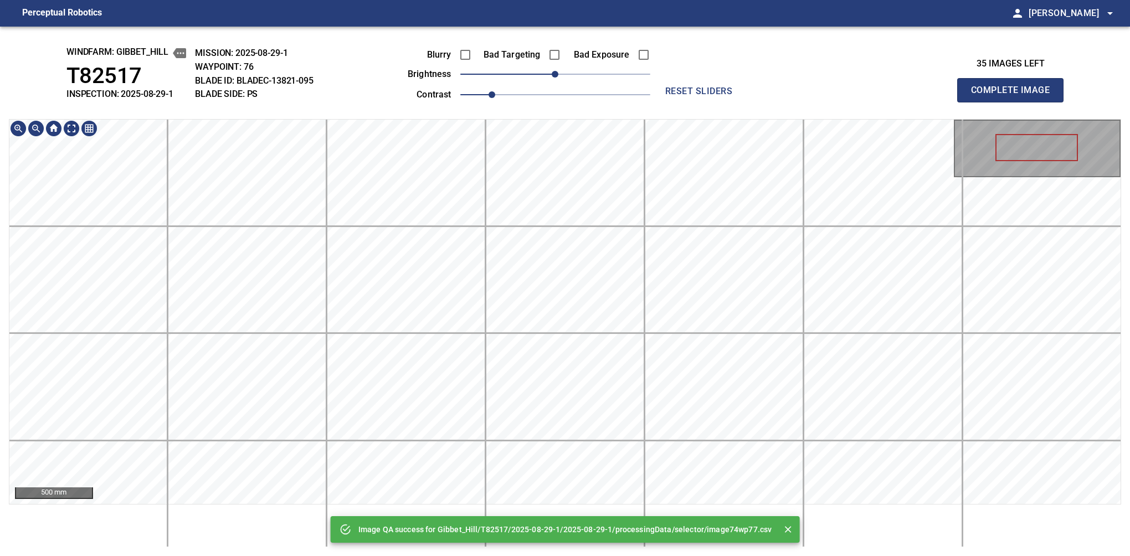
click at [1014, 102] on button "Complete Image" at bounding box center [1010, 90] width 106 height 24
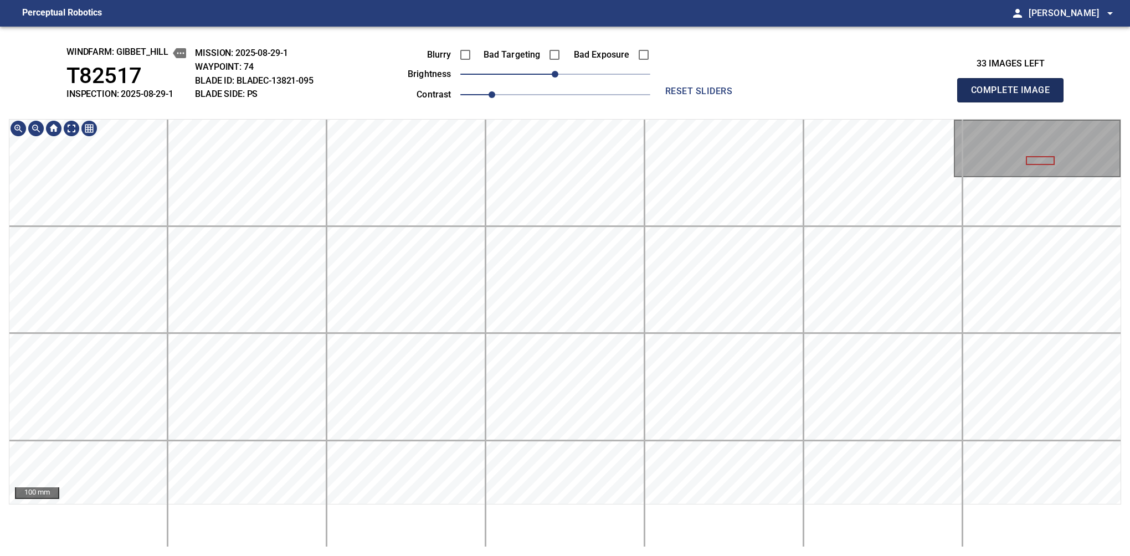
click at [1014, 102] on button "Complete Image" at bounding box center [1010, 90] width 106 height 24
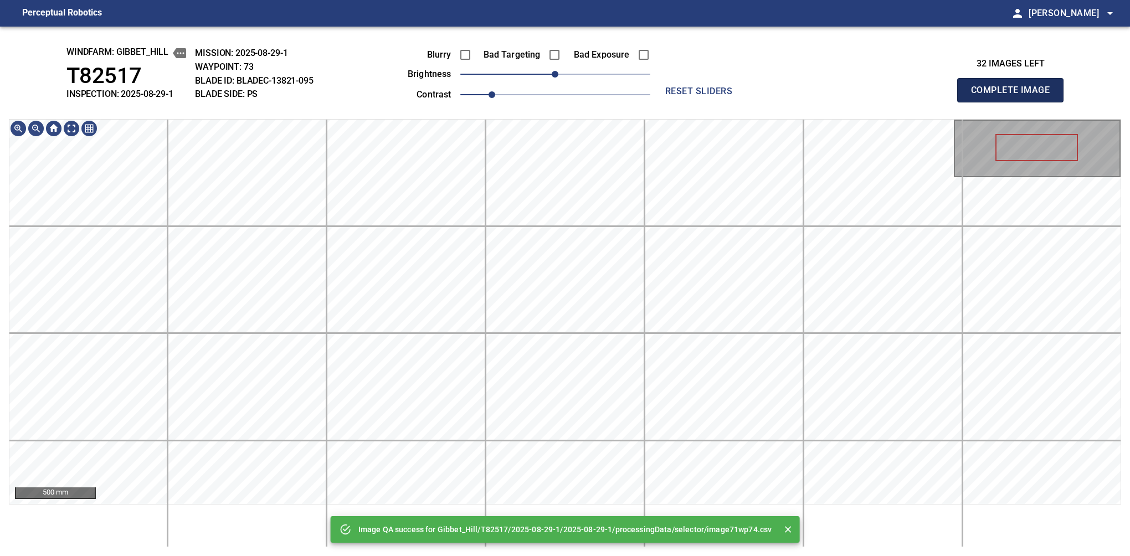
click at [1014, 102] on button "Complete Image" at bounding box center [1010, 90] width 106 height 24
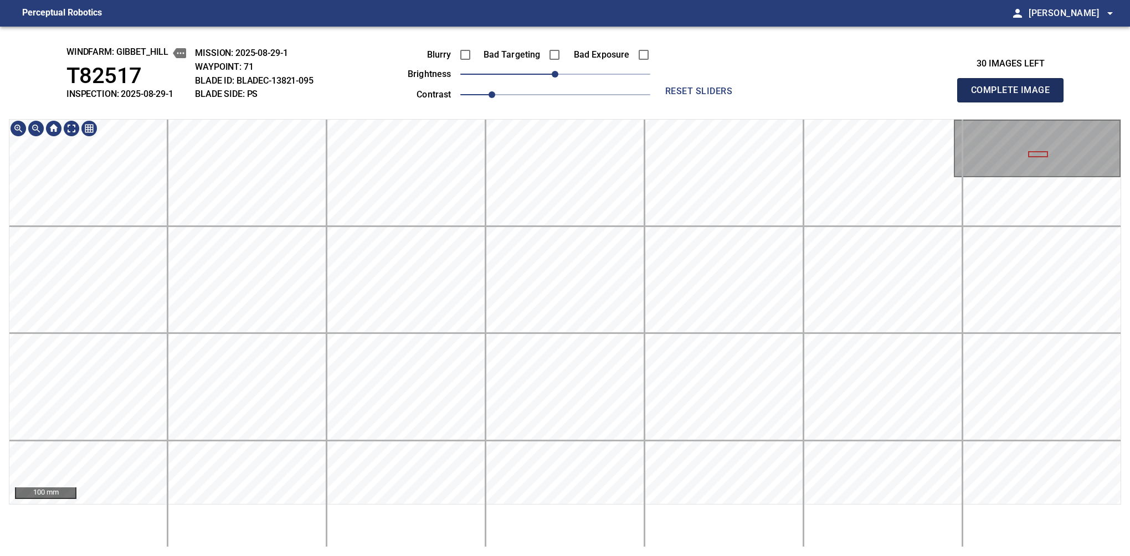
click at [1014, 102] on button "Complete Image" at bounding box center [1010, 90] width 106 height 24
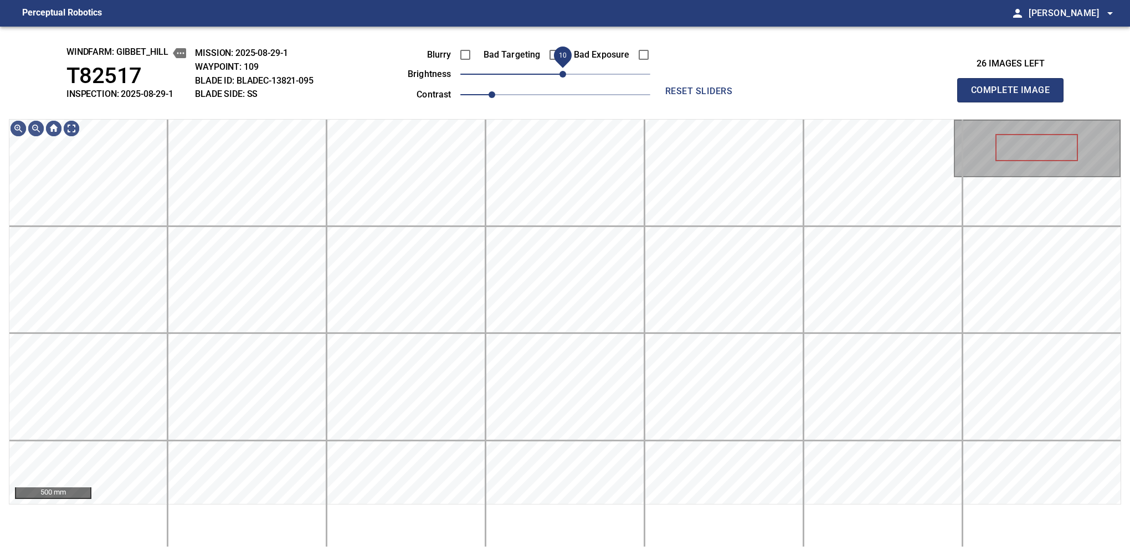
click at [560, 78] on span "10" at bounding box center [562, 74] width 7 height 7
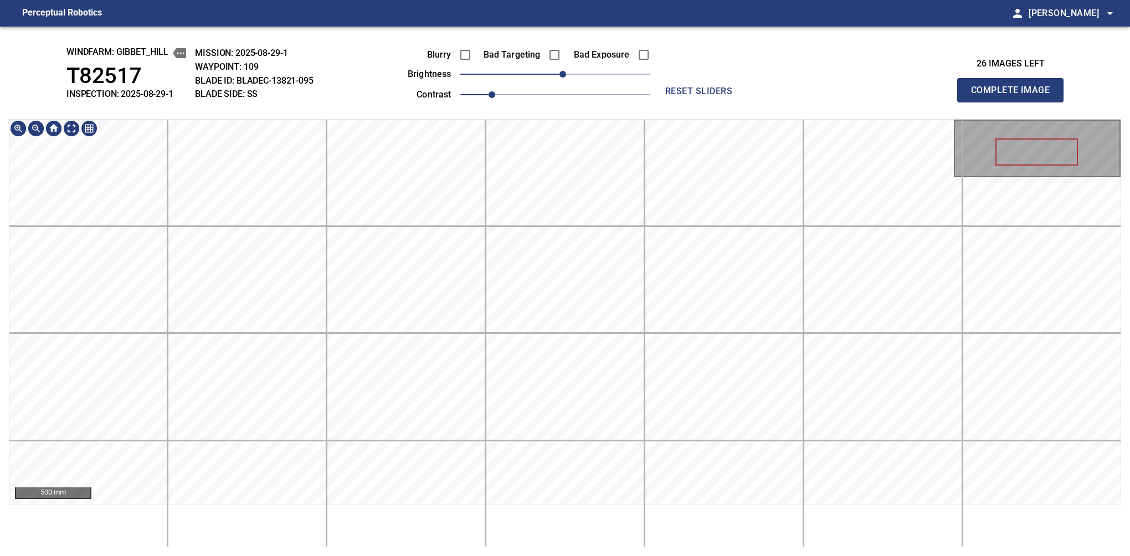
click at [550, 51] on div "windfarm: Gibbet_Hill T82517 INSPECTION: 2025-08-29-1 MISSION: 2025-08-29-1 WAY…" at bounding box center [565, 291] width 1130 height 529
click at [1014, 102] on button "Complete Image" at bounding box center [1010, 90] width 106 height 24
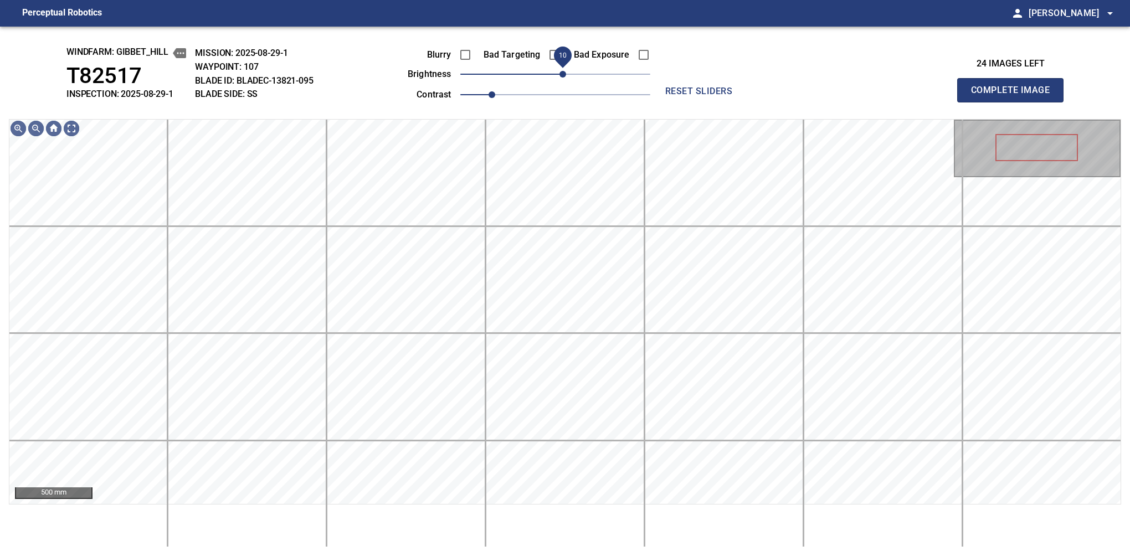
drag, startPoint x: 560, startPoint y: 75, endPoint x: 566, endPoint y: 66, distance: 10.3
click at [566, 71] on span "10" at bounding box center [562, 74] width 7 height 7
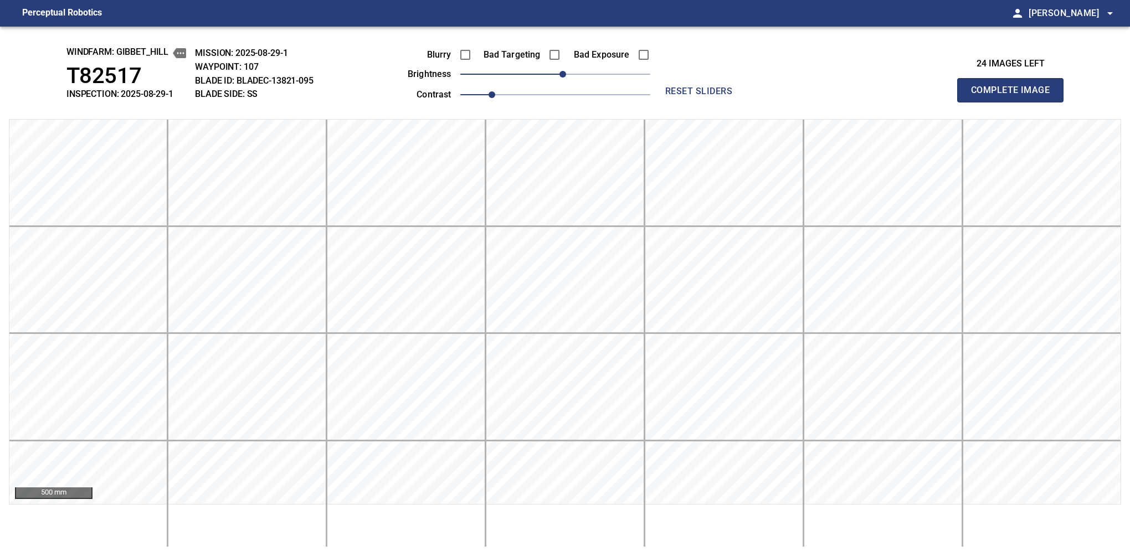
click at [1014, 102] on button "Complete Image" at bounding box center [1010, 90] width 106 height 24
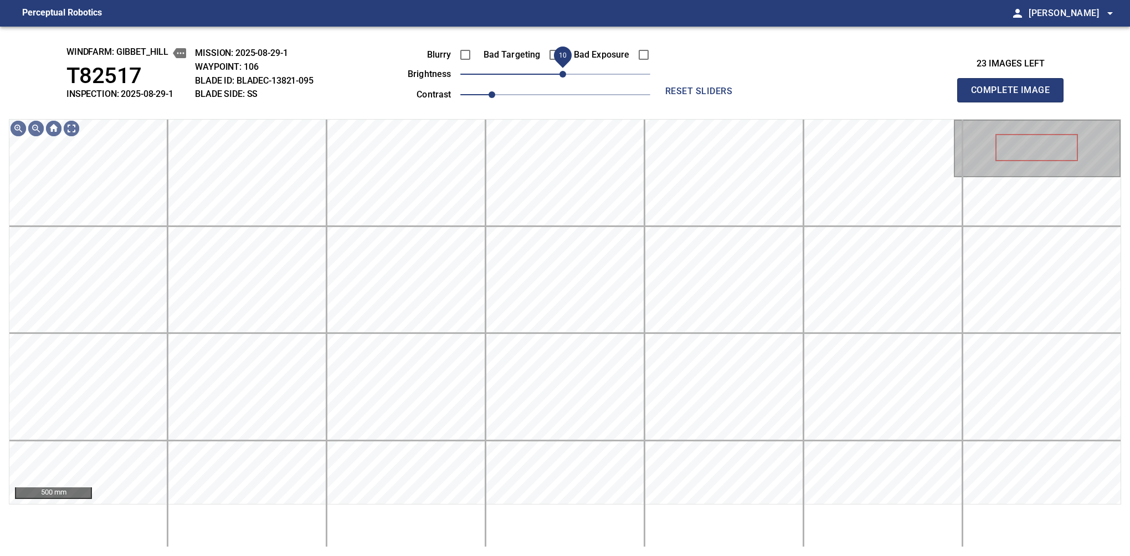
drag, startPoint x: 557, startPoint y: 75, endPoint x: 564, endPoint y: 71, distance: 8.7
click at [564, 71] on span "10" at bounding box center [562, 74] width 7 height 7
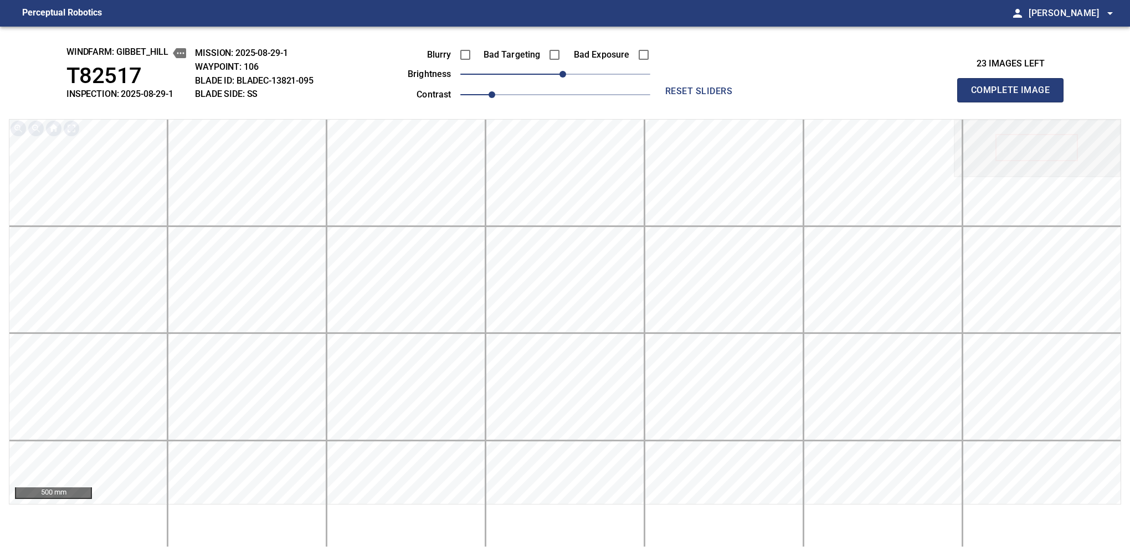
click at [1014, 102] on button "Complete Image" at bounding box center [1010, 90] width 106 height 24
drag, startPoint x: 557, startPoint y: 77, endPoint x: 570, endPoint y: 73, distance: 13.8
click at [570, 73] on span "20" at bounding box center [571, 74] width 7 height 7
click at [1014, 102] on button "Complete Image" at bounding box center [1010, 90] width 106 height 24
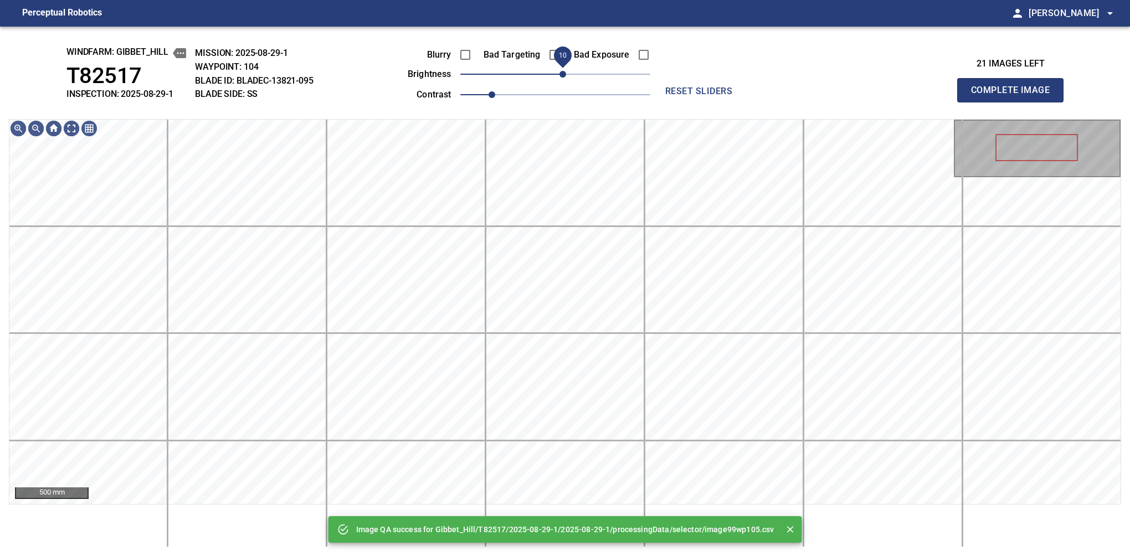
drag, startPoint x: 560, startPoint y: 75, endPoint x: 564, endPoint y: 71, distance: 5.9
click at [564, 71] on span "10" at bounding box center [562, 74] width 7 height 7
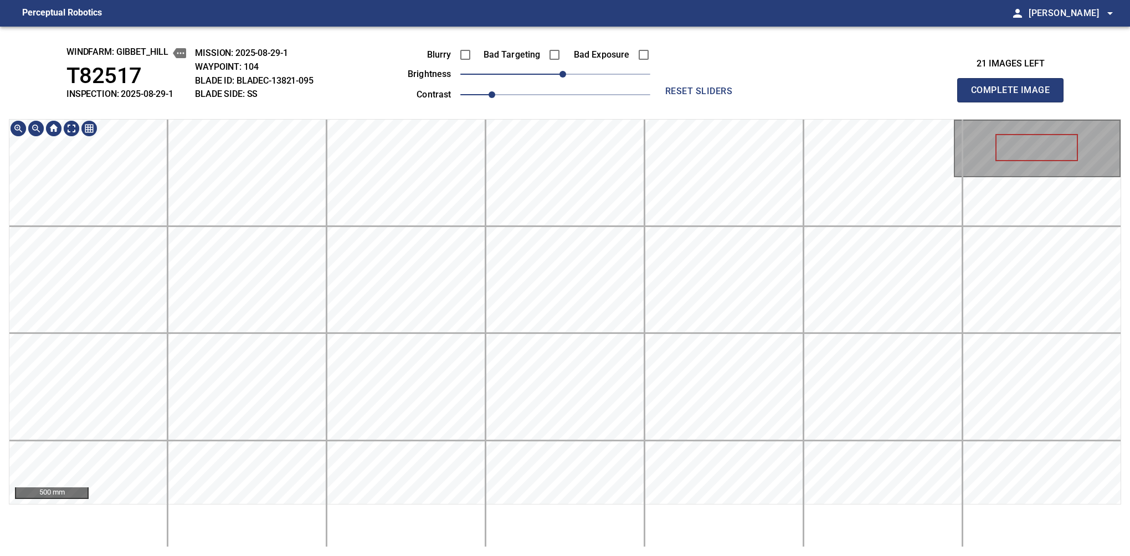
drag, startPoint x: 1014, startPoint y: 102, endPoint x: 1039, endPoint y: 138, distance: 43.9
click at [1014, 102] on button "Complete Image" at bounding box center [1010, 90] width 106 height 24
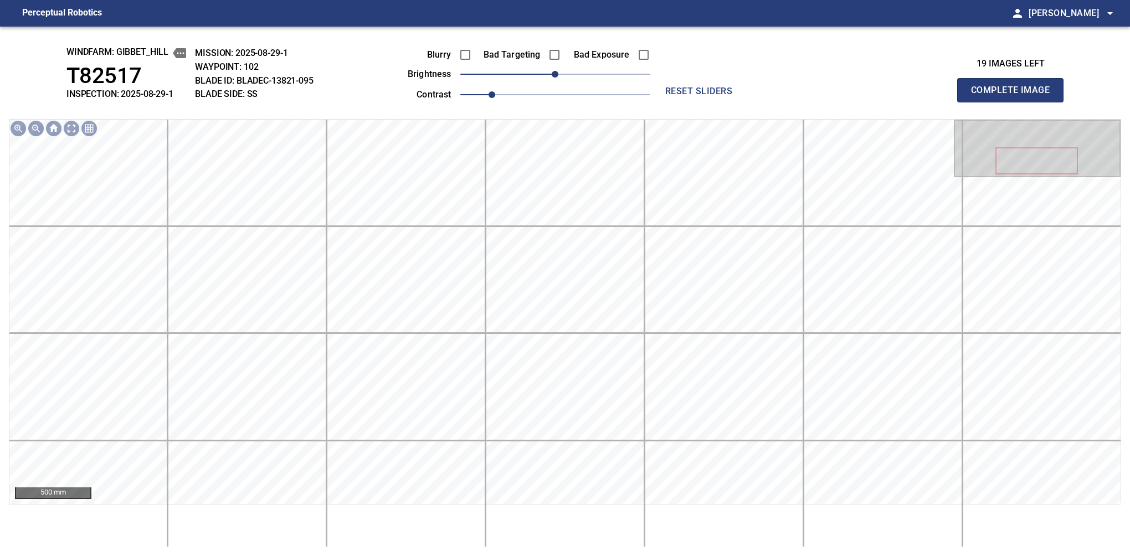
click at [1014, 102] on button "Complete Image" at bounding box center [1010, 90] width 106 height 24
click at [563, 71] on span "10" at bounding box center [562, 74] width 7 height 7
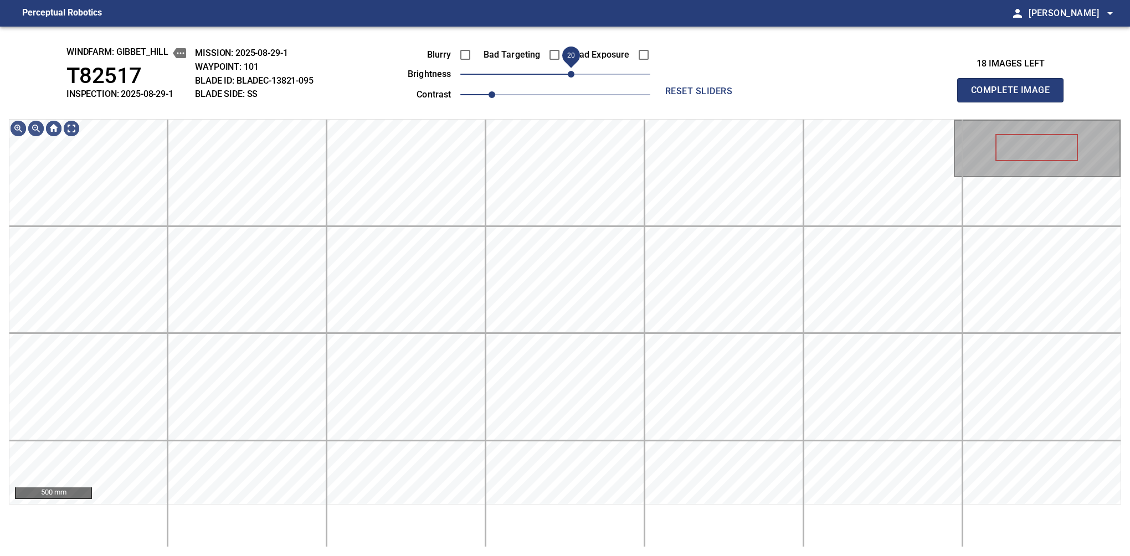
drag, startPoint x: 565, startPoint y: 77, endPoint x: 572, endPoint y: 78, distance: 7.2
click at [572, 78] on span "20" at bounding box center [571, 74] width 7 height 7
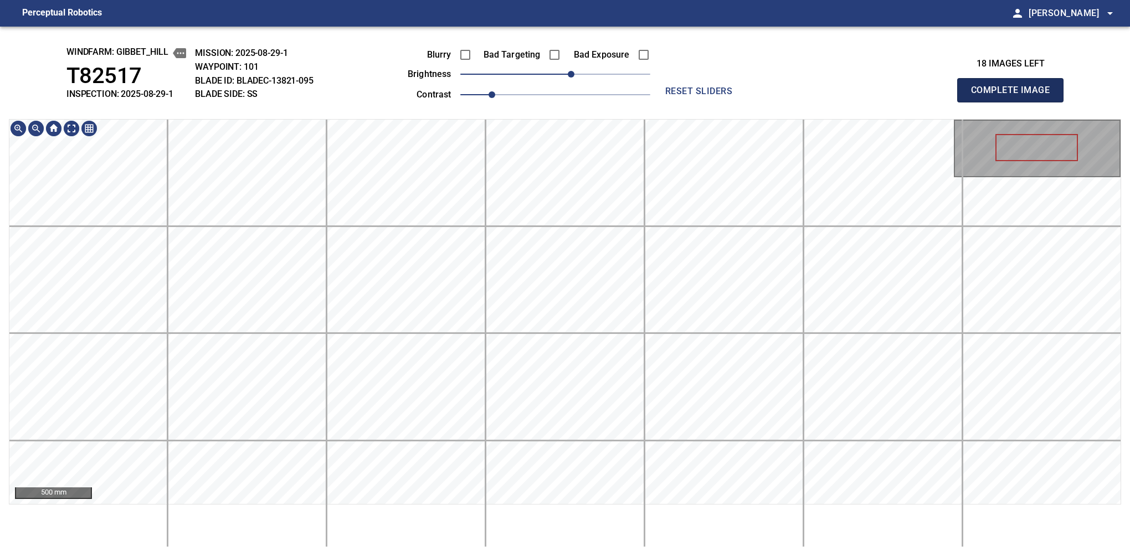
click at [1014, 102] on button "Complete Image" at bounding box center [1010, 90] width 106 height 24
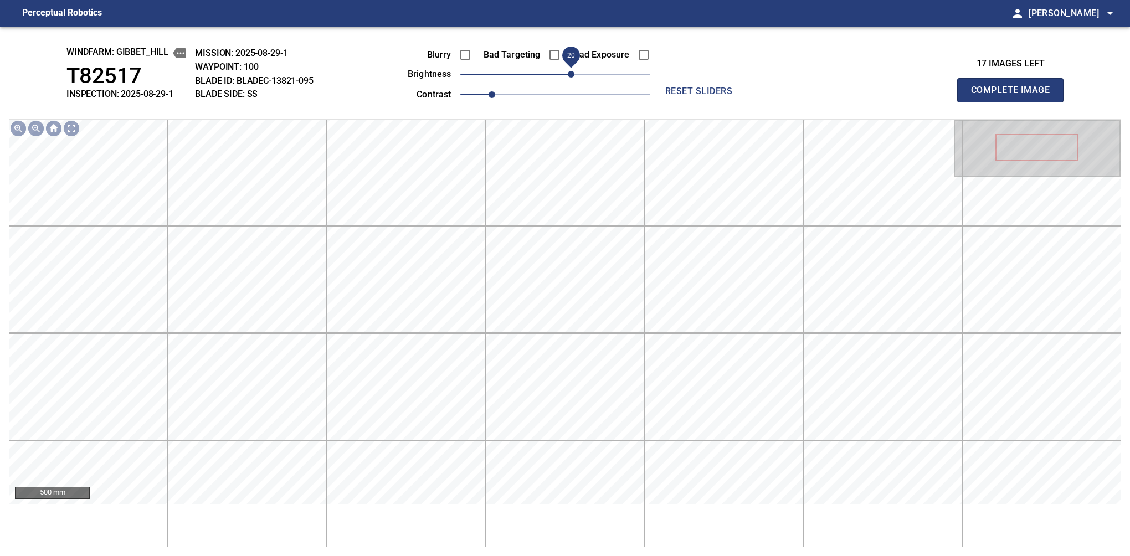
drag, startPoint x: 562, startPoint y: 76, endPoint x: 572, endPoint y: 78, distance: 10.1
click at [572, 78] on span "20" at bounding box center [571, 74] width 7 height 7
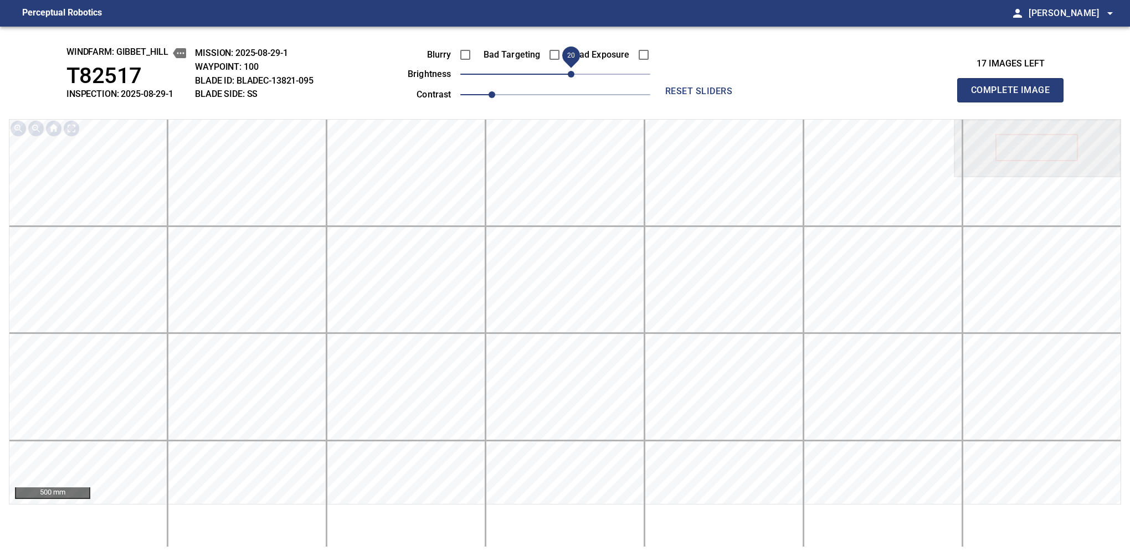
click at [1014, 102] on button "Complete Image" at bounding box center [1010, 90] width 106 height 24
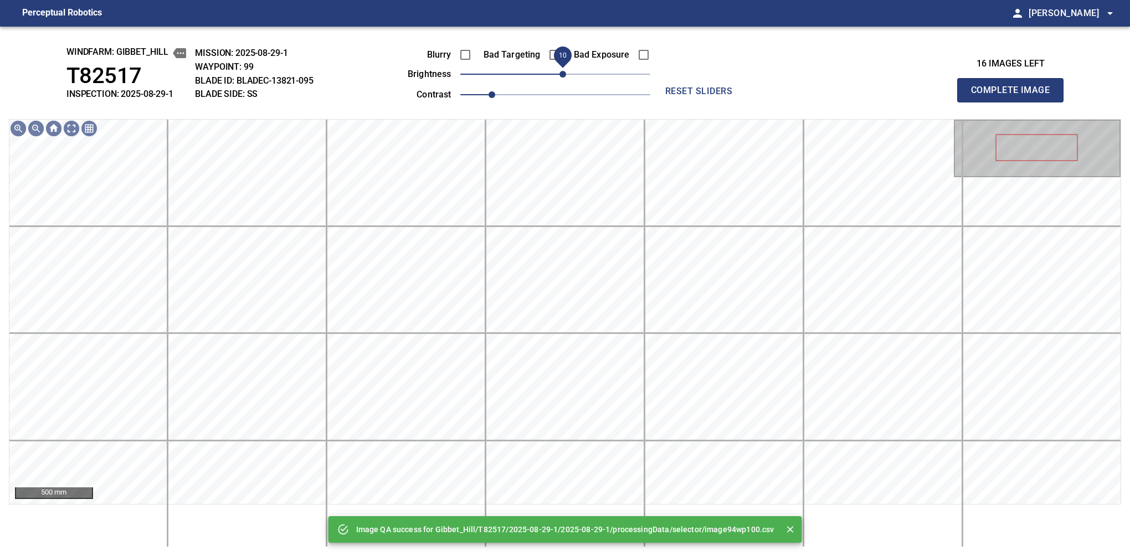
click at [566, 75] on span "10" at bounding box center [562, 74] width 7 height 7
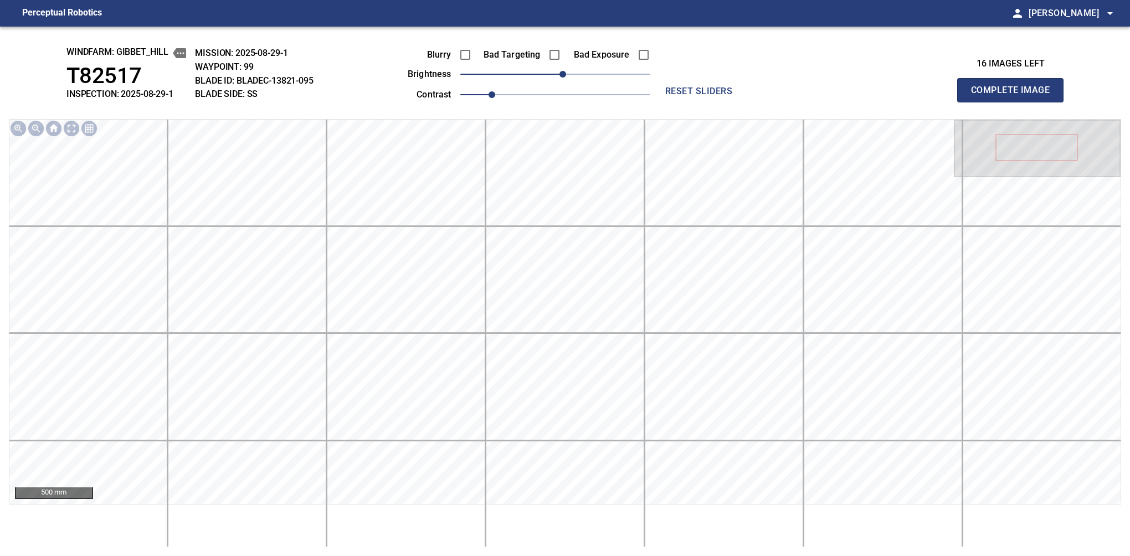
click at [1014, 102] on button "Complete Image" at bounding box center [1010, 90] width 106 height 24
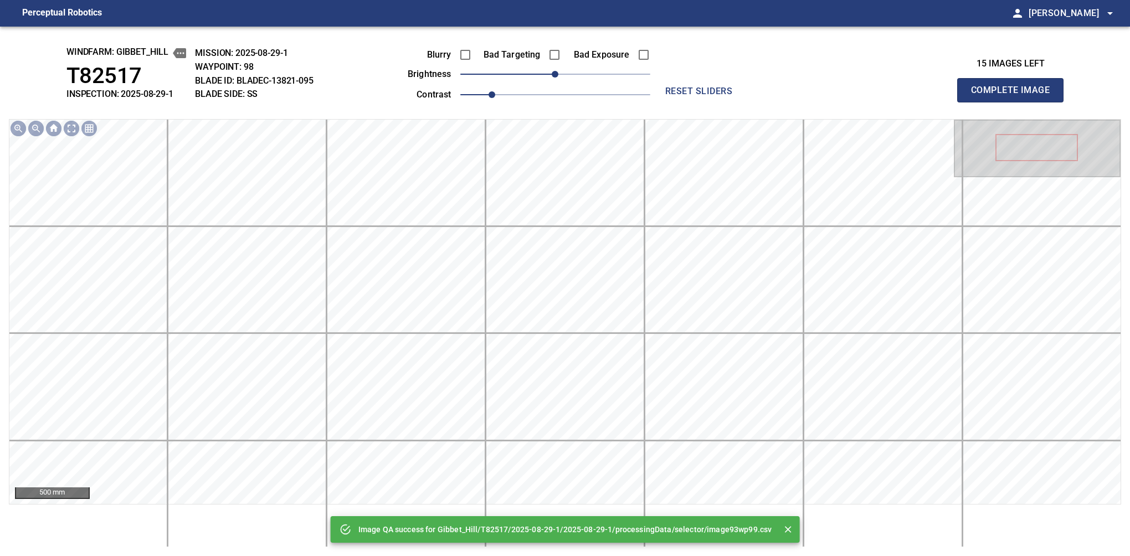
click at [1014, 102] on button "Complete Image" at bounding box center [1010, 90] width 106 height 24
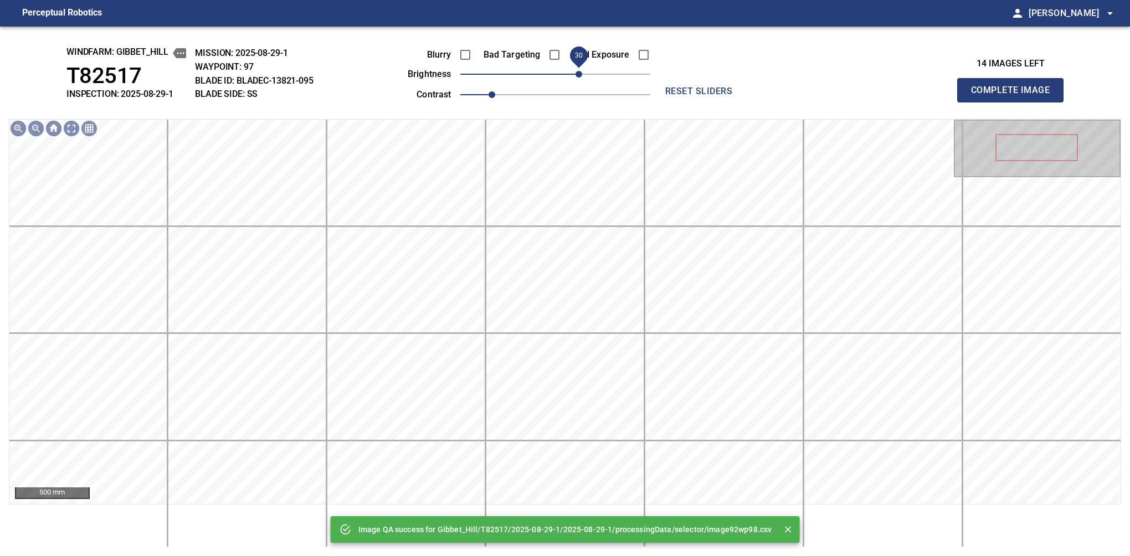
drag, startPoint x: 560, startPoint y: 74, endPoint x: 581, endPoint y: 66, distance: 22.2
click at [581, 71] on span "30" at bounding box center [578, 74] width 7 height 7
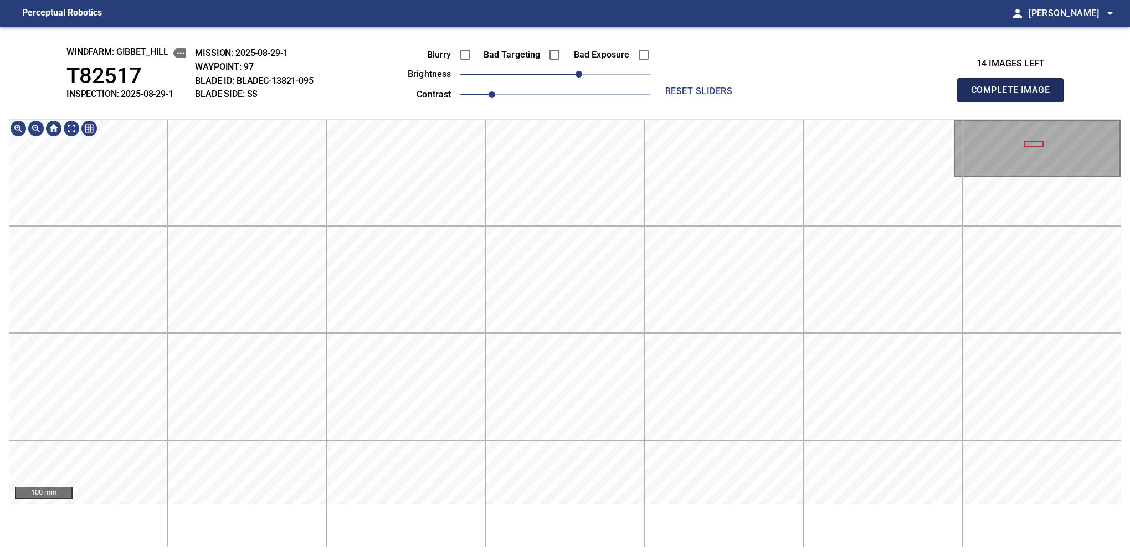
click at [1014, 102] on button "Complete Image" at bounding box center [1010, 90] width 106 height 24
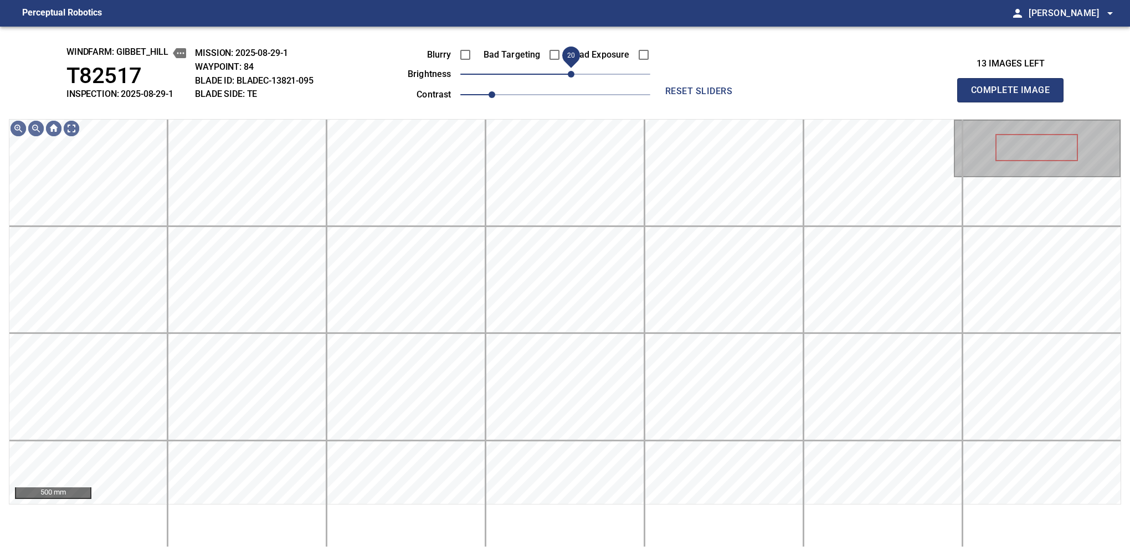
drag, startPoint x: 589, startPoint y: 74, endPoint x: 574, endPoint y: 75, distance: 15.5
click at [574, 75] on span "20" at bounding box center [571, 74] width 7 height 7
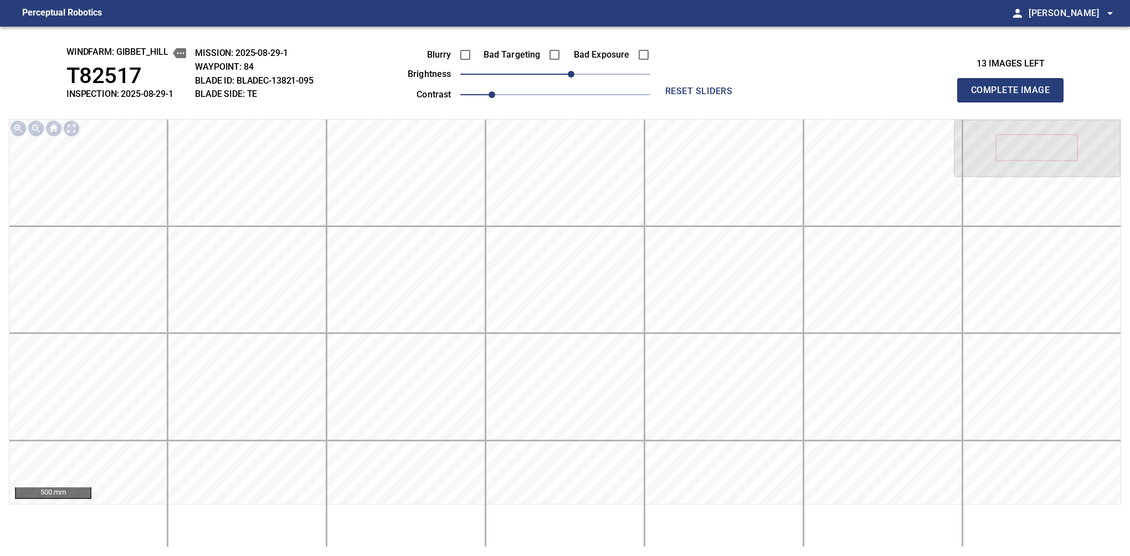
click at [1014, 102] on button "Complete Image" at bounding box center [1010, 90] width 106 height 24
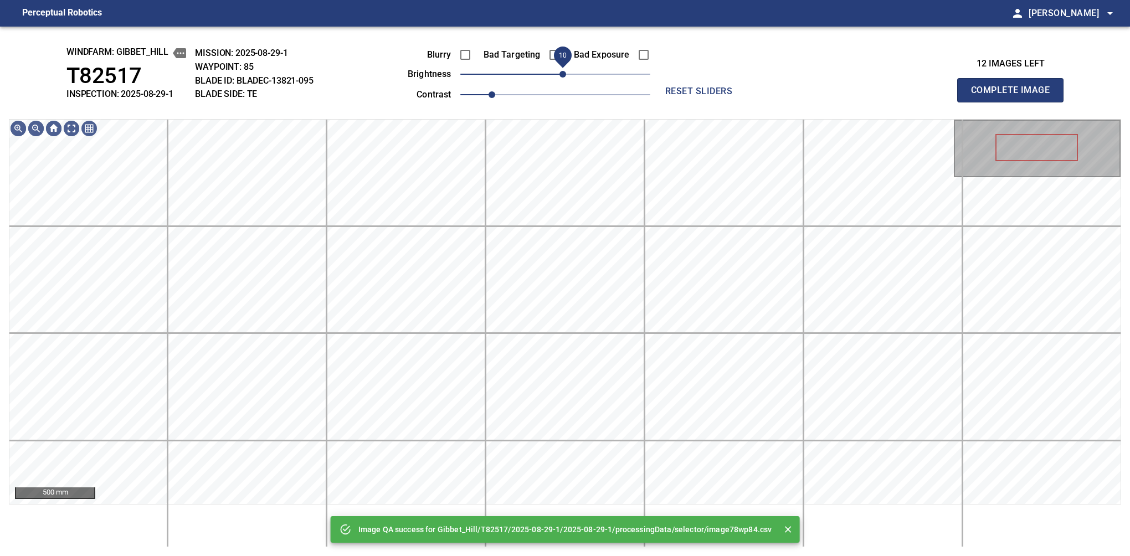
drag, startPoint x: 574, startPoint y: 75, endPoint x: 564, endPoint y: 75, distance: 9.4
click at [564, 75] on span "10" at bounding box center [555, 74] width 190 height 16
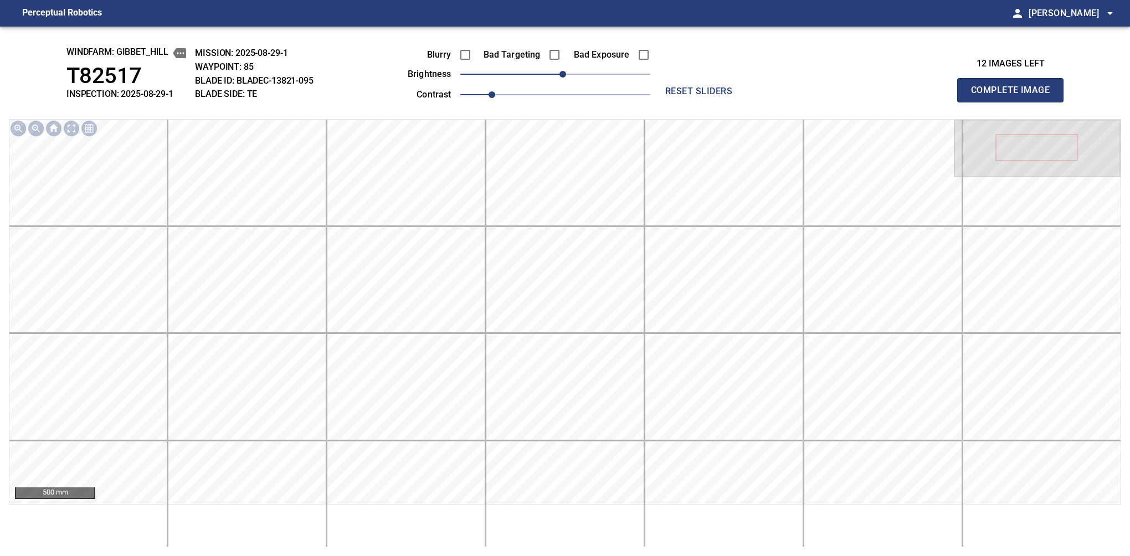
click at [1014, 102] on button "Complete Image" at bounding box center [1010, 90] width 106 height 24
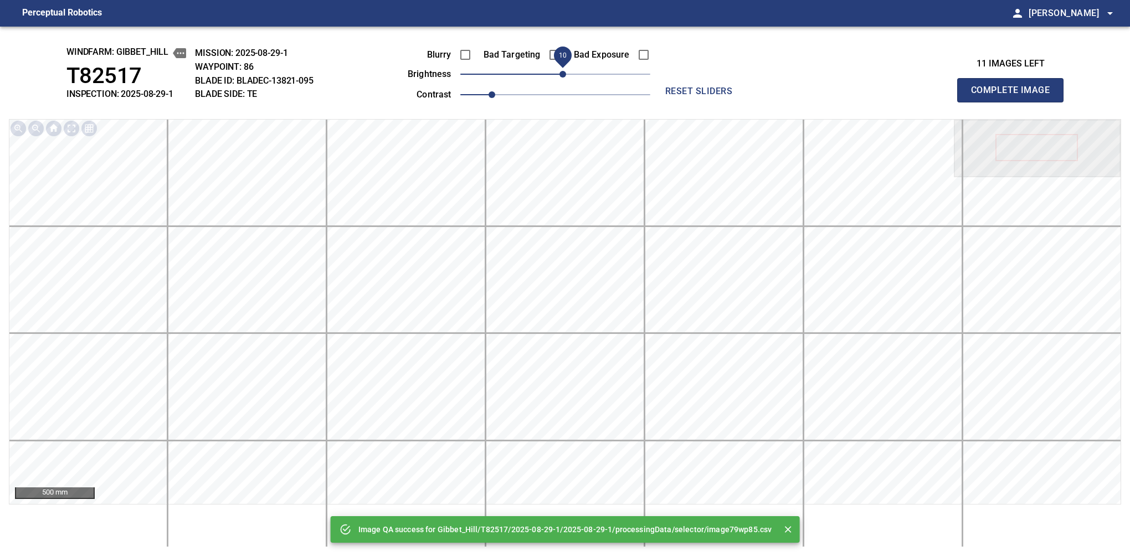
click at [560, 75] on span "10" at bounding box center [562, 74] width 7 height 7
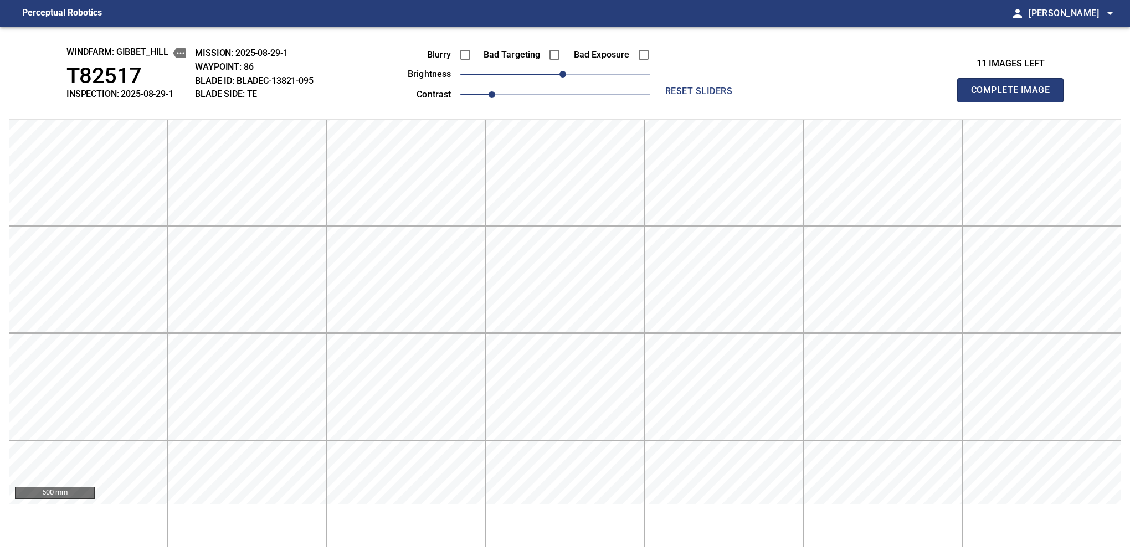
click at [1014, 102] on button "Complete Image" at bounding box center [1010, 90] width 106 height 24
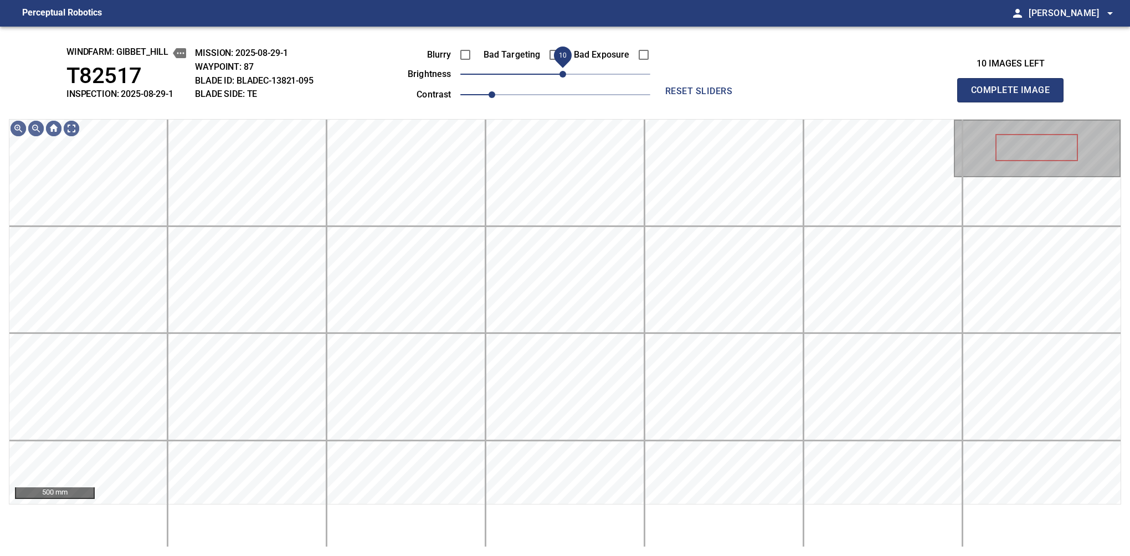
click at [564, 78] on span "10" at bounding box center [562, 74] width 7 height 7
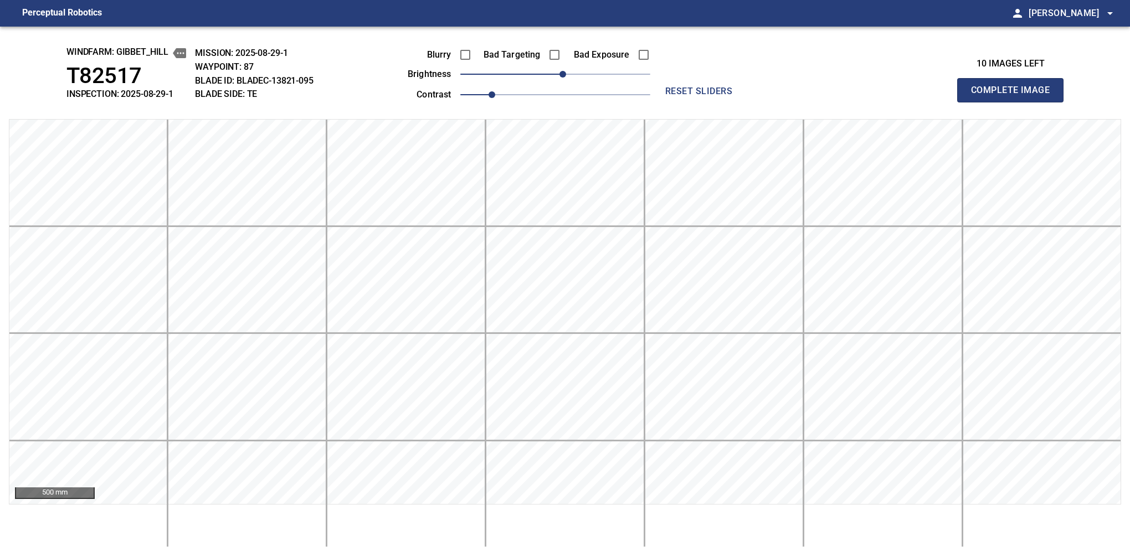
click at [1014, 102] on button "Complete Image" at bounding box center [1010, 90] width 106 height 24
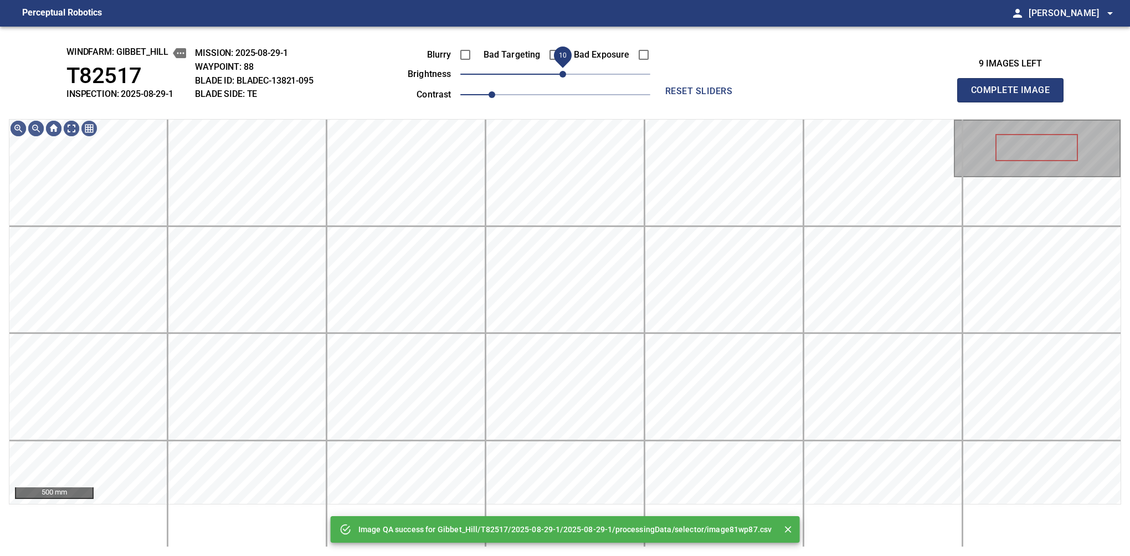
drag, startPoint x: 558, startPoint y: 74, endPoint x: 566, endPoint y: 74, distance: 8.3
click at [566, 74] on span "10" at bounding box center [562, 74] width 7 height 7
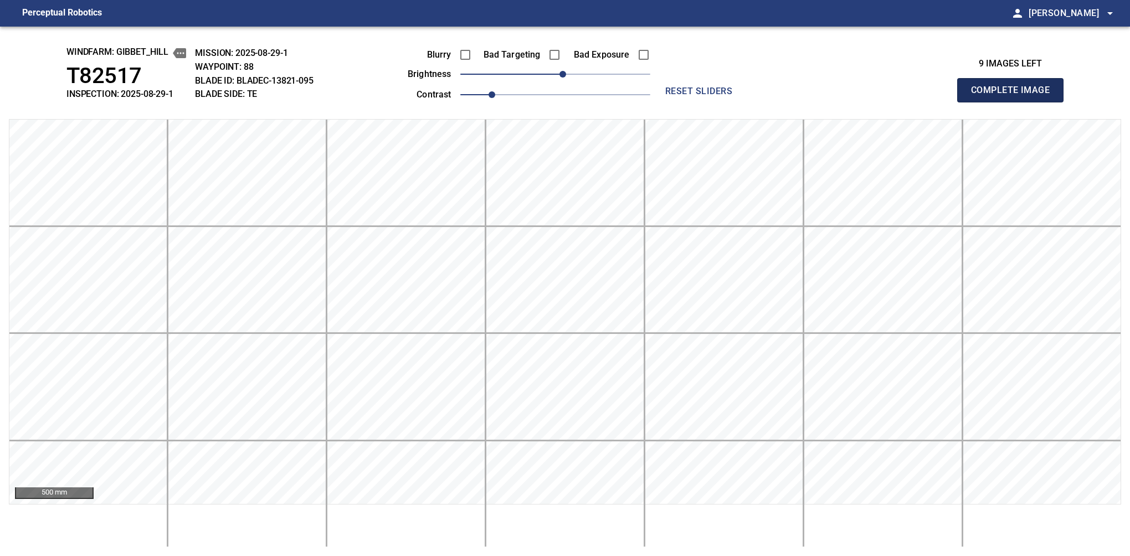
click at [1014, 102] on button "Complete Image" at bounding box center [1010, 90] width 106 height 24
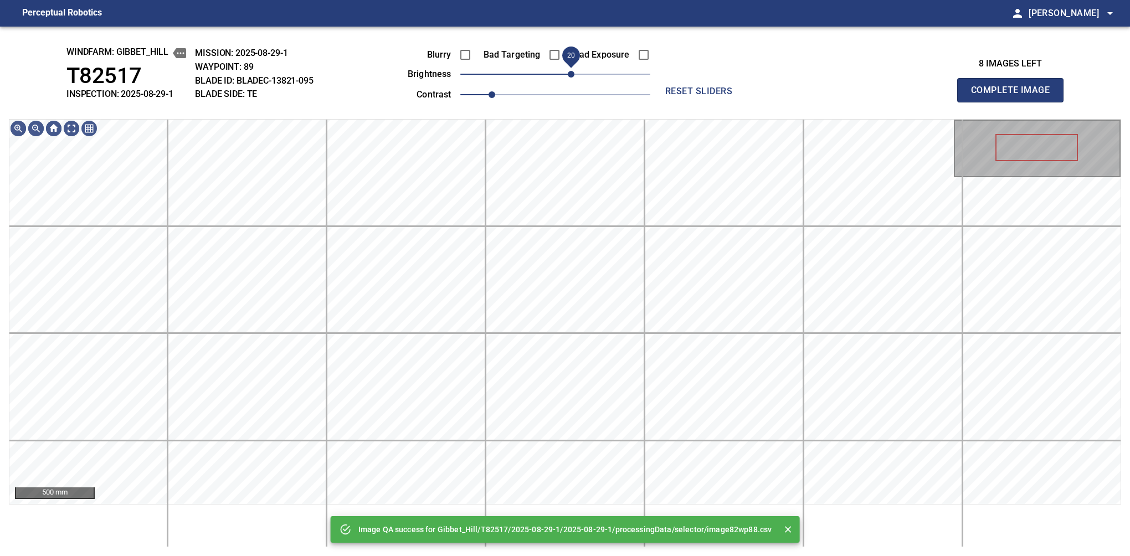
drag, startPoint x: 564, startPoint y: 70, endPoint x: 574, endPoint y: 75, distance: 11.1
click at [574, 75] on span "20" at bounding box center [571, 74] width 7 height 7
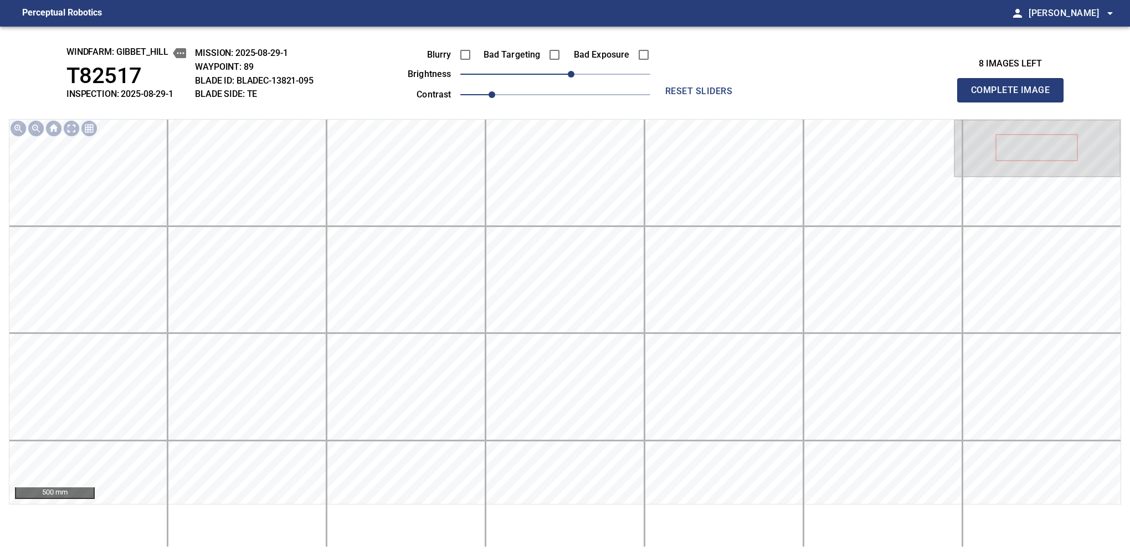
click at [1014, 102] on button "Complete Image" at bounding box center [1010, 90] width 106 height 24
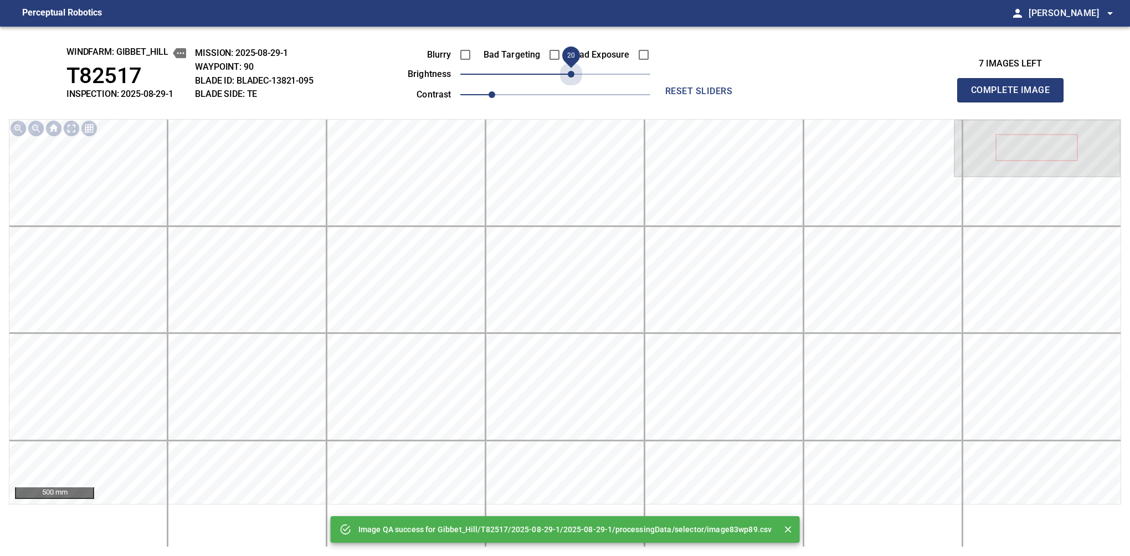
click at [574, 75] on span "20" at bounding box center [555, 74] width 190 height 16
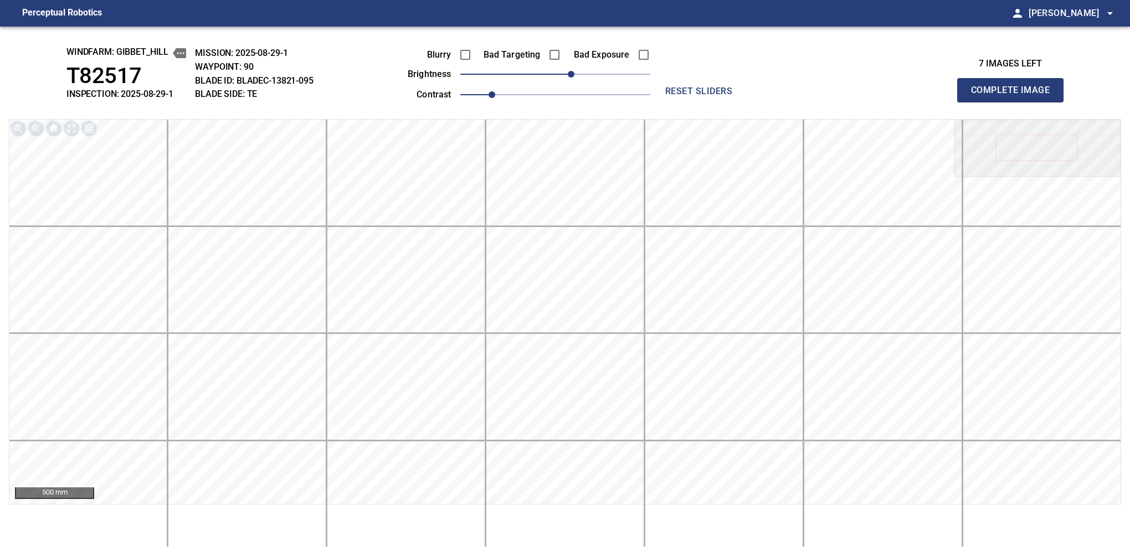
click at [1014, 102] on button "Complete Image" at bounding box center [1010, 90] width 106 height 24
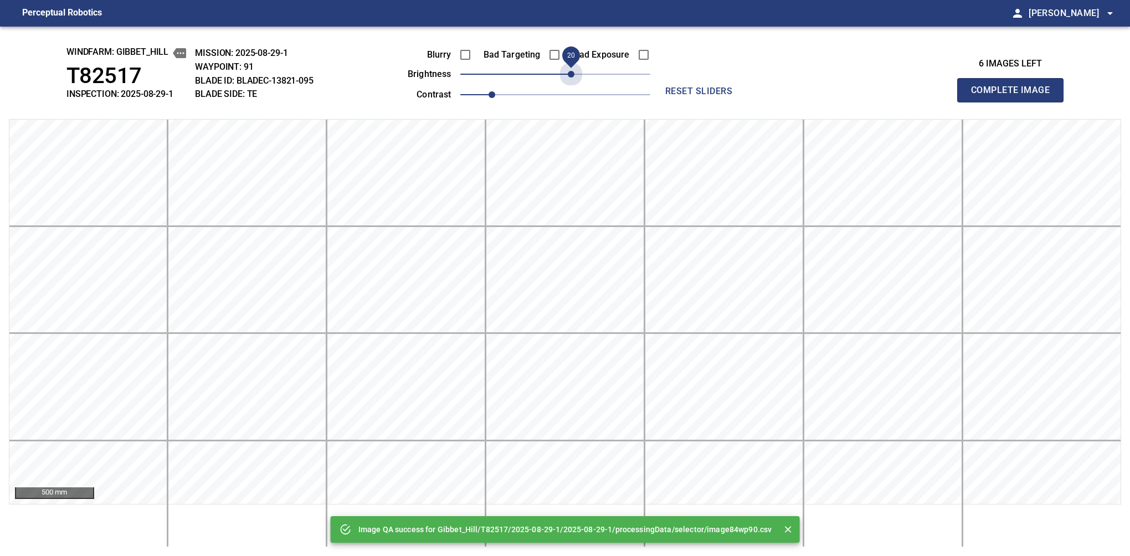
click at [574, 75] on span "20" at bounding box center [555, 74] width 190 height 16
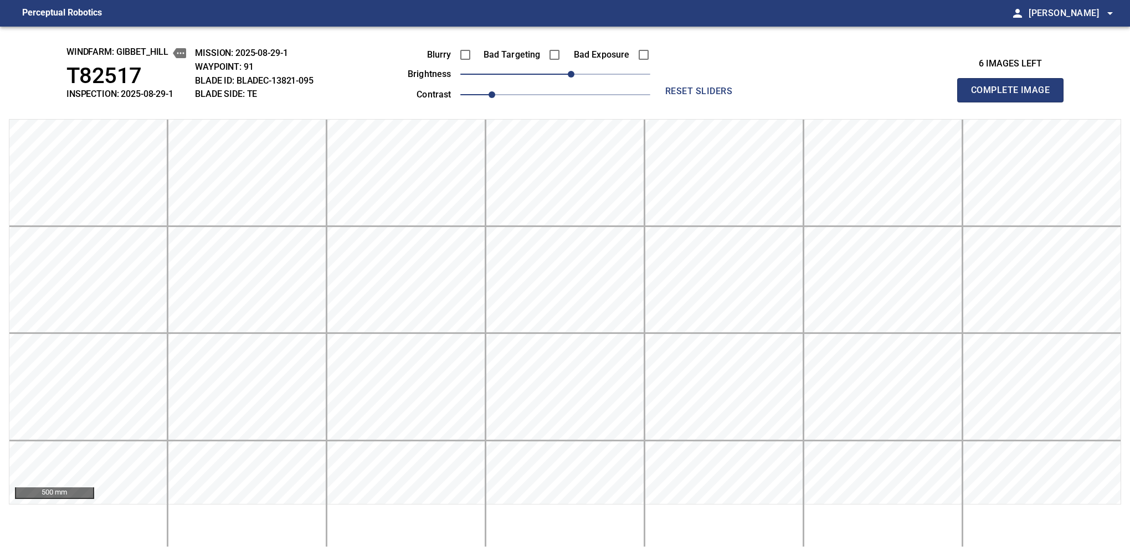
click at [1014, 102] on button "Complete Image" at bounding box center [1010, 90] width 106 height 24
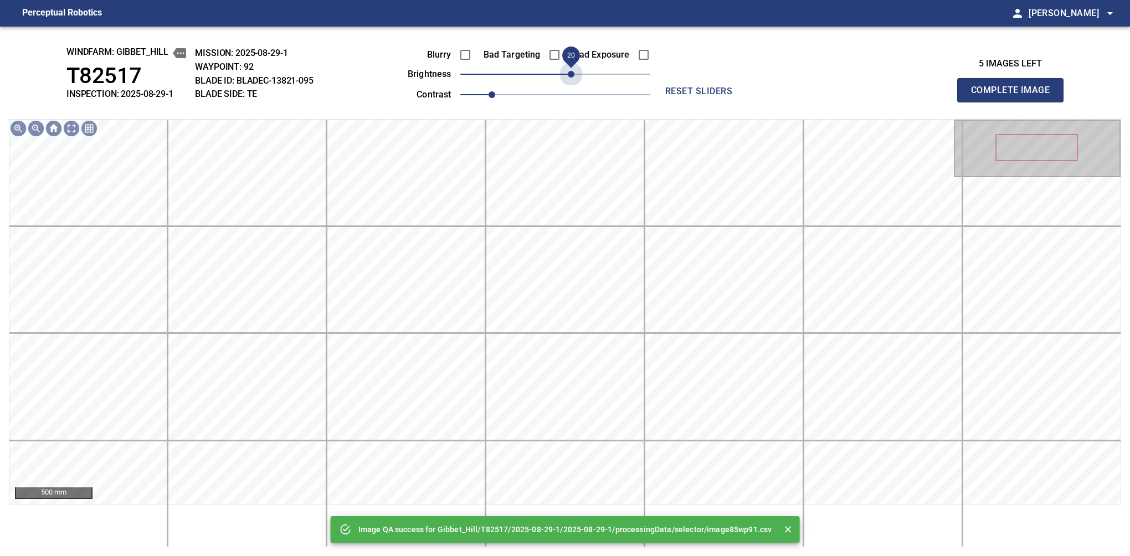
click at [574, 75] on span "20" at bounding box center [555, 74] width 190 height 16
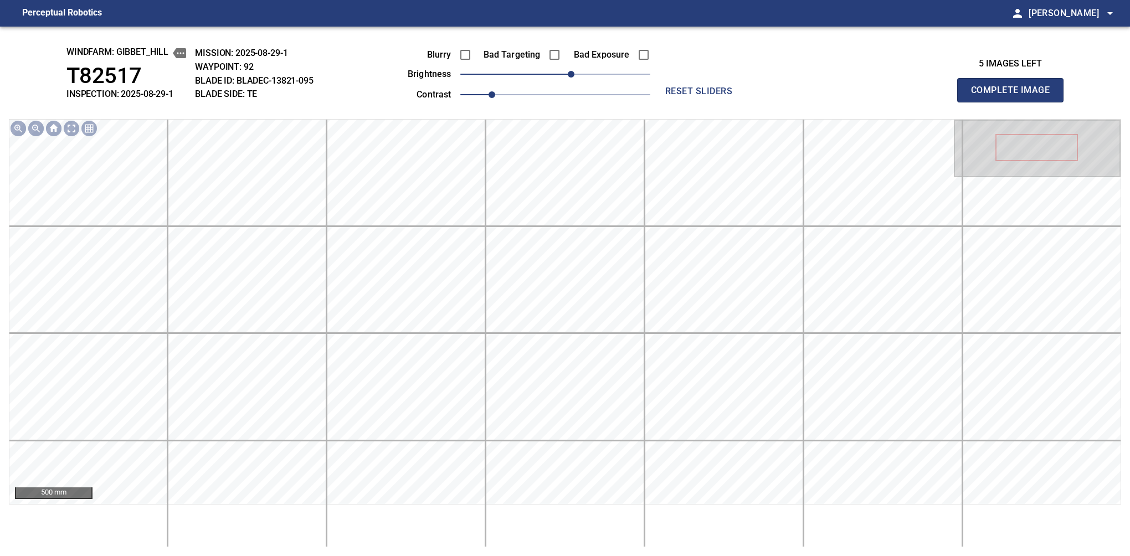
click at [1014, 102] on button "Complete Image" at bounding box center [1010, 90] width 106 height 24
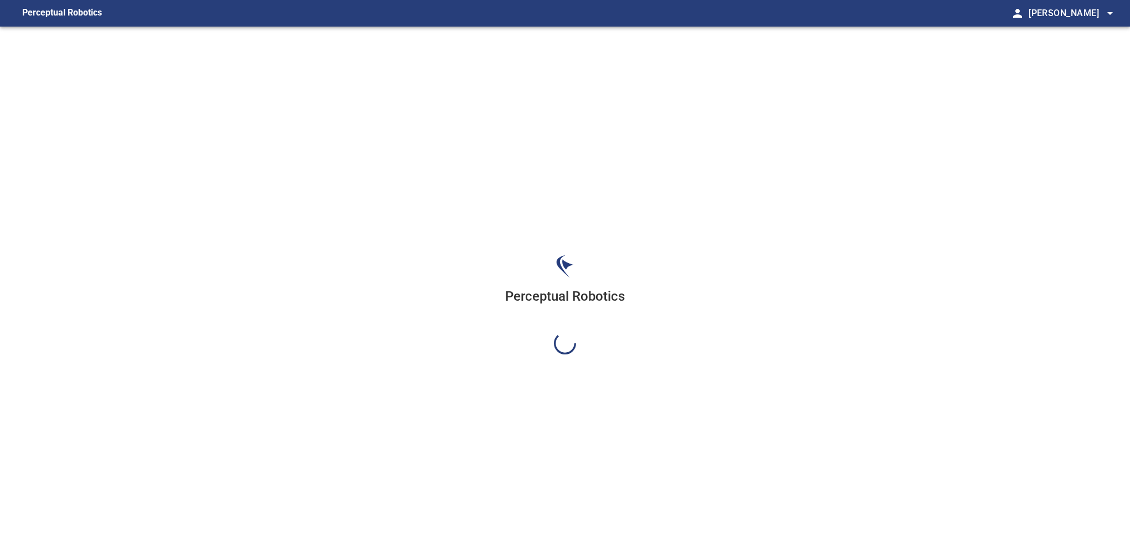
click at [574, 75] on div "Perceptual Robotics" at bounding box center [565, 305] width 1130 height 556
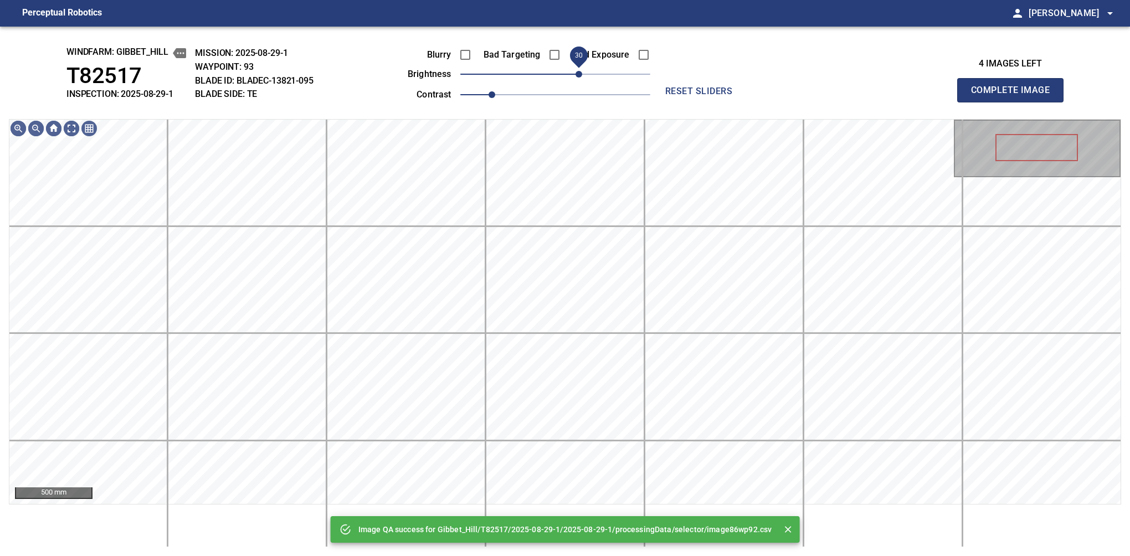
click at [576, 74] on span "30" at bounding box center [555, 74] width 190 height 16
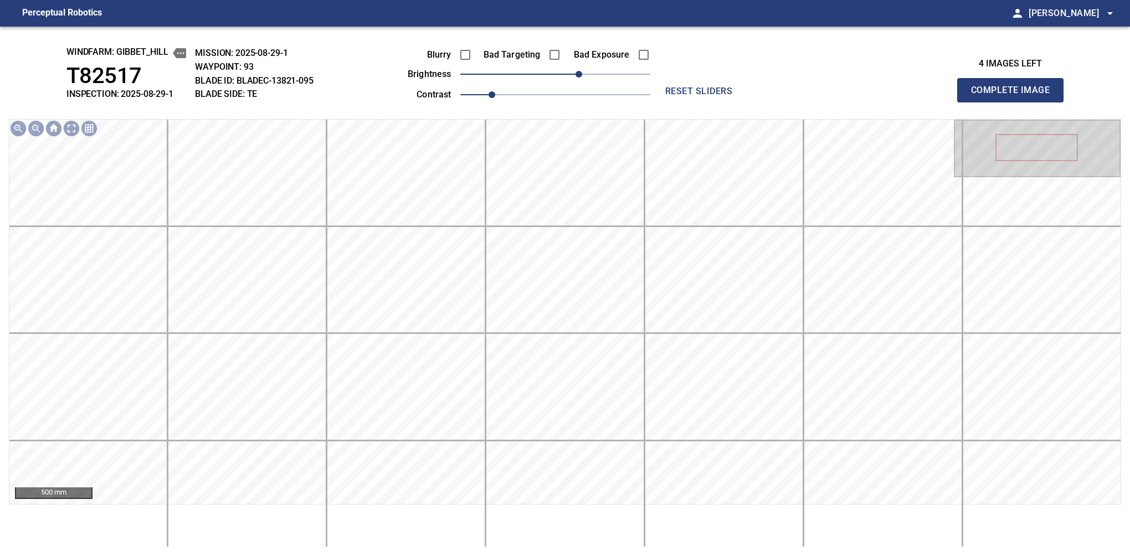
click at [1014, 102] on button "Complete Image" at bounding box center [1010, 90] width 106 height 24
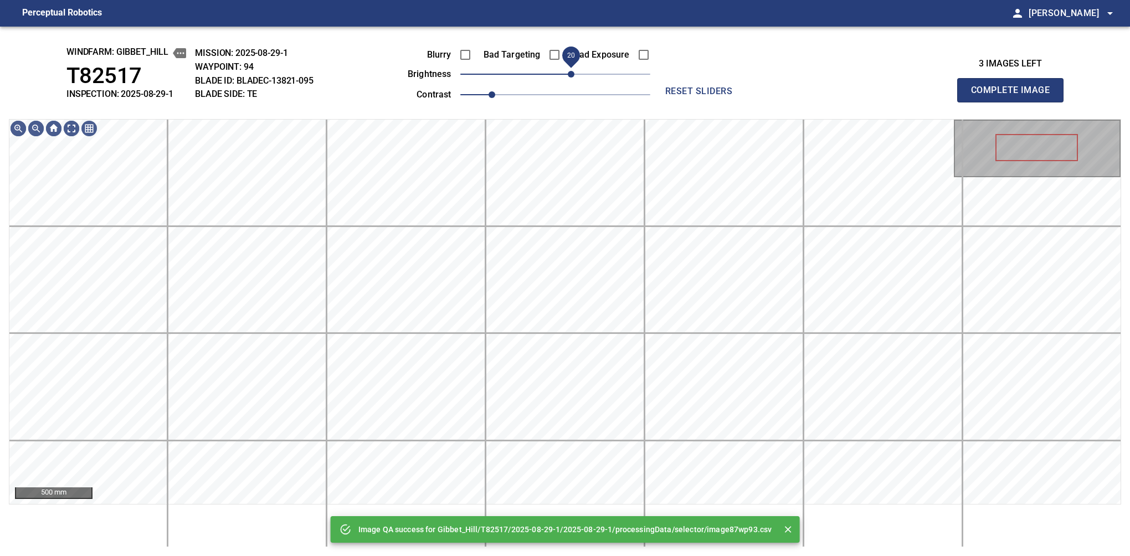
click at [573, 78] on span "20" at bounding box center [555, 74] width 190 height 16
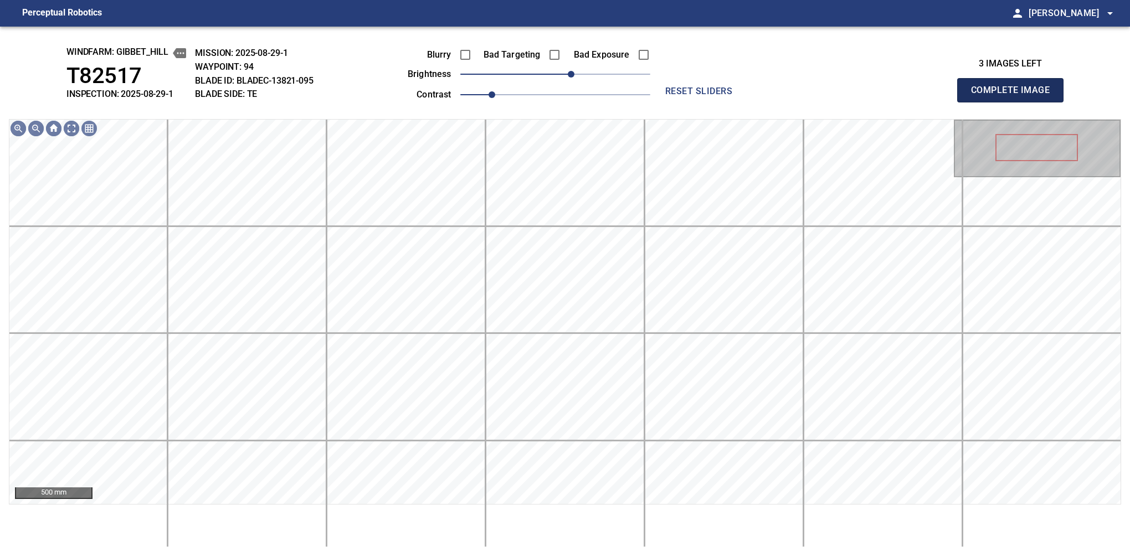
click at [1014, 102] on button "Complete Image" at bounding box center [1010, 90] width 106 height 24
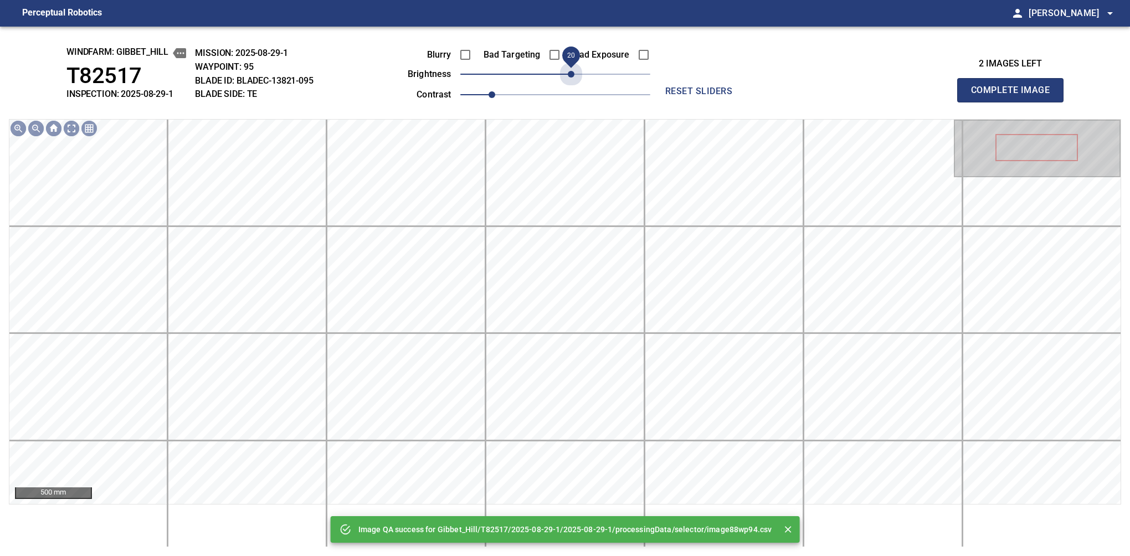
click at [573, 78] on span "20" at bounding box center [555, 74] width 190 height 16
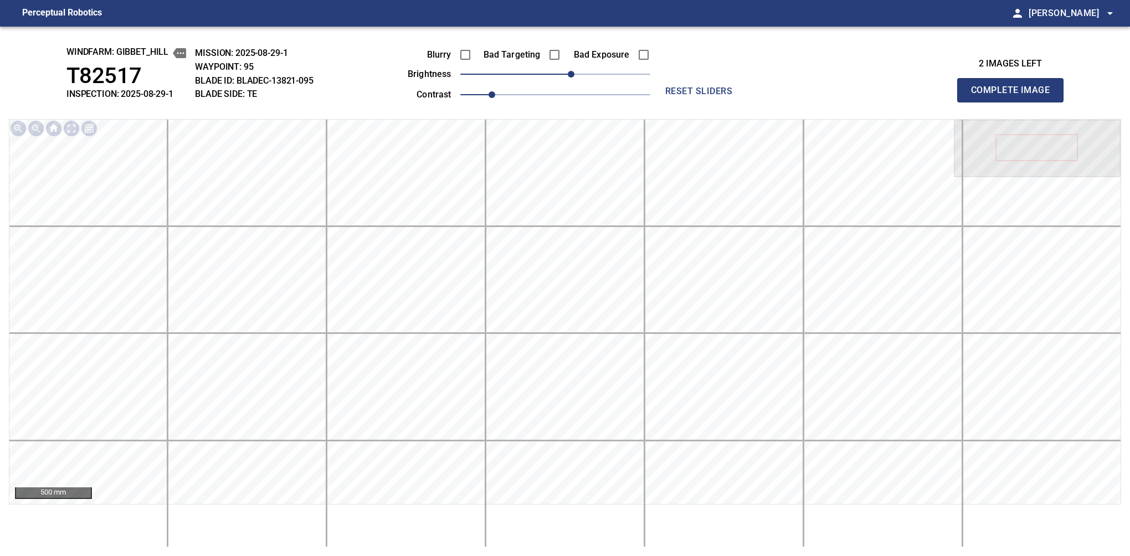
click at [1014, 102] on button "Complete Image" at bounding box center [1010, 90] width 106 height 24
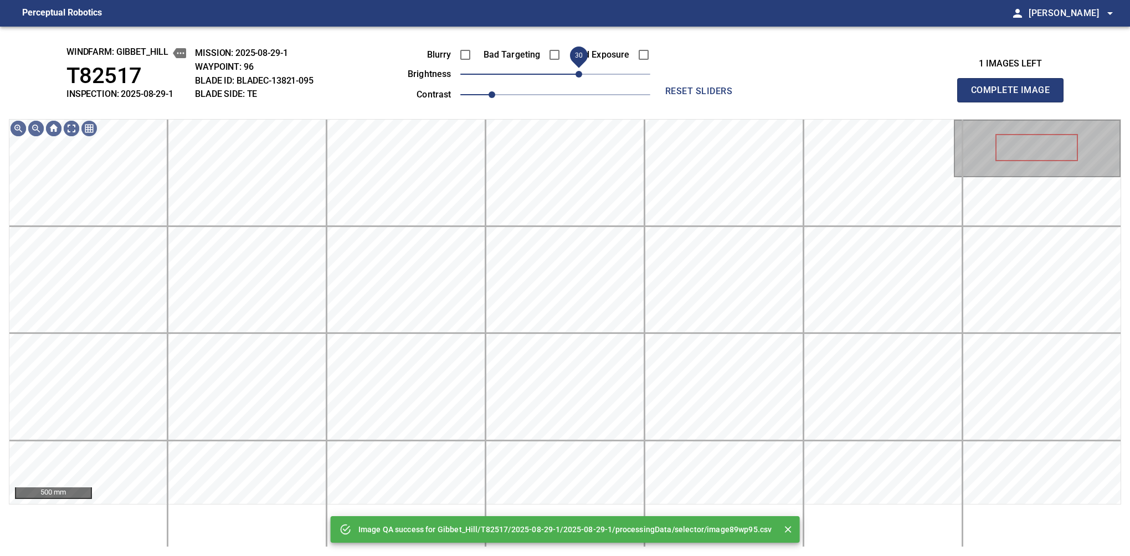
drag, startPoint x: 573, startPoint y: 78, endPoint x: 583, endPoint y: 78, distance: 9.4
click at [583, 78] on span "30" at bounding box center [555, 74] width 190 height 16
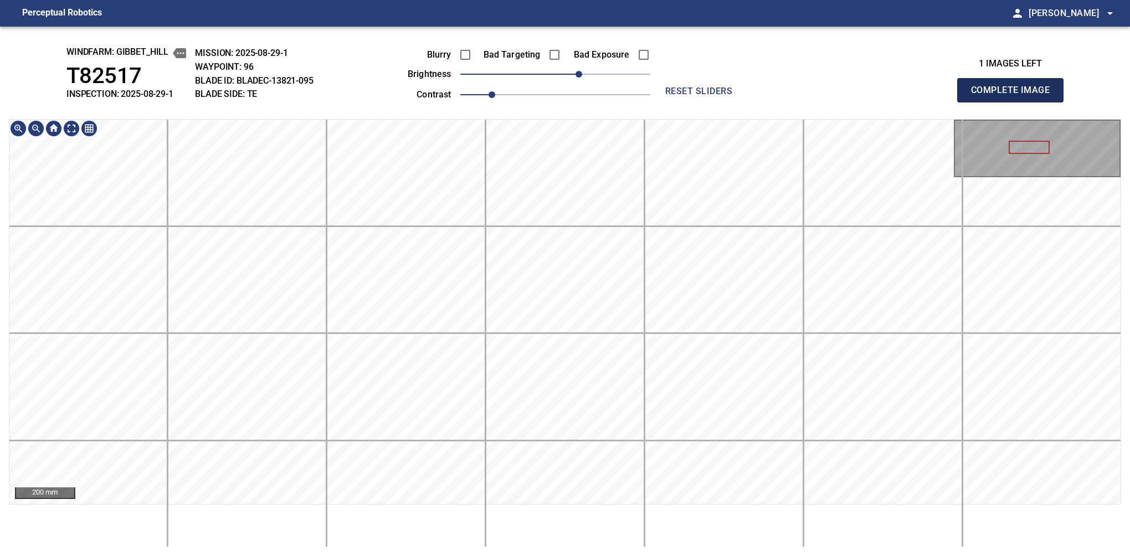
click at [1014, 102] on button "Complete Image" at bounding box center [1010, 90] width 106 height 24
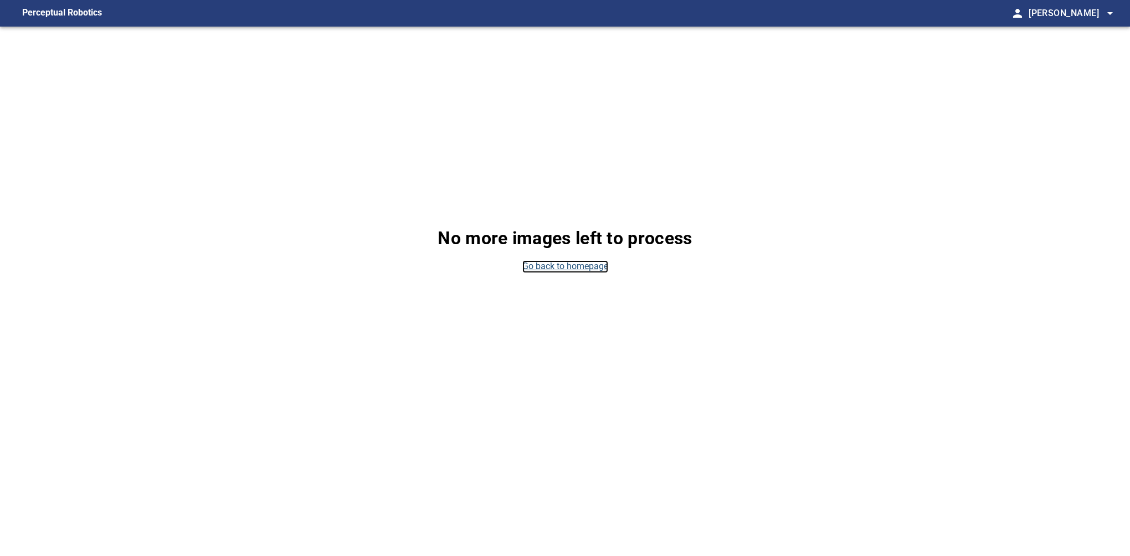
click at [559, 271] on link "Go back to homepage" at bounding box center [565, 266] width 86 height 13
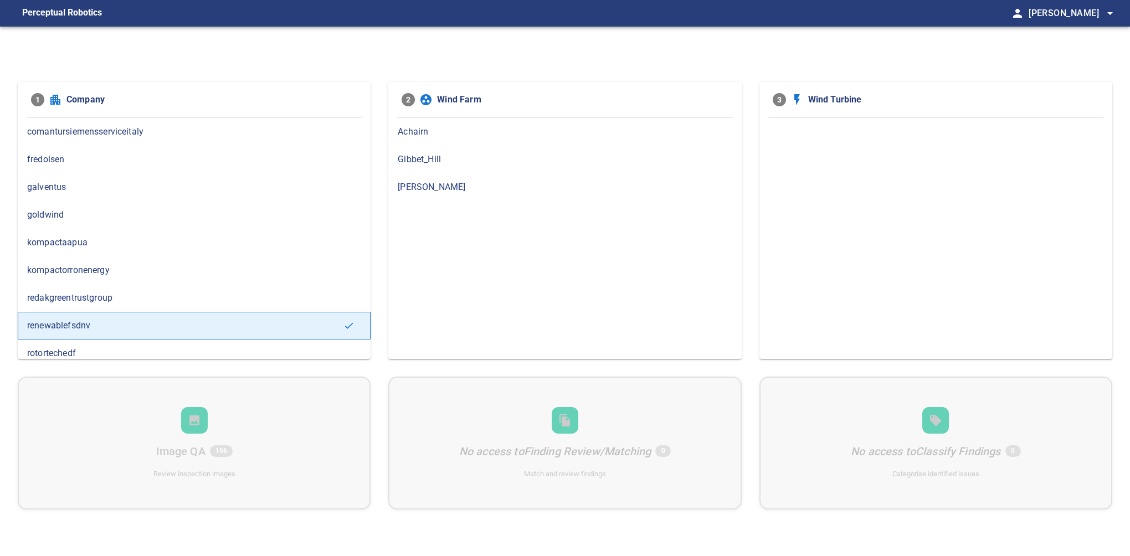
click at [434, 161] on span "Gibbet_Hill" at bounding box center [565, 159] width 334 height 13
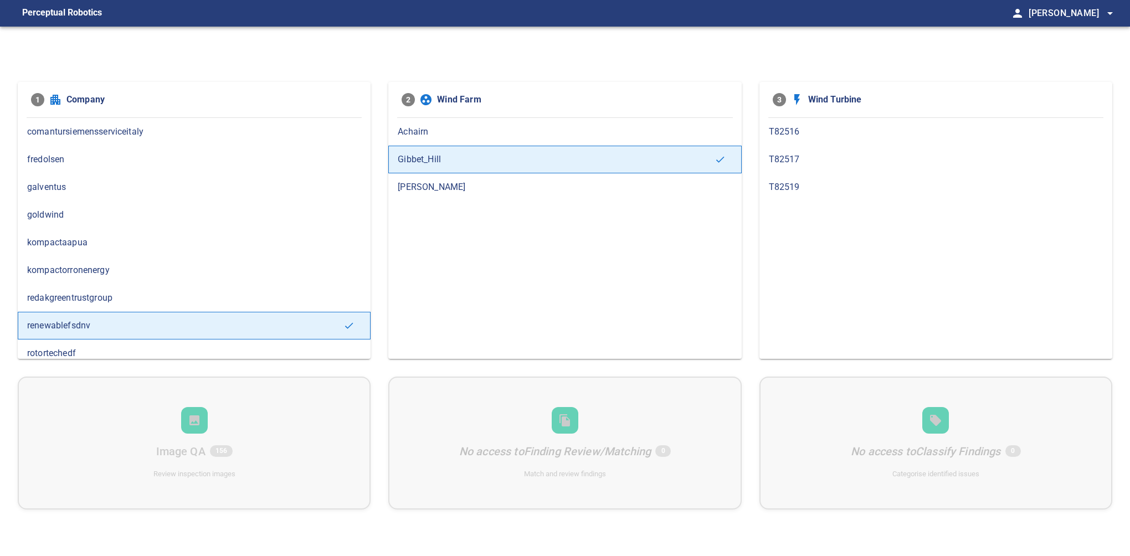
click at [790, 130] on span "T82516" at bounding box center [936, 131] width 334 height 13
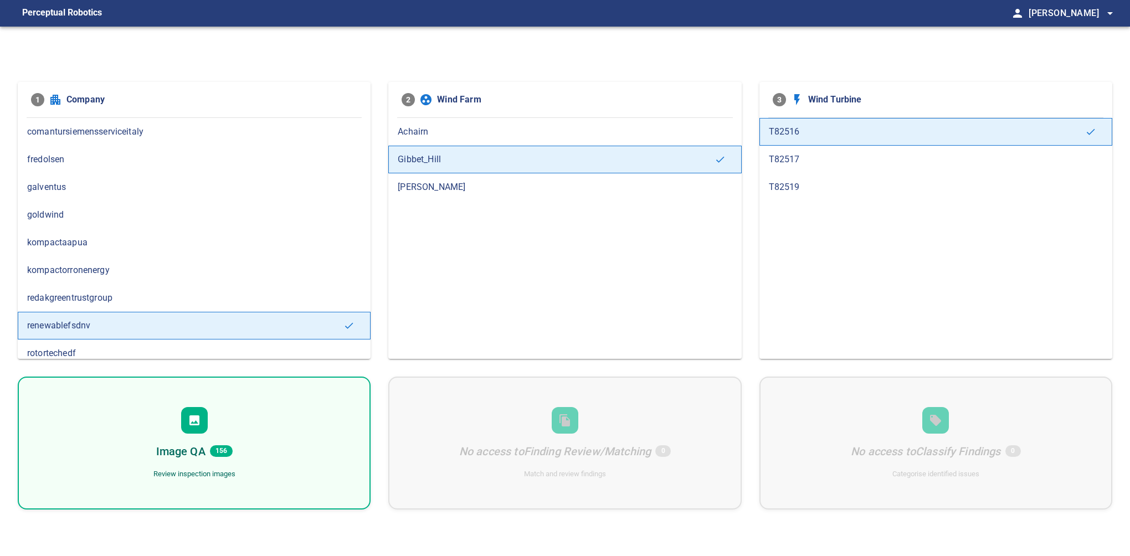
click at [277, 423] on div "Image QA 156 Review inspection images" at bounding box center [194, 443] width 353 height 133
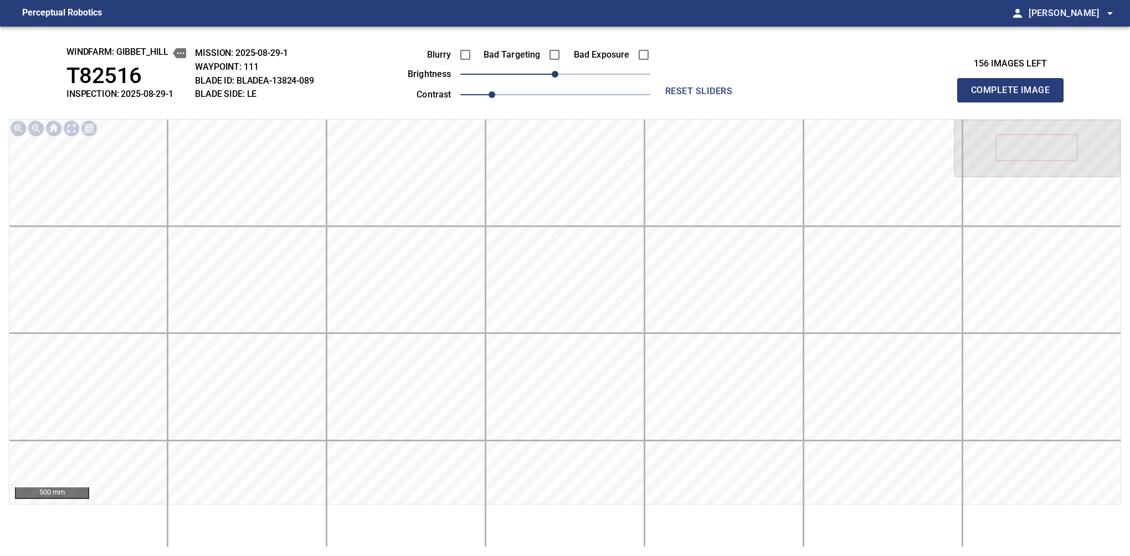
click at [614, 531] on div "500 mm" at bounding box center [565, 333] width 1112 height 428
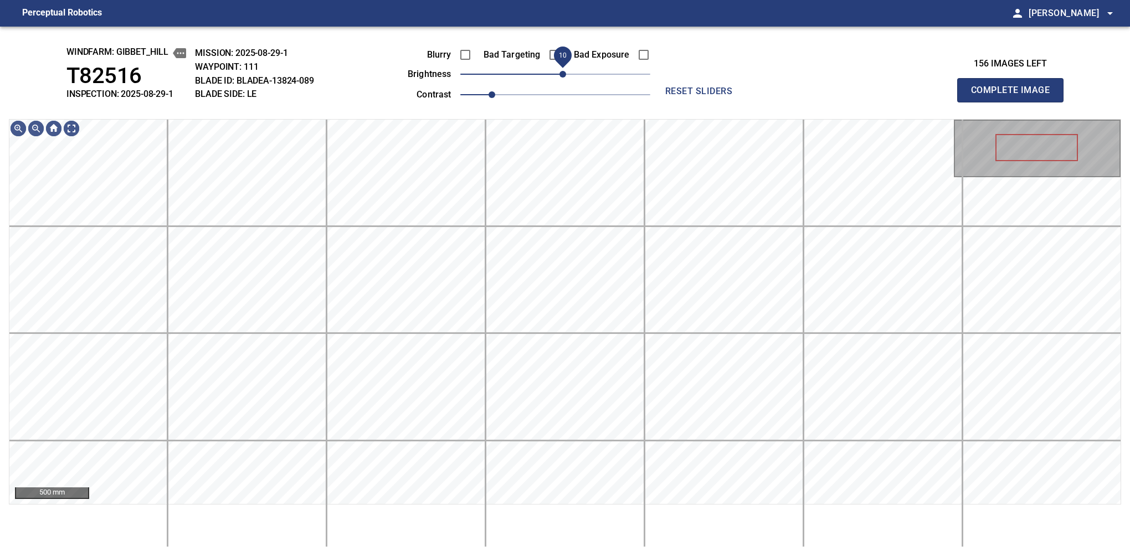
click at [565, 71] on span "10" at bounding box center [562, 74] width 7 height 7
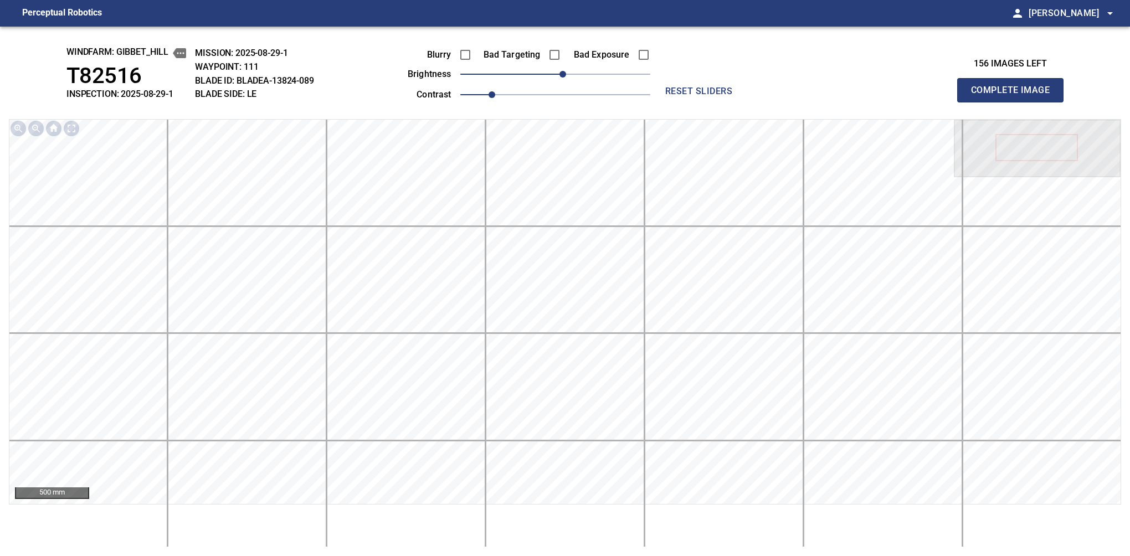
click at [1014, 102] on button "Complete Image" at bounding box center [1010, 90] width 106 height 24
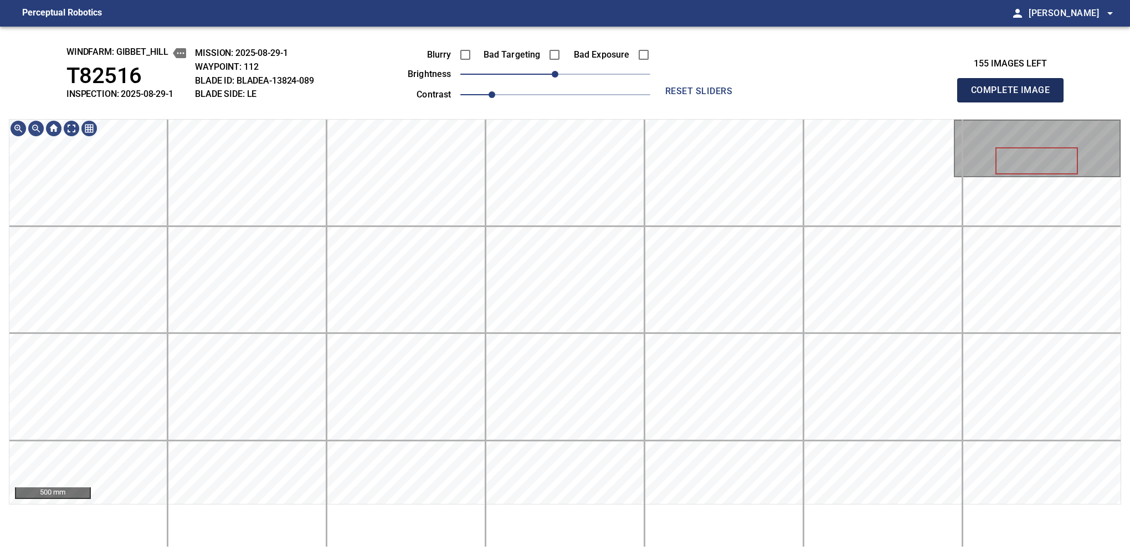
click at [1014, 102] on button "Complete Image" at bounding box center [1010, 90] width 106 height 24
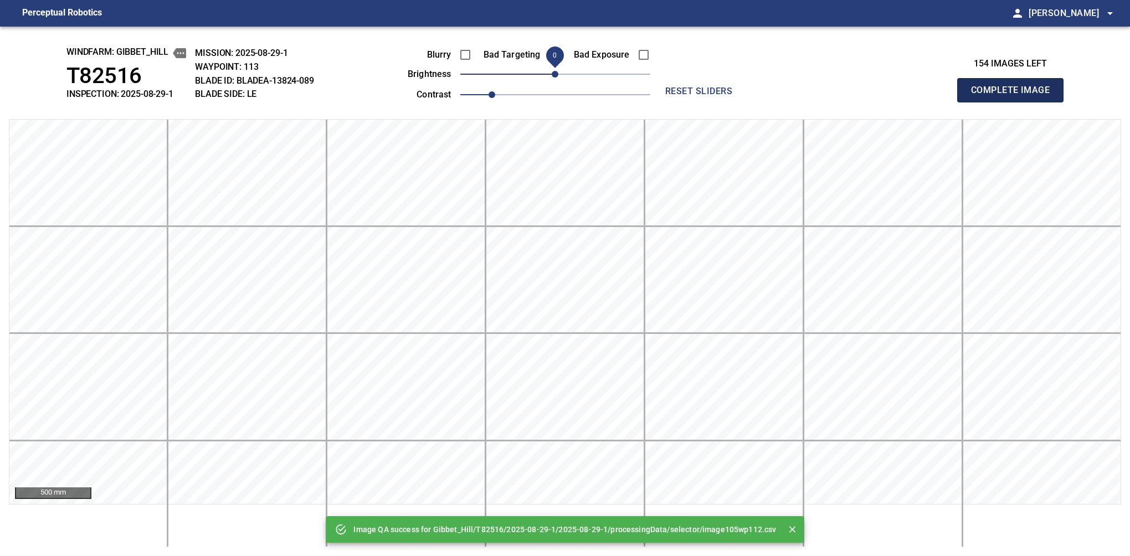
click at [1014, 102] on button "Complete Image" at bounding box center [1010, 90] width 106 height 24
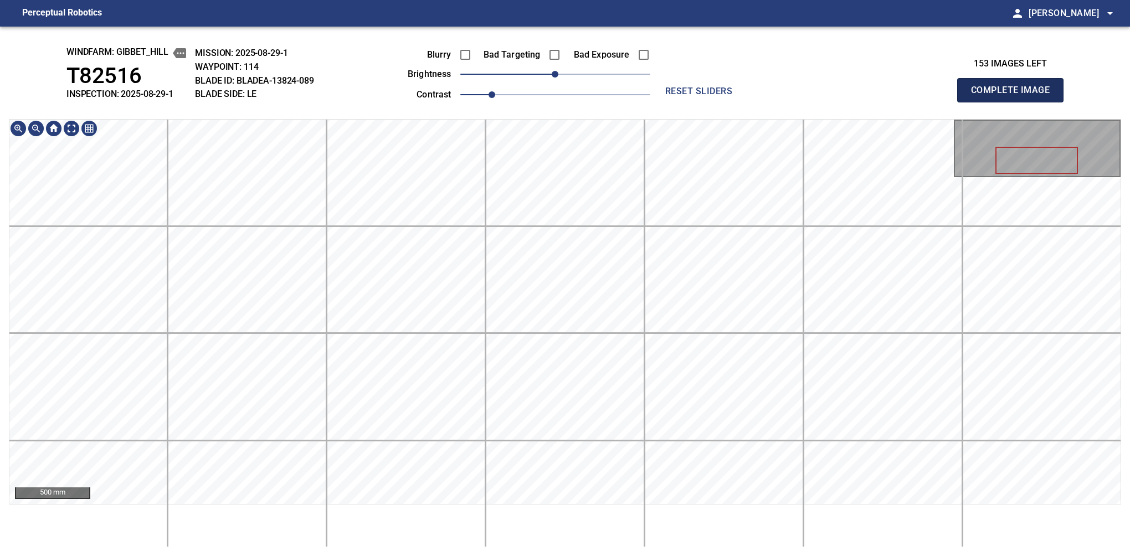
click at [1014, 102] on button "Complete Image" at bounding box center [1010, 90] width 106 height 24
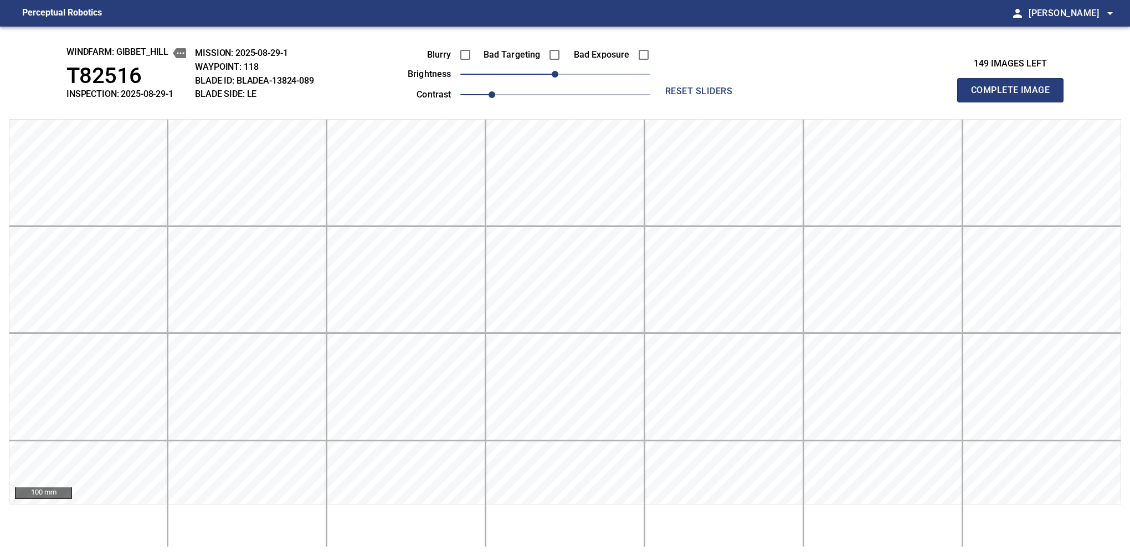
click at [1014, 102] on button "Complete Image" at bounding box center [1010, 90] width 106 height 24
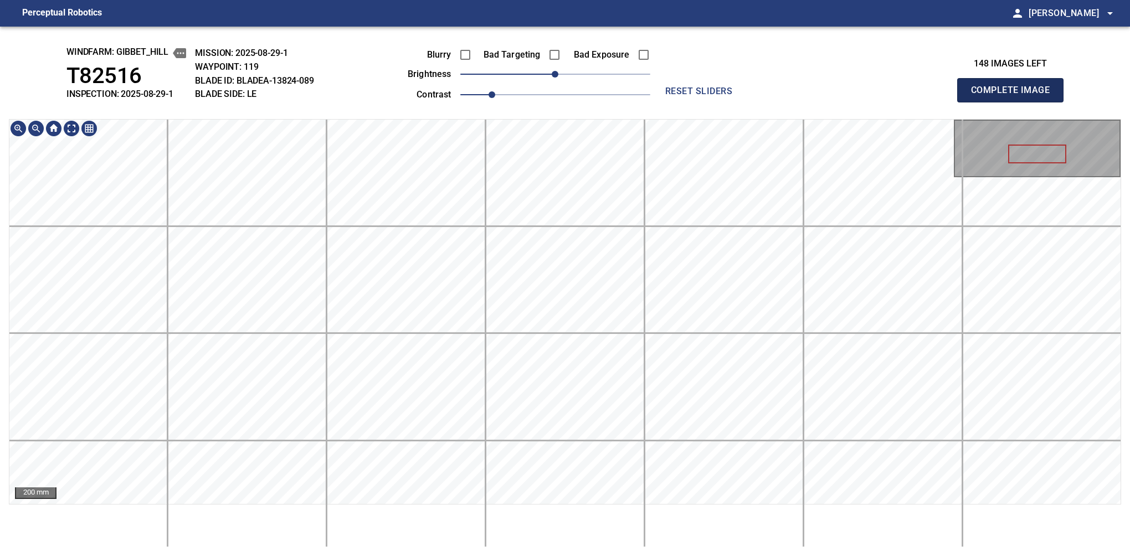
click at [1014, 102] on button "Complete Image" at bounding box center [1010, 90] width 106 height 24
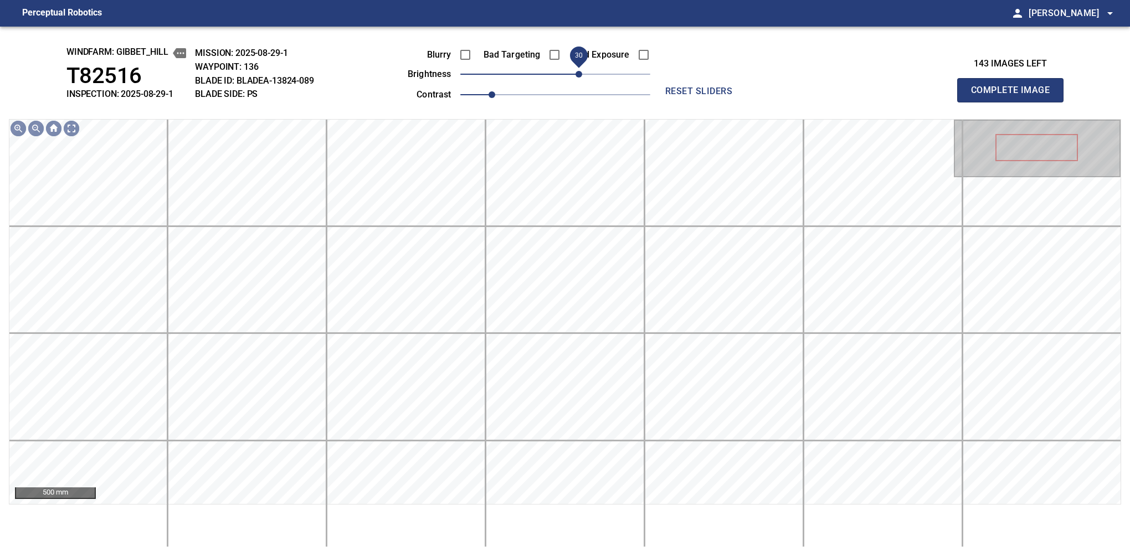
drag, startPoint x: 560, startPoint y: 78, endPoint x: 580, endPoint y: 80, distance: 19.5
click at [580, 78] on span "30" at bounding box center [578, 74] width 7 height 7
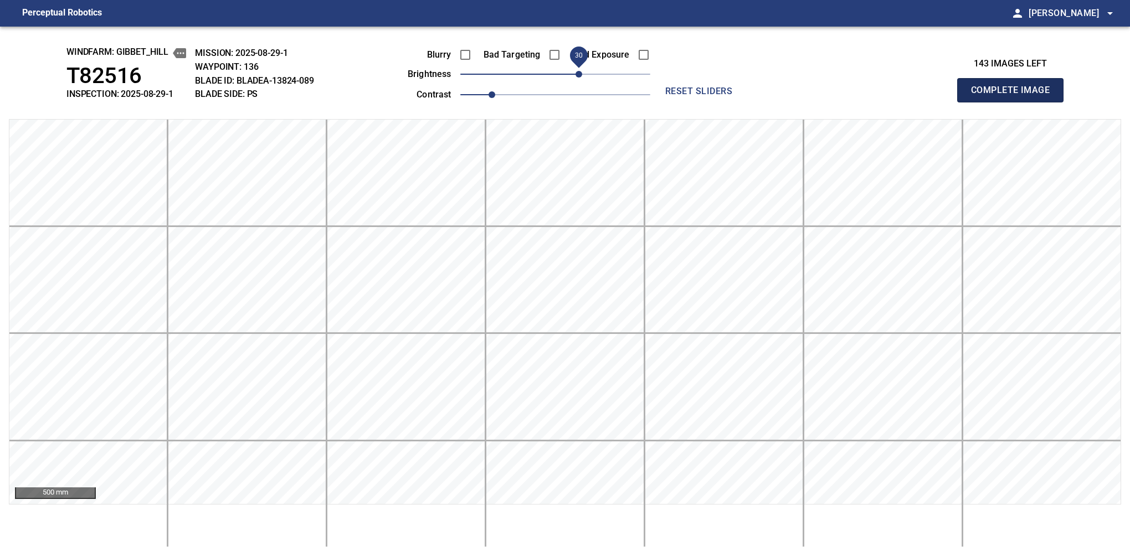
click at [1014, 102] on button "Complete Image" at bounding box center [1010, 90] width 106 height 24
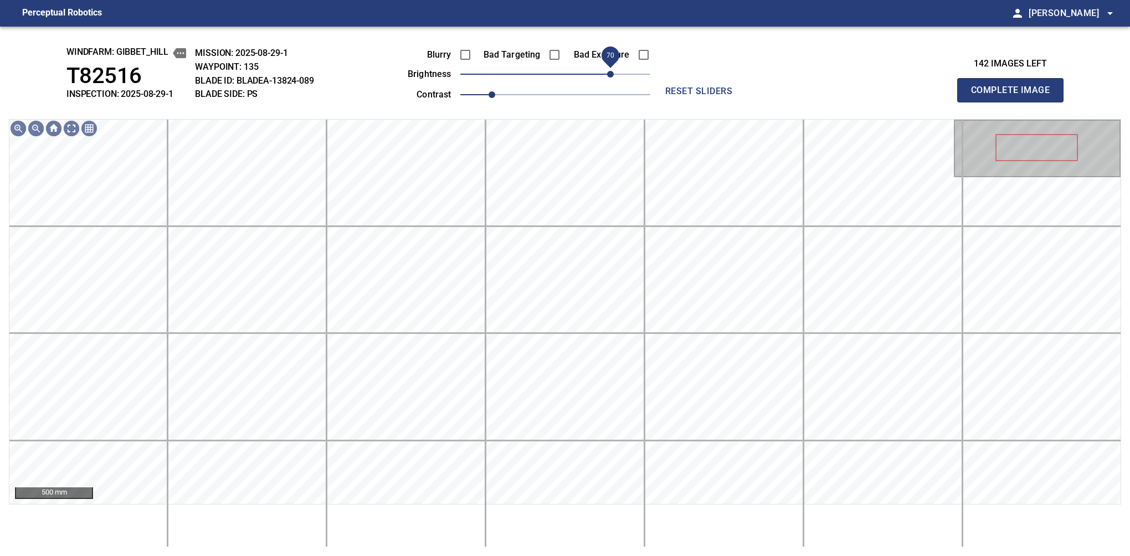
drag, startPoint x: 557, startPoint y: 80, endPoint x: 609, endPoint y: 72, distance: 52.6
click at [609, 72] on span "70" at bounding box center [610, 74] width 7 height 7
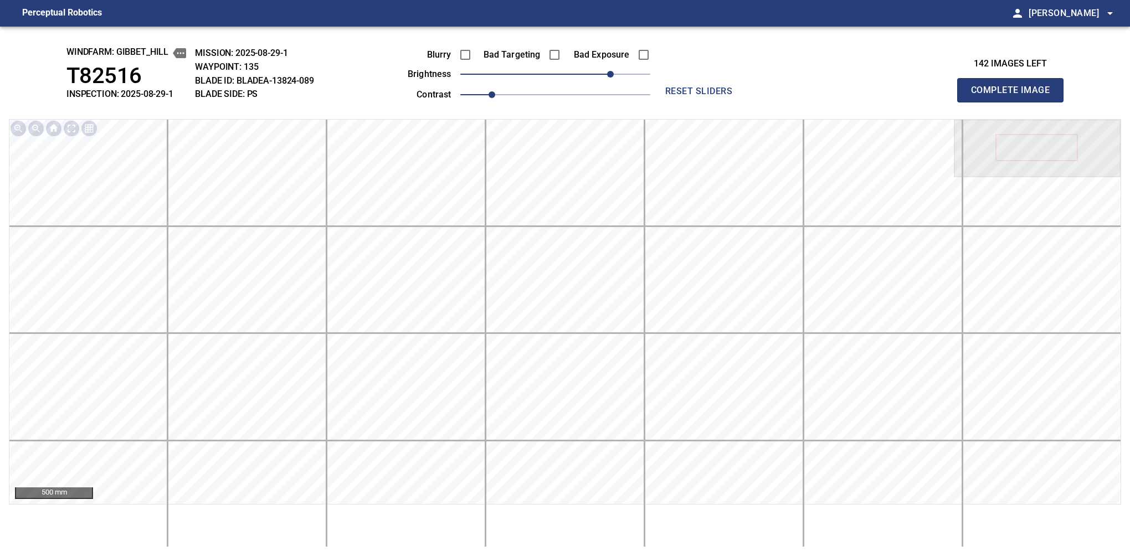
click at [1014, 102] on button "Complete Image" at bounding box center [1010, 90] width 106 height 24
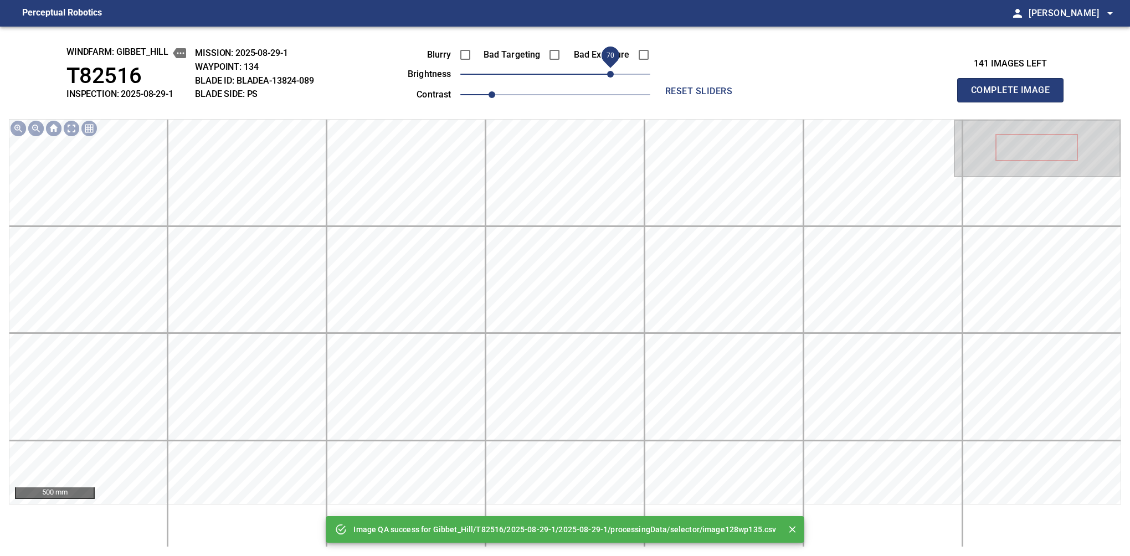
drag, startPoint x: 562, startPoint y: 75, endPoint x: 610, endPoint y: 82, distance: 48.6
click at [610, 78] on span "70" at bounding box center [610, 74] width 7 height 7
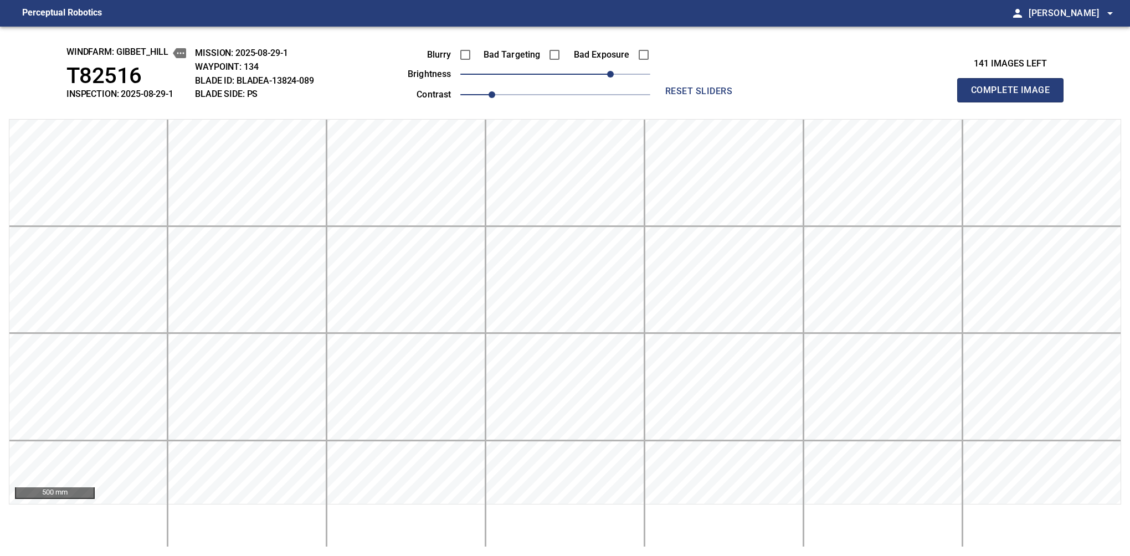
click at [1014, 102] on button "Complete Image" at bounding box center [1010, 90] width 106 height 24
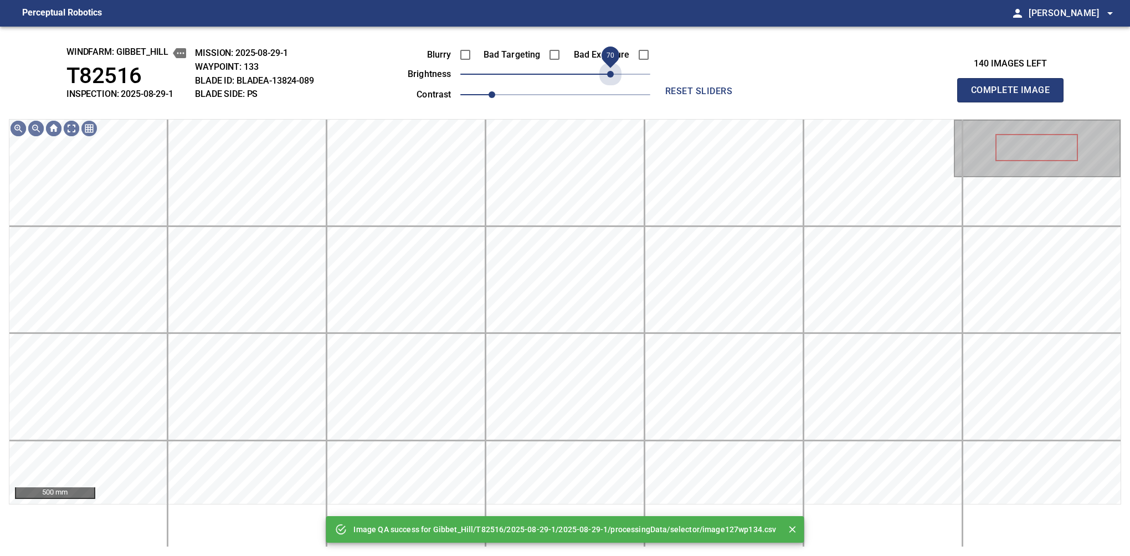
click at [610, 82] on span "70" at bounding box center [555, 74] width 190 height 16
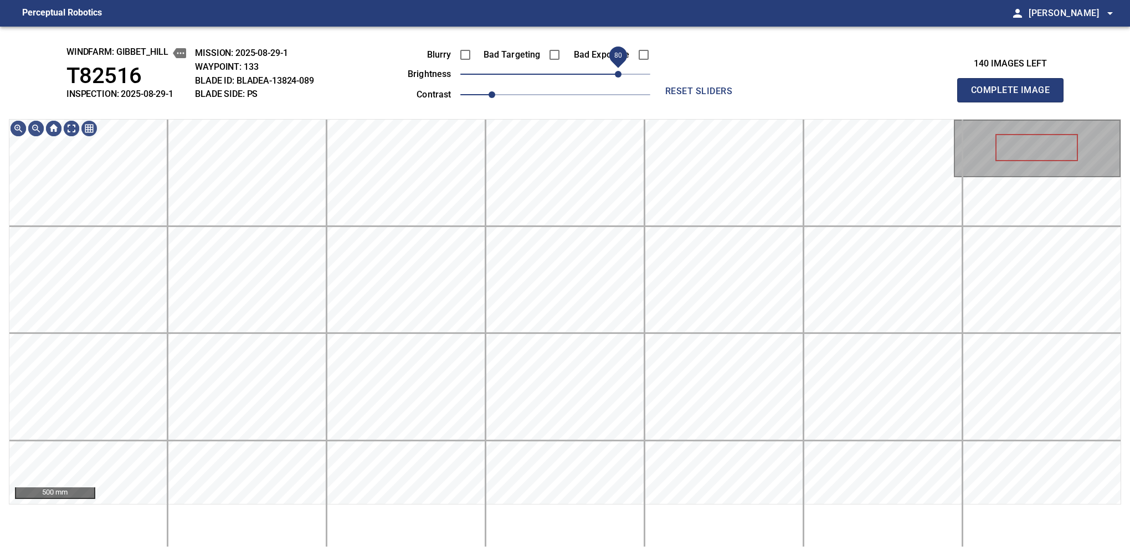
drag, startPoint x: 610, startPoint y: 74, endPoint x: 616, endPoint y: 73, distance: 5.8
click at [616, 73] on span "80" at bounding box center [618, 74] width 7 height 7
click at [1014, 102] on button "Complete Image" at bounding box center [1010, 90] width 106 height 24
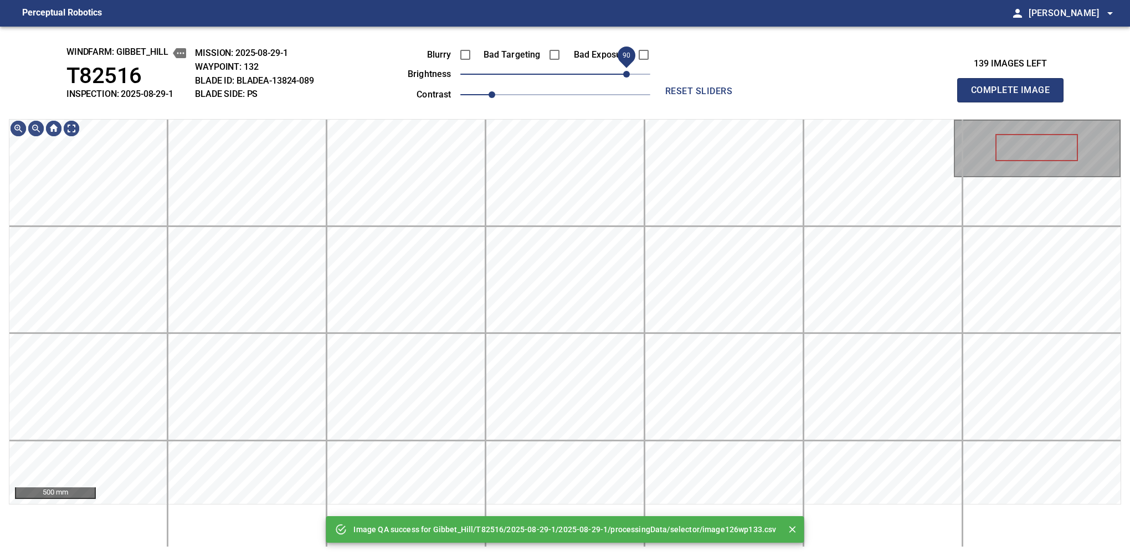
drag, startPoint x: 561, startPoint y: 78, endPoint x: 623, endPoint y: 74, distance: 61.6
click at [623, 74] on span "90" at bounding box center [626, 74] width 7 height 7
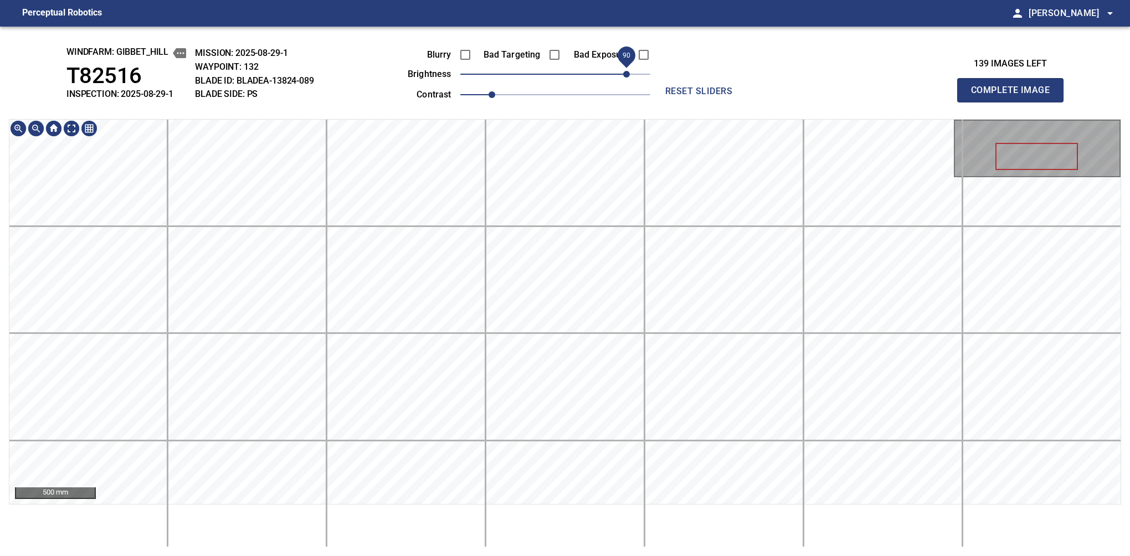
click at [633, 78] on div "windfarm: Gibbet_Hill T82516 INSPECTION: 2025-08-29-1 MISSION: 2025-08-29-1 WAY…" at bounding box center [565, 291] width 1130 height 529
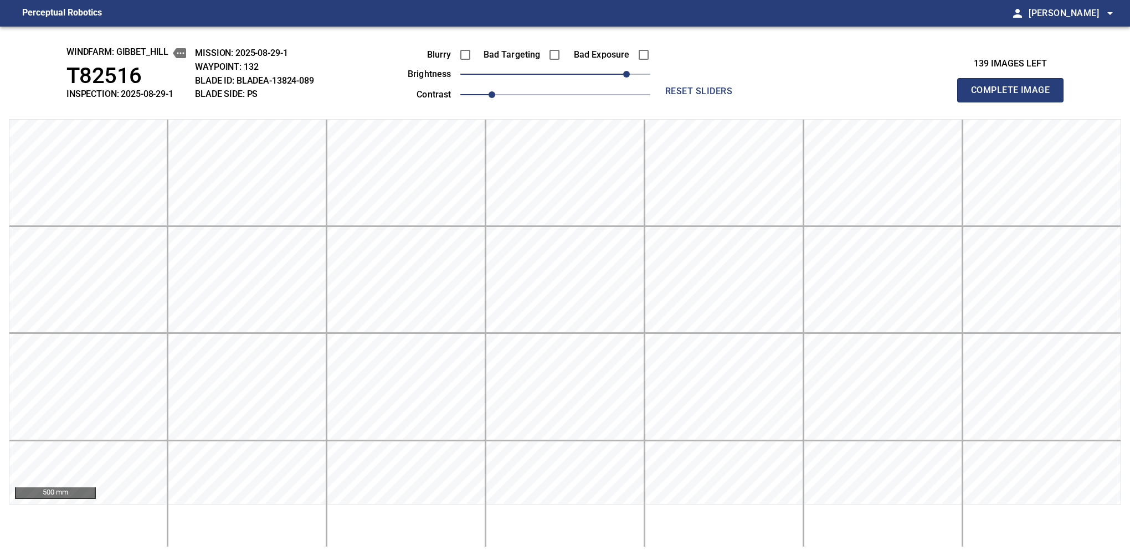
click at [1014, 102] on button "Complete Image" at bounding box center [1010, 90] width 106 height 24
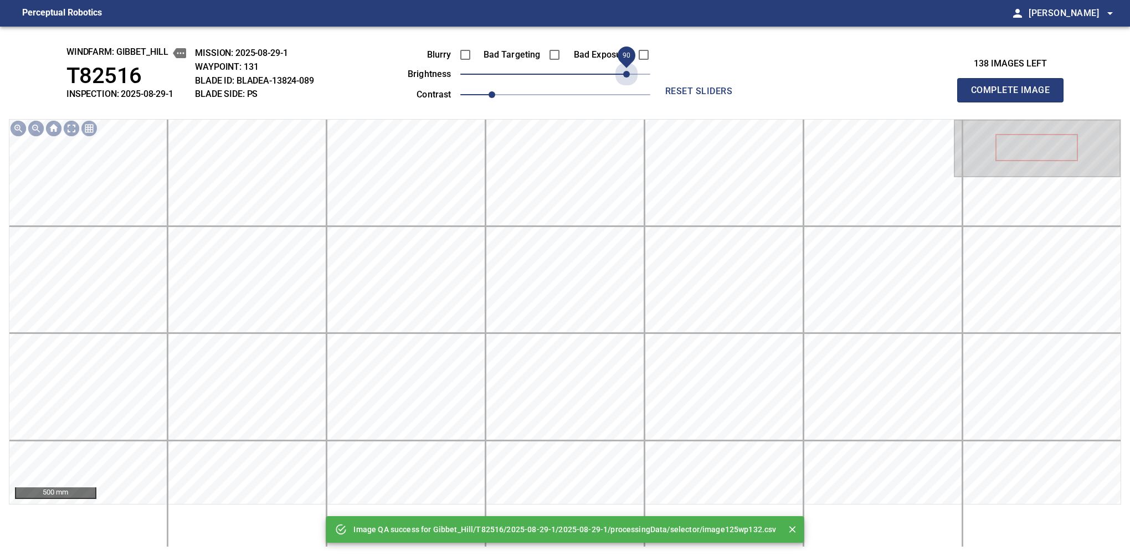
click at [627, 76] on span "90" at bounding box center [555, 74] width 190 height 16
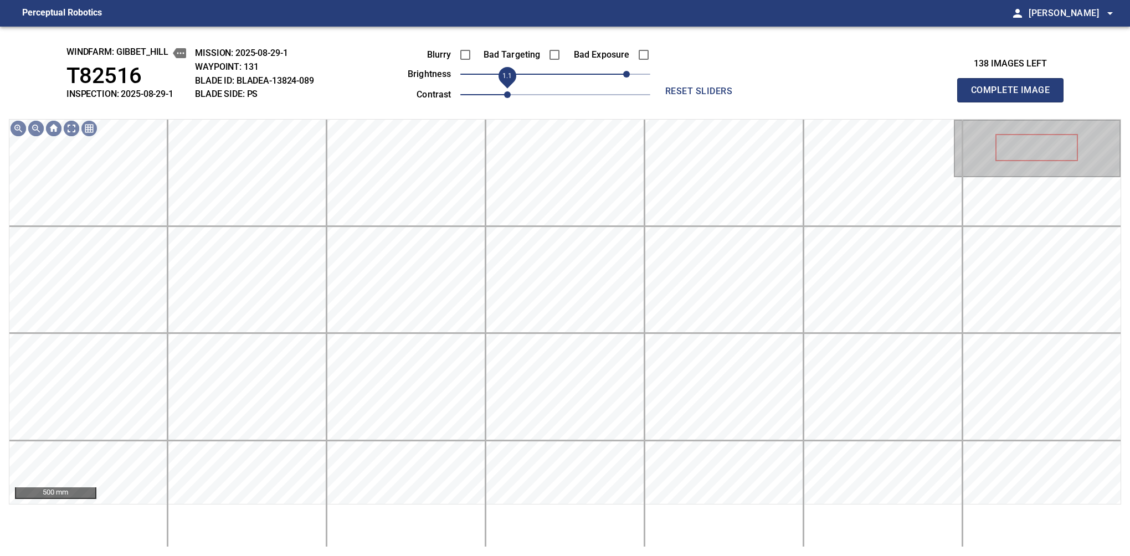
click at [504, 94] on span "1.1" at bounding box center [507, 94] width 7 height 7
click at [620, 71] on span "80" at bounding box center [618, 74] width 7 height 7
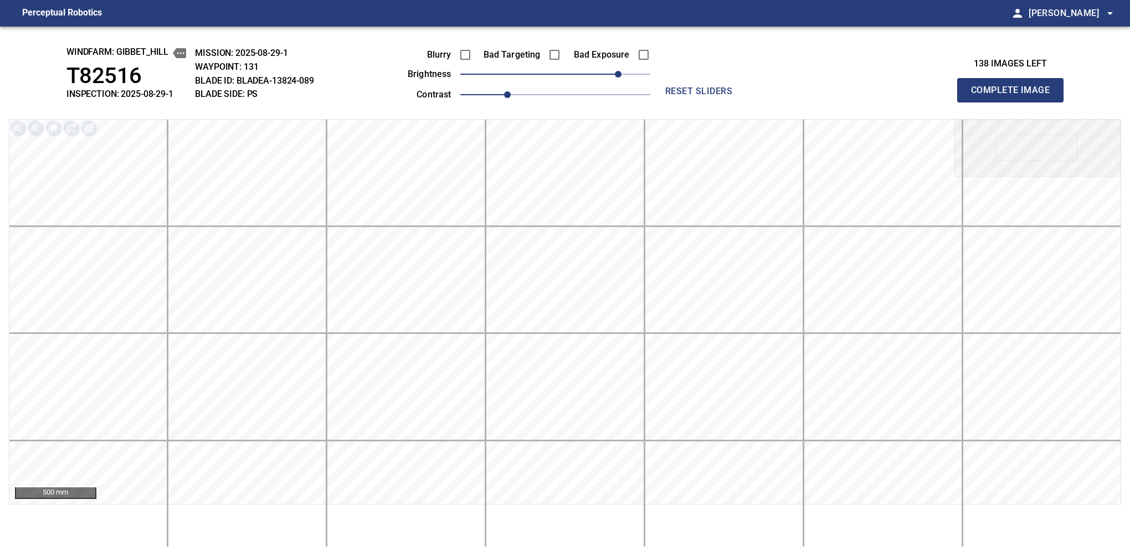
click at [1014, 102] on button "Complete Image" at bounding box center [1010, 90] width 106 height 24
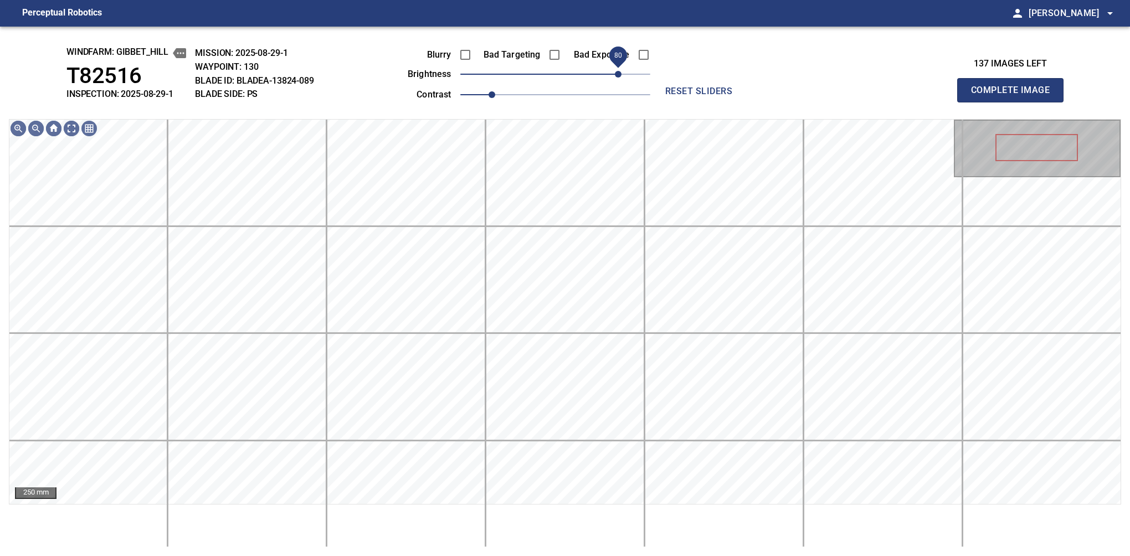
drag, startPoint x: 560, startPoint y: 76, endPoint x: 621, endPoint y: 75, distance: 61.5
click at [621, 75] on span "80" at bounding box center [618, 74] width 7 height 7
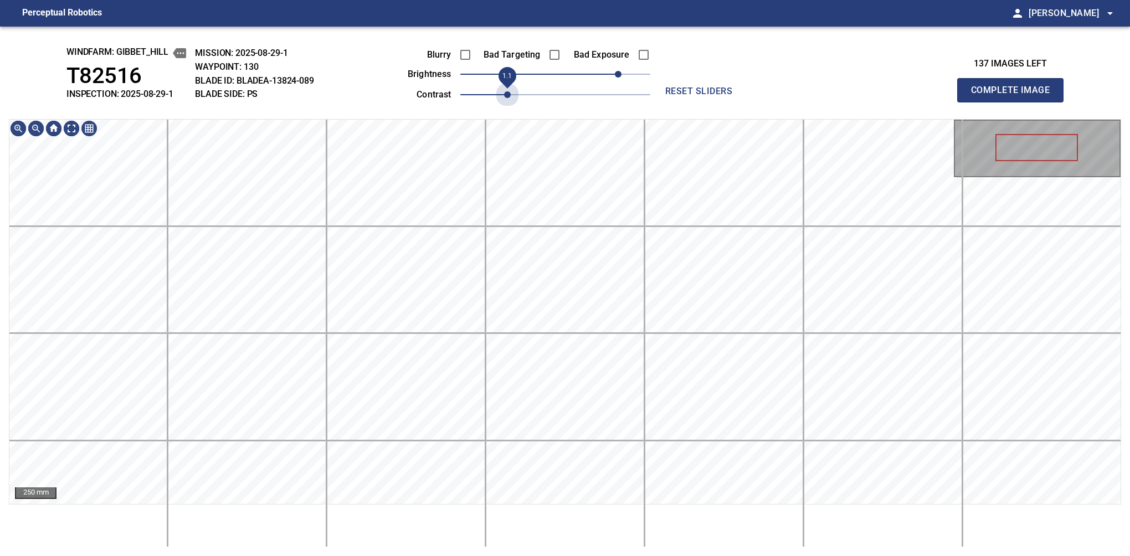
drag, startPoint x: 496, startPoint y: 90, endPoint x: 501, endPoint y: 88, distance: 6.0
click at [504, 91] on span "1.1" at bounding box center [507, 94] width 7 height 7
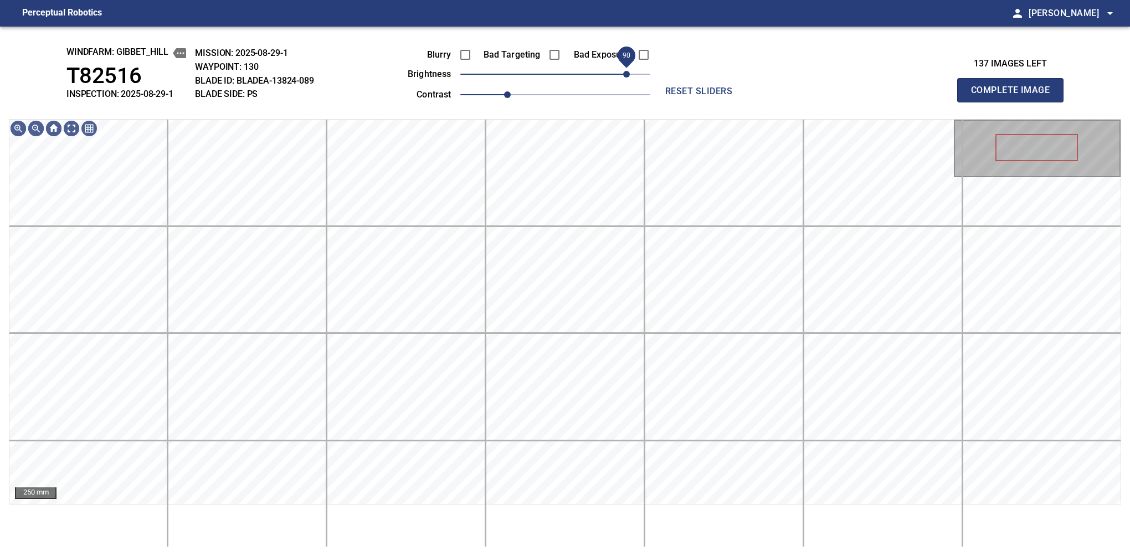
click at [623, 76] on span "90" at bounding box center [626, 74] width 7 height 7
click at [1014, 102] on button "Complete Image" at bounding box center [1010, 90] width 106 height 24
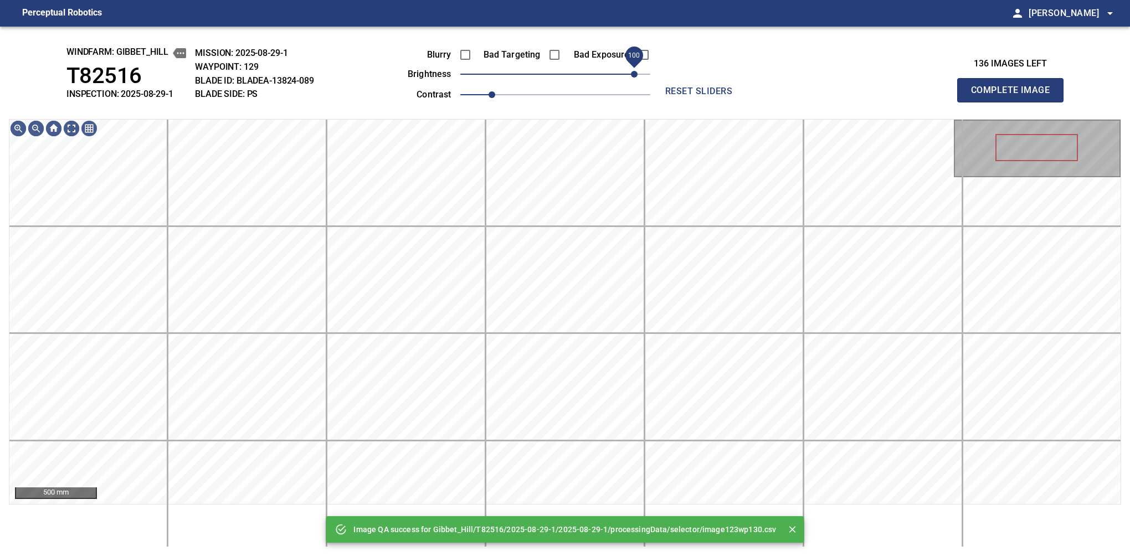
drag, startPoint x: 579, startPoint y: 73, endPoint x: 633, endPoint y: 74, distance: 54.8
click at [633, 74] on span "100" at bounding box center [634, 74] width 7 height 7
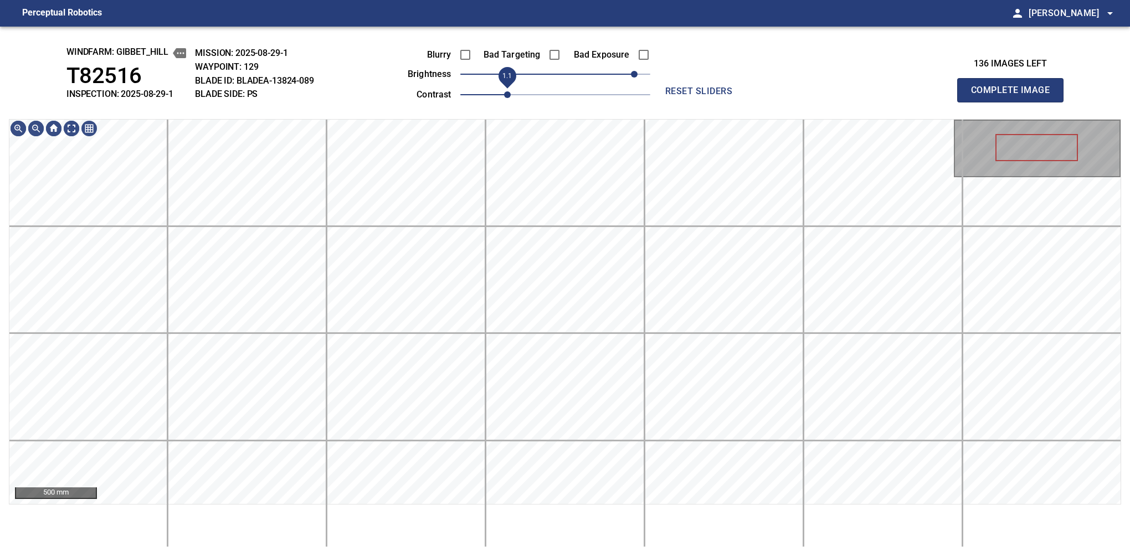
click at [505, 92] on span "1.1" at bounding box center [507, 94] width 7 height 7
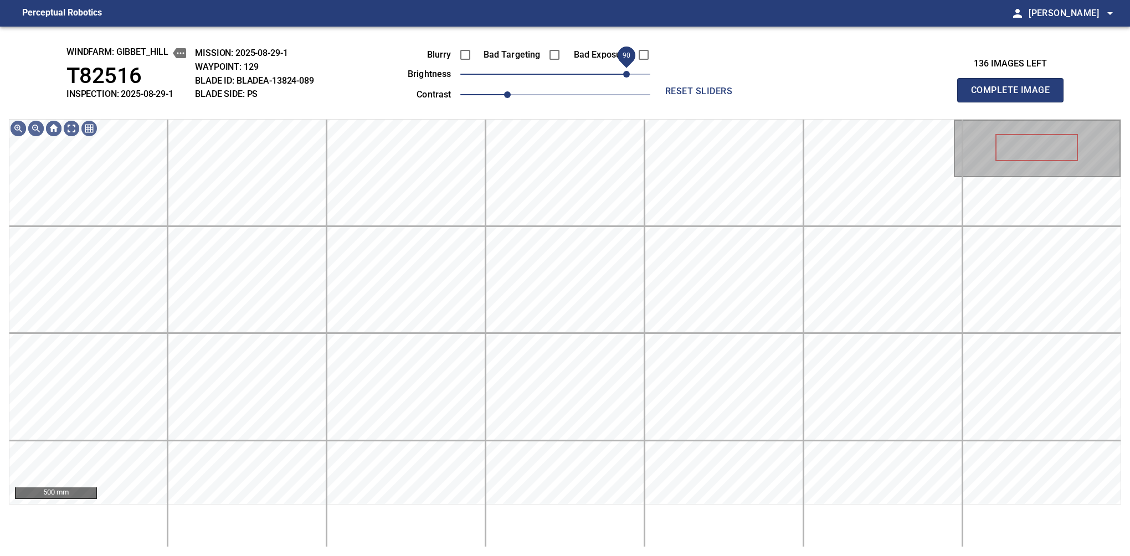
drag, startPoint x: 636, startPoint y: 74, endPoint x: 626, endPoint y: 78, distance: 10.5
click at [626, 78] on span "90" at bounding box center [626, 74] width 7 height 7
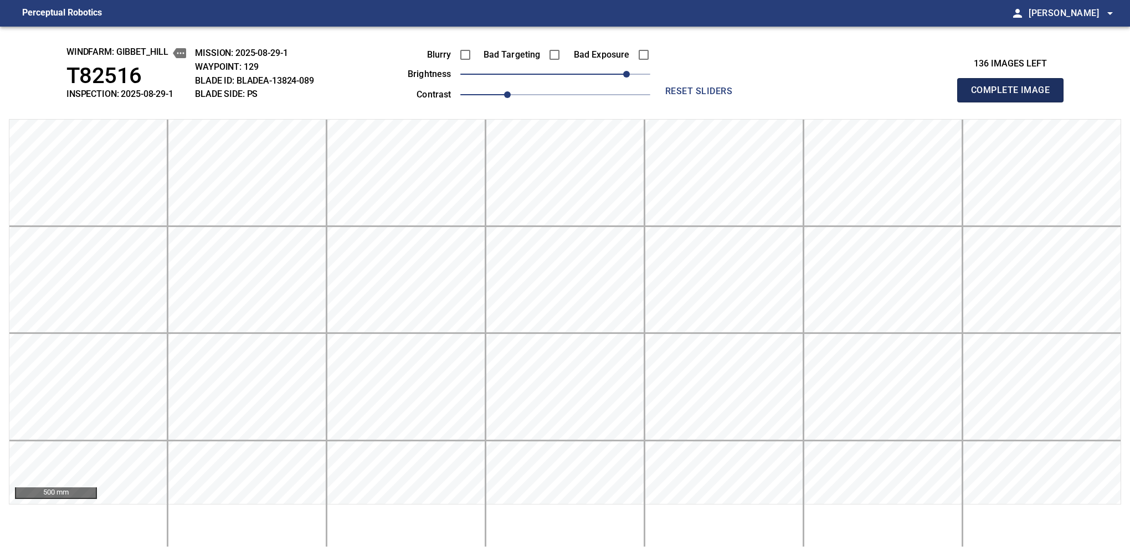
click at [1014, 102] on button "Complete Image" at bounding box center [1010, 90] width 106 height 24
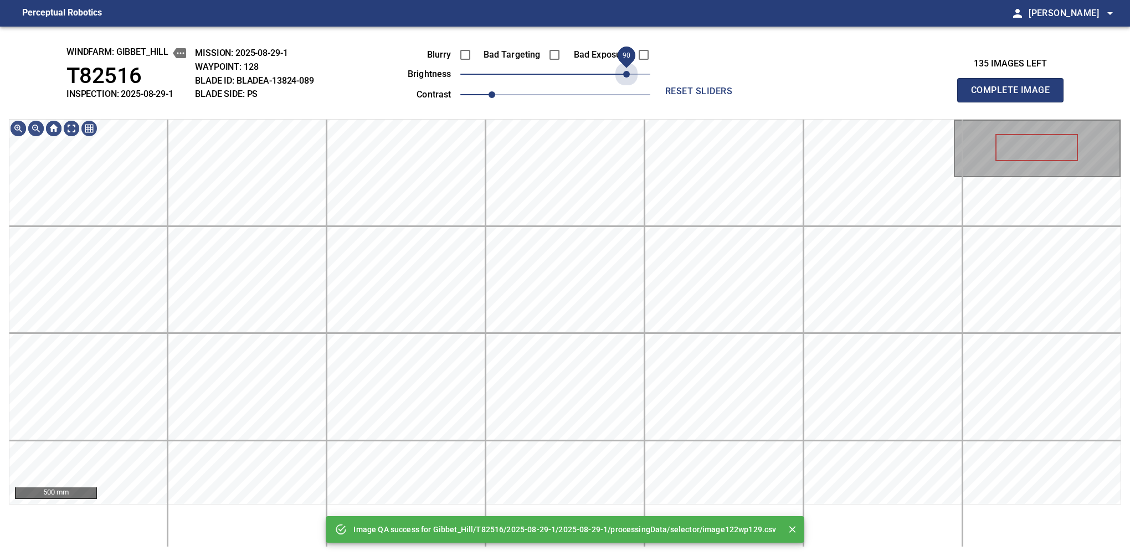
click at [626, 78] on span "90" at bounding box center [555, 74] width 190 height 16
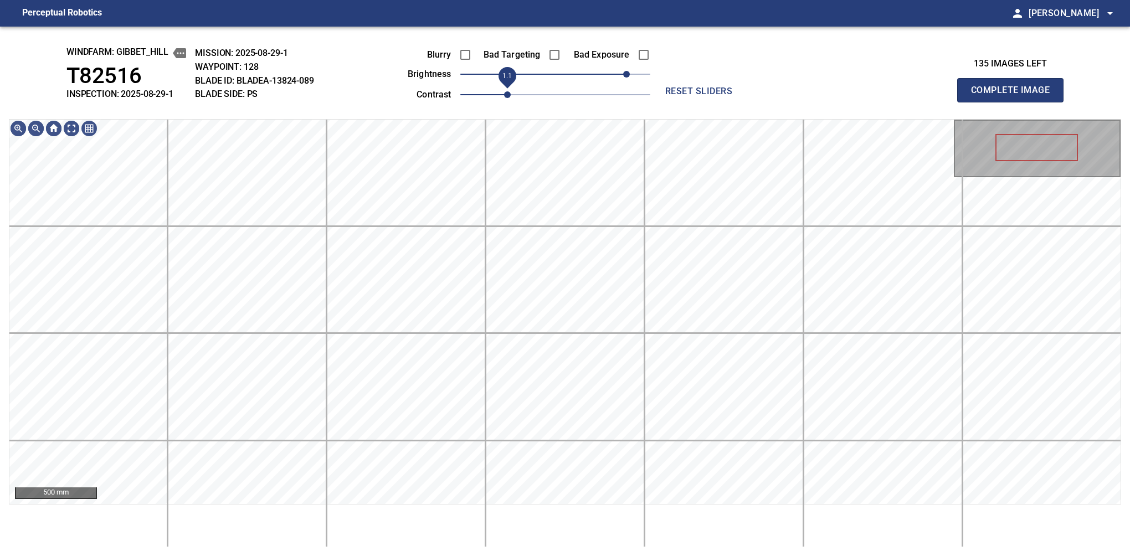
click at [504, 97] on span "1.1" at bounding box center [507, 94] width 7 height 7
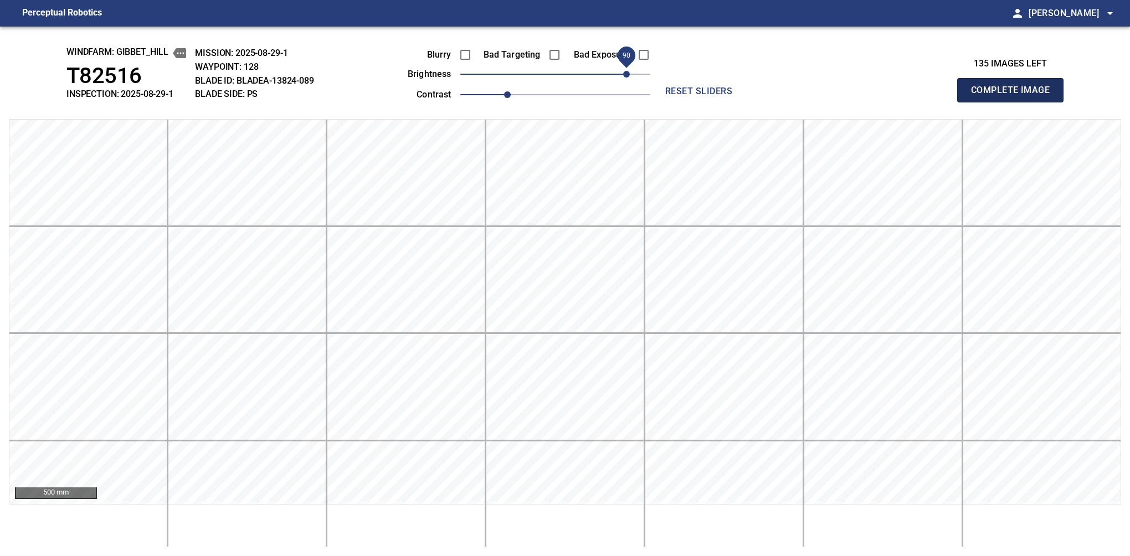
click at [1014, 102] on button "Complete Image" at bounding box center [1010, 90] width 106 height 24
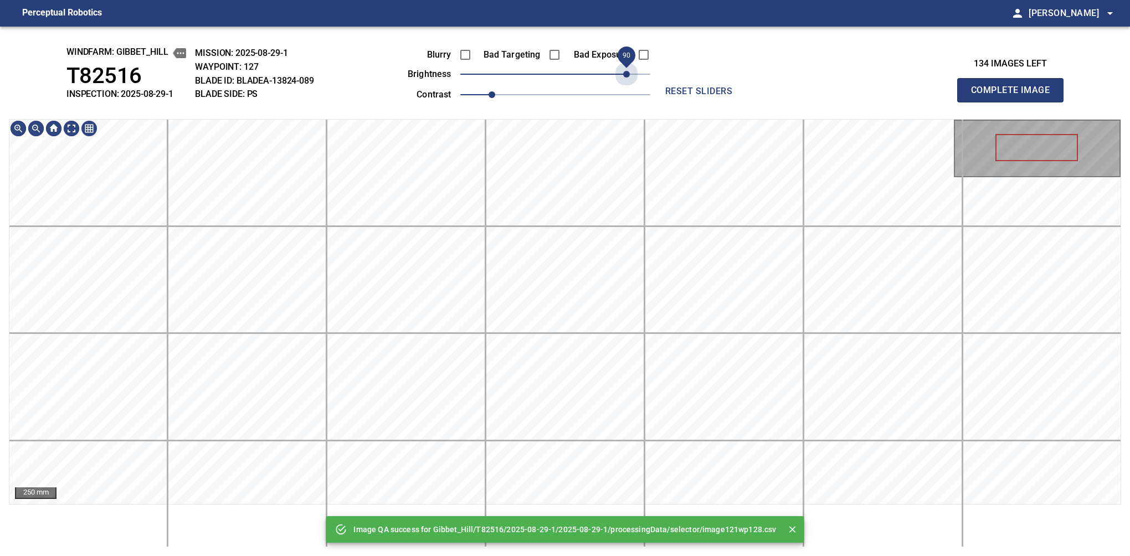
click at [624, 76] on span "90" at bounding box center [555, 74] width 190 height 16
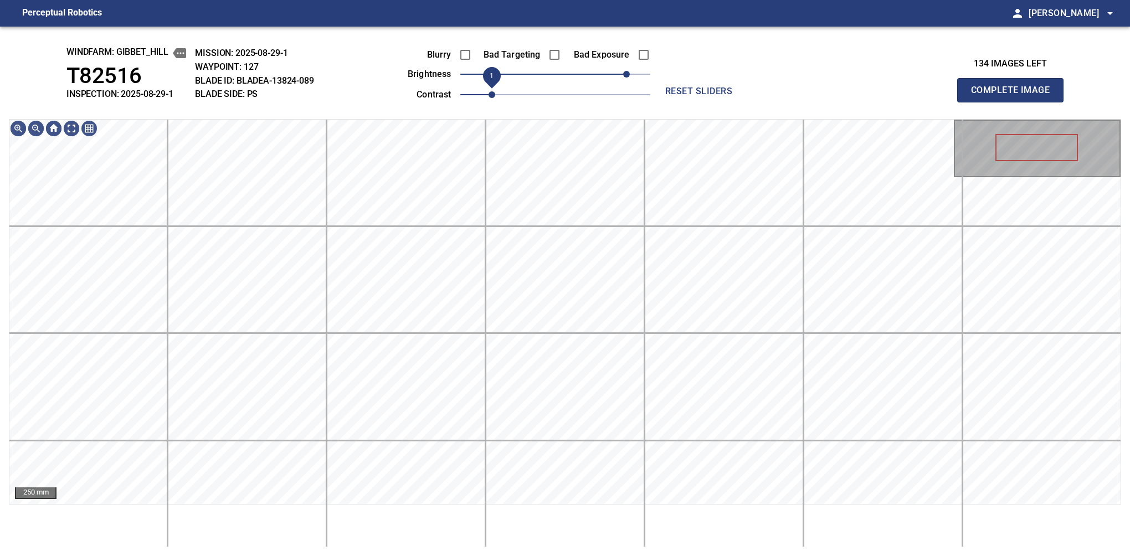
click at [495, 95] on span "1" at bounding box center [491, 94] width 7 height 7
click at [633, 72] on span "100" at bounding box center [634, 74] width 7 height 7
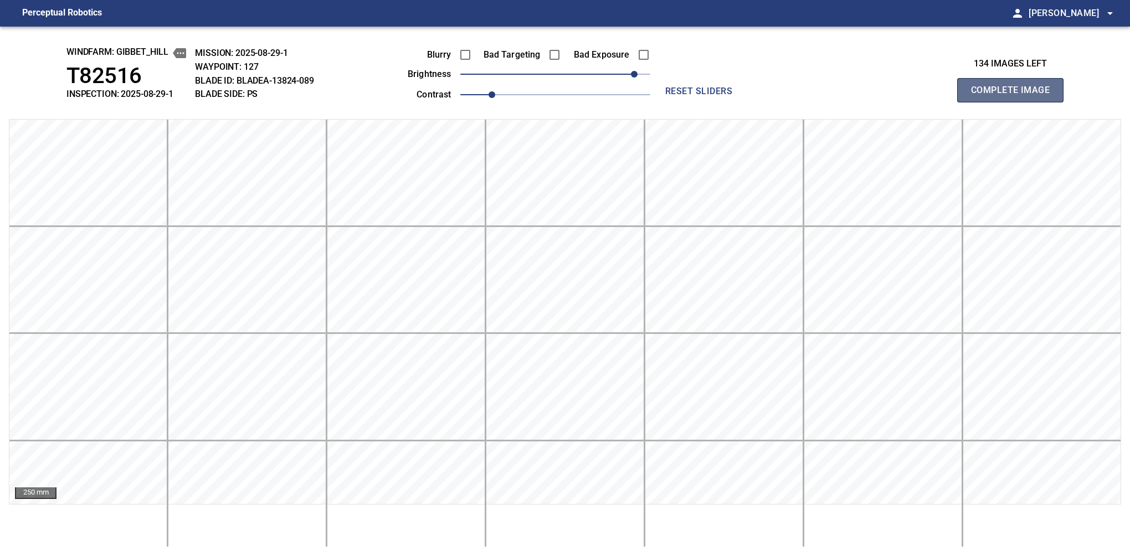
click at [1014, 102] on button "Complete Image" at bounding box center [1010, 90] width 106 height 24
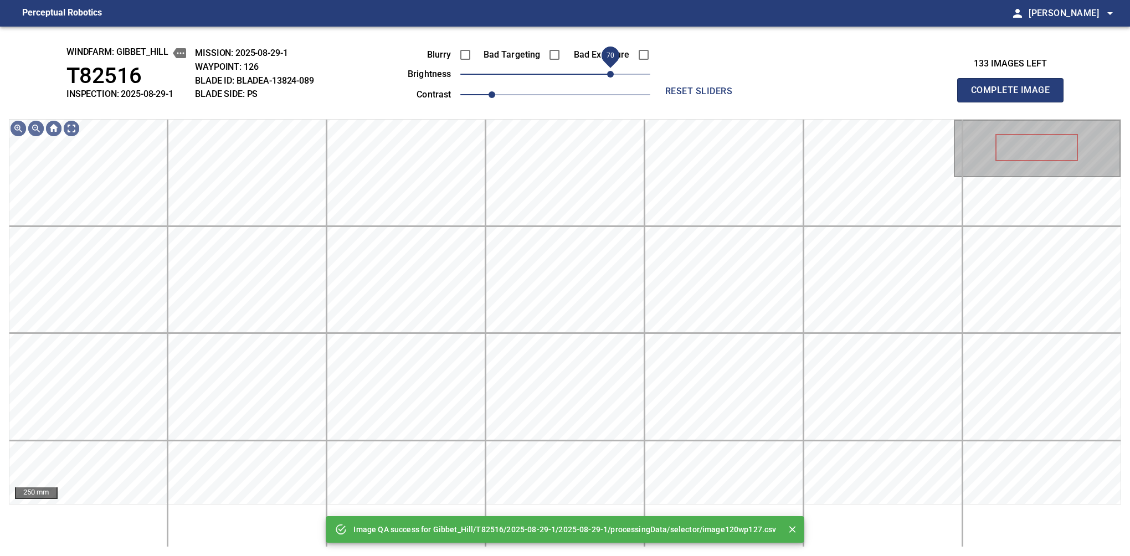
drag, startPoint x: 565, startPoint y: 70, endPoint x: 608, endPoint y: 70, distance: 43.2
click at [608, 71] on span "70" at bounding box center [610, 74] width 7 height 7
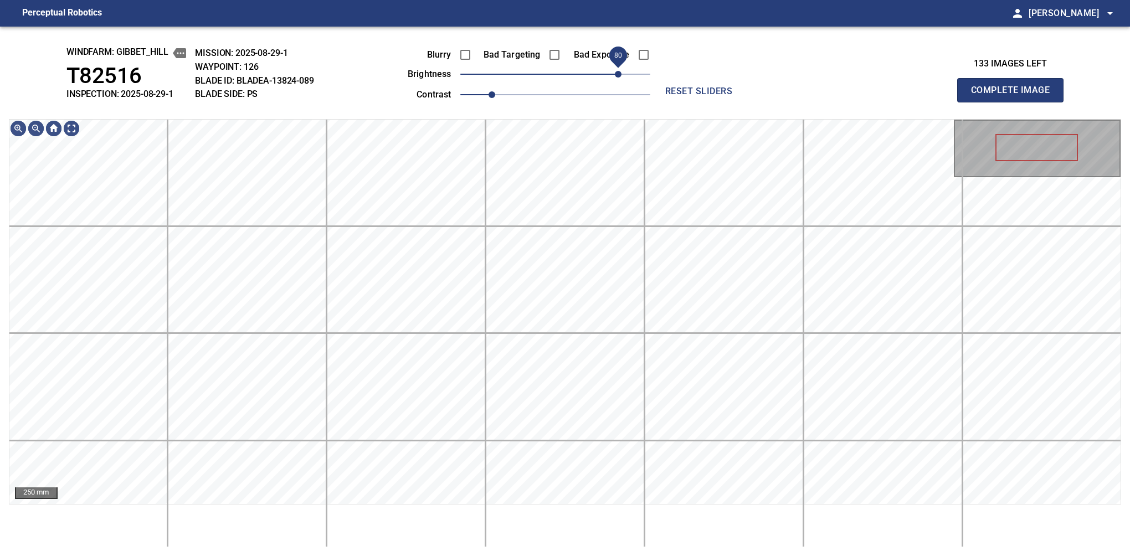
click at [620, 74] on span "80" at bounding box center [618, 74] width 7 height 7
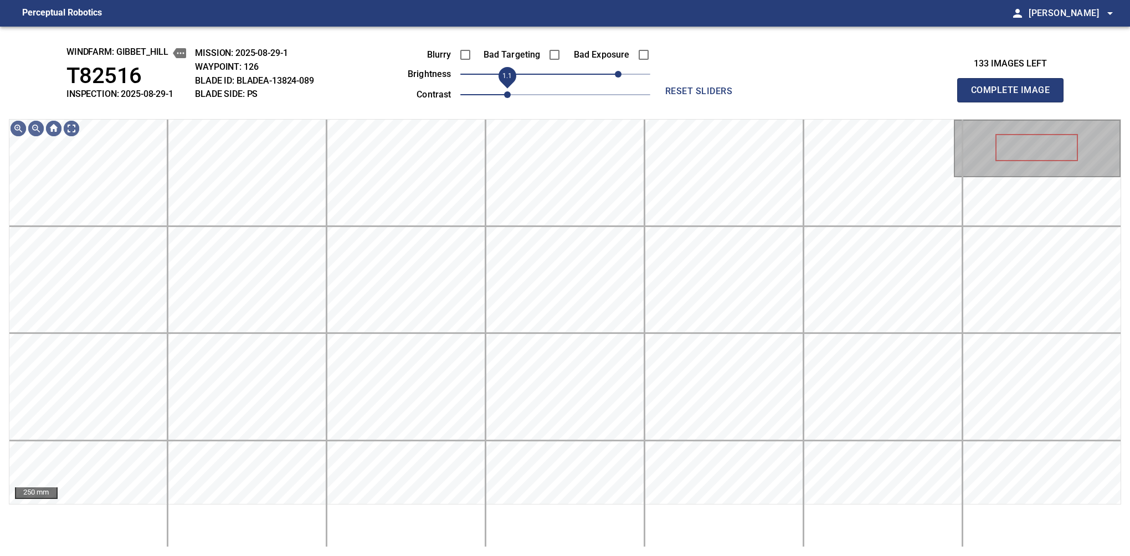
click at [504, 91] on span "1.1" at bounding box center [507, 94] width 7 height 7
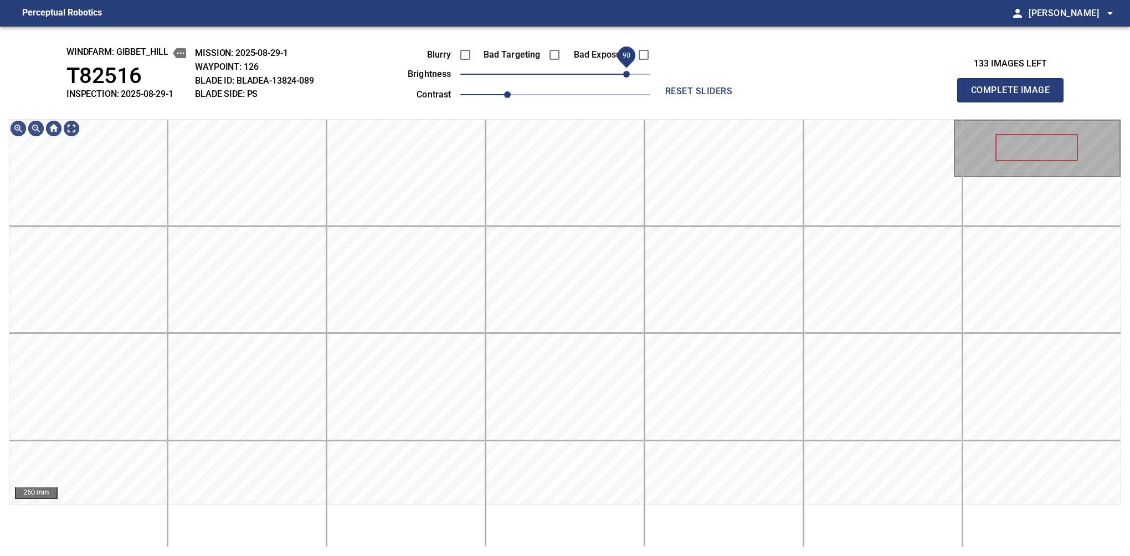
click at [625, 71] on span "90" at bounding box center [626, 74] width 7 height 7
click at [596, 39] on div "windfarm: Gibbet_Hill T82516 INSPECTION: 2025-08-29-1 MISSION: 2025-08-29-1 WAY…" at bounding box center [565, 291] width 1130 height 529
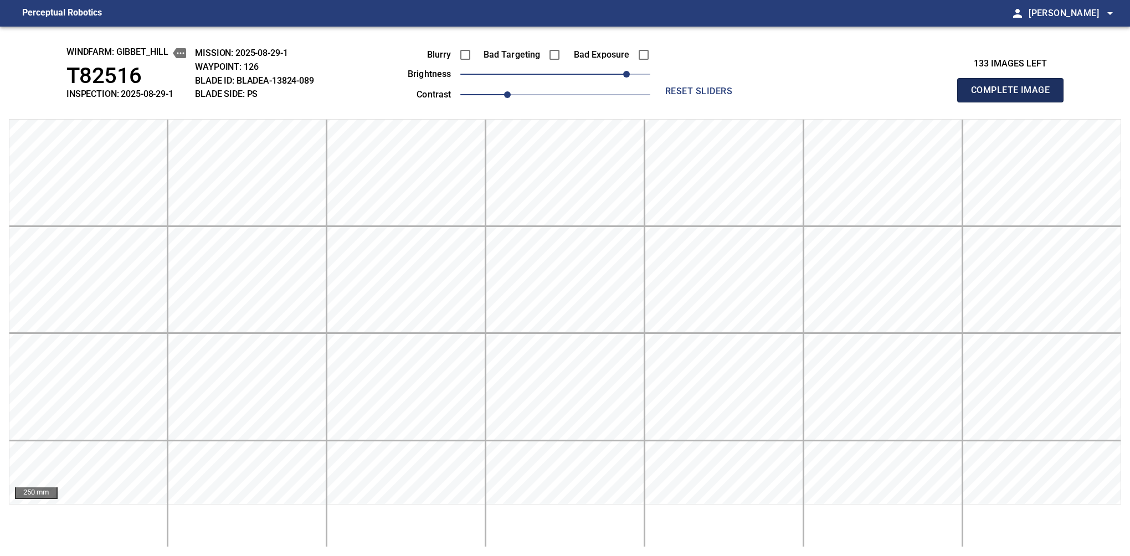
click at [1014, 102] on button "Complete Image" at bounding box center [1010, 90] width 106 height 24
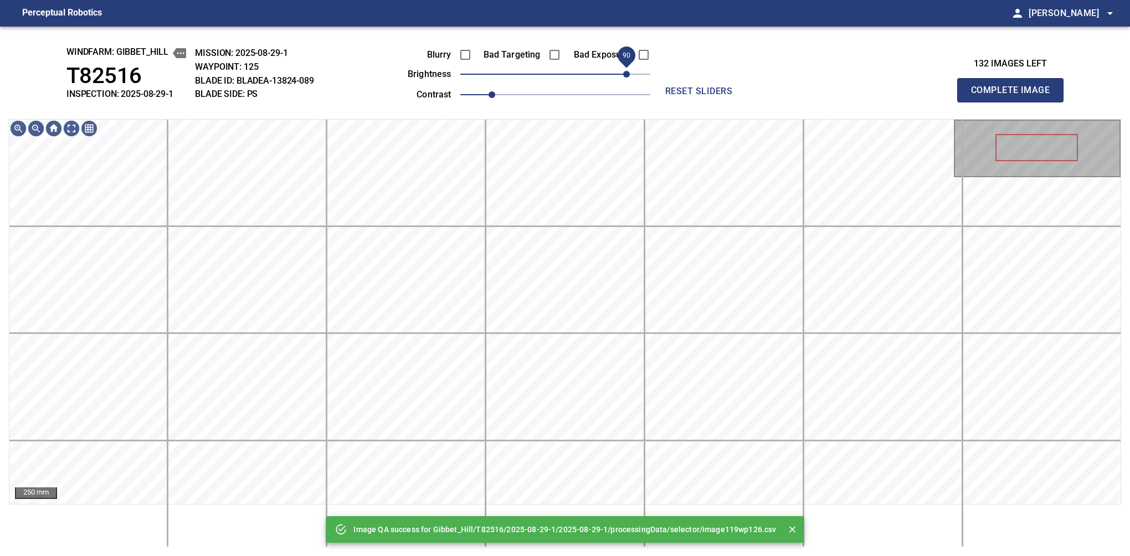
drag, startPoint x: 574, startPoint y: 75, endPoint x: 625, endPoint y: 70, distance: 51.8
click at [625, 70] on span "90" at bounding box center [555, 74] width 190 height 16
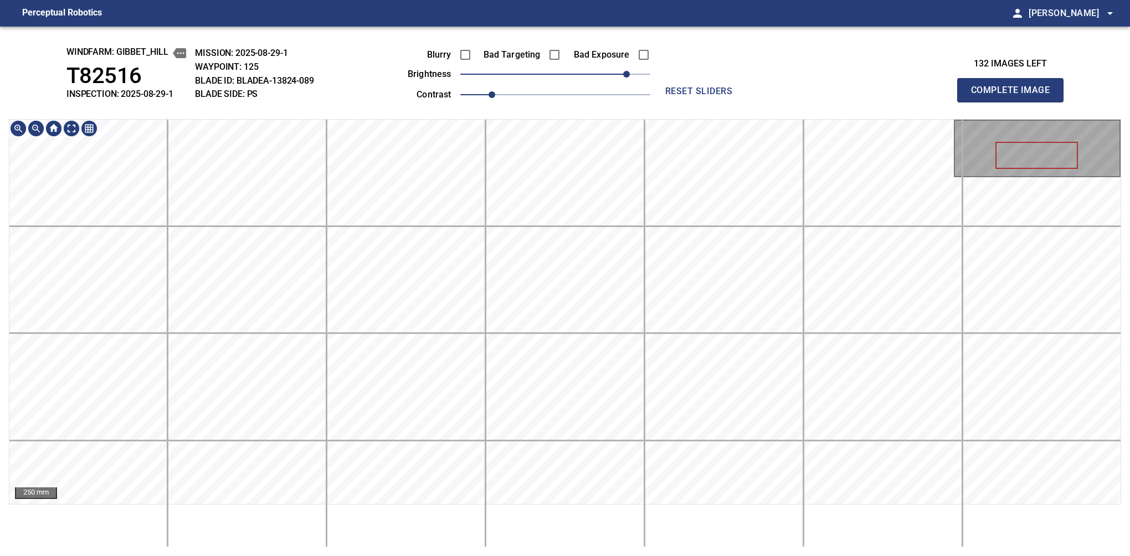
click at [543, 12] on main "Perceptual Robotics person Alex Semenov arrow_drop_down windfarm: Gibbet_Hill T…" at bounding box center [565, 278] width 1130 height 556
click at [1014, 102] on button "Complete Image" at bounding box center [1010, 90] width 106 height 24
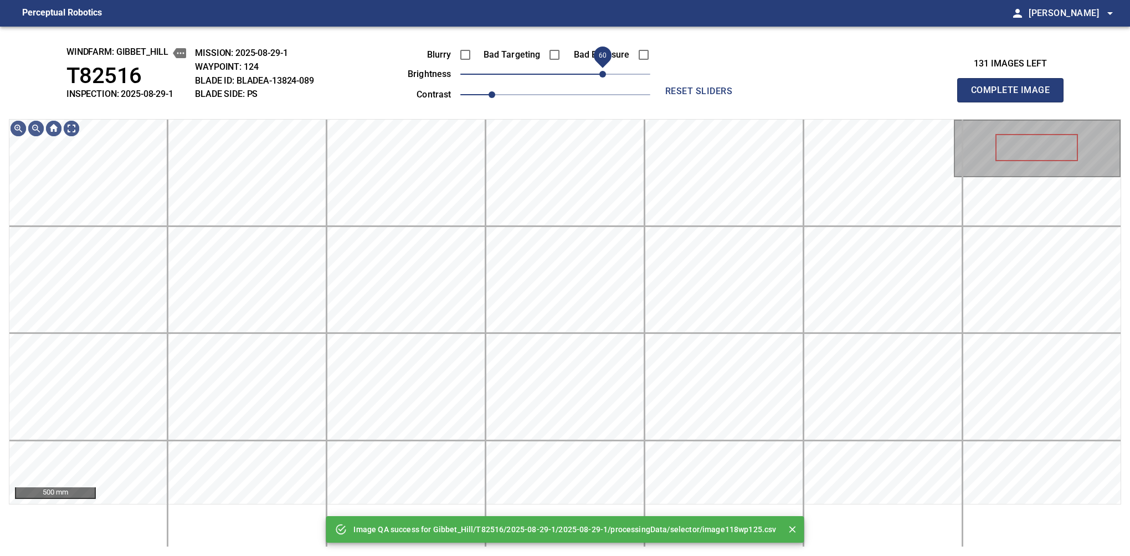
drag, startPoint x: 600, startPoint y: 76, endPoint x: 604, endPoint y: 82, distance: 7.2
click at [604, 82] on span "60" at bounding box center [555, 74] width 190 height 16
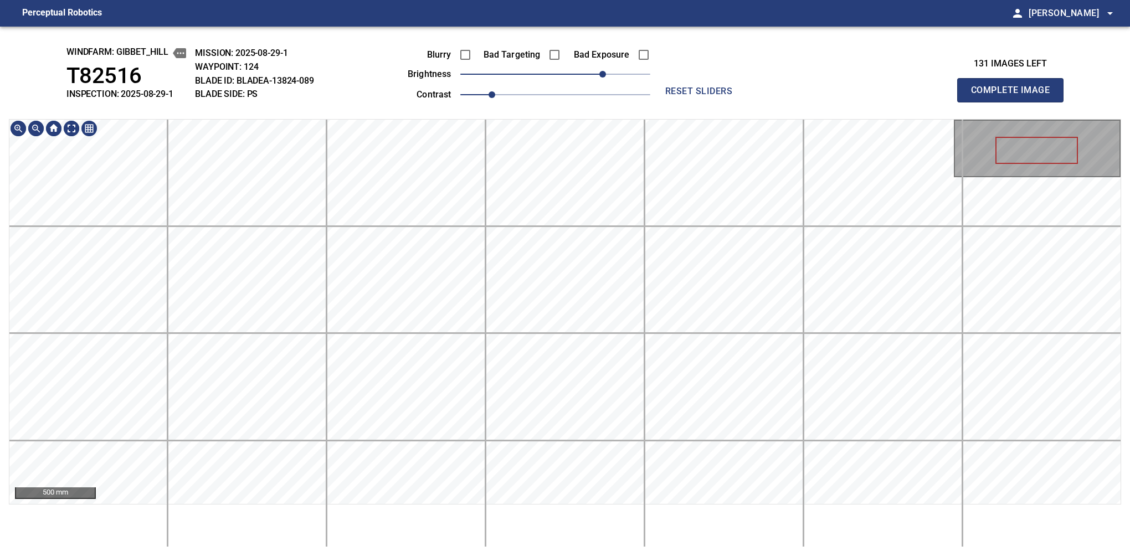
click at [573, 45] on div "windfarm: Gibbet_Hill T82516 INSPECTION: 2025-08-29-1 MISSION: 2025-08-29-1 WAY…" at bounding box center [565, 291] width 1130 height 529
click at [610, 74] on span "70" at bounding box center [610, 74] width 7 height 7
click at [573, 16] on main "Perceptual Robotics person Alex Semenov arrow_drop_down windfarm: Gibbet_Hill T…" at bounding box center [565, 278] width 1130 height 556
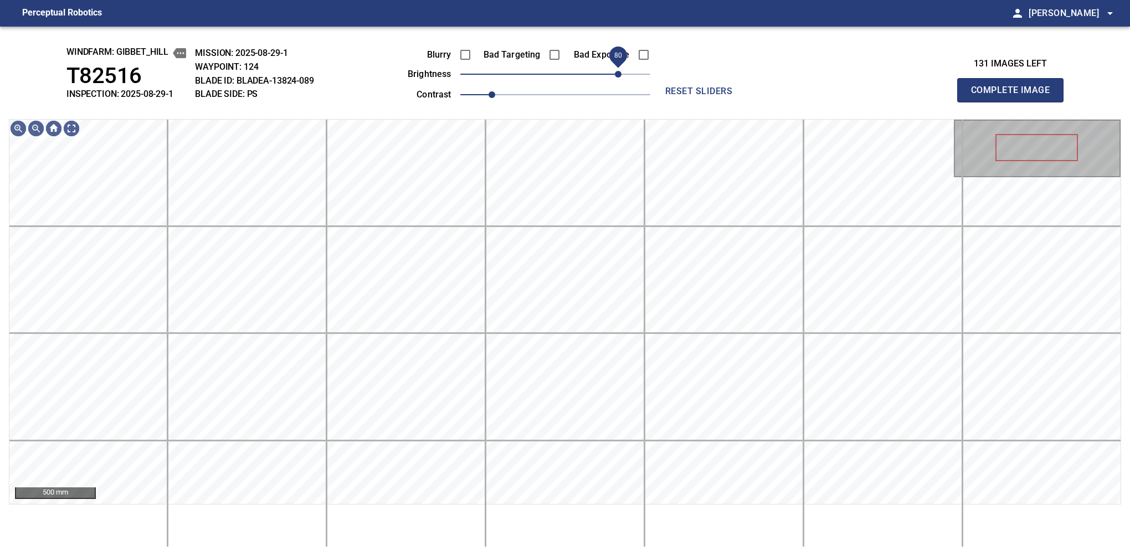
drag, startPoint x: 614, startPoint y: 74, endPoint x: 620, endPoint y: 66, distance: 9.9
click at [620, 71] on span "80" at bounding box center [618, 74] width 7 height 7
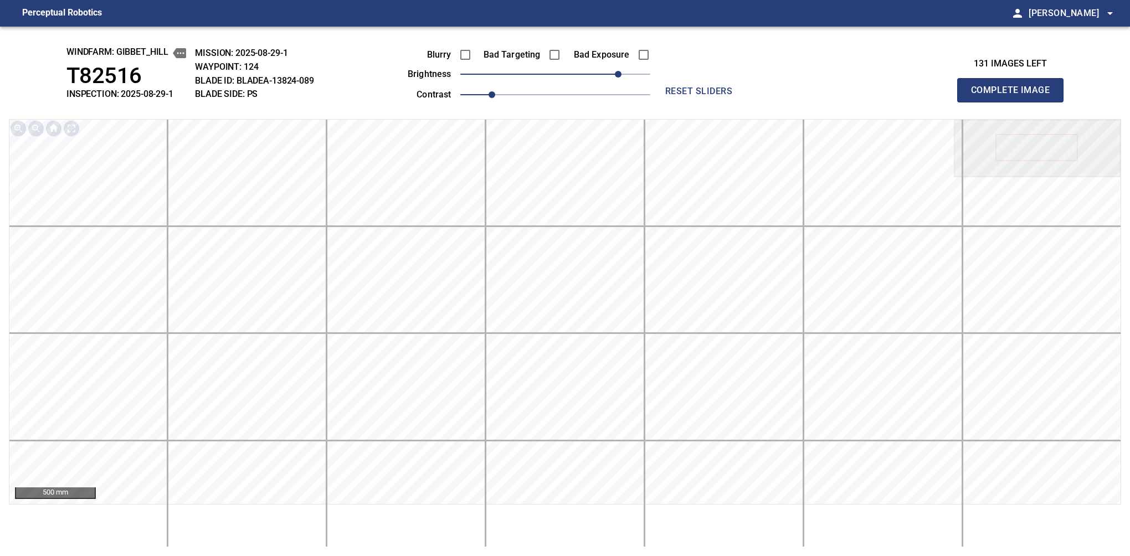
click at [1014, 102] on button "Complete Image" at bounding box center [1010, 90] width 106 height 24
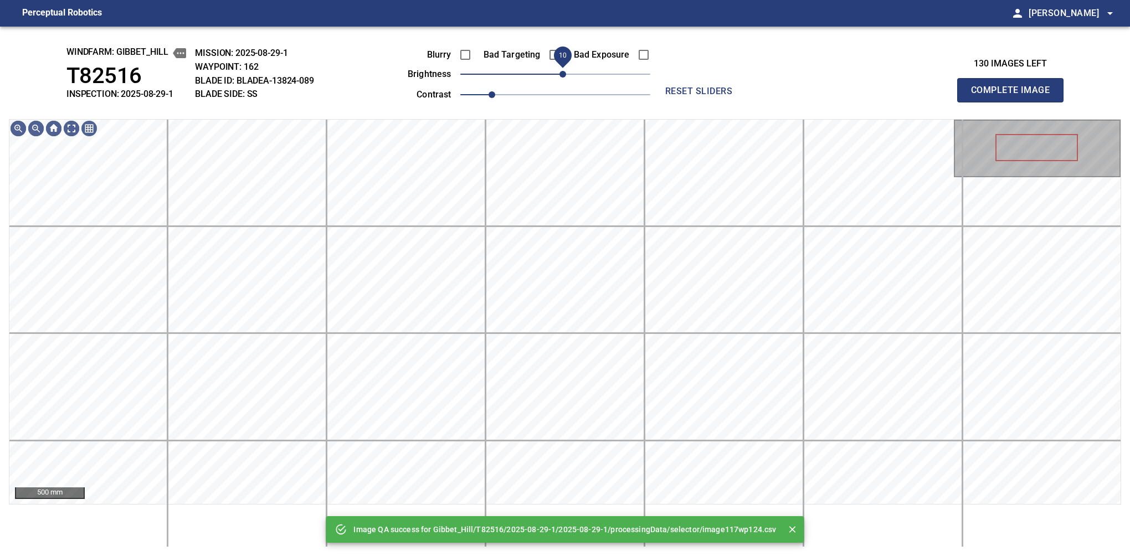
drag, startPoint x: 558, startPoint y: 78, endPoint x: 565, endPoint y: 72, distance: 9.5
click at [565, 72] on span "10" at bounding box center [562, 74] width 7 height 7
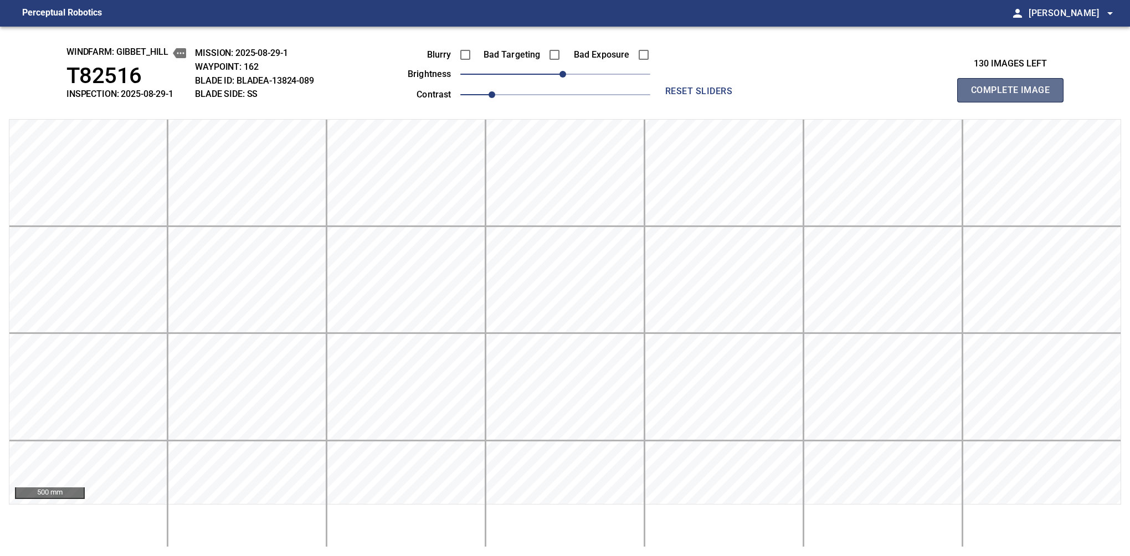
click at [1014, 102] on button "Complete Image" at bounding box center [1010, 90] width 106 height 24
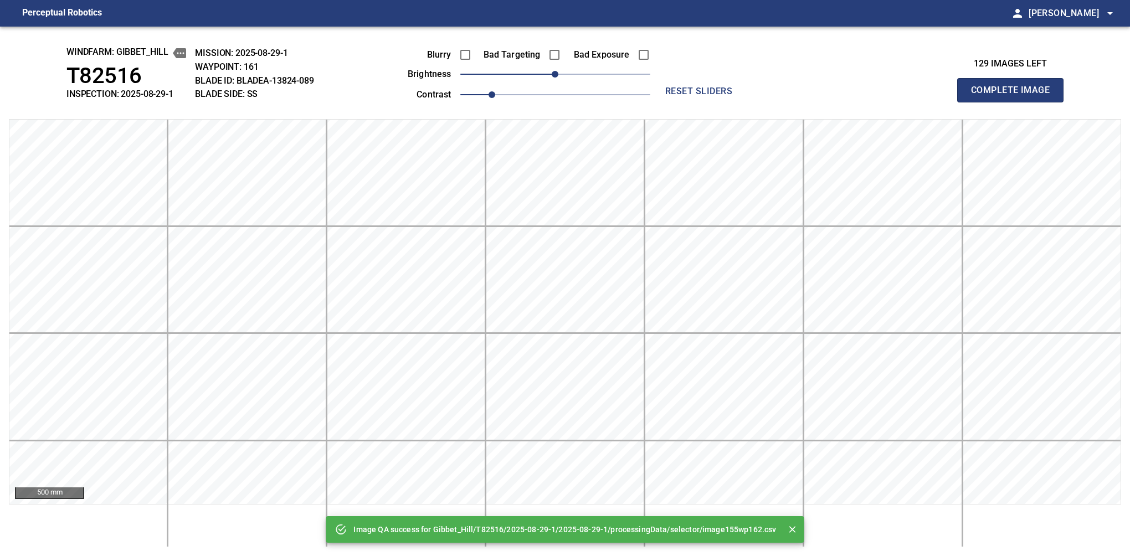
click at [1014, 102] on button "Complete Image" at bounding box center [1010, 90] width 106 height 24
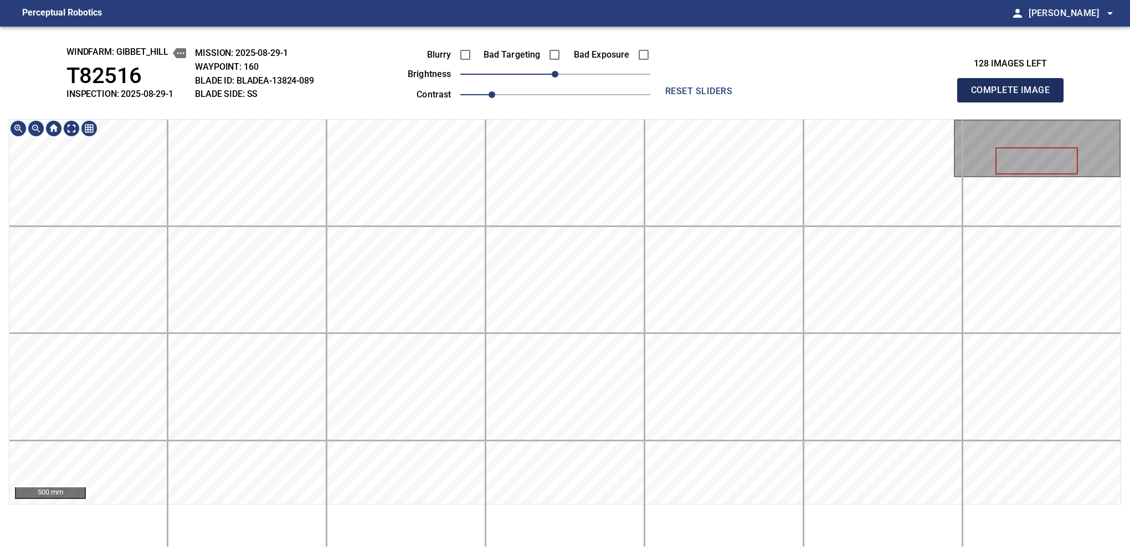
click at [1014, 102] on button "Complete Image" at bounding box center [1010, 90] width 106 height 24
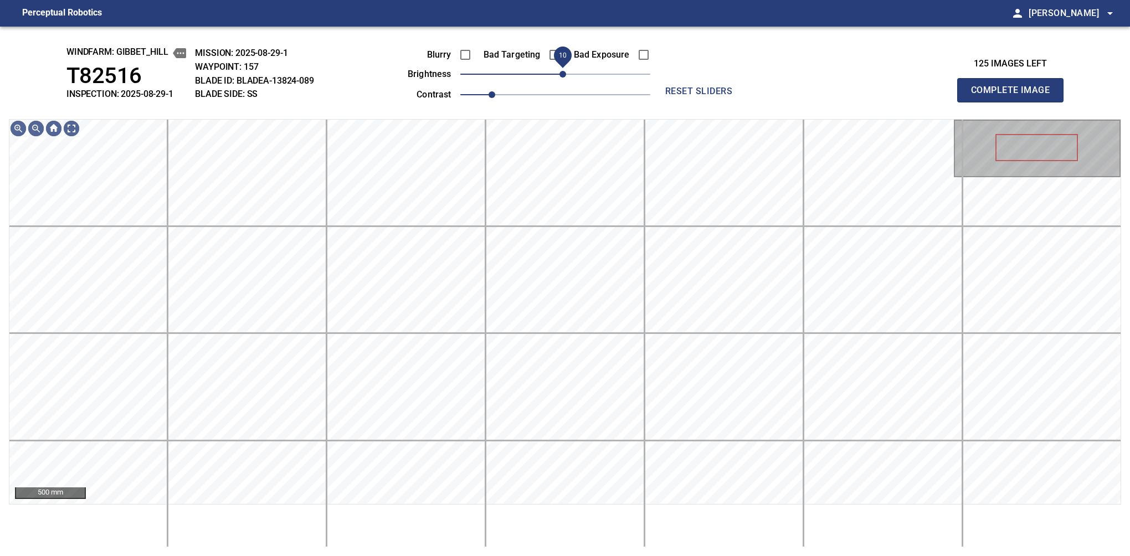
click at [561, 77] on span "10" at bounding box center [562, 74] width 7 height 7
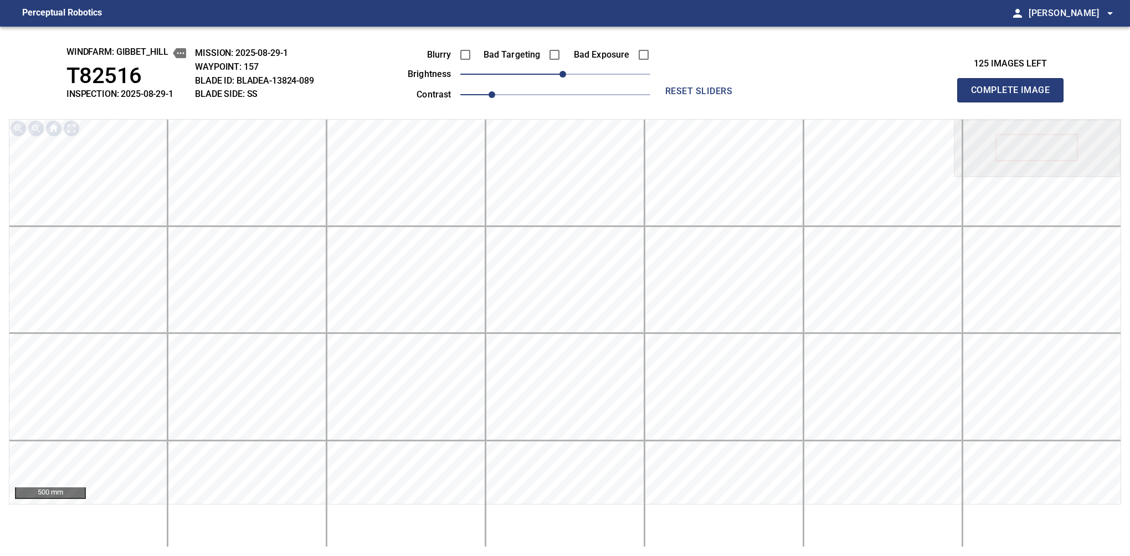
click at [1014, 102] on button "Complete Image" at bounding box center [1010, 90] width 106 height 24
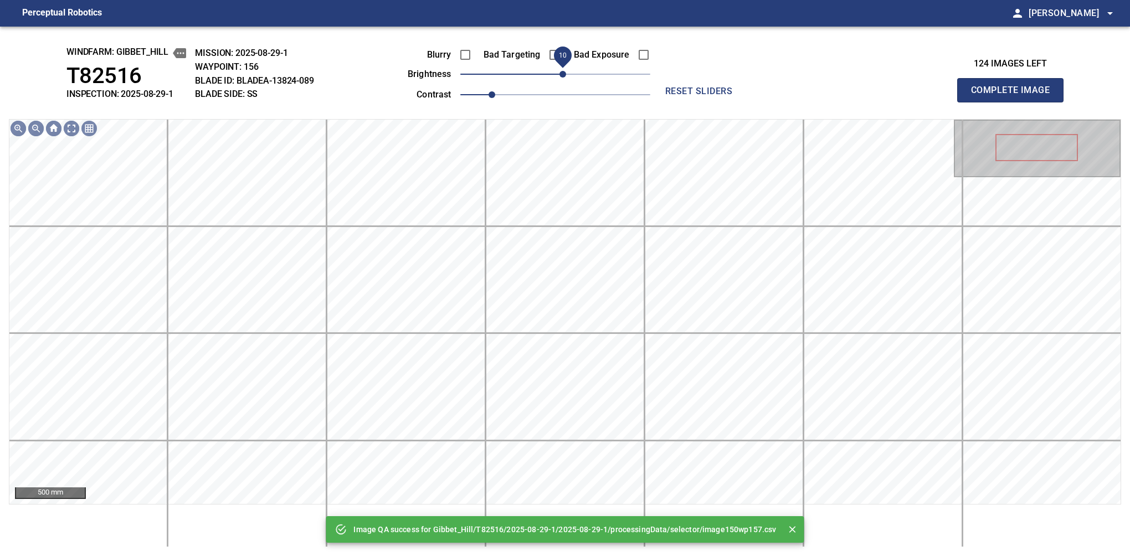
click at [559, 75] on span "10" at bounding box center [562, 74] width 7 height 7
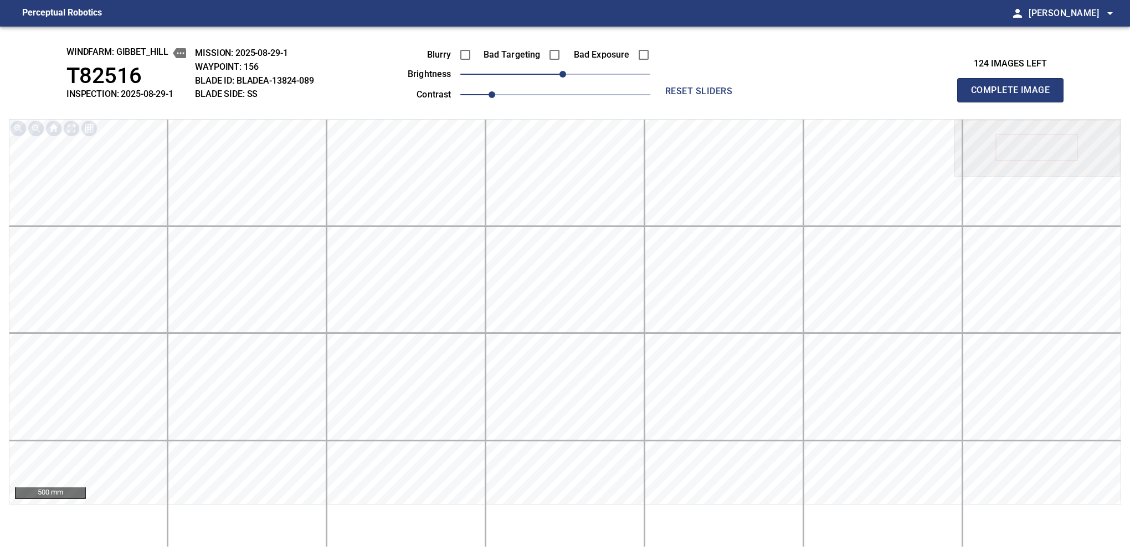
click at [1014, 102] on button "Complete Image" at bounding box center [1010, 90] width 106 height 24
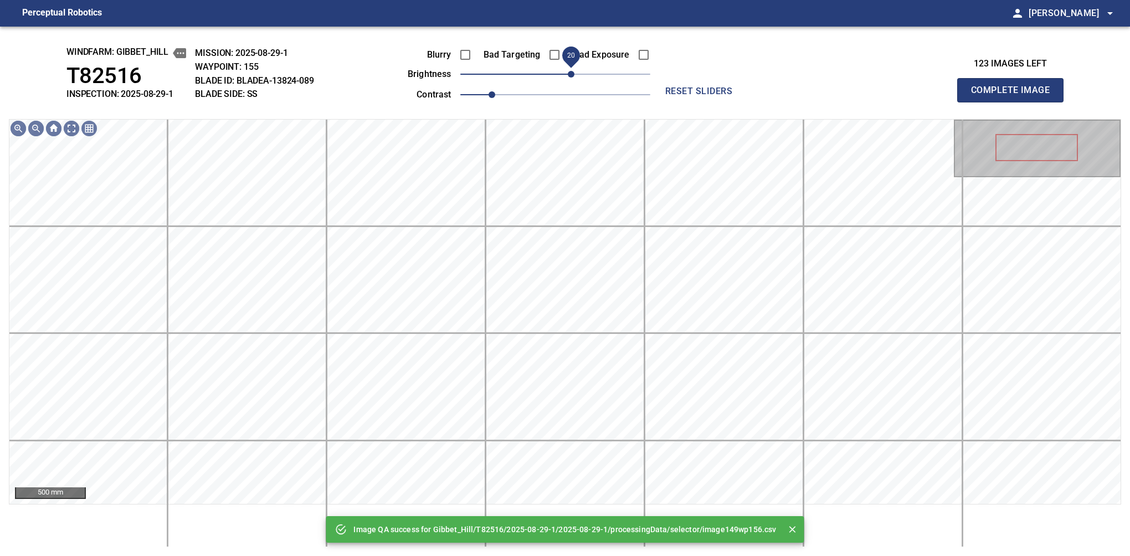
drag, startPoint x: 559, startPoint y: 75, endPoint x: 569, endPoint y: 69, distance: 11.2
click at [569, 71] on span "20" at bounding box center [571, 74] width 7 height 7
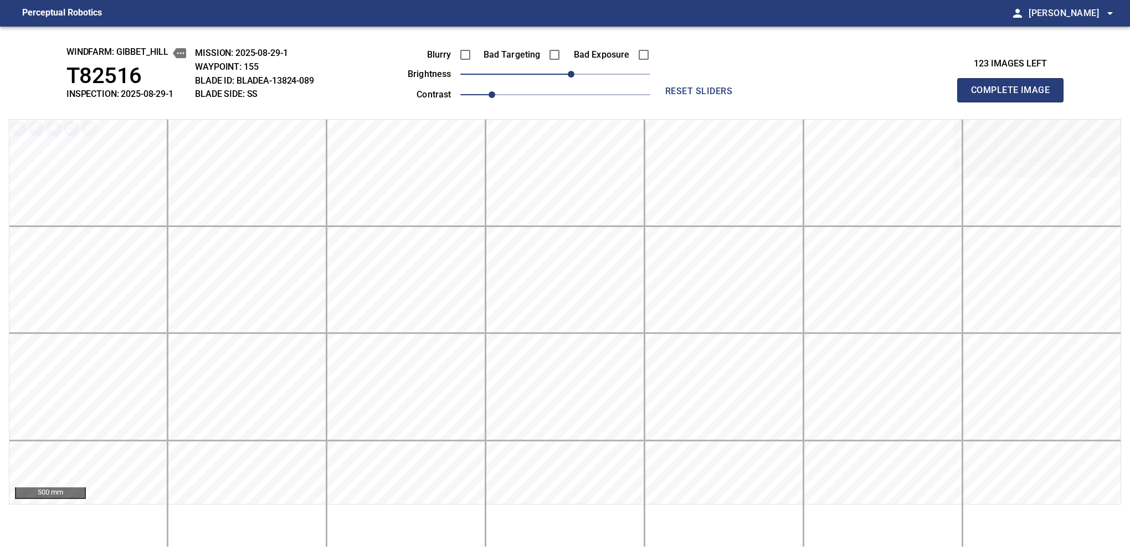
click at [1014, 102] on button "Complete Image" at bounding box center [1010, 90] width 106 height 24
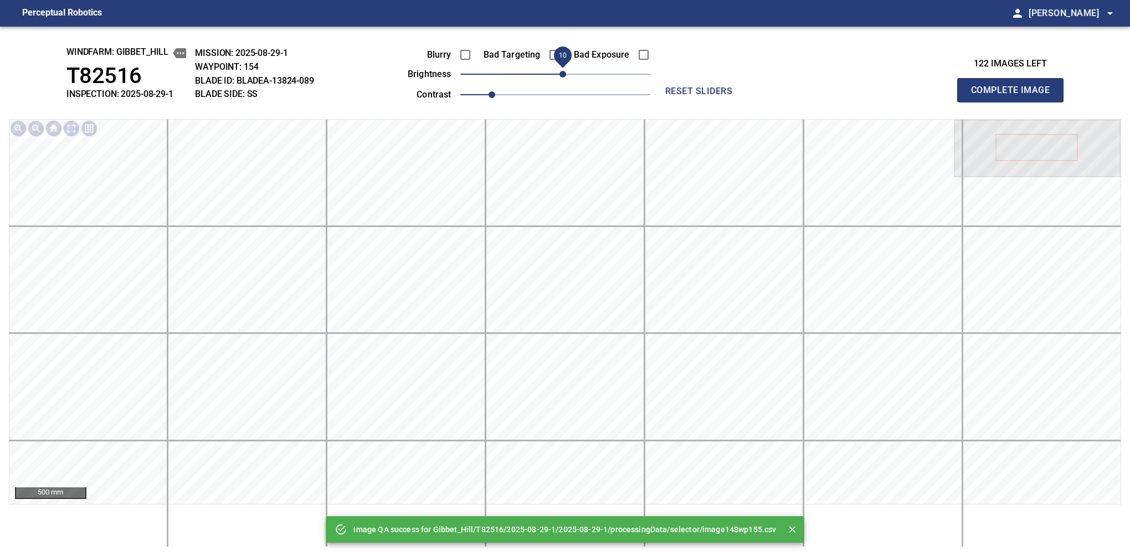
drag, startPoint x: 557, startPoint y: 75, endPoint x: 563, endPoint y: 73, distance: 6.0
click at [563, 73] on span "10" at bounding box center [562, 74] width 7 height 7
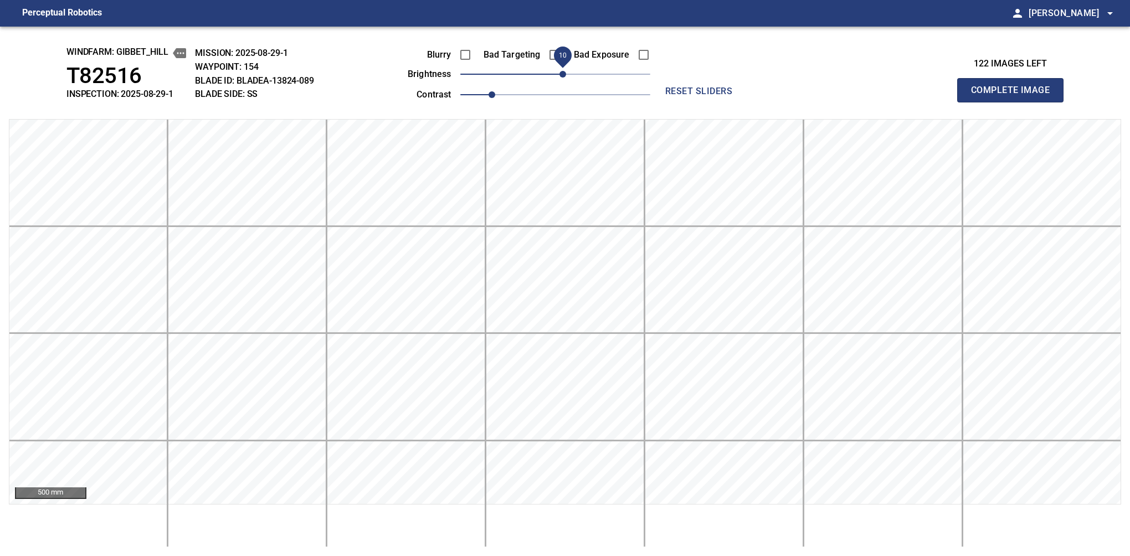
click at [1014, 102] on button "Complete Image" at bounding box center [1010, 90] width 106 height 24
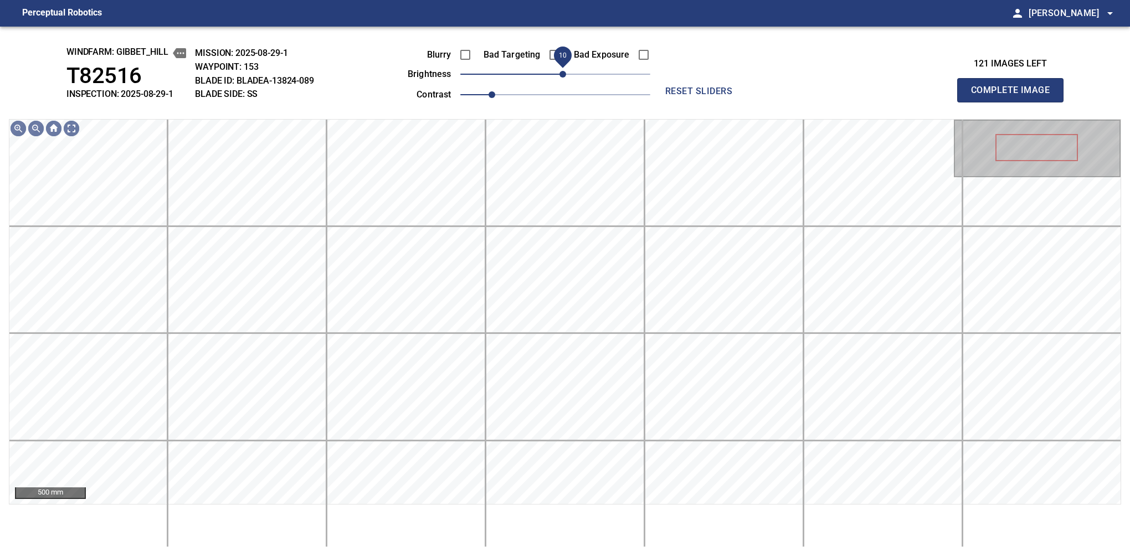
click at [560, 75] on span "10" at bounding box center [562, 74] width 7 height 7
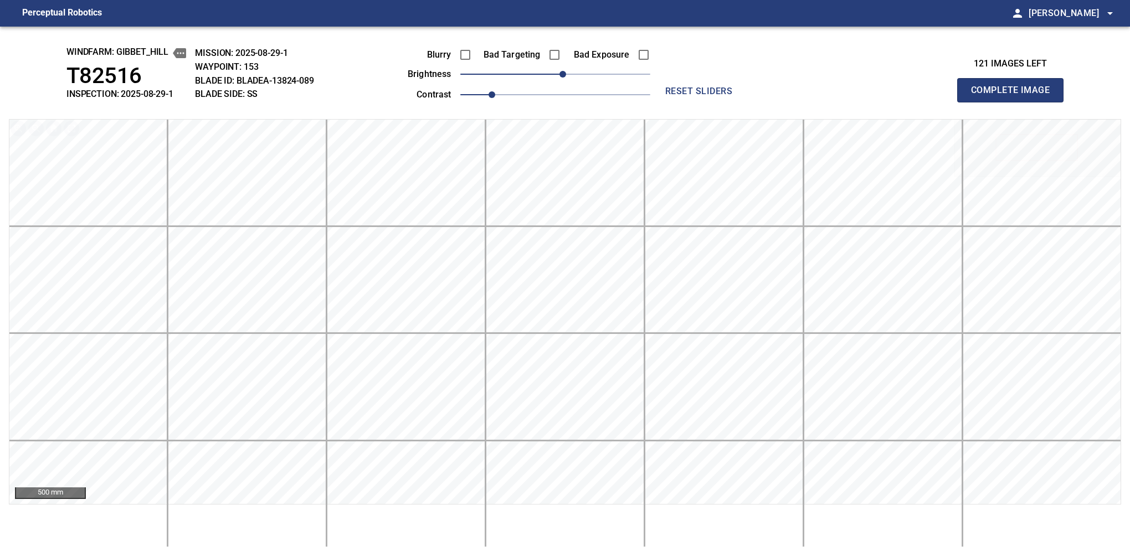
click at [1014, 102] on button "Complete Image" at bounding box center [1010, 90] width 106 height 24
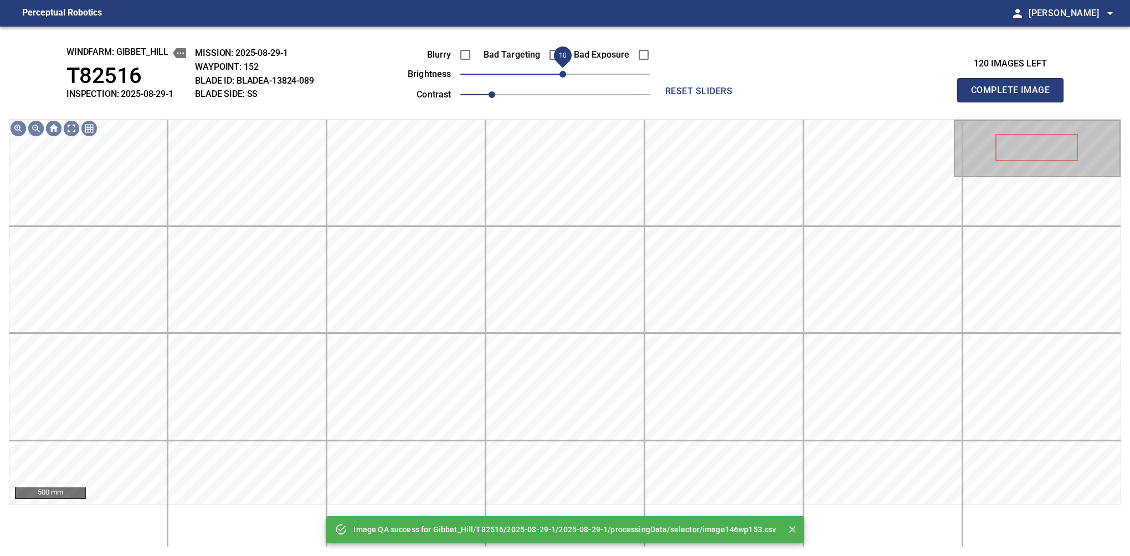
click at [560, 74] on span "10" at bounding box center [562, 74] width 7 height 7
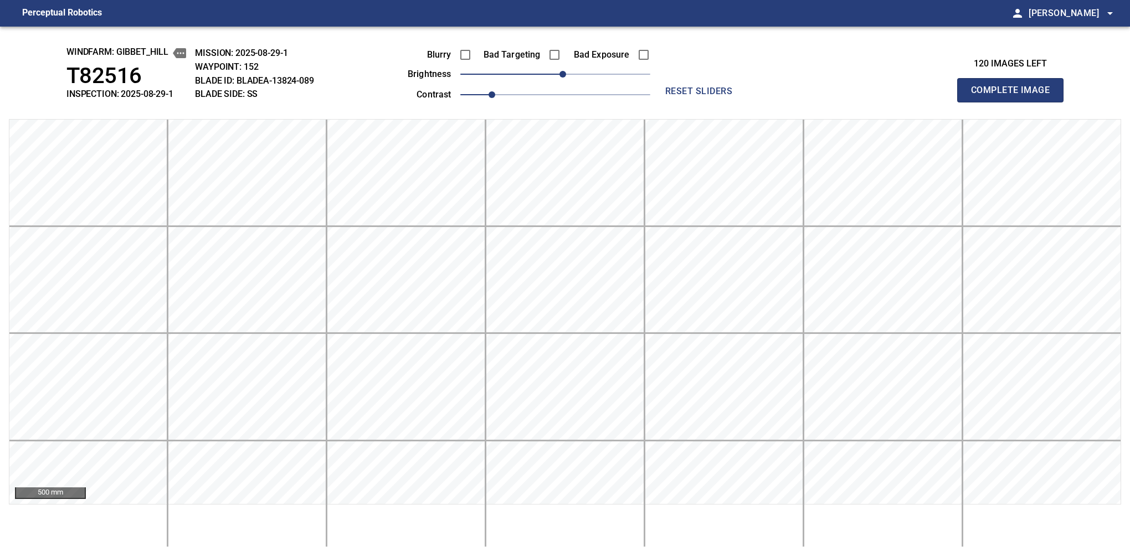
click at [1014, 102] on button "Complete Image" at bounding box center [1010, 90] width 106 height 24
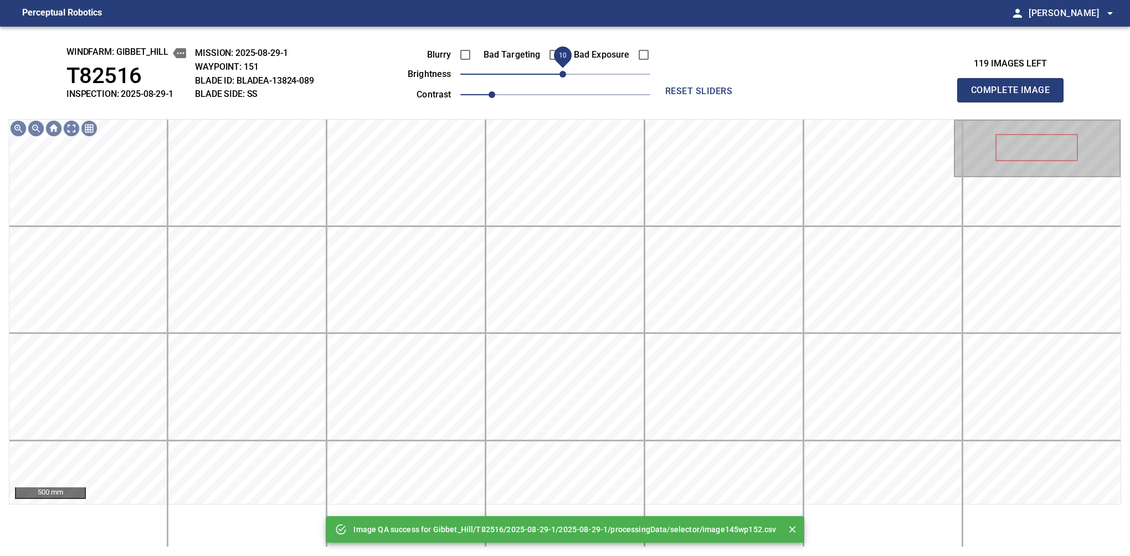
click at [560, 76] on span "10" at bounding box center [562, 74] width 7 height 7
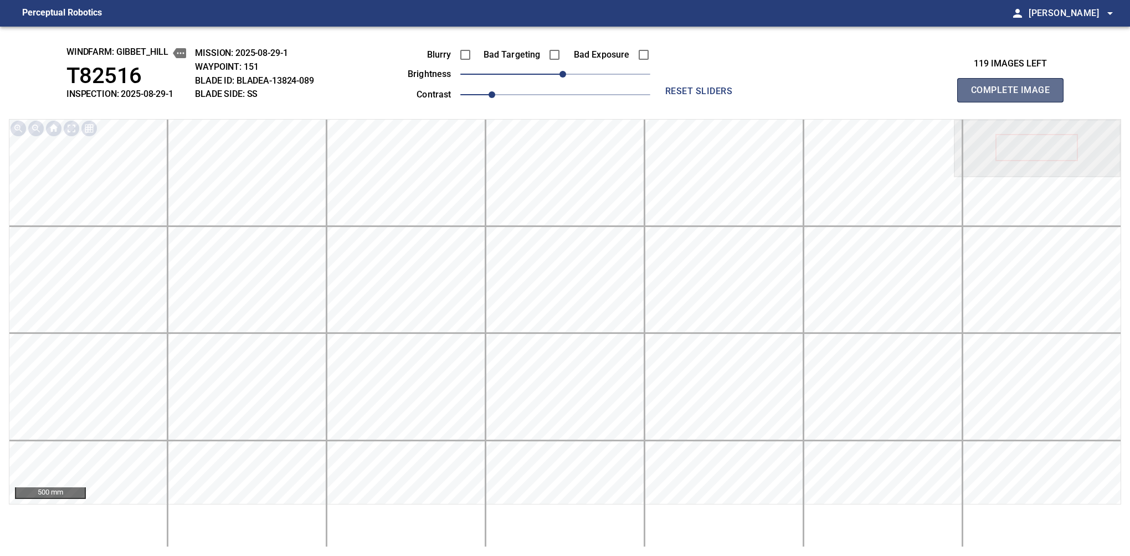
click at [1014, 102] on button "Complete Image" at bounding box center [1010, 90] width 106 height 24
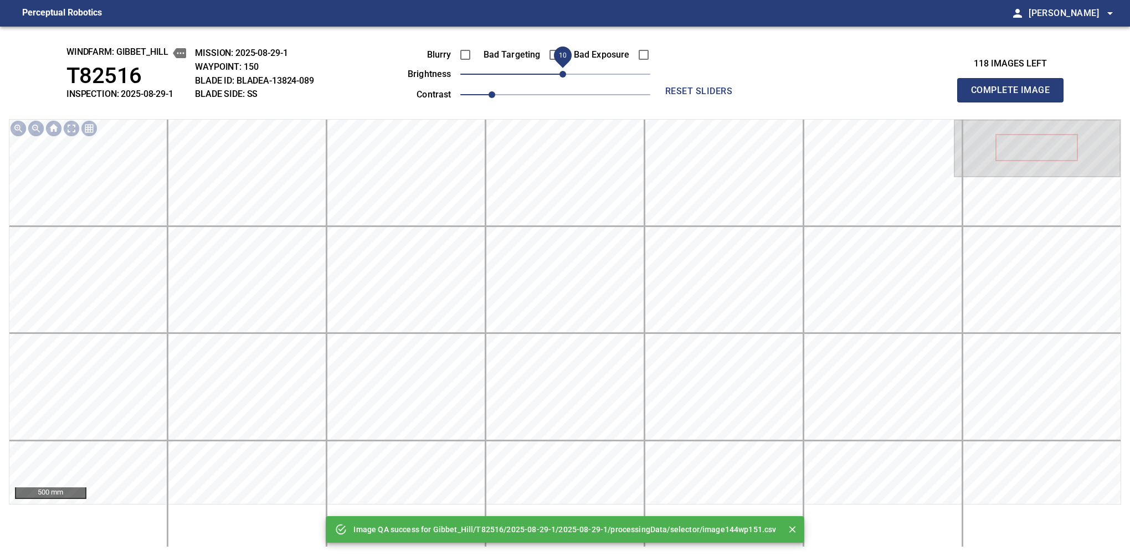
click at [563, 74] on span "10" at bounding box center [562, 74] width 7 height 7
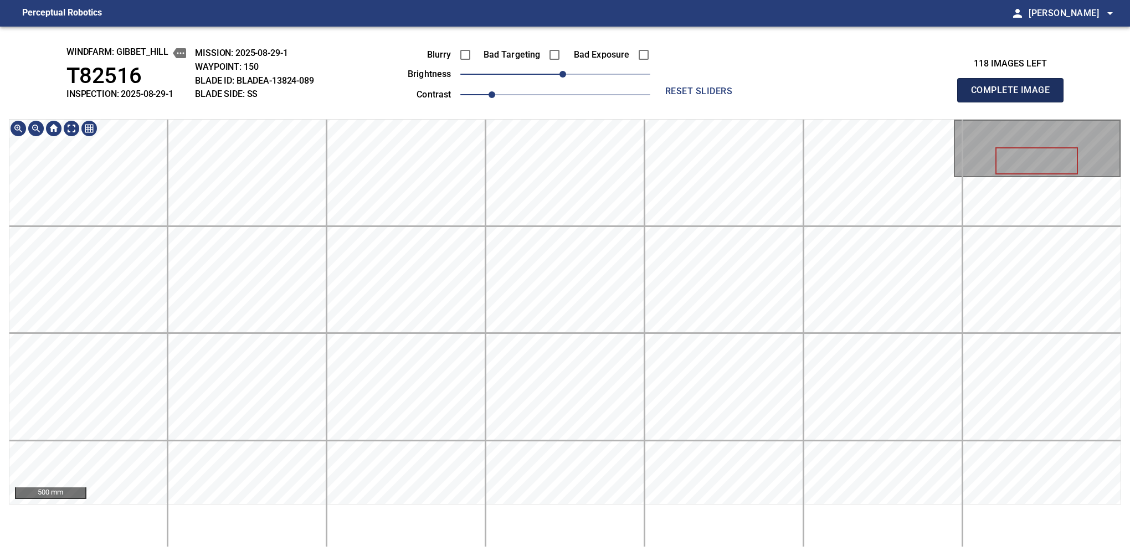
click at [1014, 102] on button "Complete Image" at bounding box center [1010, 90] width 106 height 24
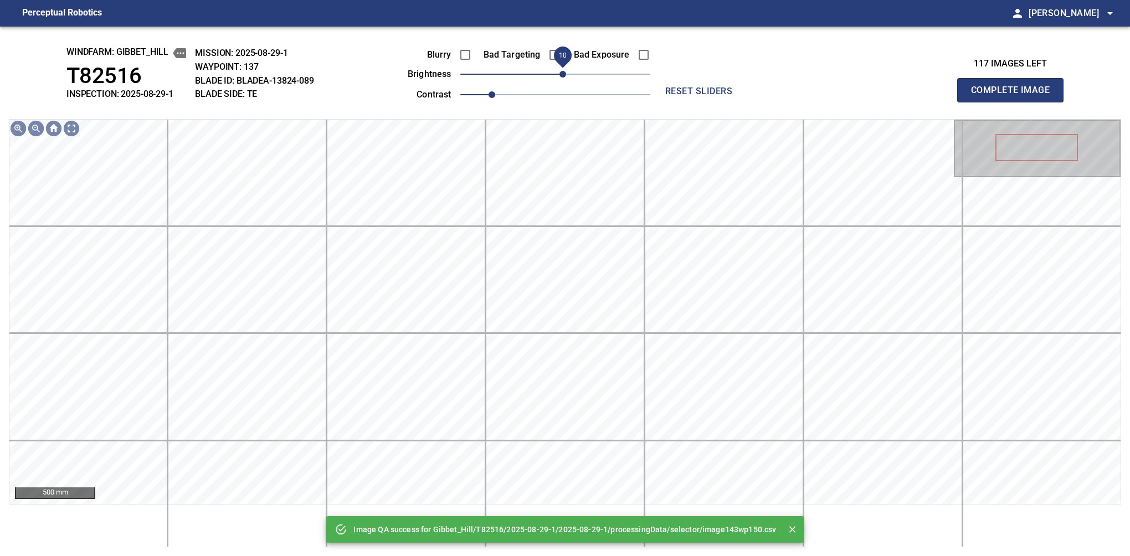
click at [560, 71] on span "10" at bounding box center [562, 74] width 7 height 7
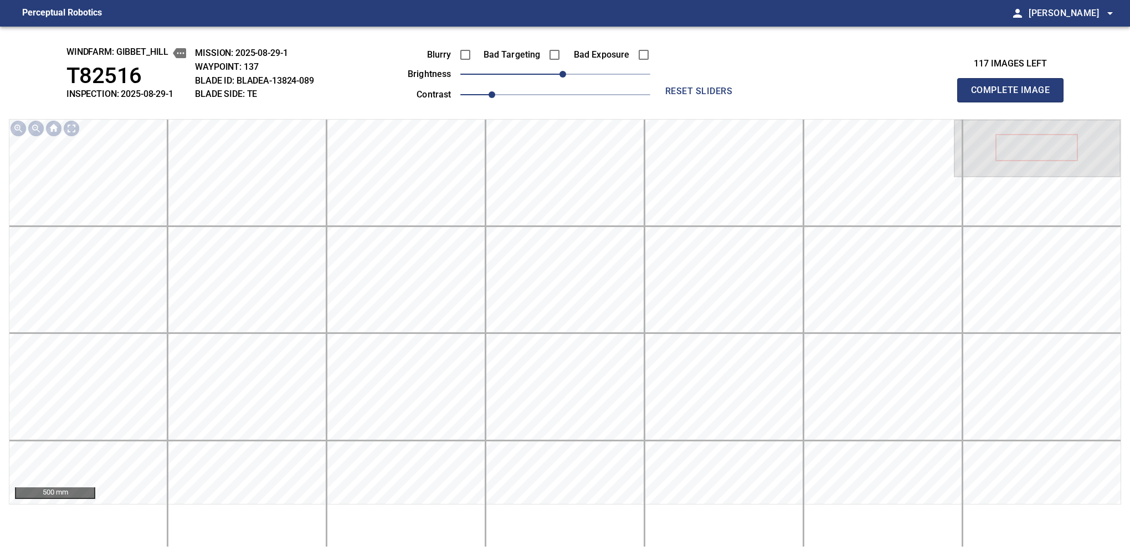
click at [1014, 102] on button "Complete Image" at bounding box center [1010, 90] width 106 height 24
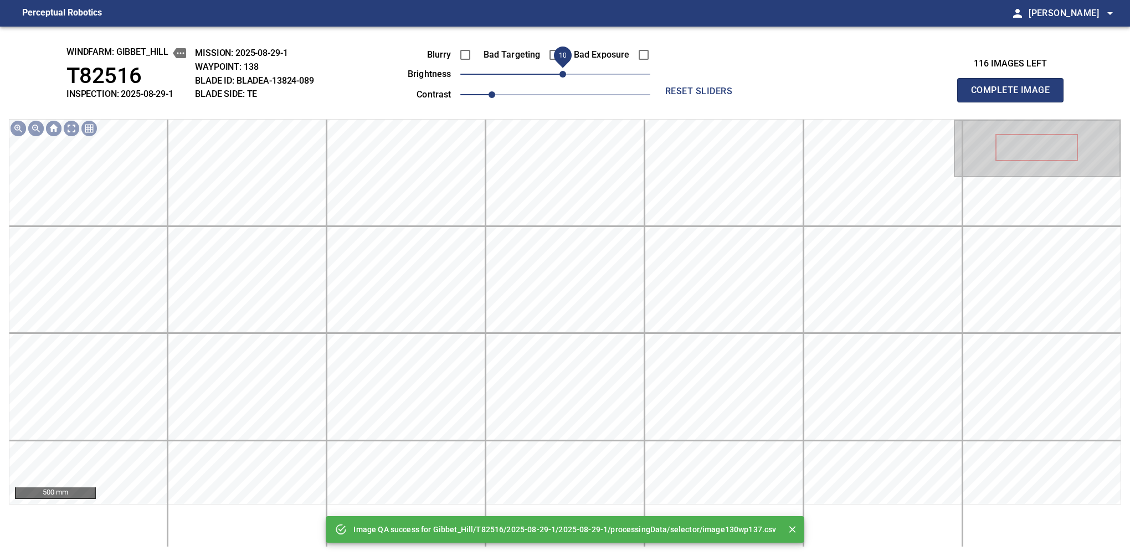
drag, startPoint x: 557, startPoint y: 72, endPoint x: 565, endPoint y: 70, distance: 7.9
click at [565, 71] on span "10" at bounding box center [562, 74] width 7 height 7
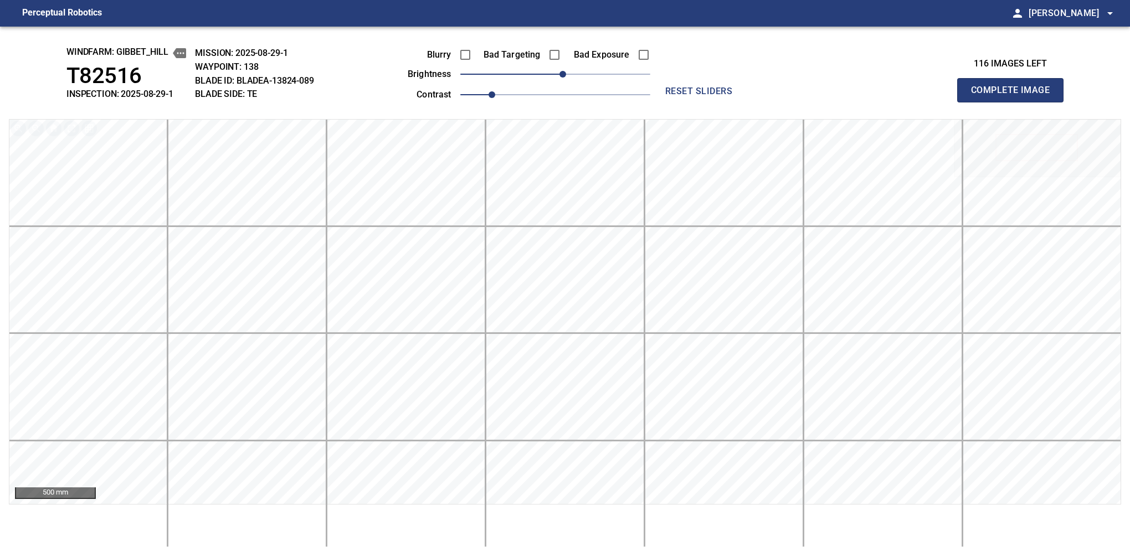
click at [1014, 102] on button "Complete Image" at bounding box center [1010, 90] width 106 height 24
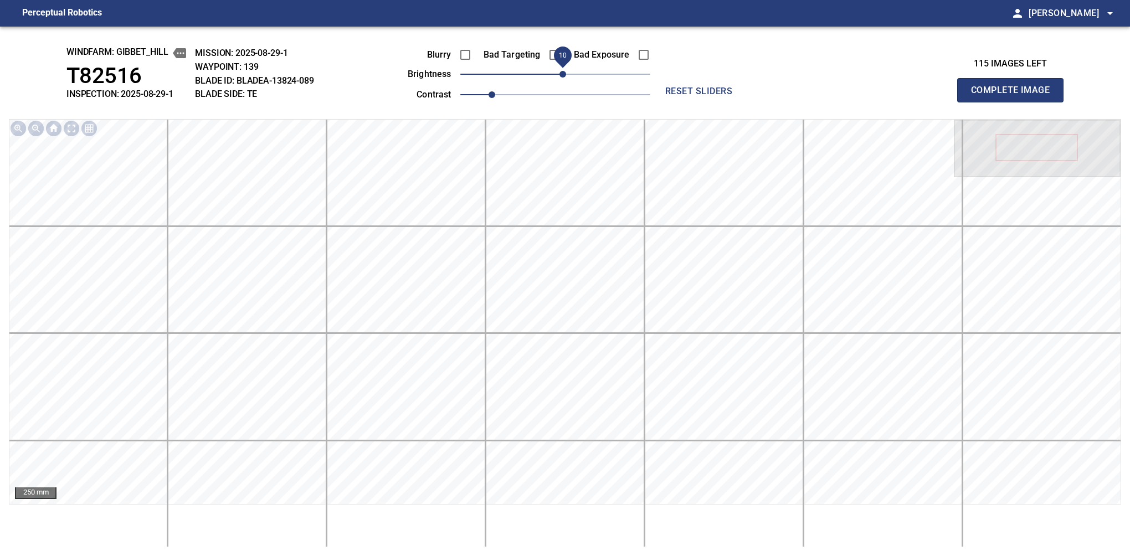
click at [561, 72] on span "10" at bounding box center [562, 74] width 7 height 7
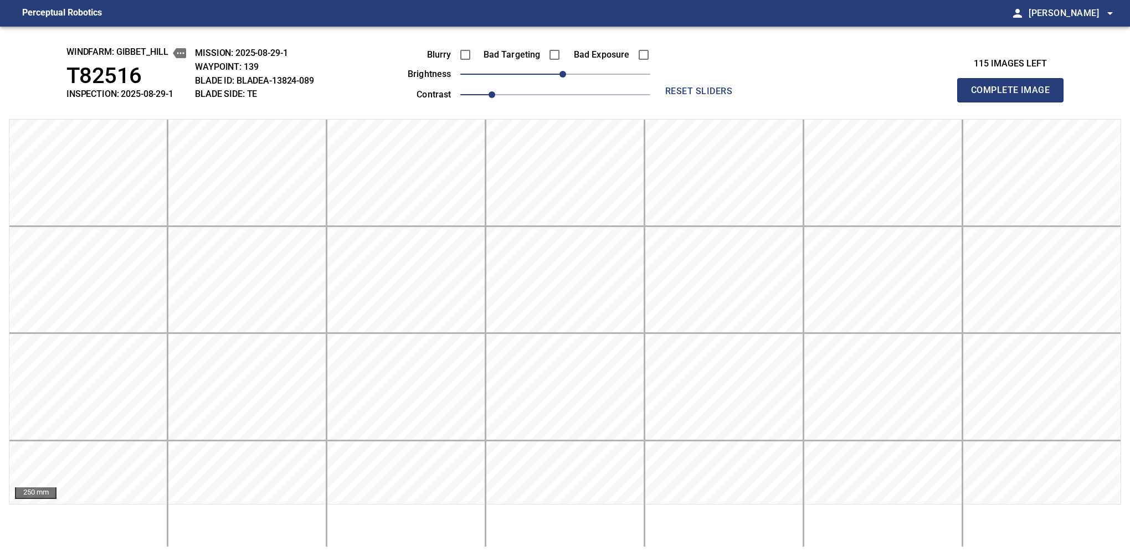
click at [1014, 102] on button "Complete Image" at bounding box center [1010, 90] width 106 height 24
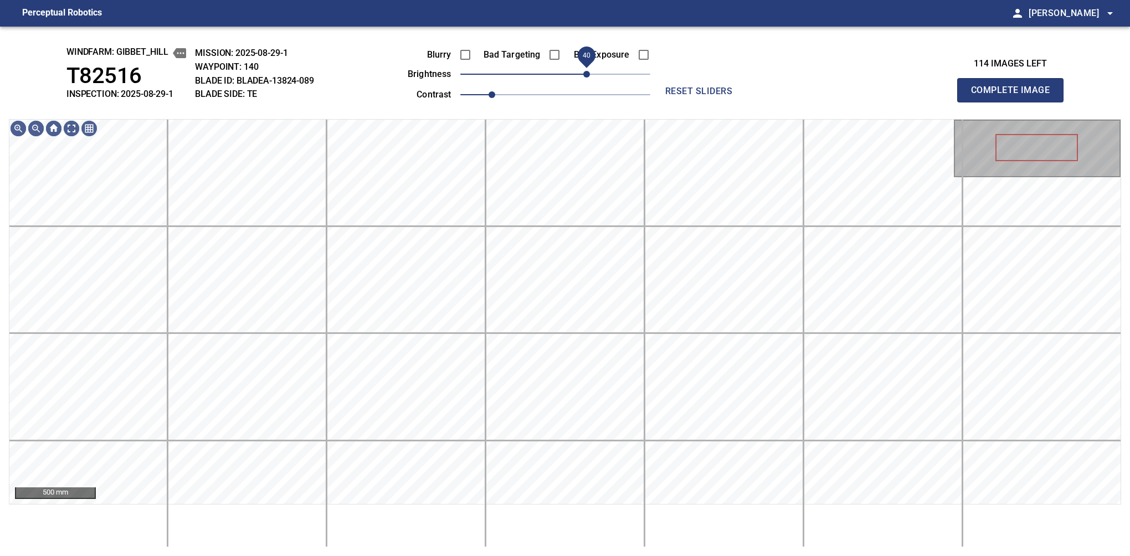
drag, startPoint x: 549, startPoint y: 72, endPoint x: 589, endPoint y: 78, distance: 39.7
click at [589, 78] on span "40" at bounding box center [586, 74] width 7 height 7
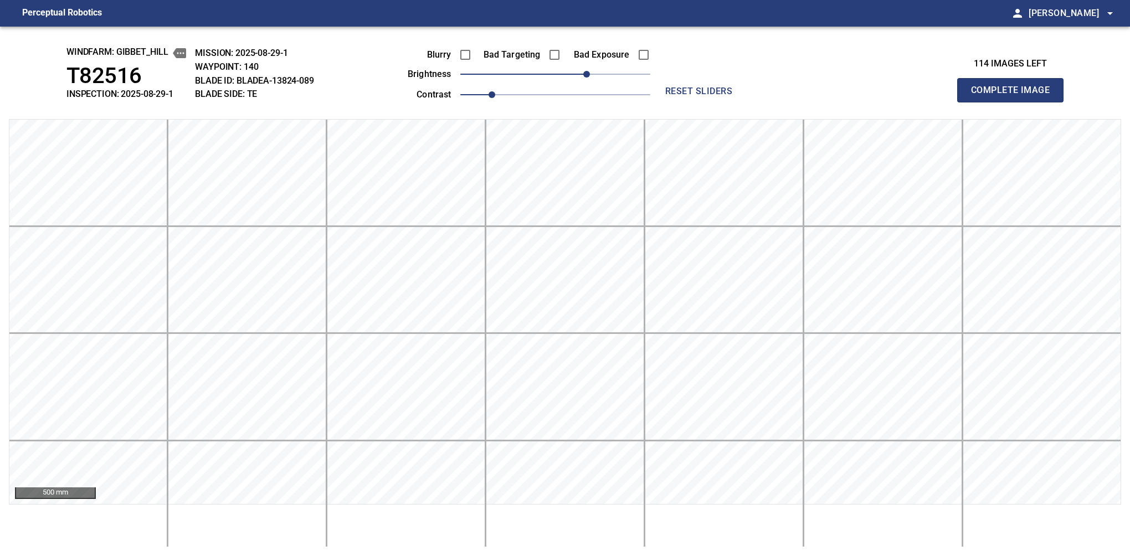
click at [1014, 102] on button "Complete Image" at bounding box center [1010, 90] width 106 height 24
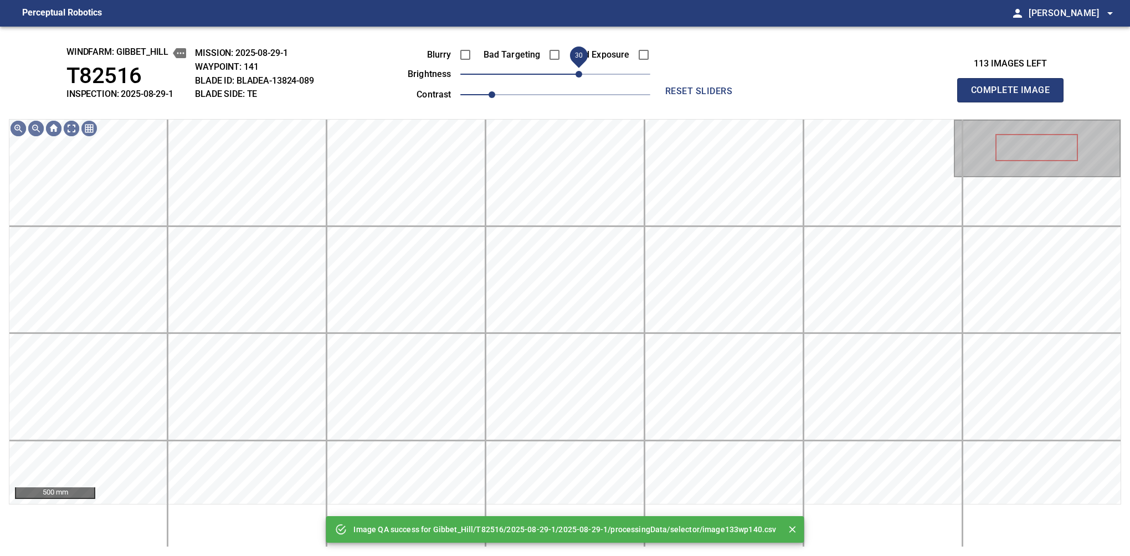
drag, startPoint x: 589, startPoint y: 78, endPoint x: 581, endPoint y: 78, distance: 7.8
click at [581, 78] on span "30" at bounding box center [555, 74] width 190 height 16
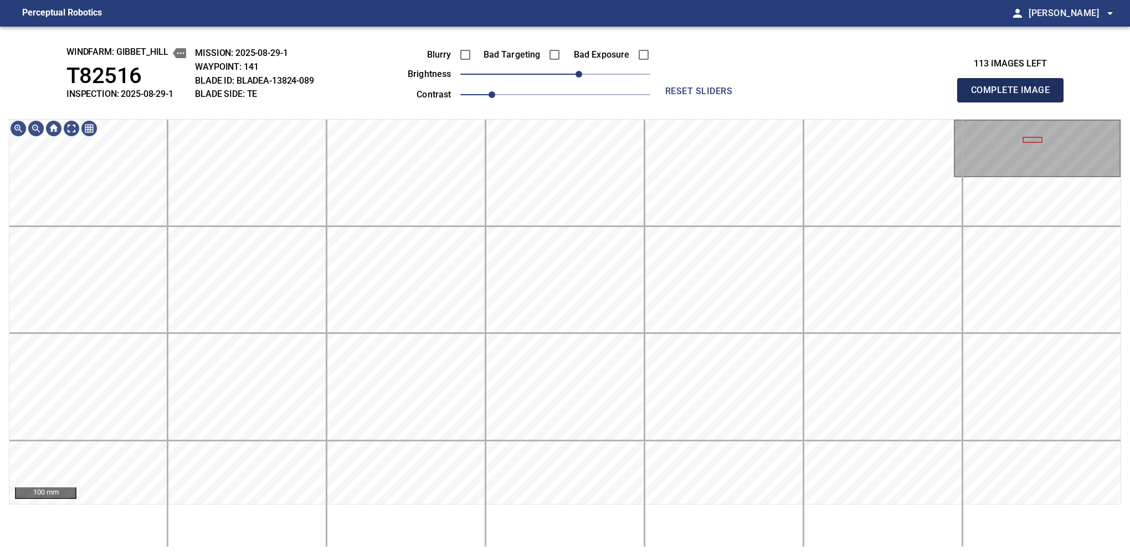
click at [1014, 102] on button "Complete Image" at bounding box center [1010, 90] width 106 height 24
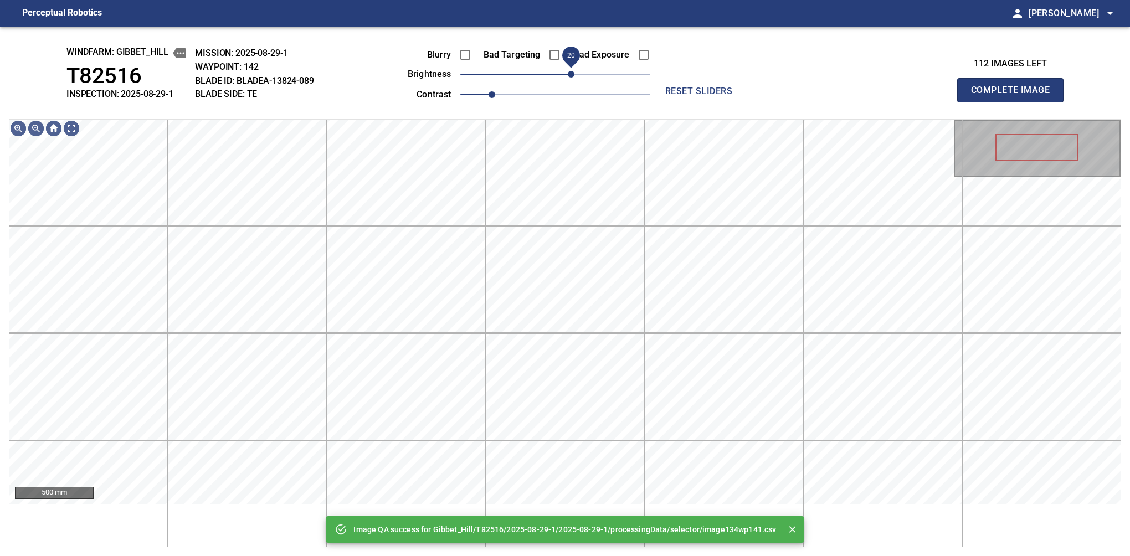
drag, startPoint x: 555, startPoint y: 76, endPoint x: 573, endPoint y: 70, distance: 18.7
click at [573, 71] on span "20" at bounding box center [571, 74] width 7 height 7
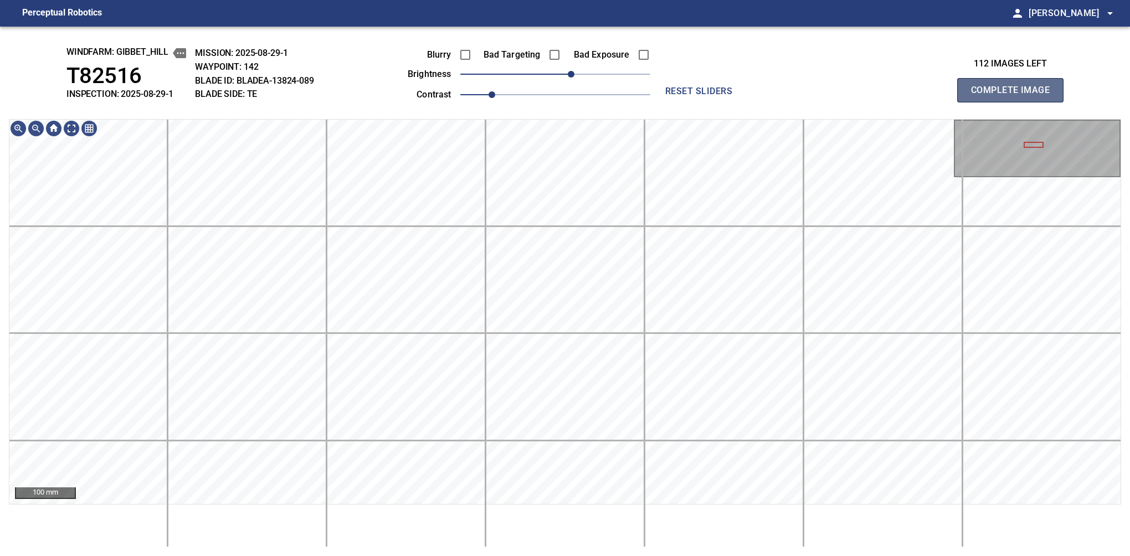
click at [1014, 102] on button "Complete Image" at bounding box center [1010, 90] width 106 height 24
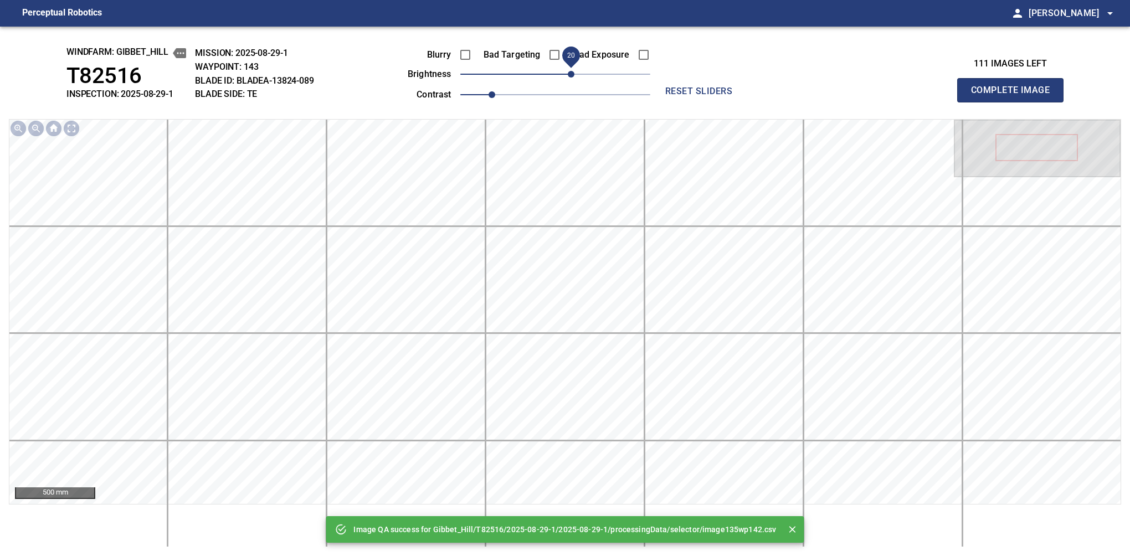
drag, startPoint x: 554, startPoint y: 76, endPoint x: 569, endPoint y: 72, distance: 16.0
click at [569, 72] on span "20" at bounding box center [571, 74] width 7 height 7
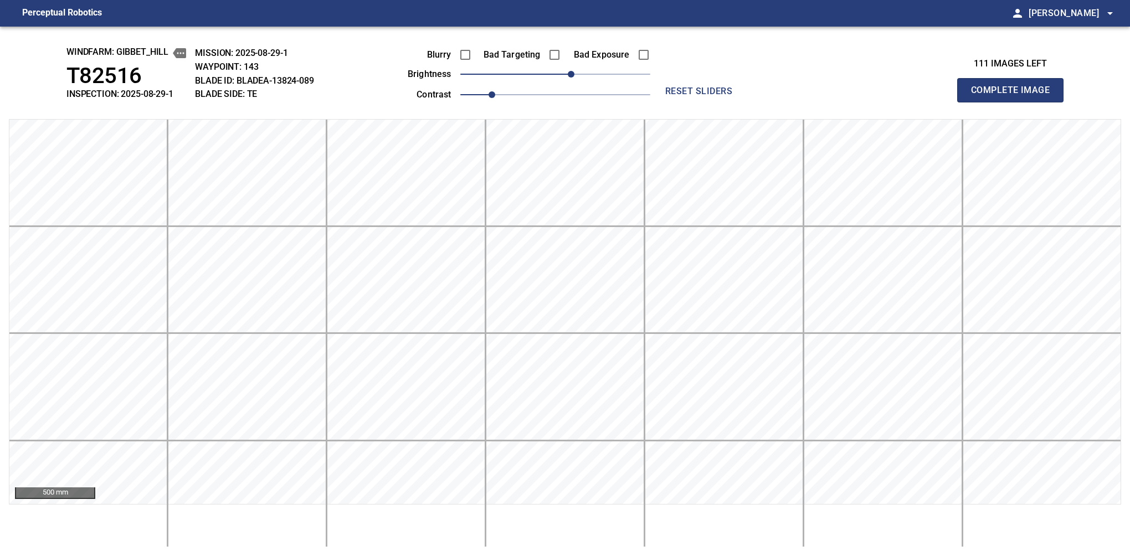
click at [1014, 102] on button "Complete Image" at bounding box center [1010, 90] width 106 height 24
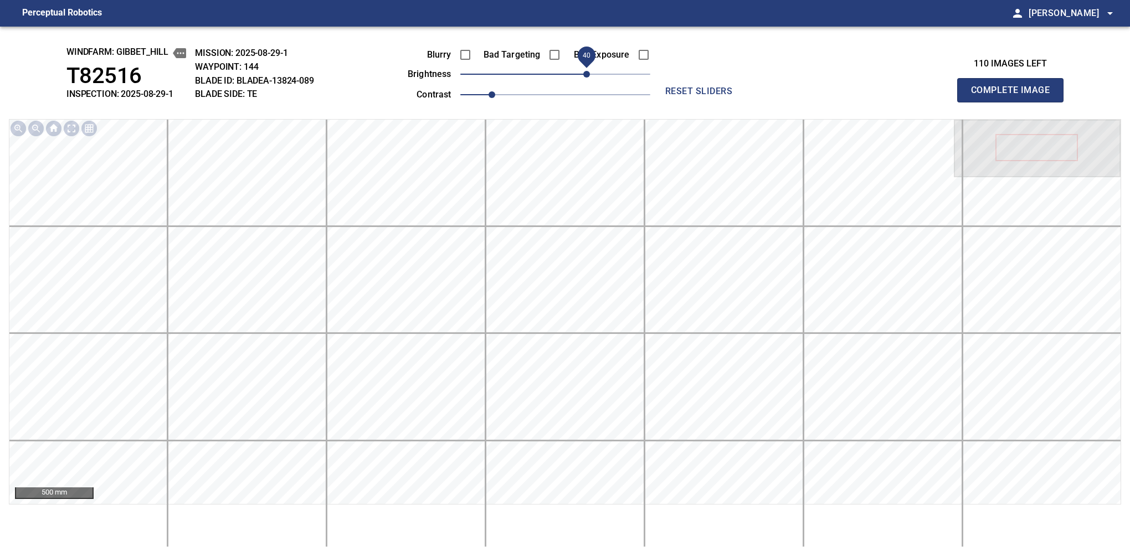
drag, startPoint x: 571, startPoint y: 74, endPoint x: 585, endPoint y: 72, distance: 13.5
click at [585, 72] on span "40" at bounding box center [586, 74] width 7 height 7
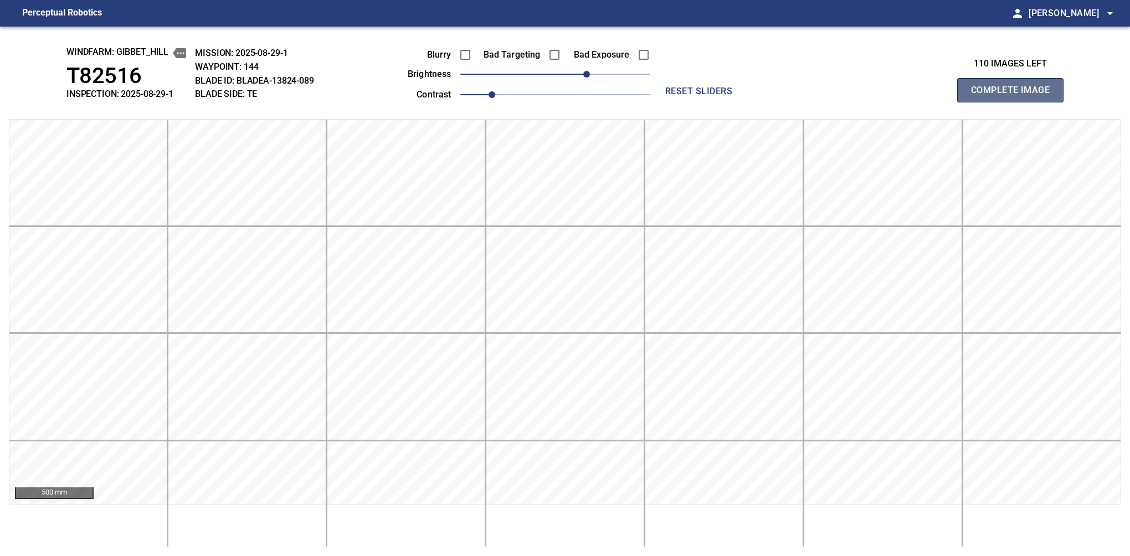
click at [1014, 102] on button "Complete Image" at bounding box center [1010, 90] width 106 height 24
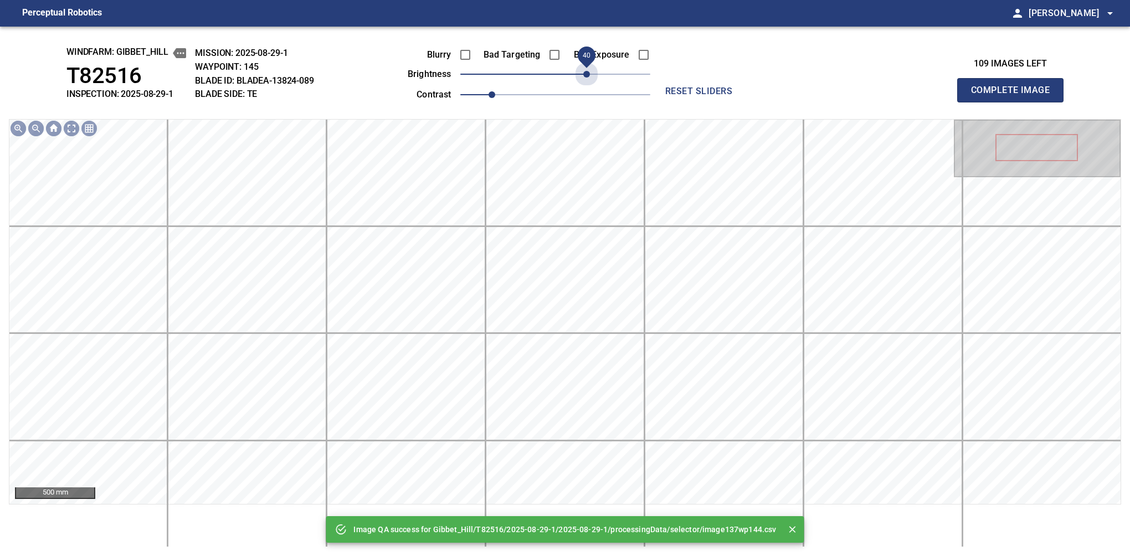
click at [585, 72] on span "40" at bounding box center [555, 74] width 190 height 16
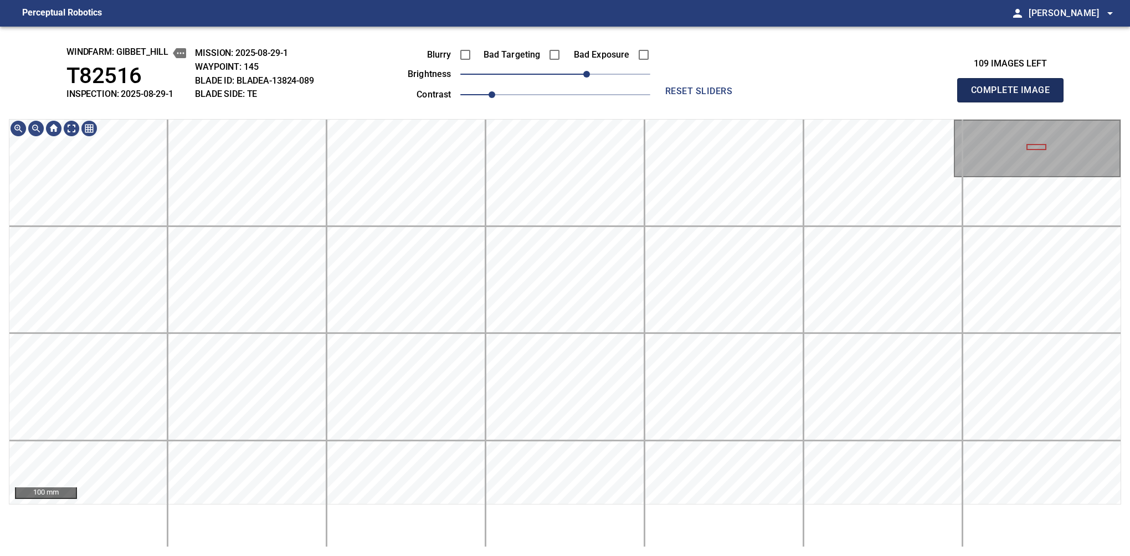
click at [1014, 102] on button "Complete Image" at bounding box center [1010, 90] width 106 height 24
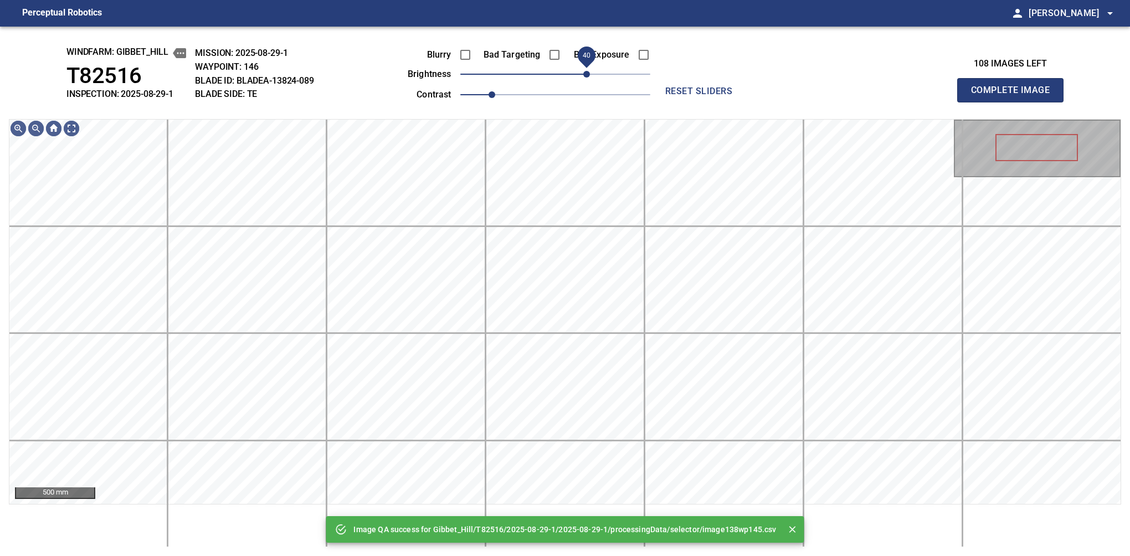
click at [589, 73] on span "40" at bounding box center [586, 74] width 7 height 7
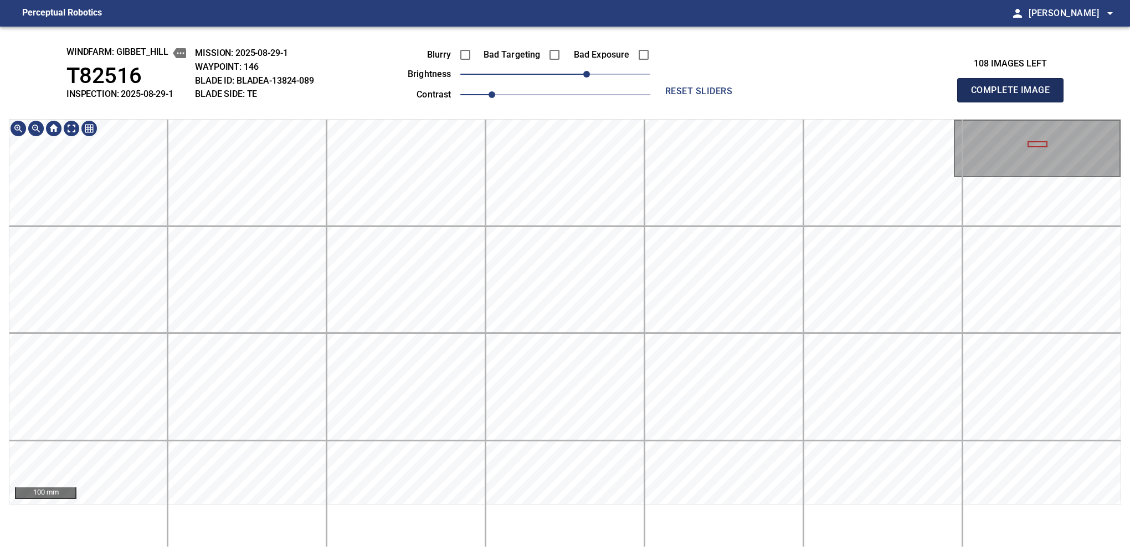
click at [1014, 102] on button "Complete Image" at bounding box center [1010, 90] width 106 height 24
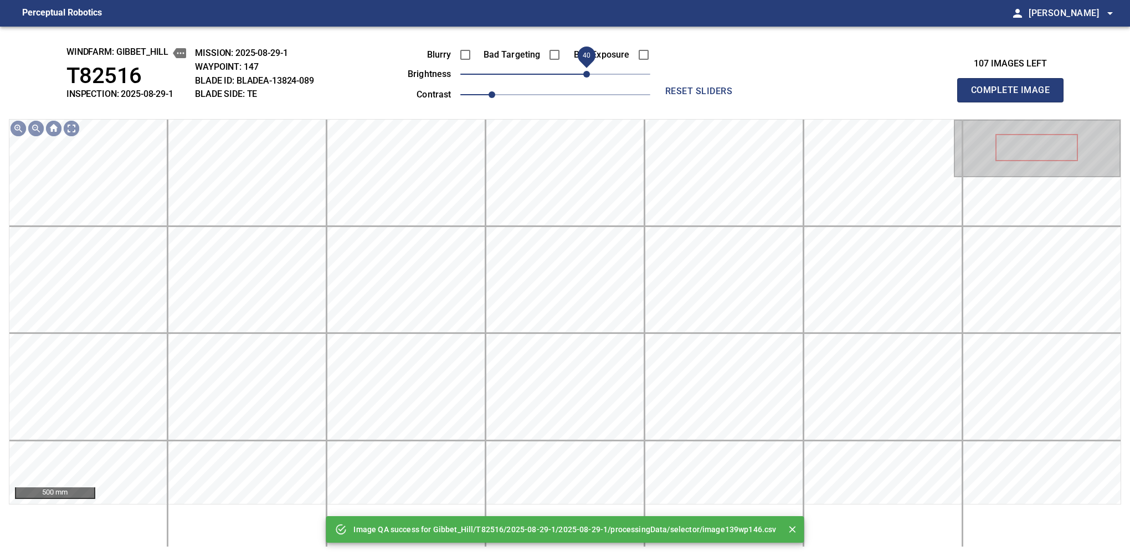
drag, startPoint x: 568, startPoint y: 75, endPoint x: 587, endPoint y: 71, distance: 19.8
click at [587, 71] on span "40" at bounding box center [555, 74] width 190 height 16
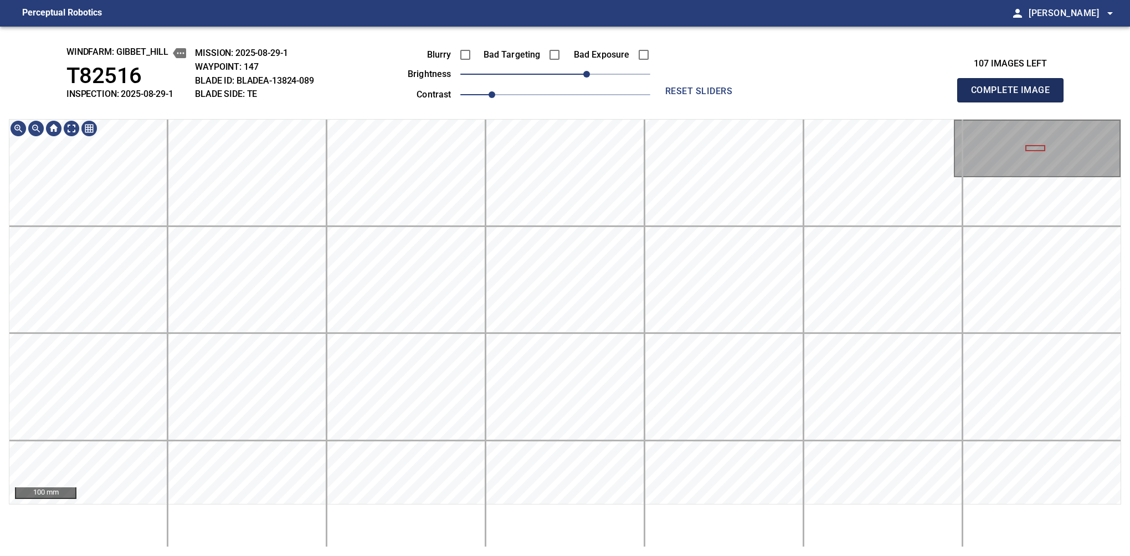
click at [1014, 102] on button "Complete Image" at bounding box center [1010, 90] width 106 height 24
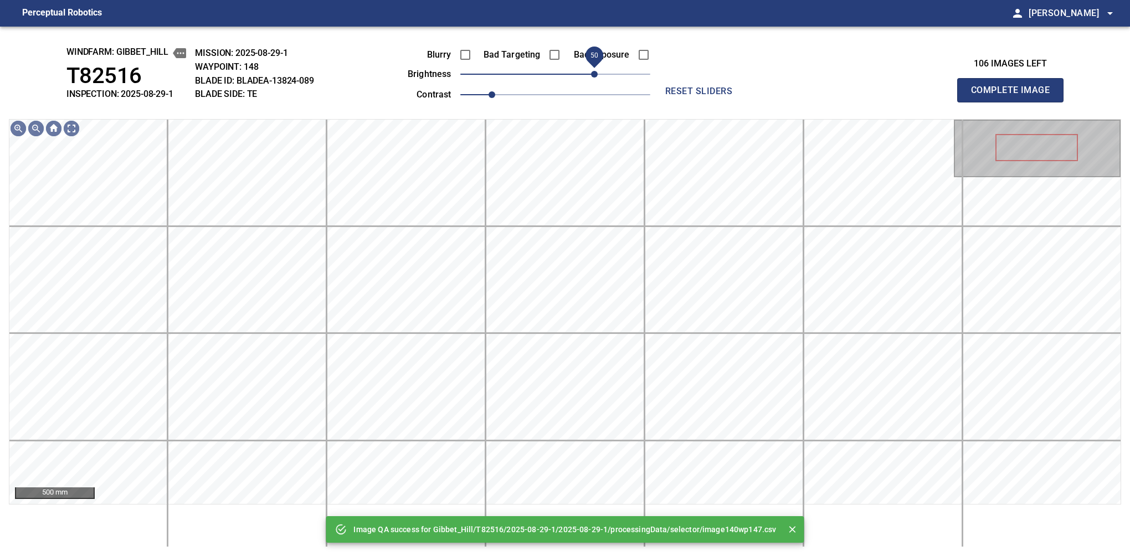
click at [595, 78] on span "50" at bounding box center [555, 74] width 190 height 16
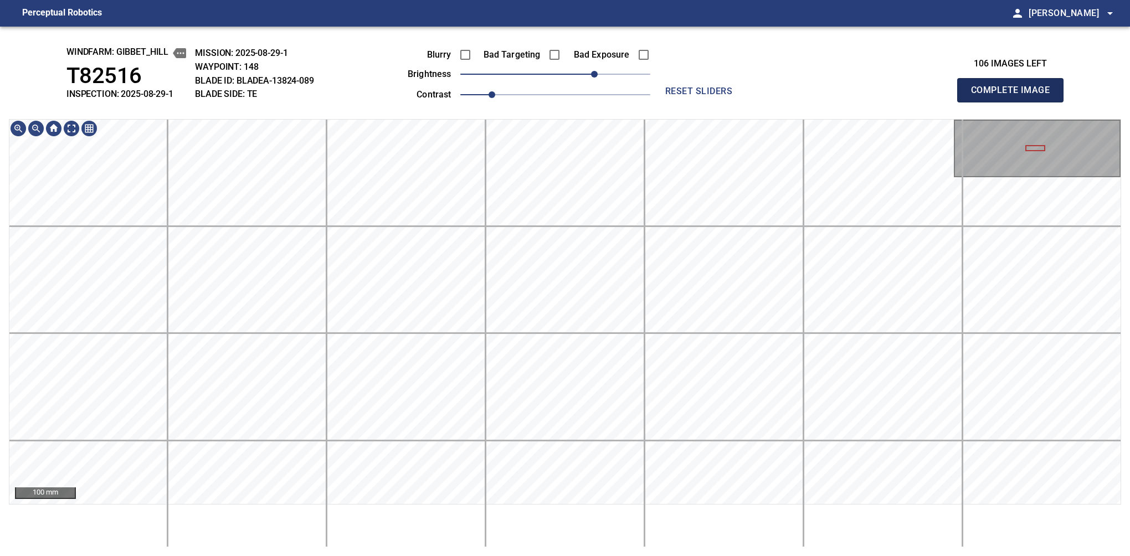
click at [1014, 102] on button "Complete Image" at bounding box center [1010, 90] width 106 height 24
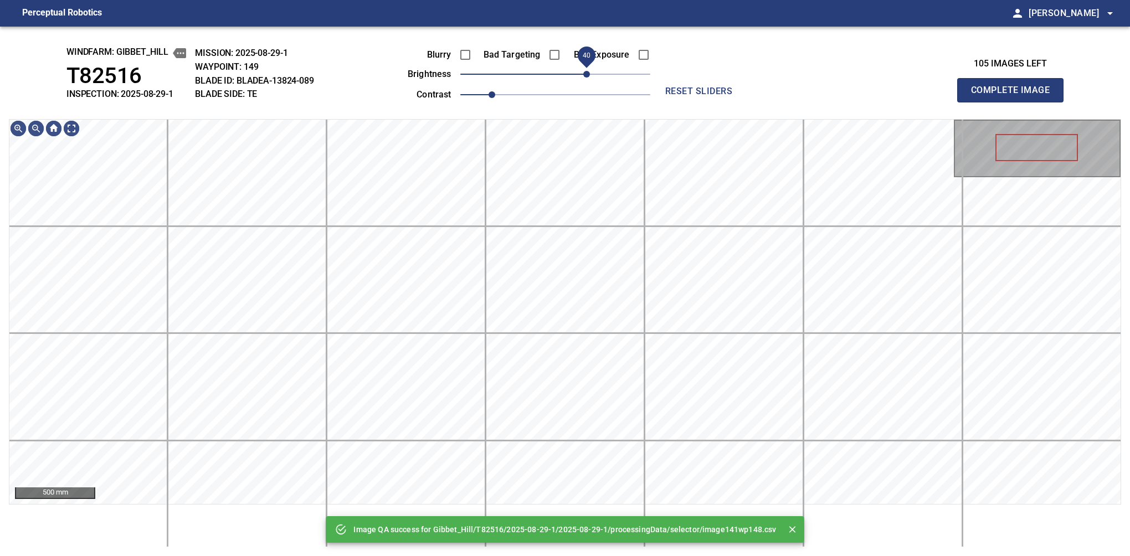
drag, startPoint x: 595, startPoint y: 75, endPoint x: 585, endPoint y: 75, distance: 9.4
click at [585, 75] on span "40" at bounding box center [555, 74] width 190 height 16
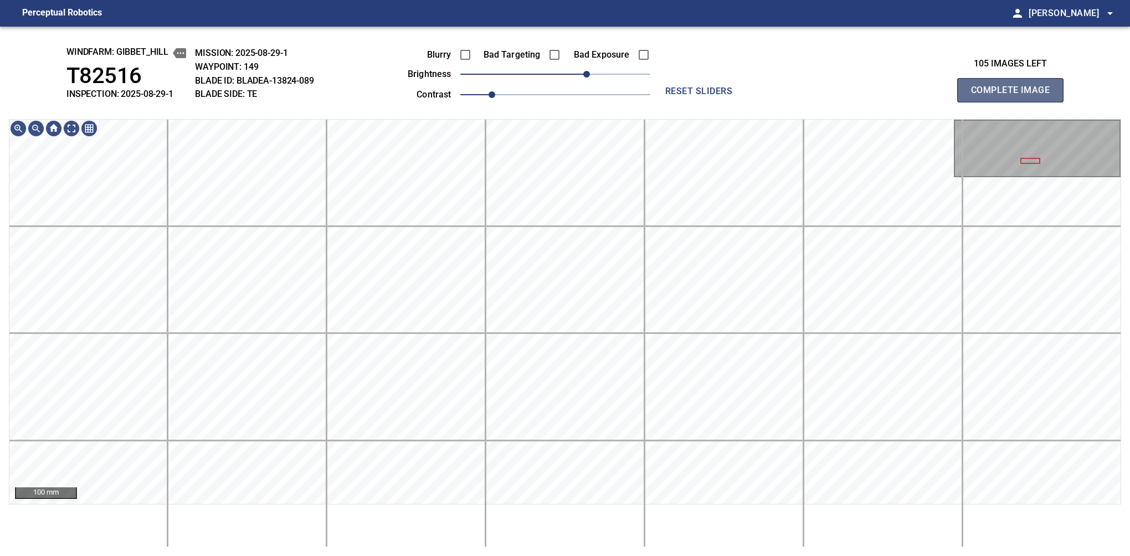
click at [1014, 102] on button "Complete Image" at bounding box center [1010, 90] width 106 height 24
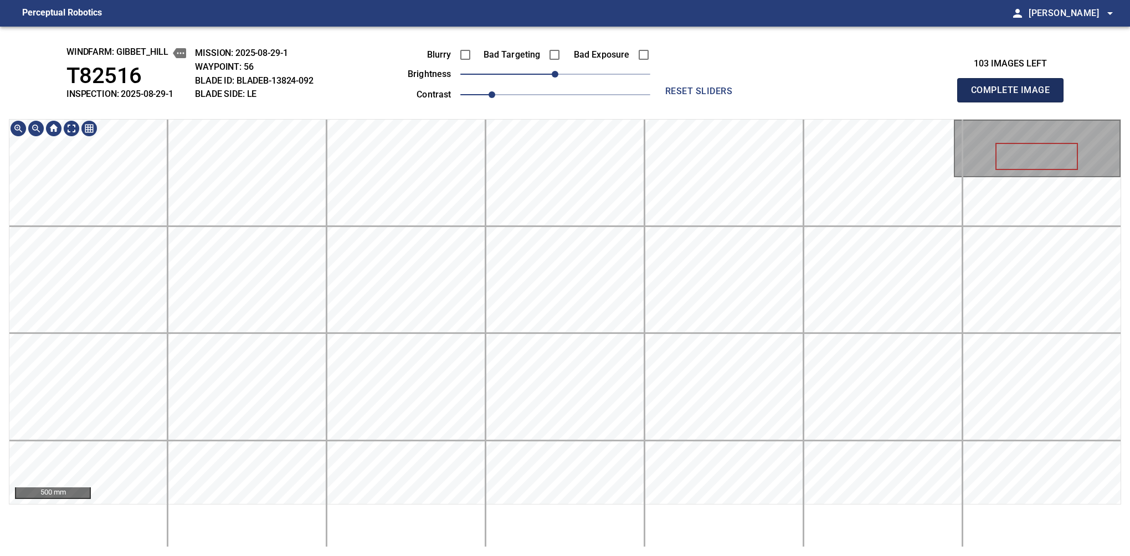
click at [1014, 102] on button "Complete Image" at bounding box center [1010, 90] width 106 height 24
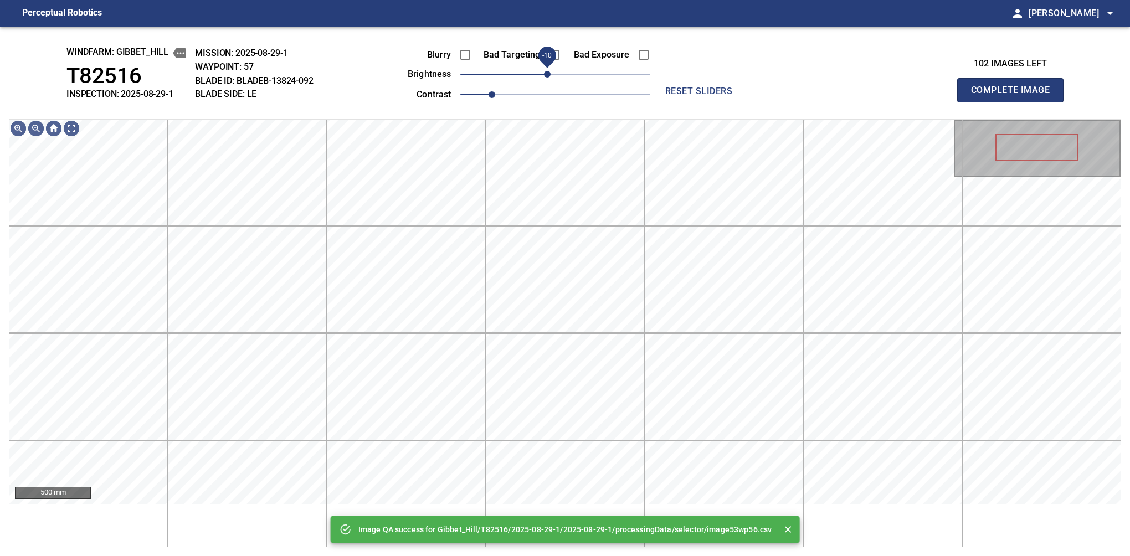
click at [550, 74] on span "-10" at bounding box center [547, 74] width 7 height 7
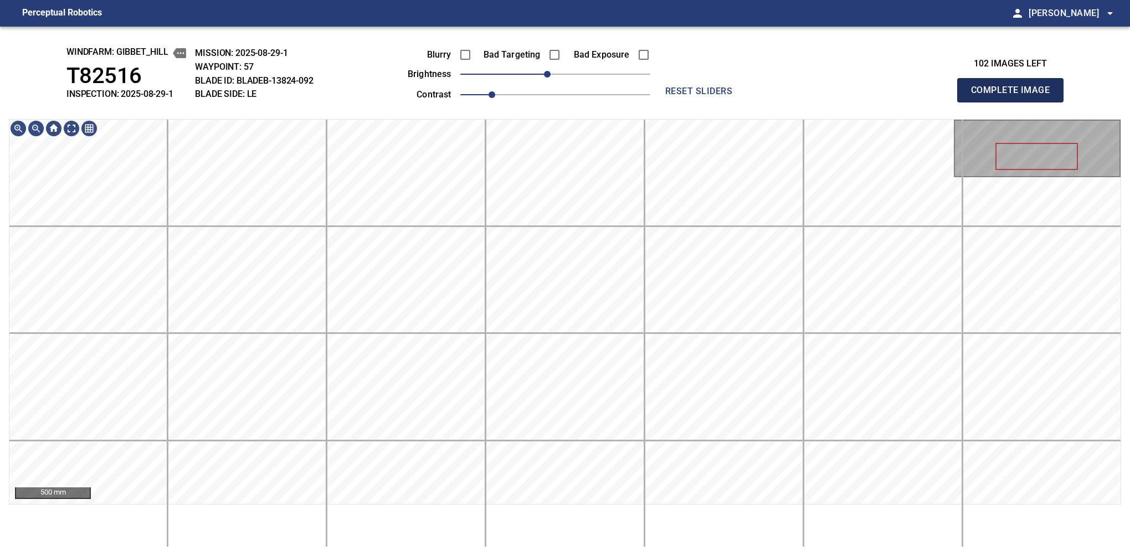
click at [1014, 102] on button "Complete Image" at bounding box center [1010, 90] width 106 height 24
click at [550, 76] on span "-10" at bounding box center [547, 74] width 7 height 7
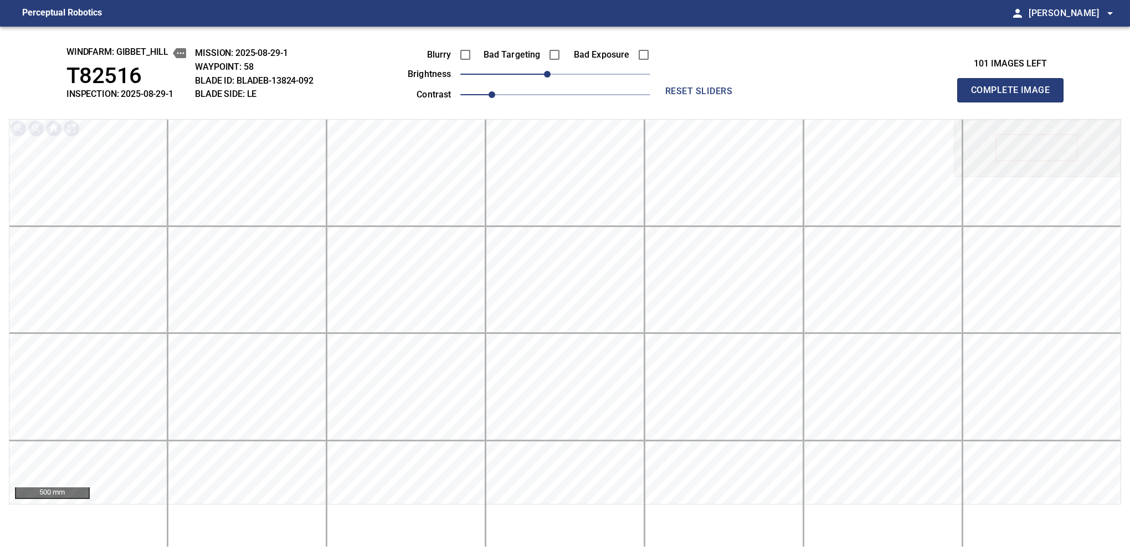
click at [1014, 102] on button "Complete Image" at bounding box center [1010, 90] width 106 height 24
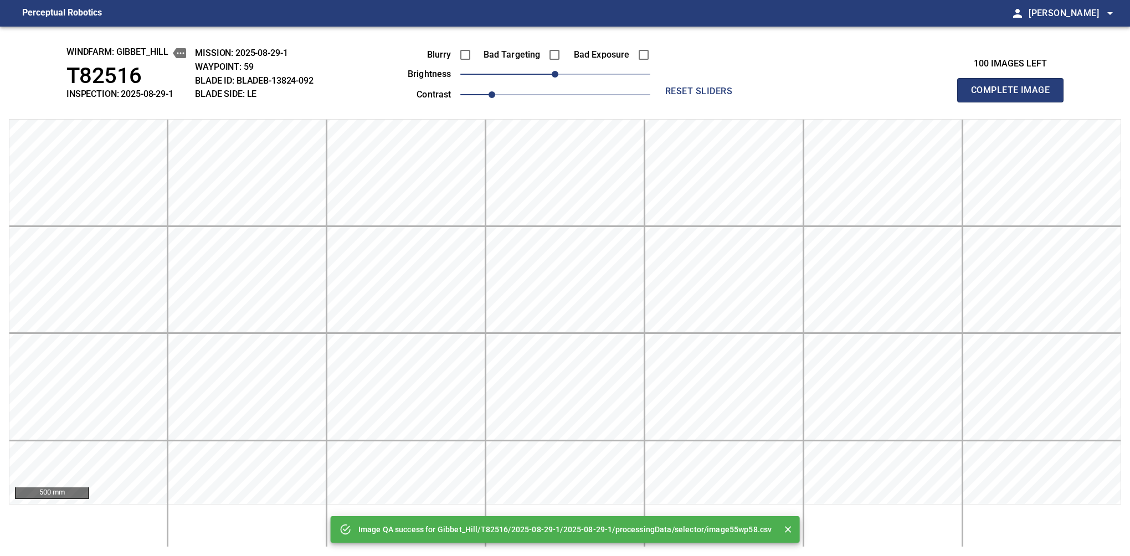
click at [1014, 102] on button "Complete Image" at bounding box center [1010, 90] width 106 height 24
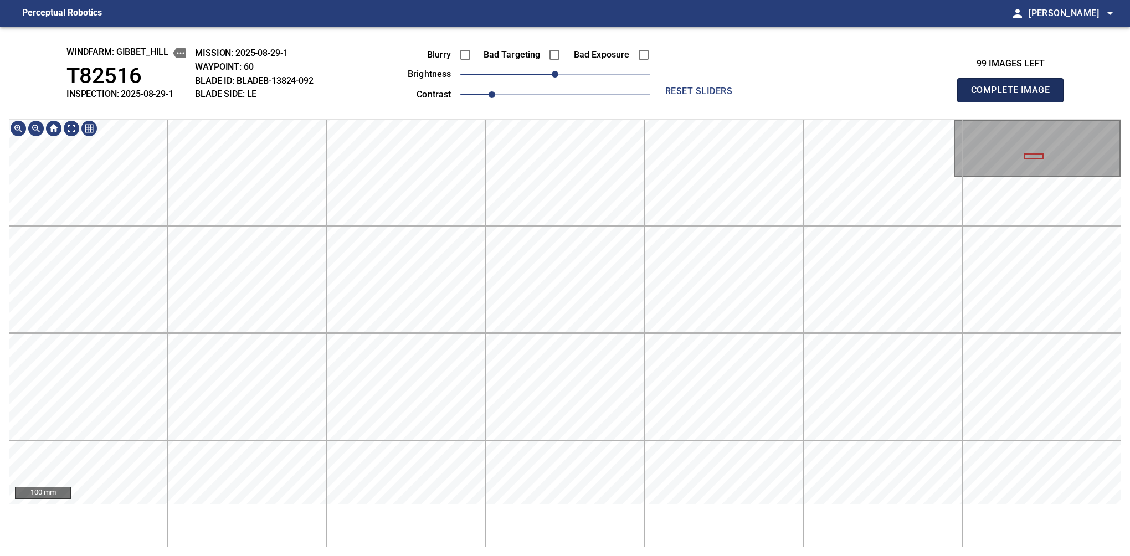
click at [1014, 102] on button "Complete Image" at bounding box center [1010, 90] width 106 height 24
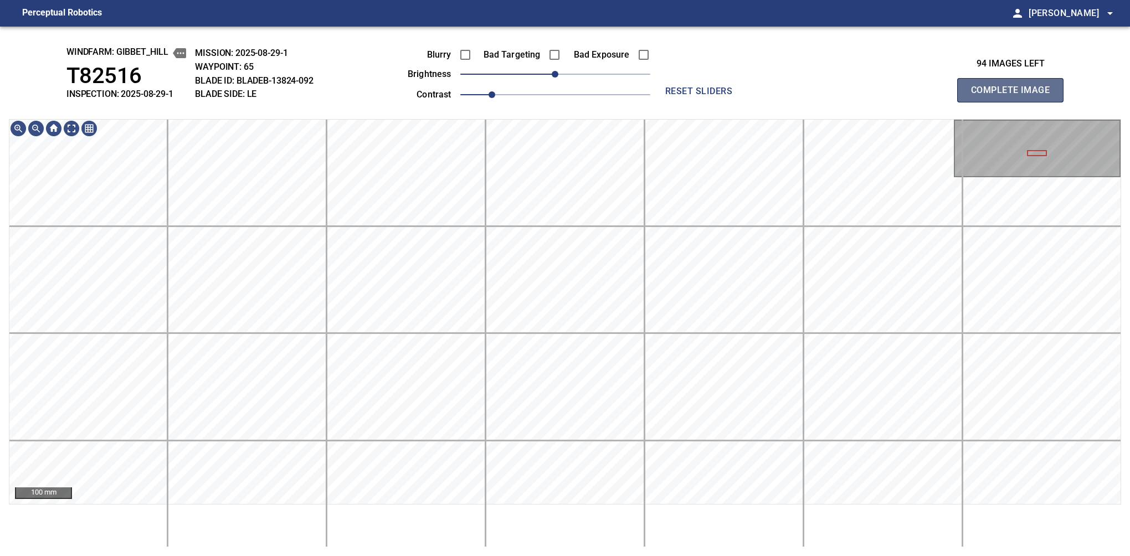
click at [1014, 102] on button "Complete Image" at bounding box center [1010, 90] width 106 height 24
drag, startPoint x: 557, startPoint y: 81, endPoint x: 562, endPoint y: 75, distance: 7.8
click at [562, 75] on span "10" at bounding box center [562, 74] width 7 height 7
click at [1014, 102] on button "Complete Image" at bounding box center [1010, 90] width 106 height 24
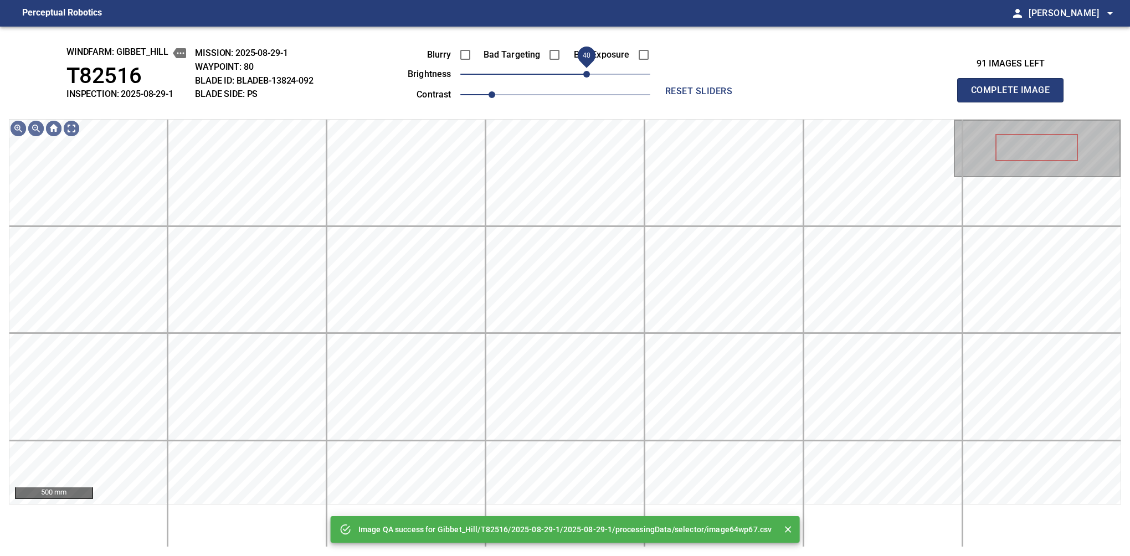
drag, startPoint x: 560, startPoint y: 75, endPoint x: 589, endPoint y: 73, distance: 28.8
click at [589, 73] on span "40" at bounding box center [586, 74] width 7 height 7
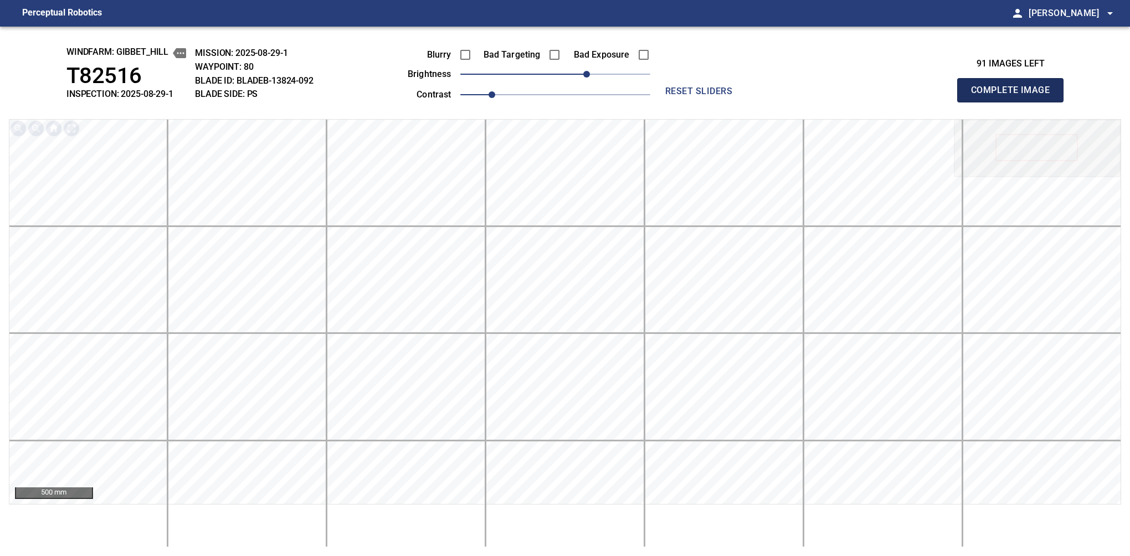
click at [1014, 102] on button "Complete Image" at bounding box center [1010, 90] width 106 height 24
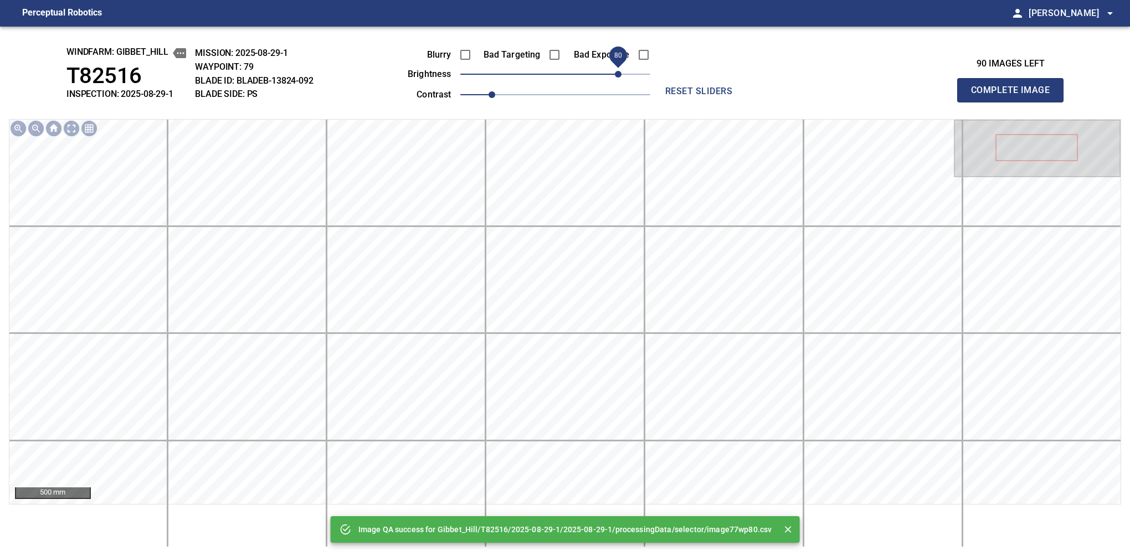
drag, startPoint x: 587, startPoint y: 71, endPoint x: 619, endPoint y: 69, distance: 31.6
click at [619, 69] on span "80" at bounding box center [555, 74] width 190 height 16
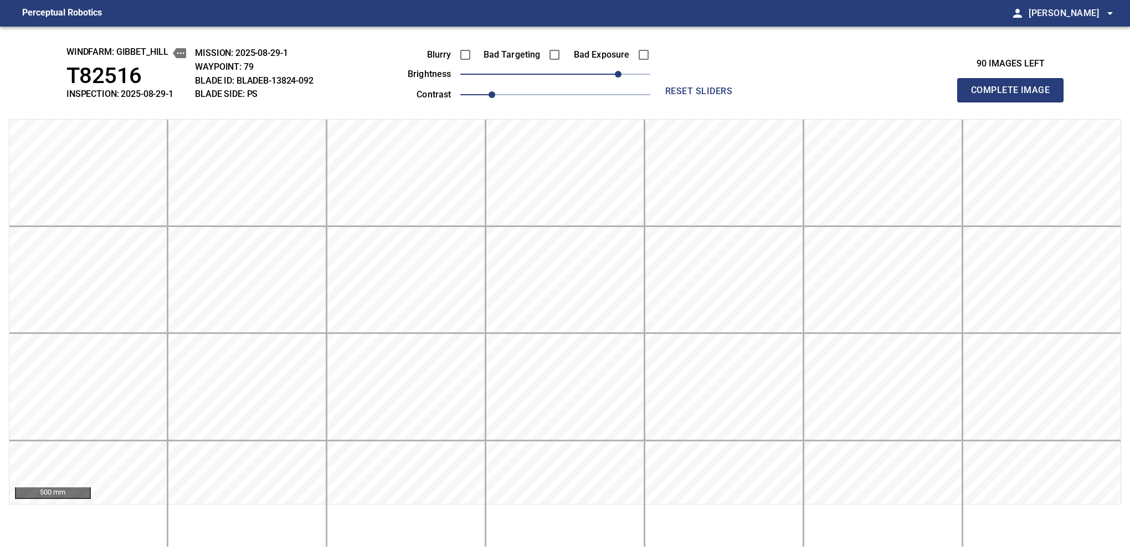
click at [1014, 102] on button "Complete Image" at bounding box center [1010, 90] width 106 height 24
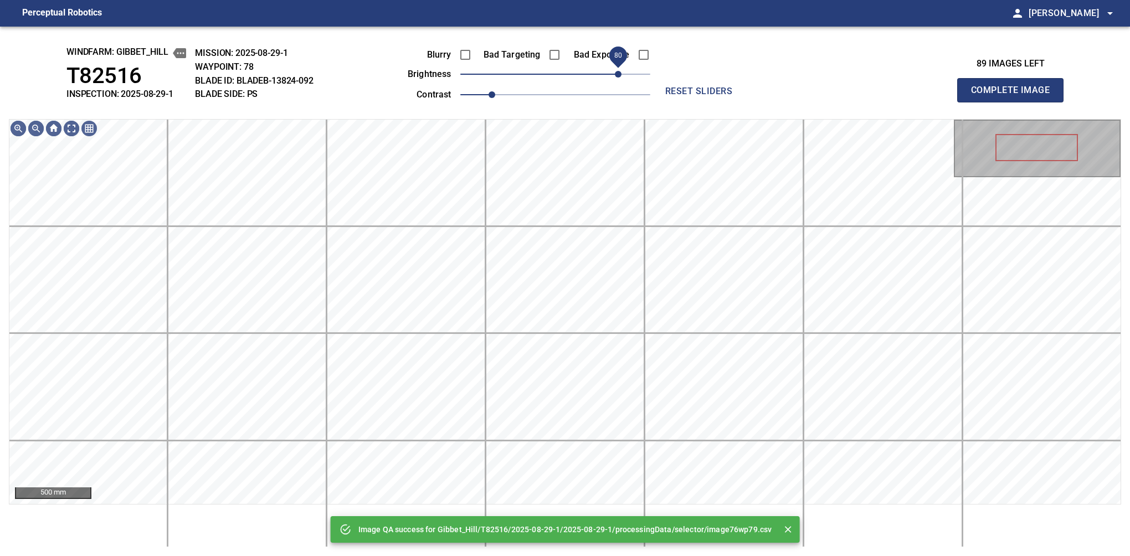
click at [617, 71] on span "80" at bounding box center [555, 74] width 190 height 16
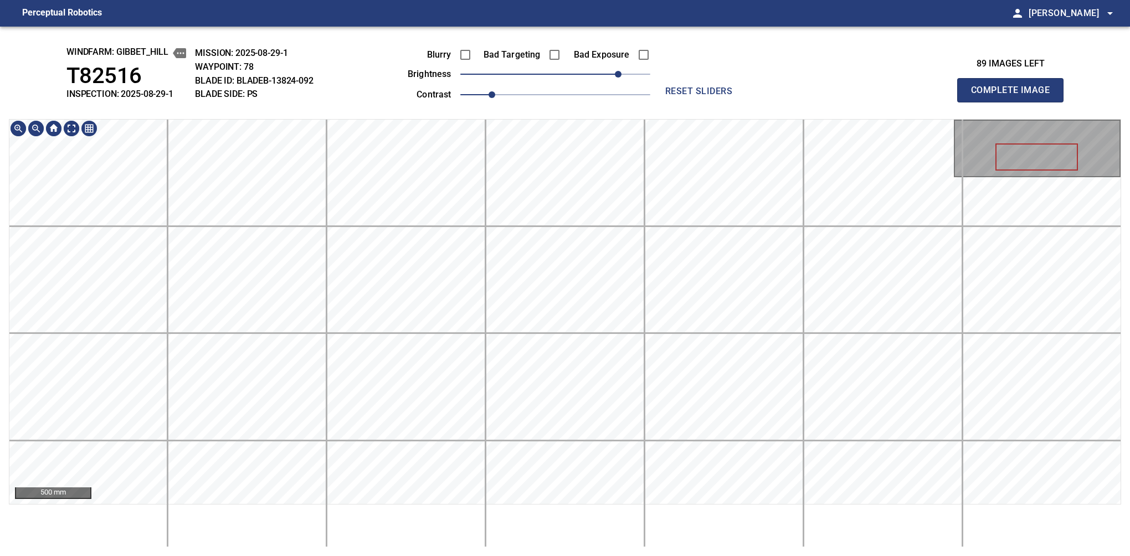
click at [594, 116] on div "windfarm: Gibbet_Hill T82516 INSPECTION: 2025-08-29-1 MISSION: 2025-08-29-1 WAY…" at bounding box center [565, 291] width 1130 height 529
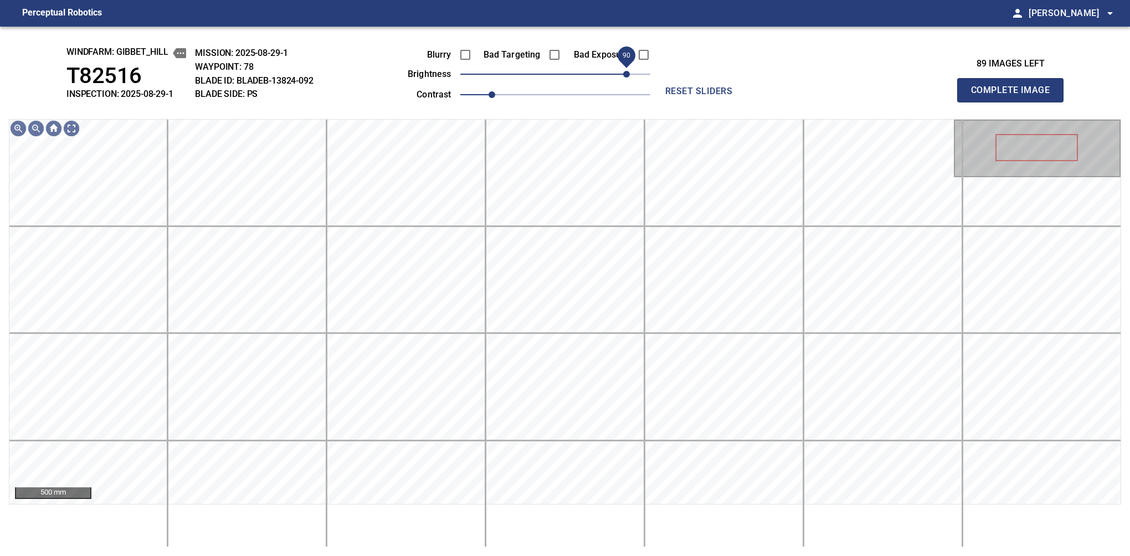
click at [623, 73] on span "90" at bounding box center [626, 74] width 7 height 7
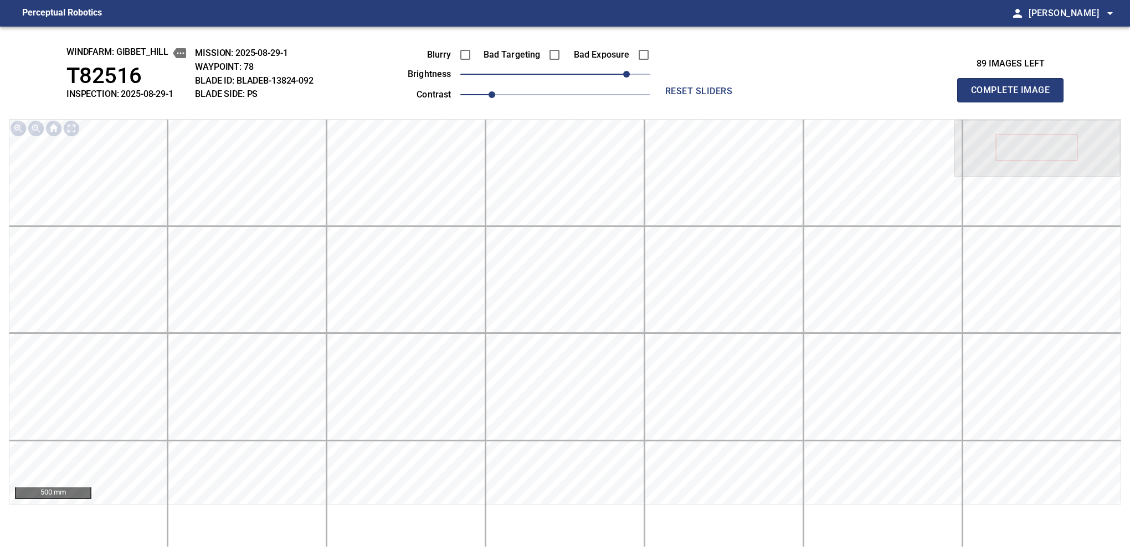
click at [1014, 102] on button "Complete Image" at bounding box center [1010, 90] width 106 height 24
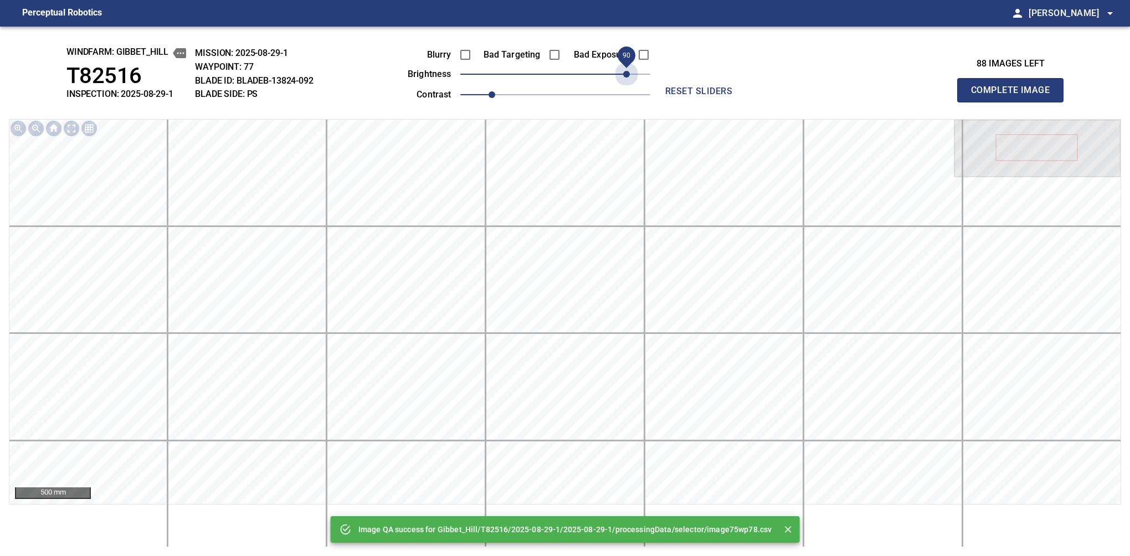
click at [622, 73] on span "90" at bounding box center [555, 74] width 190 height 16
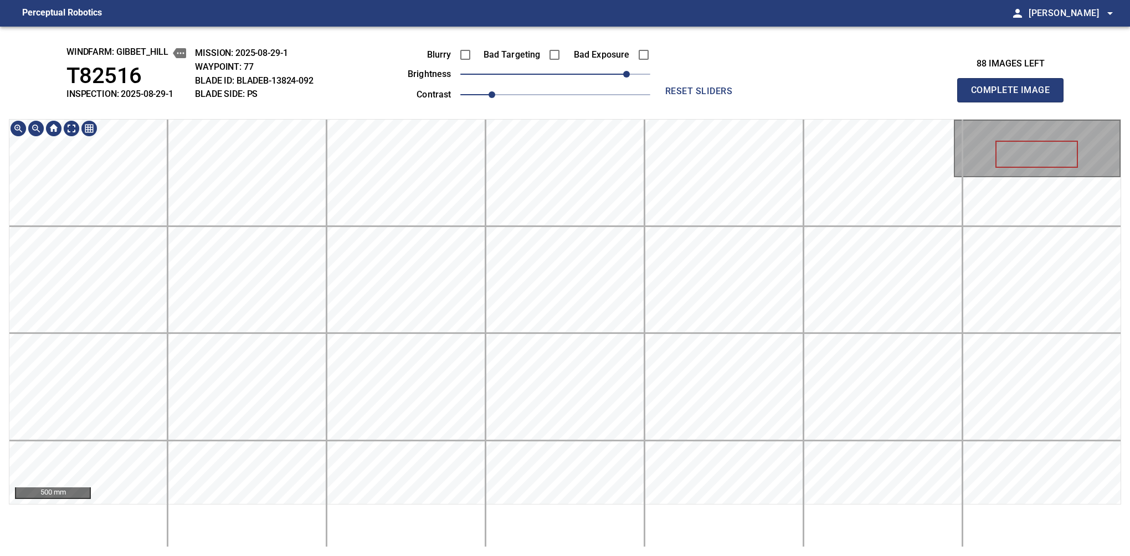
click at [597, 83] on div "windfarm: Gibbet_Hill T82516 INSPECTION: 2025-08-29-1 MISSION: 2025-08-29-1 WAY…" at bounding box center [565, 291] width 1130 height 529
click at [1014, 102] on button "Complete Image" at bounding box center [1010, 90] width 106 height 24
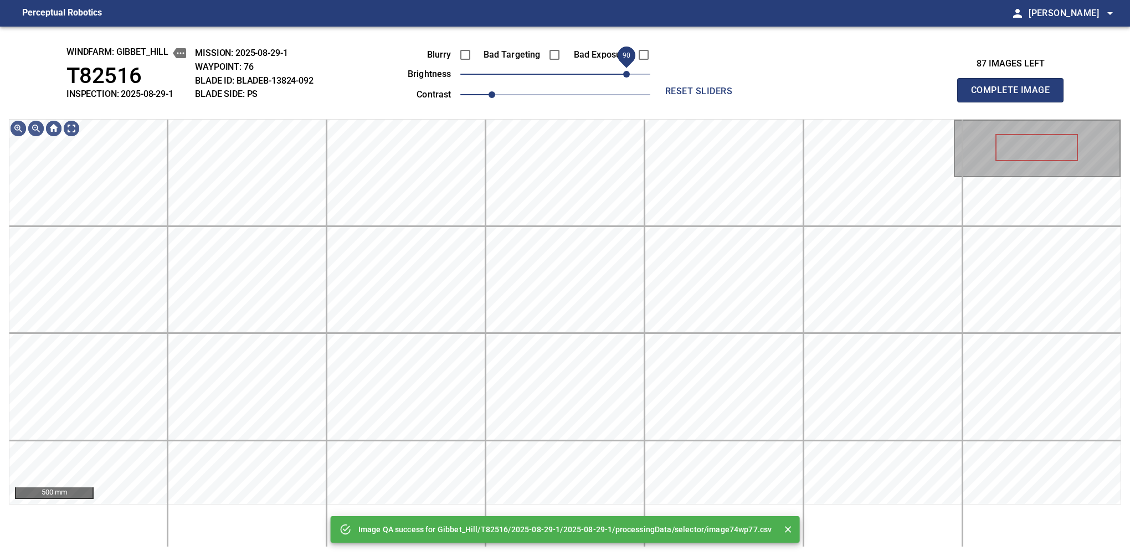
drag, startPoint x: 591, startPoint y: 70, endPoint x: 622, endPoint y: 64, distance: 31.5
click at [622, 66] on span "90" at bounding box center [555, 74] width 190 height 16
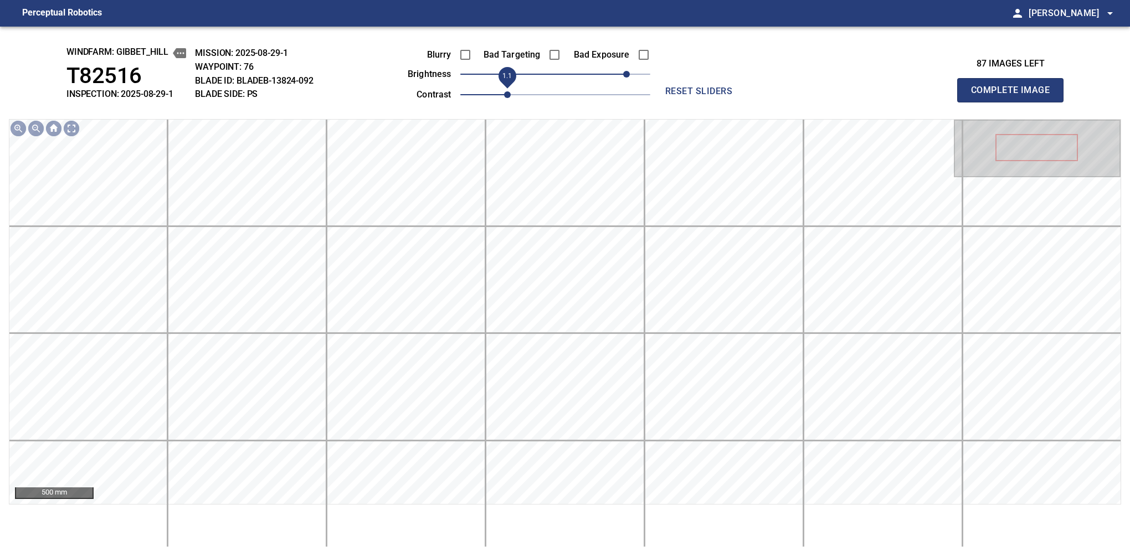
drag, startPoint x: 496, startPoint y: 93, endPoint x: 514, endPoint y: 85, distance: 19.3
click at [511, 91] on span "1.1" at bounding box center [507, 94] width 7 height 7
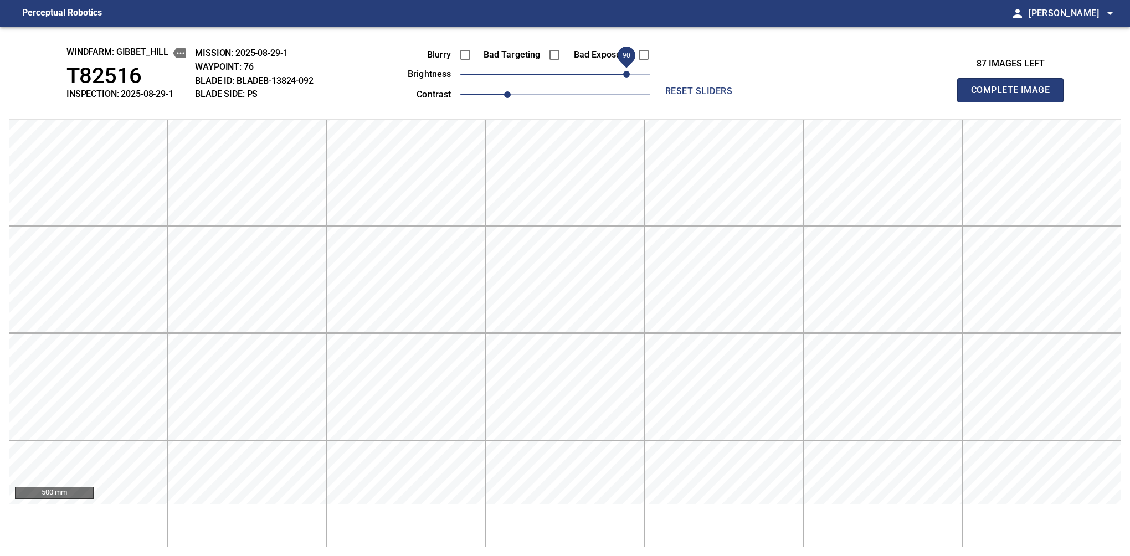
click at [1014, 102] on button "Complete Image" at bounding box center [1010, 90] width 106 height 24
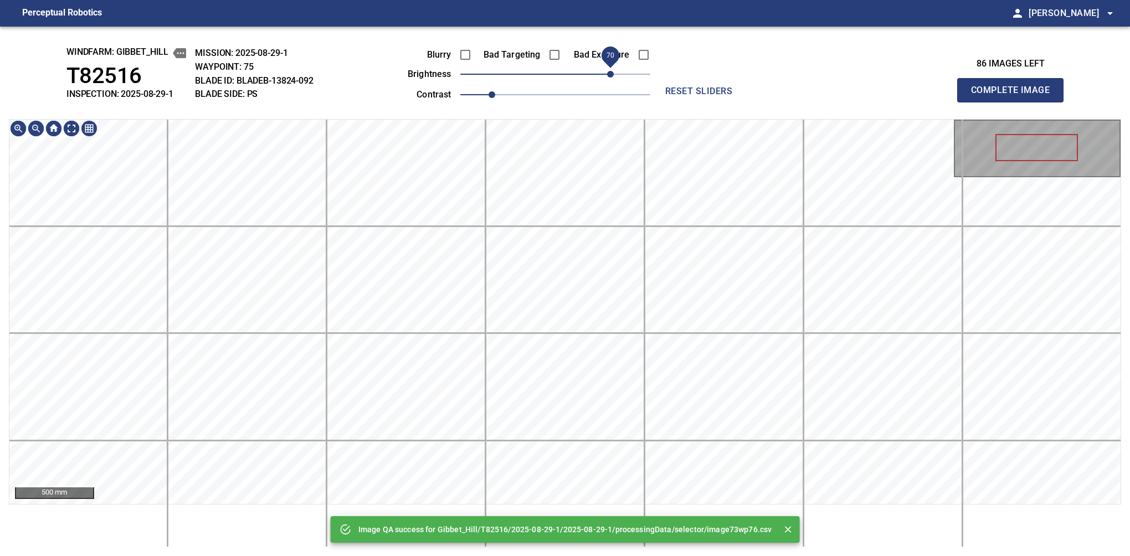
click at [612, 69] on span "70" at bounding box center [555, 74] width 190 height 16
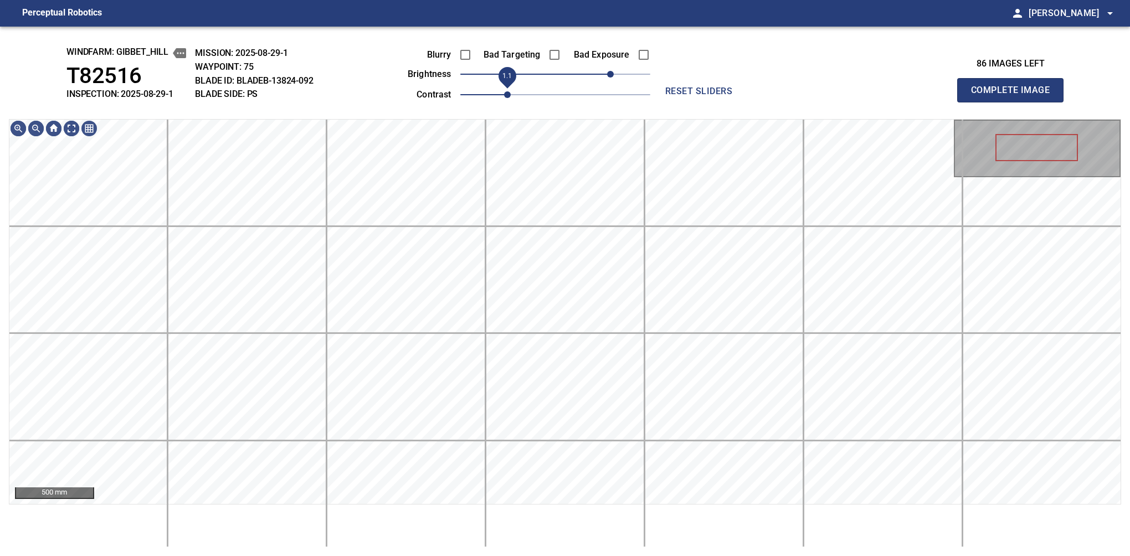
click at [509, 92] on span "1.1" at bounding box center [507, 94] width 7 height 7
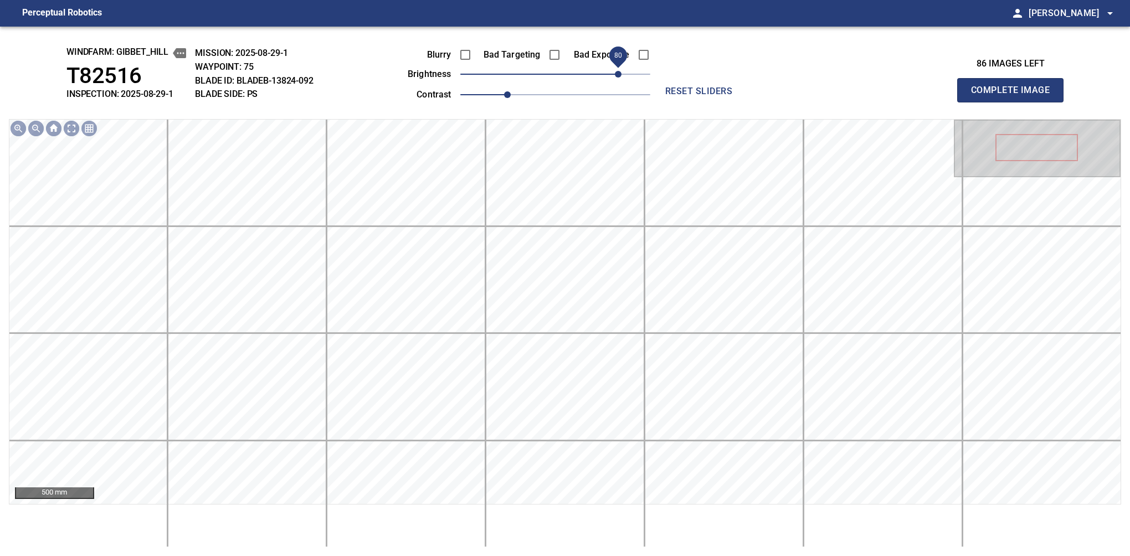
drag, startPoint x: 599, startPoint y: 75, endPoint x: 620, endPoint y: 69, distance: 21.9
click at [620, 71] on span "80" at bounding box center [618, 74] width 7 height 7
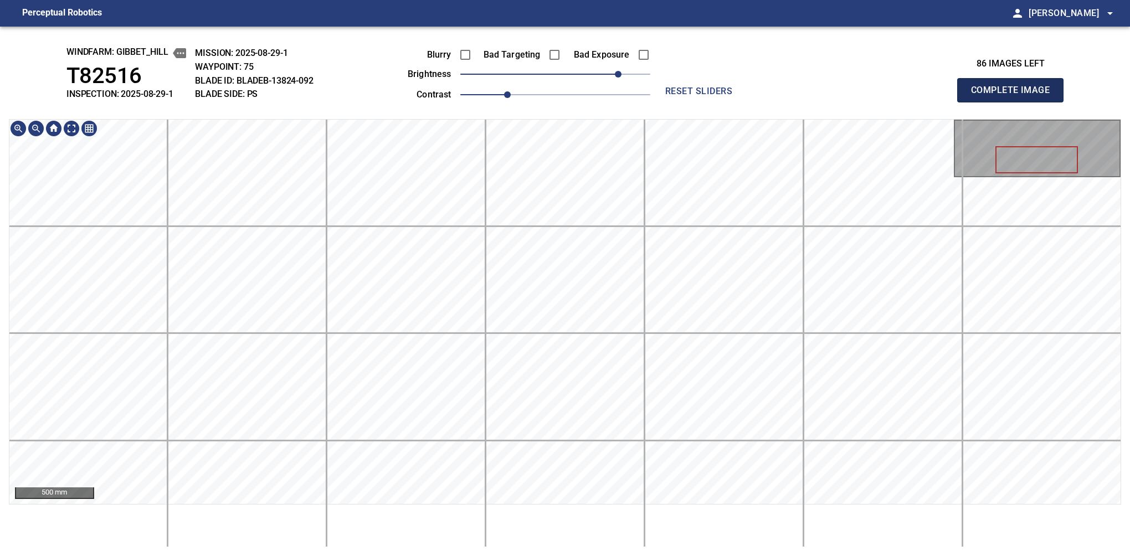
click at [1014, 102] on button "Complete Image" at bounding box center [1010, 90] width 106 height 24
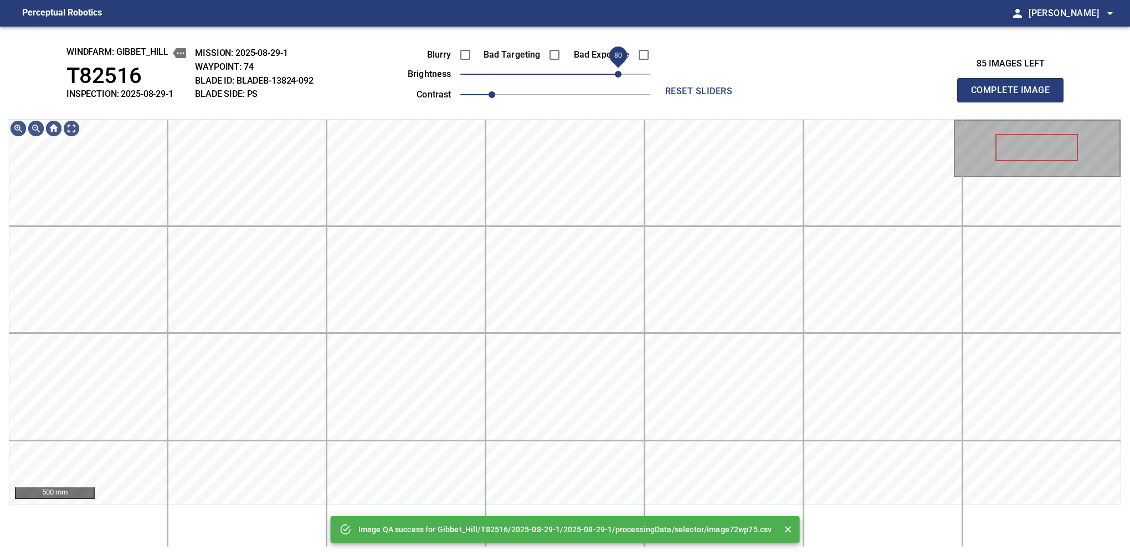
click at [620, 69] on span "80" at bounding box center [555, 74] width 190 height 16
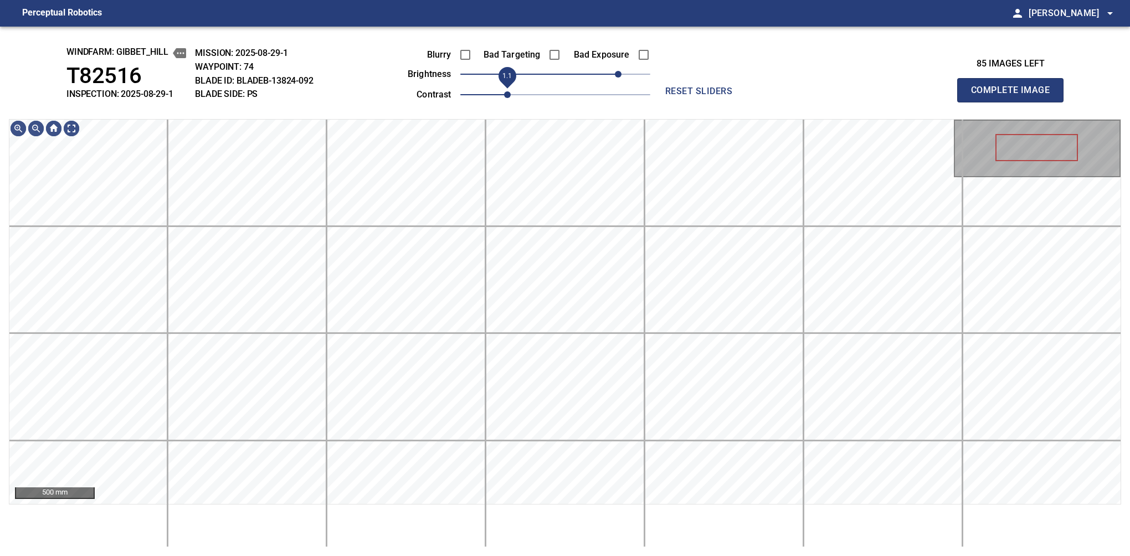
click at [504, 91] on span "1.1" at bounding box center [507, 94] width 7 height 7
click at [631, 114] on div "windfarm: Gibbet_Hill T82516 INSPECTION: 2025-08-29-1 MISSION: 2025-08-29-1 WAY…" at bounding box center [565, 291] width 1130 height 529
drag, startPoint x: 510, startPoint y: 95, endPoint x: 518, endPoint y: 93, distance: 7.9
click at [520, 93] on span "1.2" at bounding box center [523, 94] width 7 height 7
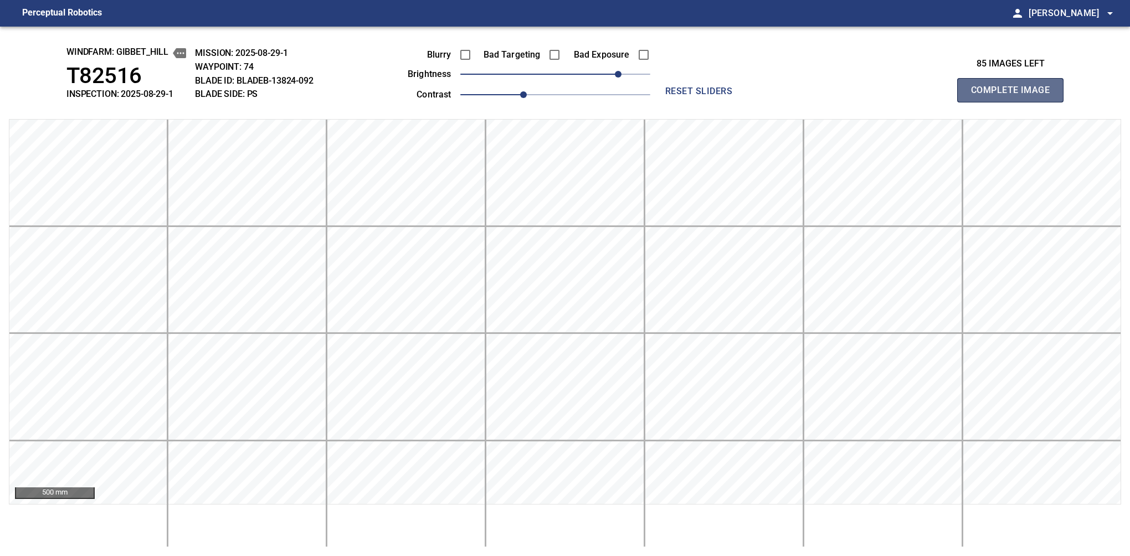
click at [1014, 102] on button "Complete Image" at bounding box center [1010, 90] width 106 height 24
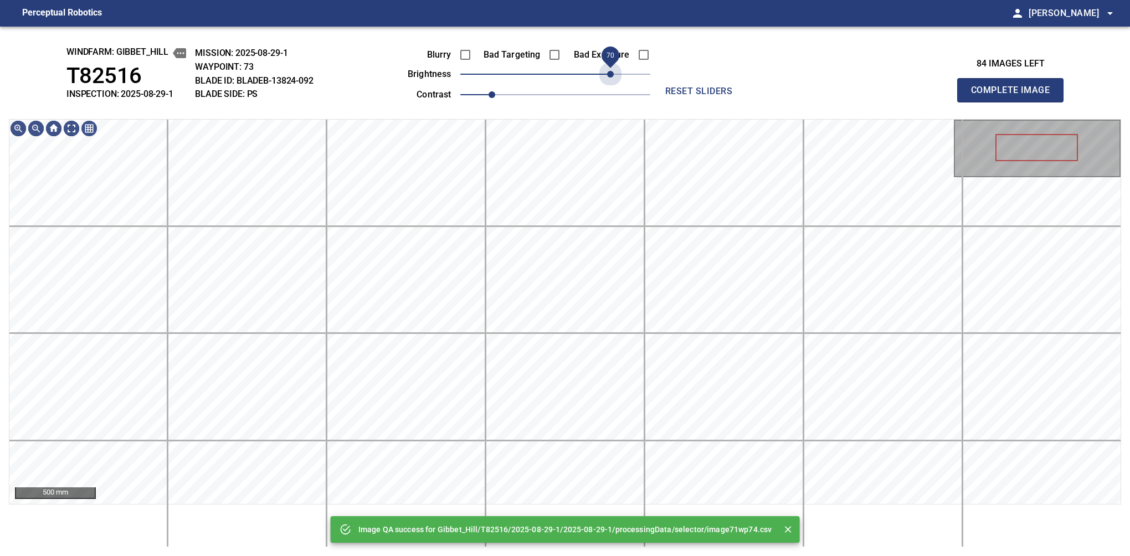
click at [609, 79] on span "70" at bounding box center [555, 74] width 190 height 16
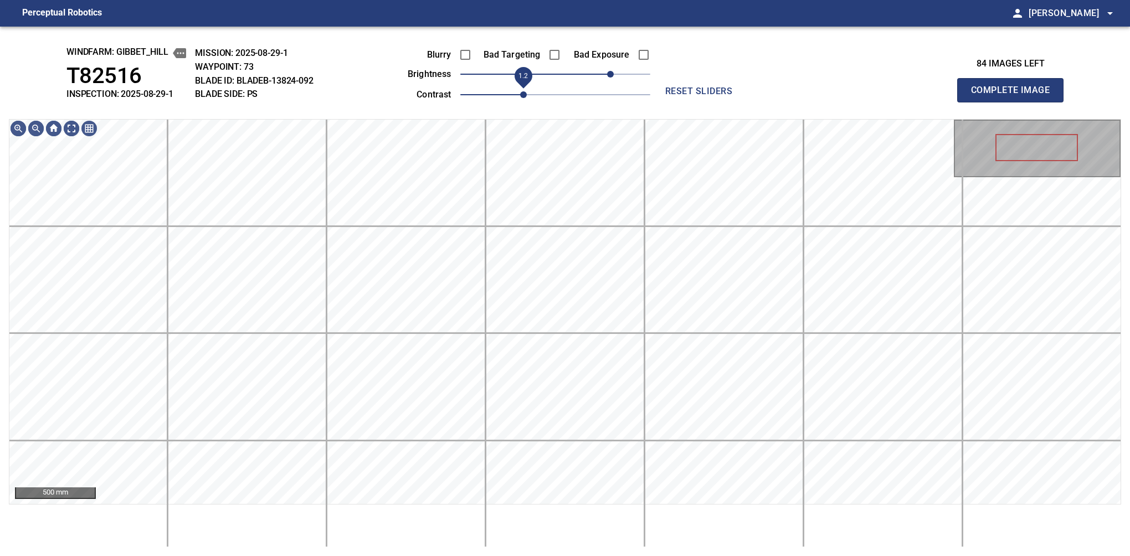
drag, startPoint x: 506, startPoint y: 93, endPoint x: 518, endPoint y: 89, distance: 12.4
click at [520, 91] on span "1.2" at bounding box center [523, 94] width 7 height 7
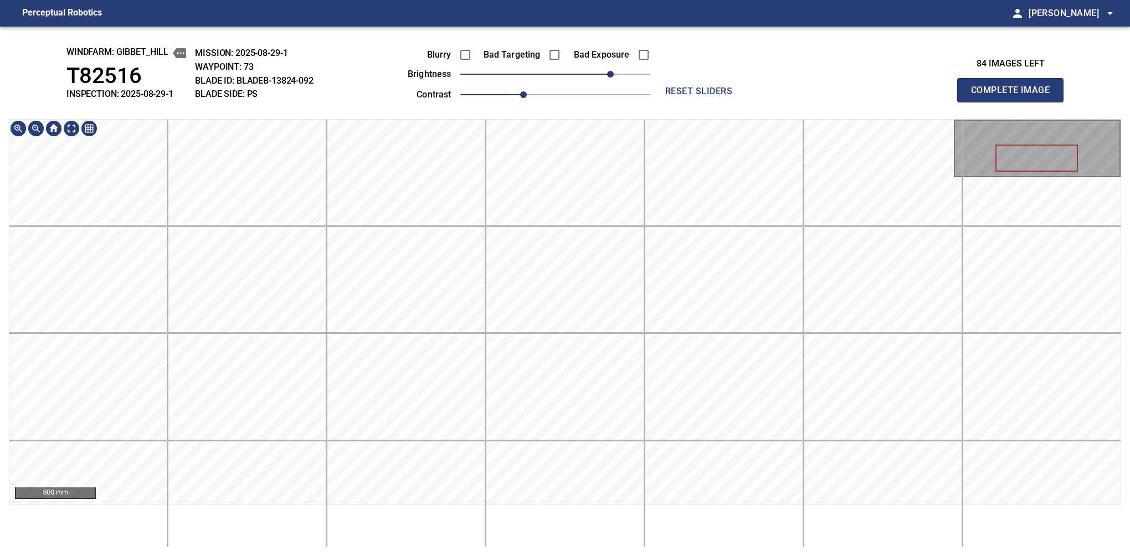
click at [622, 83] on div "windfarm: Gibbet_Hill T82516 INSPECTION: 2025-08-29-1 MISSION: 2025-08-29-1 WAY…" at bounding box center [565, 291] width 1130 height 529
click at [1014, 102] on button "Complete Image" at bounding box center [1010, 90] width 106 height 24
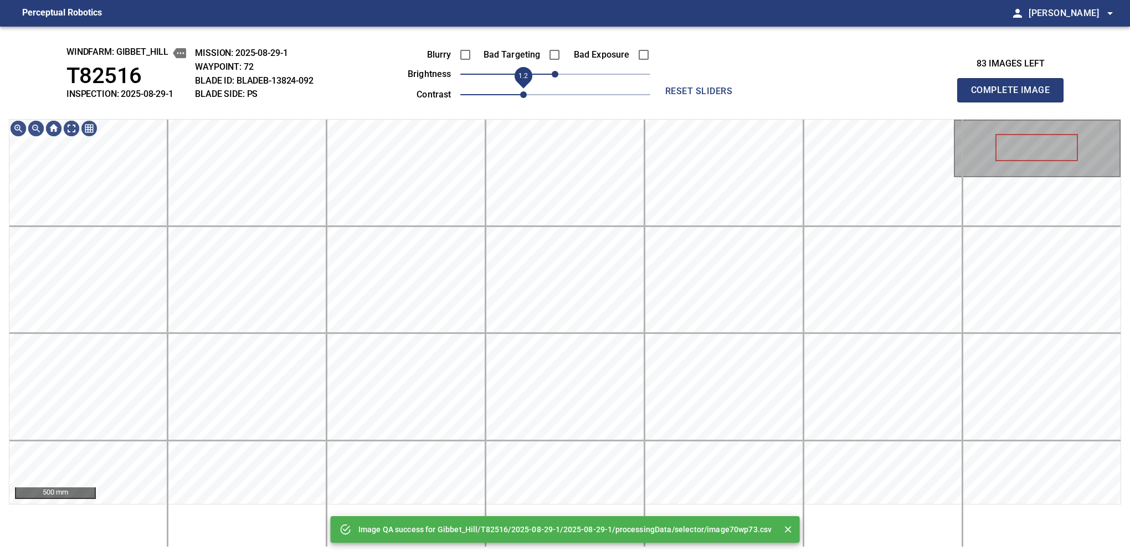
drag, startPoint x: 498, startPoint y: 91, endPoint x: 521, endPoint y: 95, distance: 23.0
click at [521, 95] on span "1.2" at bounding box center [523, 94] width 7 height 7
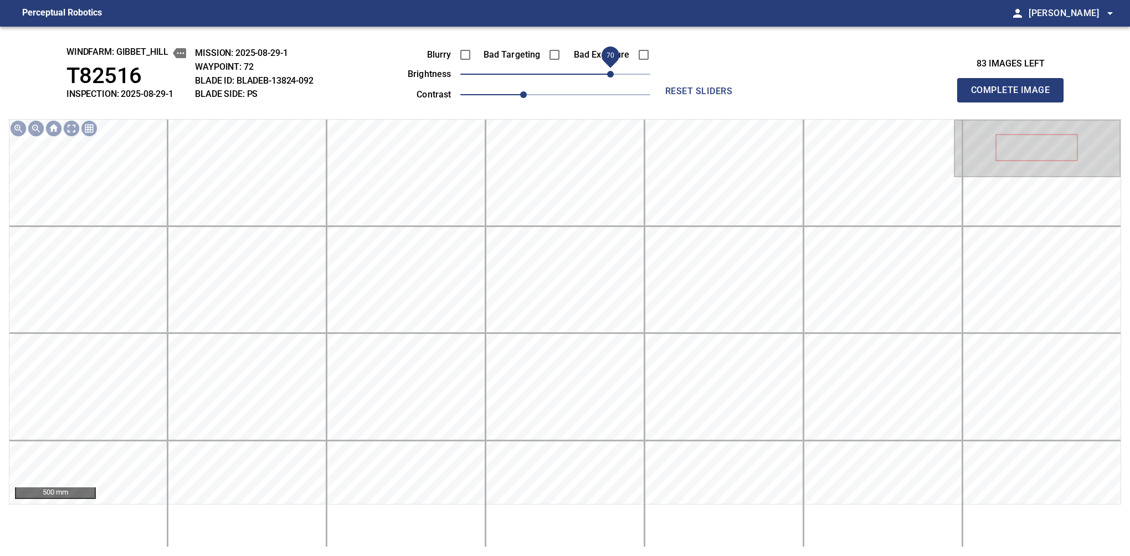
drag, startPoint x: 593, startPoint y: 78, endPoint x: 610, endPoint y: 78, distance: 17.2
click at [610, 78] on span "70" at bounding box center [610, 74] width 7 height 7
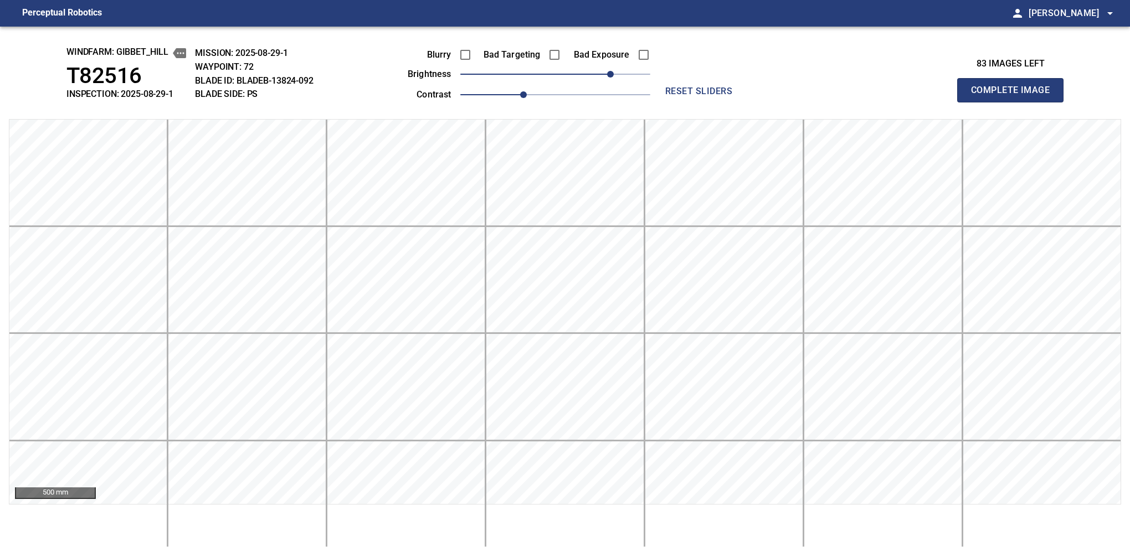
click at [1014, 102] on button "Complete Image" at bounding box center [1010, 90] width 106 height 24
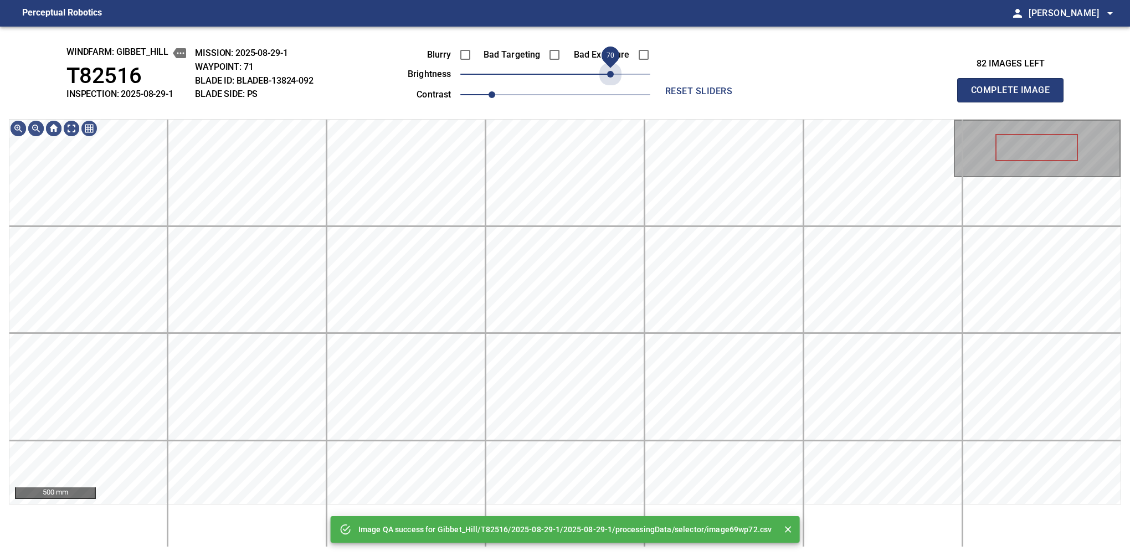
click at [610, 78] on span "70" at bounding box center [555, 74] width 190 height 16
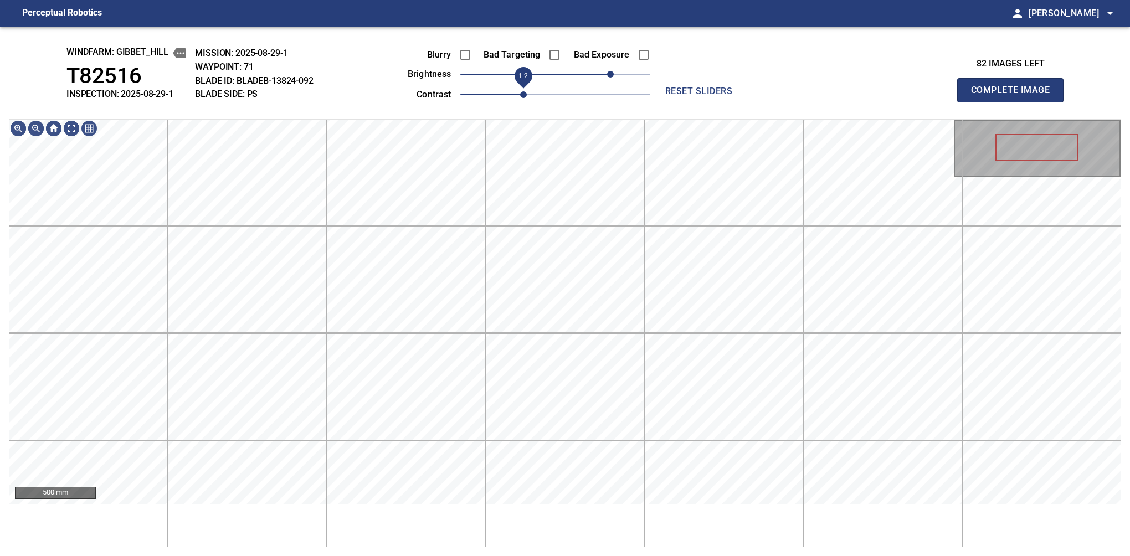
drag, startPoint x: 498, startPoint y: 95, endPoint x: 529, endPoint y: 89, distance: 31.1
click at [521, 91] on span "1.2" at bounding box center [523, 94] width 7 height 7
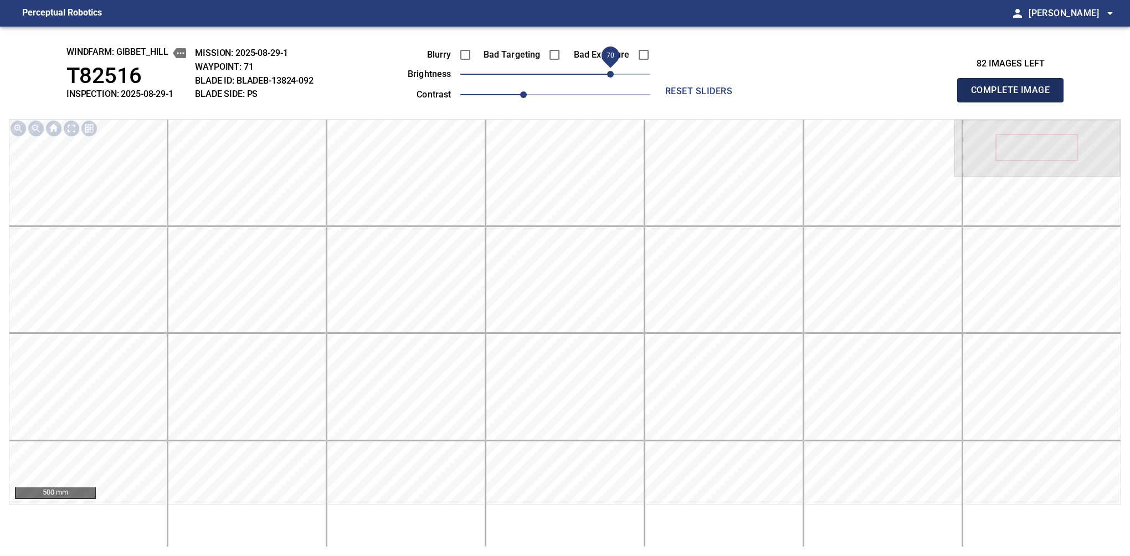
click at [1014, 102] on button "Complete Image" at bounding box center [1010, 90] width 106 height 24
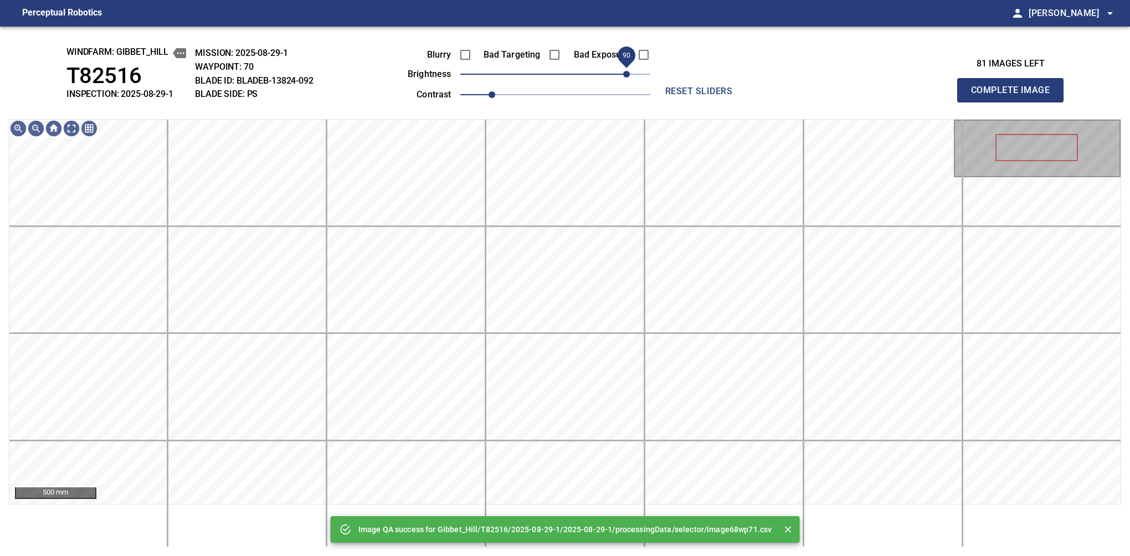
drag, startPoint x: 600, startPoint y: 70, endPoint x: 628, endPoint y: 74, distance: 27.9
click at [628, 74] on span "90" at bounding box center [555, 74] width 190 height 16
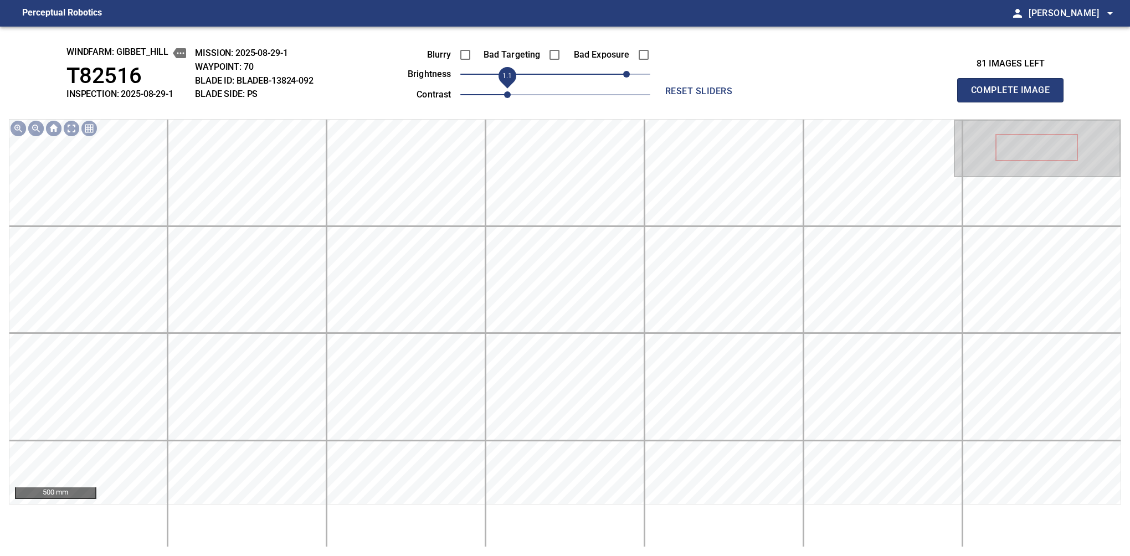
drag, startPoint x: 499, startPoint y: 99, endPoint x: 512, endPoint y: 97, distance: 12.2
click at [511, 97] on span "1.1" at bounding box center [507, 94] width 7 height 7
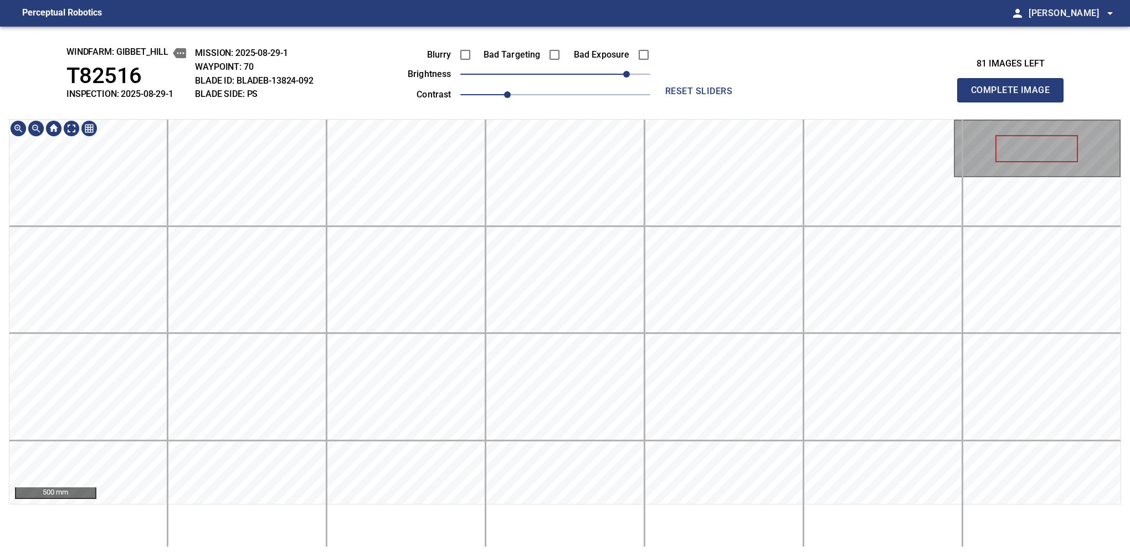
click at [519, 58] on div "windfarm: Gibbet_Hill T82516 INSPECTION: 2025-08-29-1 MISSION: 2025-08-29-1 WAY…" at bounding box center [565, 291] width 1130 height 529
click at [1014, 102] on button "Complete Image" at bounding box center [1010, 90] width 106 height 24
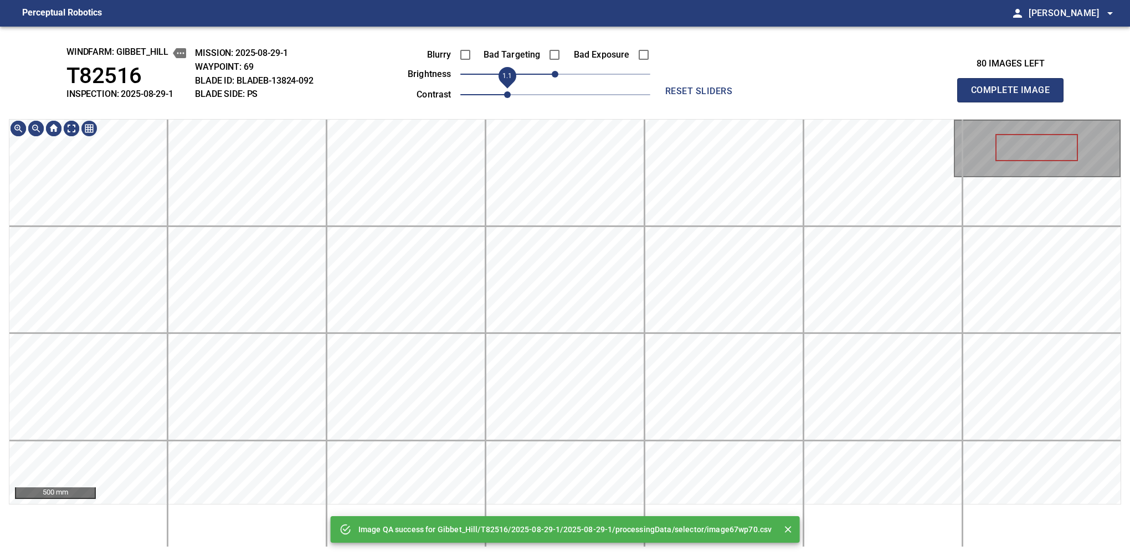
click at [509, 95] on span "1.1" at bounding box center [555, 95] width 190 height 16
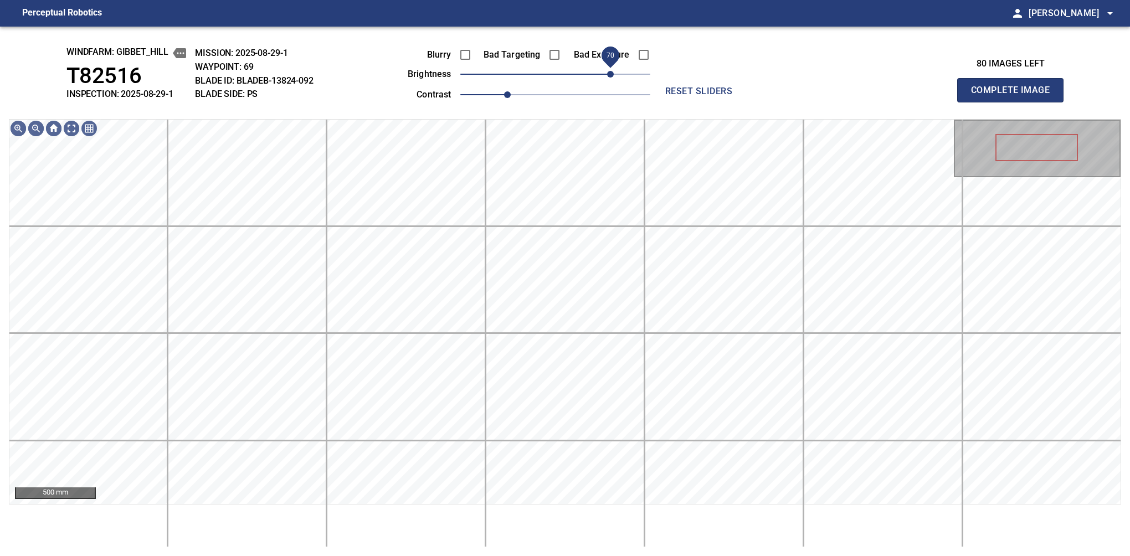
drag, startPoint x: 560, startPoint y: 72, endPoint x: 612, endPoint y: 71, distance: 52.6
click at [612, 71] on span "70" at bounding box center [610, 74] width 7 height 7
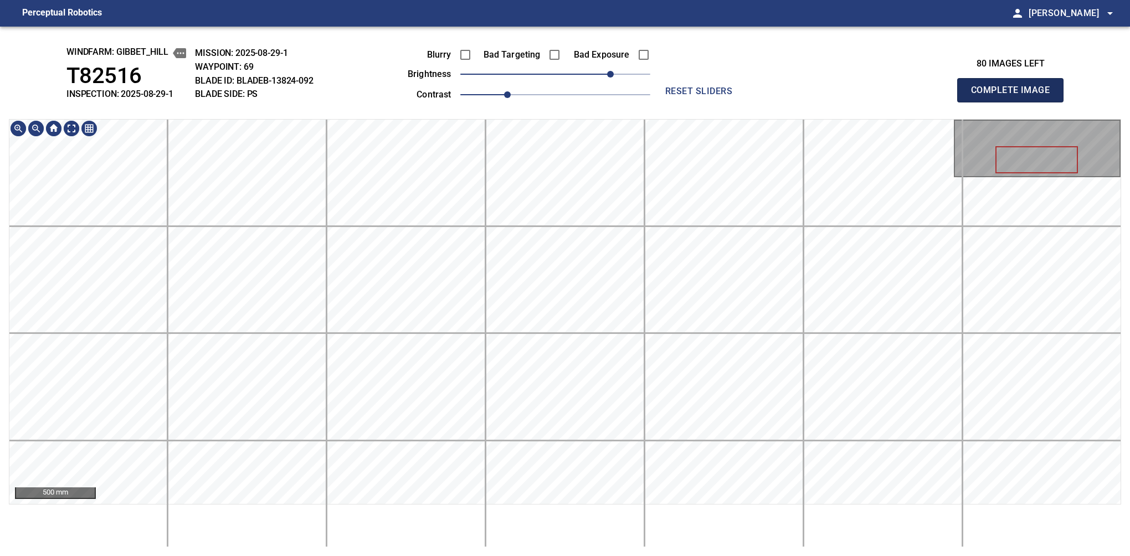
click at [1014, 102] on button "Complete Image" at bounding box center [1010, 90] width 106 height 24
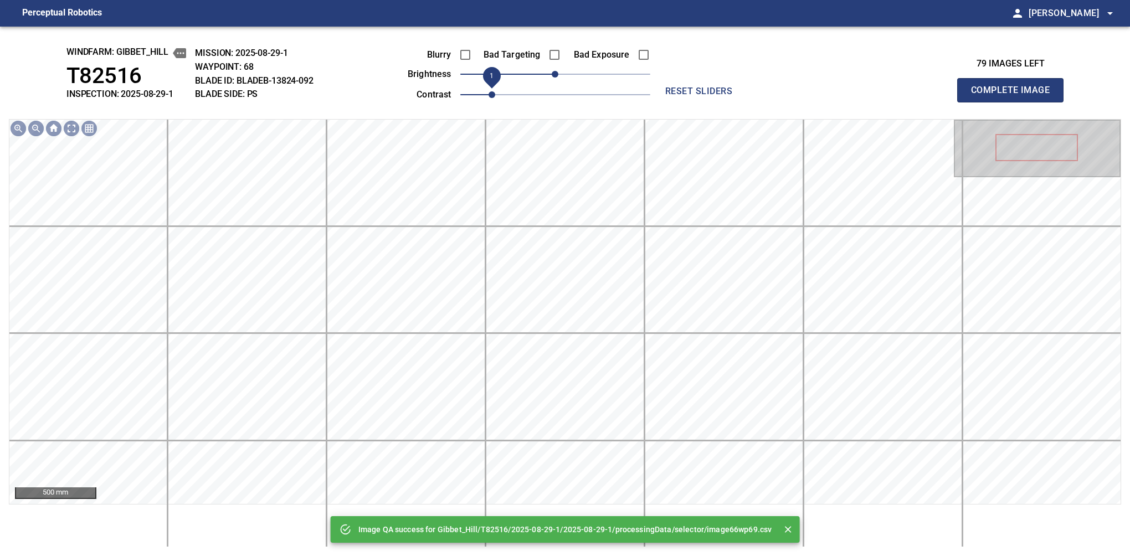
drag, startPoint x: 494, startPoint y: 91, endPoint x: 506, endPoint y: 91, distance: 11.1
click at [495, 91] on span "1" at bounding box center [491, 94] width 7 height 7
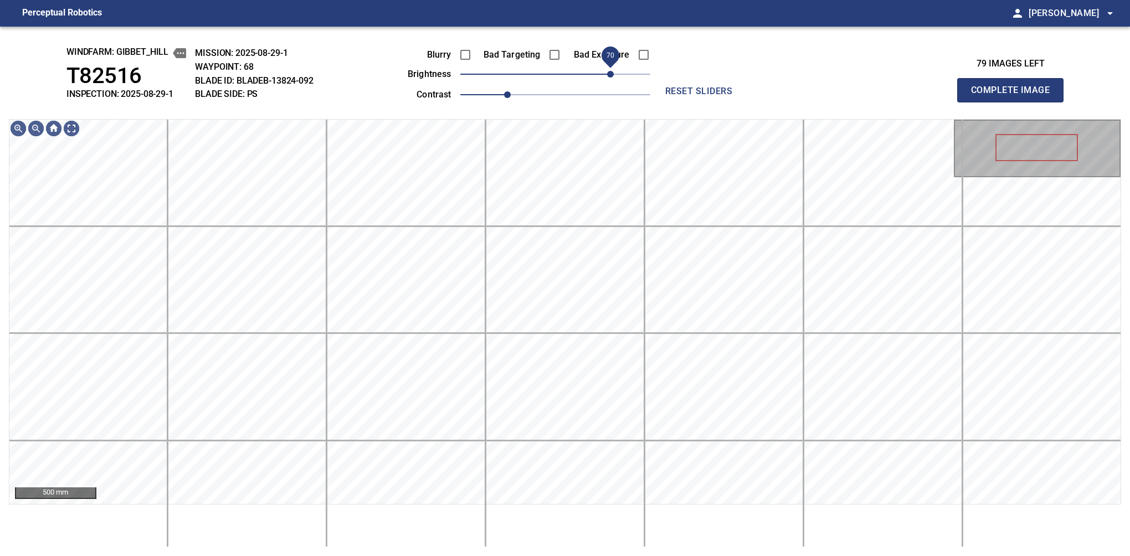
drag, startPoint x: 599, startPoint y: 78, endPoint x: 613, endPoint y: 81, distance: 14.9
click at [613, 81] on span "70" at bounding box center [555, 74] width 190 height 16
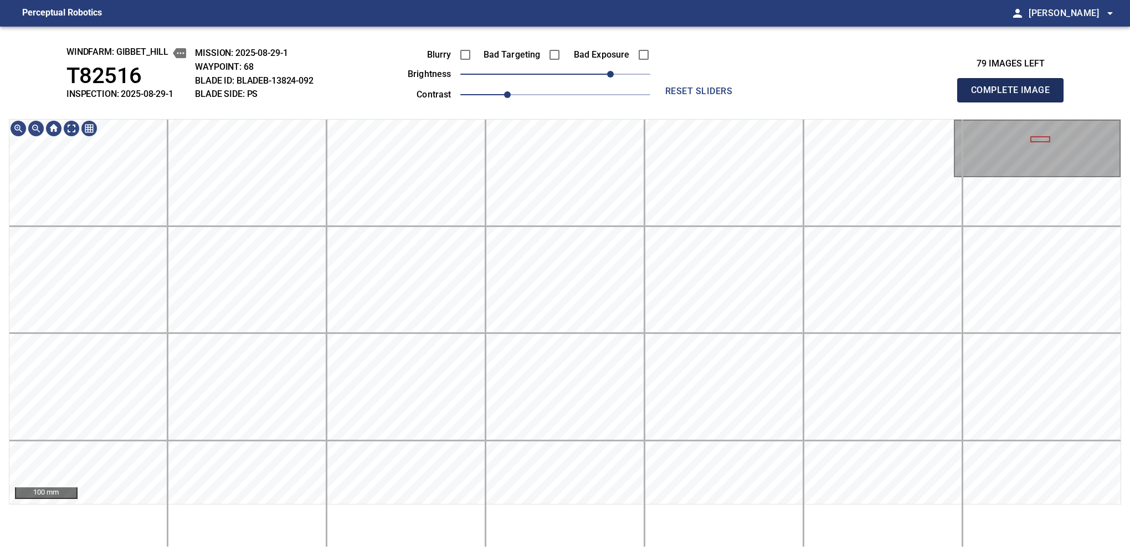
click at [1014, 102] on button "Complete Image" at bounding box center [1010, 90] width 106 height 24
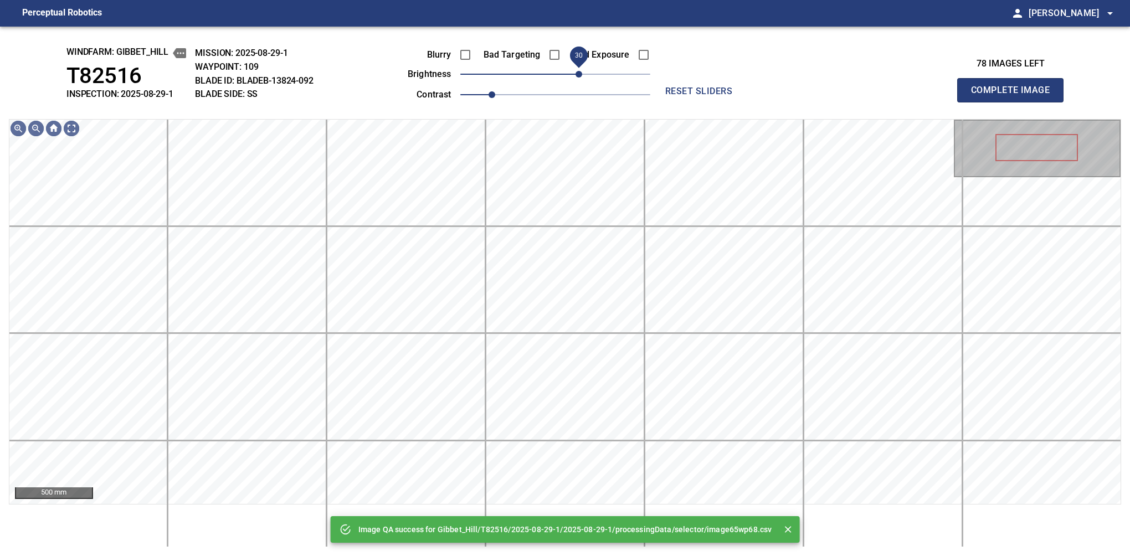
drag, startPoint x: 560, startPoint y: 78, endPoint x: 581, endPoint y: 76, distance: 21.7
click at [581, 76] on span "30" at bounding box center [578, 74] width 7 height 7
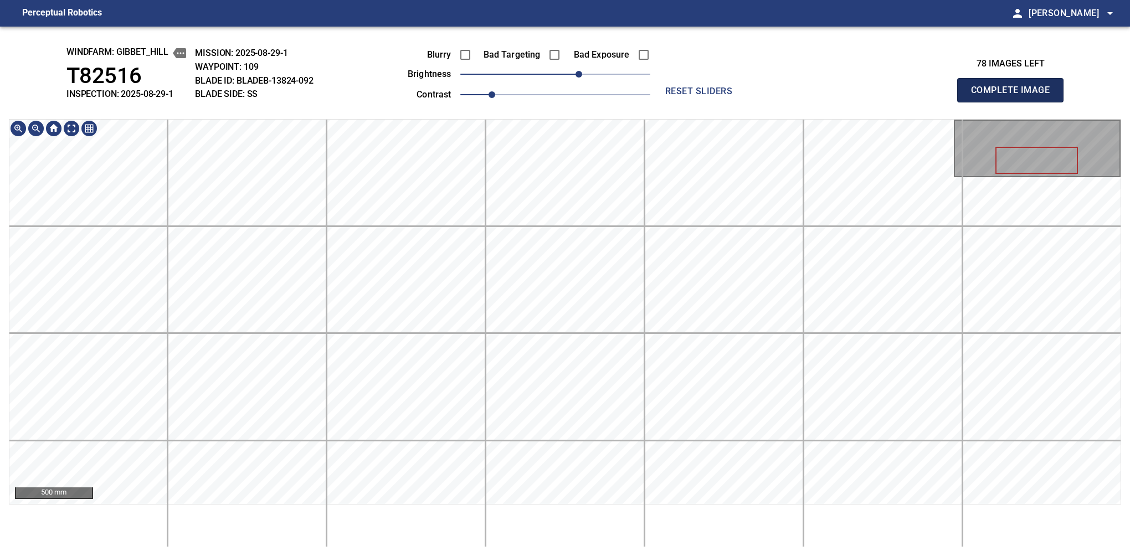
click at [1014, 102] on button "Complete Image" at bounding box center [1010, 90] width 106 height 24
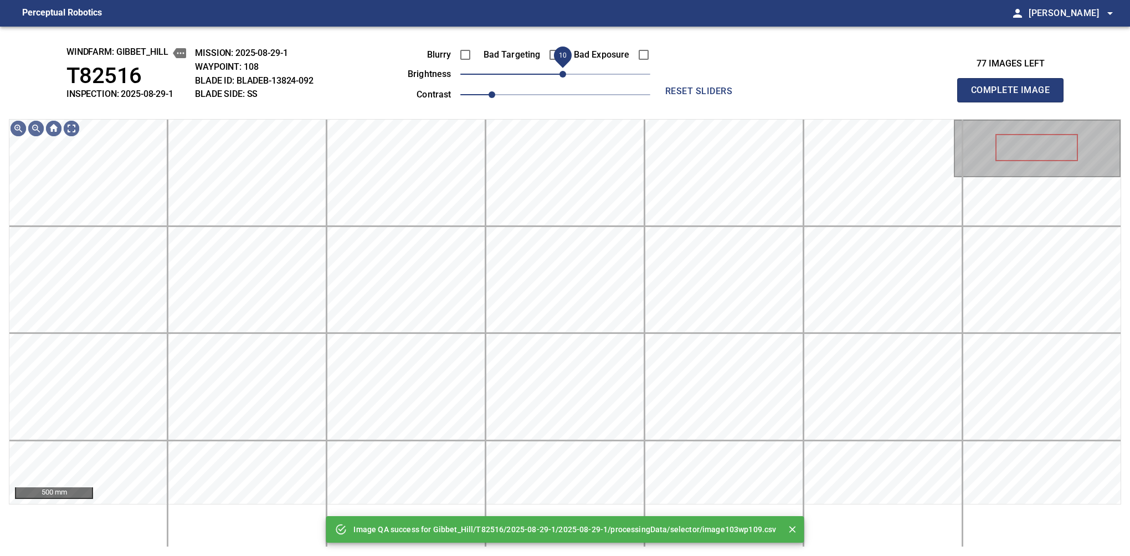
drag, startPoint x: 560, startPoint y: 74, endPoint x: 566, endPoint y: 78, distance: 6.5
click at [566, 78] on span "10" at bounding box center [562, 74] width 7 height 7
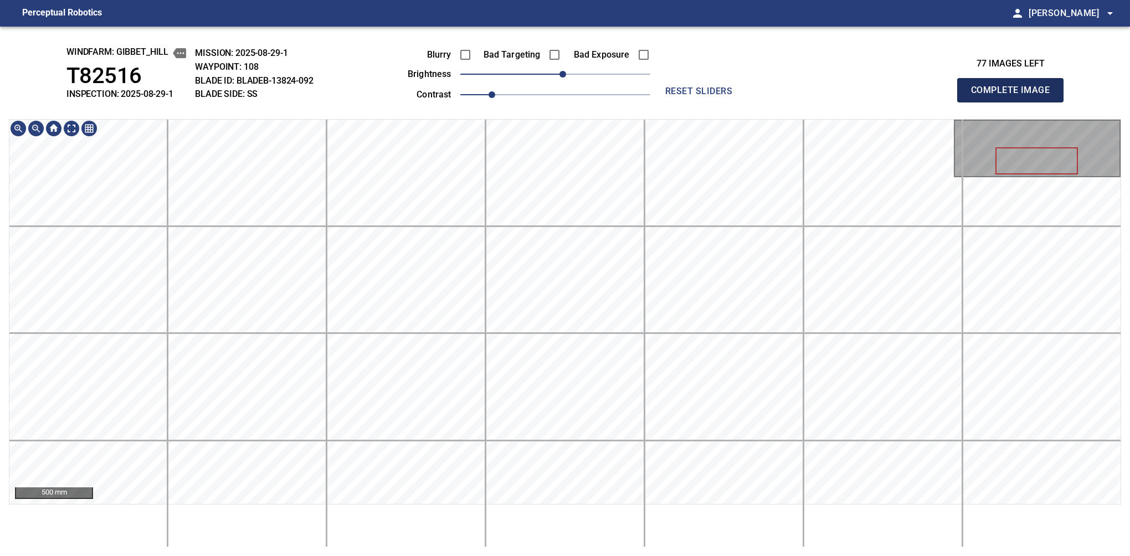
click at [1014, 102] on button "Complete Image" at bounding box center [1010, 90] width 106 height 24
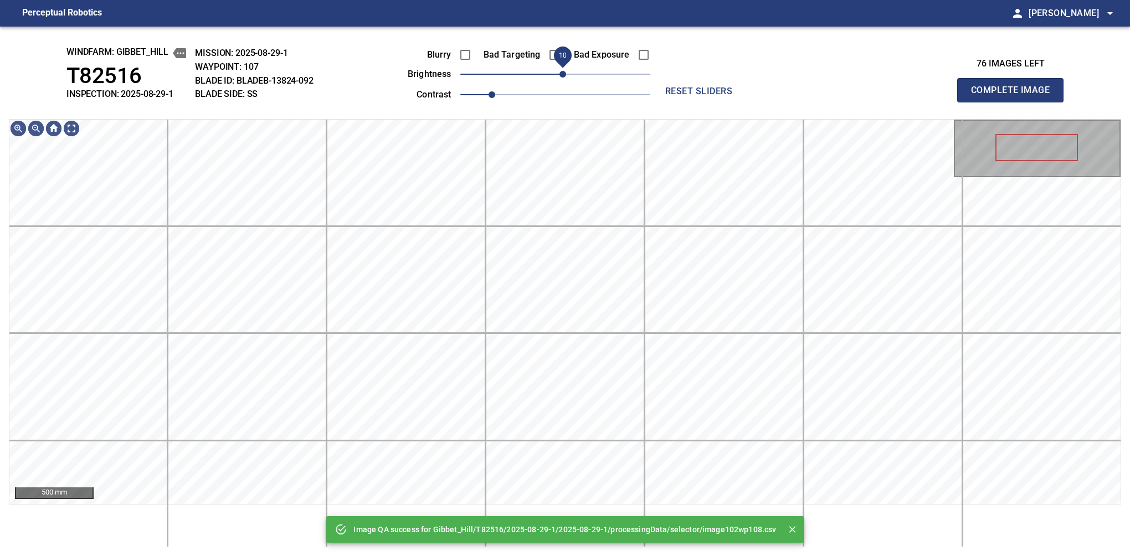
click at [560, 76] on span "10" at bounding box center [562, 74] width 7 height 7
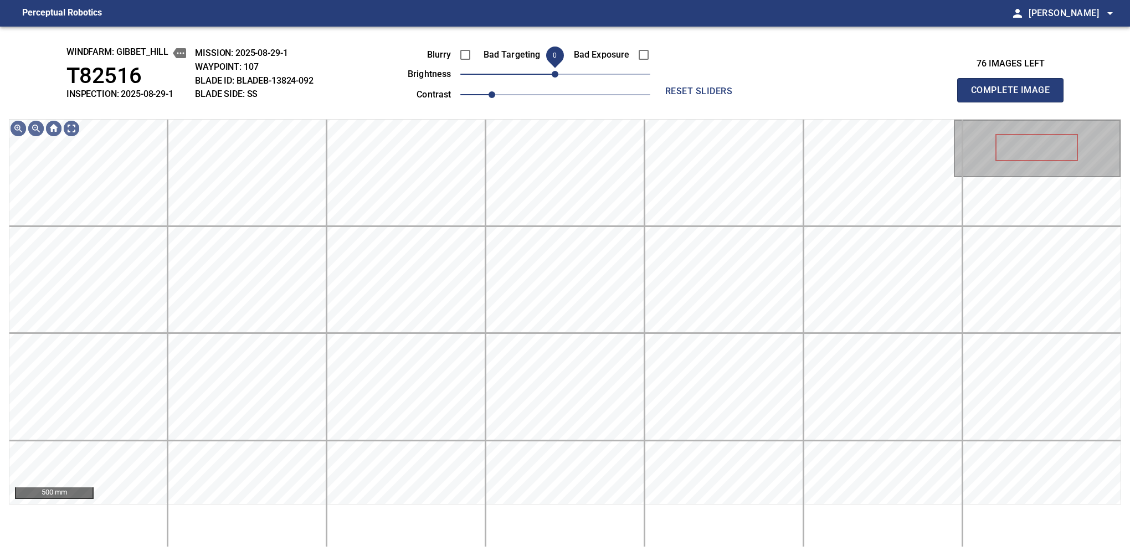
drag, startPoint x: 560, startPoint y: 76, endPoint x: 554, endPoint y: 78, distance: 5.8
click at [554, 78] on span "0" at bounding box center [555, 74] width 7 height 7
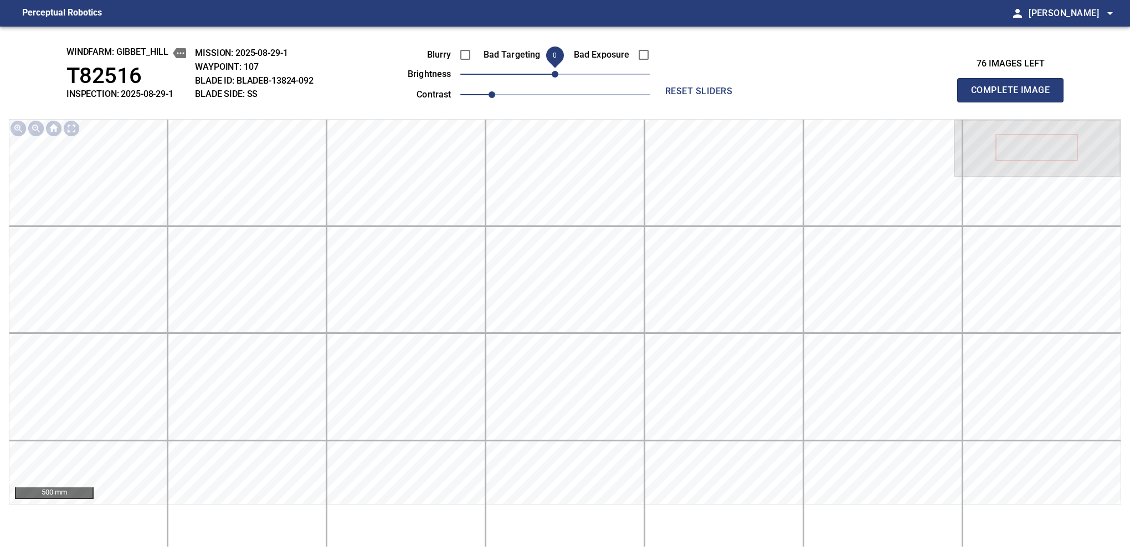
click at [1014, 102] on button "Complete Image" at bounding box center [1010, 90] width 106 height 24
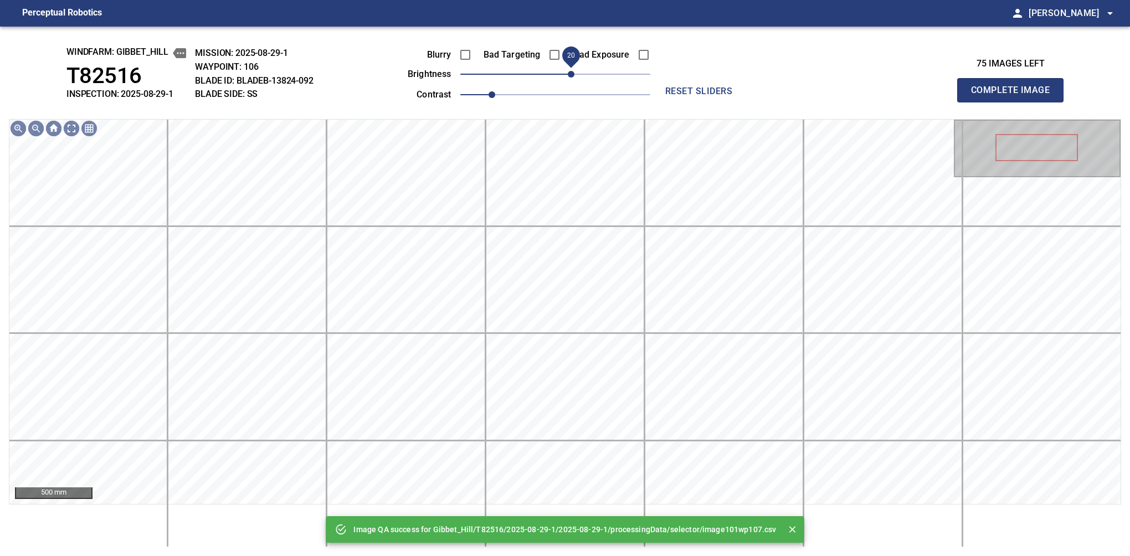
click at [574, 78] on span "20" at bounding box center [571, 74] width 7 height 7
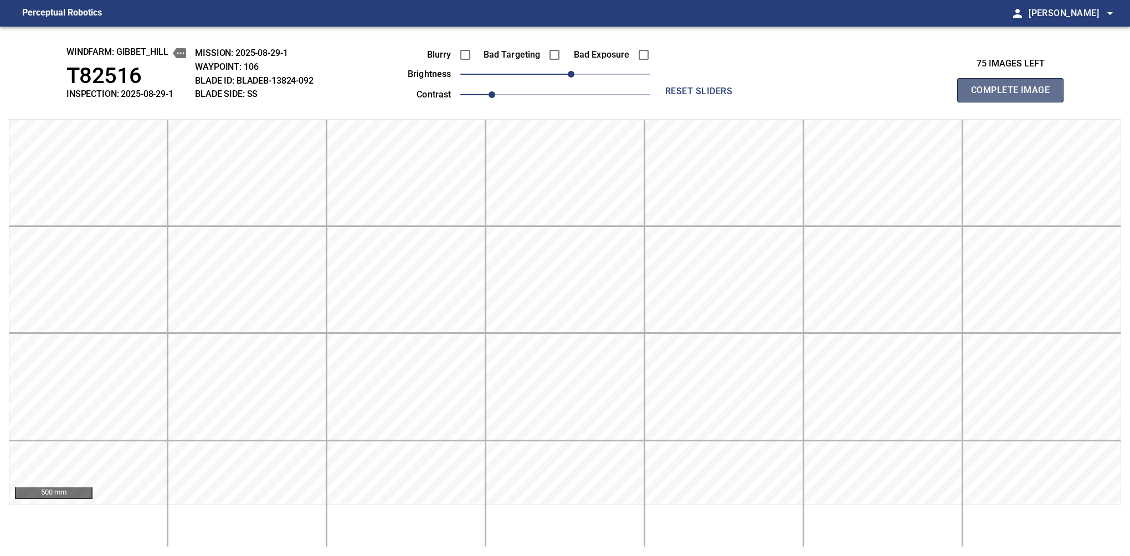
click at [1014, 102] on button "Complete Image" at bounding box center [1010, 90] width 106 height 24
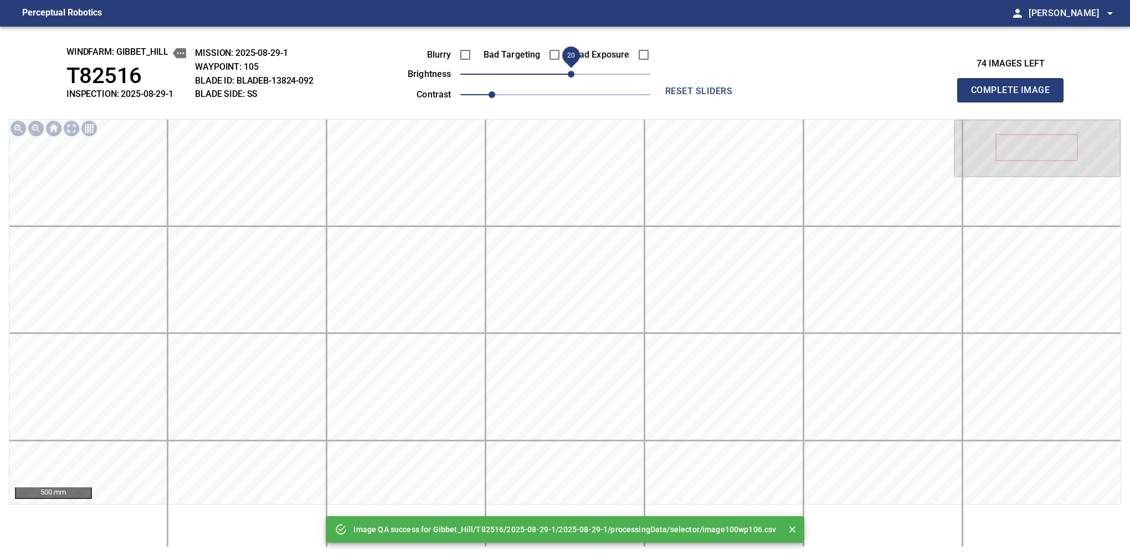
click at [571, 76] on span "20" at bounding box center [571, 74] width 7 height 7
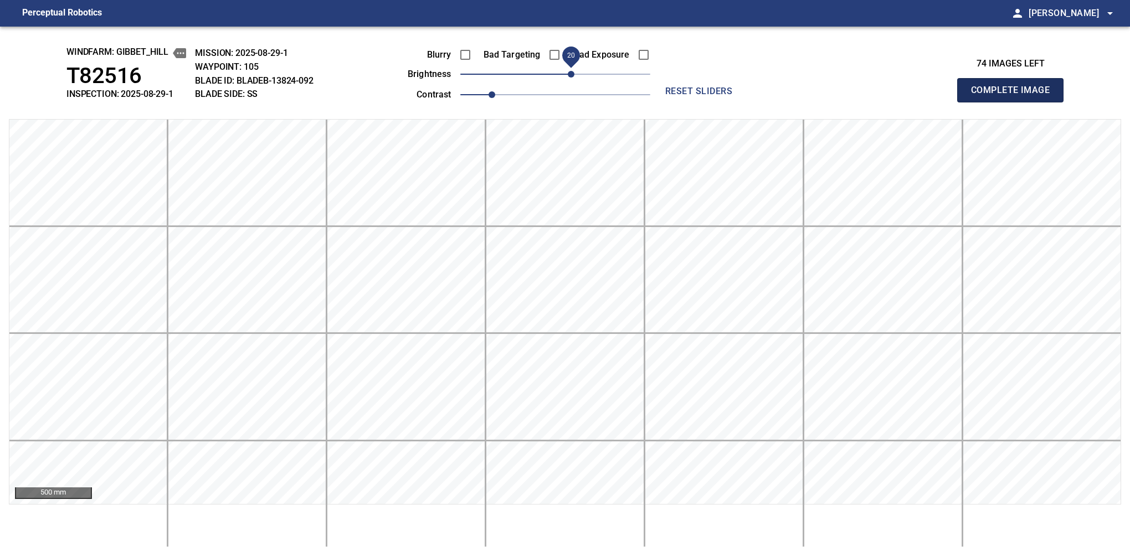
click at [1014, 102] on button "Complete Image" at bounding box center [1010, 90] width 106 height 24
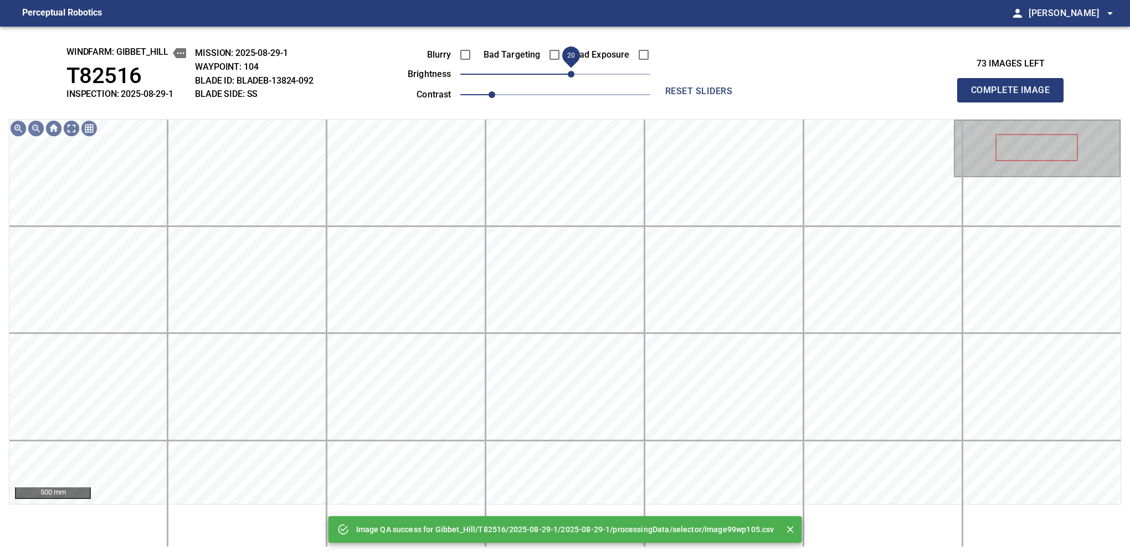
drag, startPoint x: 558, startPoint y: 75, endPoint x: 571, endPoint y: 73, distance: 13.4
click at [571, 73] on span "20" at bounding box center [571, 74] width 7 height 7
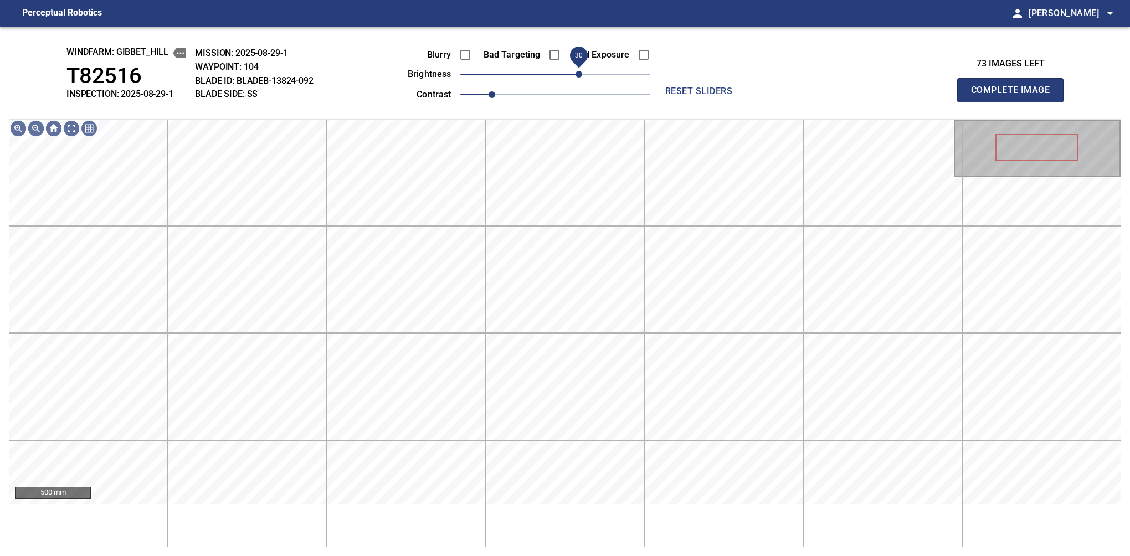
drag, startPoint x: 571, startPoint y: 73, endPoint x: 578, endPoint y: 73, distance: 6.1
click at [578, 73] on span "30" at bounding box center [578, 74] width 7 height 7
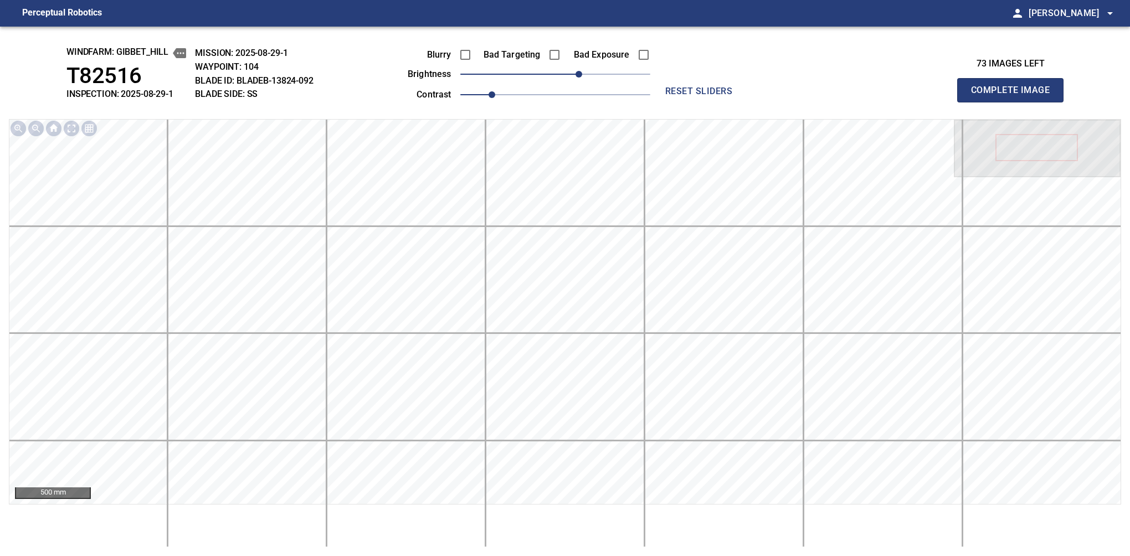
click at [1014, 102] on button "Complete Image" at bounding box center [1010, 90] width 106 height 24
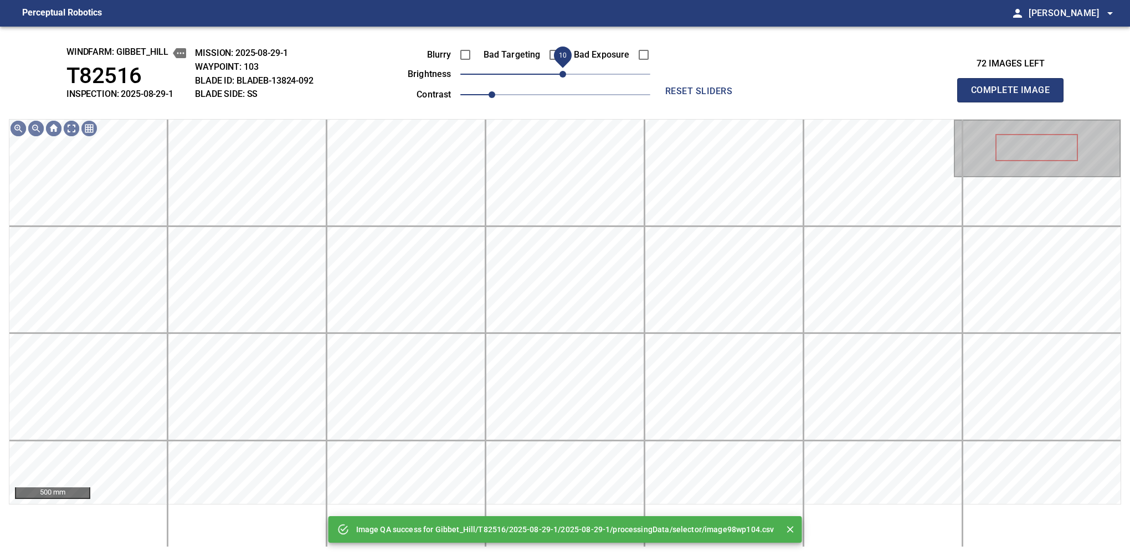
drag, startPoint x: 571, startPoint y: 75, endPoint x: 564, endPoint y: 80, distance: 8.8
click at [564, 80] on span "10" at bounding box center [555, 74] width 190 height 16
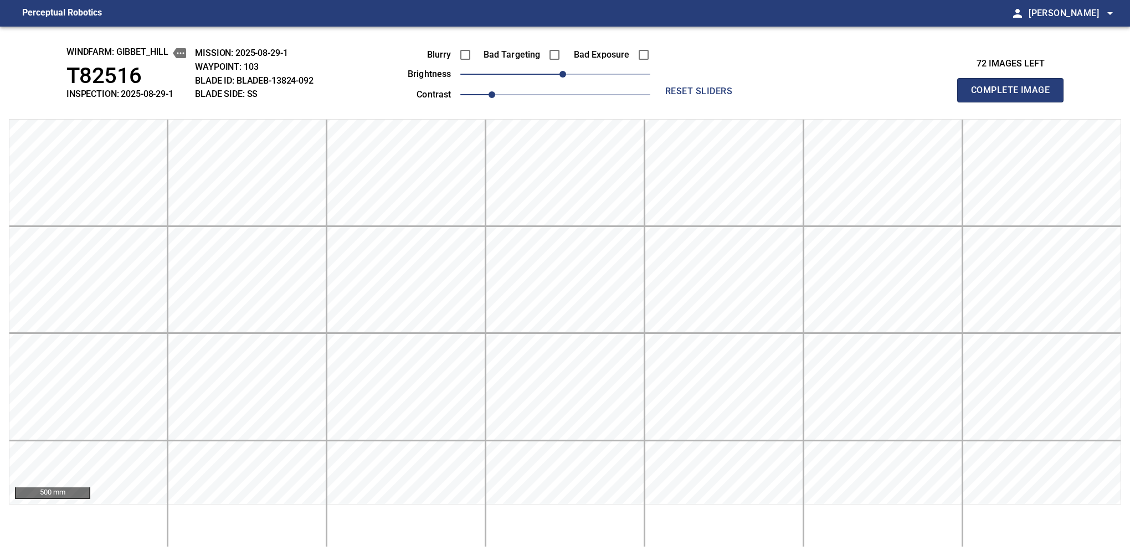
click at [1014, 102] on button "Complete Image" at bounding box center [1010, 90] width 106 height 24
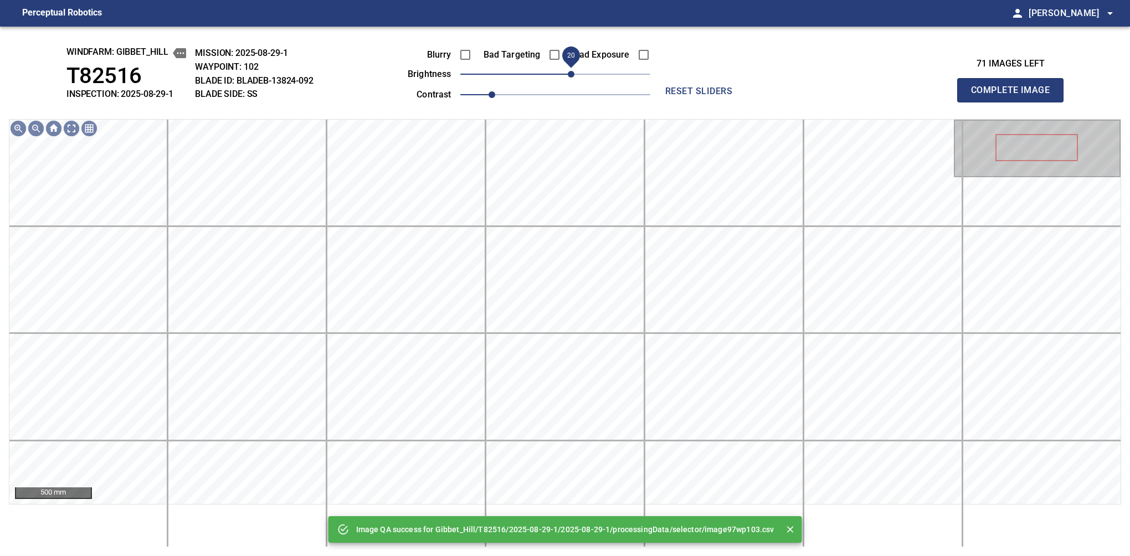
click at [570, 77] on span "20" at bounding box center [571, 74] width 7 height 7
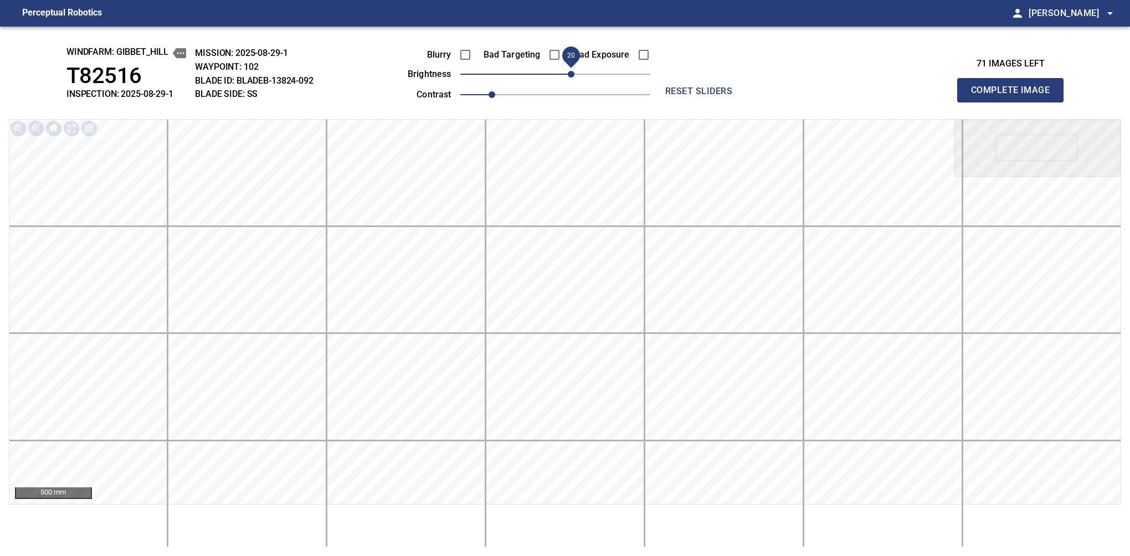
click at [1014, 102] on button "Complete Image" at bounding box center [1010, 90] width 106 height 24
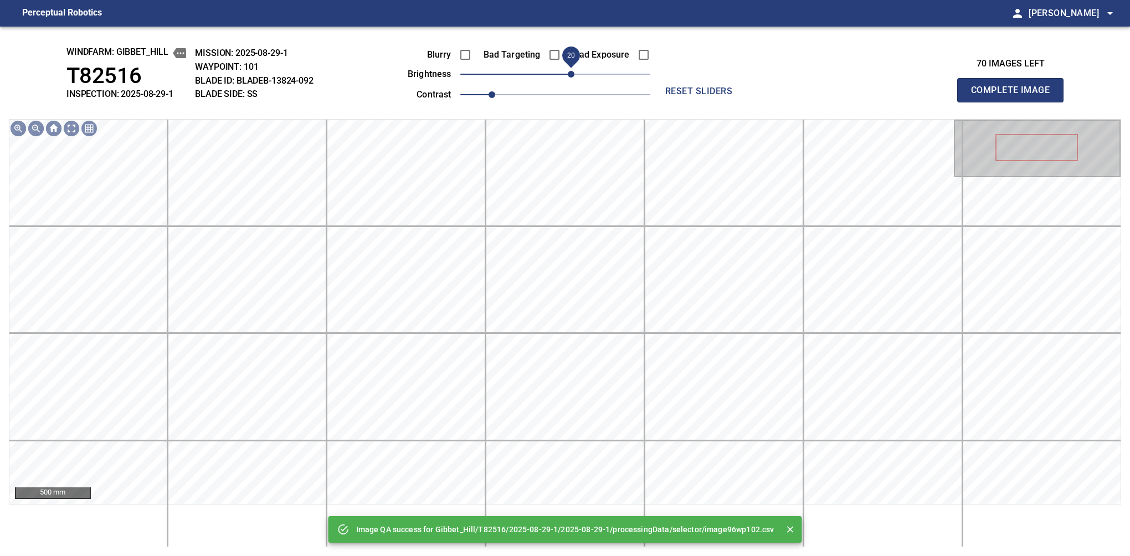
click at [571, 71] on span "20" at bounding box center [571, 74] width 7 height 7
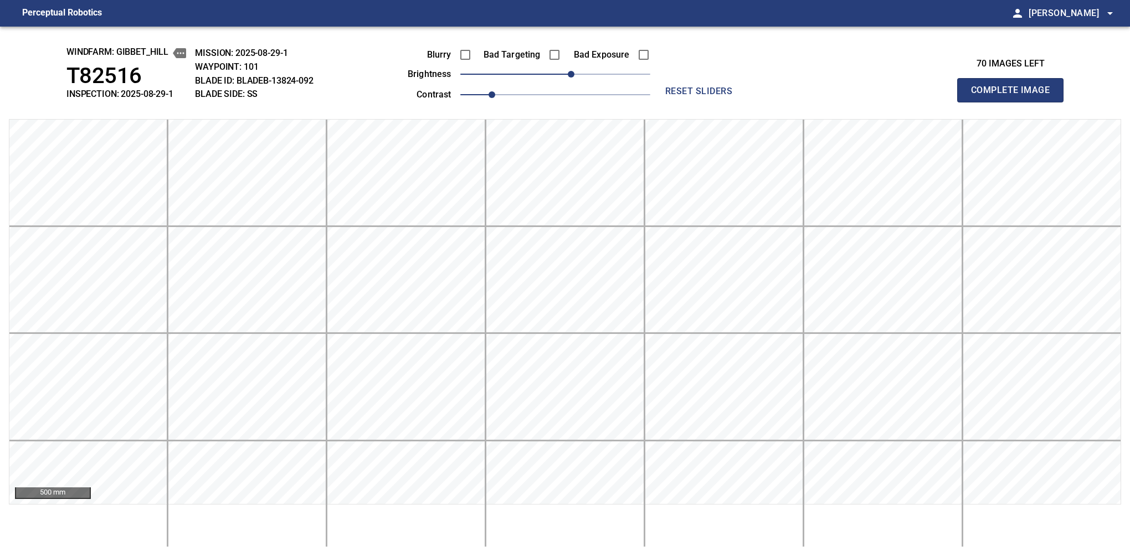
click at [1014, 102] on button "Complete Image" at bounding box center [1010, 90] width 106 height 24
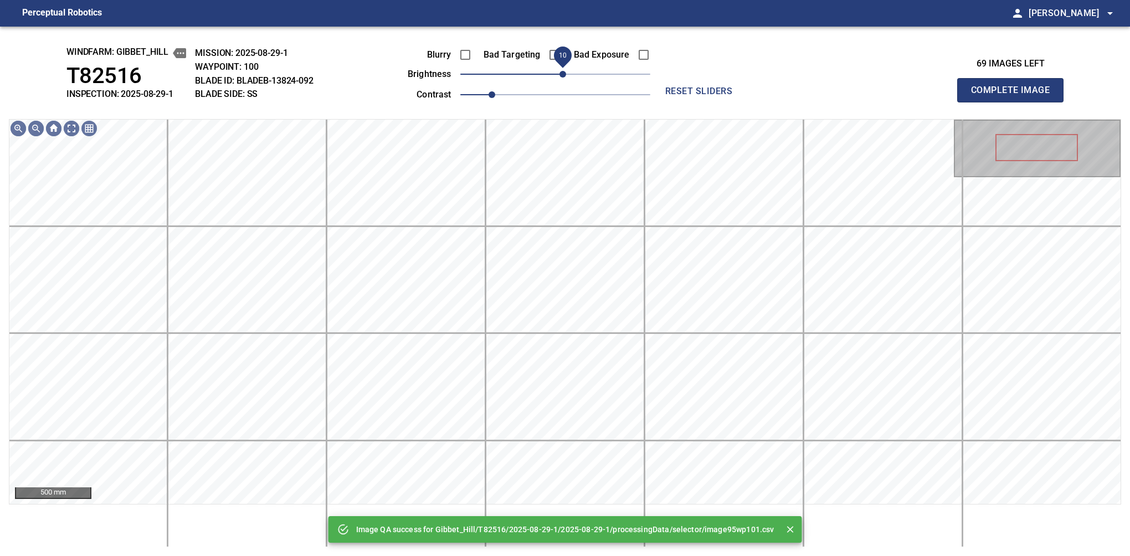
click at [564, 78] on span "10" at bounding box center [562, 74] width 7 height 7
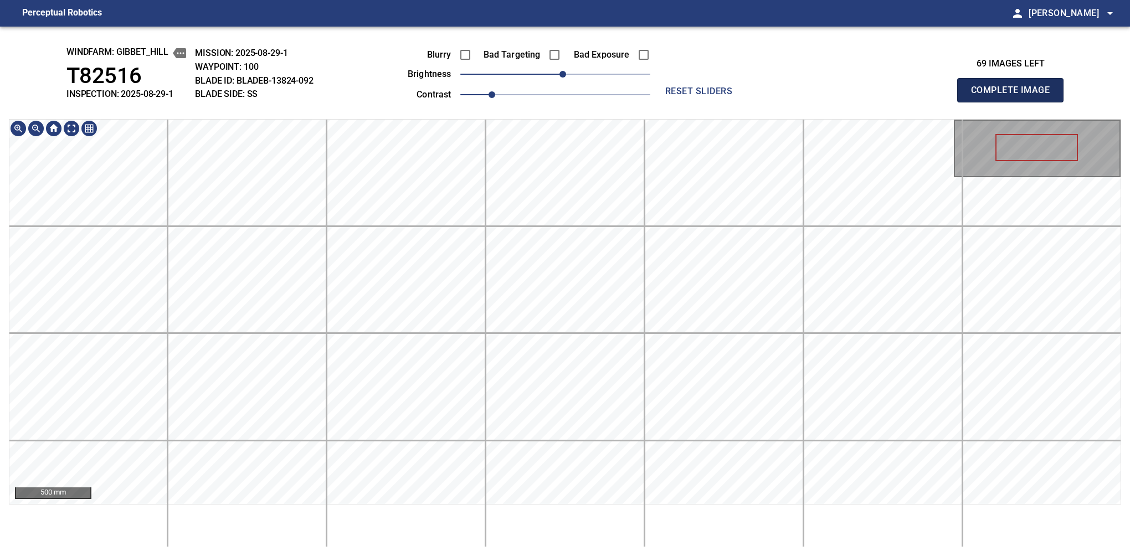
click at [1014, 102] on button "Complete Image" at bounding box center [1010, 90] width 106 height 24
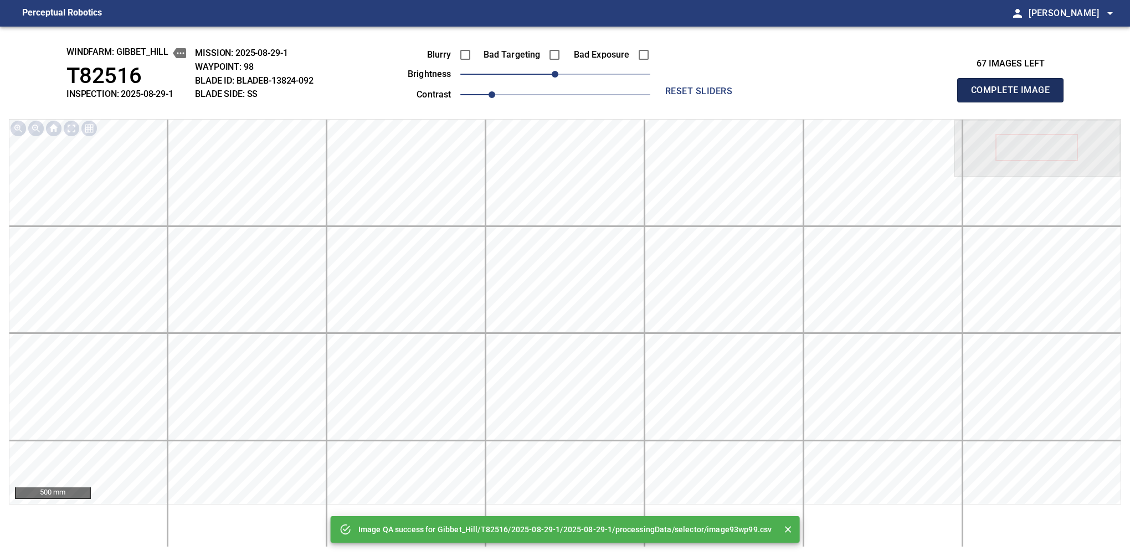
click at [1014, 102] on button "Complete Image" at bounding box center [1010, 90] width 106 height 24
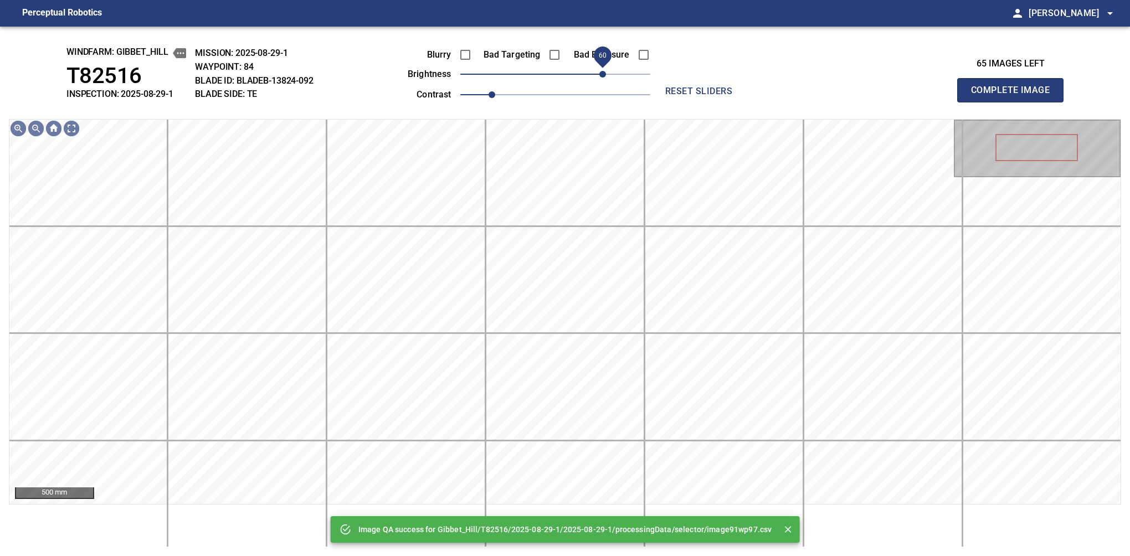
drag, startPoint x: 564, startPoint y: 74, endPoint x: 600, endPoint y: 74, distance: 36.6
click at [600, 74] on span "60" at bounding box center [602, 74] width 7 height 7
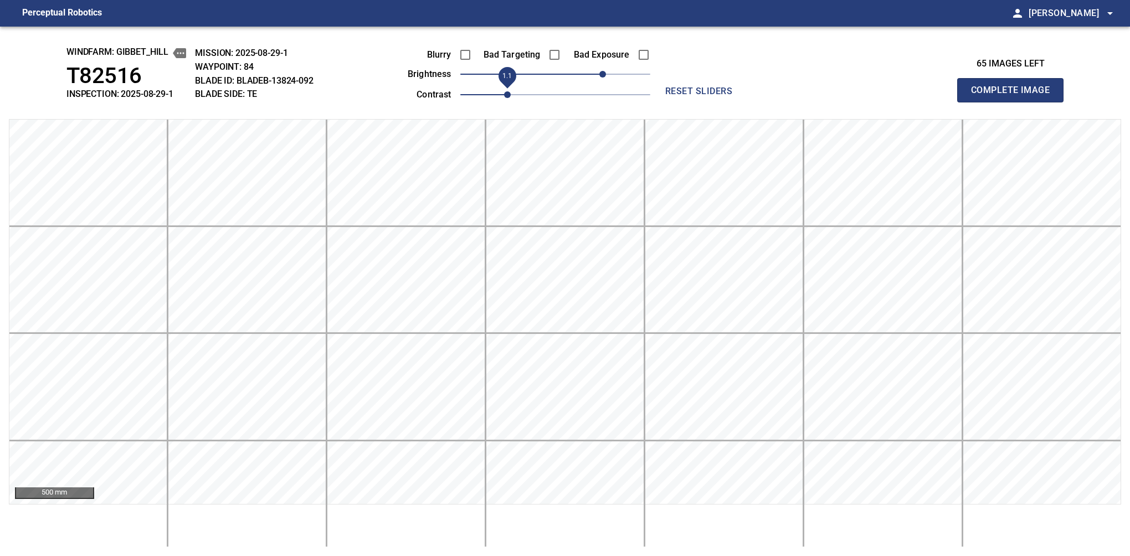
click at [504, 95] on span "1.1" at bounding box center [507, 94] width 7 height 7
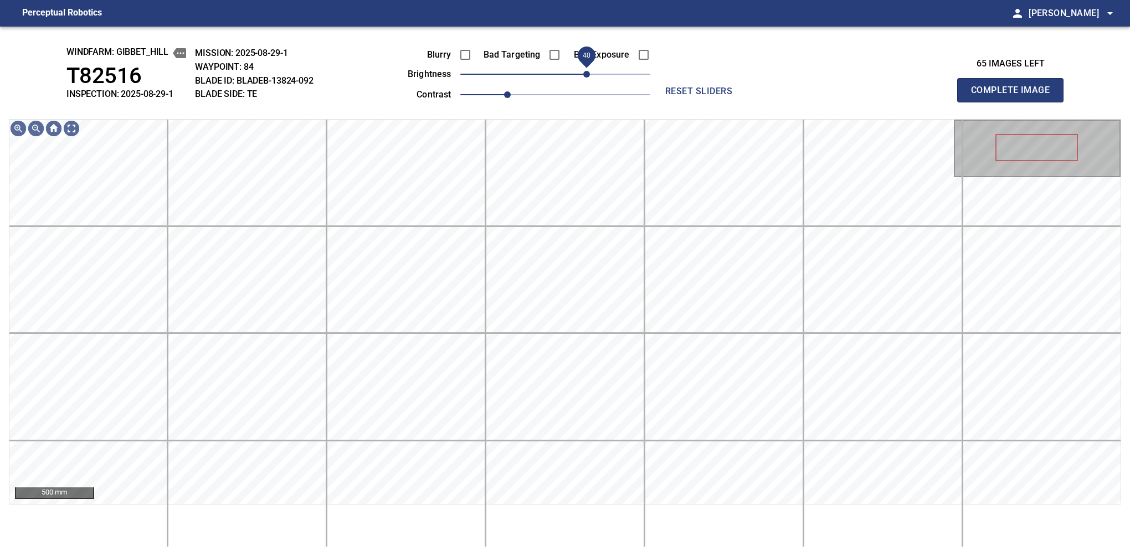
drag, startPoint x: 599, startPoint y: 73, endPoint x: 587, endPoint y: 76, distance: 12.1
click at [587, 76] on span "40" at bounding box center [586, 74] width 7 height 7
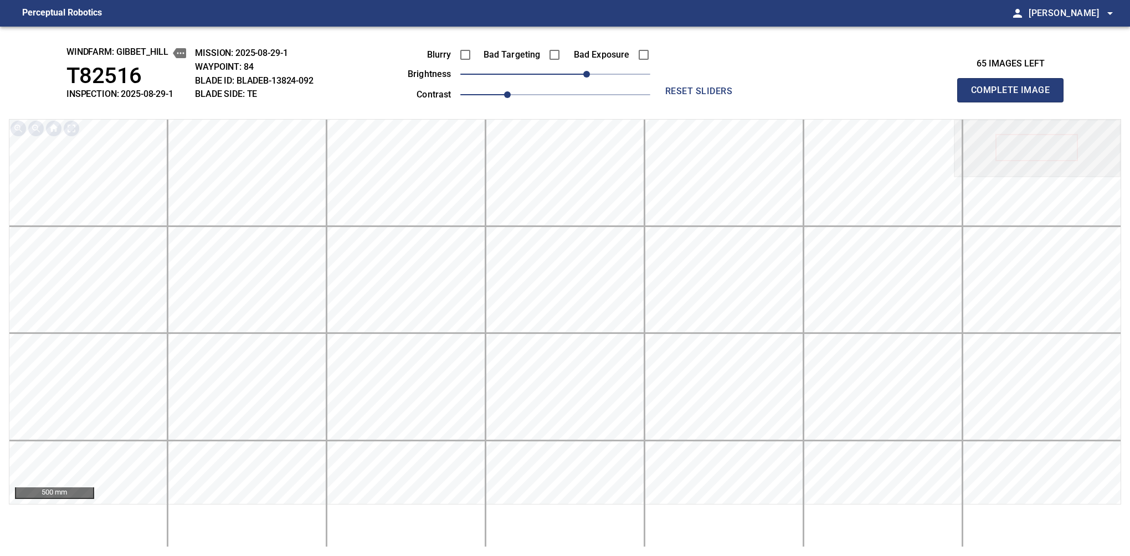
click at [1014, 102] on button "Complete Image" at bounding box center [1010, 90] width 106 height 24
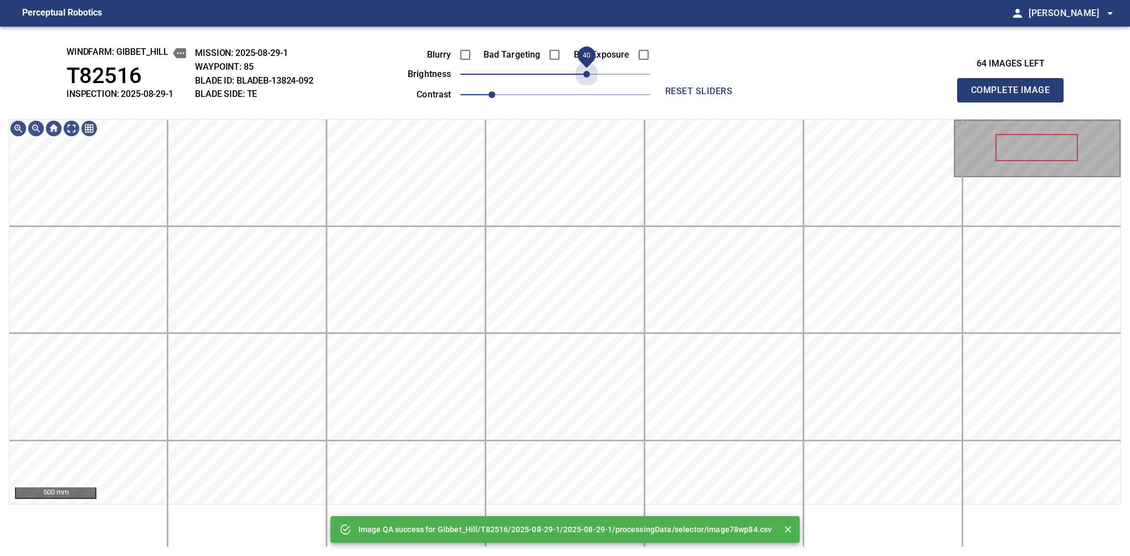
click at [587, 76] on span "40" at bounding box center [555, 74] width 190 height 16
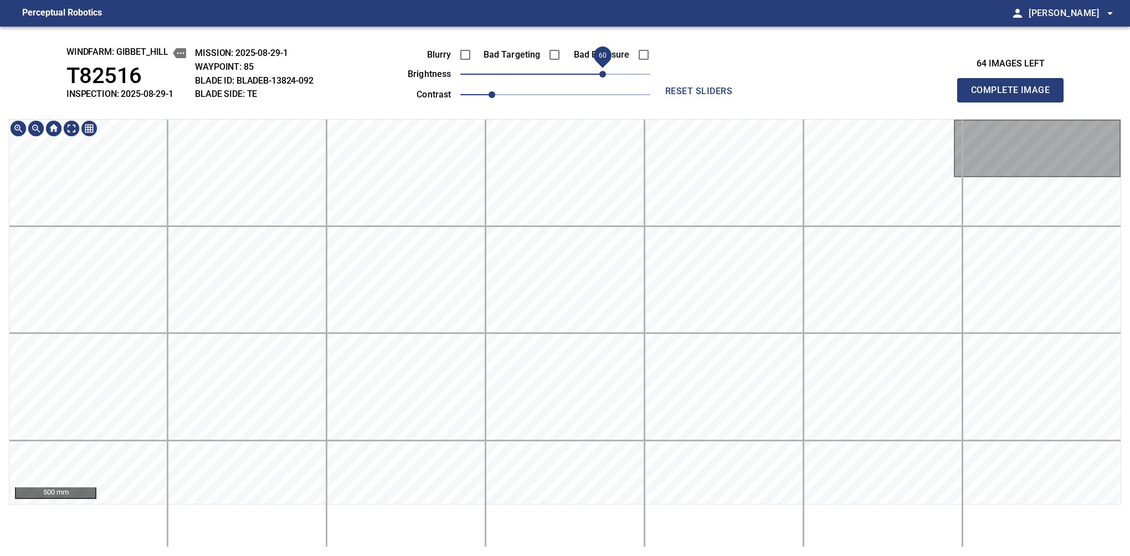
click at [600, 71] on span "60" at bounding box center [602, 74] width 7 height 7
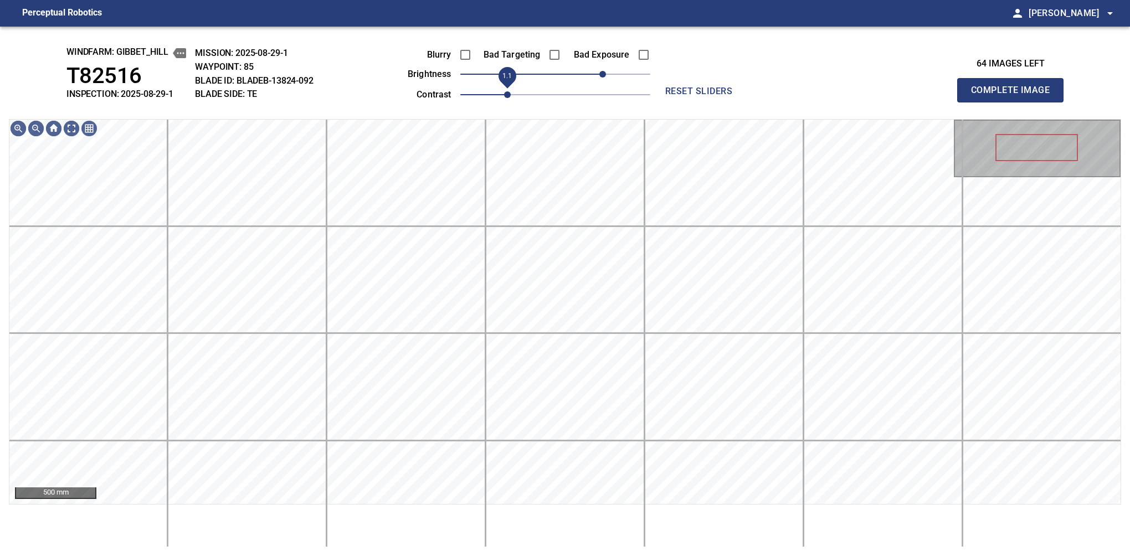
click at [504, 91] on span "1.1" at bounding box center [507, 94] width 7 height 7
click at [609, 73] on span "70" at bounding box center [610, 74] width 7 height 7
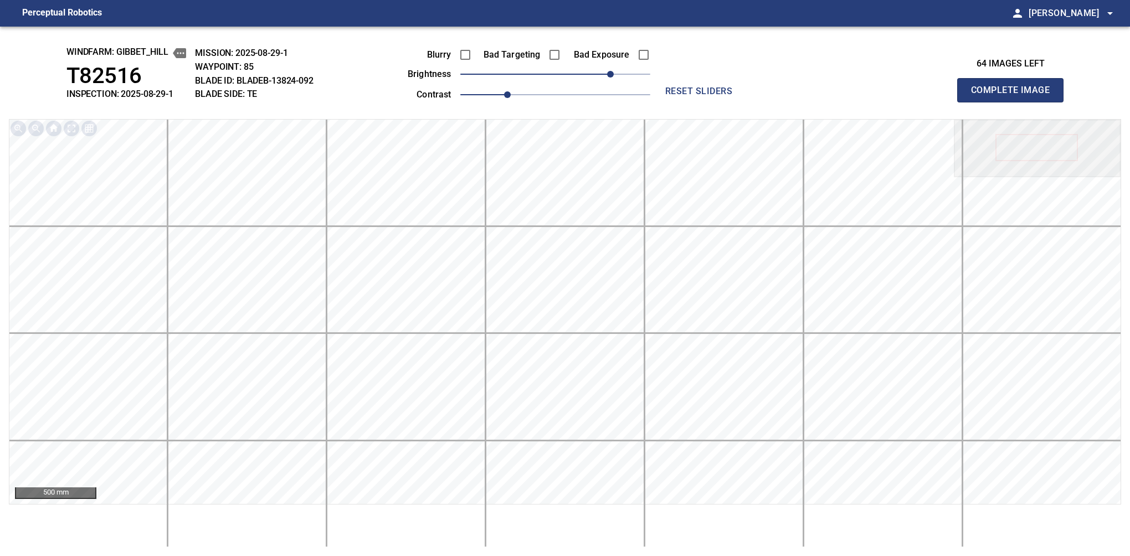
click at [1014, 102] on button "Complete Image" at bounding box center [1010, 90] width 106 height 24
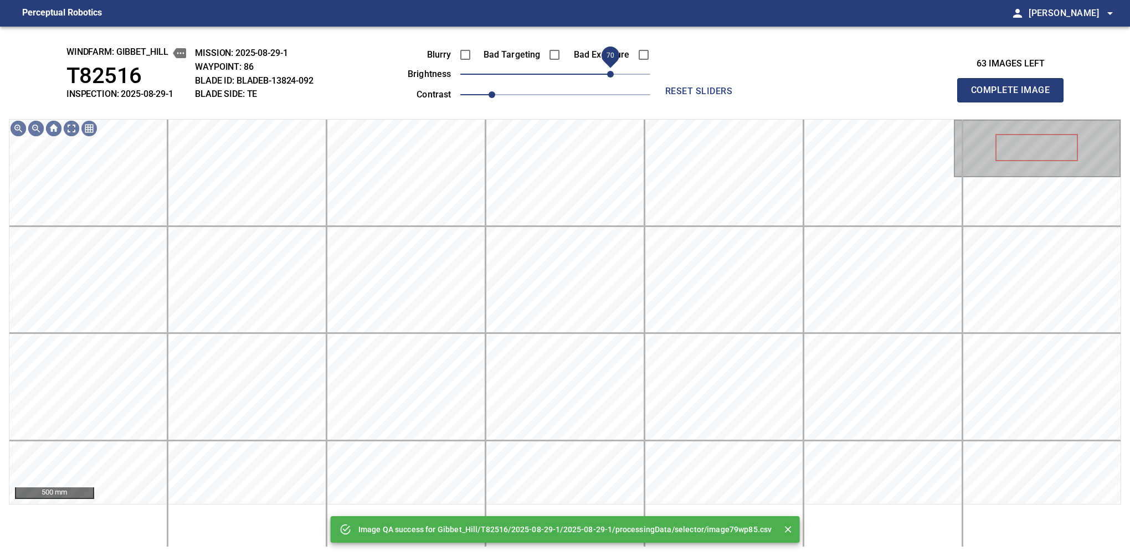
click at [612, 69] on span "70" at bounding box center [555, 74] width 190 height 16
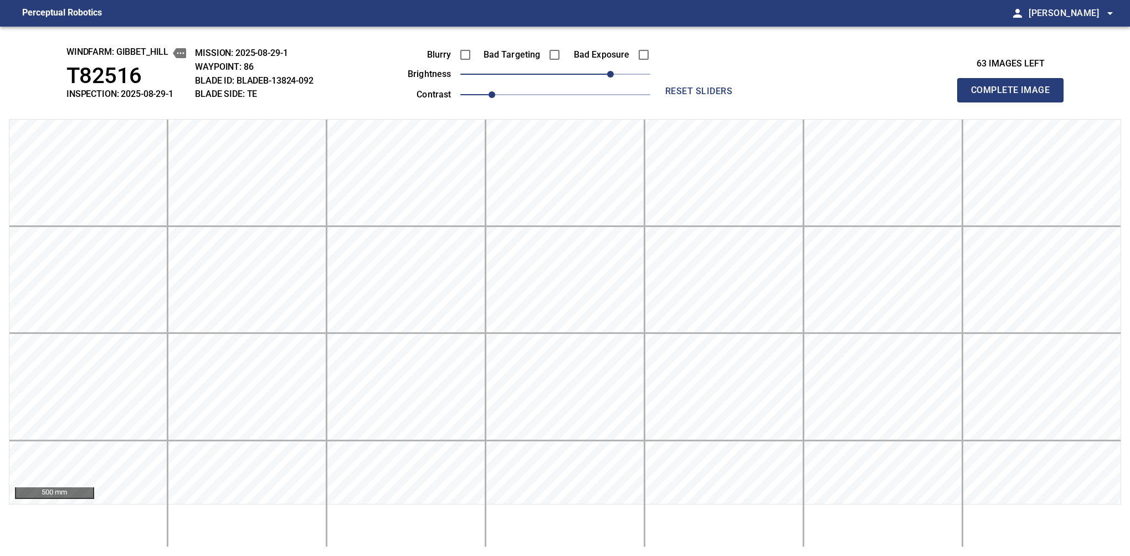
click at [1014, 102] on button "Complete Image" at bounding box center [1010, 90] width 106 height 24
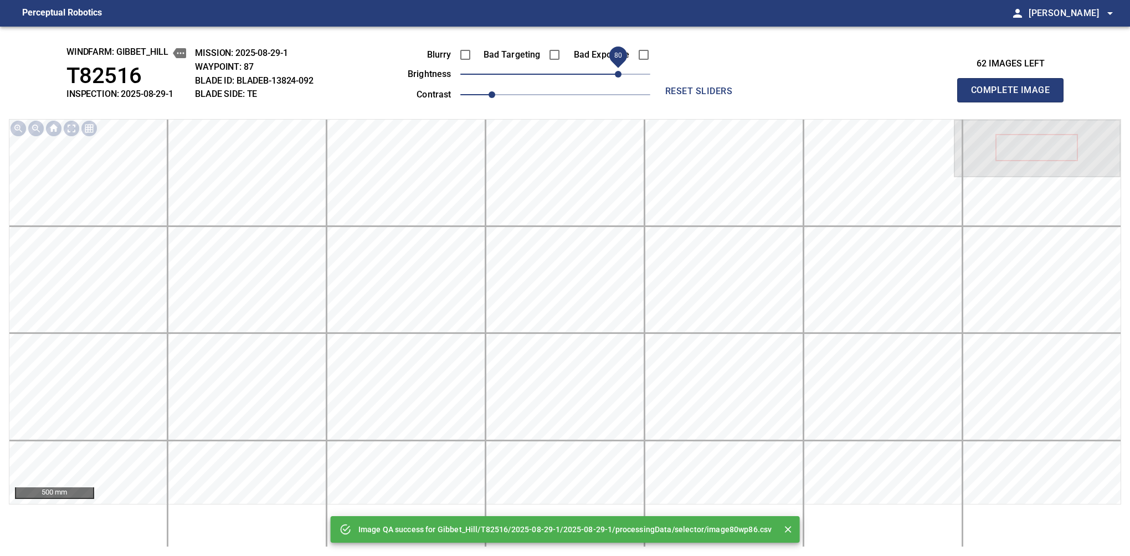
click at [618, 69] on span "80" at bounding box center [555, 74] width 190 height 16
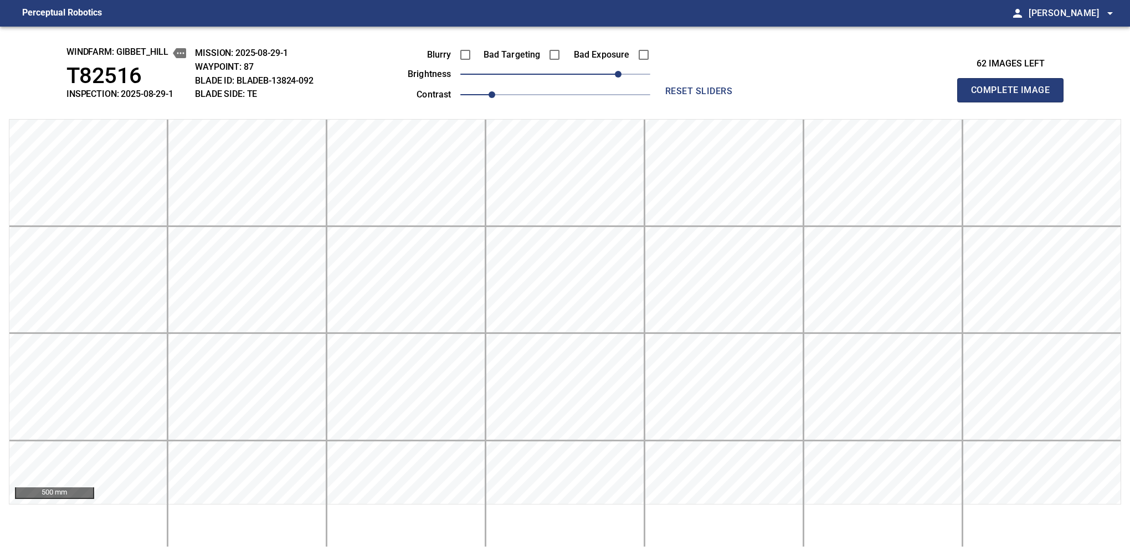
click at [1014, 102] on button "Complete Image" at bounding box center [1010, 90] width 106 height 24
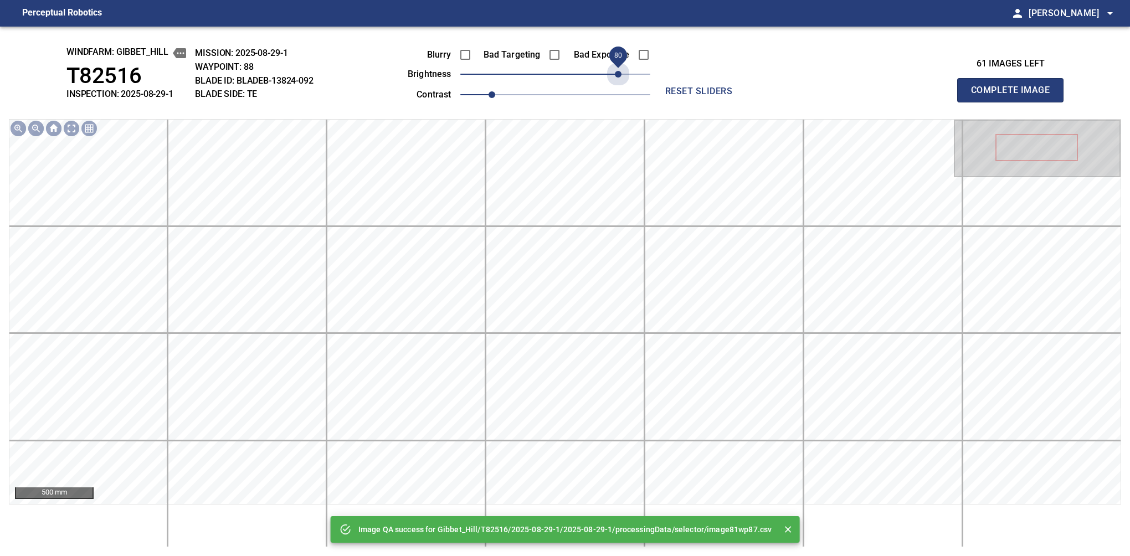
click at [618, 69] on span "80" at bounding box center [555, 74] width 190 height 16
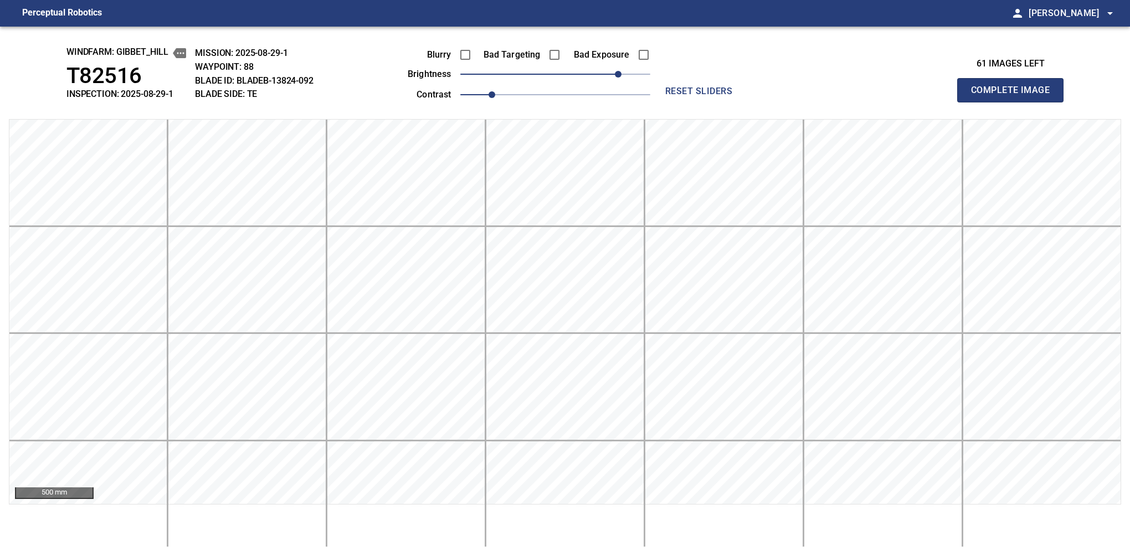
click at [1014, 102] on button "Complete Image" at bounding box center [1010, 90] width 106 height 24
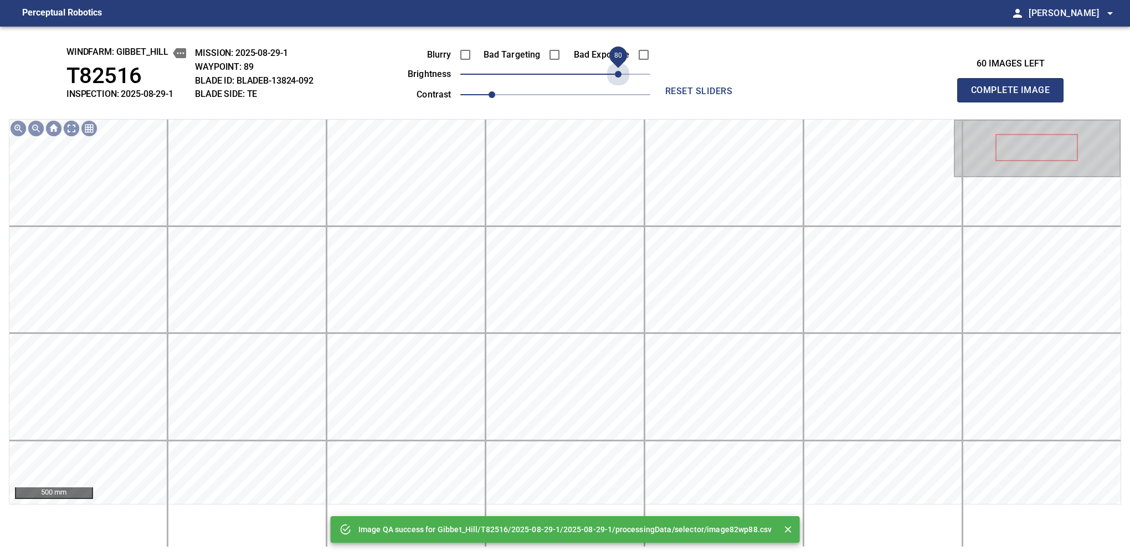
click at [618, 69] on span "80" at bounding box center [555, 74] width 190 height 16
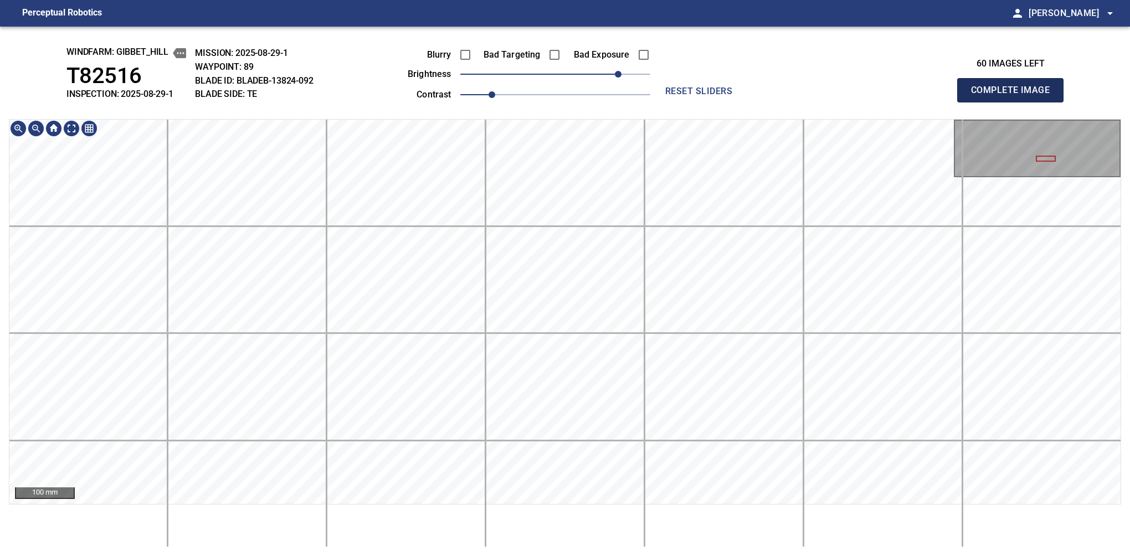
click at [1014, 102] on button "Complete Image" at bounding box center [1010, 90] width 106 height 24
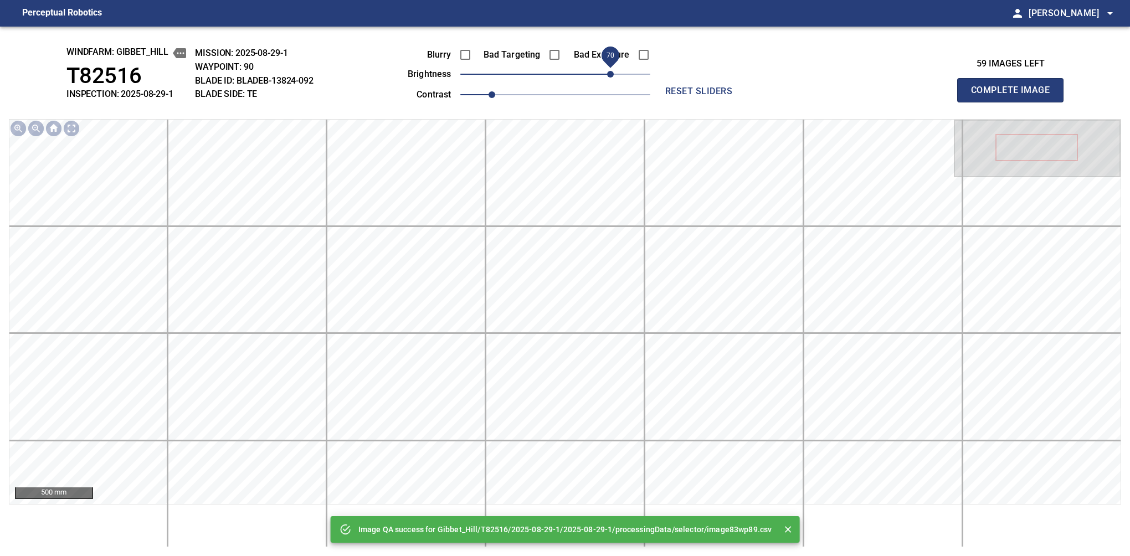
drag, startPoint x: 564, startPoint y: 73, endPoint x: 609, endPoint y: 71, distance: 44.9
click at [609, 71] on span "70" at bounding box center [610, 74] width 7 height 7
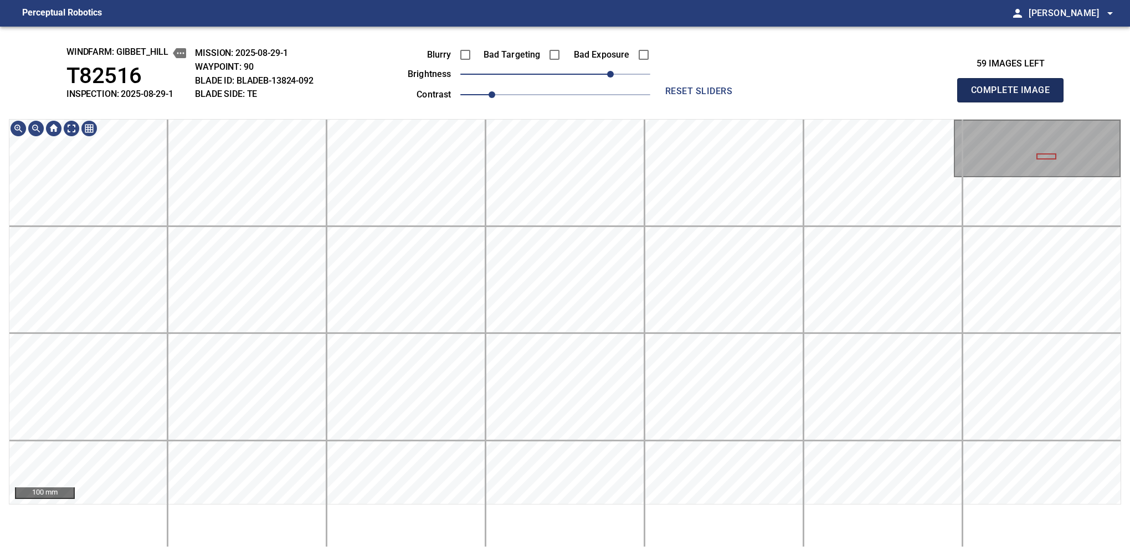
click at [1014, 102] on button "Complete Image" at bounding box center [1010, 90] width 106 height 24
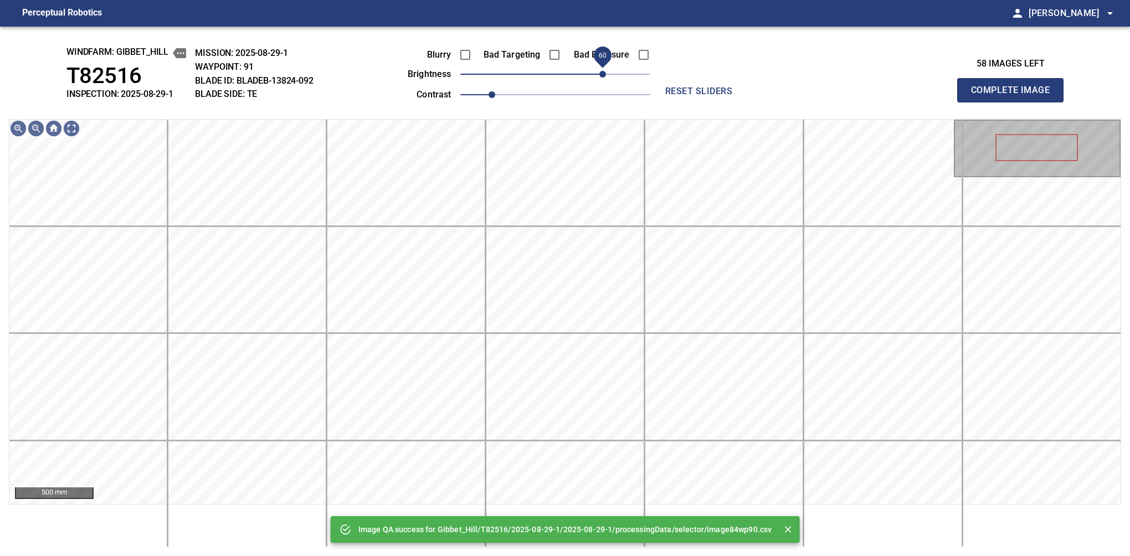
drag, startPoint x: 587, startPoint y: 73, endPoint x: 603, endPoint y: 75, distance: 16.1
click at [603, 75] on span "60" at bounding box center [555, 74] width 190 height 16
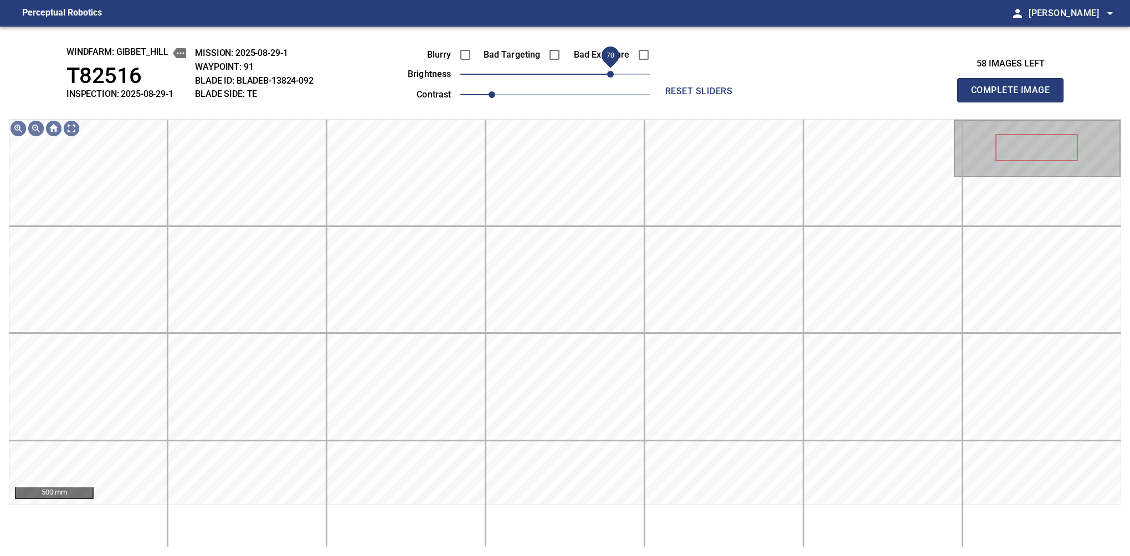
click at [609, 71] on span "70" at bounding box center [610, 74] width 7 height 7
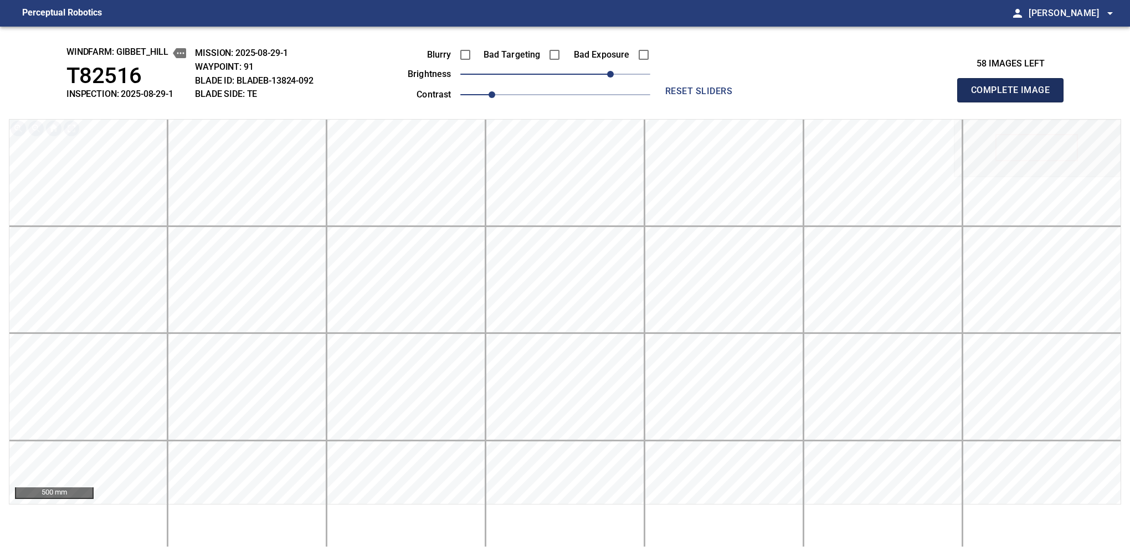
click at [1014, 102] on button "Complete Image" at bounding box center [1010, 90] width 106 height 24
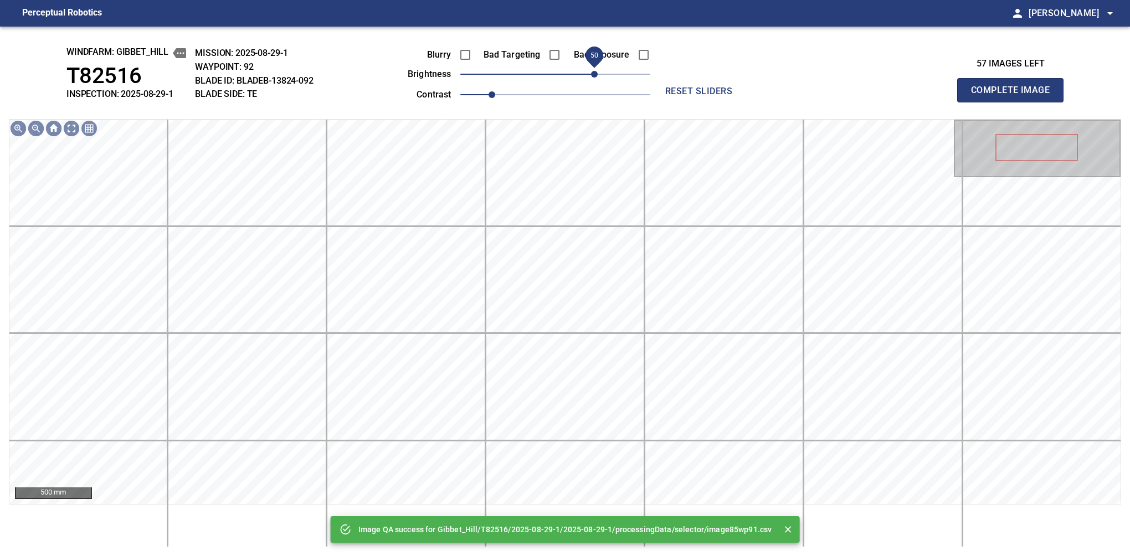
drag, startPoint x: 609, startPoint y: 71, endPoint x: 597, endPoint y: 77, distance: 13.1
click at [597, 77] on span "50" at bounding box center [555, 74] width 190 height 16
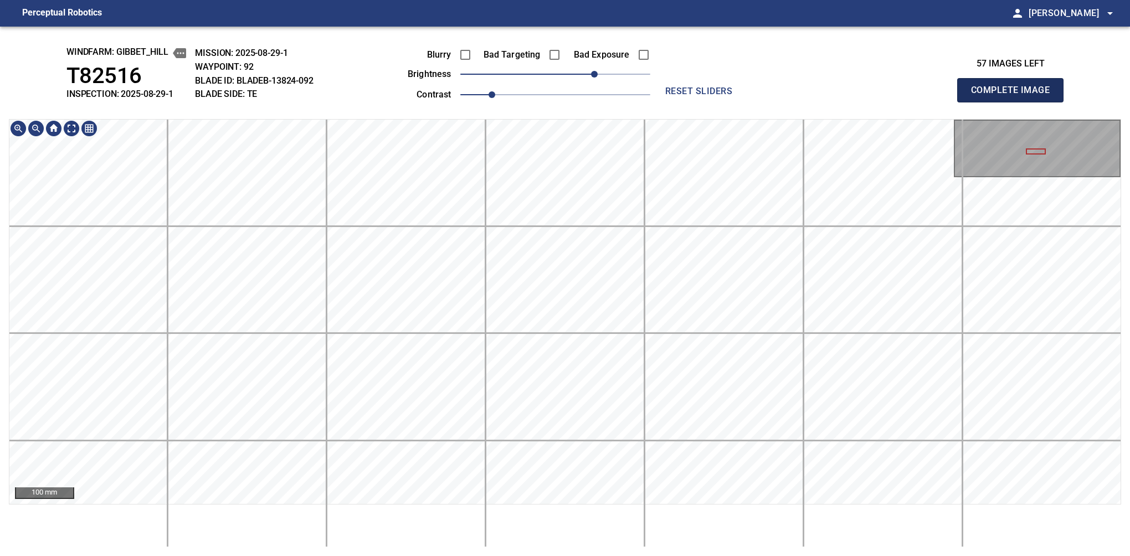
click at [1014, 102] on button "Complete Image" at bounding box center [1010, 90] width 106 height 24
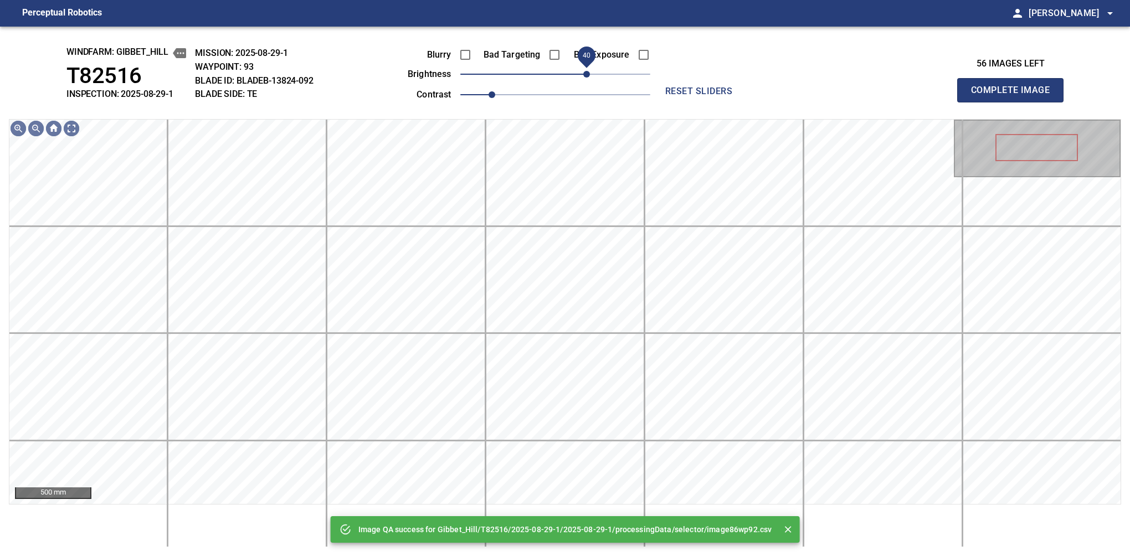
drag, startPoint x: 594, startPoint y: 71, endPoint x: 589, endPoint y: 75, distance: 6.3
click at [589, 75] on span "40" at bounding box center [555, 74] width 190 height 16
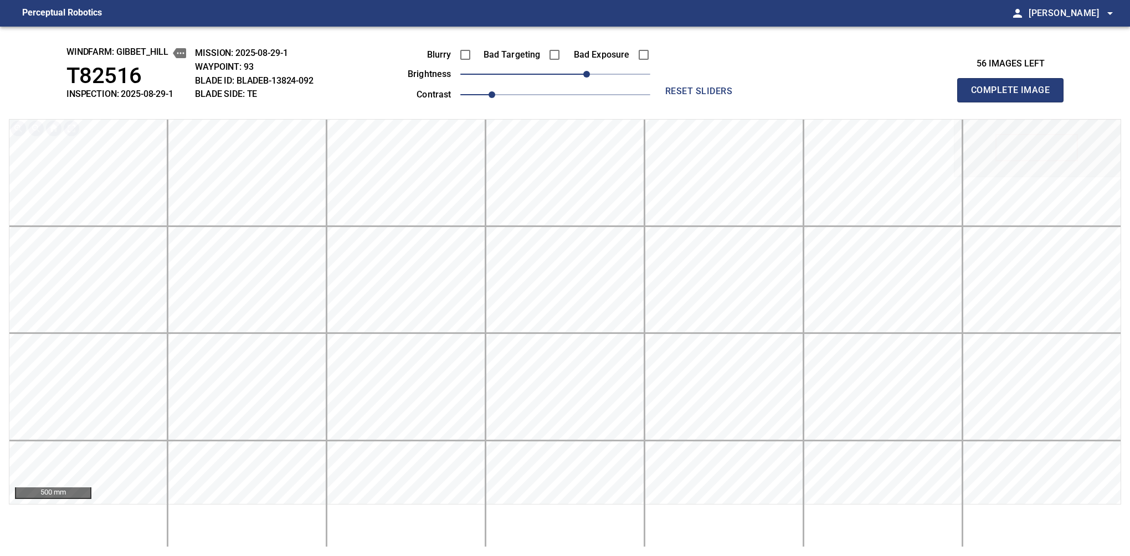
click at [1014, 102] on button "Complete Image" at bounding box center [1010, 90] width 106 height 24
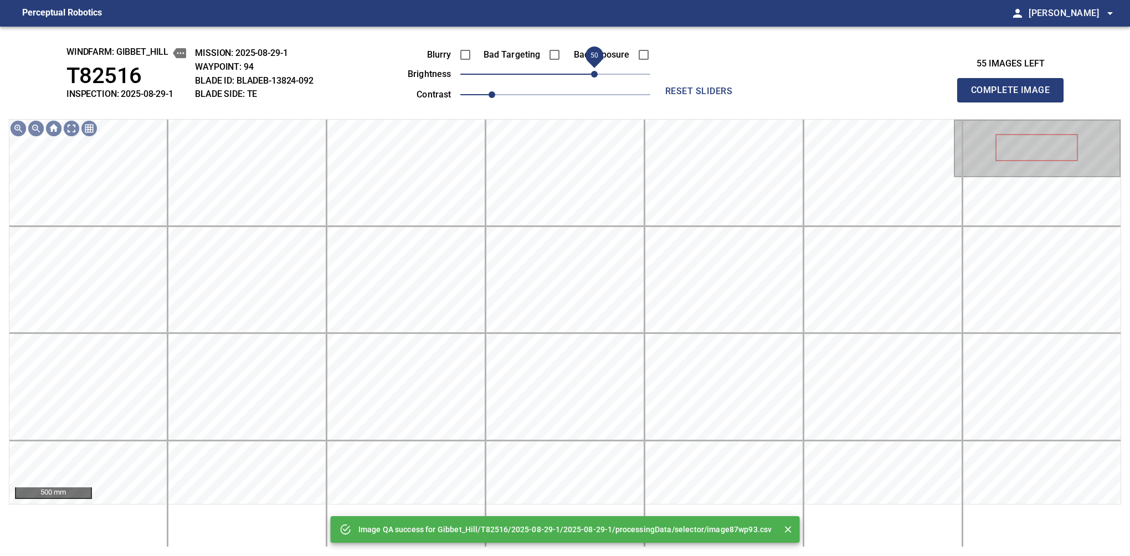
drag, startPoint x: 589, startPoint y: 75, endPoint x: 598, endPoint y: 71, distance: 9.9
click at [598, 71] on span "50" at bounding box center [555, 74] width 190 height 16
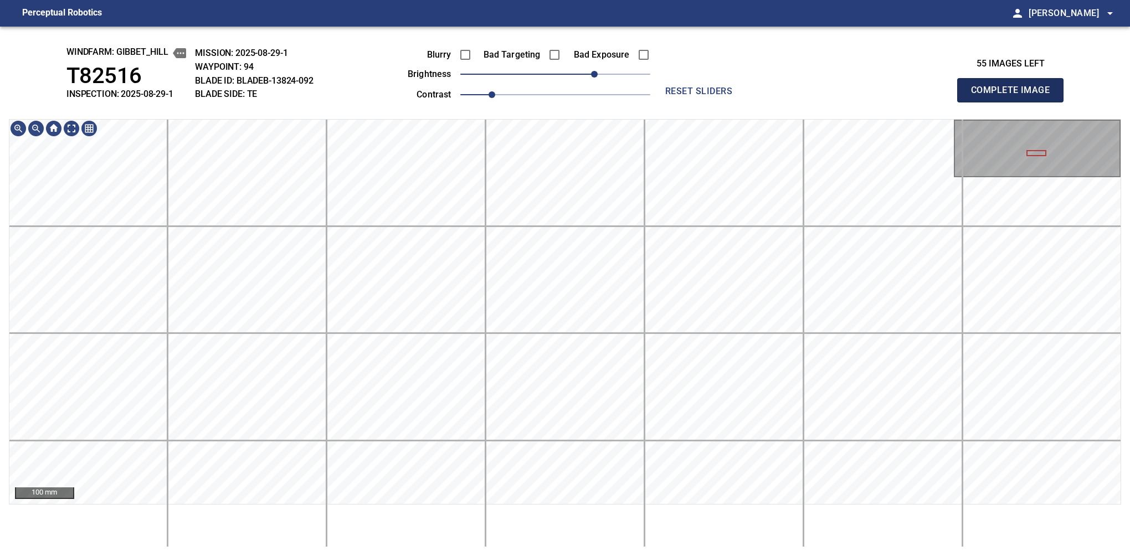
click at [1014, 102] on button "Complete Image" at bounding box center [1010, 90] width 106 height 24
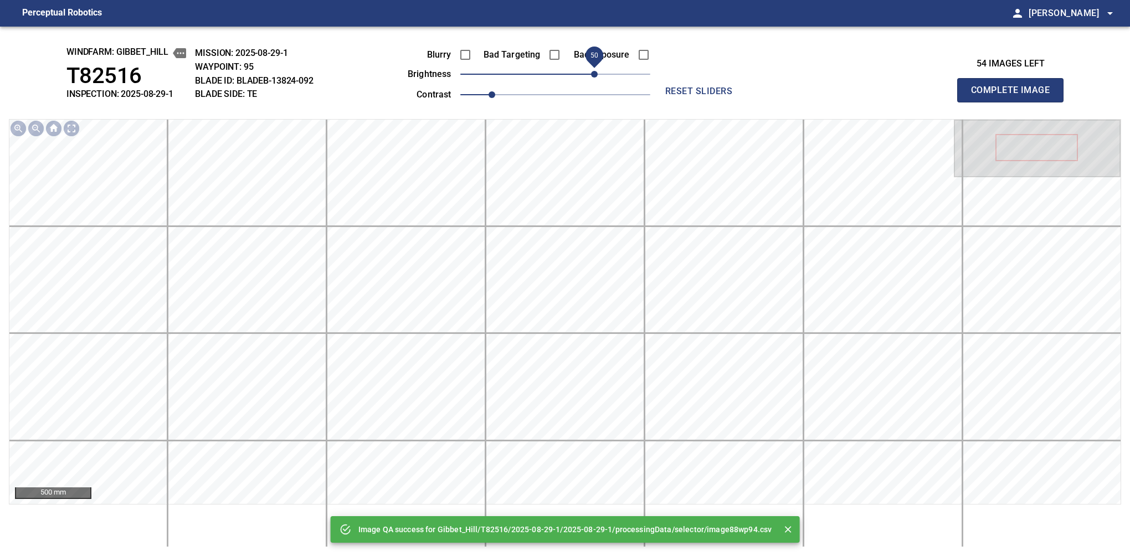
drag, startPoint x: 578, startPoint y: 73, endPoint x: 597, endPoint y: 69, distance: 19.8
click at [597, 69] on span "50" at bounding box center [555, 74] width 190 height 16
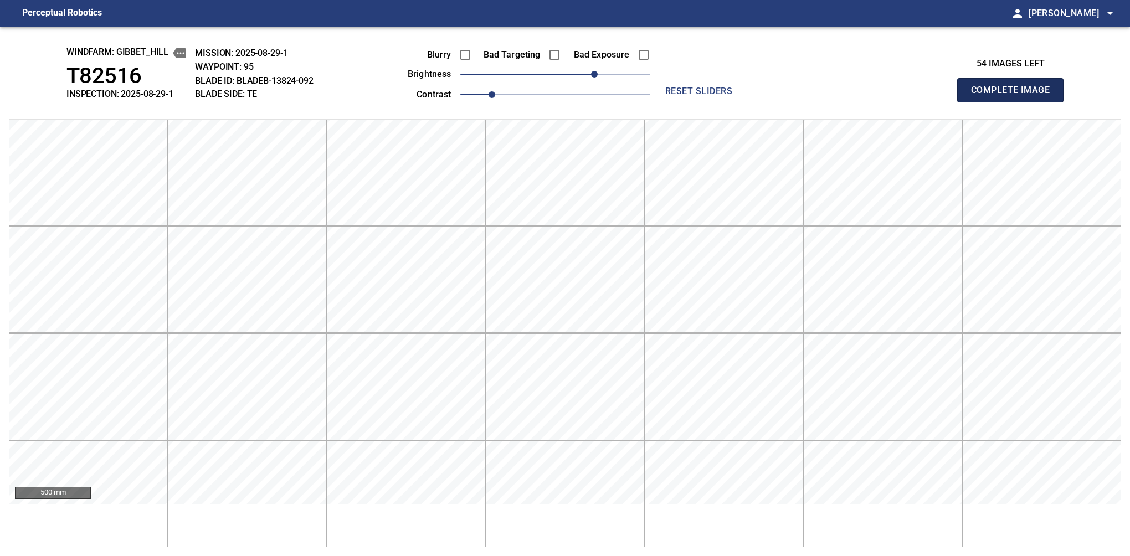
click at [1014, 102] on button "Complete Image" at bounding box center [1010, 90] width 106 height 24
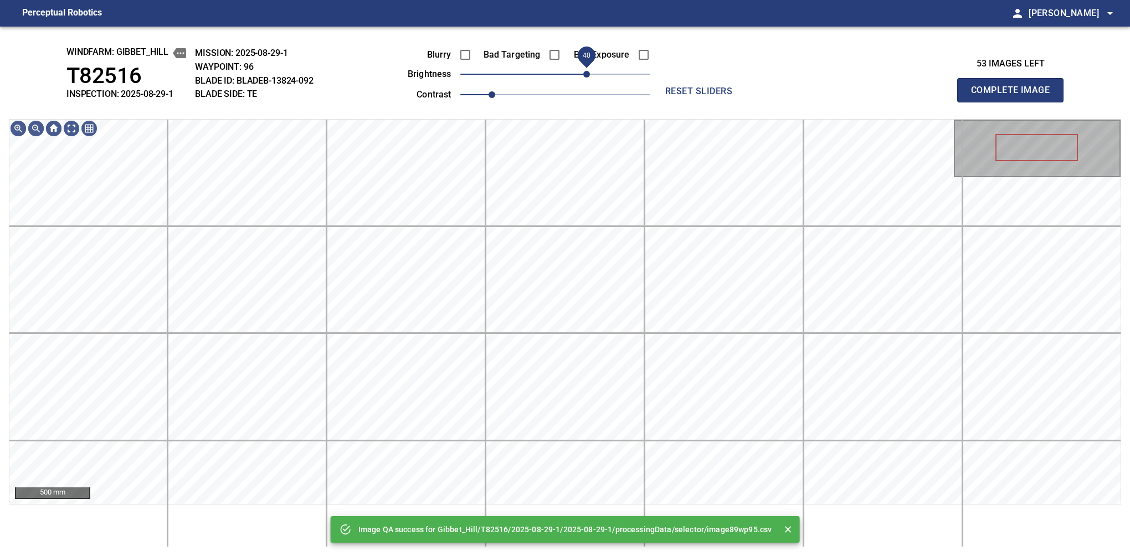
drag, startPoint x: 597, startPoint y: 69, endPoint x: 588, endPoint y: 73, distance: 10.2
click at [588, 73] on span "40" at bounding box center [555, 74] width 190 height 16
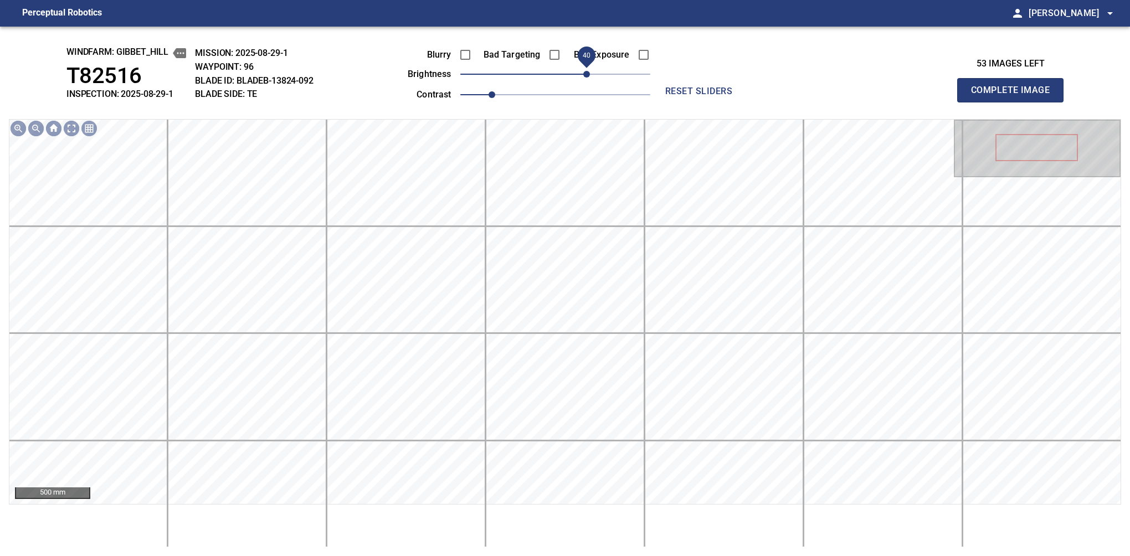
click at [1014, 102] on button "Complete Image" at bounding box center [1010, 90] width 106 height 24
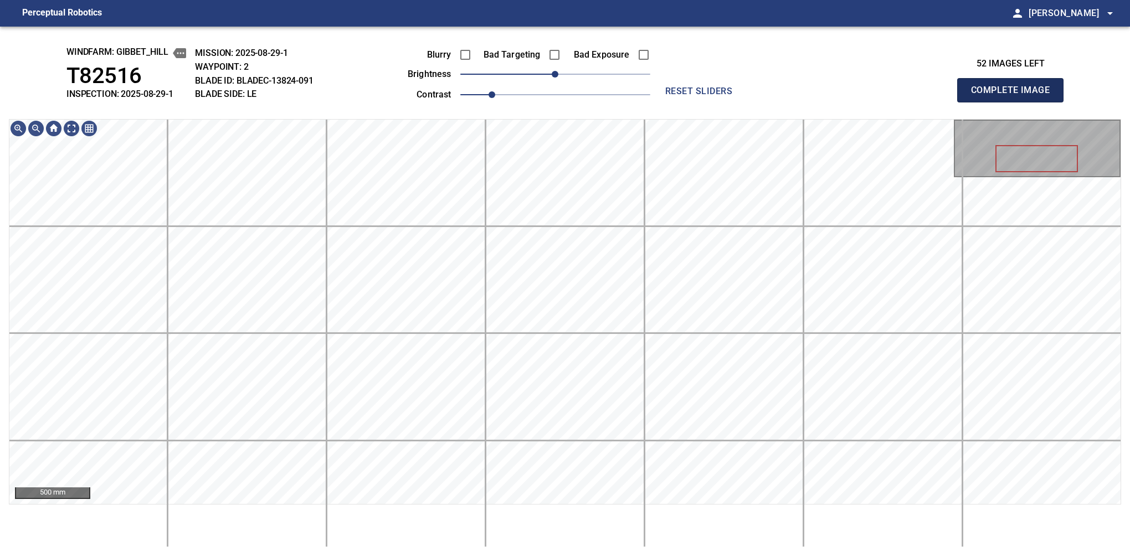
click at [1014, 102] on button "Complete Image" at bounding box center [1010, 90] width 106 height 24
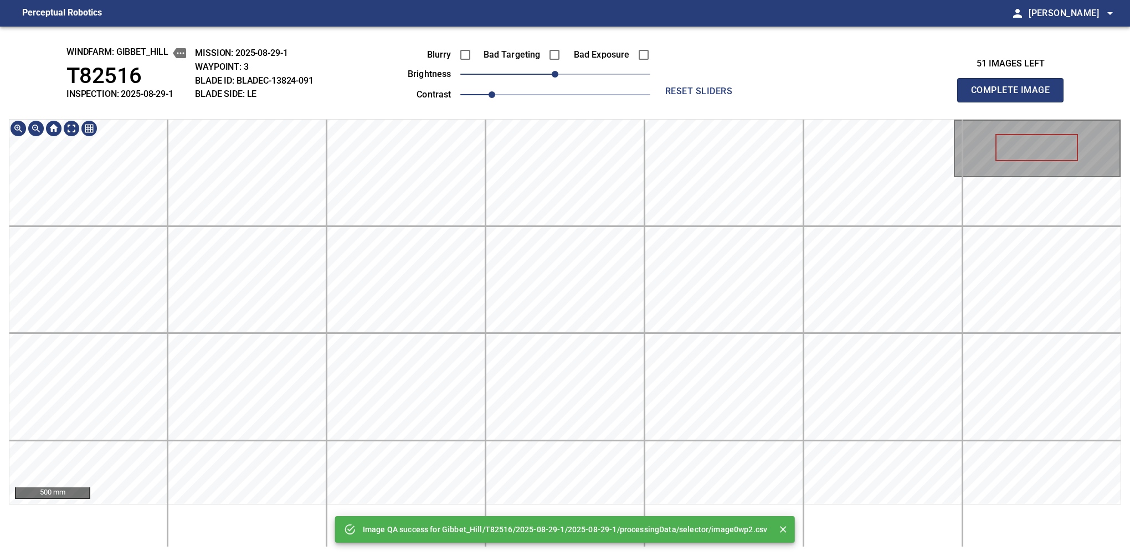
drag, startPoint x: 1041, startPoint y: 126, endPoint x: 1070, endPoint y: 154, distance: 39.9
click at [1014, 102] on button "Complete Image" at bounding box center [1010, 90] width 106 height 24
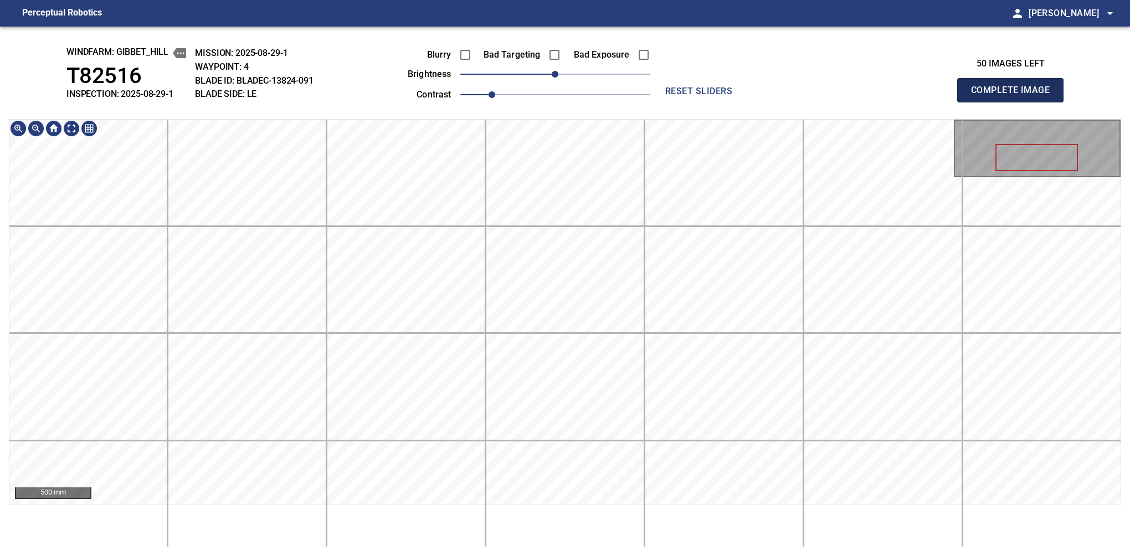
click at [1014, 102] on button "Complete Image" at bounding box center [1010, 90] width 106 height 24
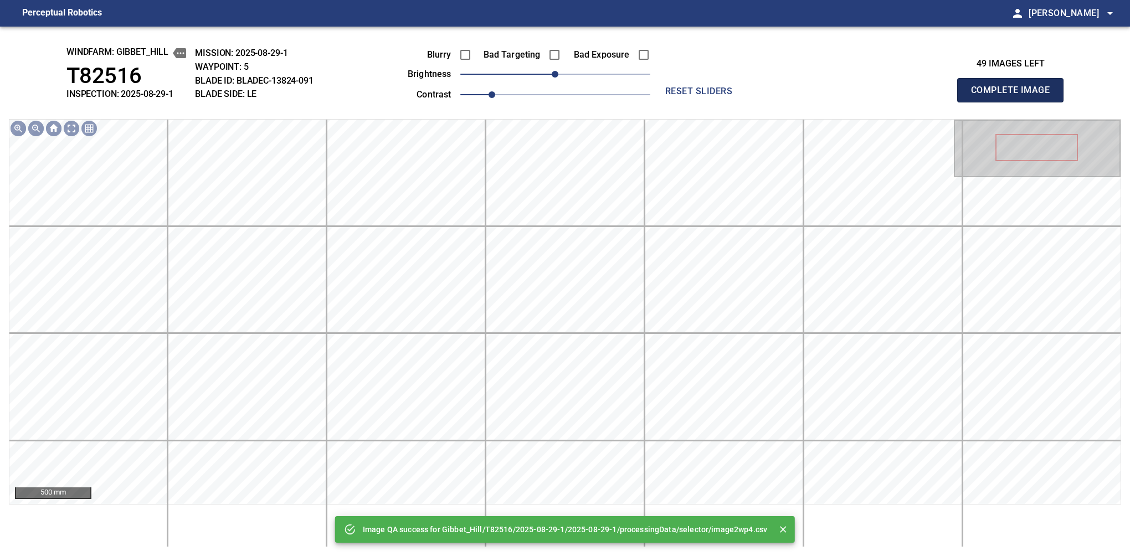
click at [1014, 102] on button "Complete Image" at bounding box center [1010, 90] width 106 height 24
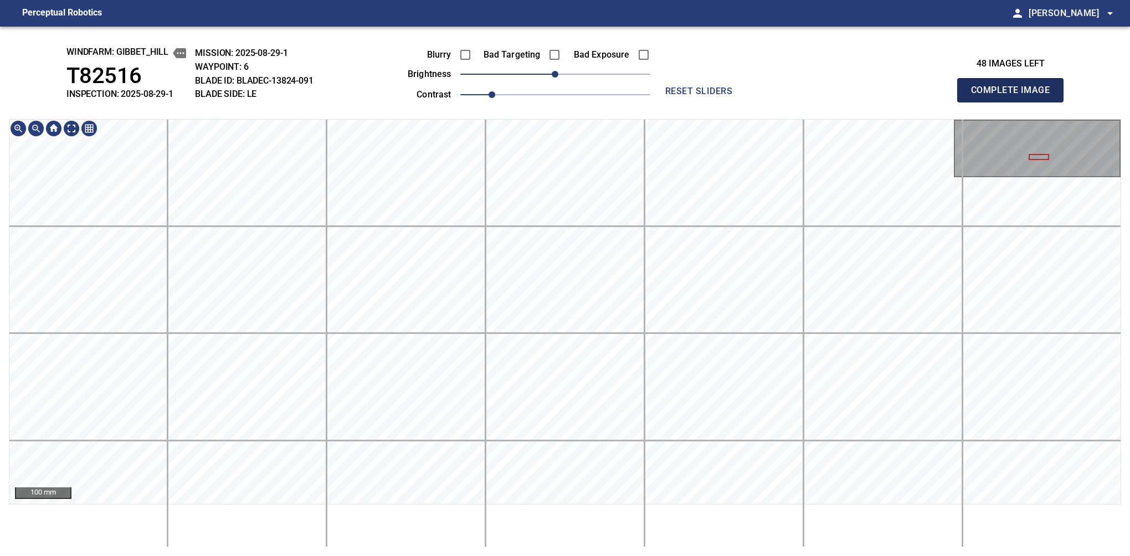
click at [1014, 102] on button "Complete Image" at bounding box center [1010, 90] width 106 height 24
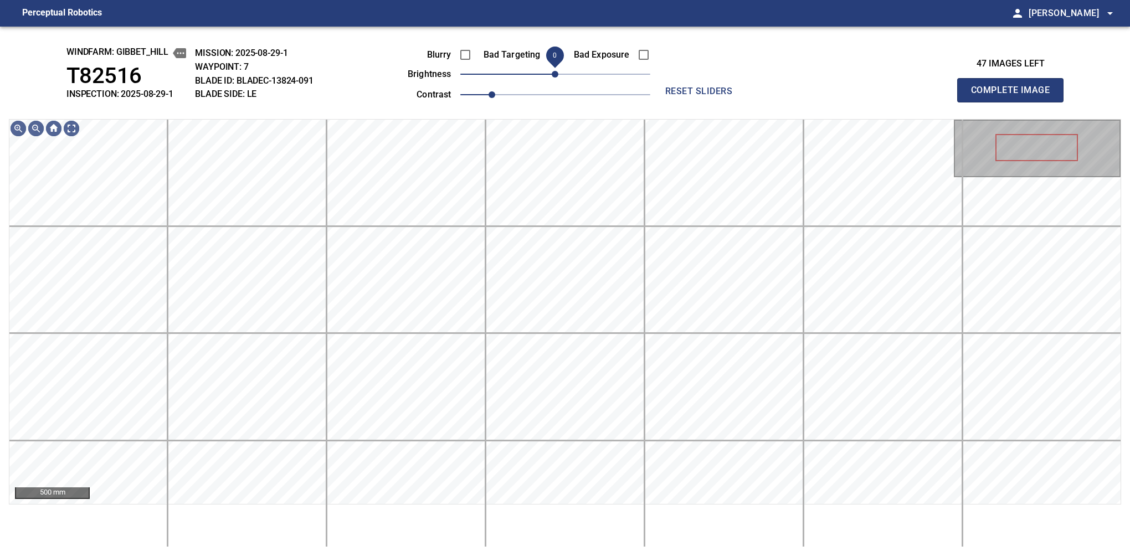
drag, startPoint x: 557, startPoint y: 74, endPoint x: 558, endPoint y: 79, distance: 5.6
click at [558, 78] on span "0" at bounding box center [555, 74] width 7 height 7
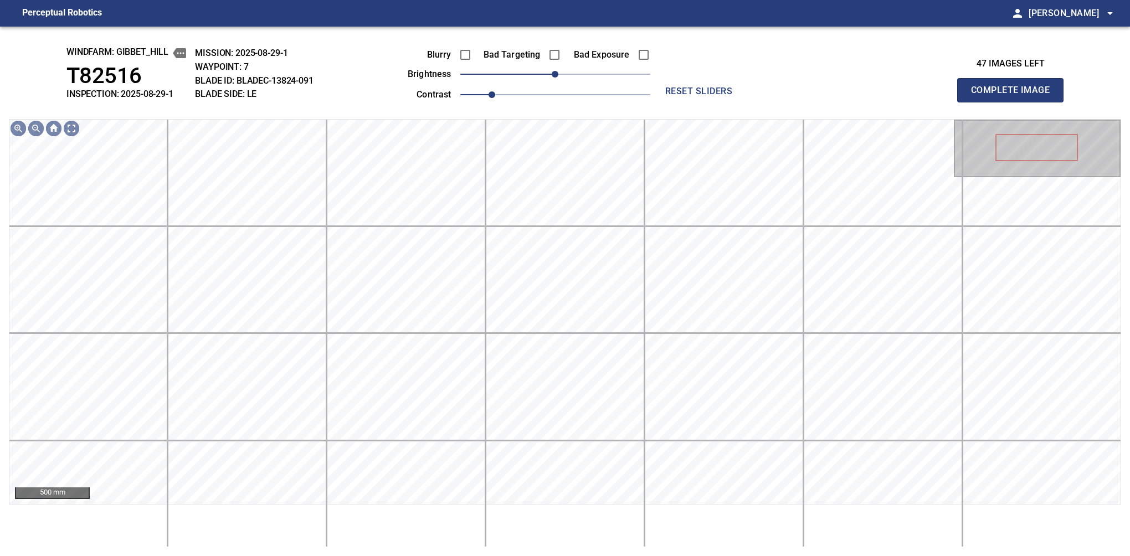
click at [1014, 102] on button "Complete Image" at bounding box center [1010, 90] width 106 height 24
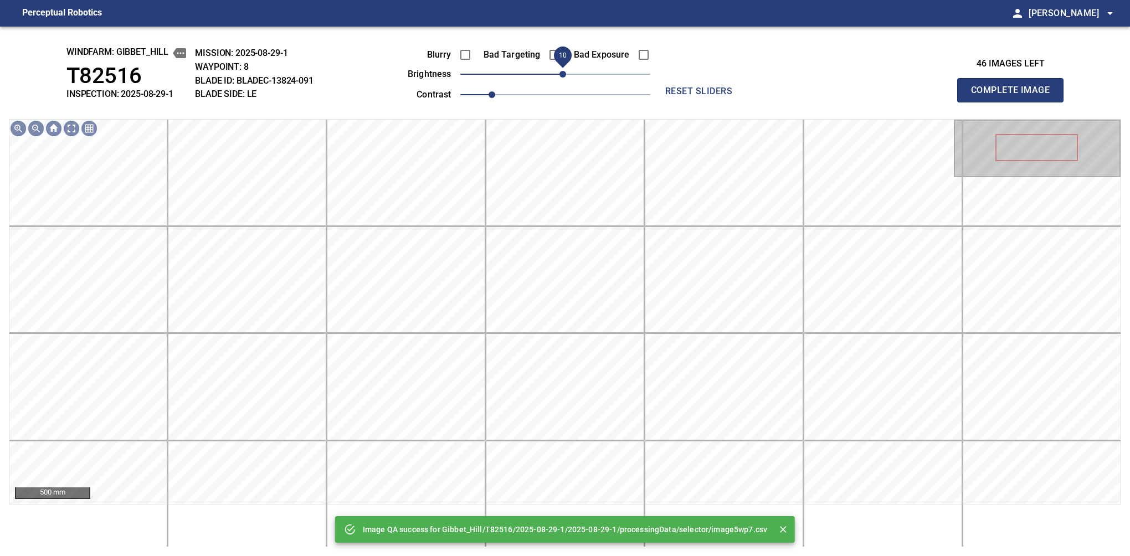
drag, startPoint x: 558, startPoint y: 79, endPoint x: 563, endPoint y: 78, distance: 5.8
click at [563, 78] on span "10" at bounding box center [562, 74] width 7 height 7
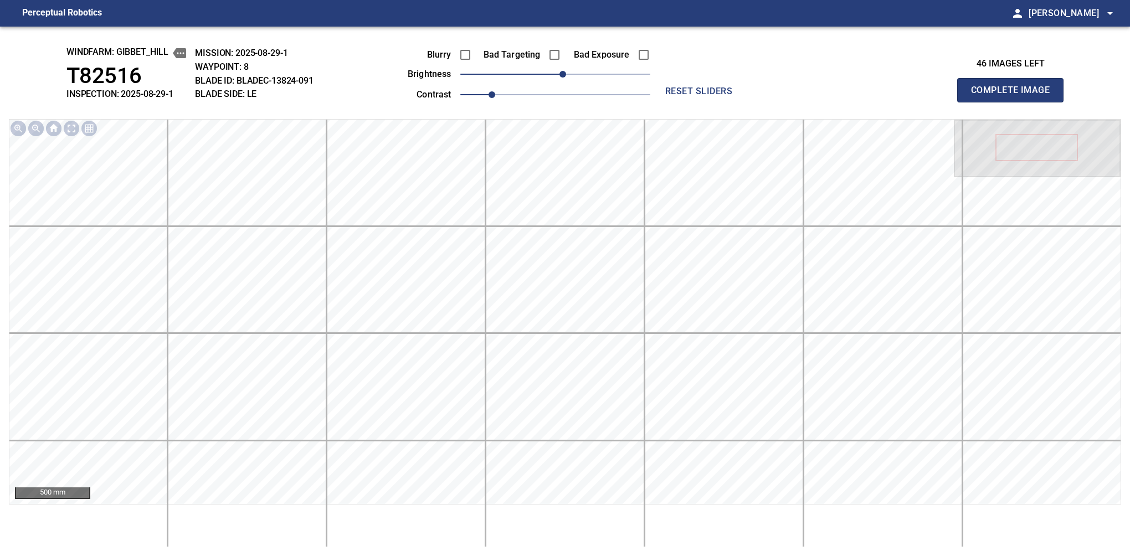
click at [1014, 102] on button "Complete Image" at bounding box center [1010, 90] width 106 height 24
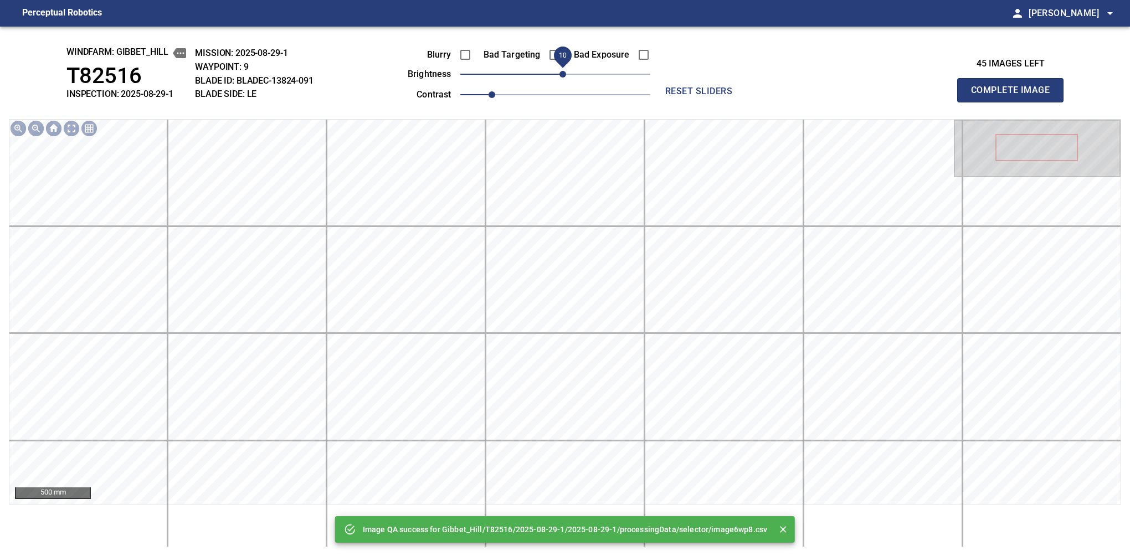
click at [565, 78] on span "10" at bounding box center [562, 74] width 7 height 7
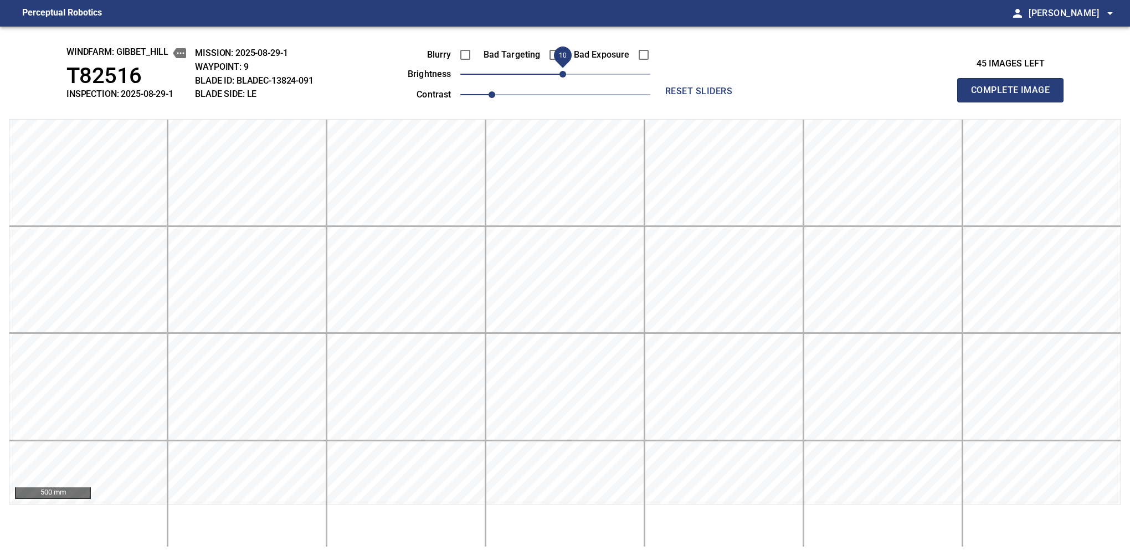
click at [1014, 102] on button "Complete Image" at bounding box center [1010, 90] width 106 height 24
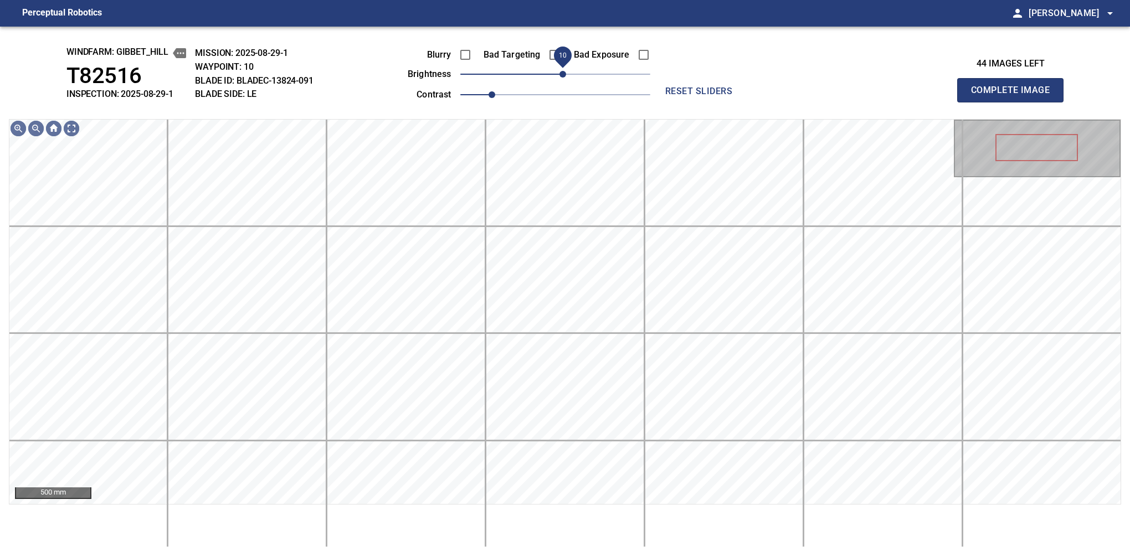
click at [565, 73] on span "10" at bounding box center [562, 74] width 7 height 7
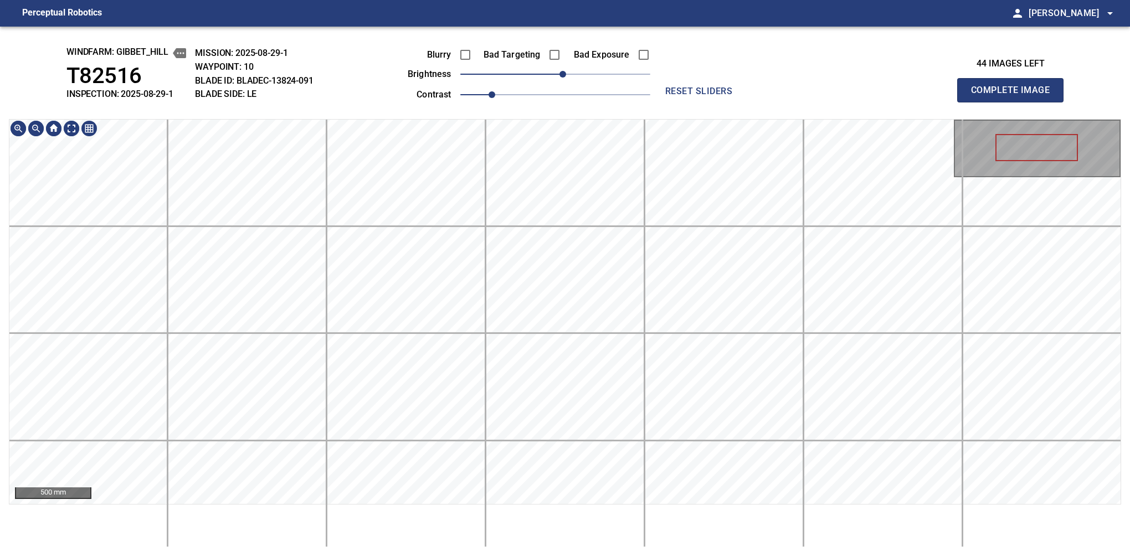
click at [518, 87] on div "windfarm: Gibbet_Hill T82516 INSPECTION: 2025-08-29-1 MISSION: 2025-08-29-1 WAY…" at bounding box center [565, 291] width 1130 height 529
click at [1014, 102] on button "Complete Image" at bounding box center [1010, 90] width 106 height 24
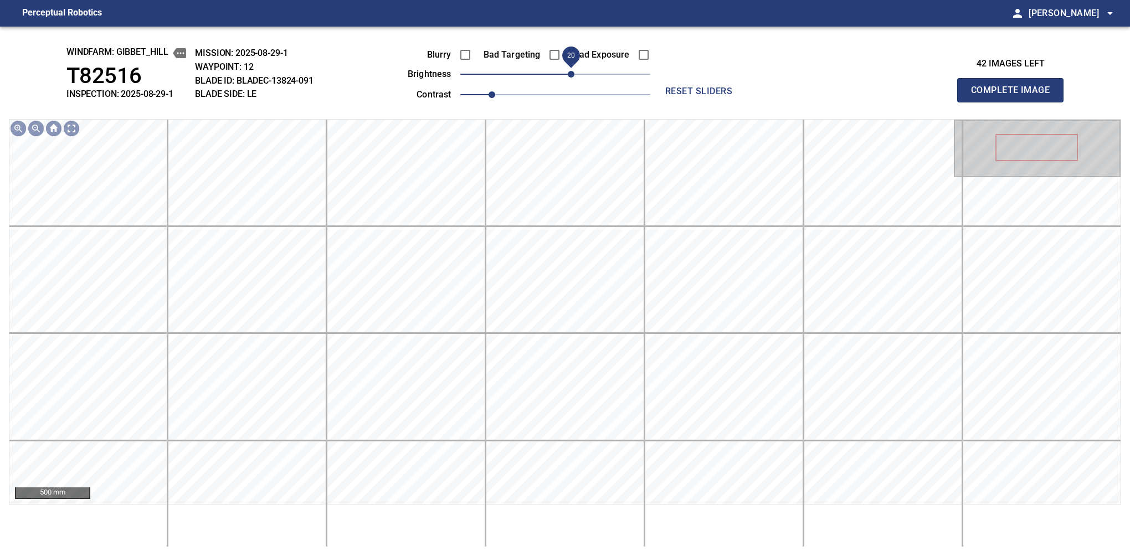
drag, startPoint x: 563, startPoint y: 81, endPoint x: 573, endPoint y: 71, distance: 14.1
click at [573, 71] on span "20" at bounding box center [571, 74] width 7 height 7
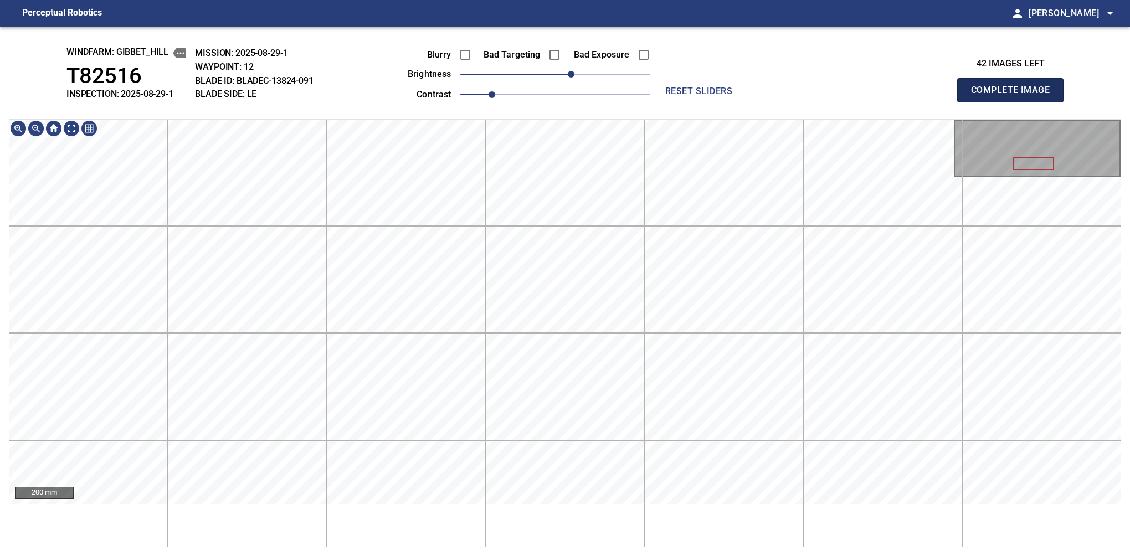
click at [1014, 102] on button "Complete Image" at bounding box center [1010, 90] width 106 height 24
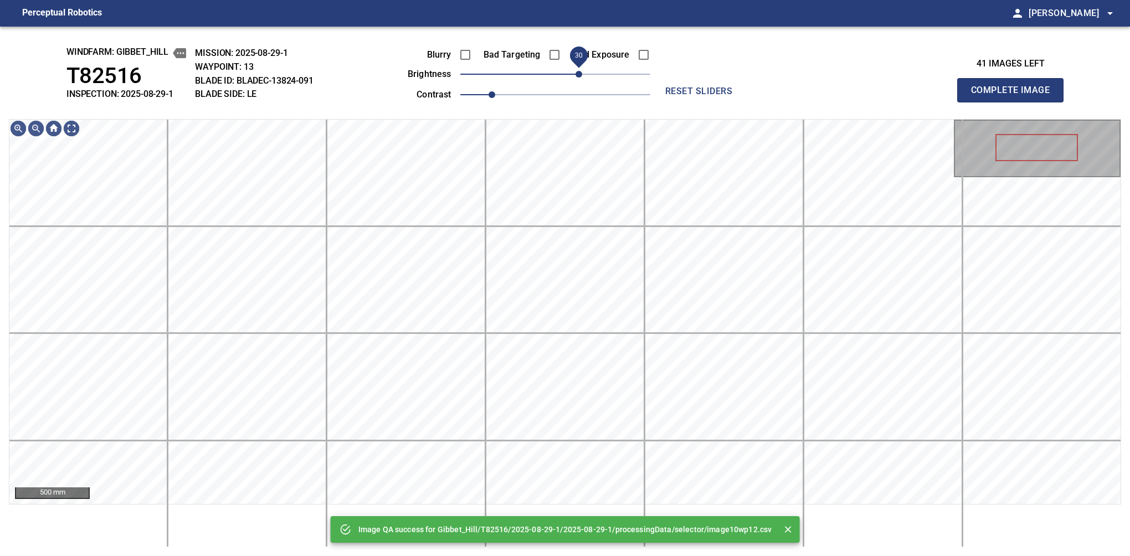
click at [580, 74] on span "30" at bounding box center [555, 74] width 190 height 16
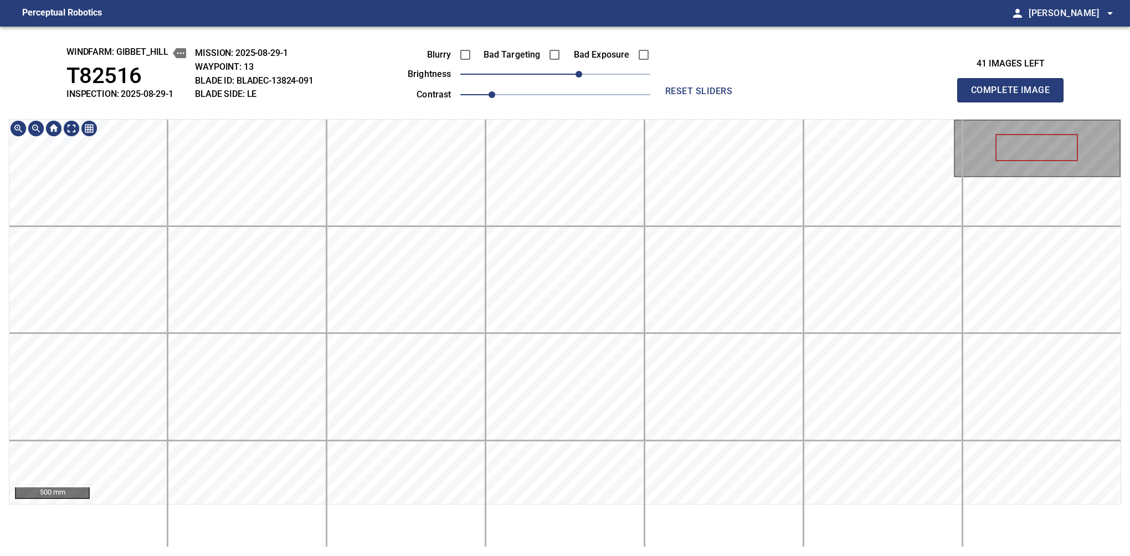
click at [538, 101] on div "windfarm: Gibbet_Hill T82516 INSPECTION: 2025-08-29-1 MISSION: 2025-08-29-1 WAY…" at bounding box center [565, 291] width 1130 height 529
click at [573, 78] on span "20" at bounding box center [571, 74] width 7 height 7
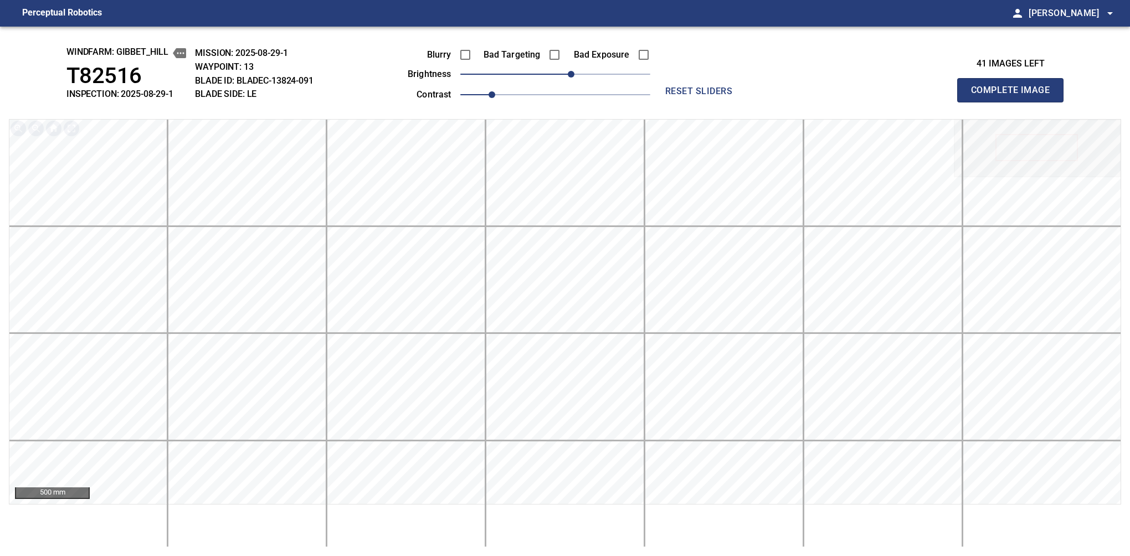
click at [1014, 102] on button "Complete Image" at bounding box center [1010, 90] width 106 height 24
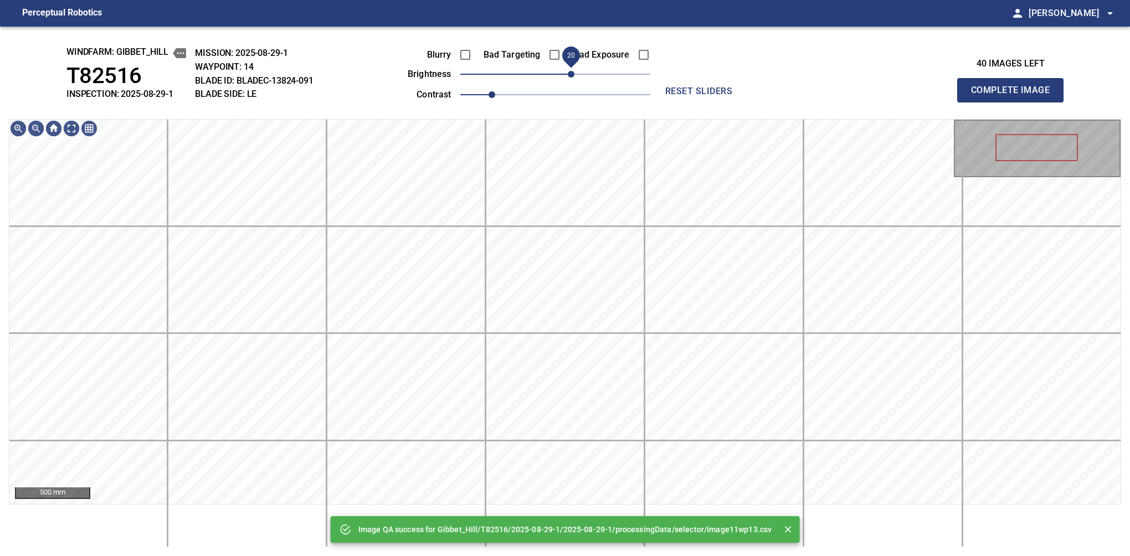
drag, startPoint x: 561, startPoint y: 79, endPoint x: 569, endPoint y: 71, distance: 11.7
click at [569, 71] on span "20" at bounding box center [571, 74] width 7 height 7
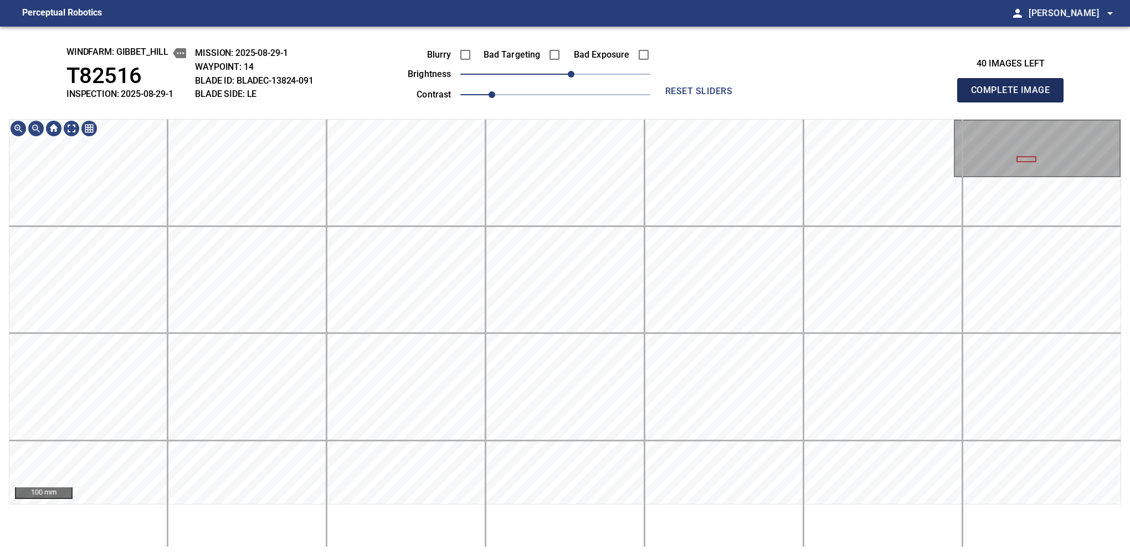
click at [1014, 102] on button "Complete Image" at bounding box center [1010, 90] width 106 height 24
click at [403, 99] on div "windfarm: Gibbet_Hill T82516 INSPECTION: 2025-08-29-1 MISSION: 2025-08-29-1 WAY…" at bounding box center [565, 291] width 1130 height 529
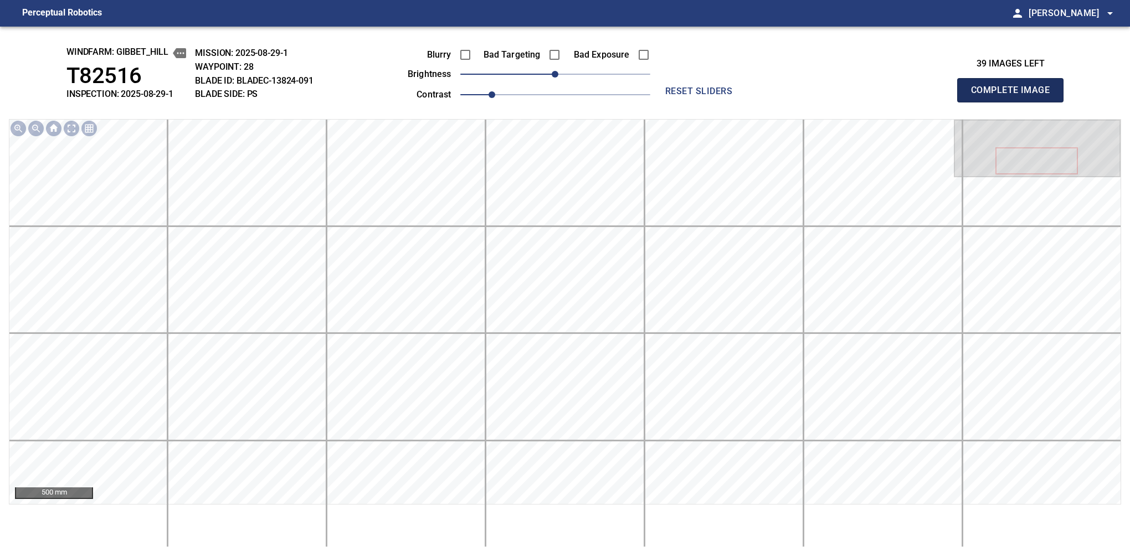
click at [1014, 102] on button "Complete Image" at bounding box center [1010, 90] width 106 height 24
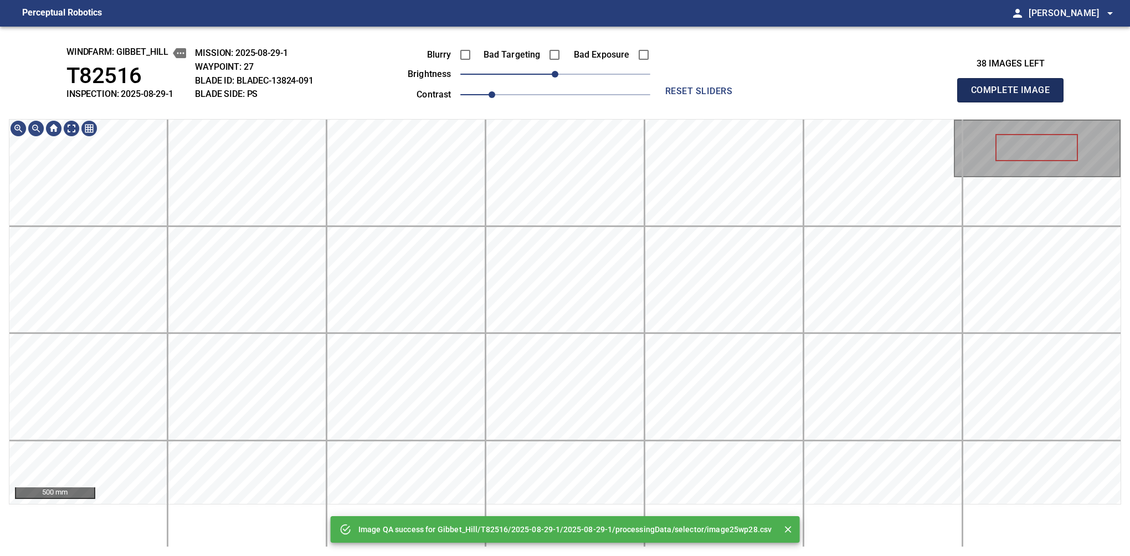
click at [1014, 102] on button "Complete Image" at bounding box center [1010, 90] width 106 height 24
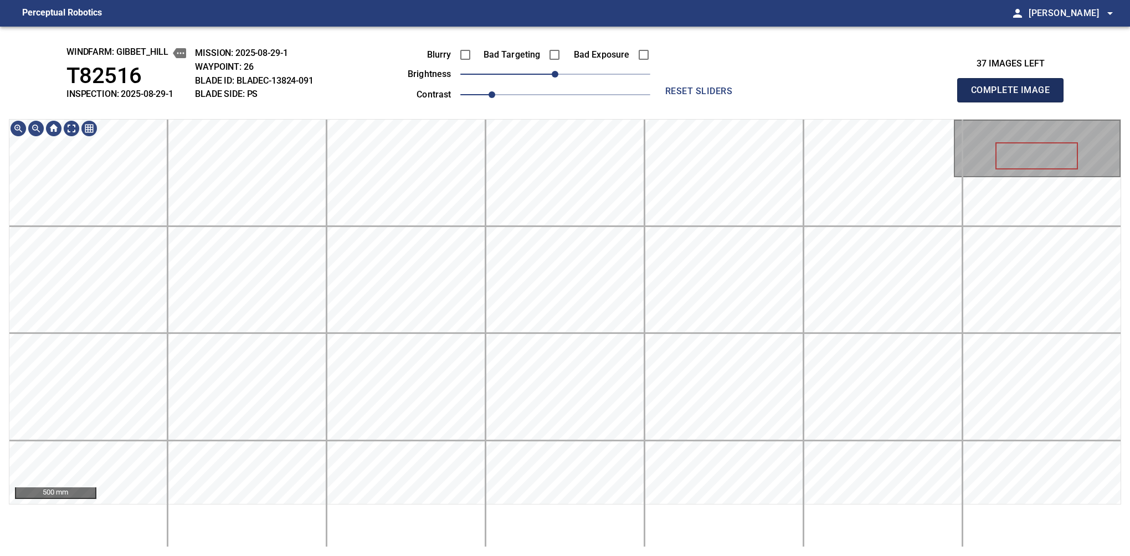
click at [1014, 102] on button "Complete Image" at bounding box center [1010, 90] width 106 height 24
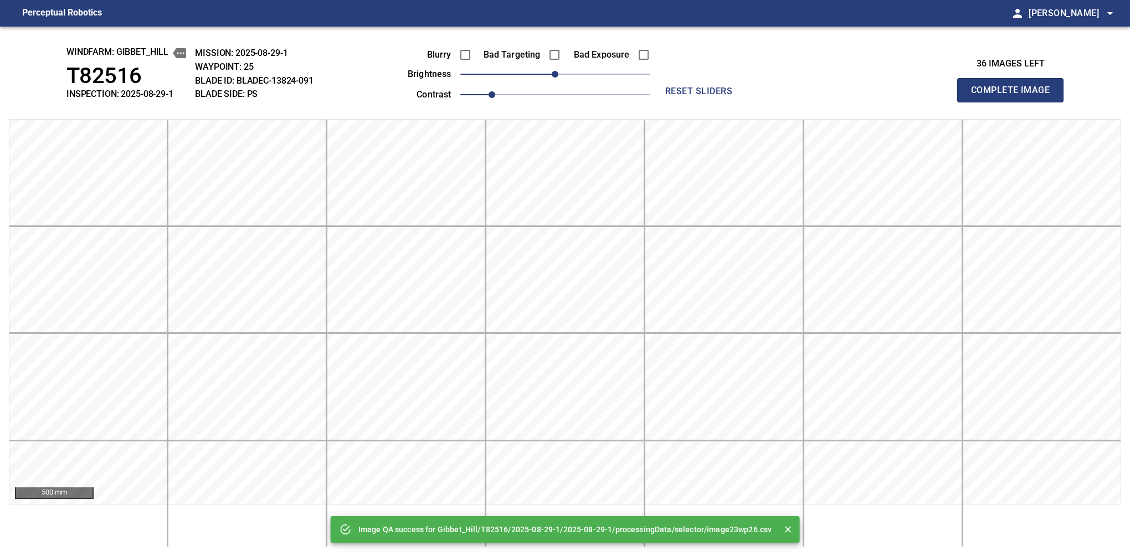
click at [1014, 102] on button "Complete Image" at bounding box center [1010, 90] width 106 height 24
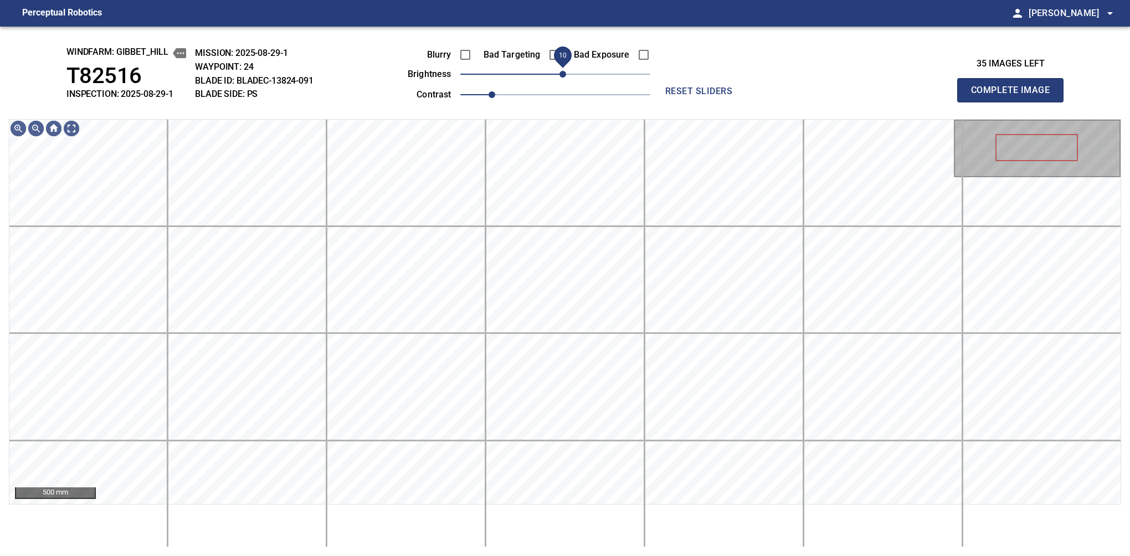
click at [563, 73] on span "10" at bounding box center [562, 74] width 7 height 7
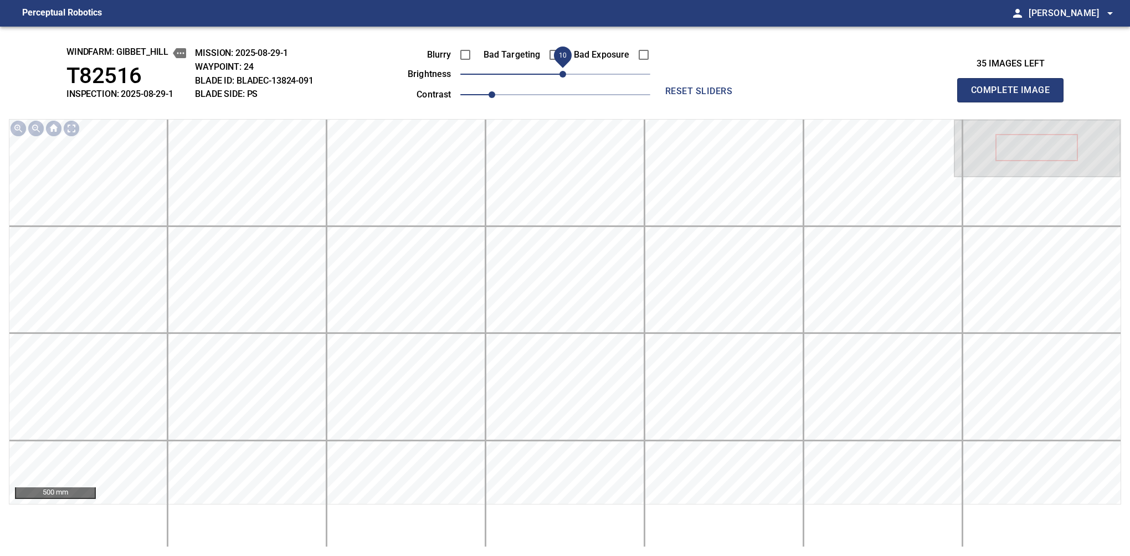
click at [1014, 102] on button "Complete Image" at bounding box center [1010, 90] width 106 height 24
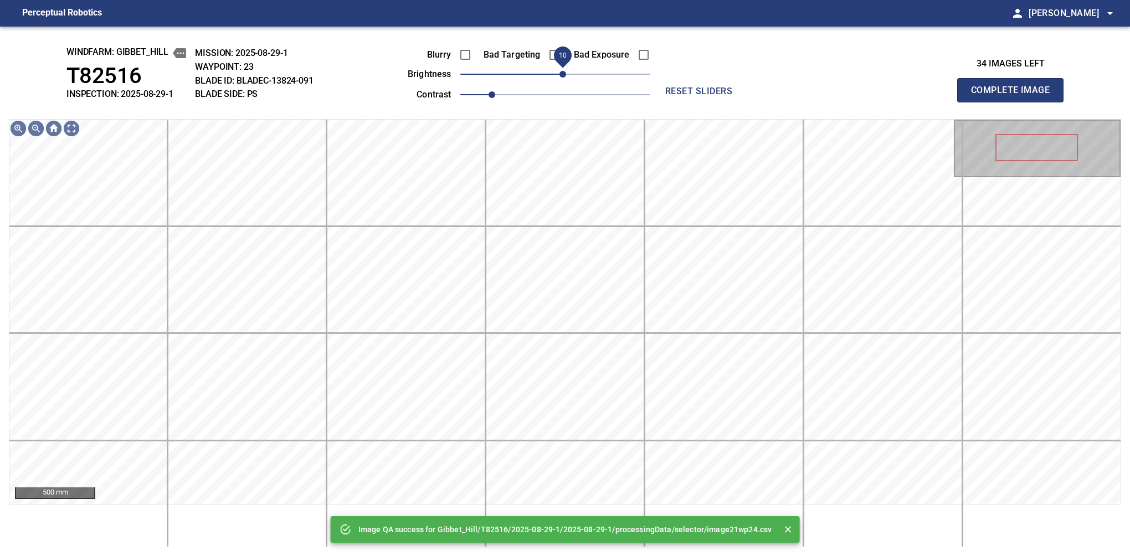
click at [563, 69] on div "Blurry Bad Targeting Bad Exposure brightness 10 contrast 1" at bounding box center [516, 72] width 267 height 59
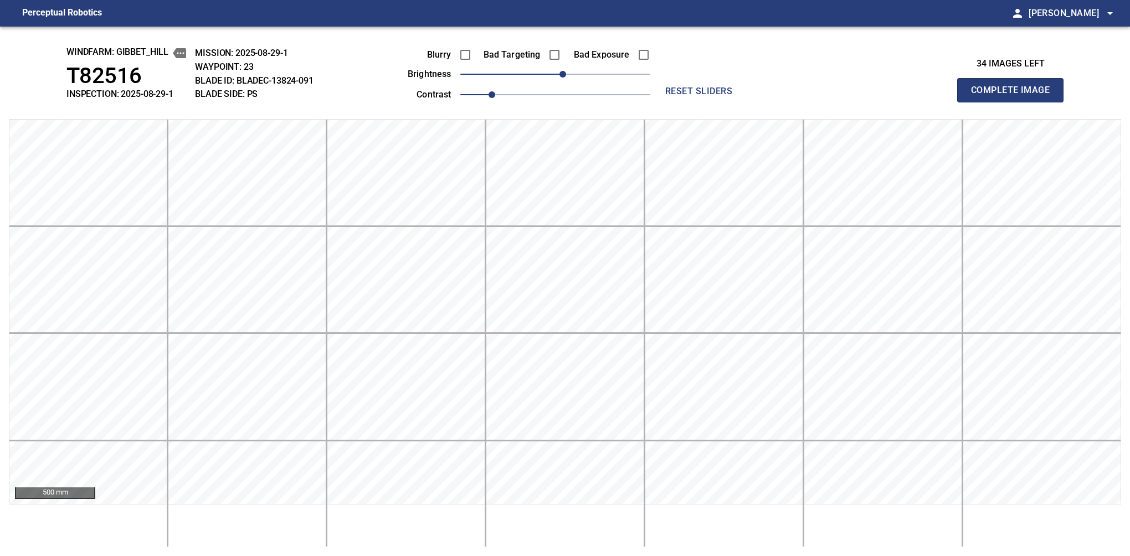
drag, startPoint x: 555, startPoint y: 73, endPoint x: 580, endPoint y: 64, distance: 26.8
click at [580, 64] on div "Blurry Bad Targeting Bad Exposure" at bounding box center [516, 54] width 267 height 23
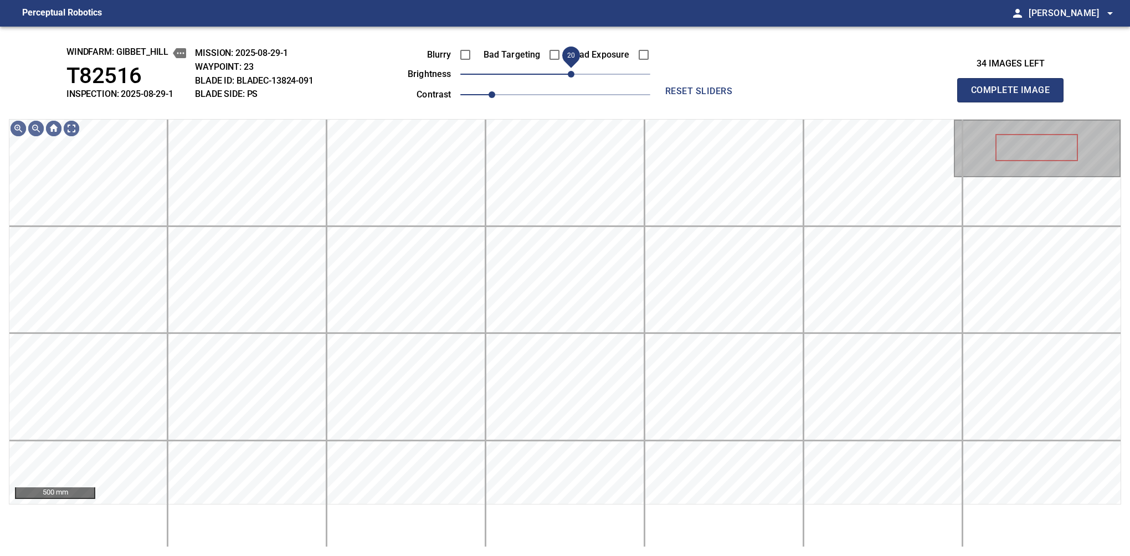
click at [569, 74] on span "20" at bounding box center [571, 74] width 7 height 7
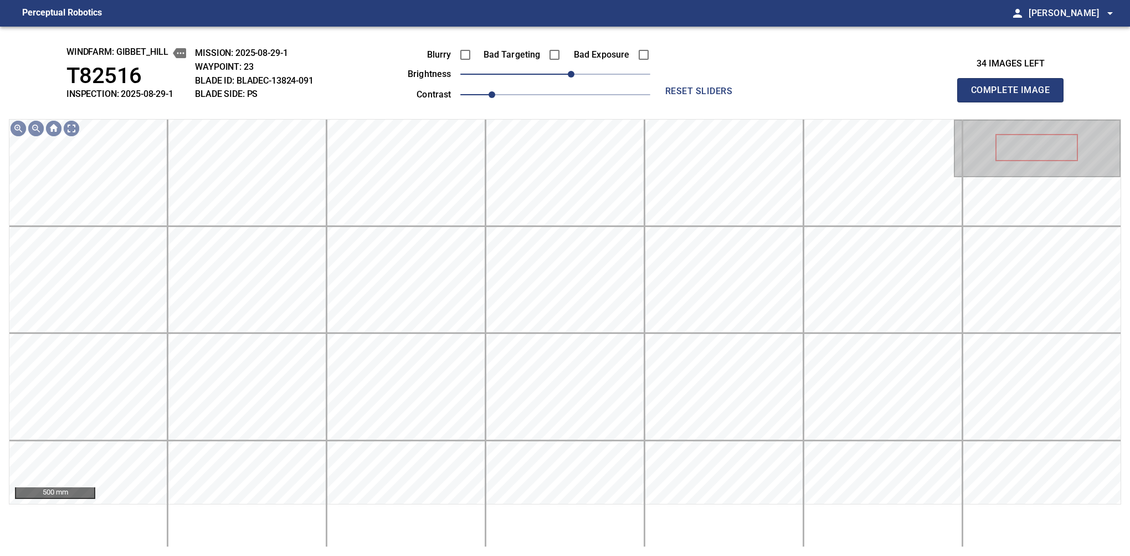
click at [1014, 102] on button "Complete Image" at bounding box center [1010, 90] width 106 height 24
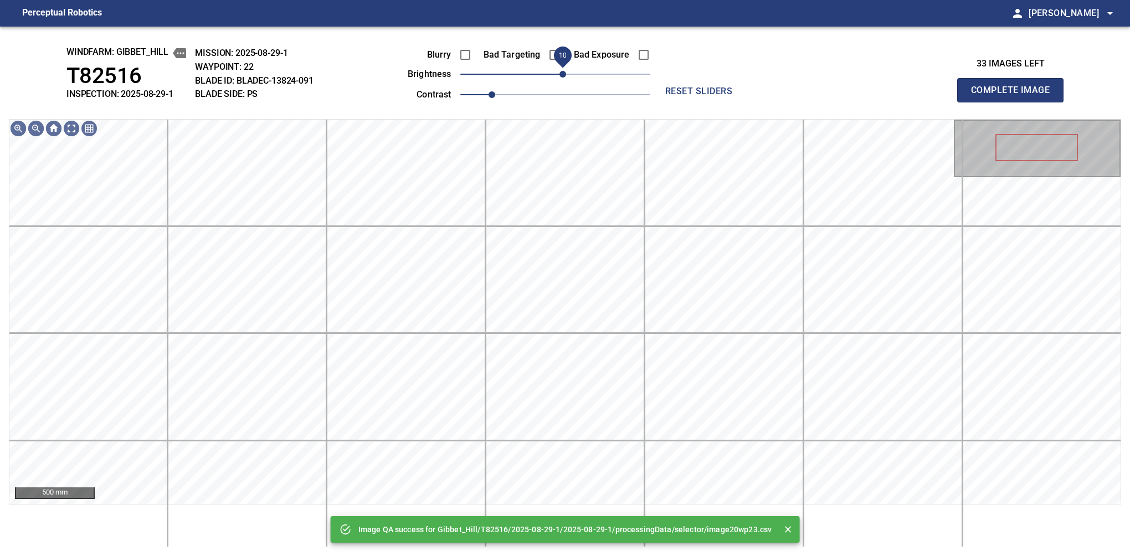
click at [565, 74] on span "10" at bounding box center [555, 74] width 190 height 16
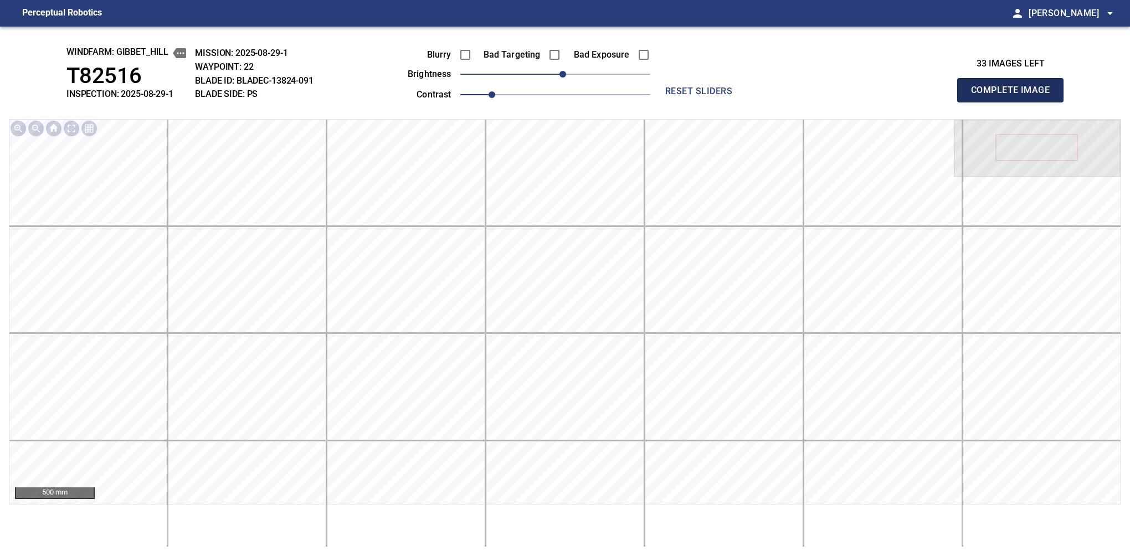
click at [1014, 102] on button "Complete Image" at bounding box center [1010, 90] width 106 height 24
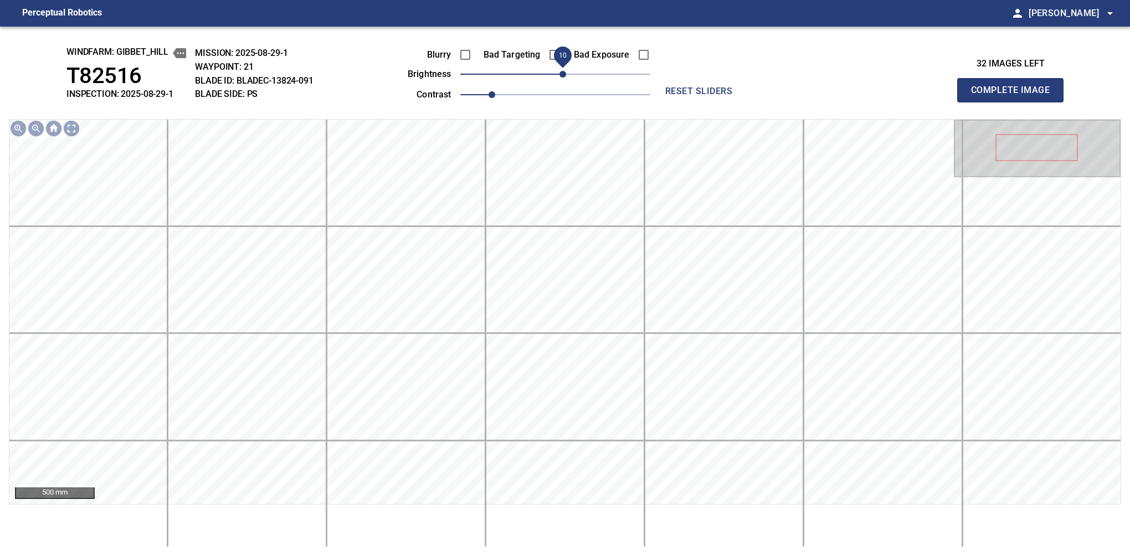
click at [565, 75] on span "10" at bounding box center [562, 74] width 7 height 7
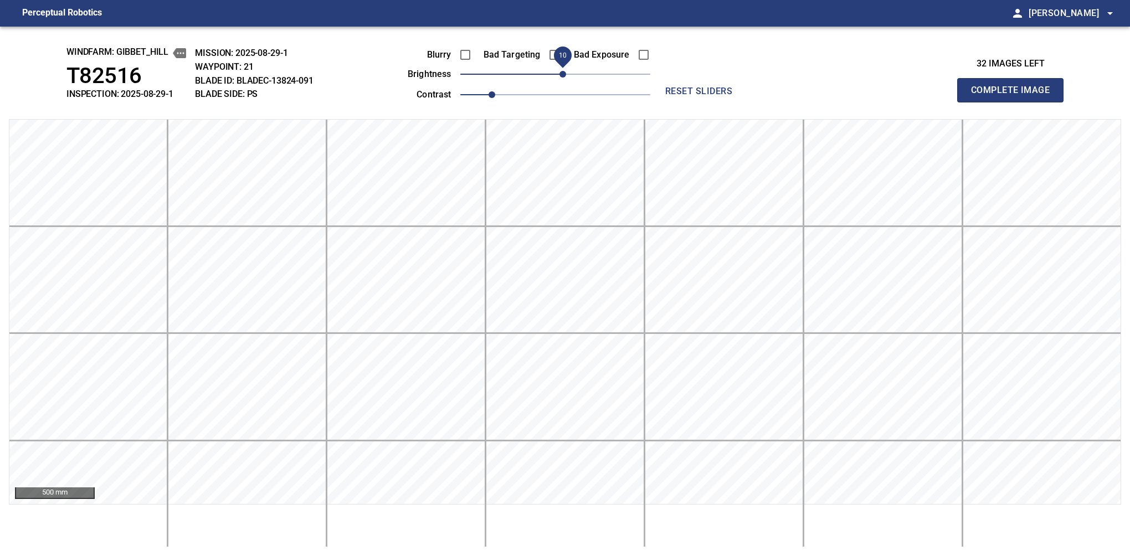
click at [1014, 102] on button "Complete Image" at bounding box center [1010, 90] width 106 height 24
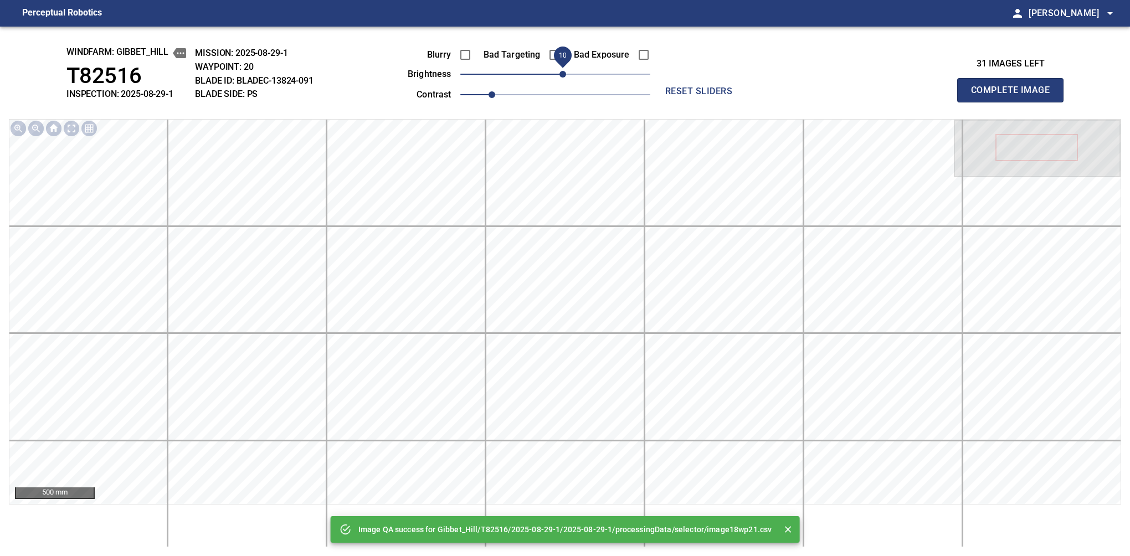
click at [561, 74] on span "10" at bounding box center [562, 74] width 7 height 7
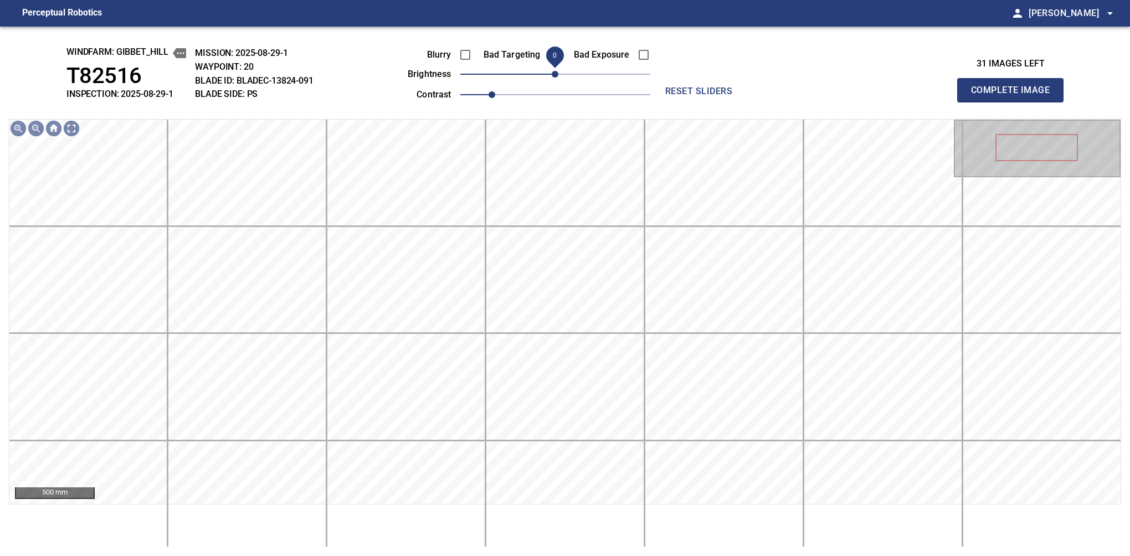
drag, startPoint x: 563, startPoint y: 75, endPoint x: 558, endPoint y: 79, distance: 6.8
click at [558, 78] on span "0" at bounding box center [555, 74] width 7 height 7
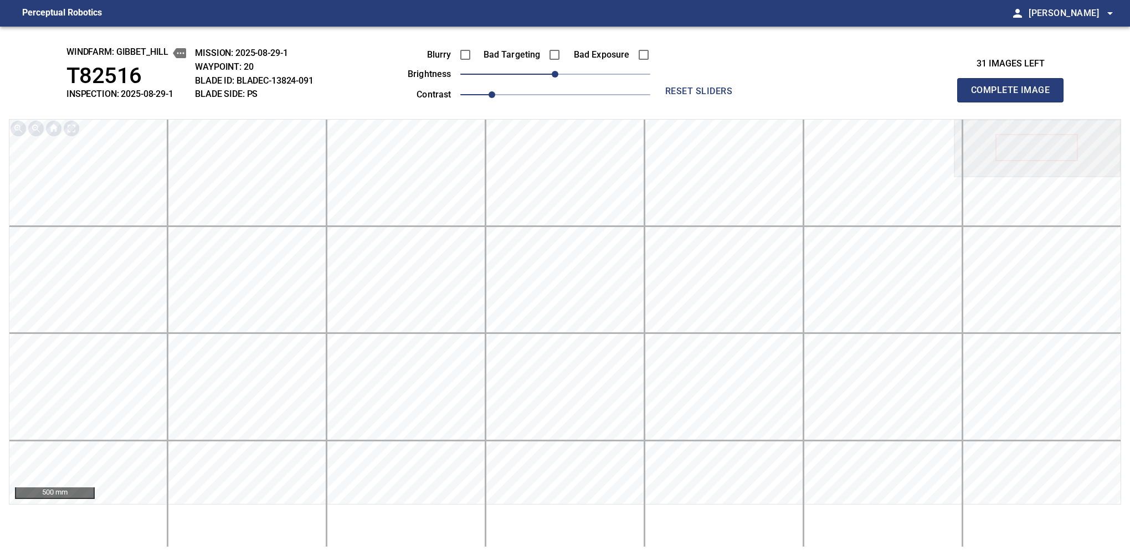
click at [1014, 102] on button "Complete Image" at bounding box center [1010, 90] width 106 height 24
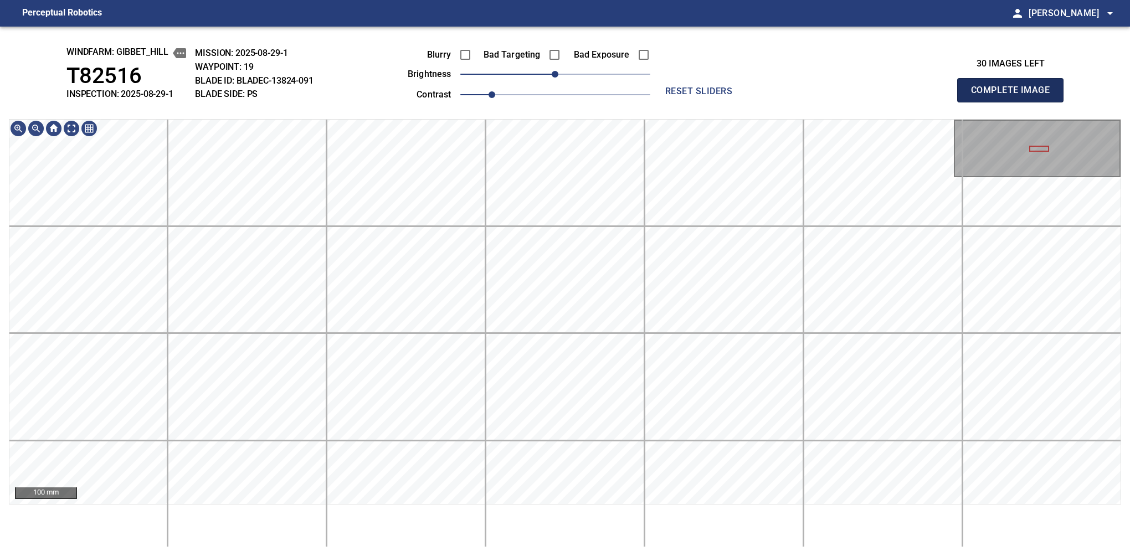
click at [1014, 102] on button "Complete Image" at bounding box center [1010, 90] width 106 height 24
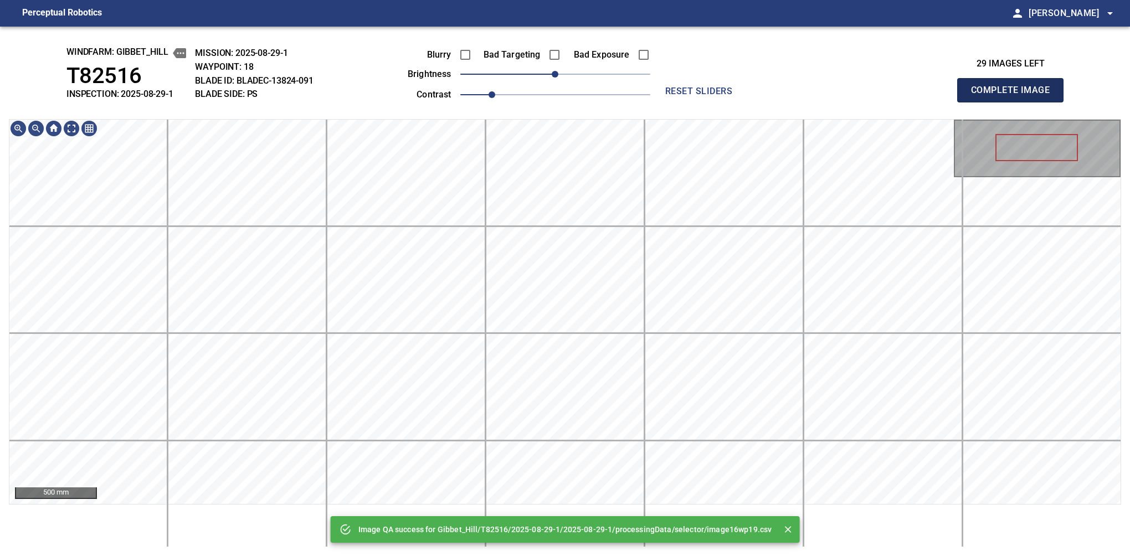
click at [1014, 102] on button "Complete Image" at bounding box center [1010, 90] width 106 height 24
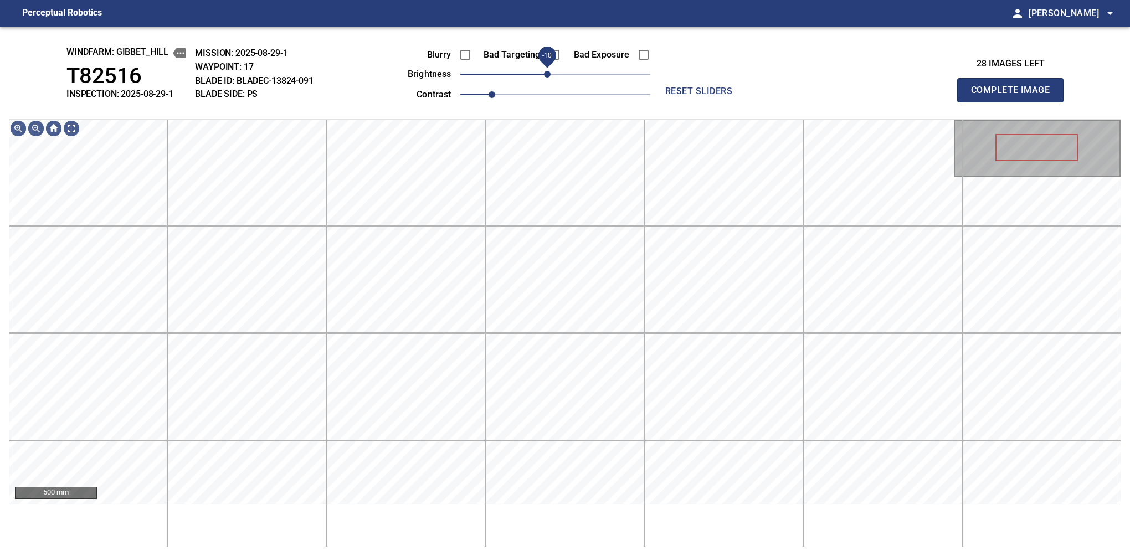
click at [549, 78] on span "-10" at bounding box center [547, 74] width 7 height 7
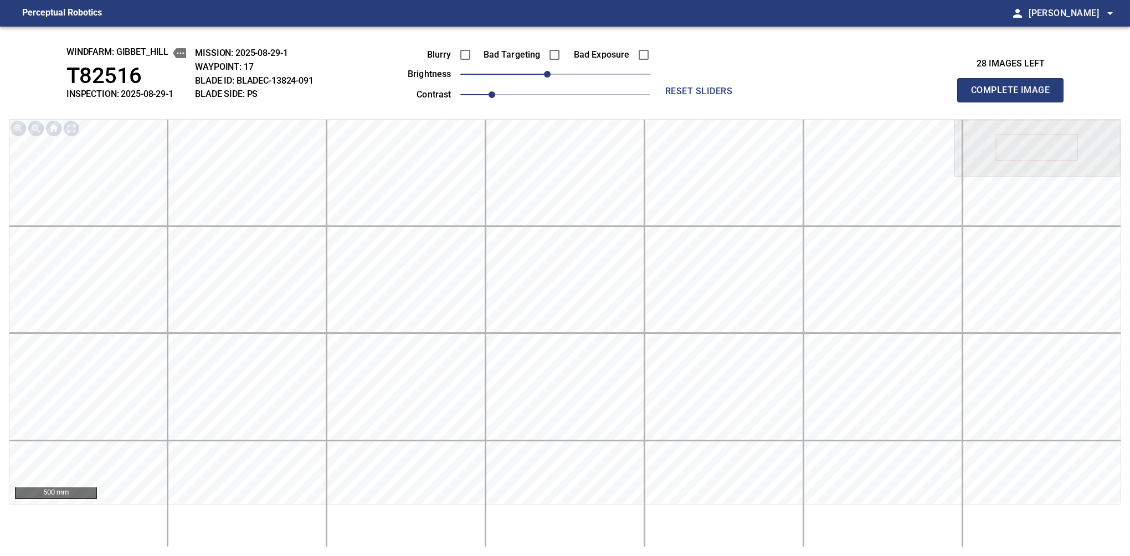
click at [1014, 102] on button "Complete Image" at bounding box center [1010, 90] width 106 height 24
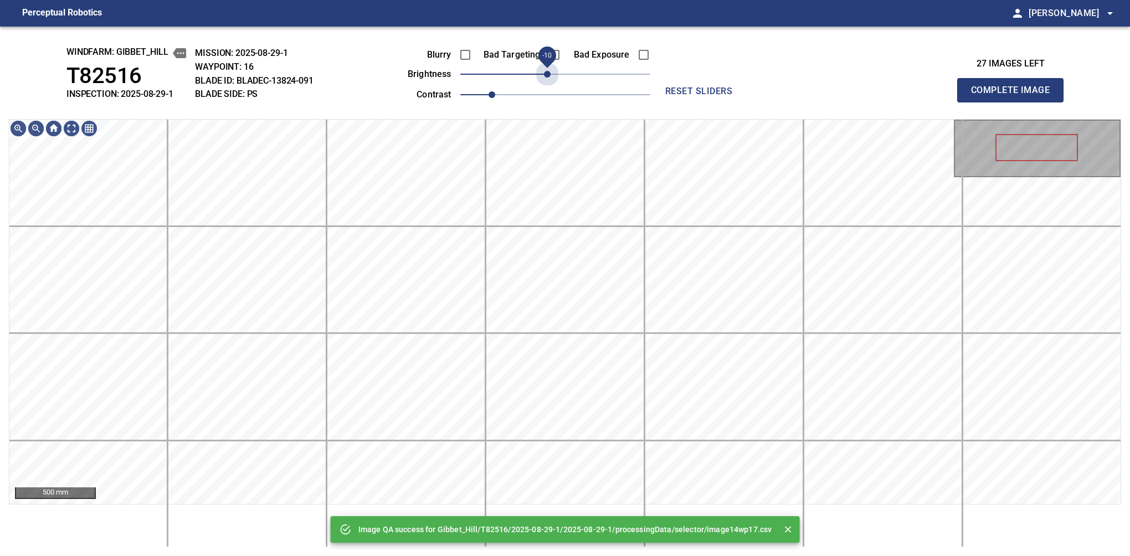
click at [549, 78] on span "-10" at bounding box center [547, 74] width 7 height 7
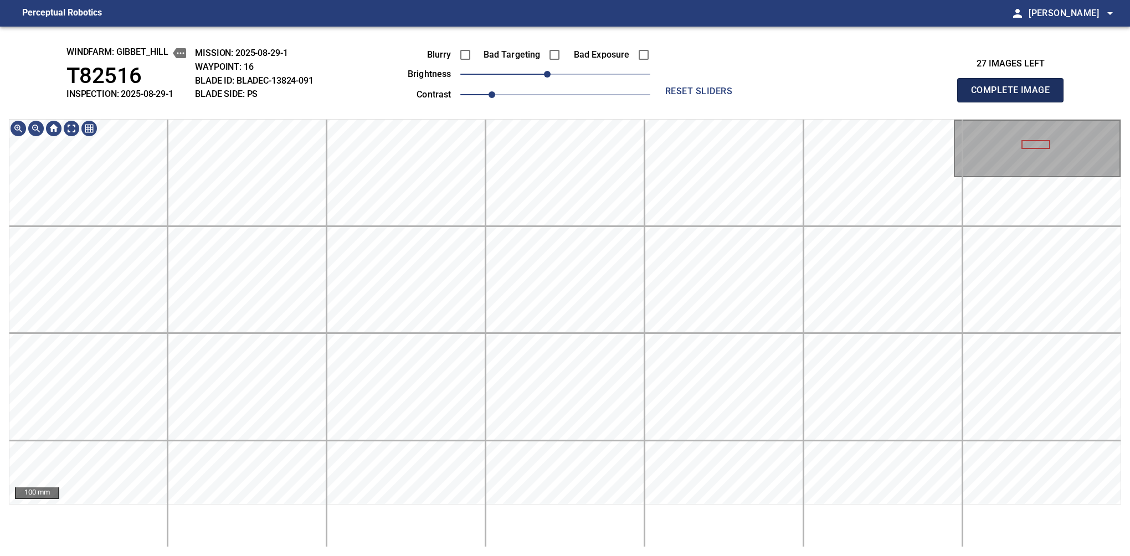
click at [1014, 102] on button "Complete Image" at bounding box center [1010, 90] width 106 height 24
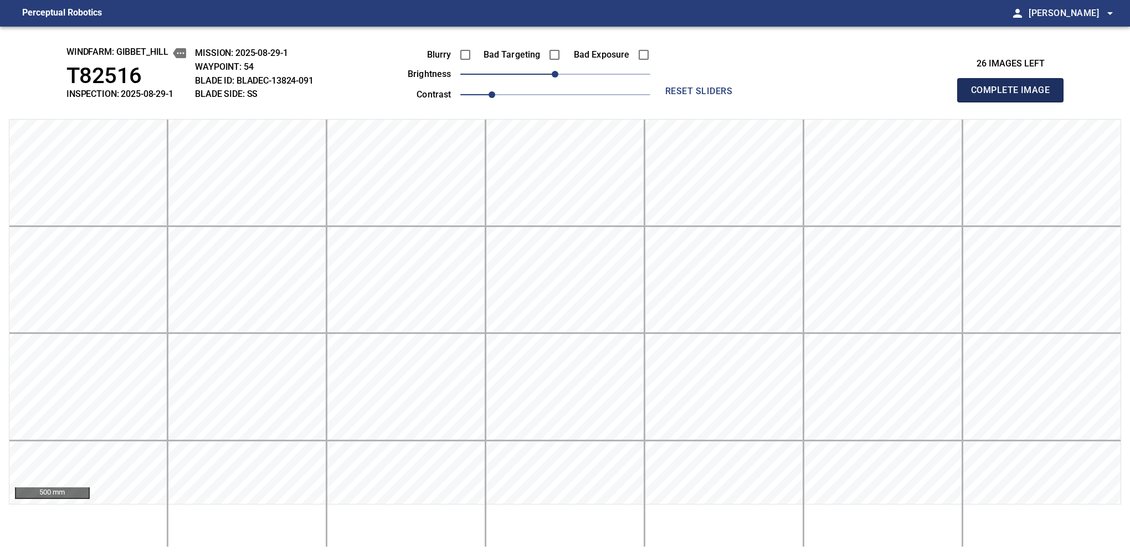
click at [1014, 102] on button "Complete Image" at bounding box center [1010, 90] width 106 height 24
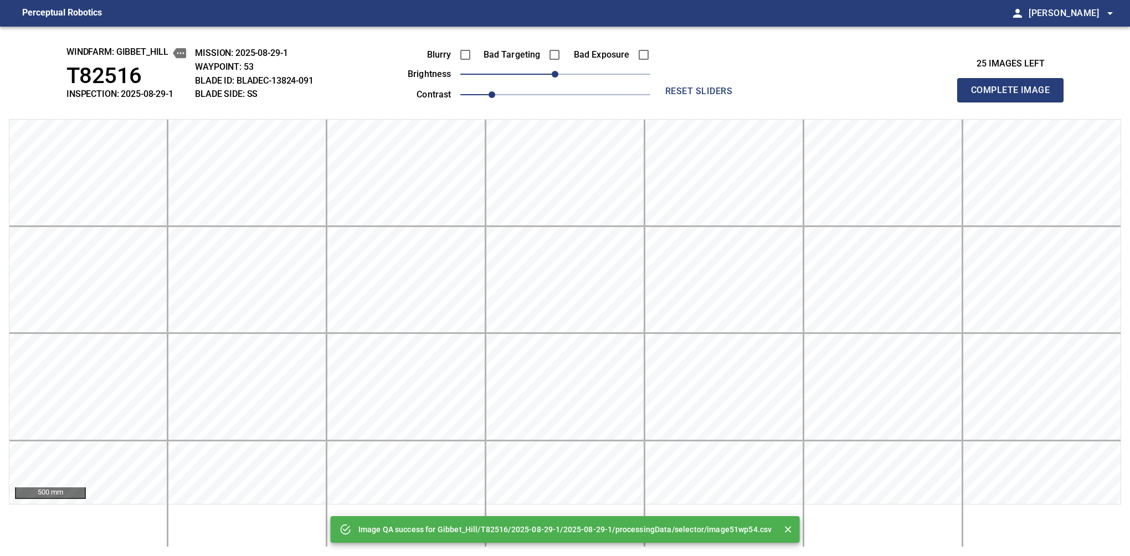
click at [1014, 102] on button "Complete Image" at bounding box center [1010, 90] width 106 height 24
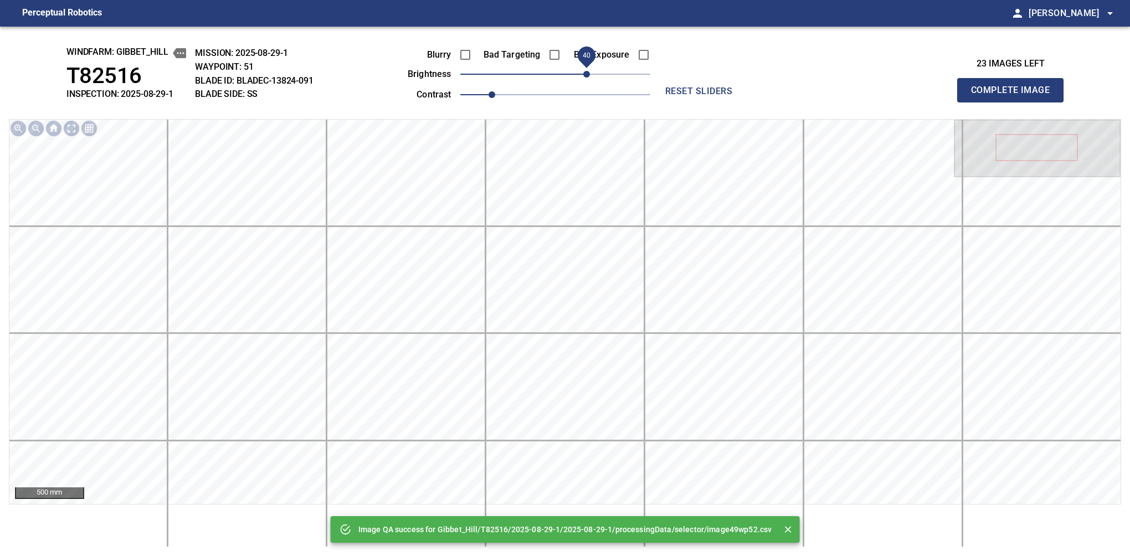
drag, startPoint x: 556, startPoint y: 73, endPoint x: 589, endPoint y: 66, distance: 33.2
click at [589, 71] on span "40" at bounding box center [586, 74] width 7 height 7
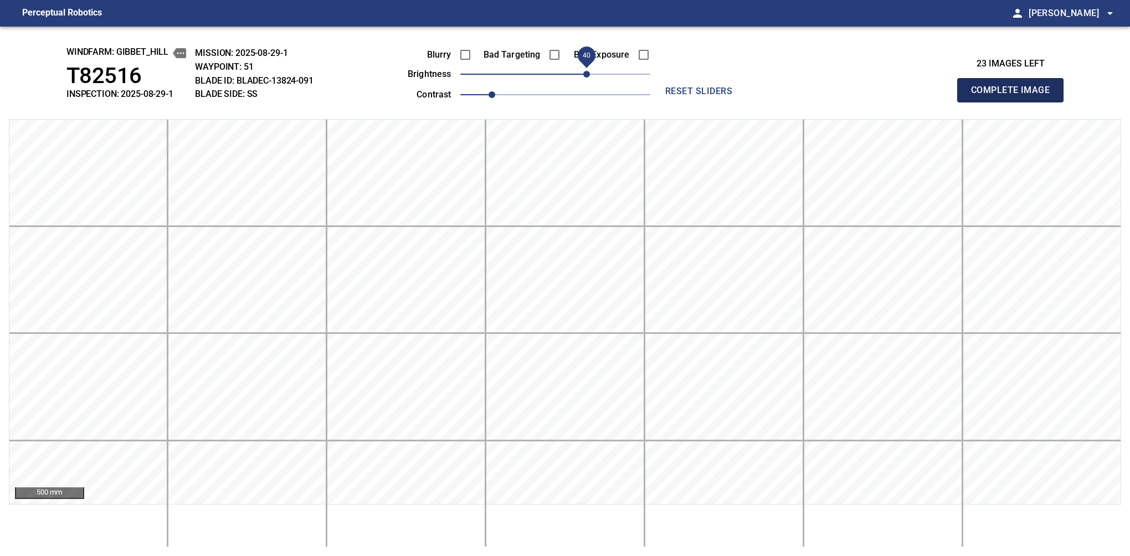
click at [1014, 102] on button "Complete Image" at bounding box center [1010, 90] width 106 height 24
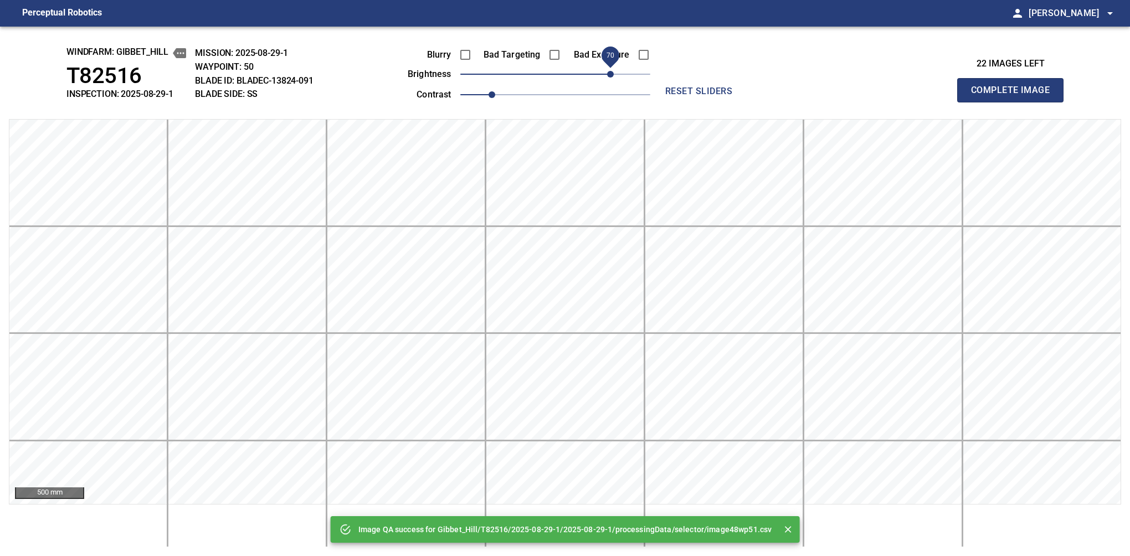
drag, startPoint x: 589, startPoint y: 66, endPoint x: 610, endPoint y: 70, distance: 21.4
click at [610, 70] on span "70" at bounding box center [555, 74] width 190 height 16
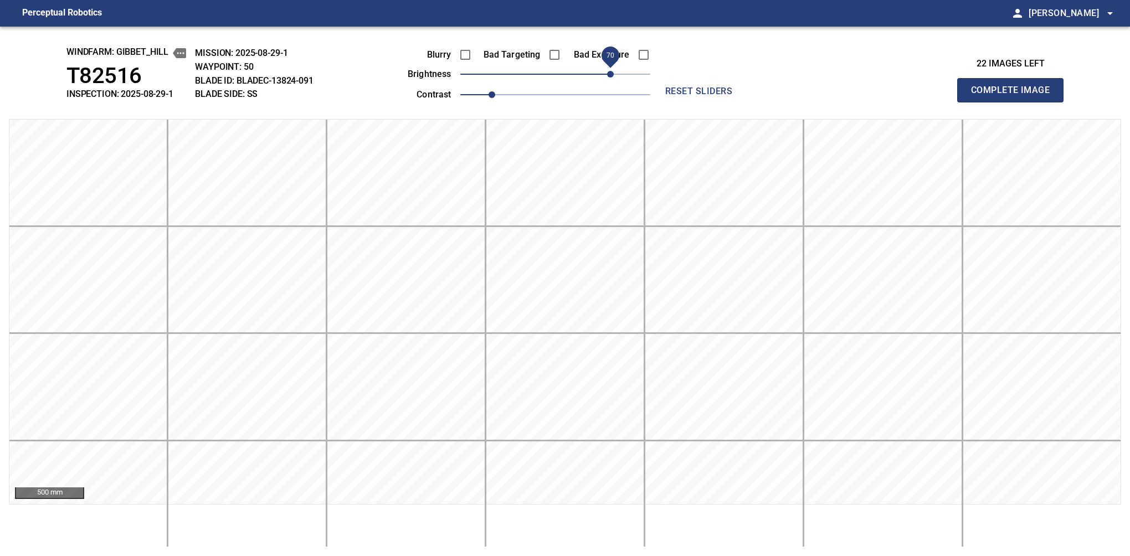
click at [1014, 102] on button "Complete Image" at bounding box center [1010, 90] width 106 height 24
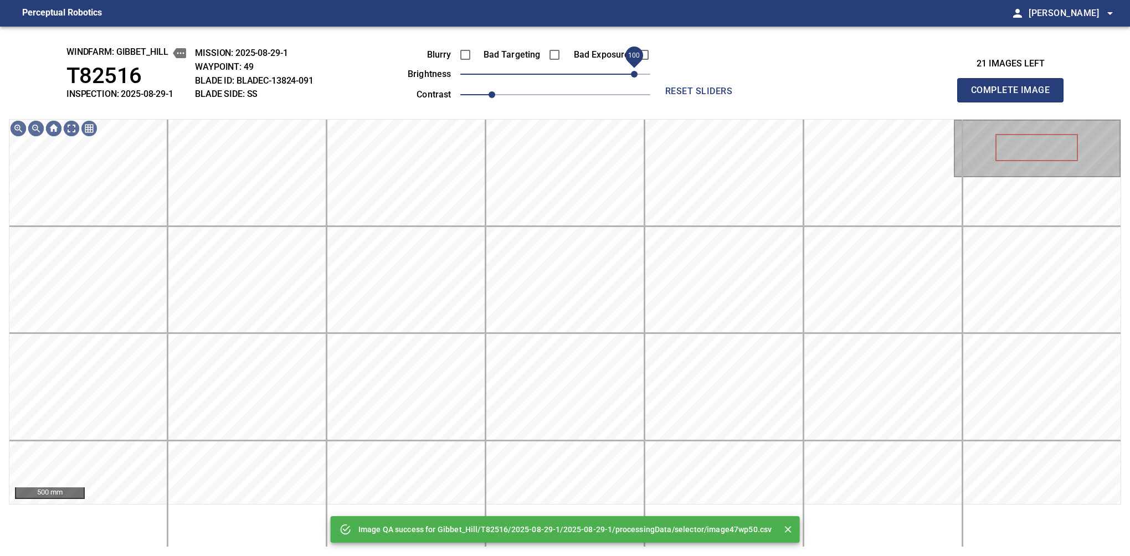
drag, startPoint x: 610, startPoint y: 70, endPoint x: 633, endPoint y: 66, distance: 23.6
click at [633, 66] on span "100" at bounding box center [555, 74] width 190 height 16
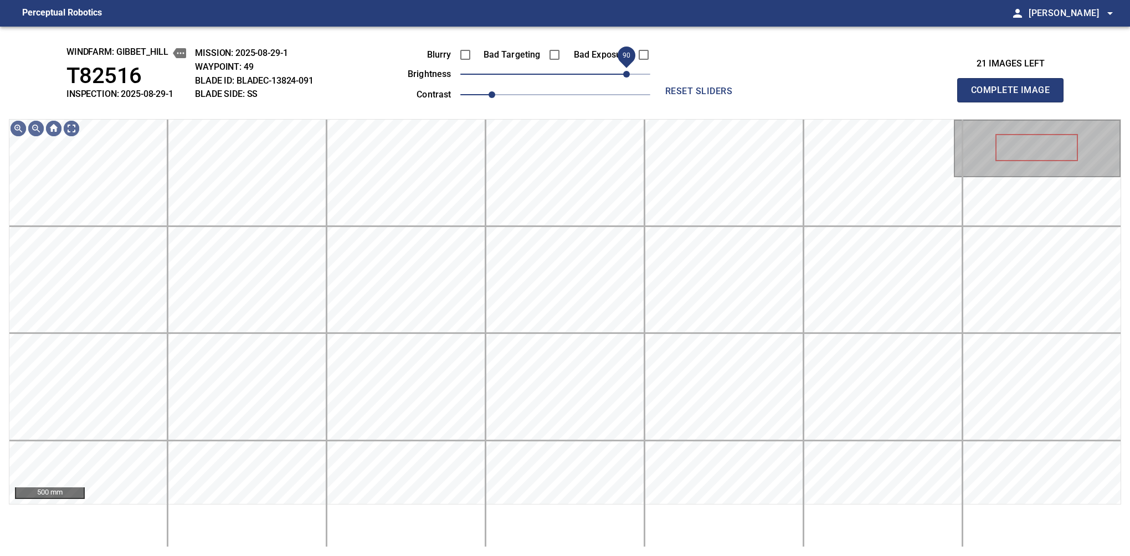
click at [629, 76] on span "90" at bounding box center [626, 74] width 7 height 7
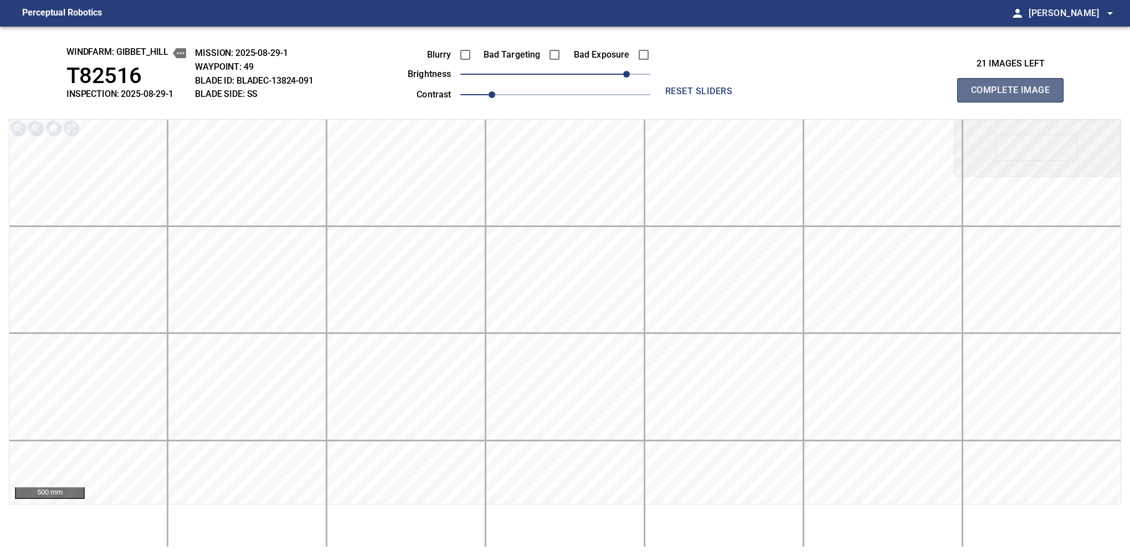
click at [1014, 102] on button "Complete Image" at bounding box center [1010, 90] width 106 height 24
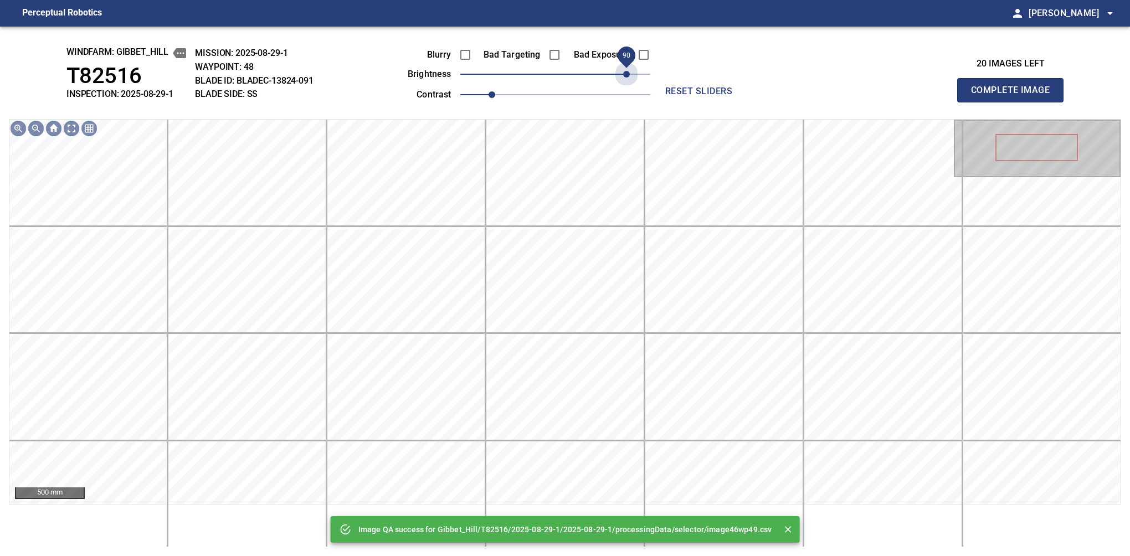
click at [629, 76] on span "90" at bounding box center [555, 74] width 190 height 16
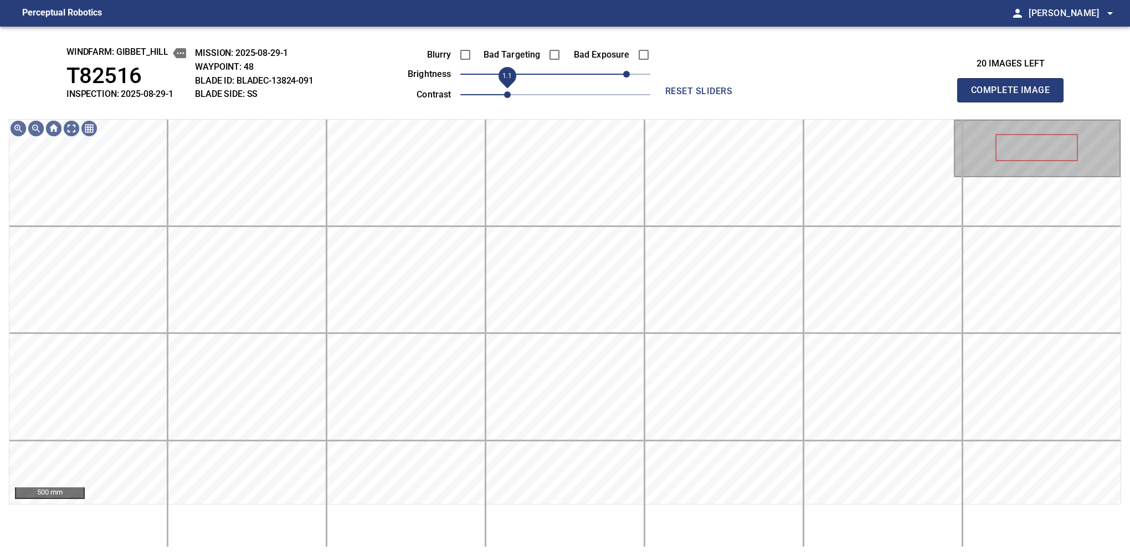
click at [504, 95] on span "1.1" at bounding box center [507, 94] width 7 height 7
click at [620, 73] on span "80" at bounding box center [618, 74] width 7 height 7
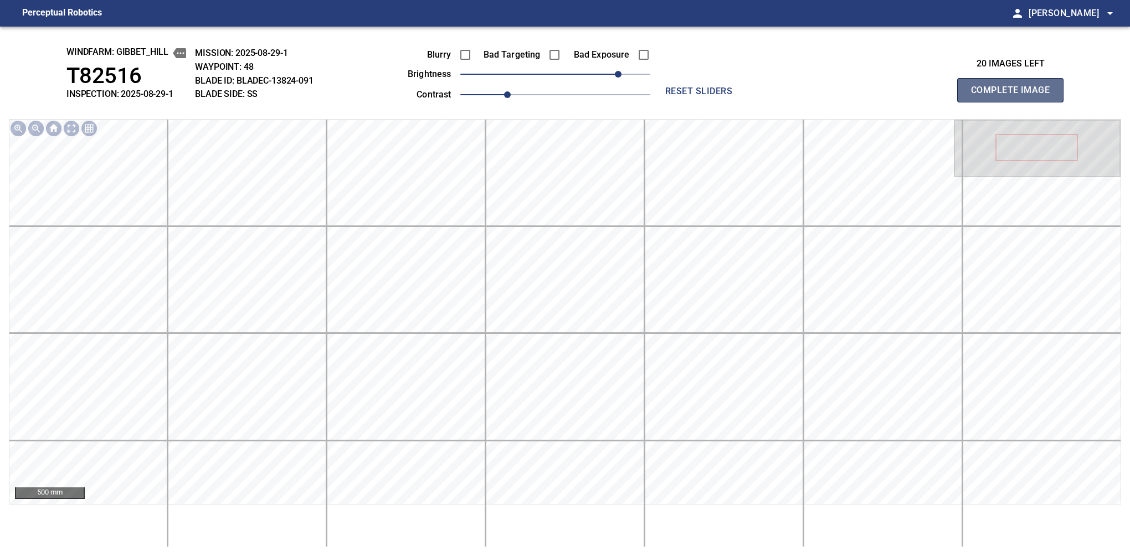
click at [1014, 102] on button "Complete Image" at bounding box center [1010, 90] width 106 height 24
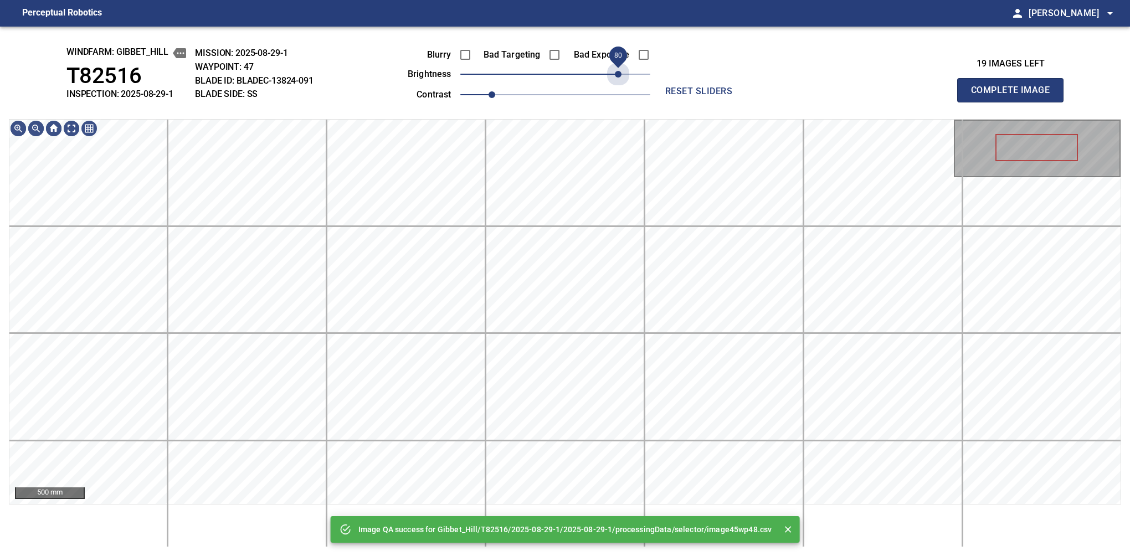
click at [620, 73] on span "80" at bounding box center [555, 74] width 190 height 16
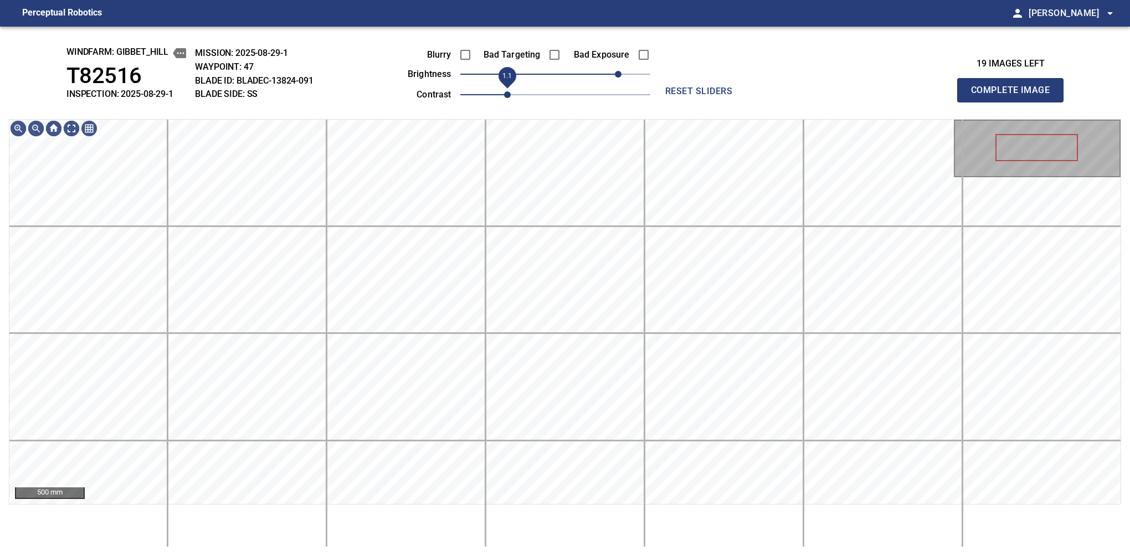
click at [504, 92] on span "1.1" at bounding box center [507, 94] width 7 height 7
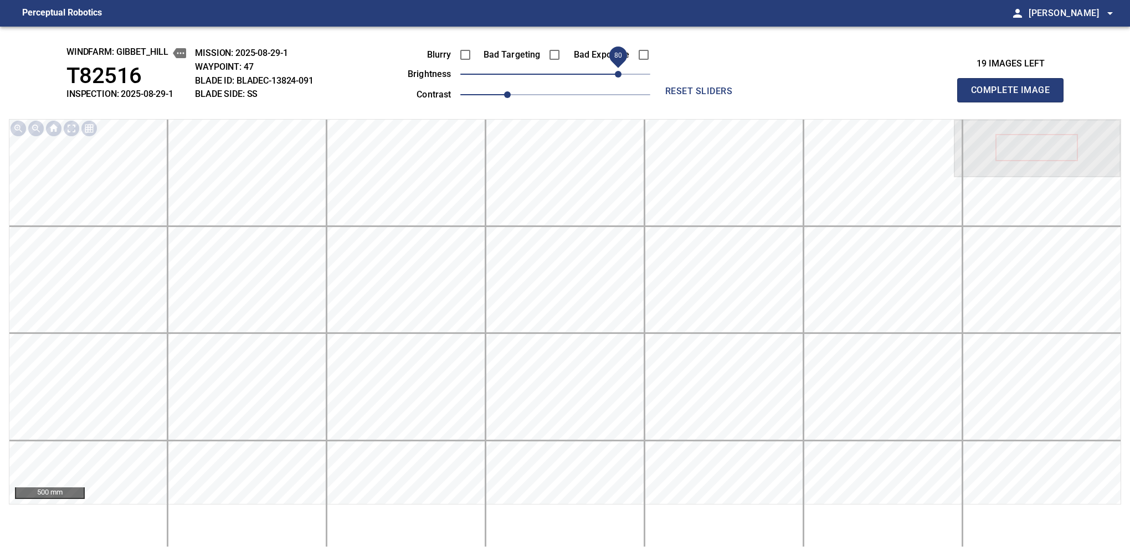
click at [618, 77] on span "80" at bounding box center [618, 74] width 7 height 7
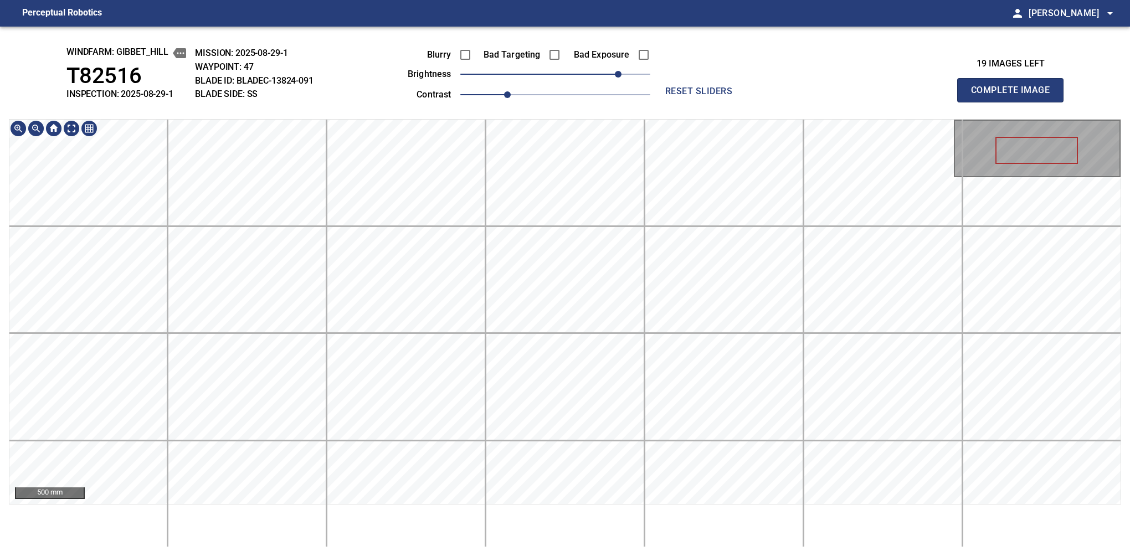
click at [601, 95] on div "windfarm: Gibbet_Hill T82516 INSPECTION: 2025-08-29-1 MISSION: 2025-08-29-1 WAY…" at bounding box center [565, 291] width 1130 height 529
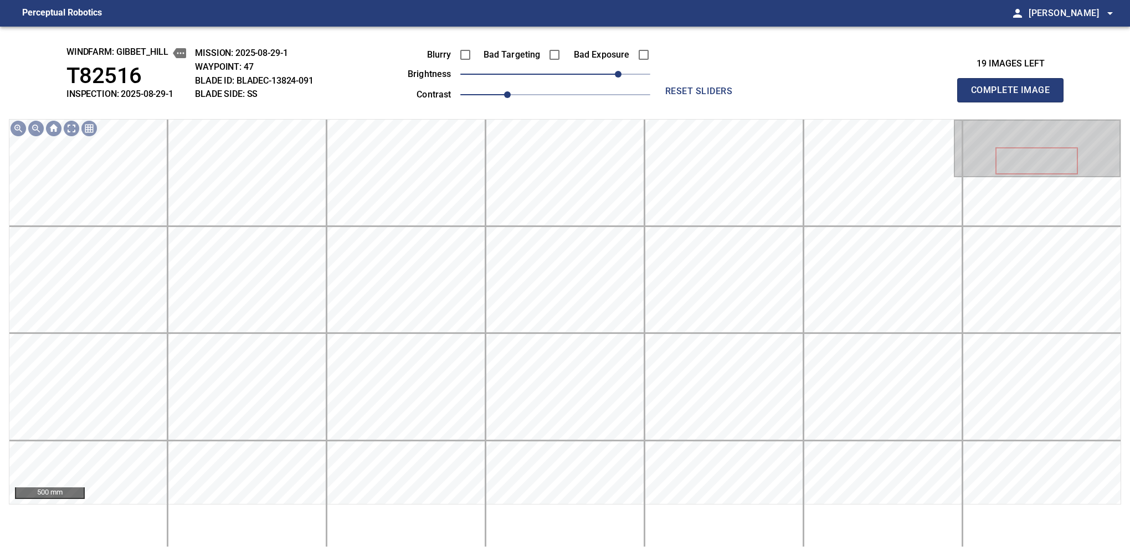
click at [1014, 102] on button "Complete Image" at bounding box center [1010, 90] width 106 height 24
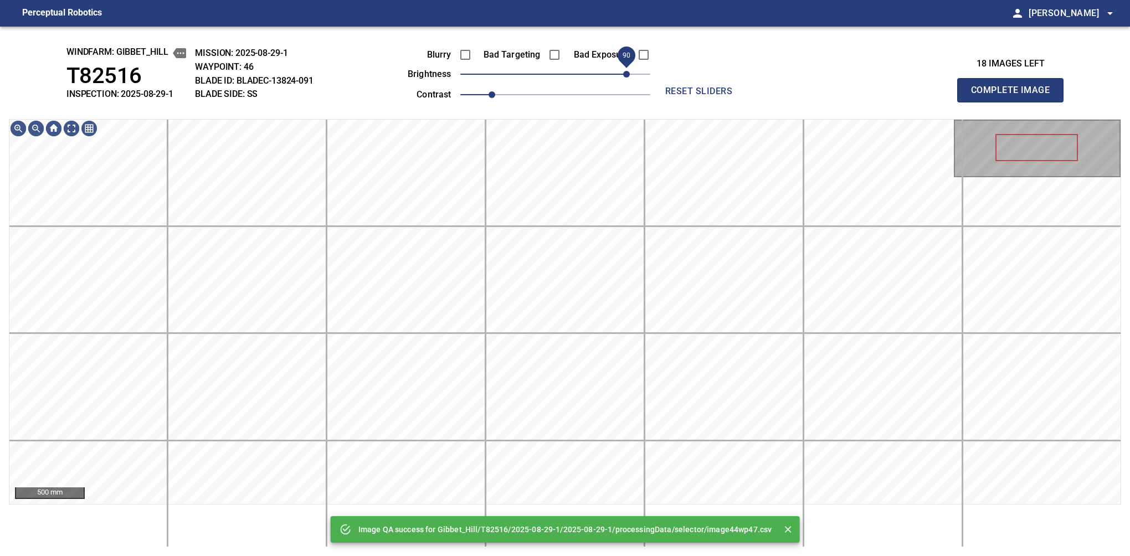
drag, startPoint x: 616, startPoint y: 75, endPoint x: 622, endPoint y: 81, distance: 8.2
click at [622, 81] on span "90" at bounding box center [555, 74] width 190 height 16
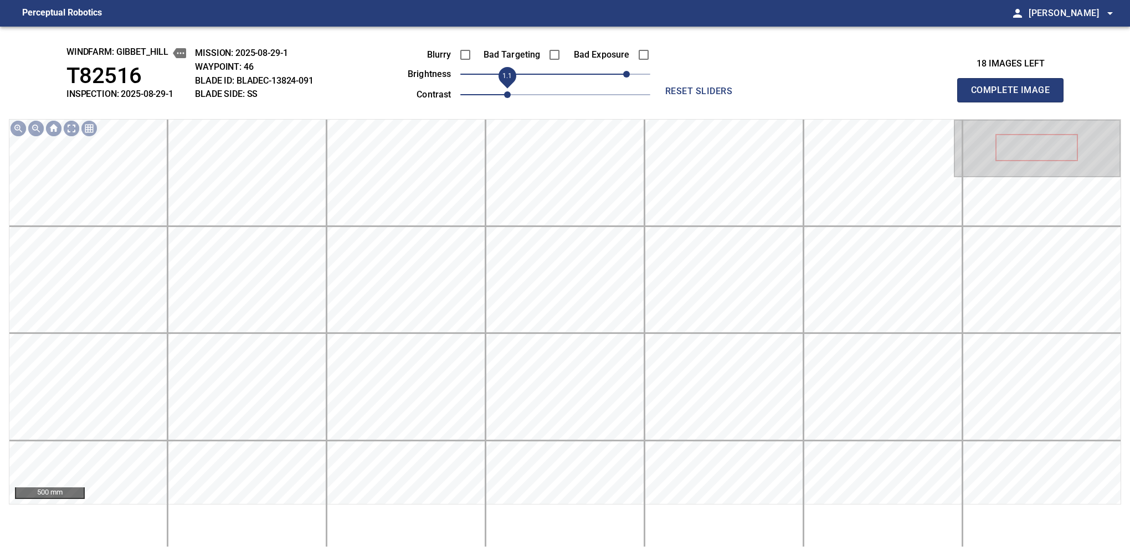
drag, startPoint x: 502, startPoint y: 85, endPoint x: 509, endPoint y: 85, distance: 7.8
click at [509, 91] on span "1.1" at bounding box center [507, 94] width 7 height 7
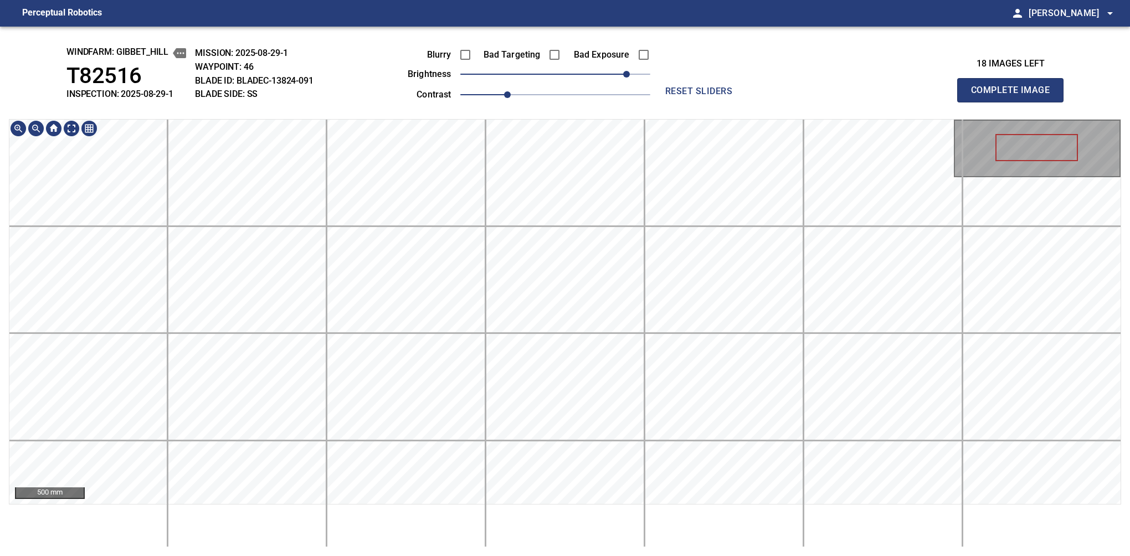
click at [582, 116] on div "windfarm: Gibbet_Hill T82516 INSPECTION: 2025-08-29-1 MISSION: 2025-08-29-1 WAY…" at bounding box center [565, 291] width 1130 height 529
click at [1014, 102] on button "Complete Image" at bounding box center [1010, 90] width 106 height 24
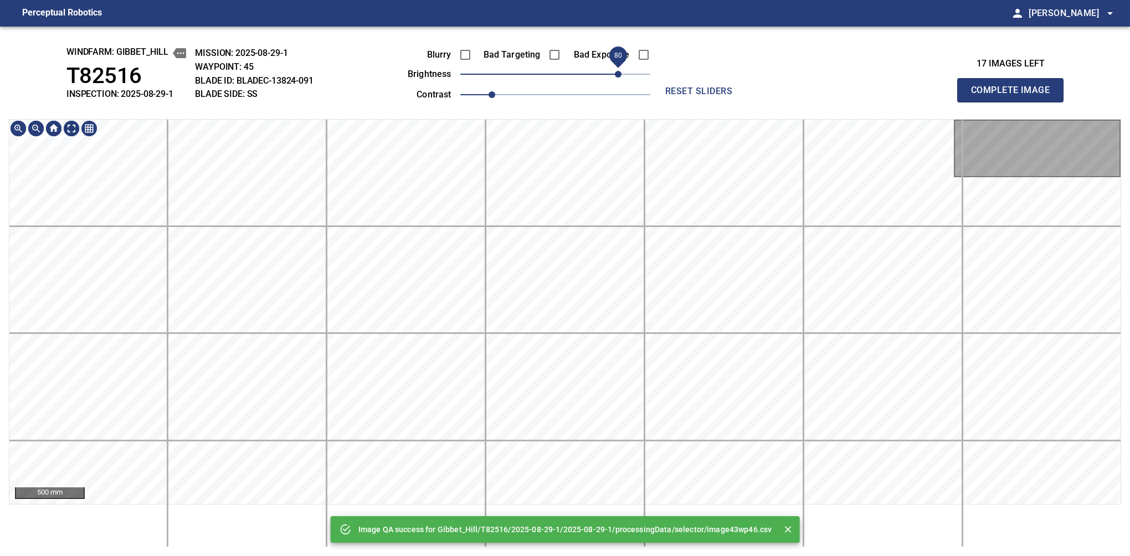
drag, startPoint x: 574, startPoint y: 75, endPoint x: 620, endPoint y: 68, distance: 47.2
click at [620, 71] on span "80" at bounding box center [618, 74] width 7 height 7
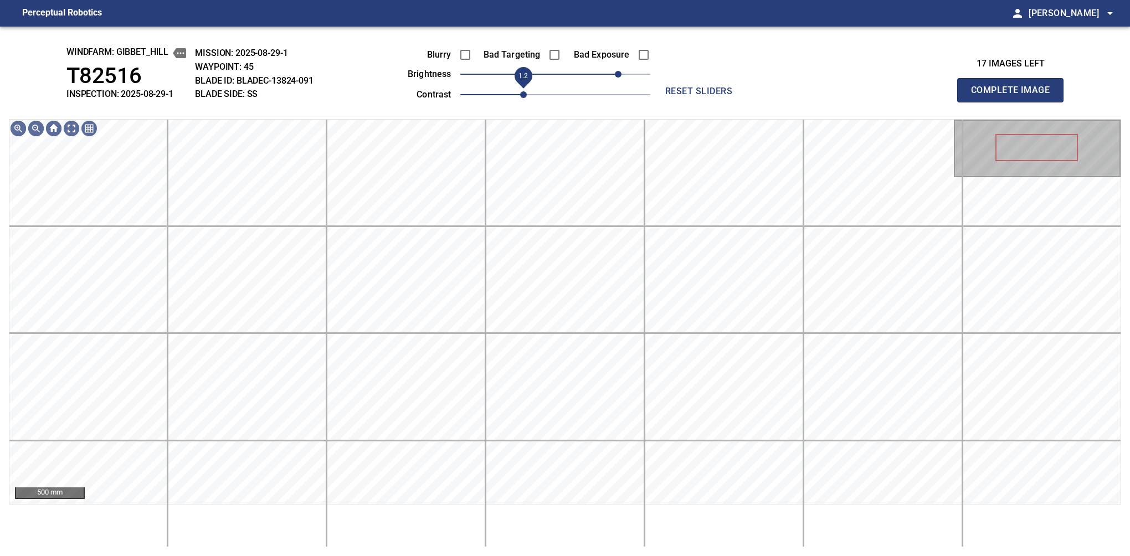
drag, startPoint x: 512, startPoint y: 91, endPoint x: 521, endPoint y: 91, distance: 9.4
click at [521, 91] on span "1.2" at bounding box center [523, 94] width 7 height 7
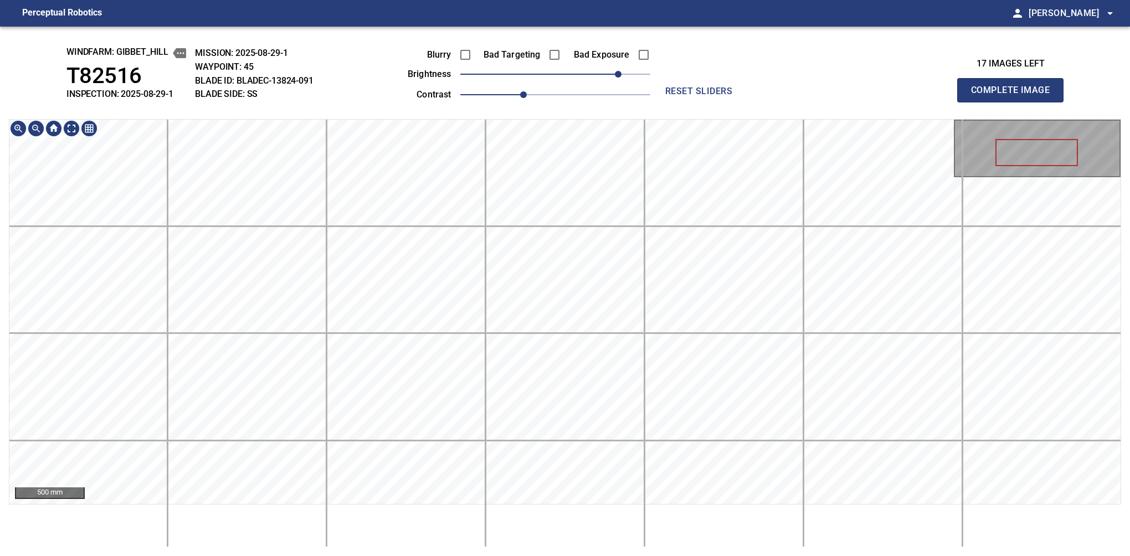
click at [578, 102] on div "windfarm: Gibbet_Hill T82516 INSPECTION: 2025-08-29-1 MISSION: 2025-08-29-1 WAY…" at bounding box center [565, 291] width 1130 height 529
click at [1014, 102] on button "Complete Image" at bounding box center [1010, 90] width 106 height 24
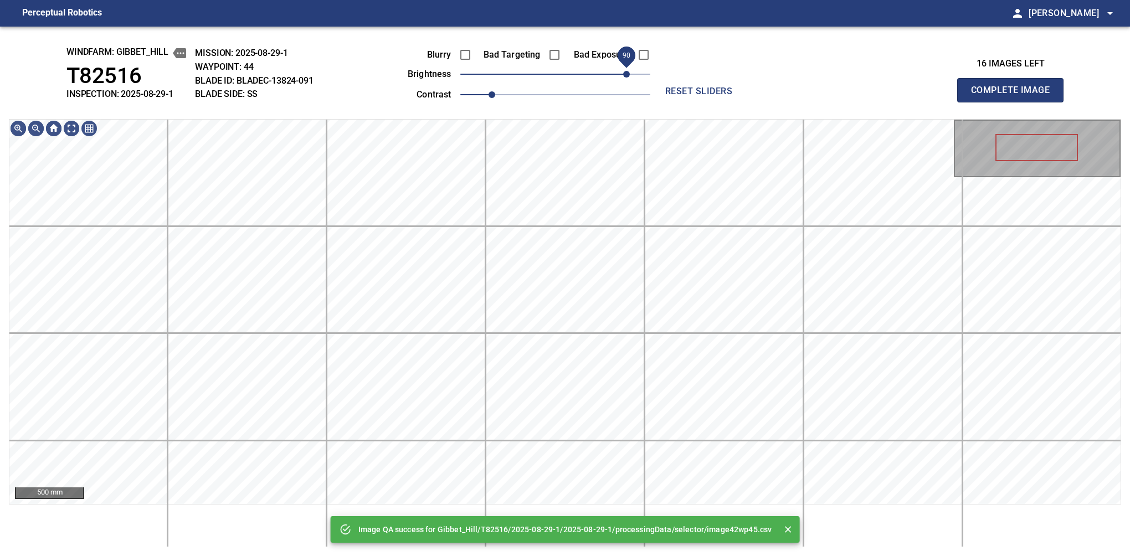
drag, startPoint x: 616, startPoint y: 75, endPoint x: 627, endPoint y: 70, distance: 12.9
click at [627, 70] on span "90" at bounding box center [555, 74] width 190 height 16
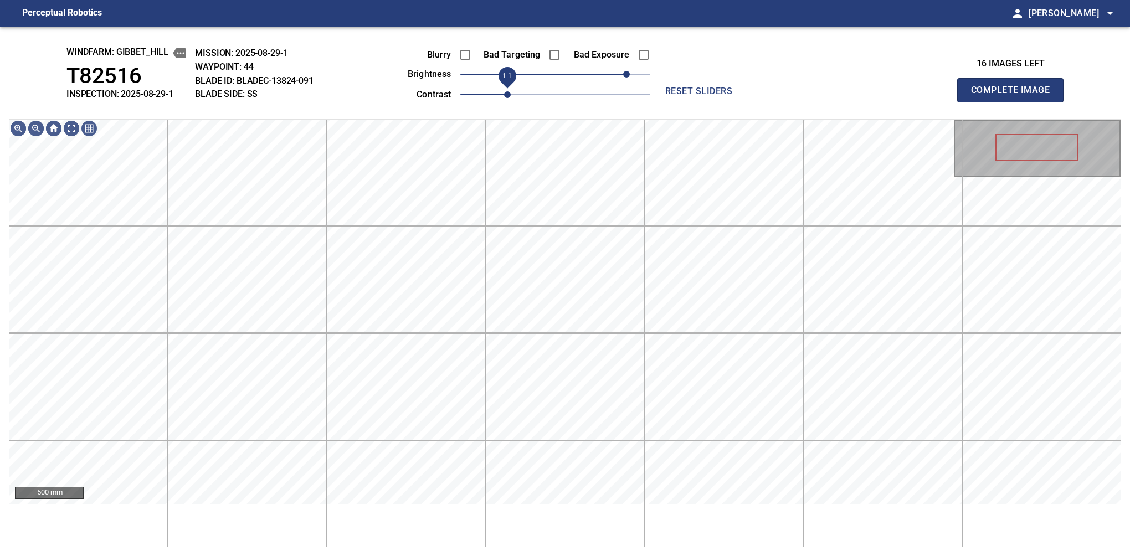
click at [504, 93] on span "1.1" at bounding box center [507, 94] width 7 height 7
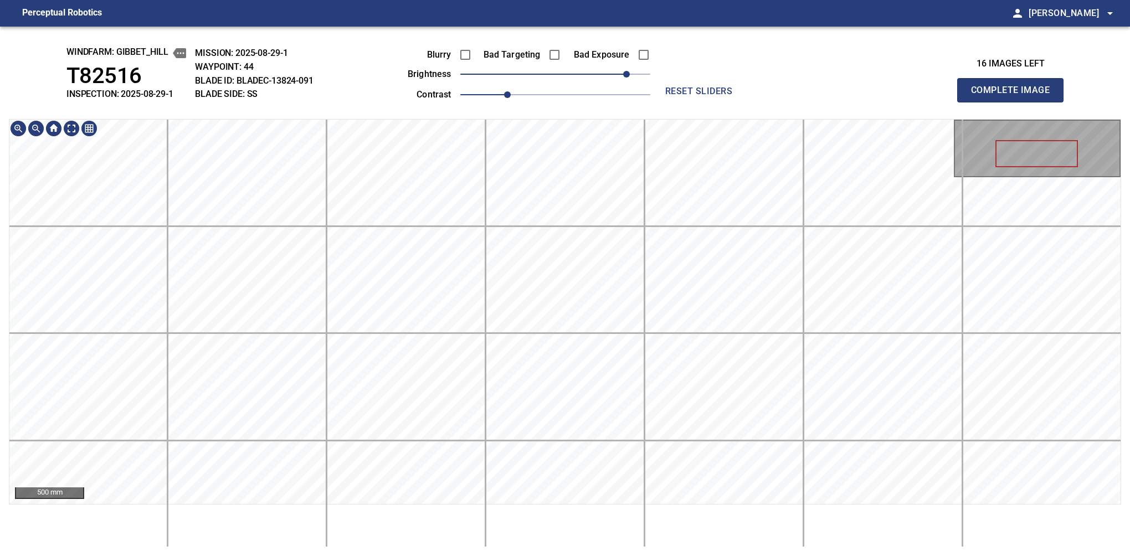
click at [571, 71] on div "windfarm: Gibbet_Hill T82516 INSPECTION: 2025-08-29-1 MISSION: 2025-08-29-1 WAY…" at bounding box center [565, 291] width 1130 height 529
click at [520, 98] on span "1.2" at bounding box center [523, 94] width 7 height 7
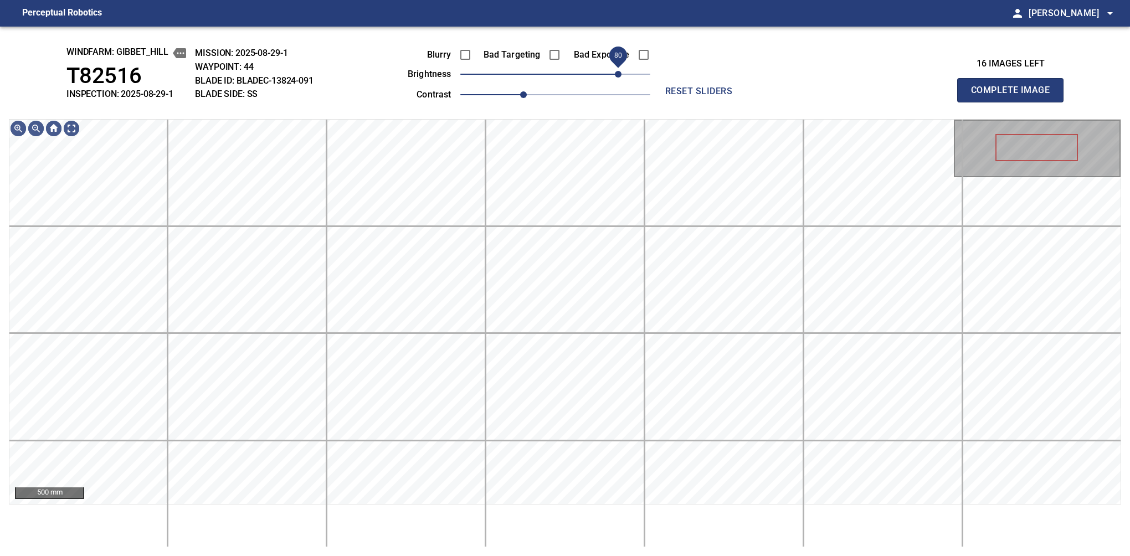
click at [618, 75] on span "80" at bounding box center [618, 74] width 7 height 7
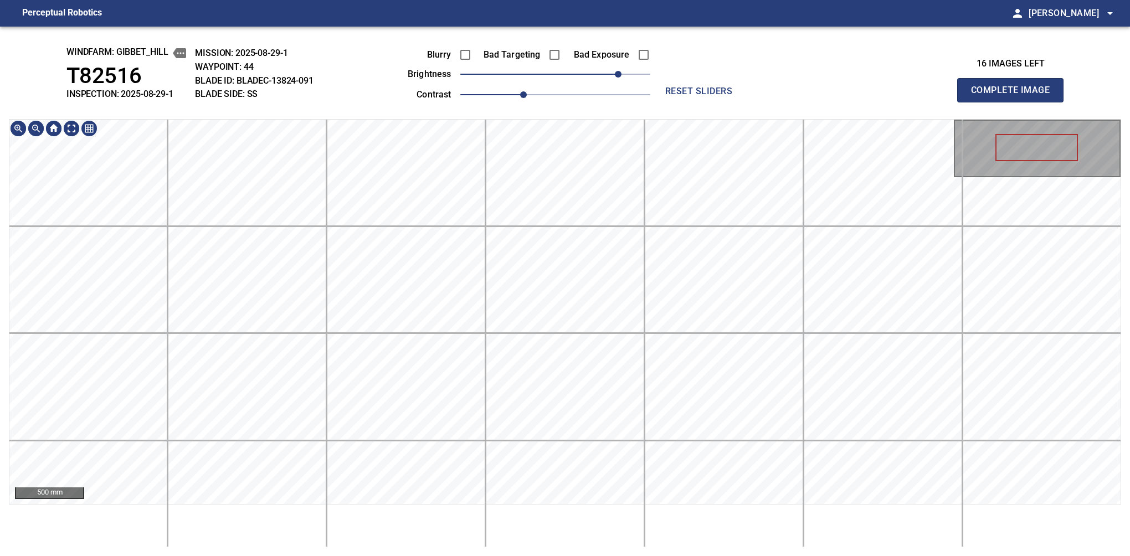
click at [593, 37] on div "windfarm: Gibbet_Hill T82516 INSPECTION: 2025-08-29-1 MISSION: 2025-08-29-1 WAY…" at bounding box center [565, 291] width 1130 height 529
click at [1014, 102] on button "Complete Image" at bounding box center [1010, 90] width 106 height 24
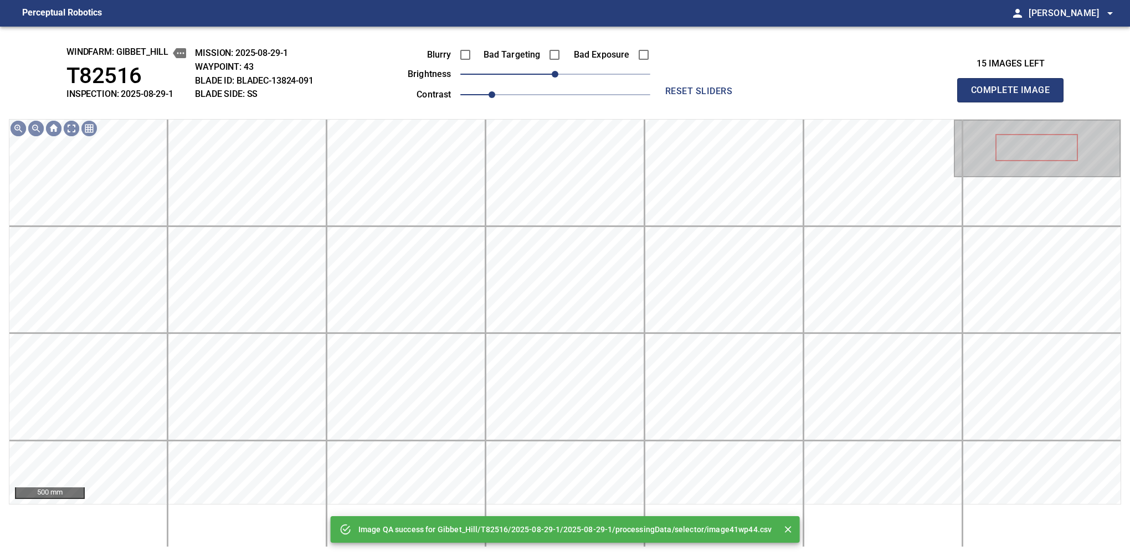
click at [598, 68] on div "Blurry Bad Targeting Bad Exposure brightness 0 contrast 1" at bounding box center [516, 72] width 267 height 59
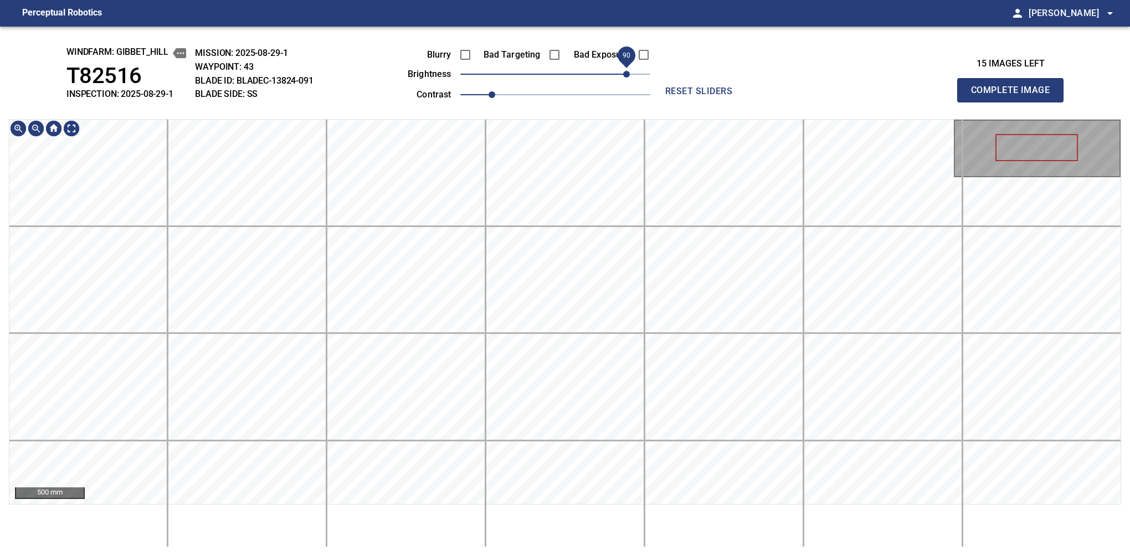
drag, startPoint x: 622, startPoint y: 73, endPoint x: 630, endPoint y: 73, distance: 7.8
click at [630, 73] on span "90" at bounding box center [555, 74] width 190 height 16
drag, startPoint x: 505, startPoint y: 96, endPoint x: 523, endPoint y: 89, distance: 19.3
click at [523, 89] on span "1.2" at bounding box center [555, 95] width 190 height 16
click at [599, 70] on div "windfarm: Gibbet_Hill T82516 INSPECTION: 2025-08-29-1 MISSION: 2025-08-29-1 WAY…" at bounding box center [565, 291] width 1130 height 529
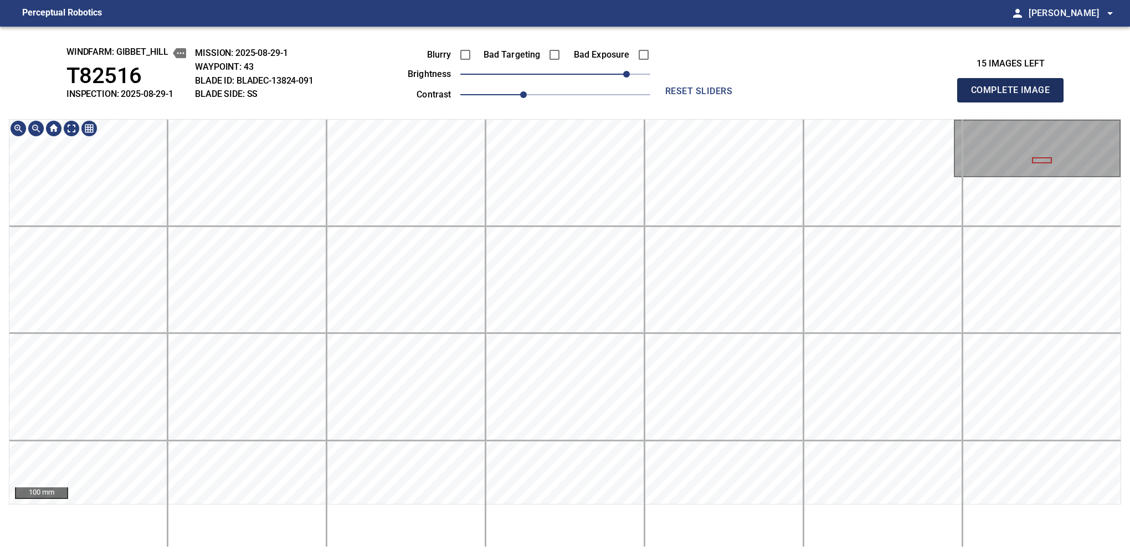
click at [1014, 102] on button "Complete Image" at bounding box center [1010, 90] width 106 height 24
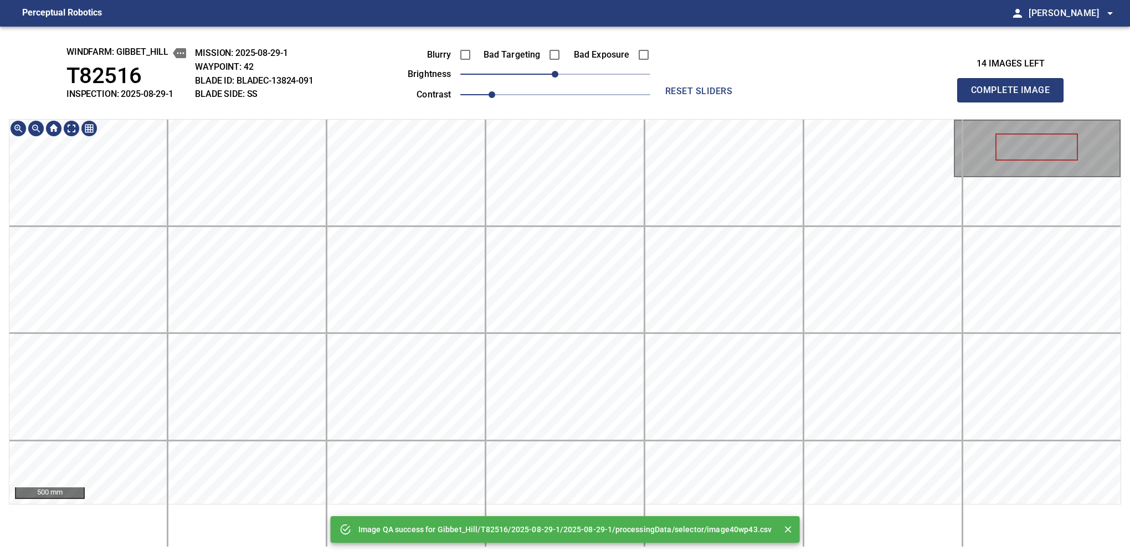
click at [744, 555] on html "Perceptual Robotics person Alex Semenov arrow_drop_down Image QA success for Gi…" at bounding box center [565, 278] width 1130 height 556
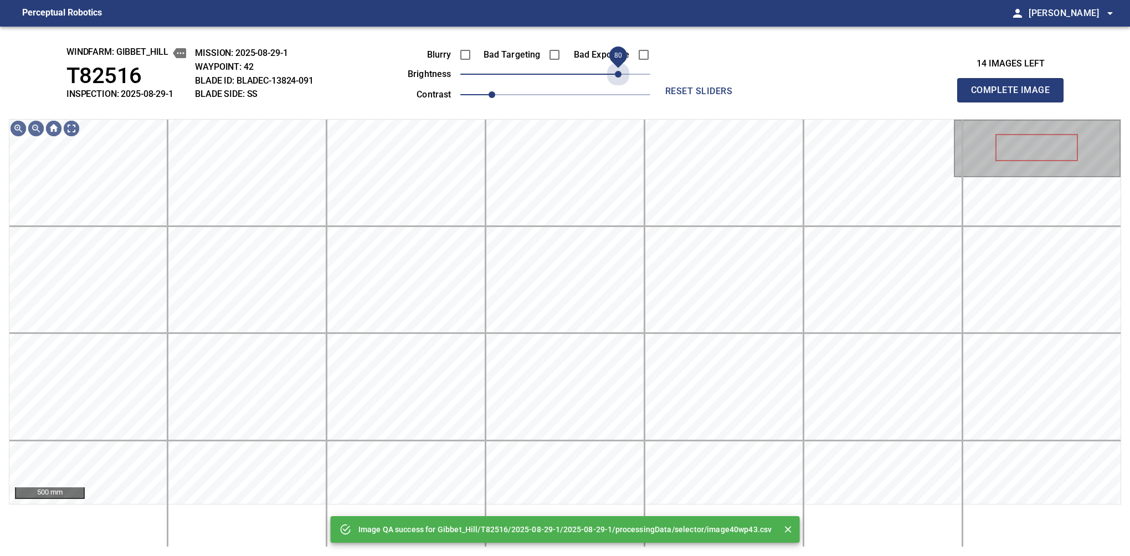
drag, startPoint x: 589, startPoint y: 78, endPoint x: 622, endPoint y: 74, distance: 33.4
click at [622, 74] on span "80" at bounding box center [555, 74] width 190 height 16
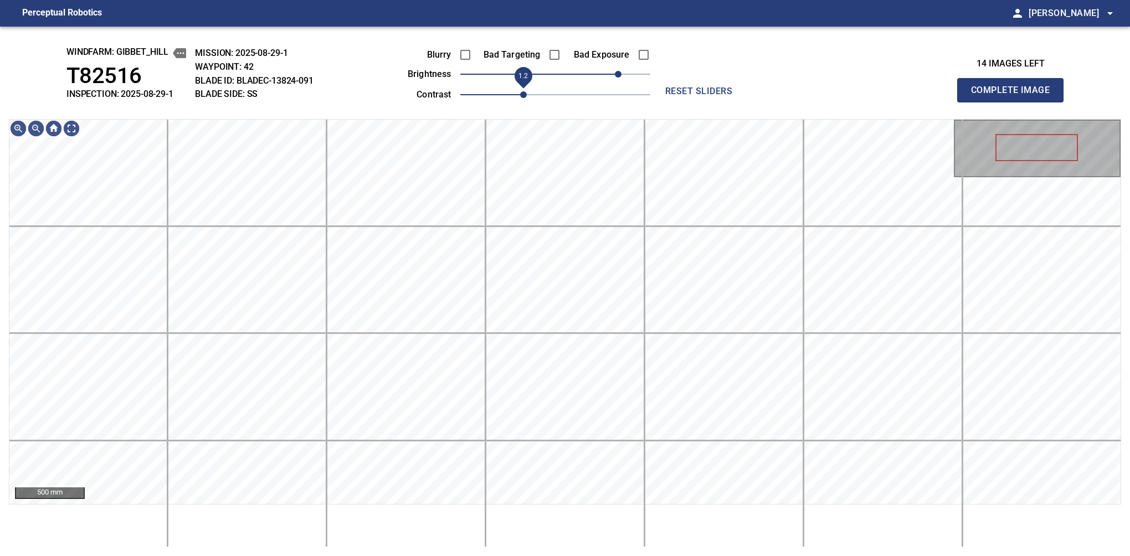
drag, startPoint x: 515, startPoint y: 95, endPoint x: 529, endPoint y: 90, distance: 14.9
click at [529, 90] on span "1.2" at bounding box center [555, 95] width 190 height 16
click at [627, 76] on span "90" at bounding box center [626, 74] width 7 height 7
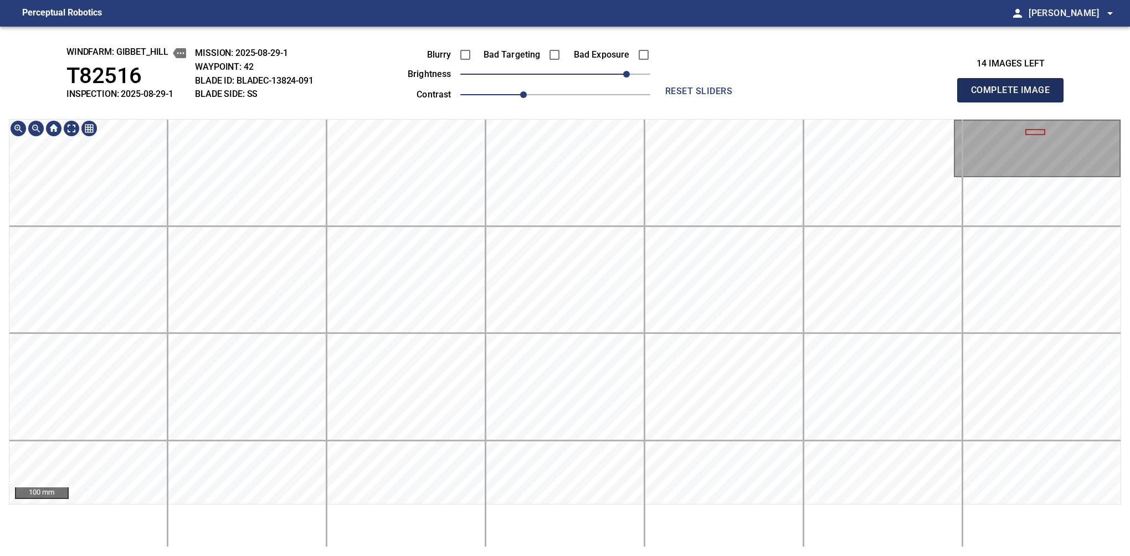
click at [1014, 102] on button "Complete Image" at bounding box center [1010, 90] width 106 height 24
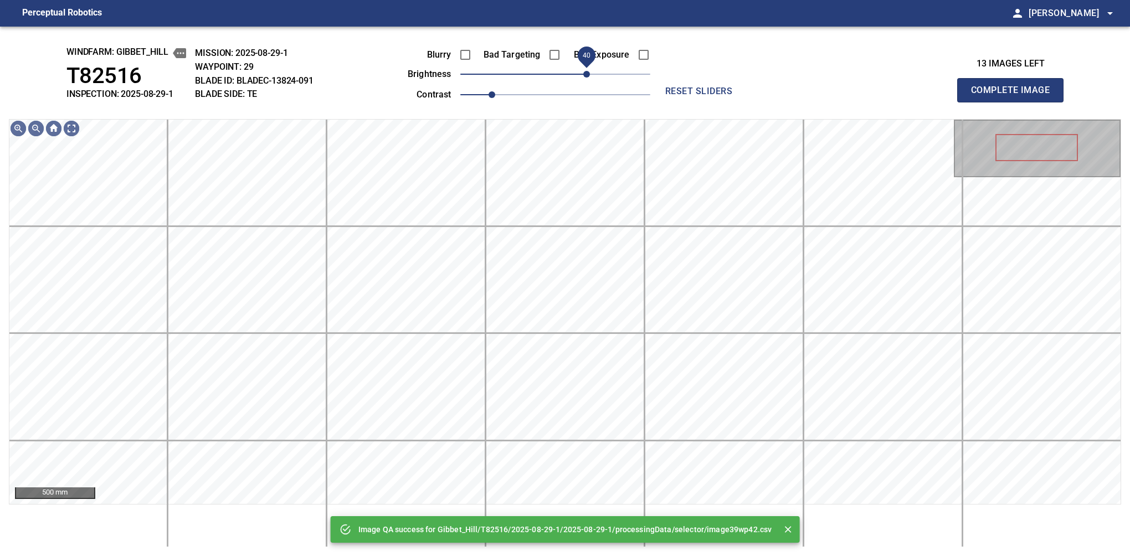
click at [589, 71] on span "40" at bounding box center [555, 74] width 190 height 16
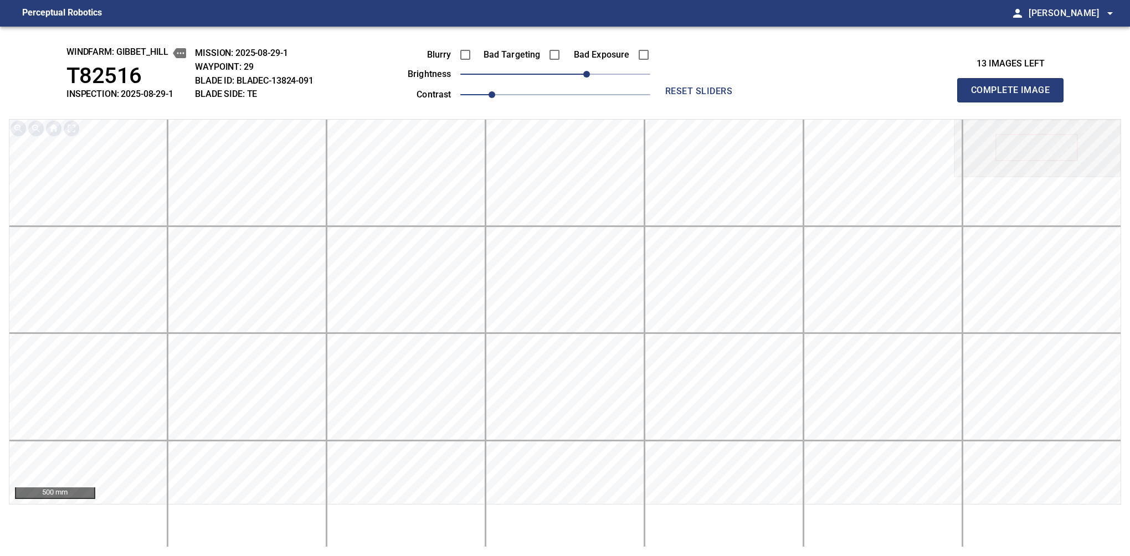
click at [1014, 102] on button "Complete Image" at bounding box center [1010, 90] width 106 height 24
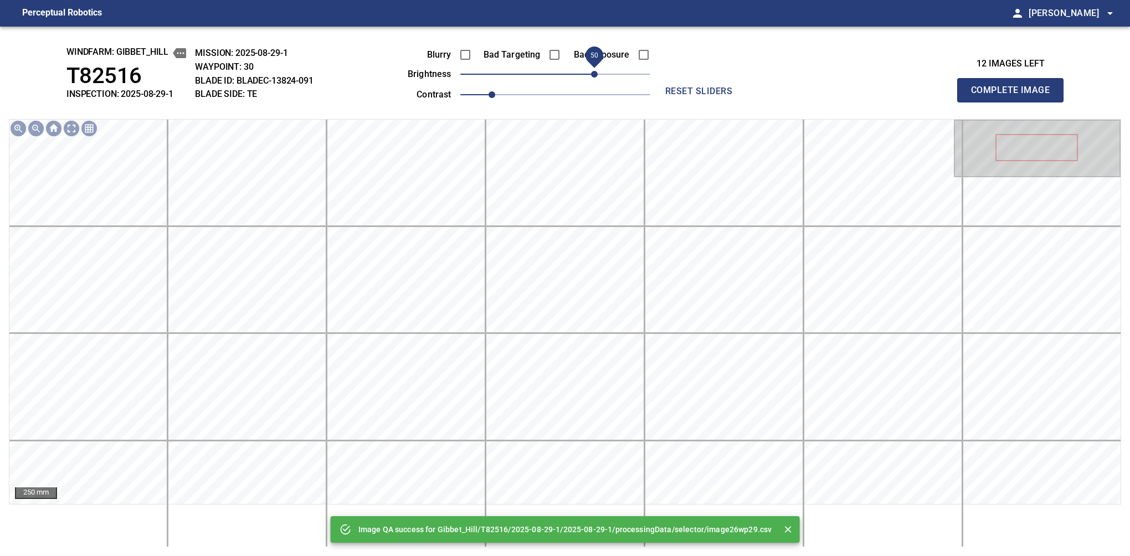
drag, startPoint x: 589, startPoint y: 71, endPoint x: 596, endPoint y: 71, distance: 6.6
click at [596, 71] on span "50" at bounding box center [555, 74] width 190 height 16
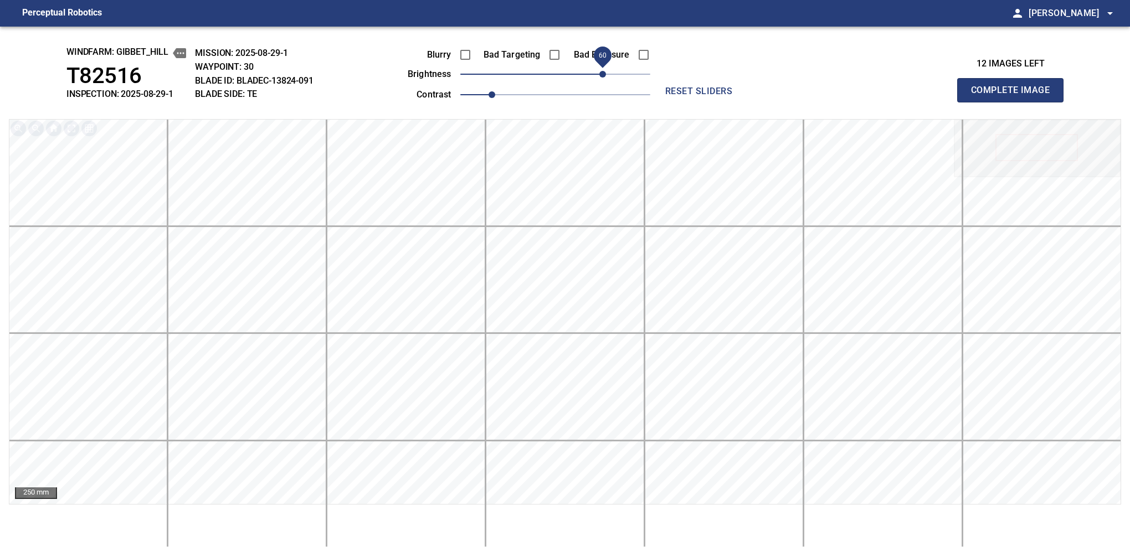
click at [599, 71] on span "60" at bounding box center [602, 74] width 7 height 7
click at [1014, 102] on button "Complete Image" at bounding box center [1010, 90] width 106 height 24
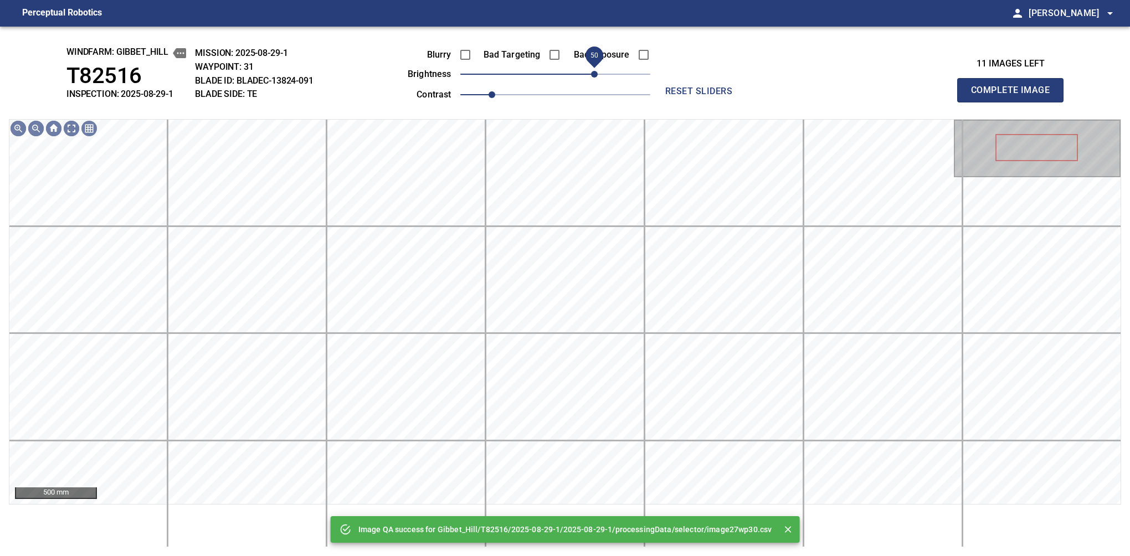
click at [597, 69] on span "50" at bounding box center [555, 74] width 190 height 16
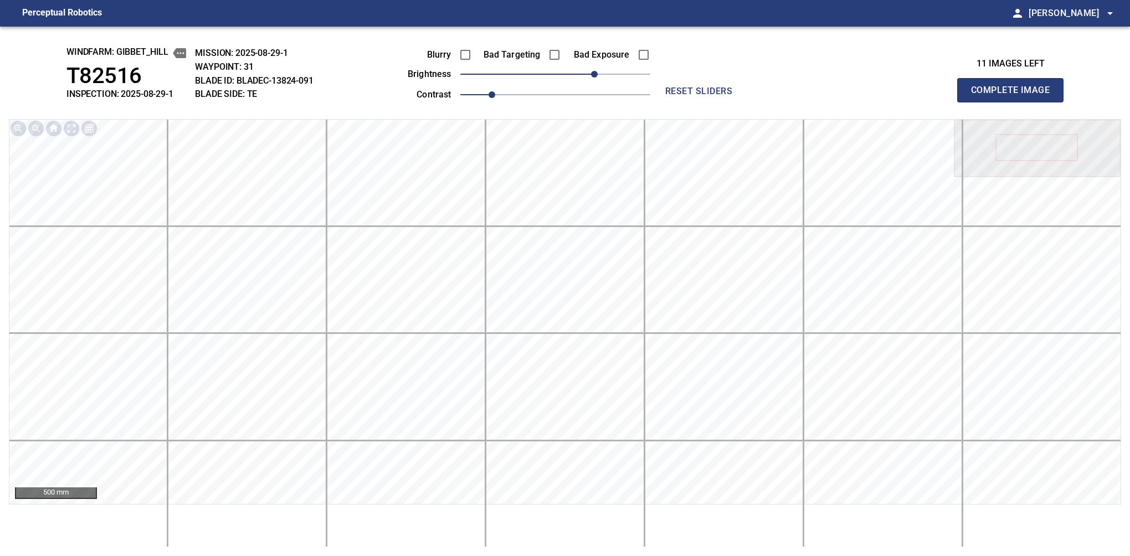
click at [1014, 102] on button "Complete Image" at bounding box center [1010, 90] width 106 height 24
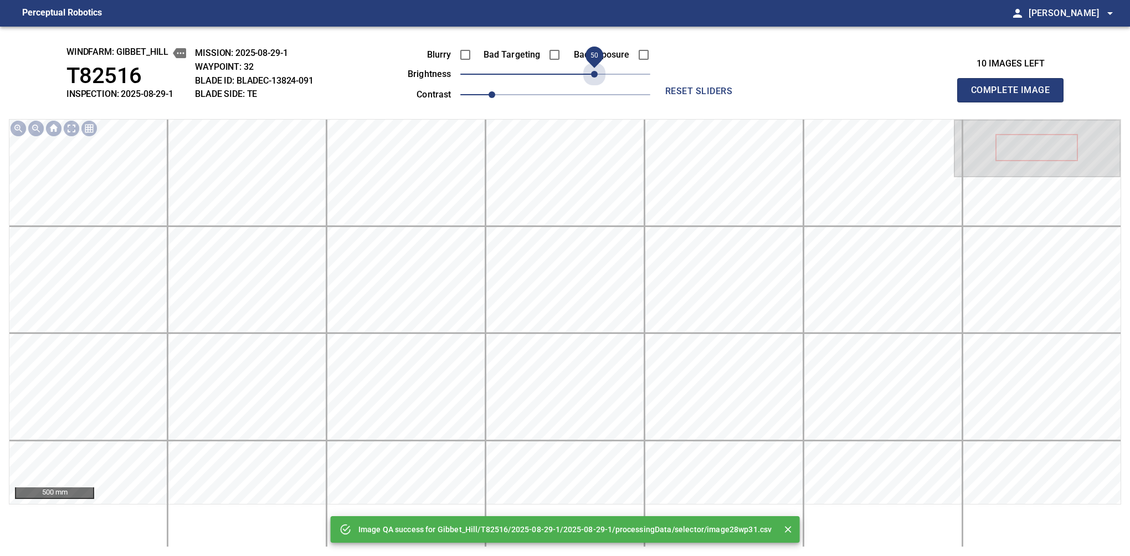
click at [597, 69] on span "50" at bounding box center [555, 74] width 190 height 16
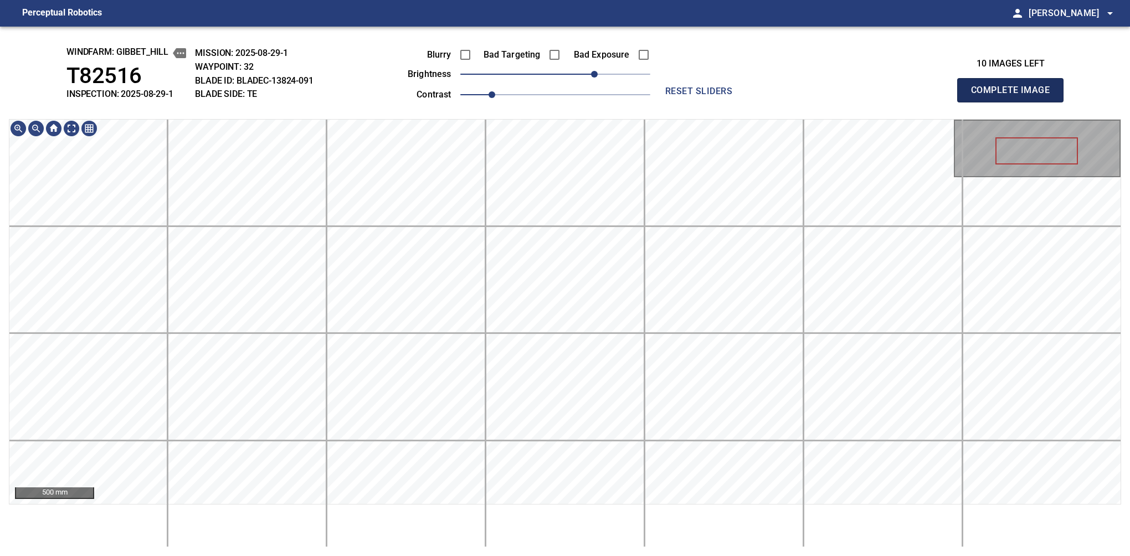
click at [1014, 102] on button "Complete Image" at bounding box center [1010, 90] width 106 height 24
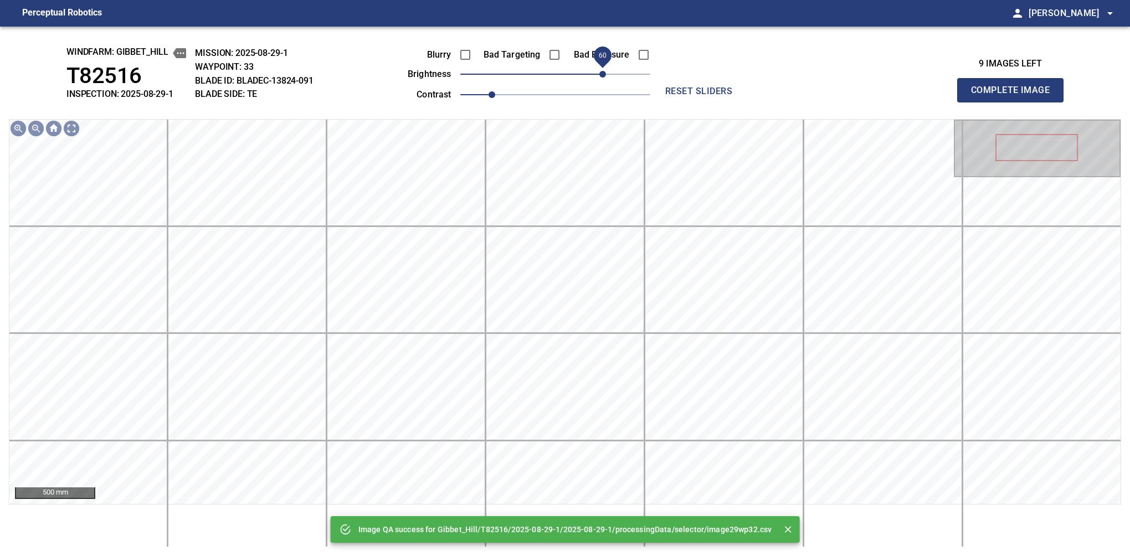
click at [605, 75] on span "60" at bounding box center [555, 74] width 190 height 16
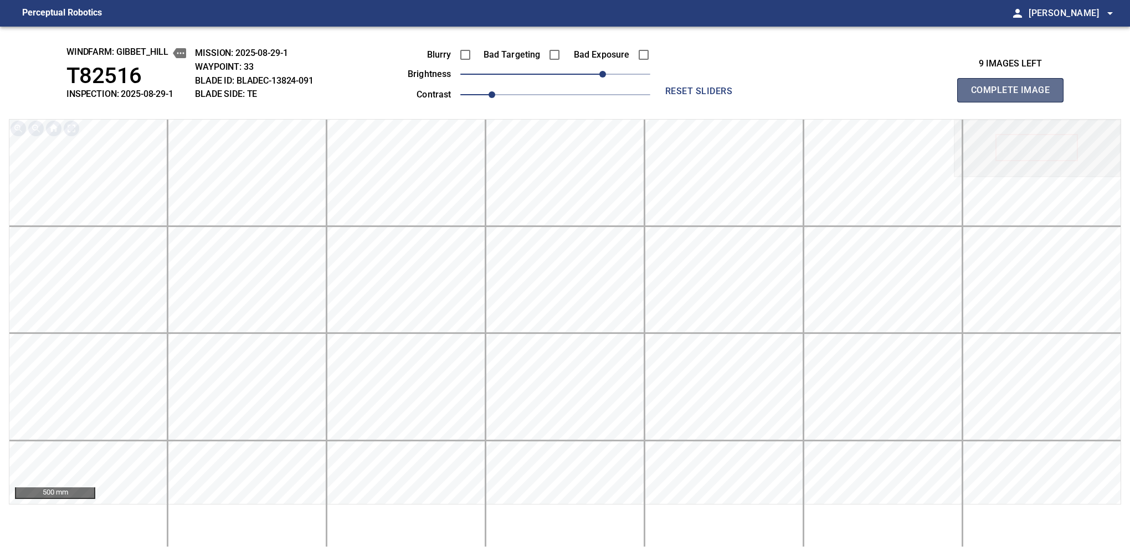
click at [1014, 102] on button "Complete Image" at bounding box center [1010, 90] width 106 height 24
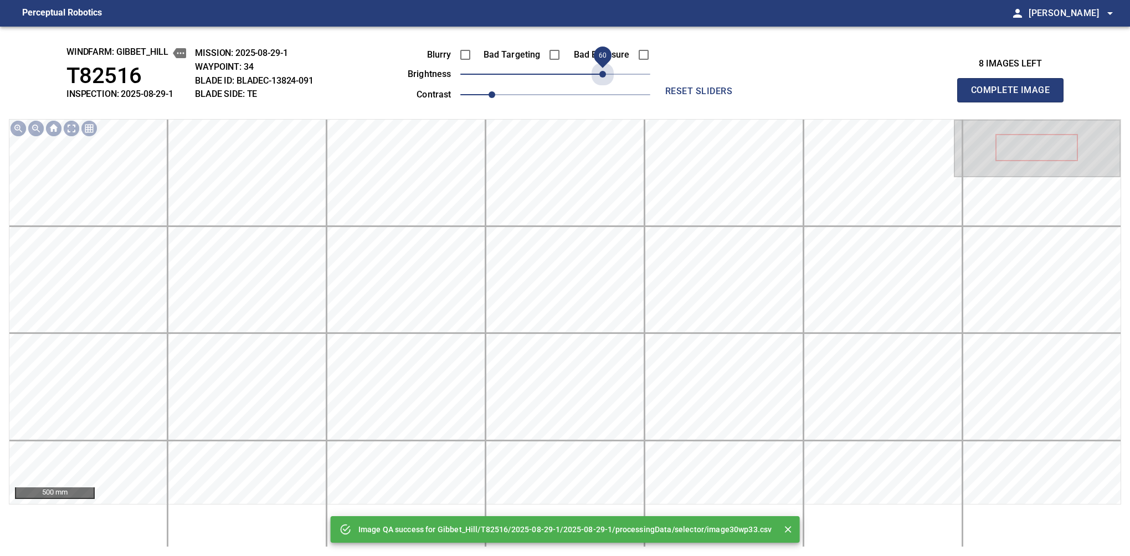
click at [605, 75] on span "60" at bounding box center [555, 74] width 190 height 16
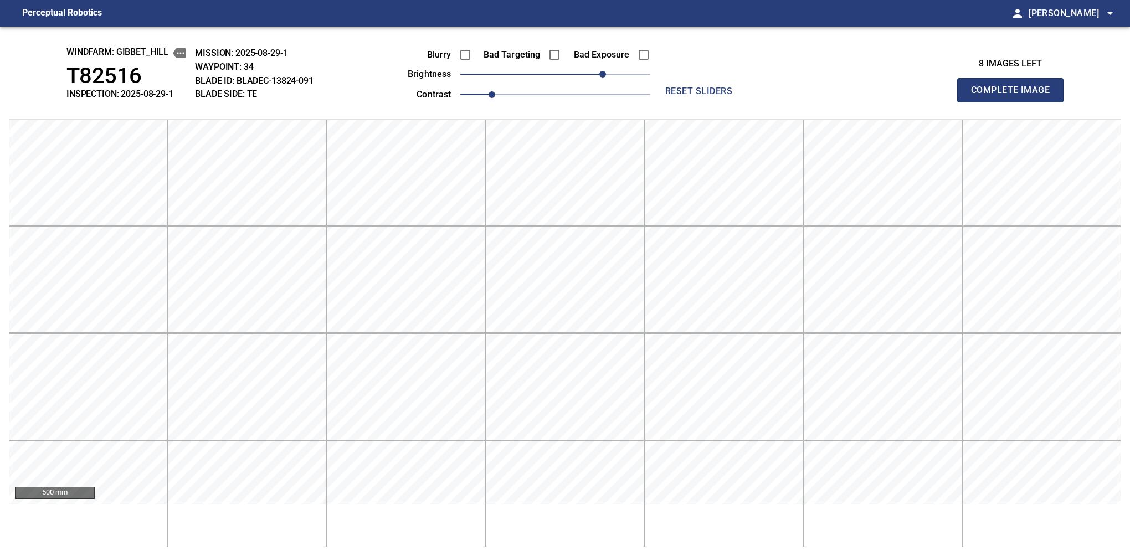
click at [1014, 102] on button "Complete Image" at bounding box center [1010, 90] width 106 height 24
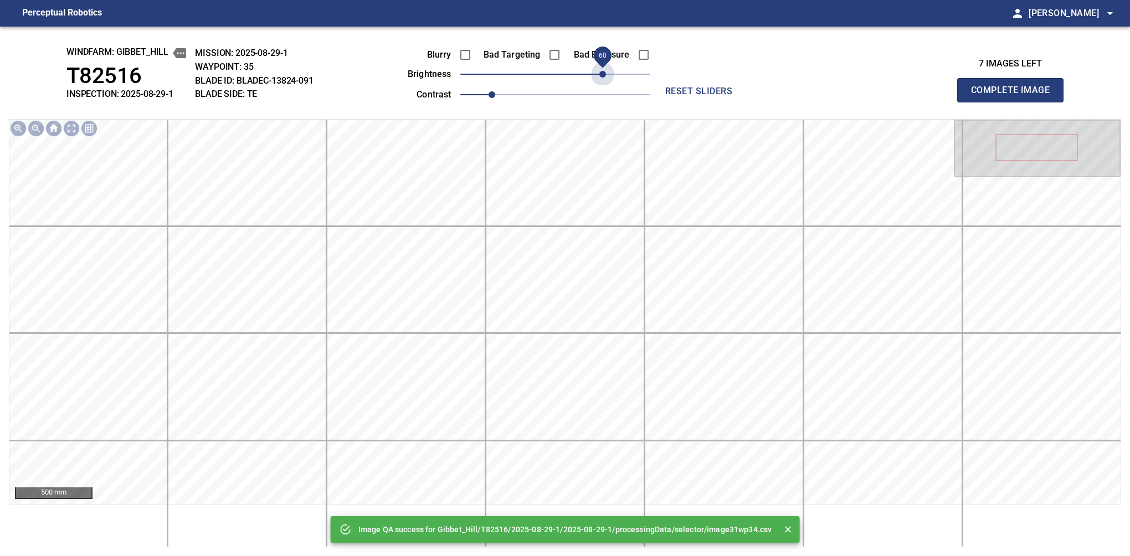
click at [605, 75] on span "60" at bounding box center [555, 74] width 190 height 16
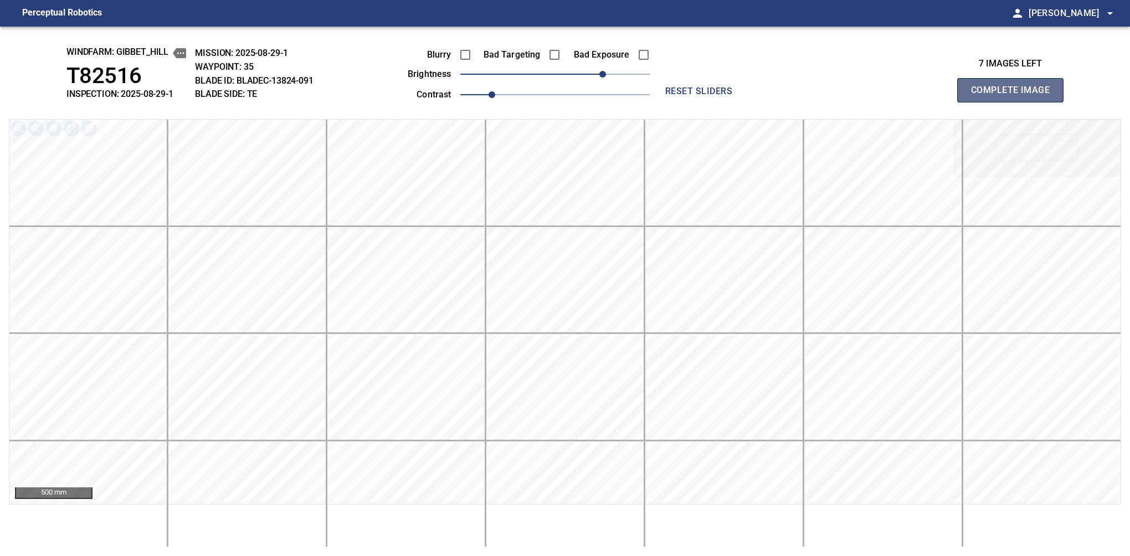
click at [1014, 102] on button "Complete Image" at bounding box center [1010, 90] width 106 height 24
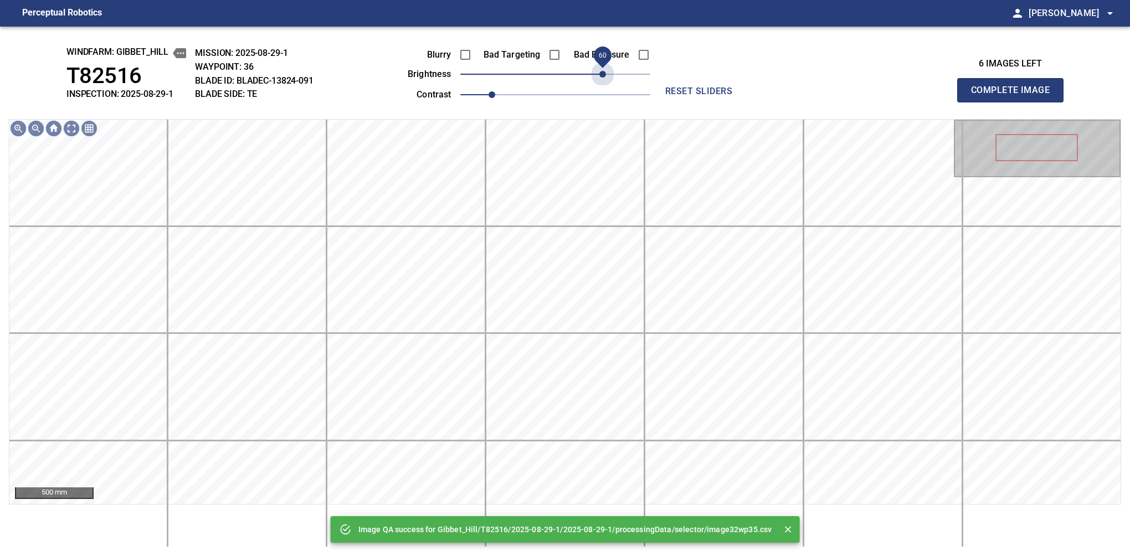
click at [605, 75] on span "60" at bounding box center [555, 74] width 190 height 16
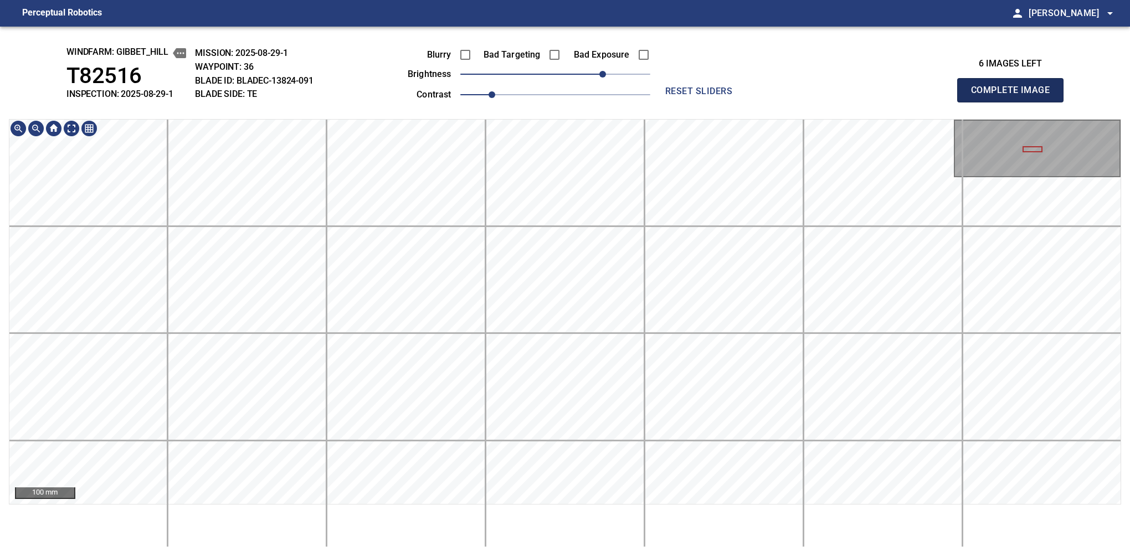
drag, startPoint x: 1018, startPoint y: 90, endPoint x: 1011, endPoint y: 86, distance: 8.2
click at [1014, 102] on button "Complete Image" at bounding box center [1010, 90] width 106 height 24
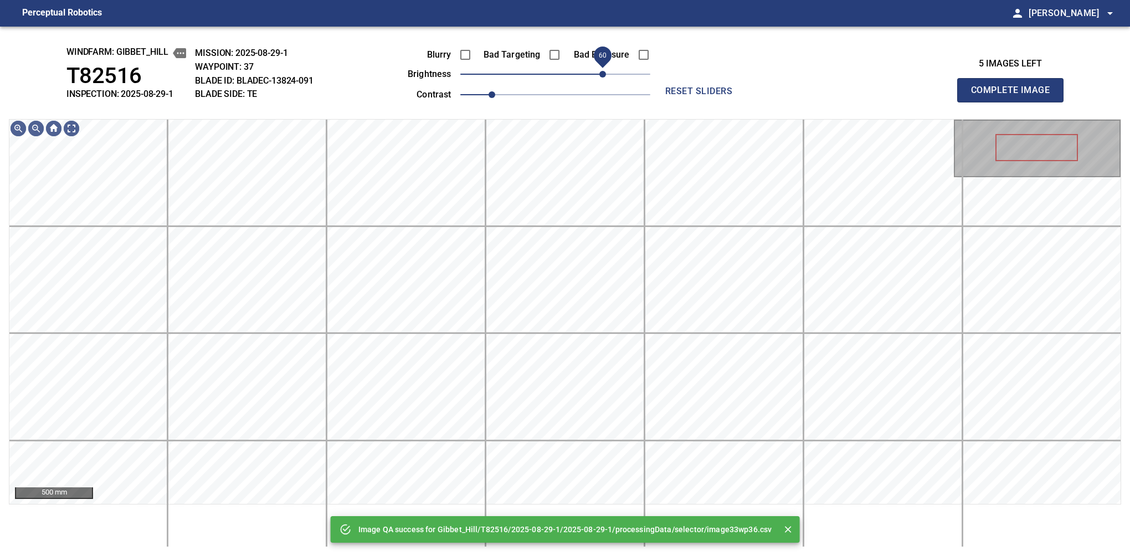
drag, startPoint x: 613, startPoint y: 73, endPoint x: 605, endPoint y: 73, distance: 7.8
click at [605, 73] on span "60" at bounding box center [555, 74] width 190 height 16
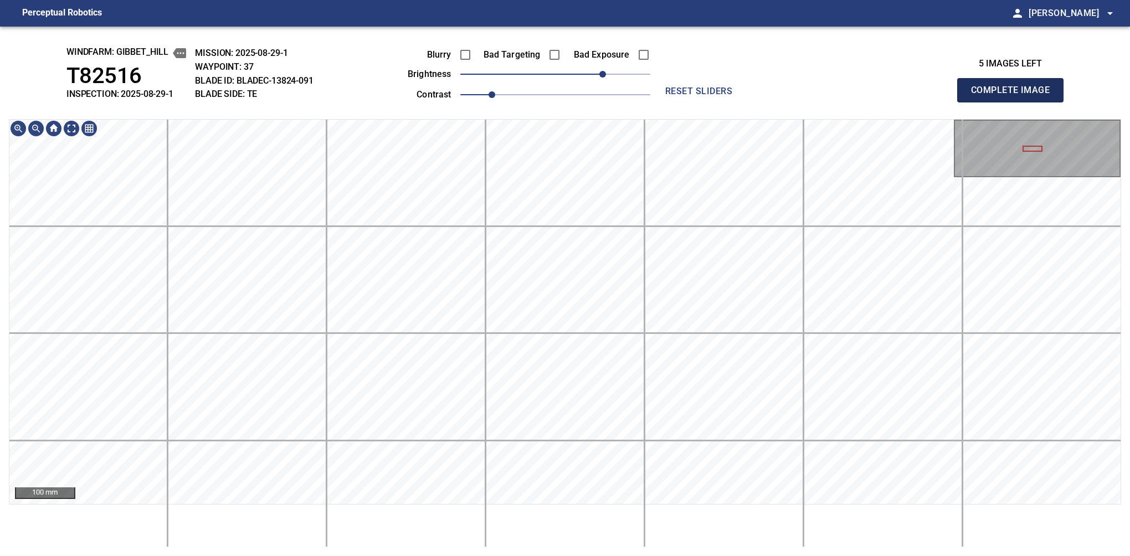
click at [1014, 102] on button "Complete Image" at bounding box center [1010, 90] width 106 height 24
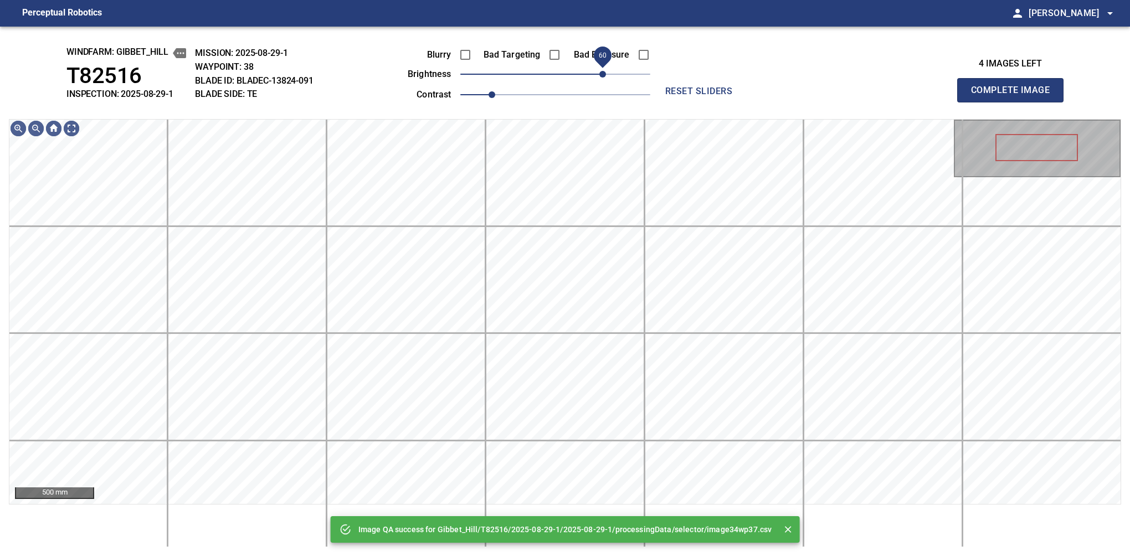
drag, startPoint x: 609, startPoint y: 73, endPoint x: 604, endPoint y: 76, distance: 6.5
click at [604, 76] on span "60" at bounding box center [555, 74] width 190 height 16
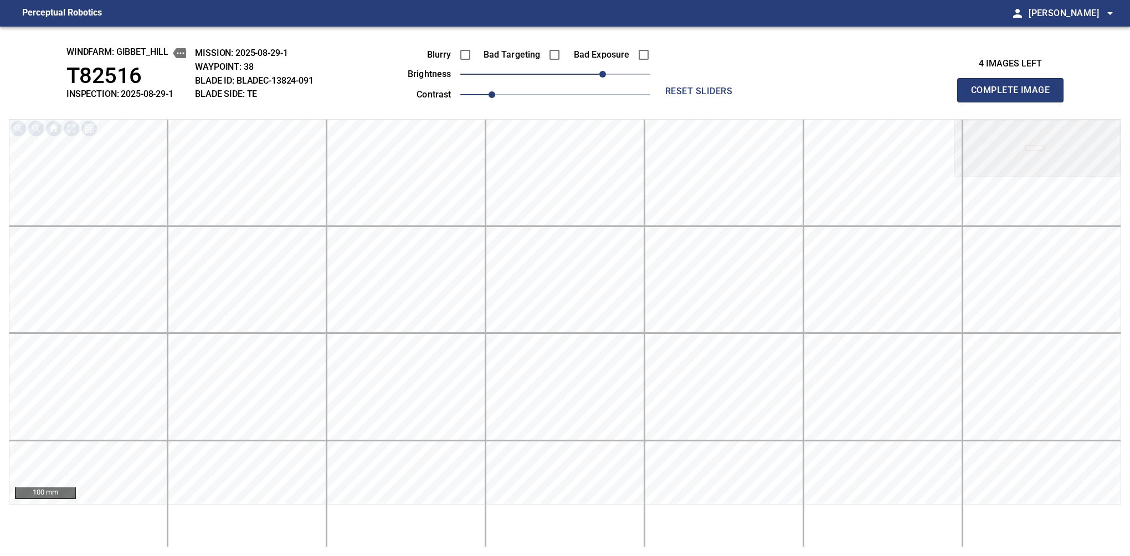
click at [1014, 102] on button "Complete Image" at bounding box center [1010, 90] width 106 height 24
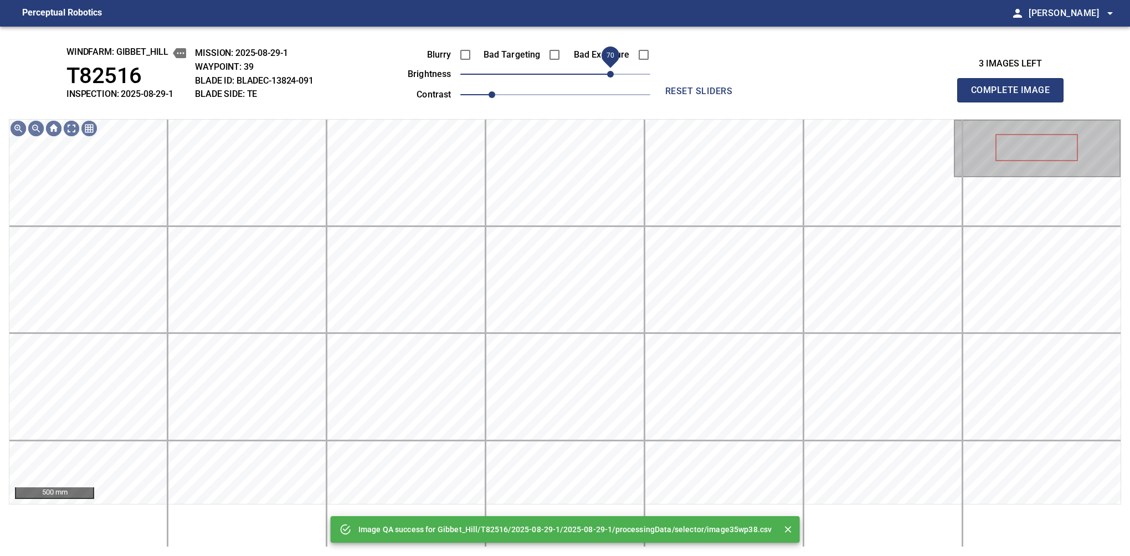
click at [609, 76] on span "70" at bounding box center [555, 74] width 190 height 16
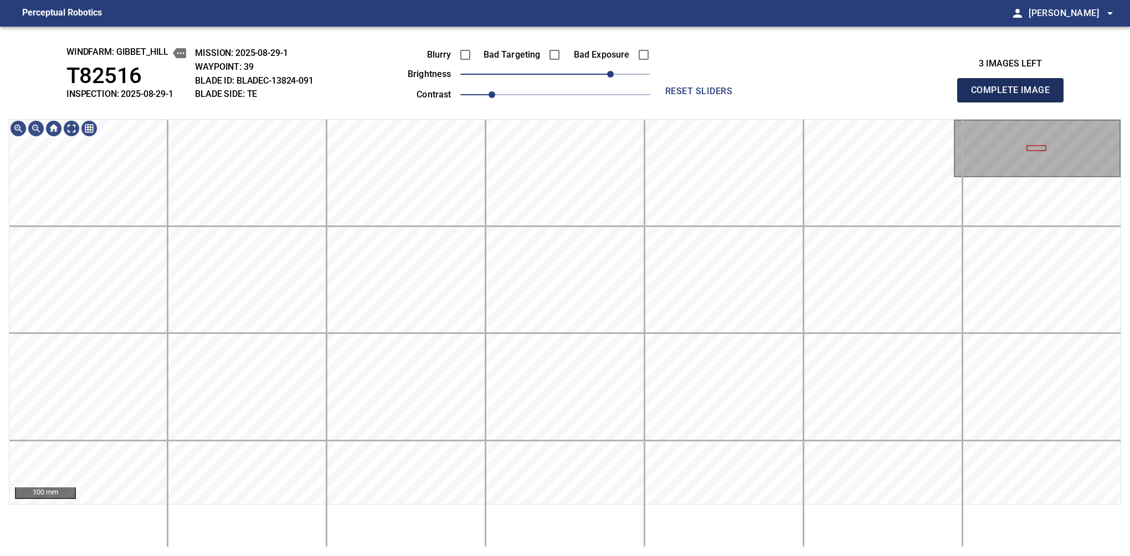
click at [1014, 102] on button "Complete Image" at bounding box center [1010, 90] width 106 height 24
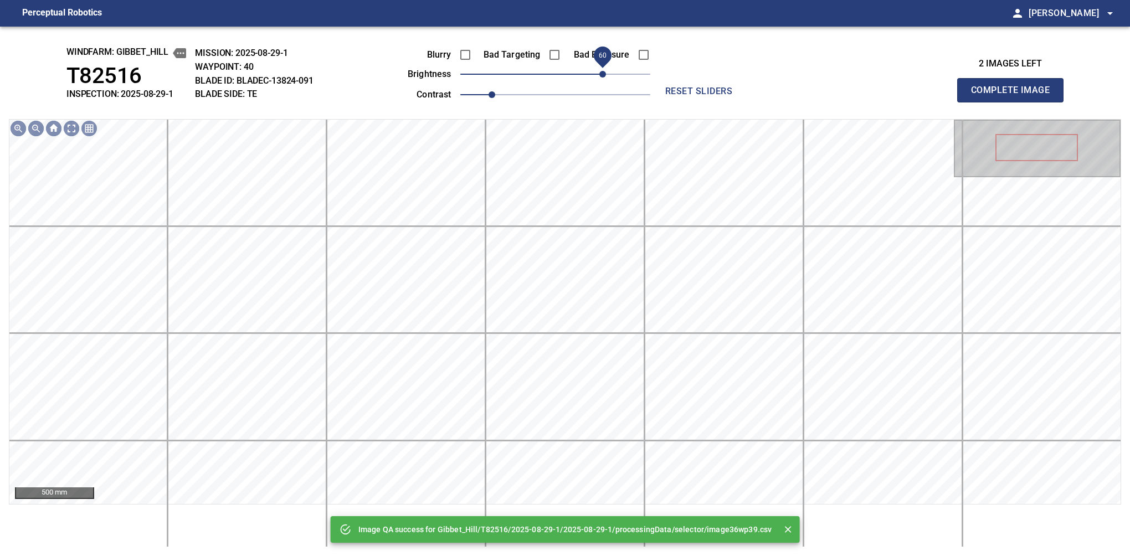
drag, startPoint x: 614, startPoint y: 68, endPoint x: 604, endPoint y: 74, distance: 10.9
click at [604, 74] on span "60" at bounding box center [555, 74] width 190 height 16
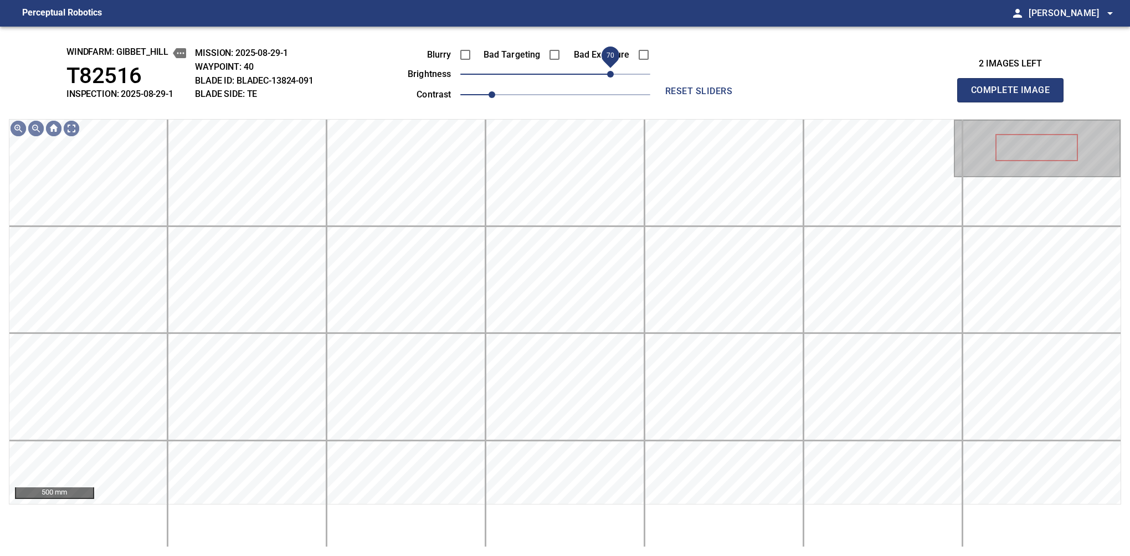
drag, startPoint x: 602, startPoint y: 78, endPoint x: 607, endPoint y: 74, distance: 6.0
click at [607, 74] on span "70" at bounding box center [610, 74] width 7 height 7
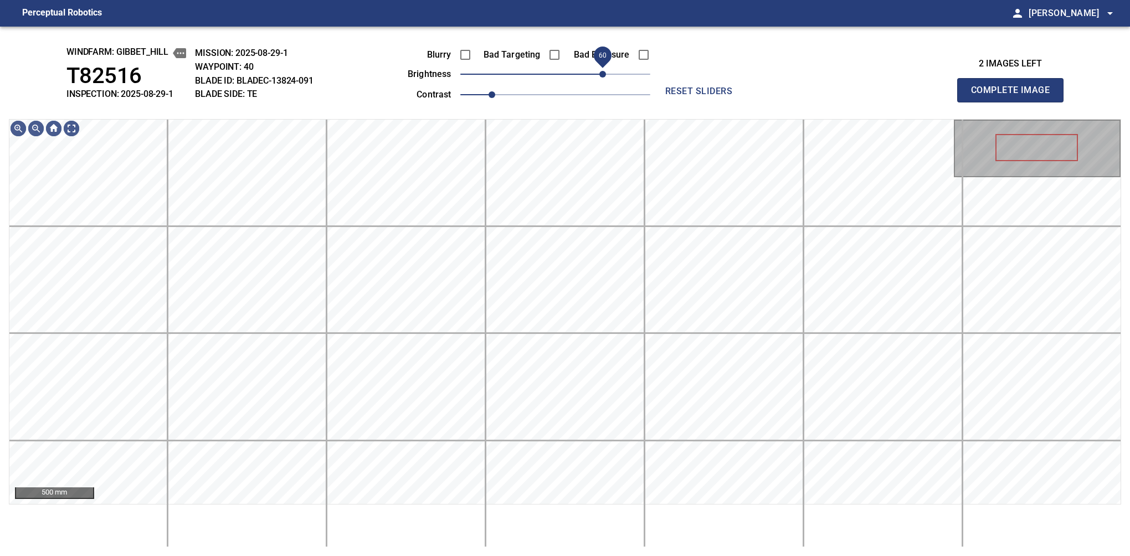
click at [604, 78] on span "60" at bounding box center [602, 74] width 7 height 7
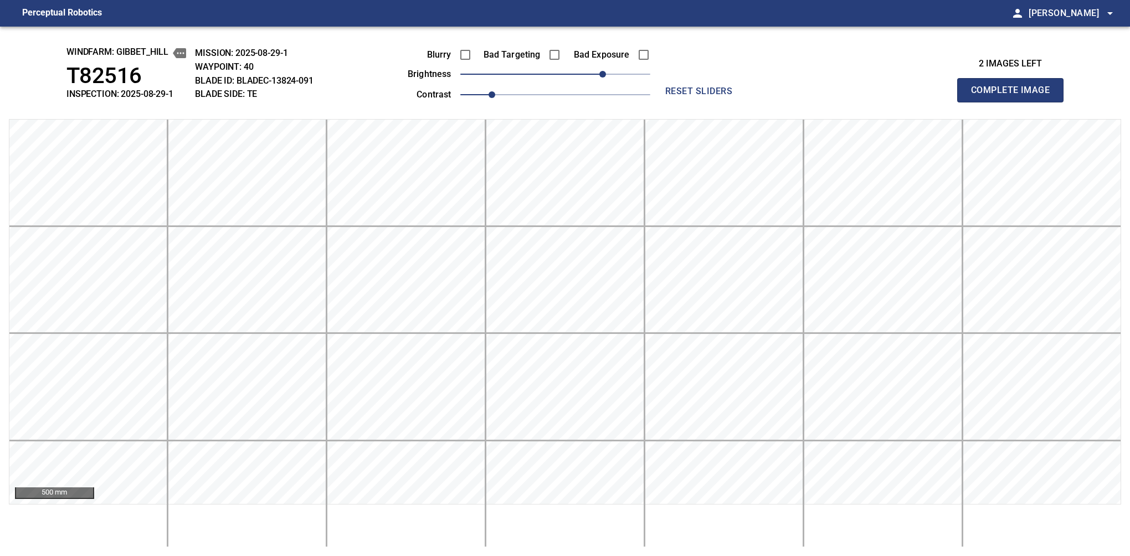
click at [1014, 102] on button "Complete Image" at bounding box center [1010, 90] width 106 height 24
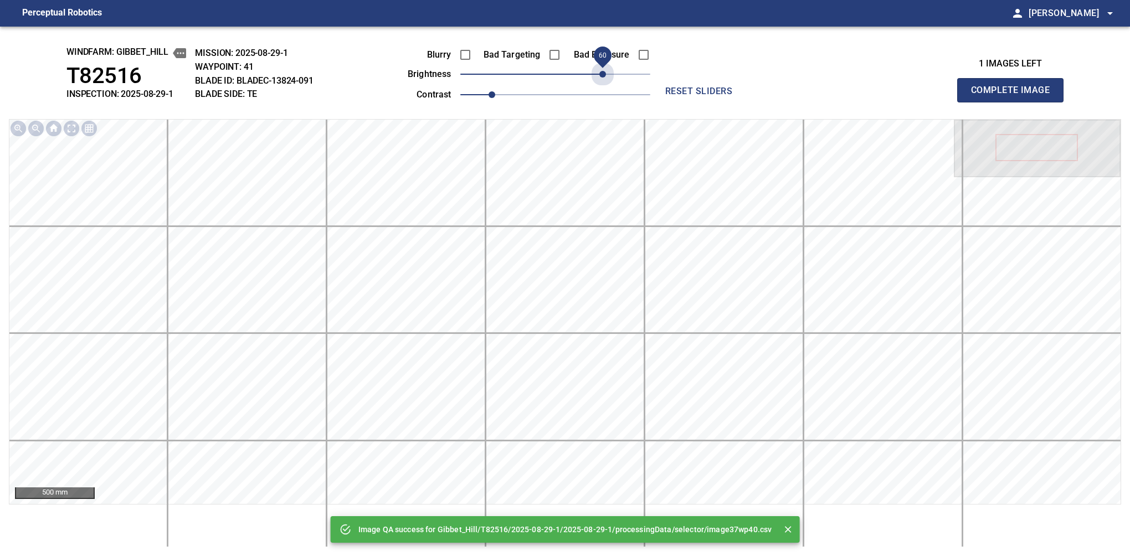
click at [604, 78] on span "60" at bounding box center [555, 74] width 190 height 16
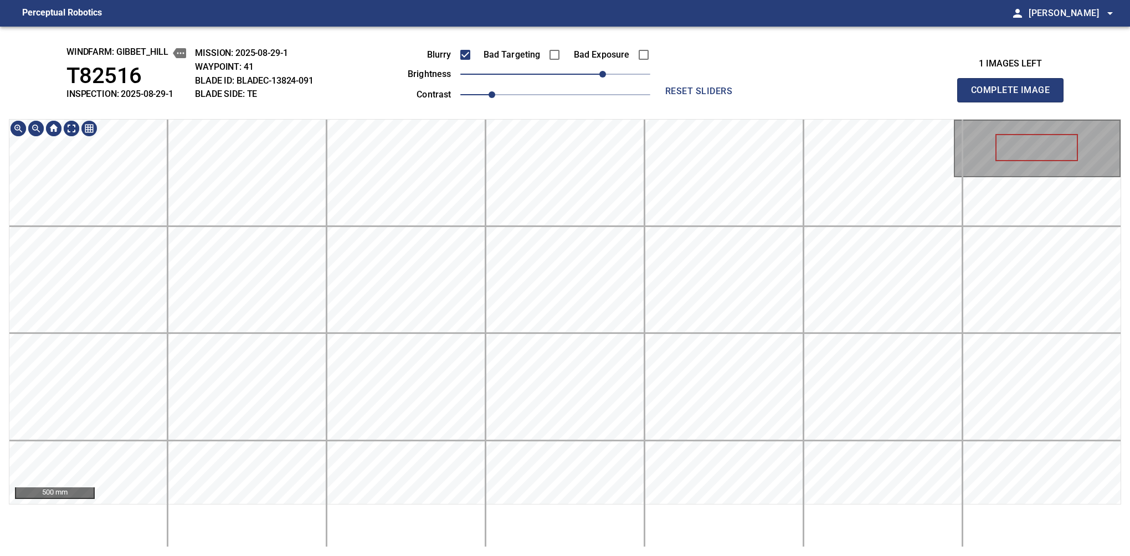
click at [1014, 102] on button "Complete Image" at bounding box center [1010, 90] width 106 height 24
